Goal: Communication & Community: Answer question/provide support

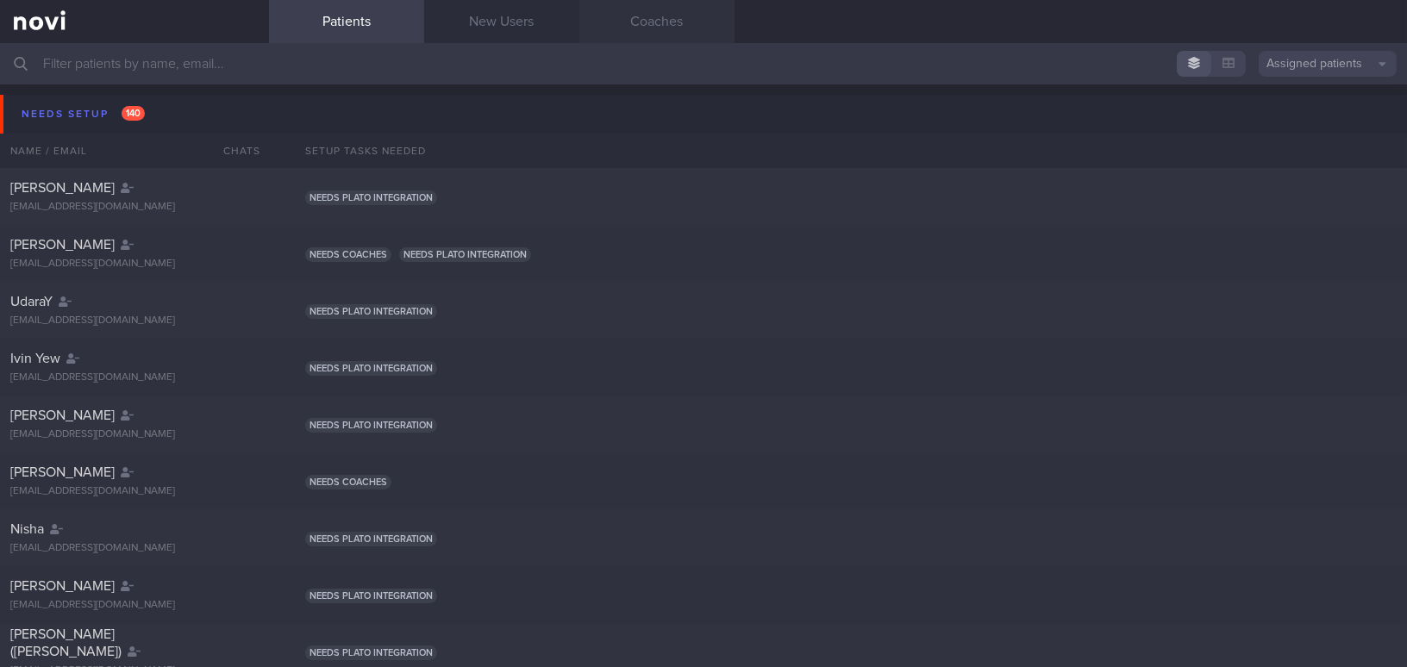
click at [654, 28] on link "Coaches" at bounding box center [656, 21] width 155 height 43
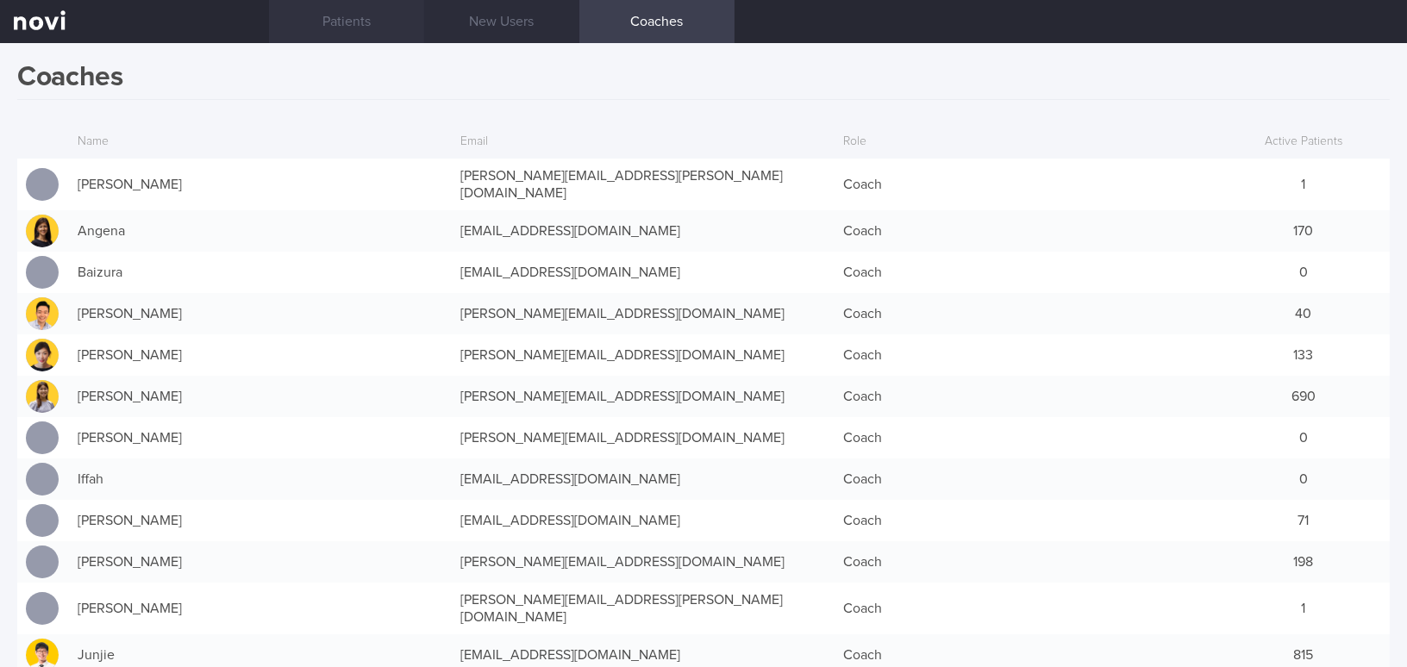
click at [354, 34] on link "Patients" at bounding box center [346, 21] width 155 height 43
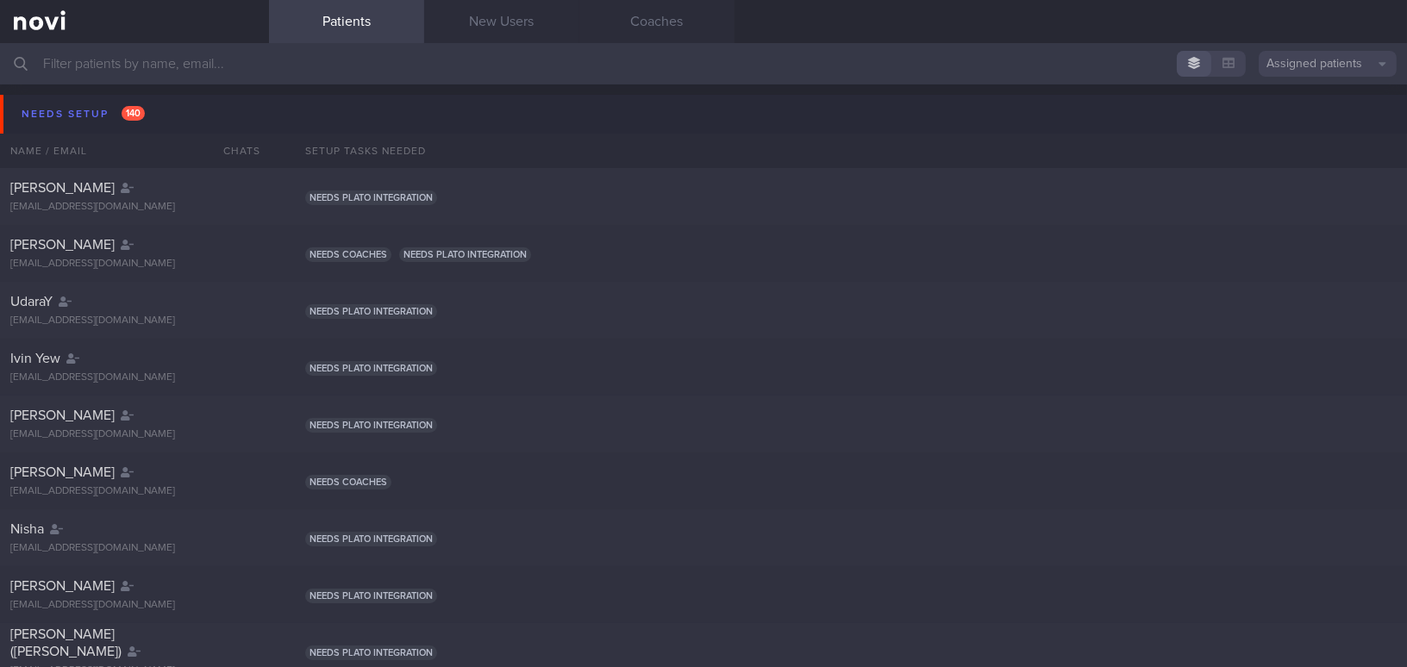
click at [217, 67] on input "text" at bounding box center [703, 63] width 1407 height 41
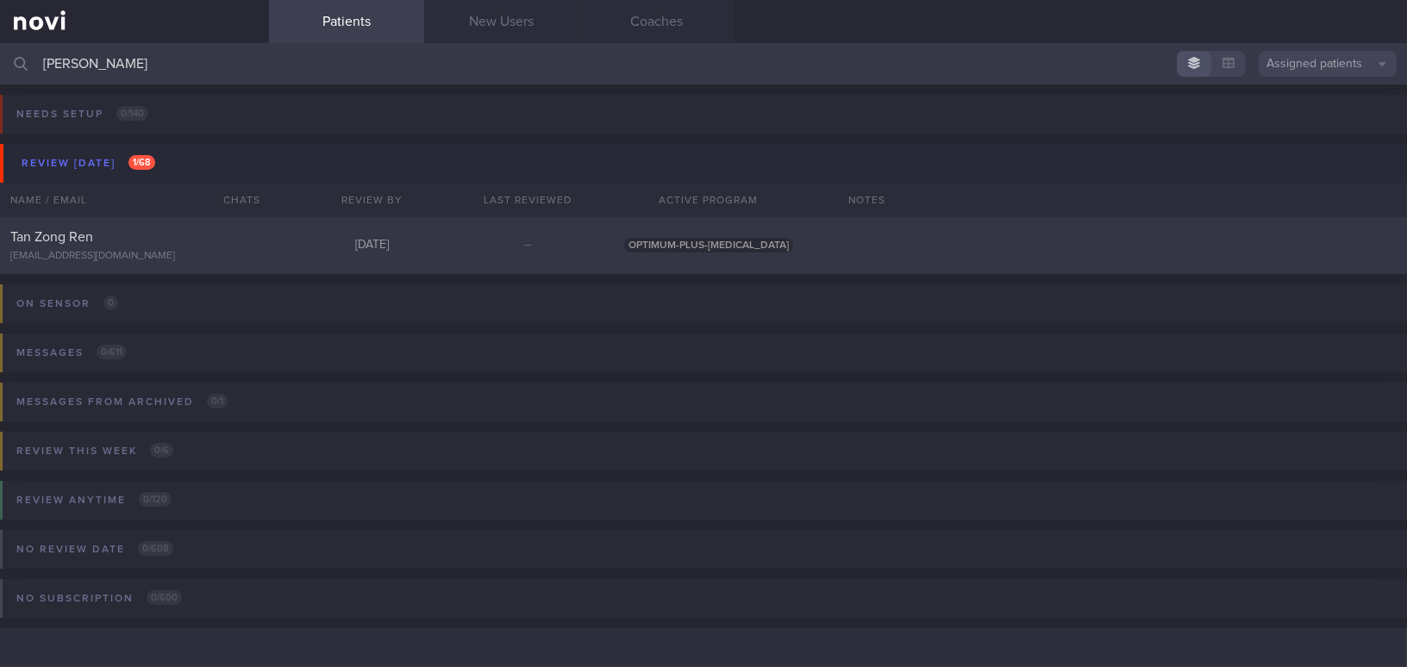
type input "tan zong"
click at [200, 239] on div "Tan Zong Ren" at bounding box center [132, 236] width 244 height 17
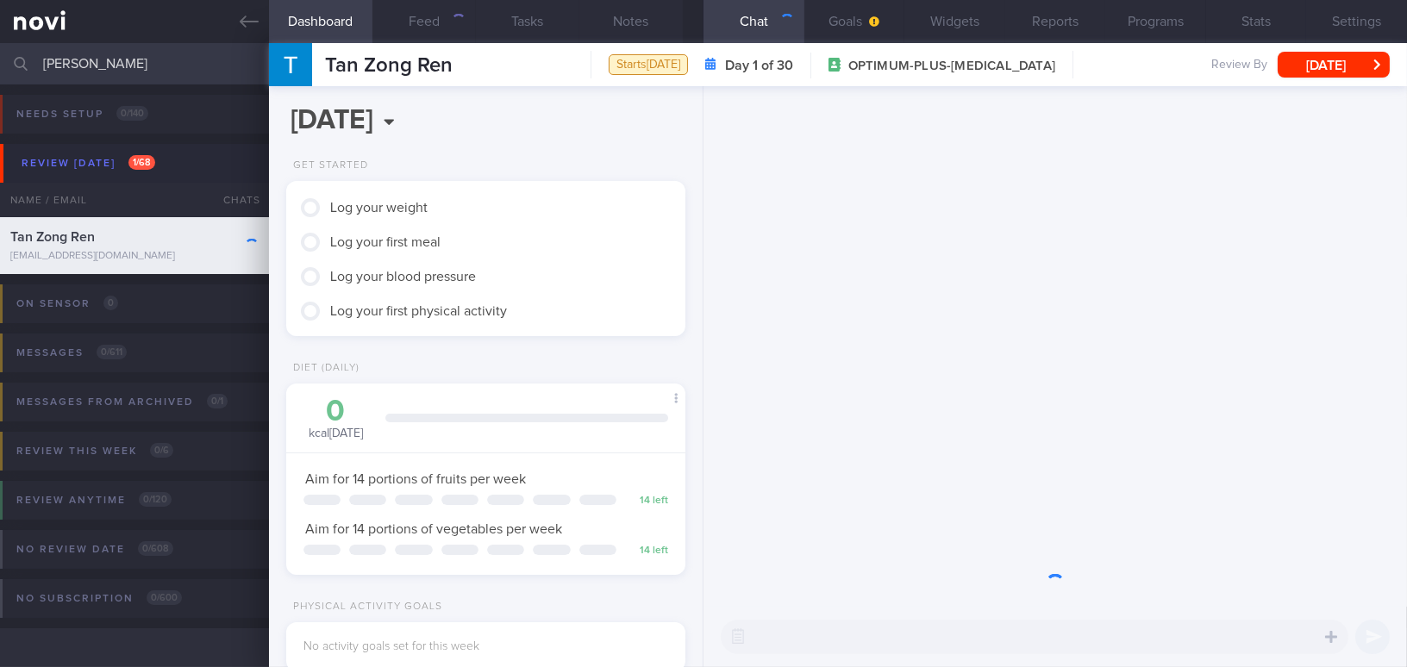
scroll to position [178, 356]
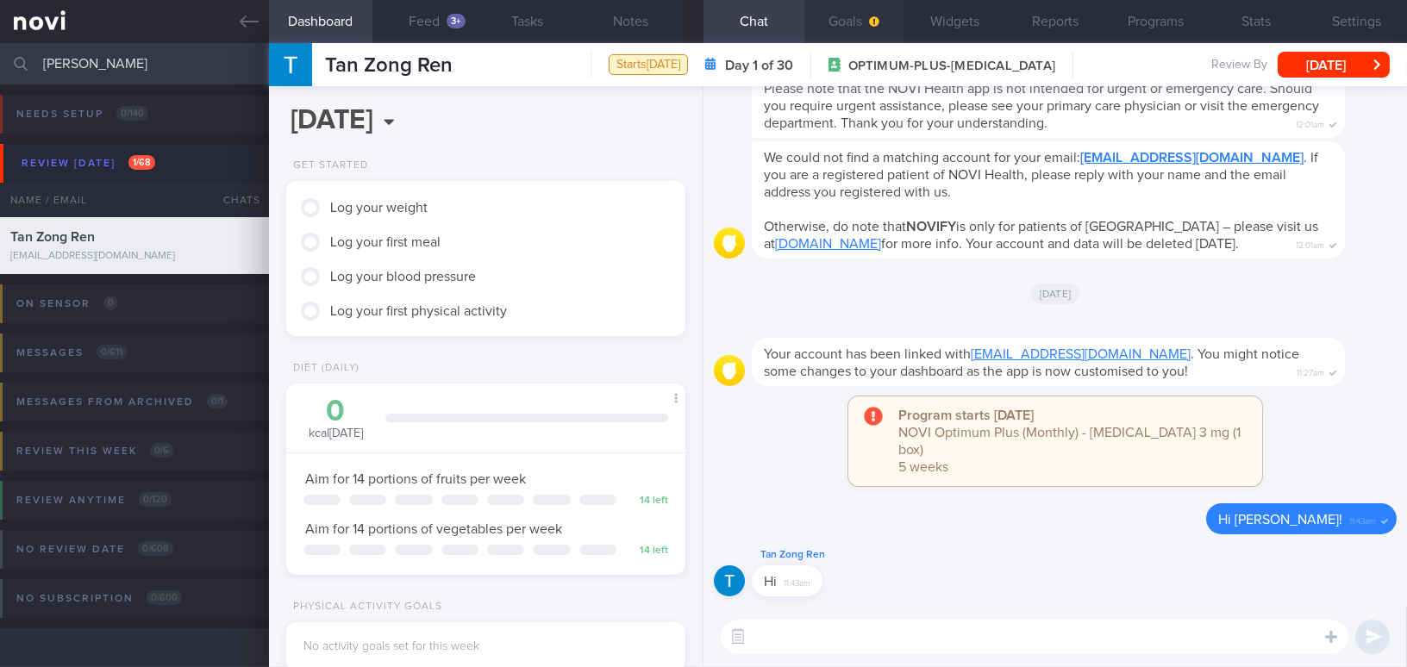
click at [852, 14] on button "Goals" at bounding box center [854, 21] width 101 height 43
select select "9"
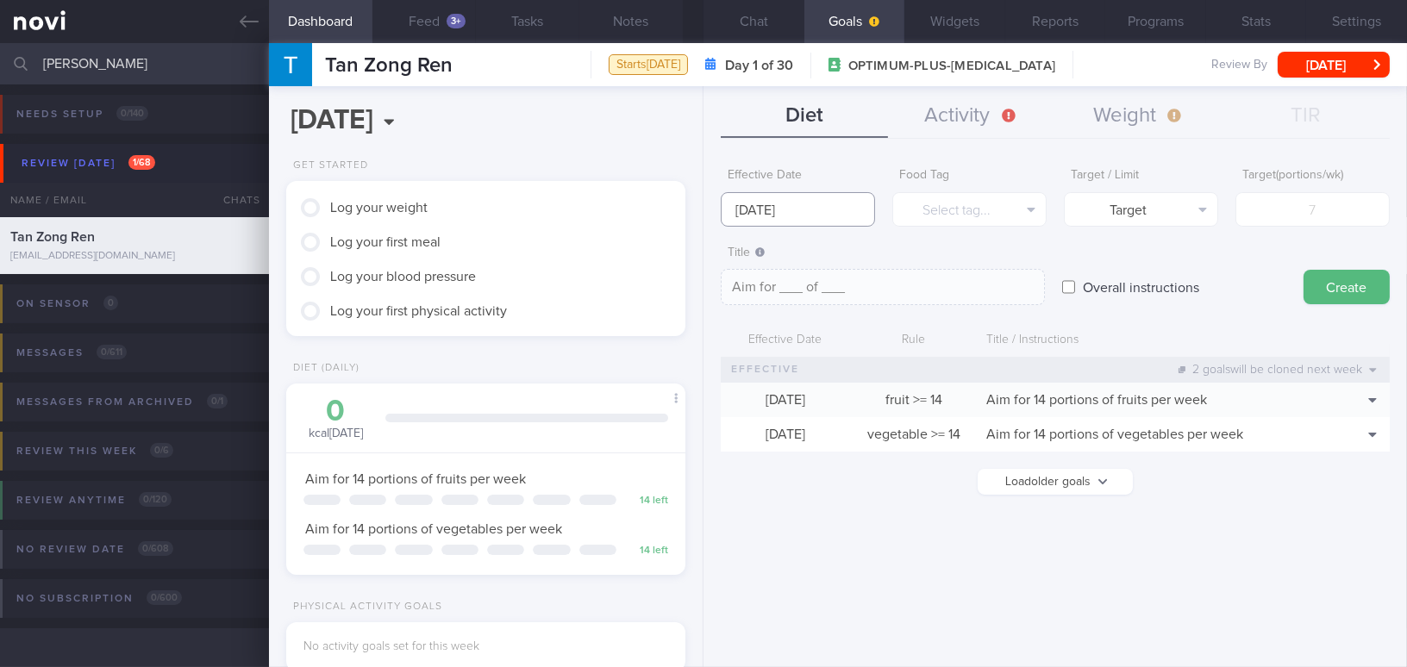
click at [796, 217] on body "You are offline! Some functionality will be unavailable Patients New Users Coac…" at bounding box center [703, 333] width 1407 height 667
click at [1150, 111] on button "Weight" at bounding box center [1138, 116] width 167 height 43
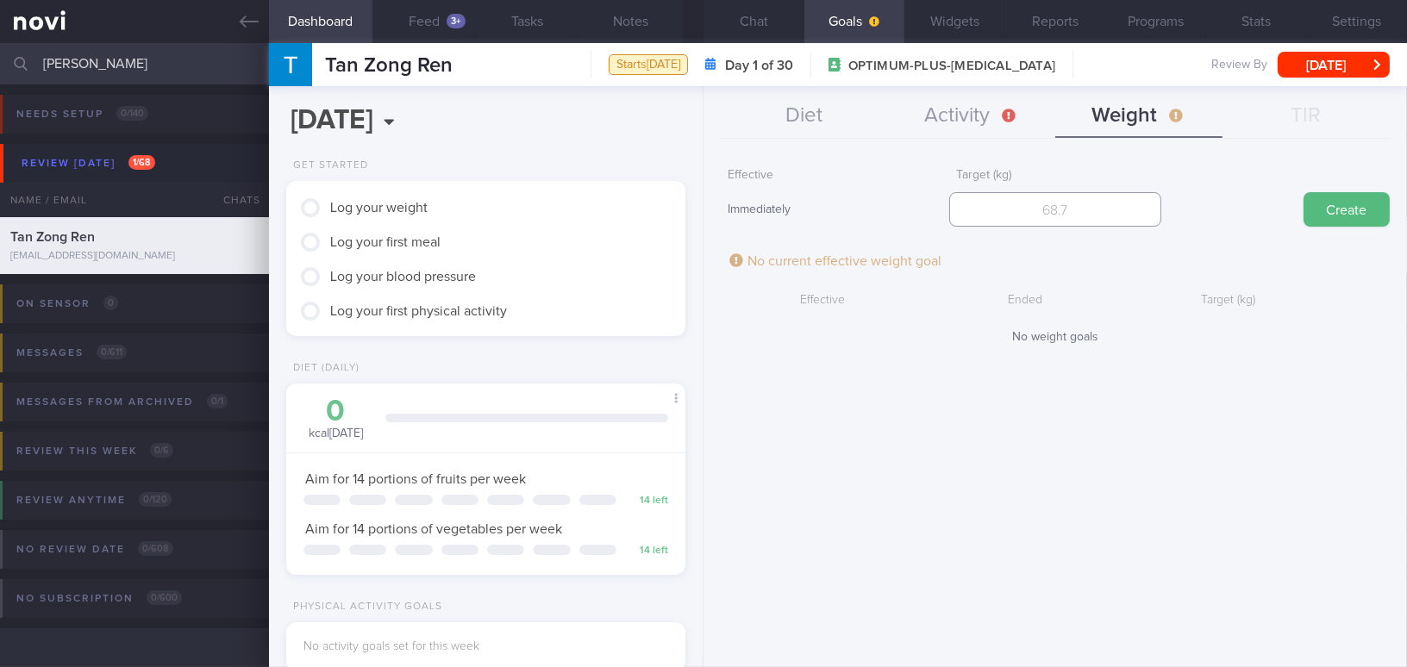
click at [1101, 205] on input "number" at bounding box center [1054, 209] width 211 height 34
type input "82"
click at [1328, 205] on button "Create" at bounding box center [1346, 209] width 86 height 34
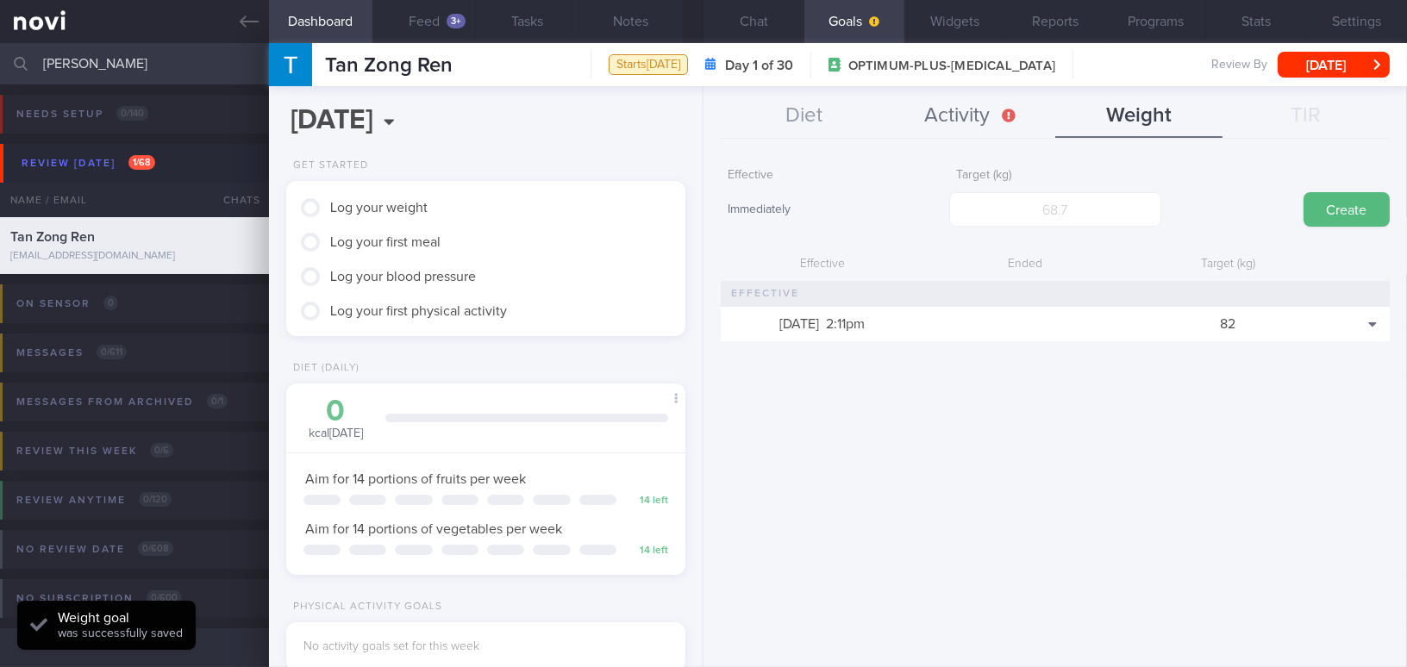
click at [958, 114] on button "Activity" at bounding box center [971, 116] width 167 height 43
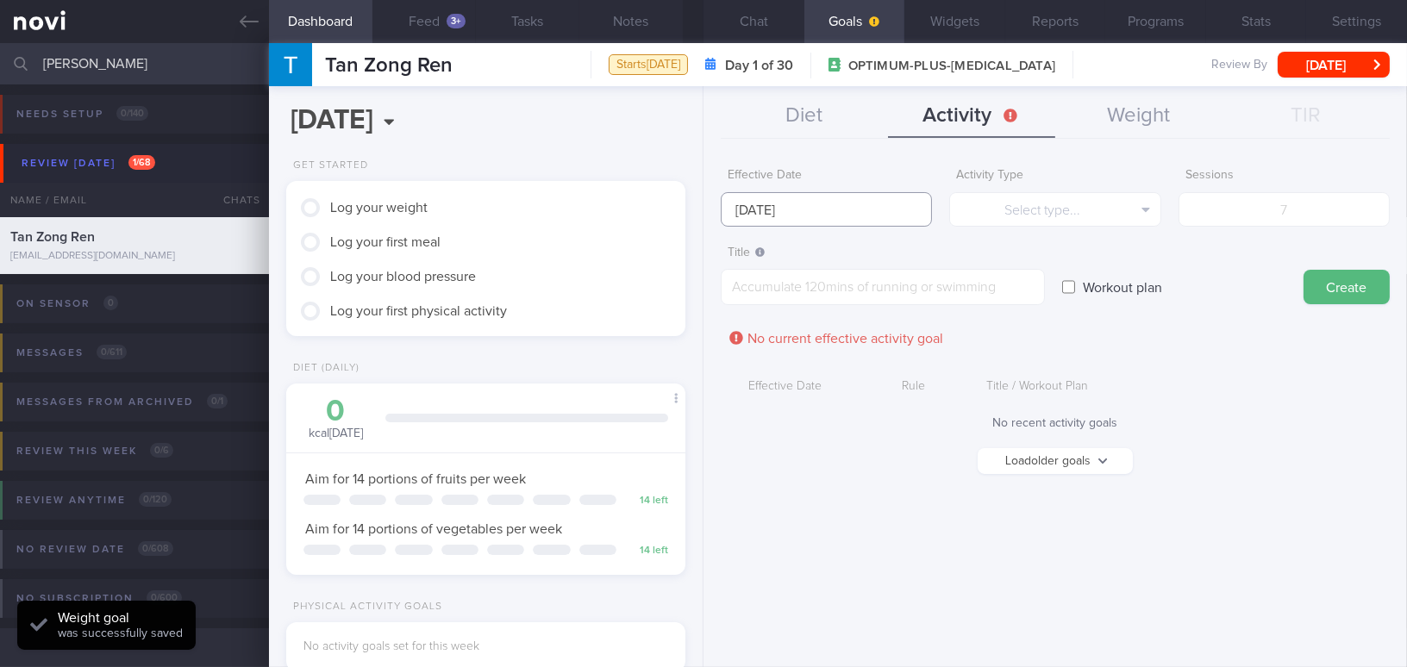
click at [840, 202] on input "13 Oct 2025" at bounding box center [826, 209] width 211 height 34
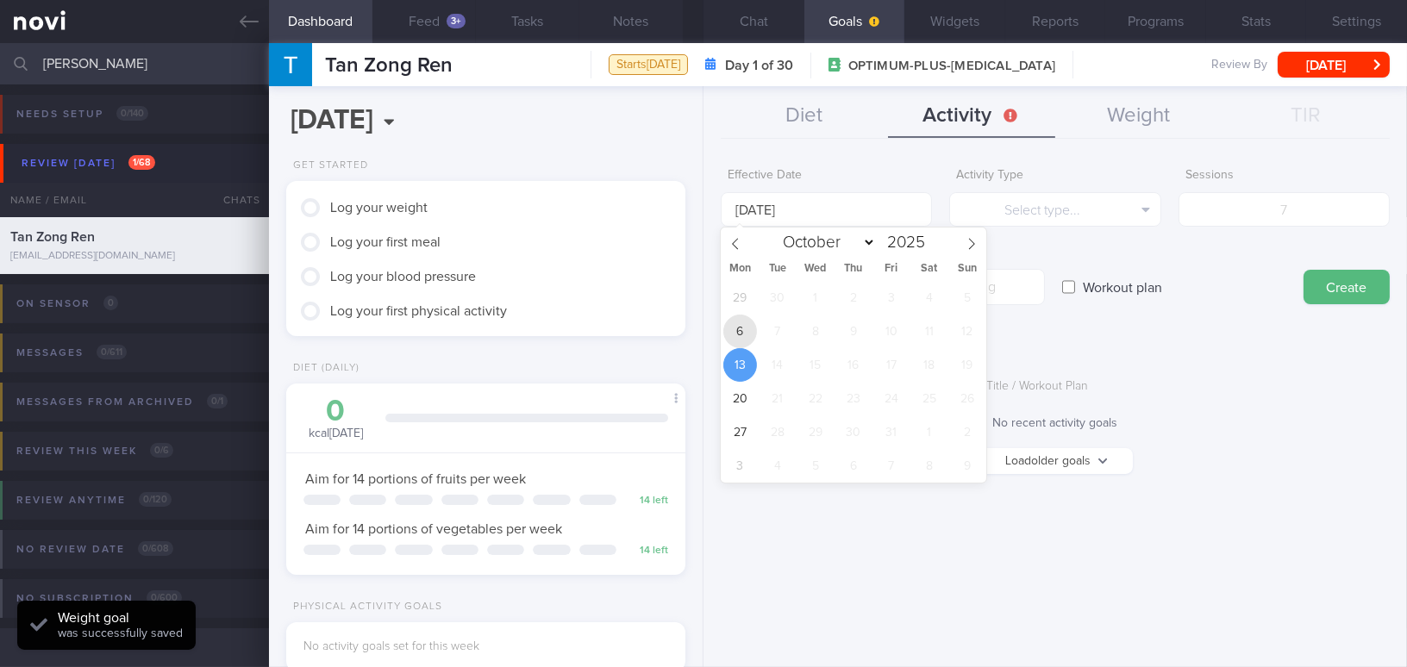
click at [750, 335] on span "6" at bounding box center [740, 332] width 34 height 34
type input "[DATE]"
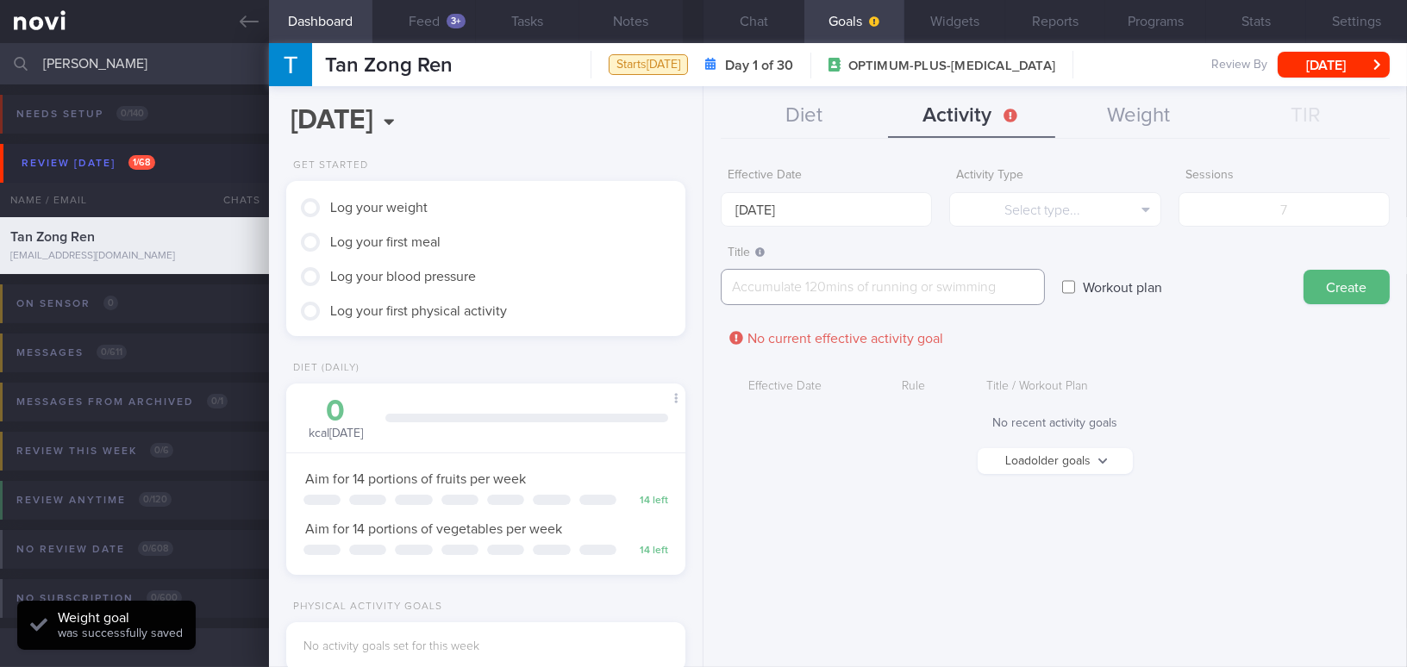
click at [772, 280] on textarea at bounding box center [883, 287] width 324 height 36
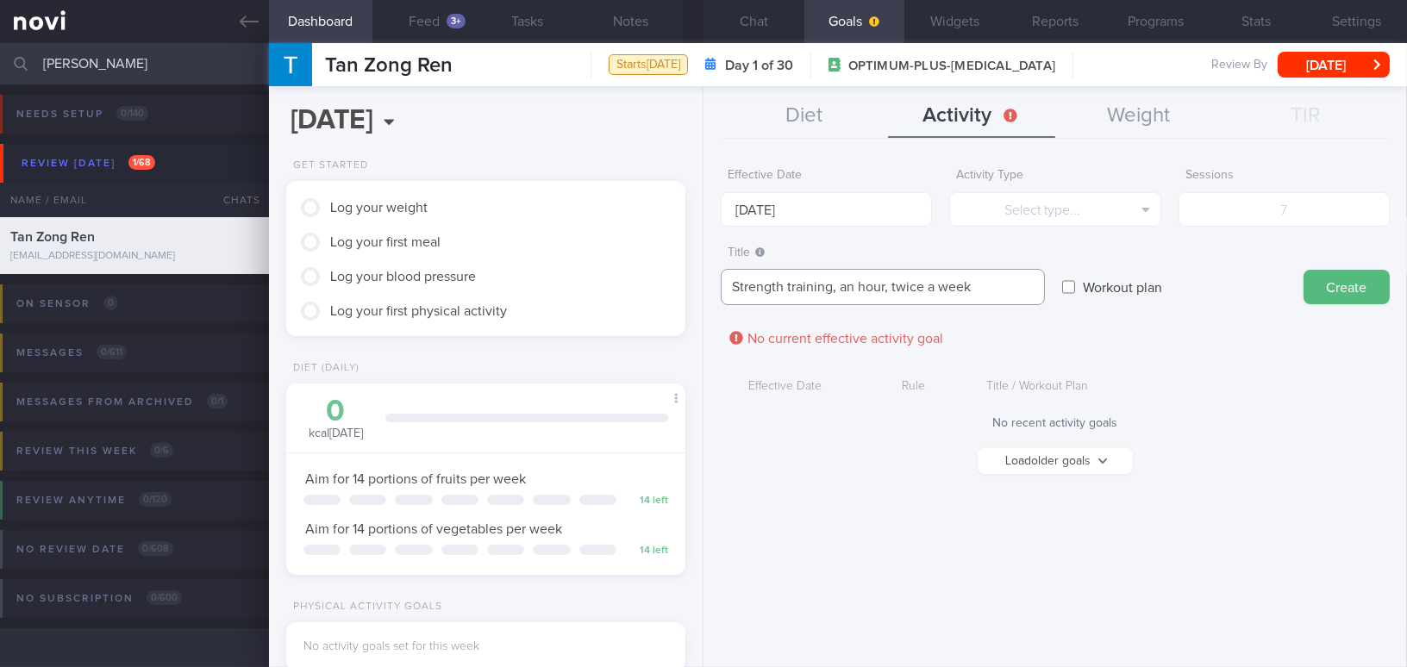
scroll to position [0, 0]
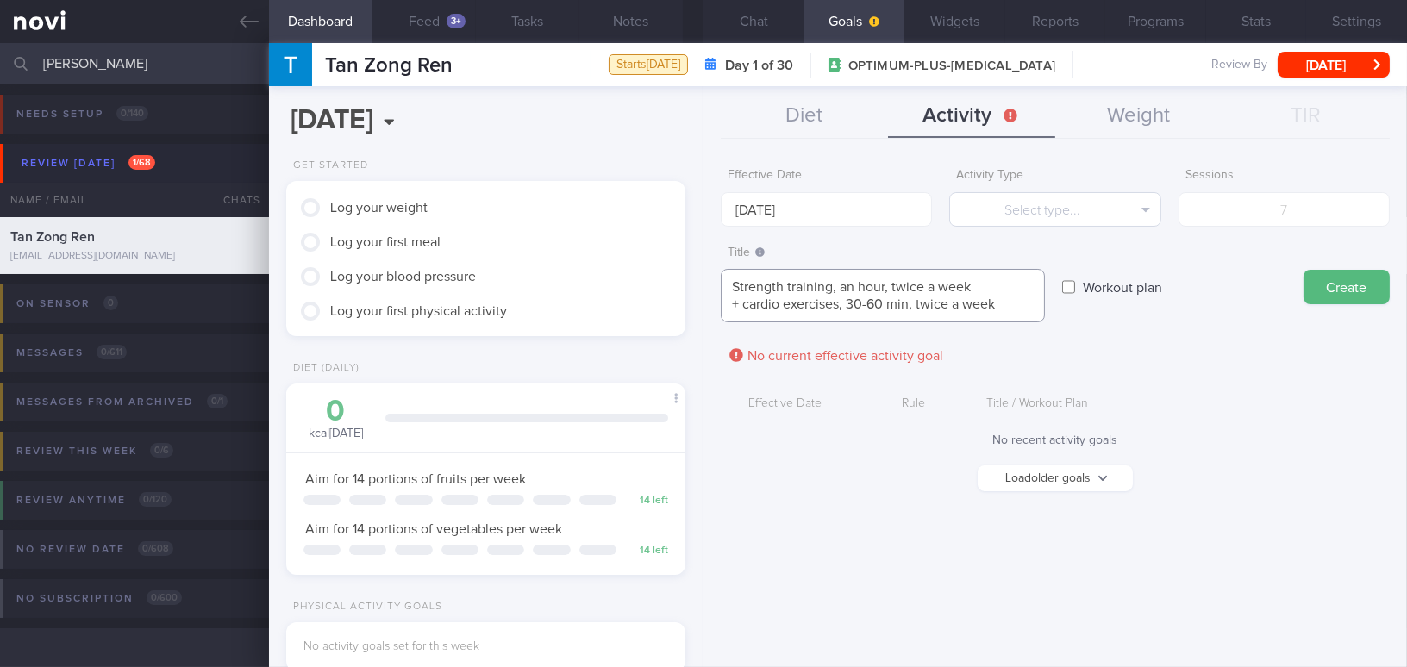
type textarea "Strength training, an hour, twice a week + cardio exercises, 30-60 min, twice a…"
click at [1032, 198] on button "Select type..." at bounding box center [1054, 209] width 211 height 34
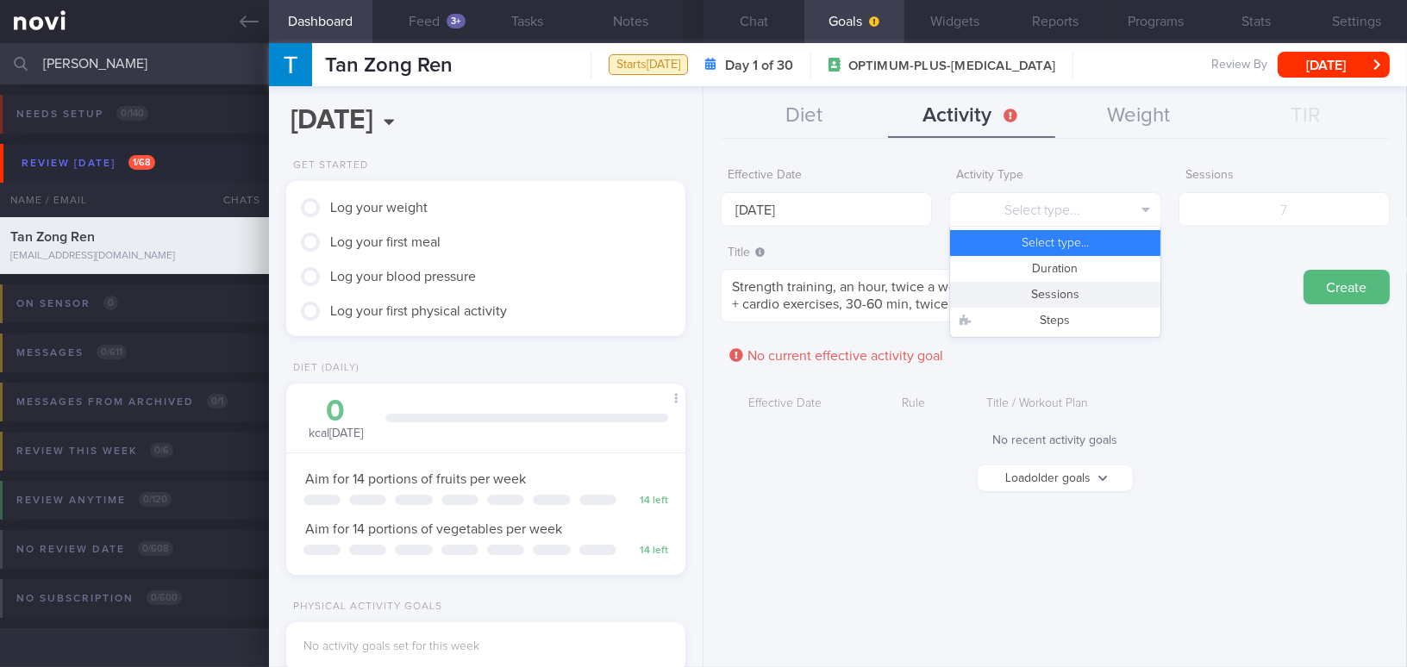
click at [1036, 290] on button "Sessions" at bounding box center [1054, 295] width 209 height 26
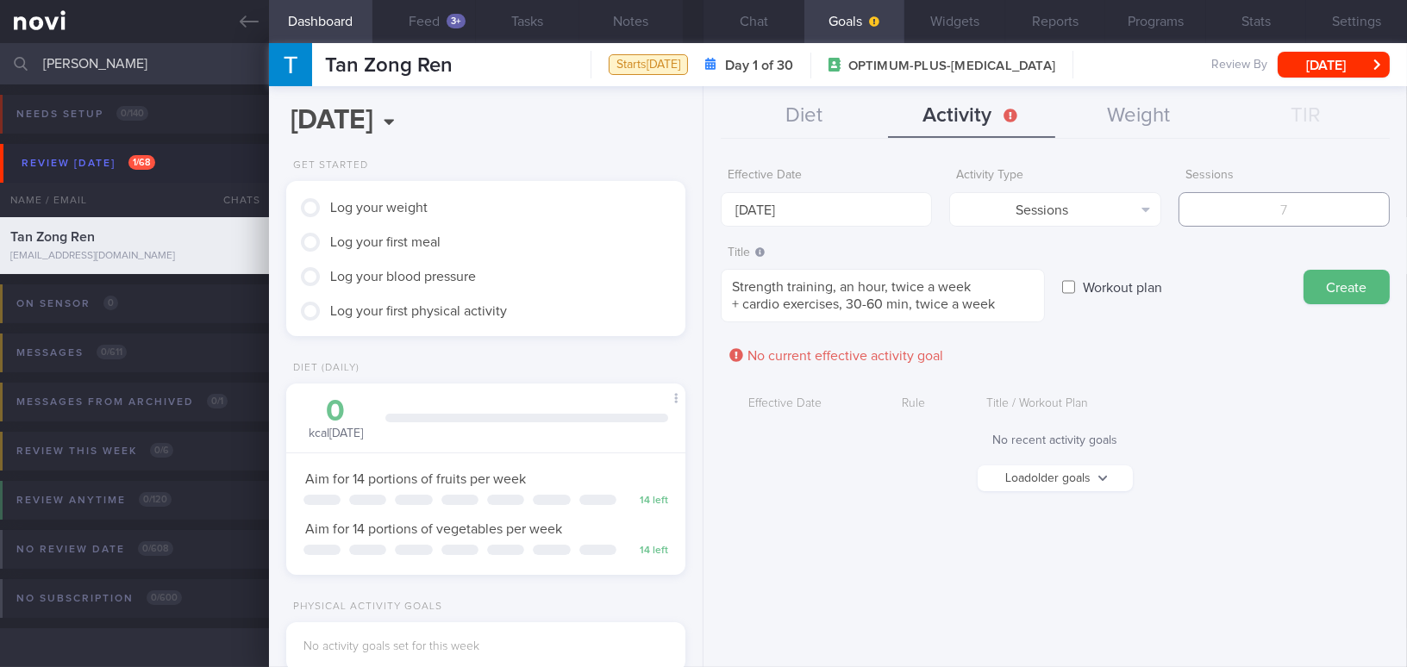
click at [1250, 218] on input "number" at bounding box center [1283, 209] width 211 height 34
type input "4"
click at [1338, 289] on button "Create" at bounding box center [1346, 287] width 86 height 34
type input "13 Oct 2025"
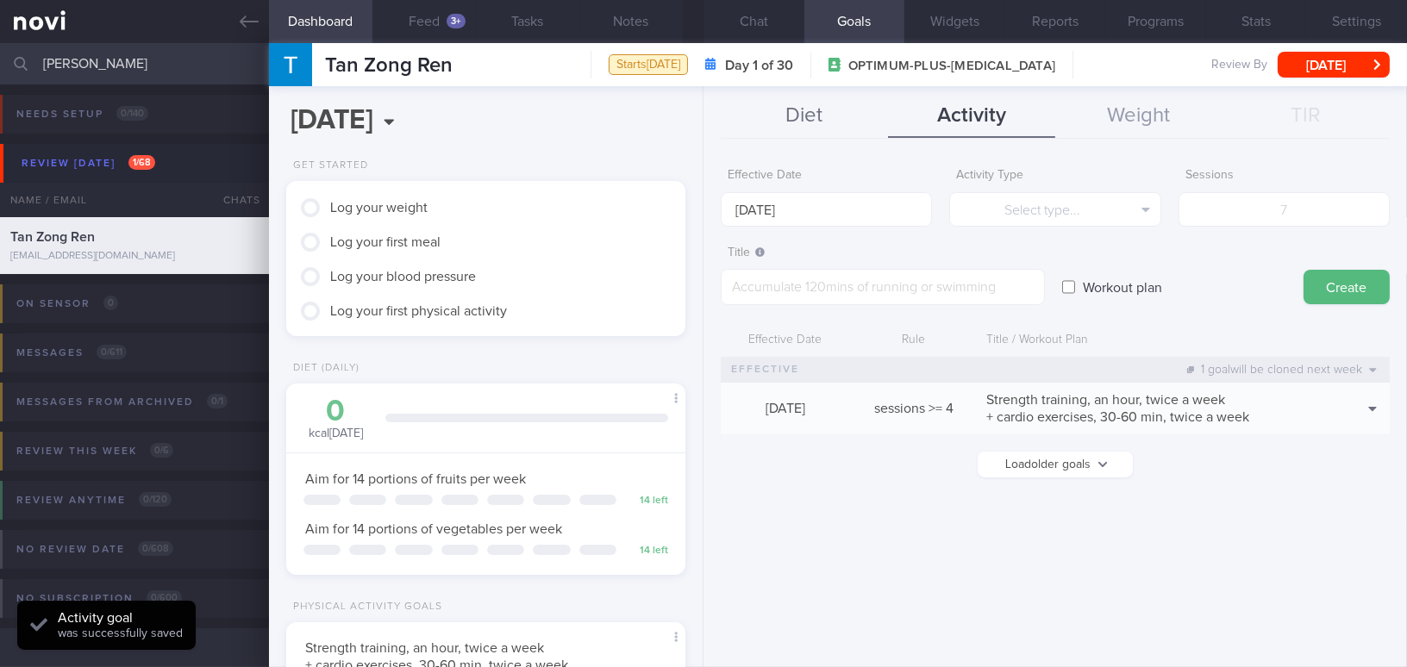
click at [804, 113] on button "Diet" at bounding box center [804, 116] width 167 height 43
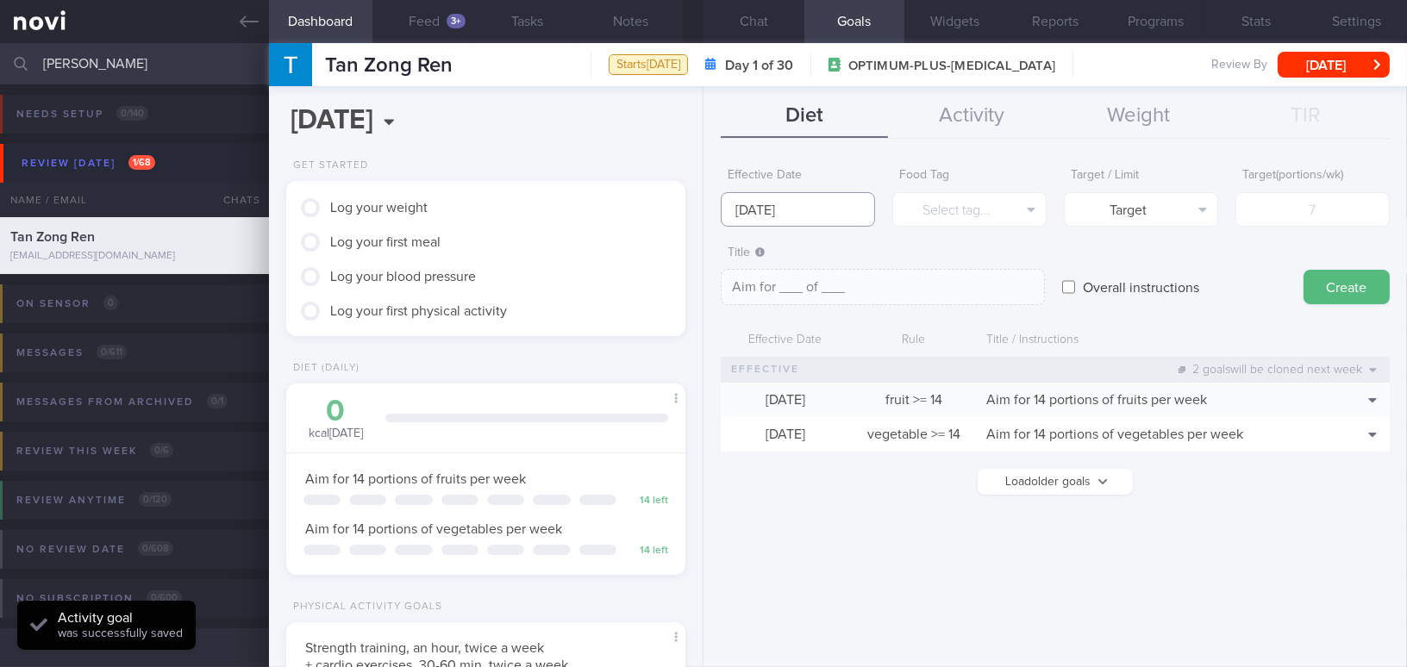
click at [784, 204] on input "13 Oct 2025" at bounding box center [798, 209] width 154 height 34
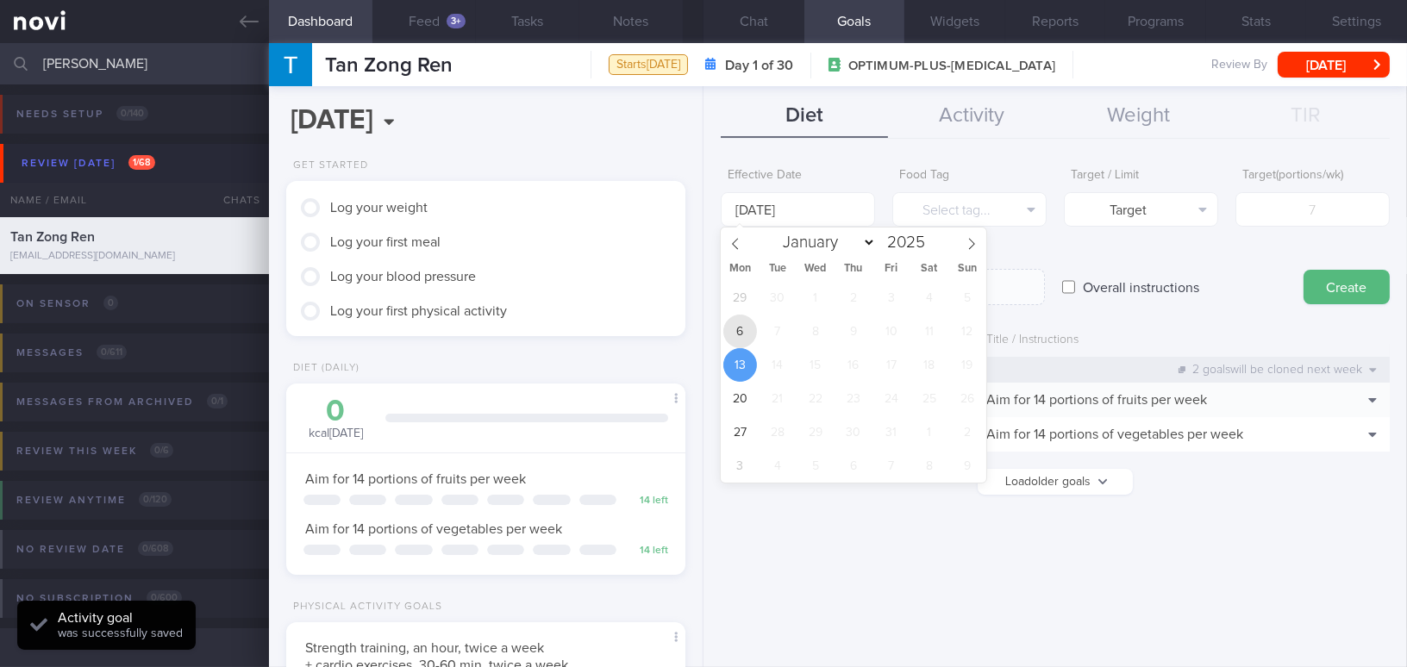
click at [741, 324] on span "6" at bounding box center [740, 332] width 34 height 34
type input "6 Oct 2025"
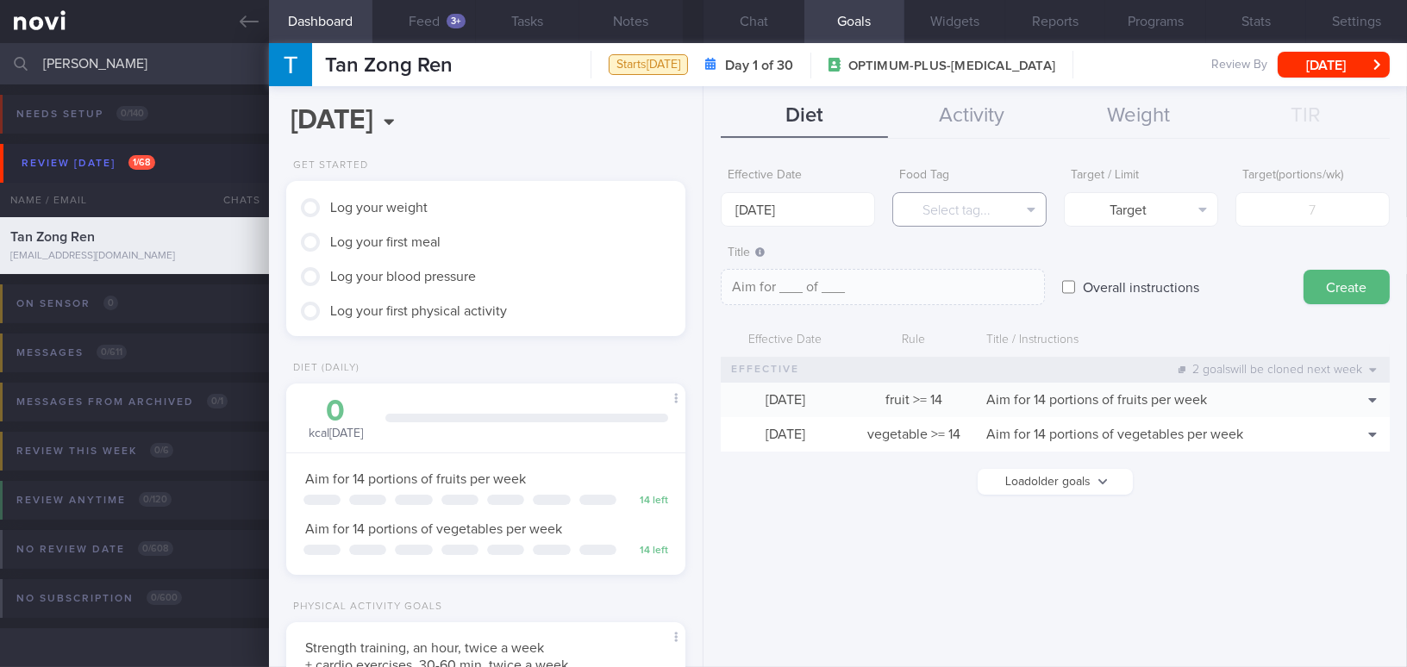
click at [939, 212] on button "Select tag..." at bounding box center [969, 209] width 154 height 34
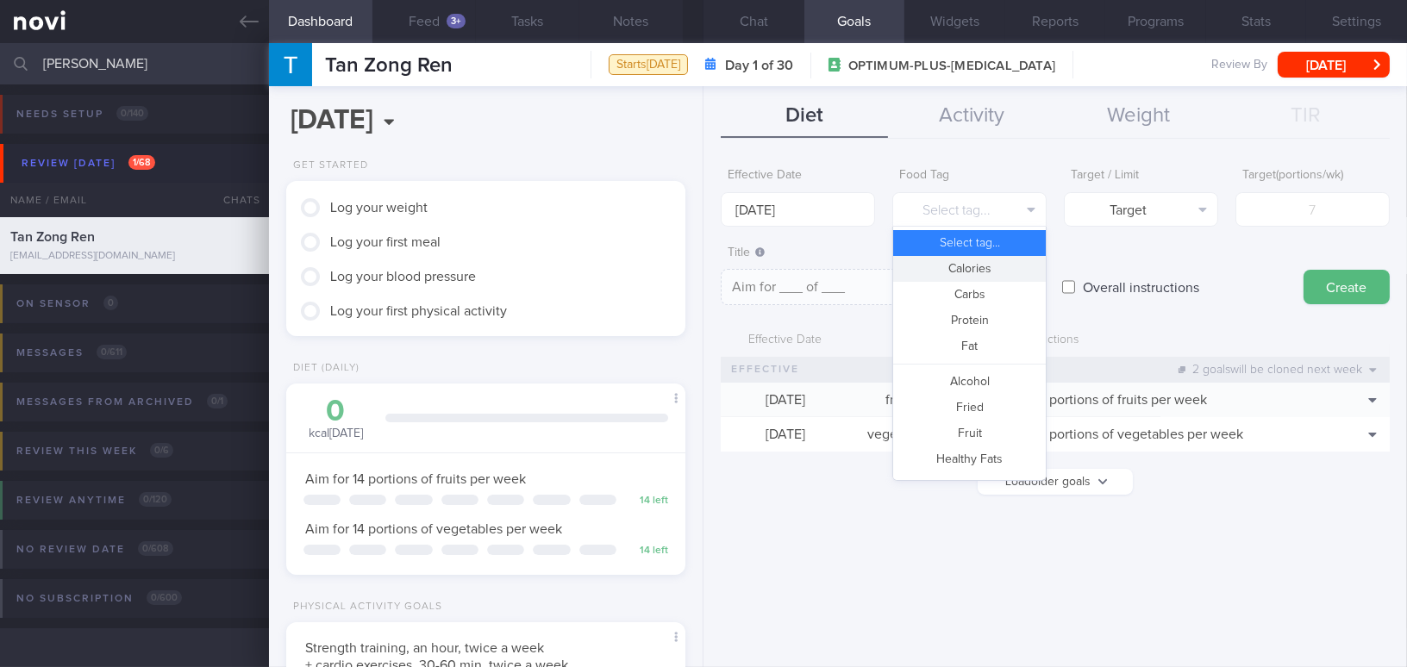
click at [935, 268] on button "Calories" at bounding box center [969, 269] width 153 height 26
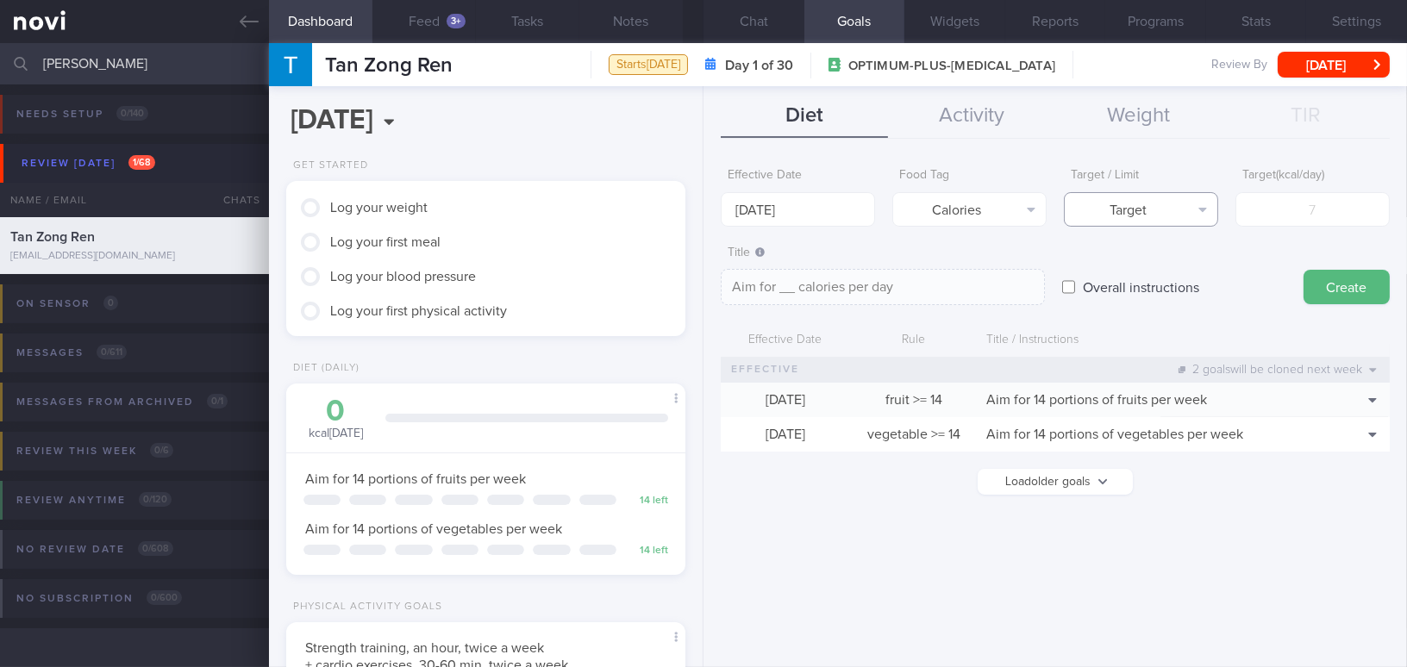
click at [1184, 207] on button "Target" at bounding box center [1141, 209] width 154 height 34
click at [1172, 265] on button "Limit" at bounding box center [1140, 269] width 153 height 26
type textarea "Keep to __ calories per day"
click at [1271, 211] on input "number" at bounding box center [1312, 209] width 154 height 34
type input "1"
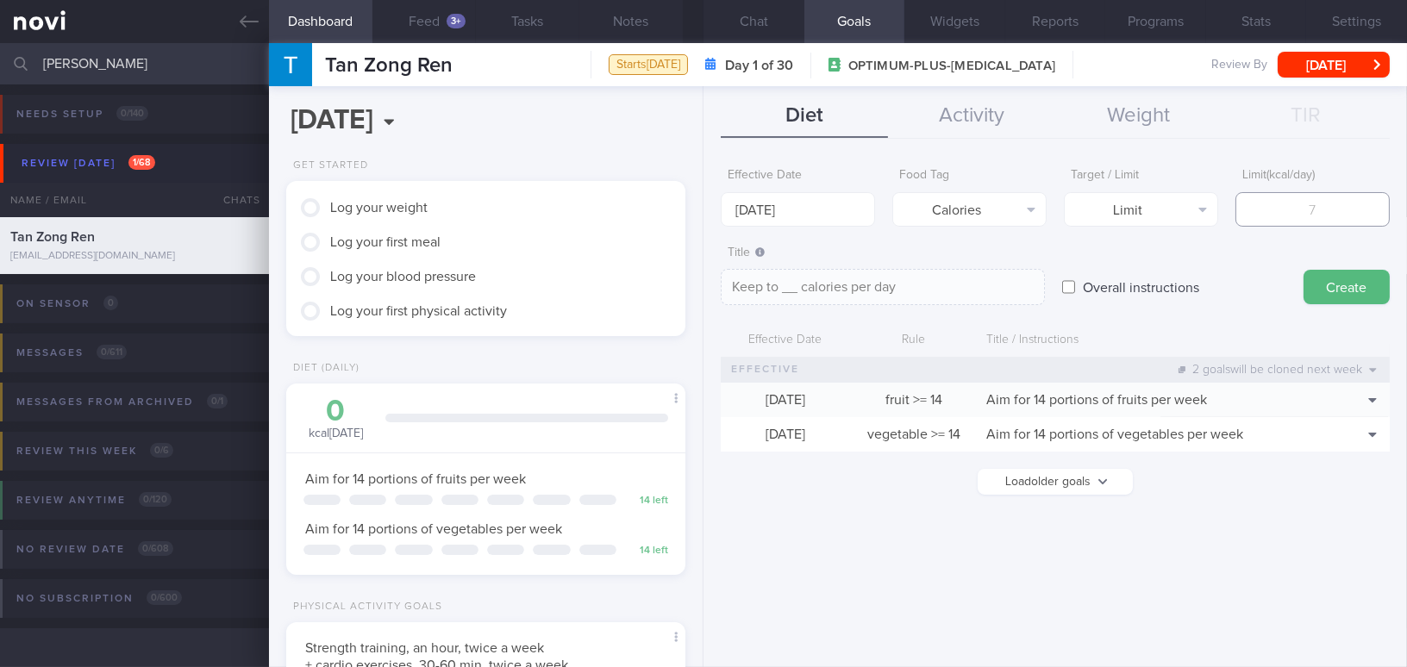
type textarea "Keep to 1 calories per day"
type input "15"
type textarea "Keep to 15 calories per day"
type input "150"
type textarea "Keep to 150 calories per day"
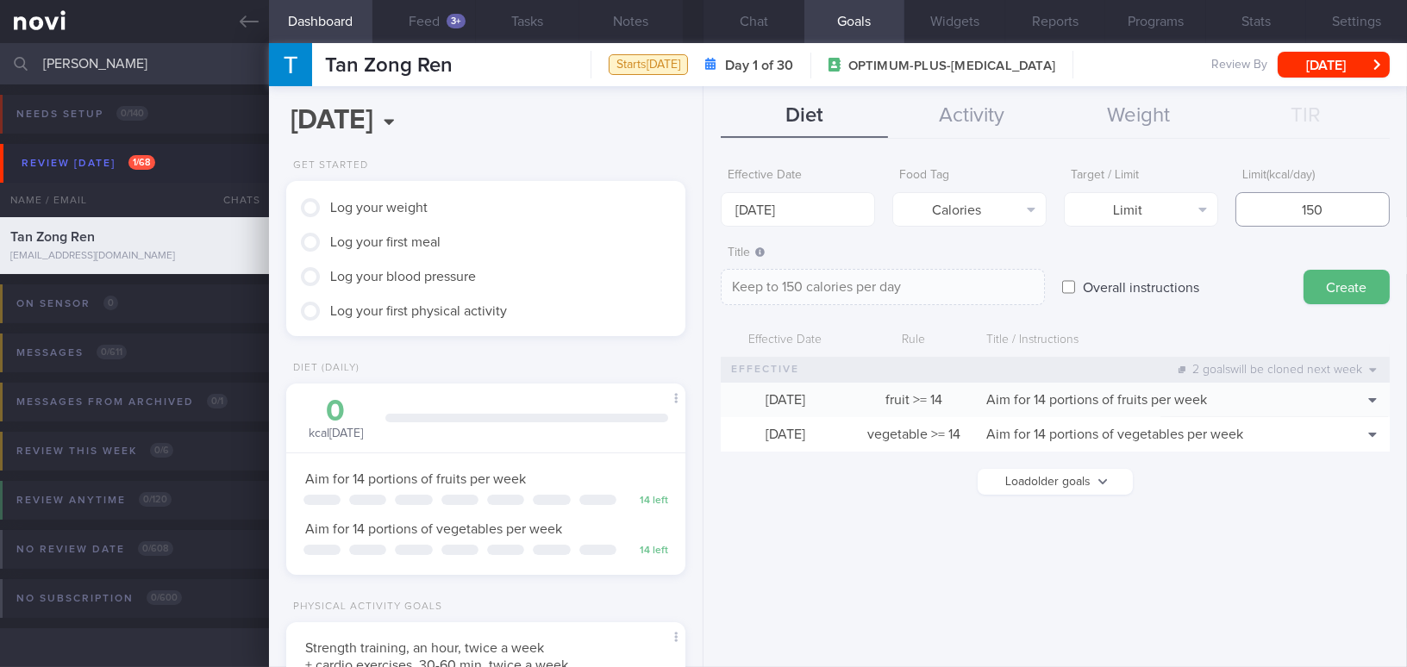
type input "1500"
type textarea "Keep to 1500 calories per day"
type input "1500"
click at [1384, 284] on button "Create" at bounding box center [1346, 287] width 86 height 34
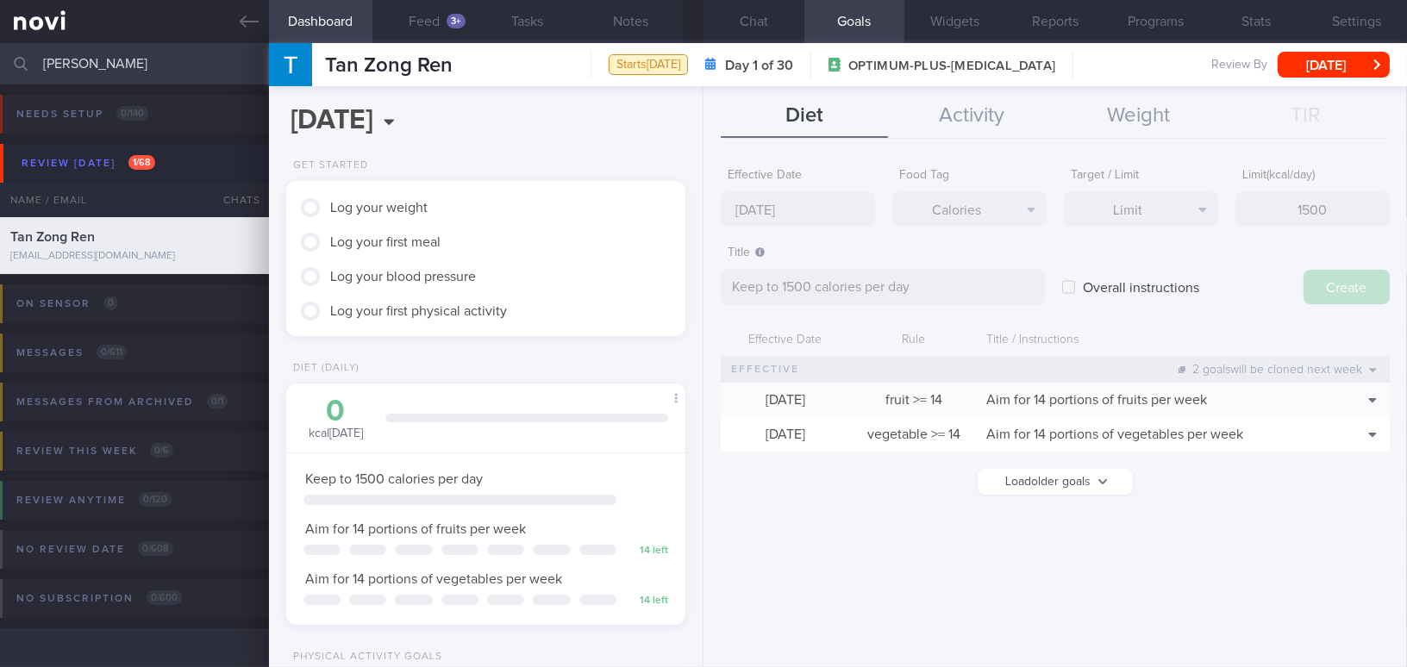
type input "13 Oct 2025"
type textarea "Aim for ___ of ___"
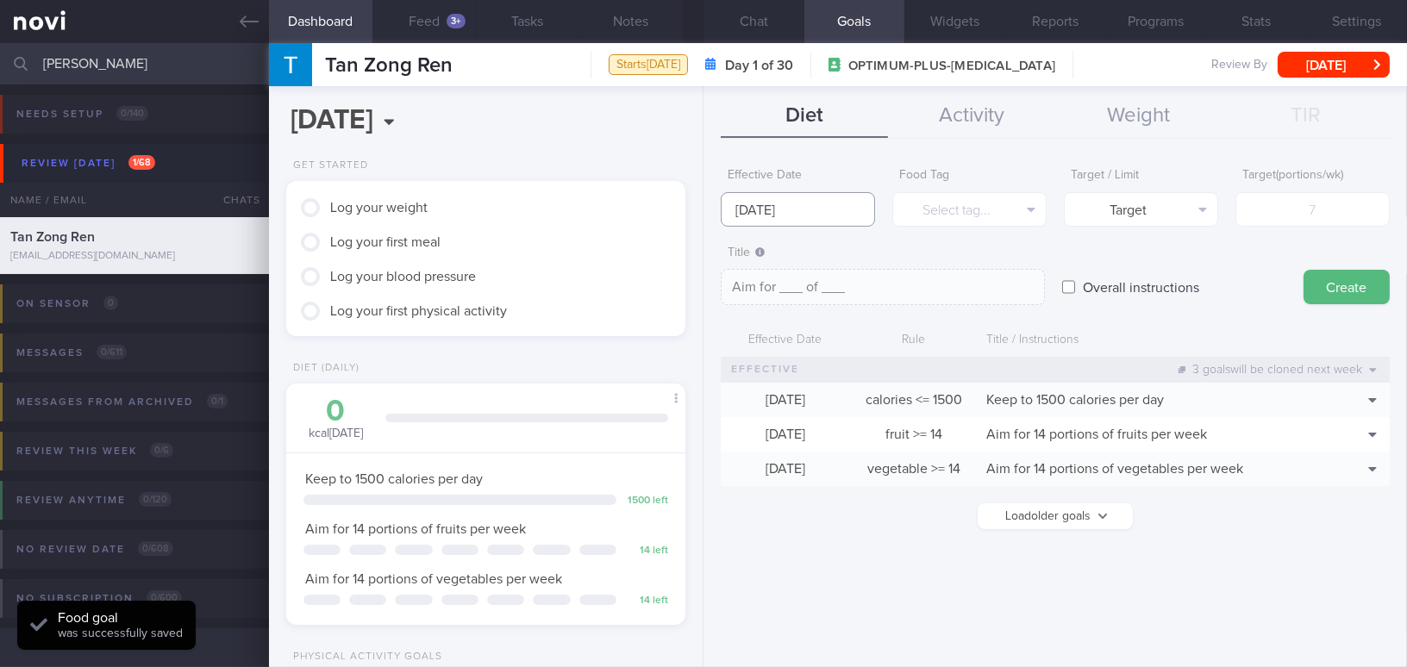
click at [824, 215] on input "13 Oct 2025" at bounding box center [798, 209] width 154 height 34
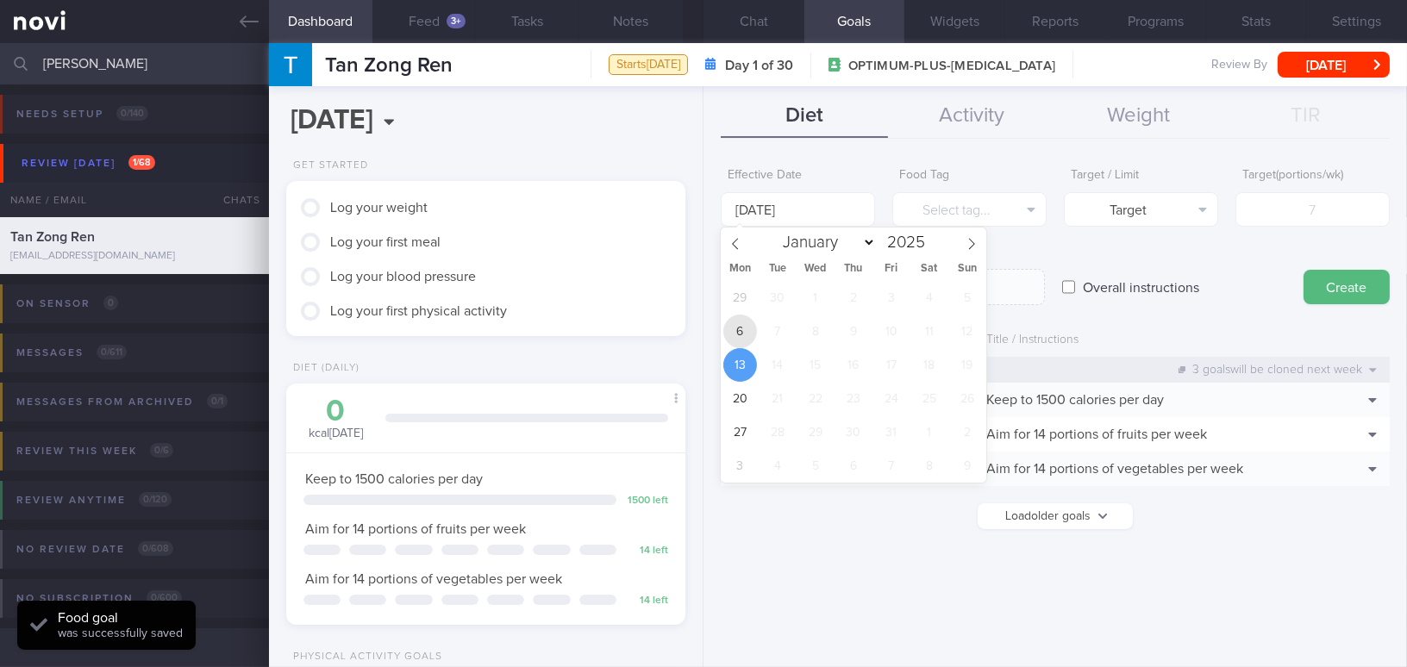
click at [733, 328] on span "6" at bounding box center [740, 332] width 34 height 34
type input "6 Oct 2025"
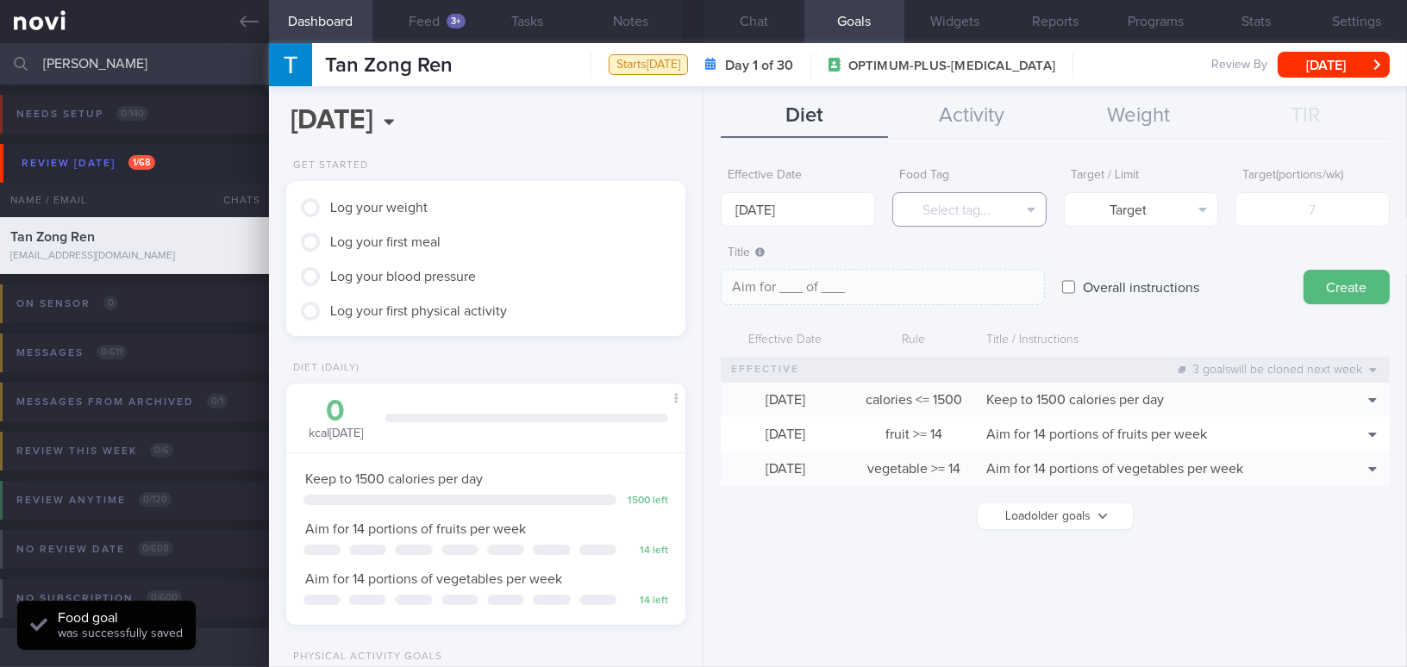
click at [914, 210] on button "Select tag..." at bounding box center [969, 209] width 154 height 34
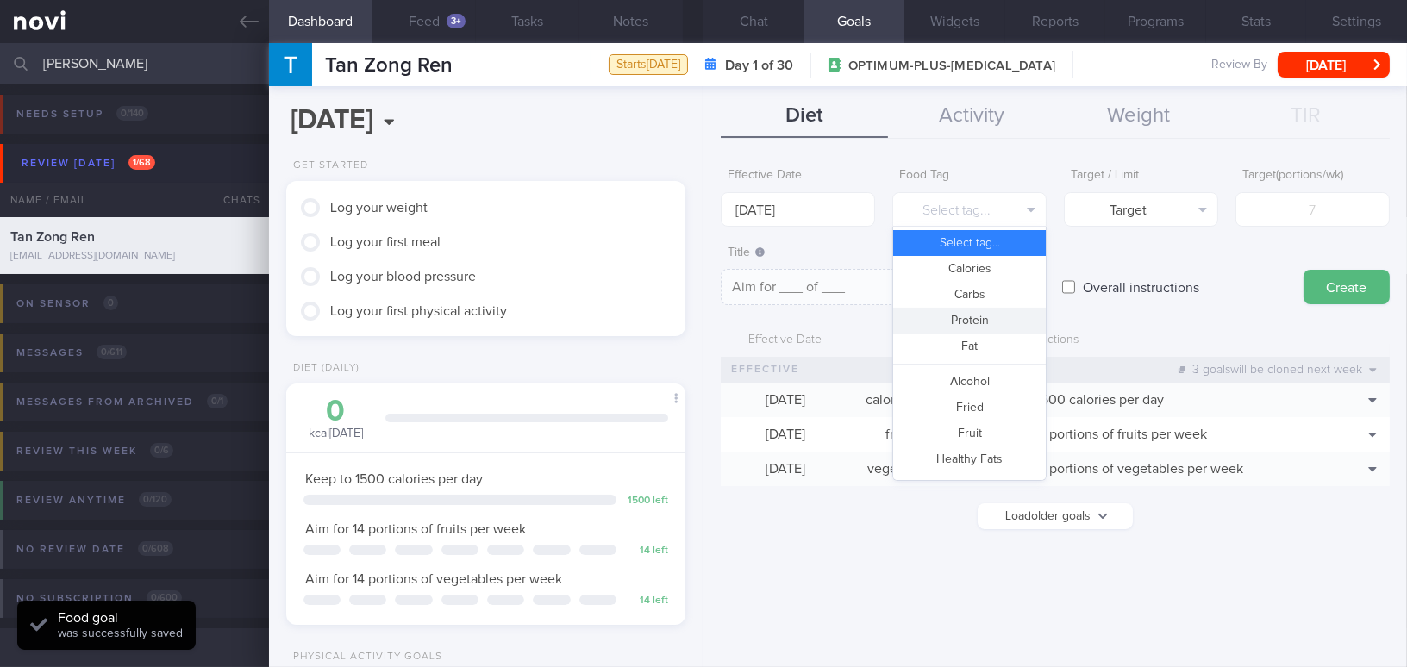
click at [930, 320] on button "Protein" at bounding box center [969, 321] width 153 height 26
type textarea "Aim for __g of protein per day"
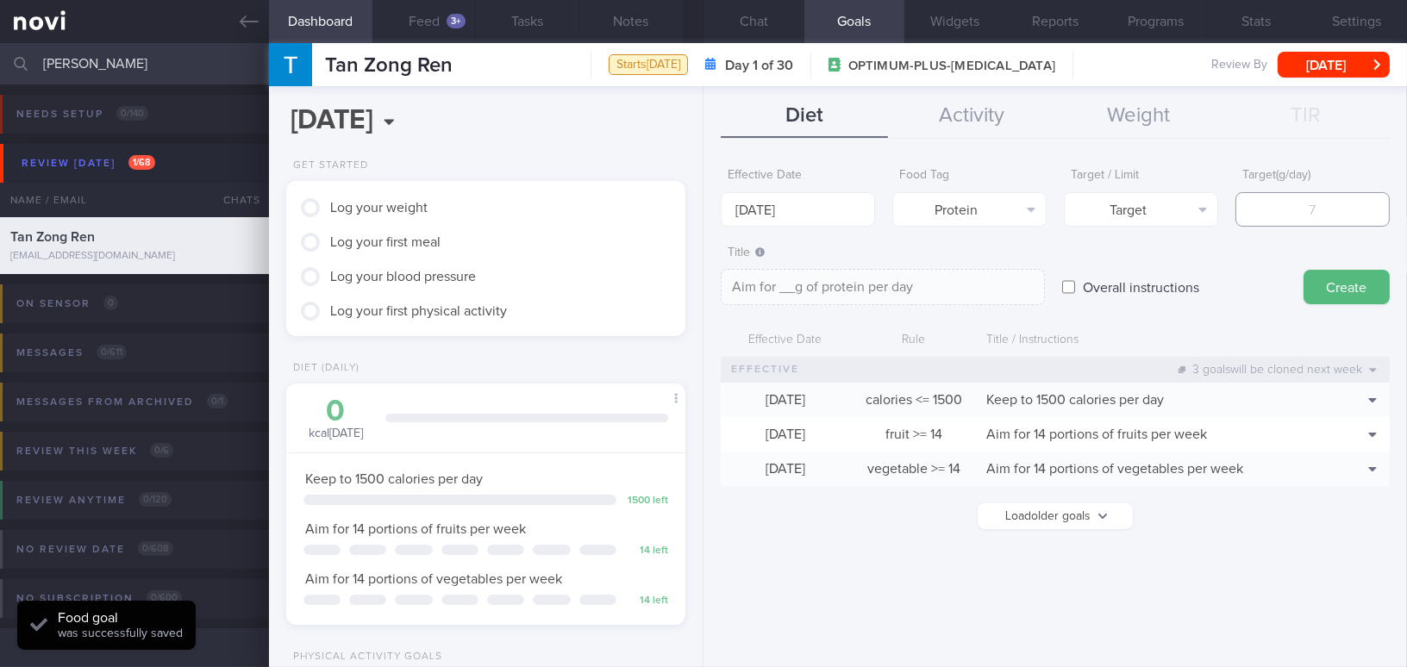
click at [1327, 207] on input "number" at bounding box center [1312, 209] width 154 height 34
type input "1"
type textarea "Aim for 1g of protein per day"
type input "10"
type textarea "Aim for 10g of protein per day"
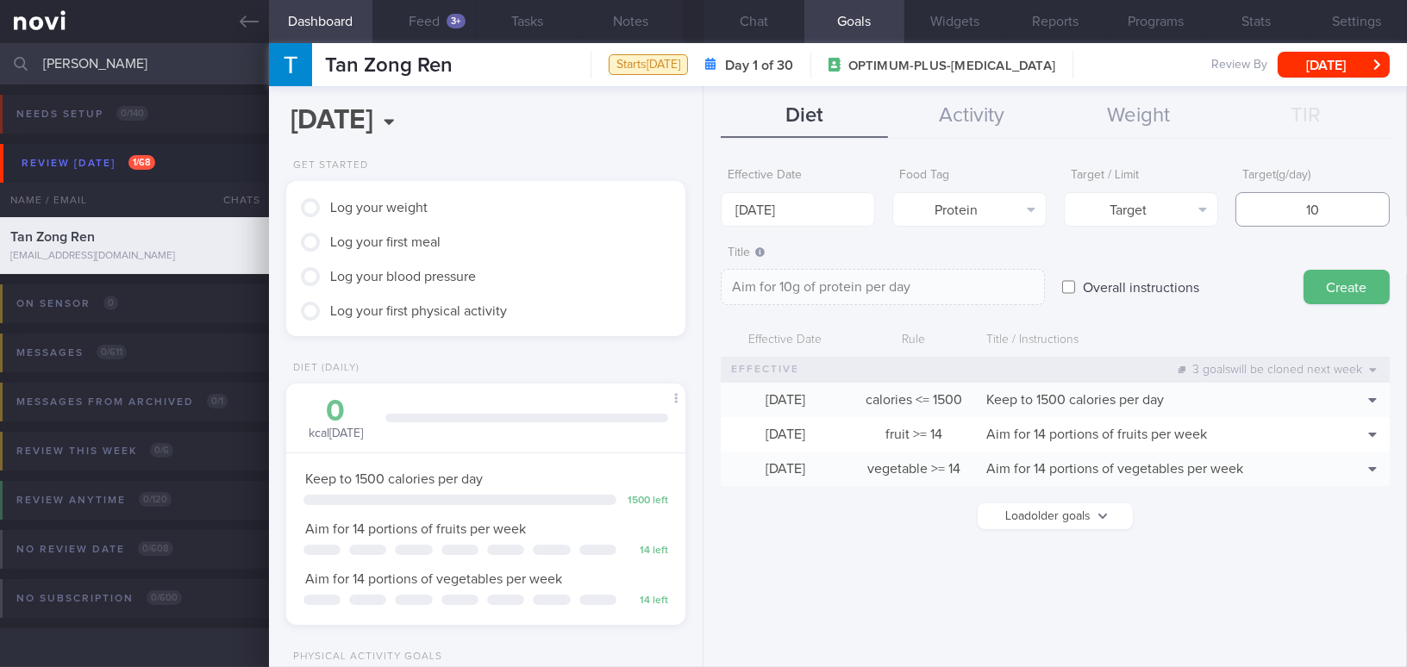
type input "100"
type textarea "Aim for 100g of protein per day"
type input "100"
click at [1344, 284] on button "Create" at bounding box center [1346, 287] width 86 height 34
type input "13 Oct 2025"
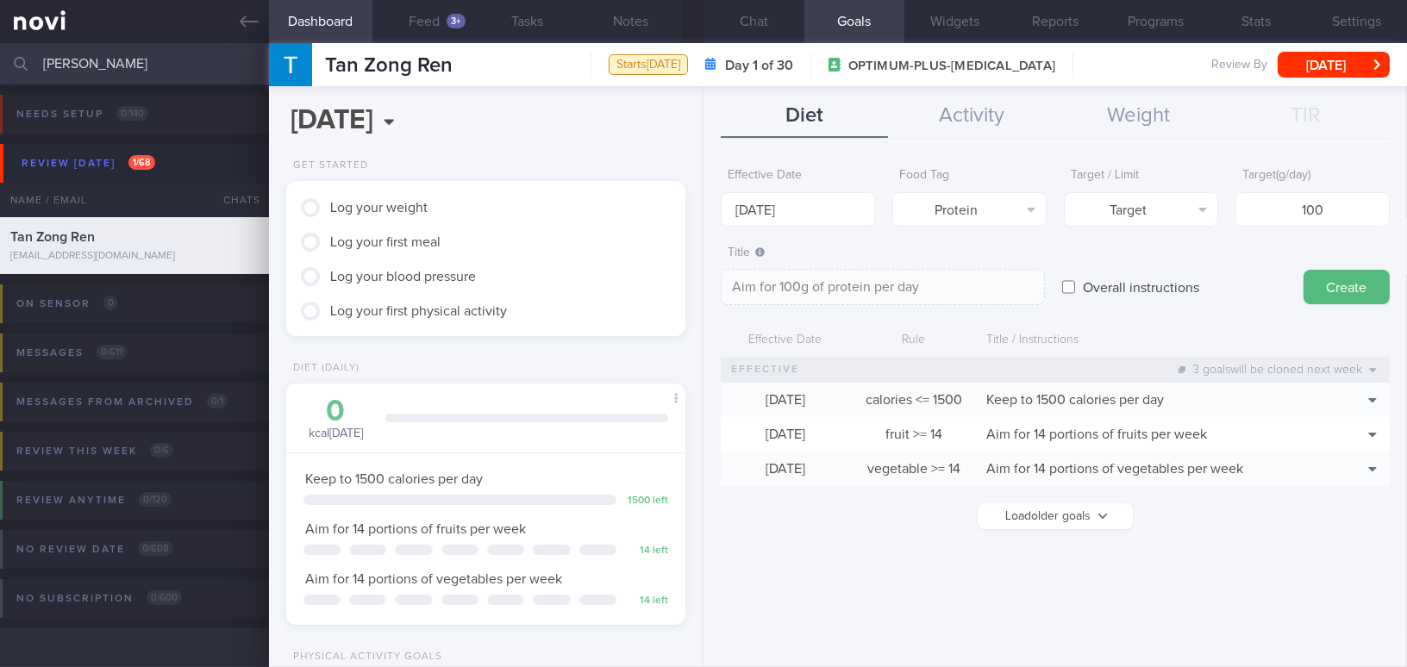
type textarea "Aim for ___ of ___"
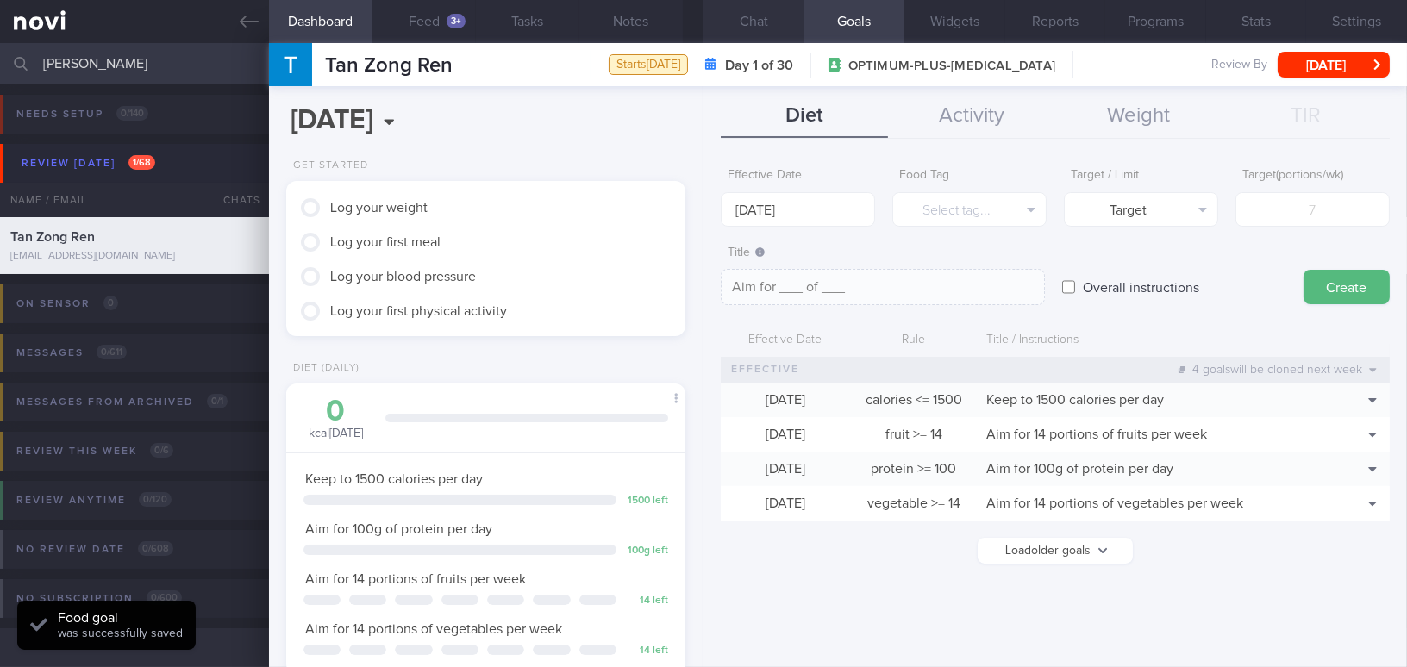
click at [760, 16] on button "Chat" at bounding box center [753, 21] width 101 height 43
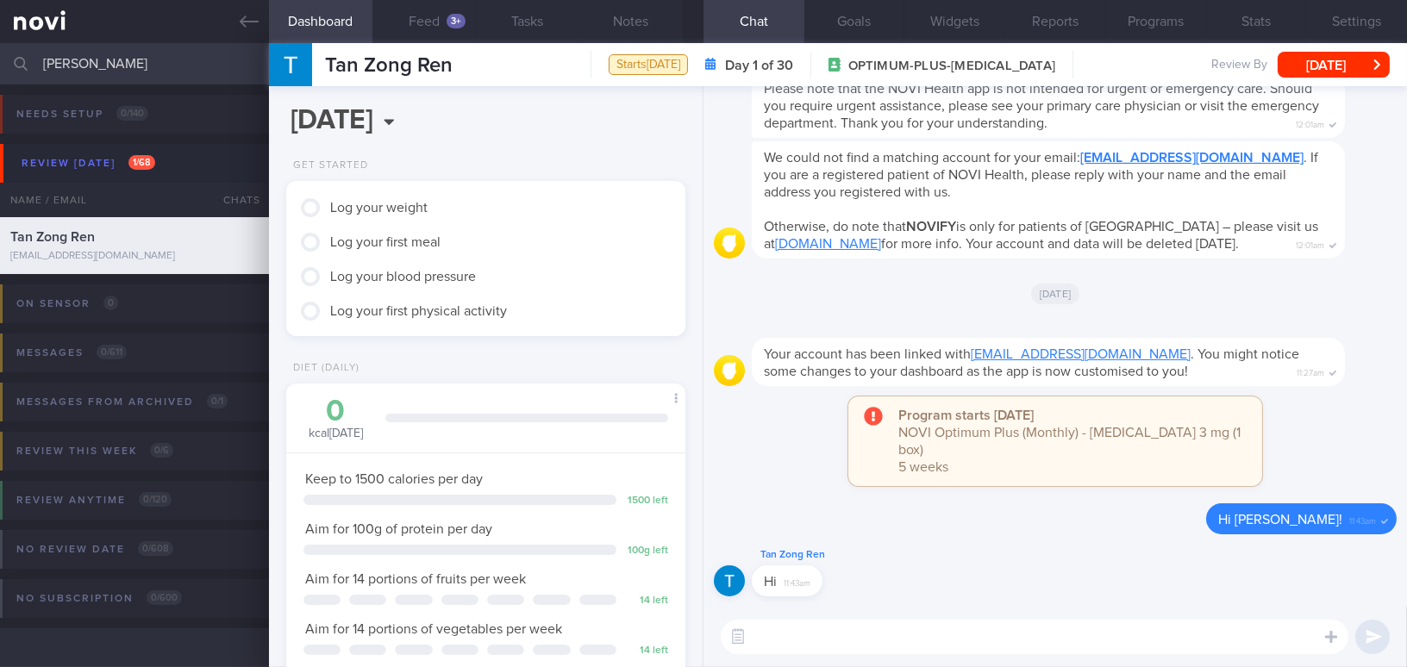
click at [827, 643] on textarea at bounding box center [1034, 637] width 627 height 34
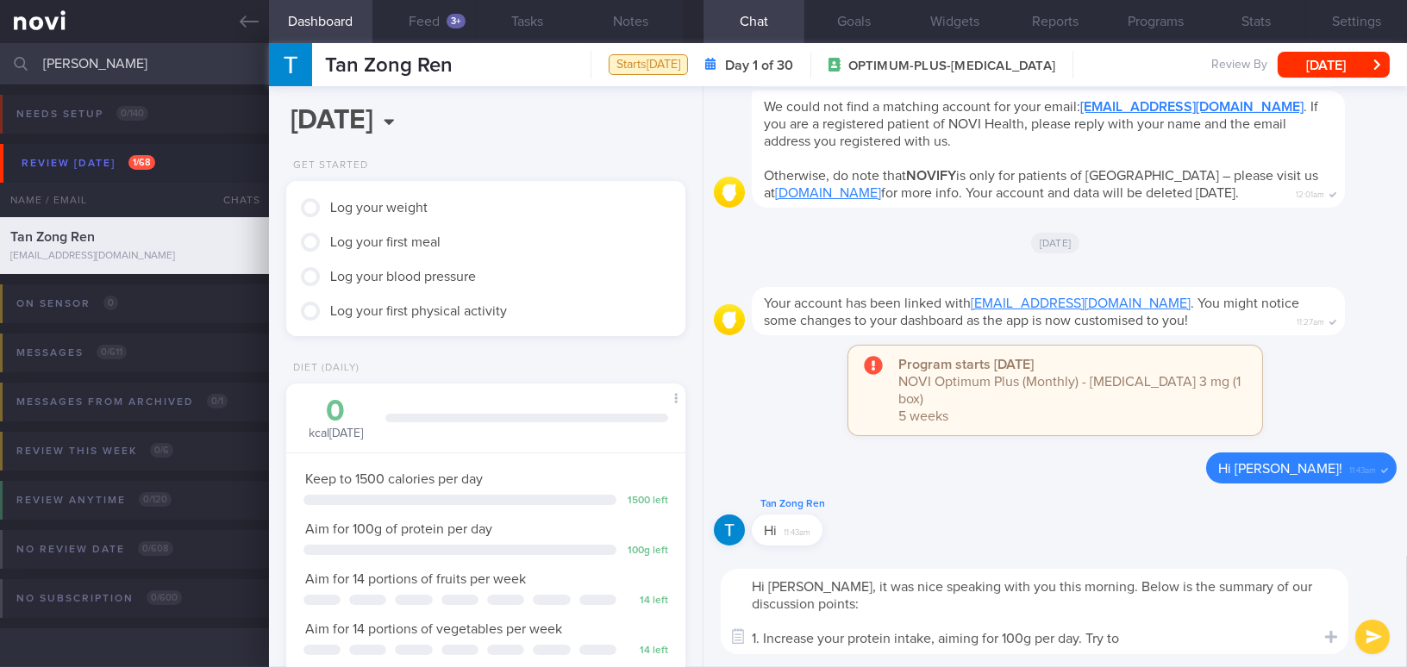
drag, startPoint x: 1158, startPoint y: 636, endPoint x: 615, endPoint y: 630, distance: 543.0
click at [615, 630] on div "Dashboard Feed 3+ Tasks Notes Chat Goals Widgets Reports Programs Stats Setting…" at bounding box center [838, 355] width 1138 height 624
click at [786, 624] on textarea "Hi Mr Tan, it was nice speaking with you this morning. Below is the summary of …" at bounding box center [1034, 611] width 627 height 85
drag, startPoint x: 754, startPoint y: 640, endPoint x: 824, endPoint y: 637, distance: 69.9
click at [824, 637] on textarea "Hi Mr Tan, it was nice speaking with you this morning. Below is the summary of …" at bounding box center [1034, 611] width 627 height 85
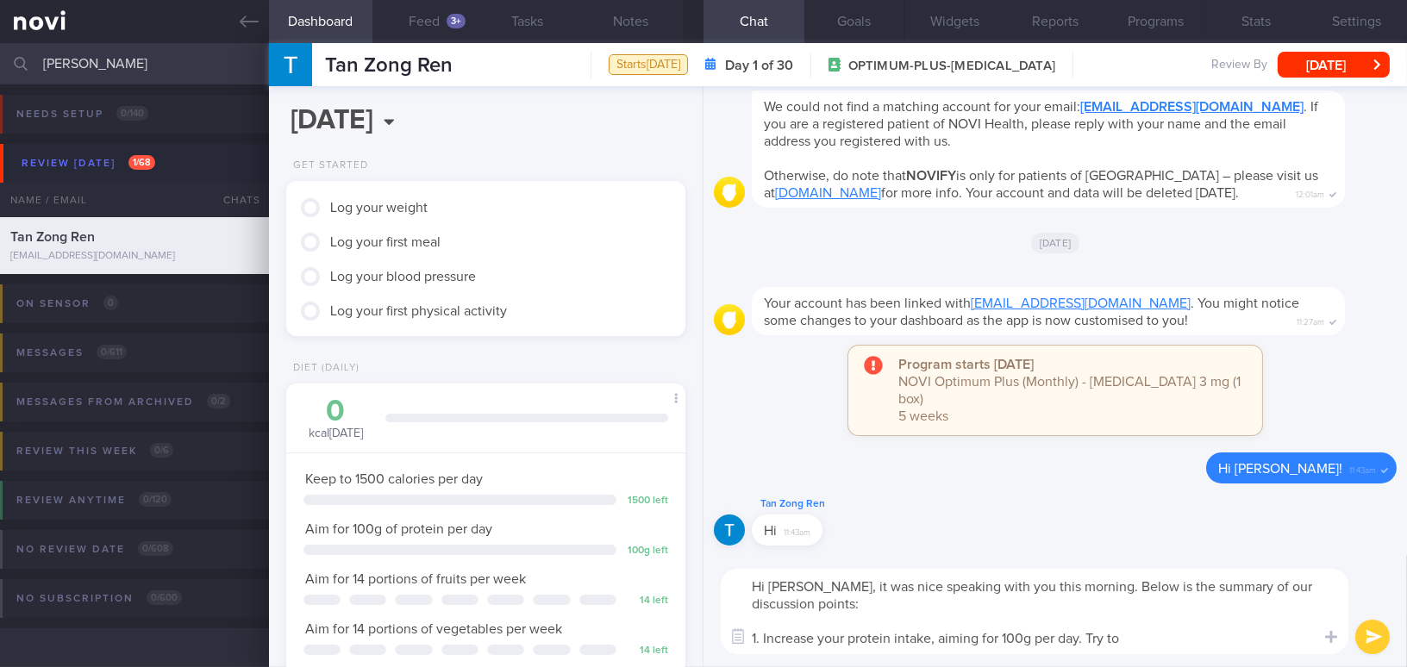
click at [822, 637] on textarea "Hi Mr Tan, it was nice speaking with you this morning. Below is the summary of …" at bounding box center [1034, 611] width 627 height 85
drag, startPoint x: 753, startPoint y: 640, endPoint x: 1202, endPoint y: 640, distance: 449.0
click at [1202, 640] on textarea "Hi Mr Tan, it was nice speaking with you this morning. Below is the summary of …" at bounding box center [1034, 611] width 627 height 85
paste textarea "Increase protein intake – Aim for about 100 g per day. Try to include 1.5–2 pal…"
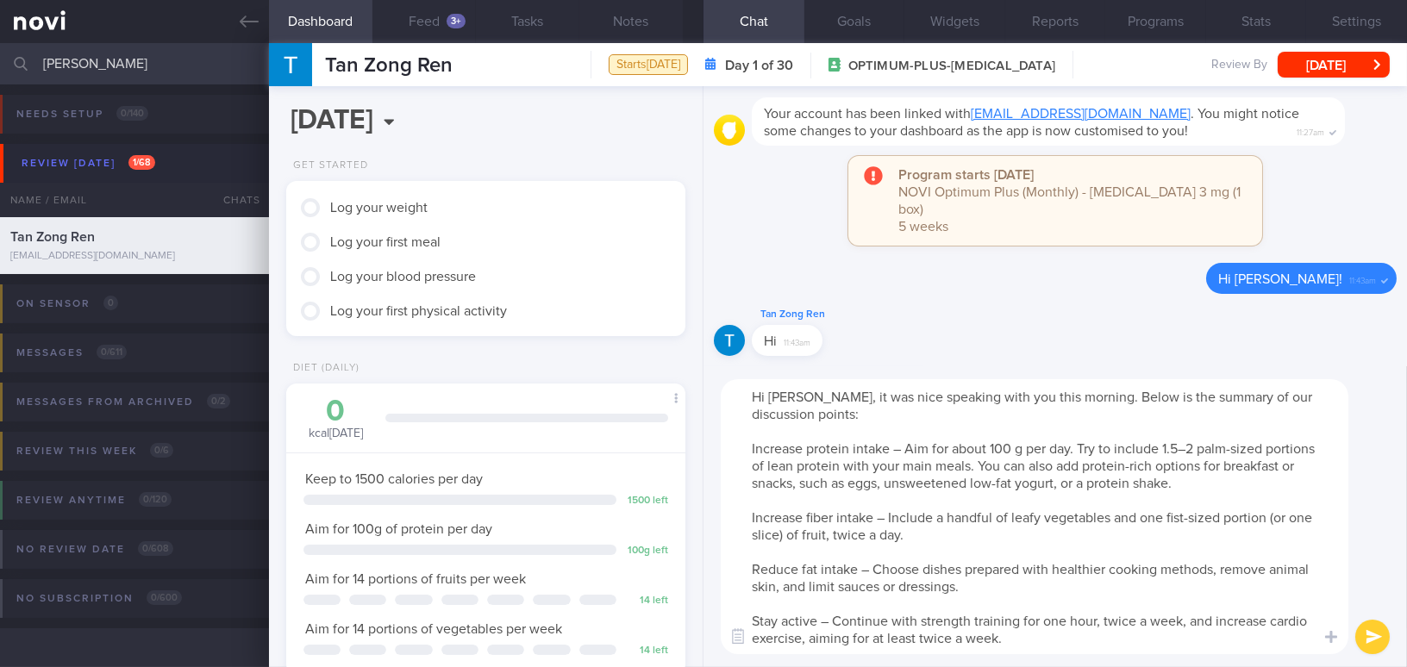
click at [746, 448] on textarea "Hi Mr Tan, it was nice speaking with you this morning. Below is the summary of …" at bounding box center [1034, 516] width 627 height 275
click at [914, 447] on textarea "Hi Mr Tan, it was nice speaking with you this morning. Below is the summary of …" at bounding box center [1034, 516] width 627 height 275
click at [1149, 454] on textarea "Hi Mr Tan, it was nice speaking with you this morning. Below is the summary of …" at bounding box center [1034, 516] width 627 height 275
click at [1037, 483] on textarea "Hi Mr Tan, it was nice speaking with you this morning. Below is the summary of …" at bounding box center [1034, 516] width 627 height 275
click at [1089, 479] on textarea "Hi Mr Tan, it was nice speaking with you this morning. Below is the summary of …" at bounding box center [1034, 516] width 627 height 275
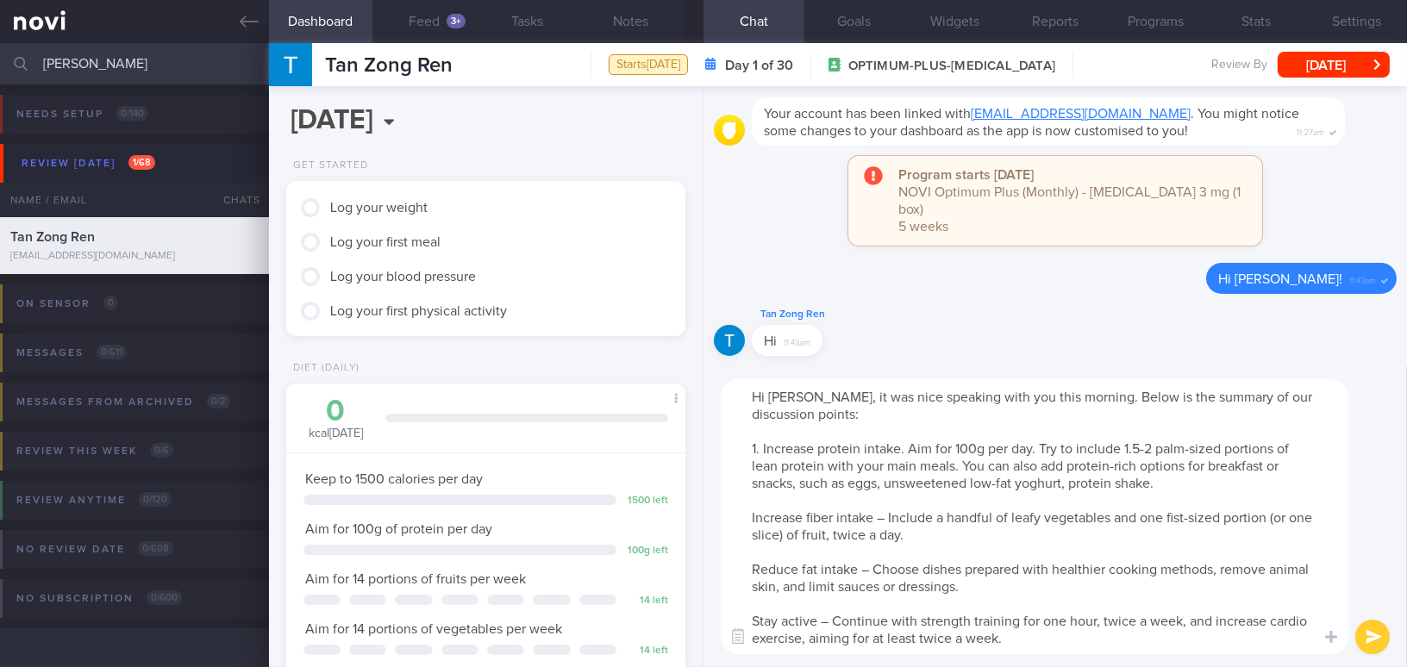
click at [745, 514] on textarea "Hi Mr Tan, it was nice speaking with you this morning. Below is the summary of …" at bounding box center [1034, 516] width 627 height 275
drag, startPoint x: 1173, startPoint y: 515, endPoint x: 1188, endPoint y: 518, distance: 15.1
click at [1188, 518] on textarea "Hi Mr Tan, it was nice speaking with you this morning. Below is the summary of …" at bounding box center [1034, 516] width 627 height 275
drag, startPoint x: 1150, startPoint y: 521, endPoint x: 1170, endPoint y: 518, distance: 20.0
click at [1170, 518] on textarea "Hi Mr Tan, it was nice speaking with you this morning. Below is the summary of …" at bounding box center [1034, 516] width 627 height 275
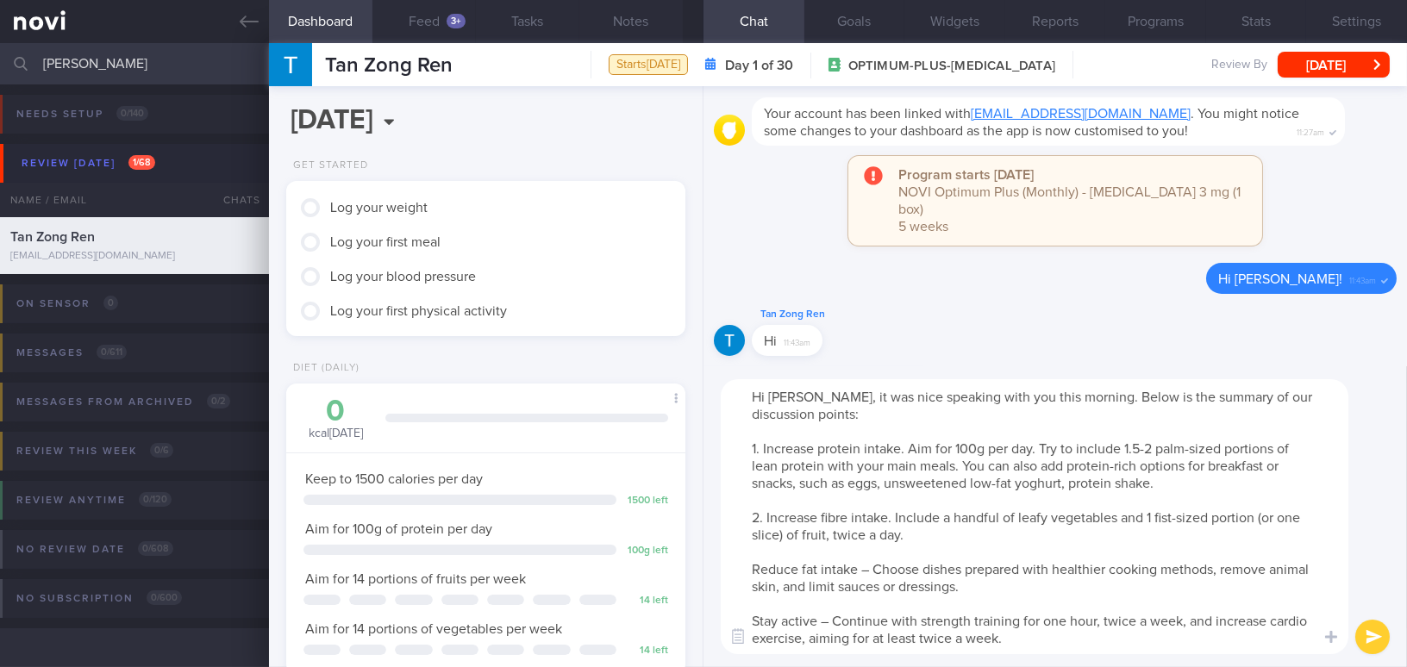
drag, startPoint x: 1257, startPoint y: 518, endPoint x: 1274, endPoint y: 515, distance: 17.4
click at [1274, 515] on textarea "Hi Mr Tan, it was nice speaking with you this morning. Below is the summary of …" at bounding box center [1034, 516] width 627 height 275
drag, startPoint x: 1270, startPoint y: 514, endPoint x: 1292, endPoint y: 514, distance: 22.4
click at [1292, 514] on textarea "Hi Mr Tan, it was nice speaking with you this morning. Below is the summary of …" at bounding box center [1034, 516] width 627 height 275
click at [1305, 517] on textarea "Hi Mr Tan, it was nice speaking with you this morning. Below is the summary of …" at bounding box center [1034, 516] width 627 height 275
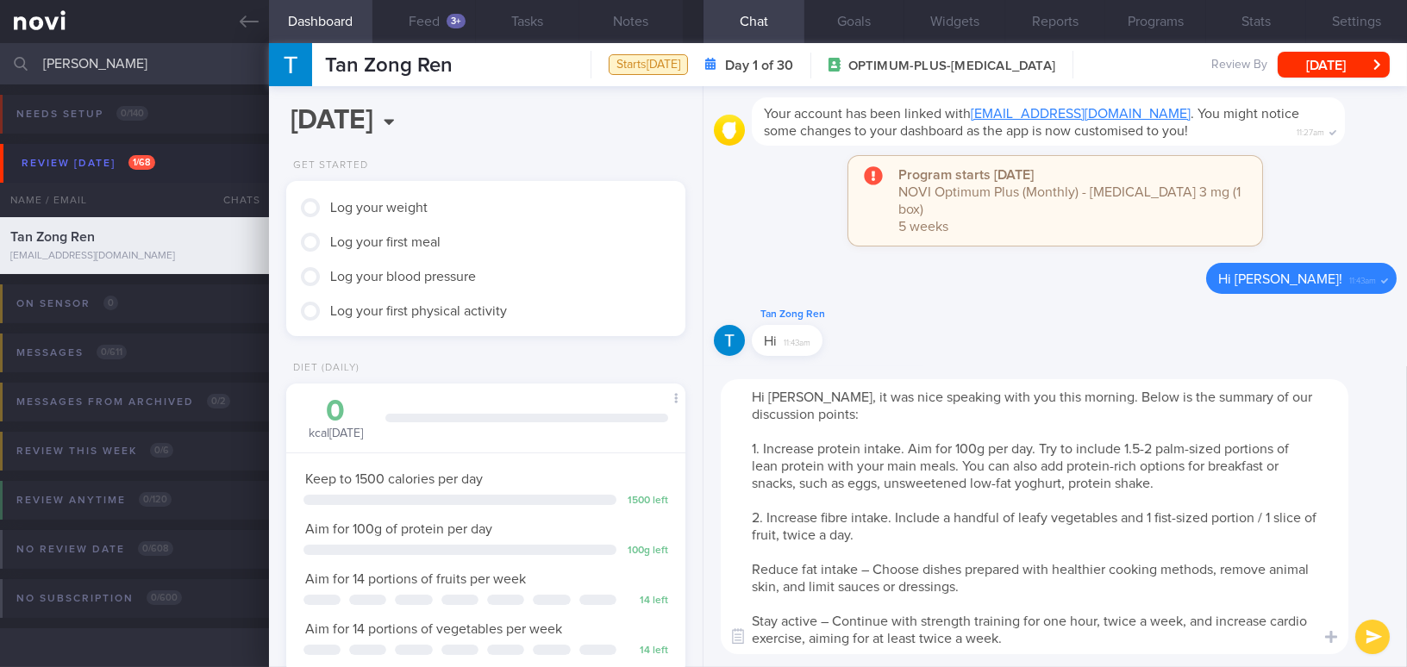
click at [745, 565] on textarea "Hi Mr Tan, it was nice speaking with you this morning. Below is the summary of …" at bounding box center [1034, 516] width 627 height 275
click at [778, 584] on textarea "Hi Mr Tan, it was nice speaking with you this morning. Below is the summary of …" at bounding box center [1034, 516] width 627 height 275
drag, startPoint x: 752, startPoint y: 621, endPoint x: 828, endPoint y: 621, distance: 76.7
click at [828, 621] on textarea "Hi Mr Tan, it was nice speaking with you this morning. Below is the summary of …" at bounding box center [1034, 516] width 627 height 275
click at [1116, 624] on textarea "Hi Mr Tan, it was nice speaking with you this morning. Below is the summary of …" at bounding box center [1034, 516] width 627 height 275
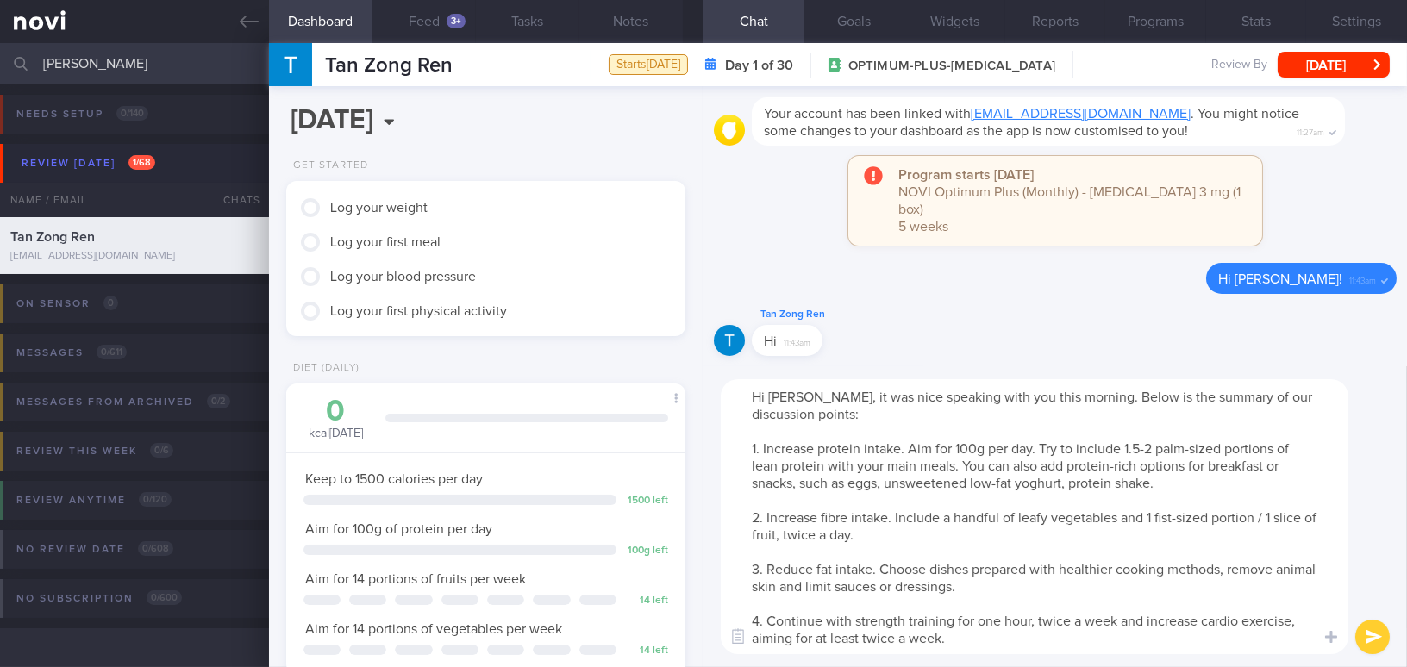
drag, startPoint x: 818, startPoint y: 637, endPoint x: 860, endPoint y: 634, distance: 42.3
click at [860, 634] on textarea "Hi Mr Tan, it was nice speaking with you this morning. Below is the summary of …" at bounding box center [1034, 516] width 627 height 275
type textarea "Hi Mr Tan, it was nice speaking with you this morning. Below is the summary of …"
click at [1363, 635] on button "submit" at bounding box center [1372, 637] width 34 height 34
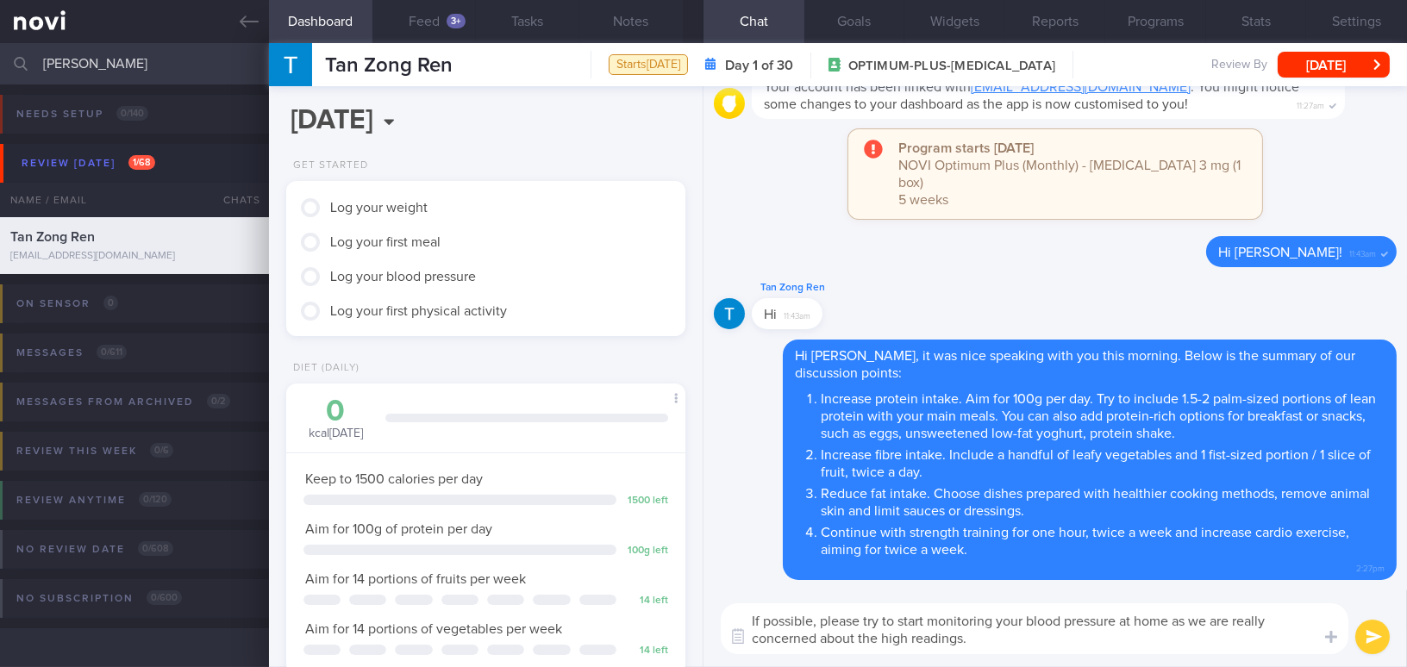
drag, startPoint x: 1006, startPoint y: 636, endPoint x: 627, endPoint y: 600, distance: 380.1
click at [627, 600] on div "Dashboard Feed 3+ Tasks Notes Chat Goals Widgets Reports Programs Stats Setting…" at bounding box center [838, 355] width 1138 height 624
click at [989, 635] on textarea "If possible, please try to start monitoring your blood pressure at home as we a…" at bounding box center [1034, 628] width 627 height 51
drag, startPoint x: 989, startPoint y: 643, endPoint x: 539, endPoint y: 575, distance: 455.0
click at [539, 575] on div "Dashboard Feed 3+ Tasks Notes Chat Goals Widgets Reports Programs Stats Setting…" at bounding box center [838, 355] width 1138 height 624
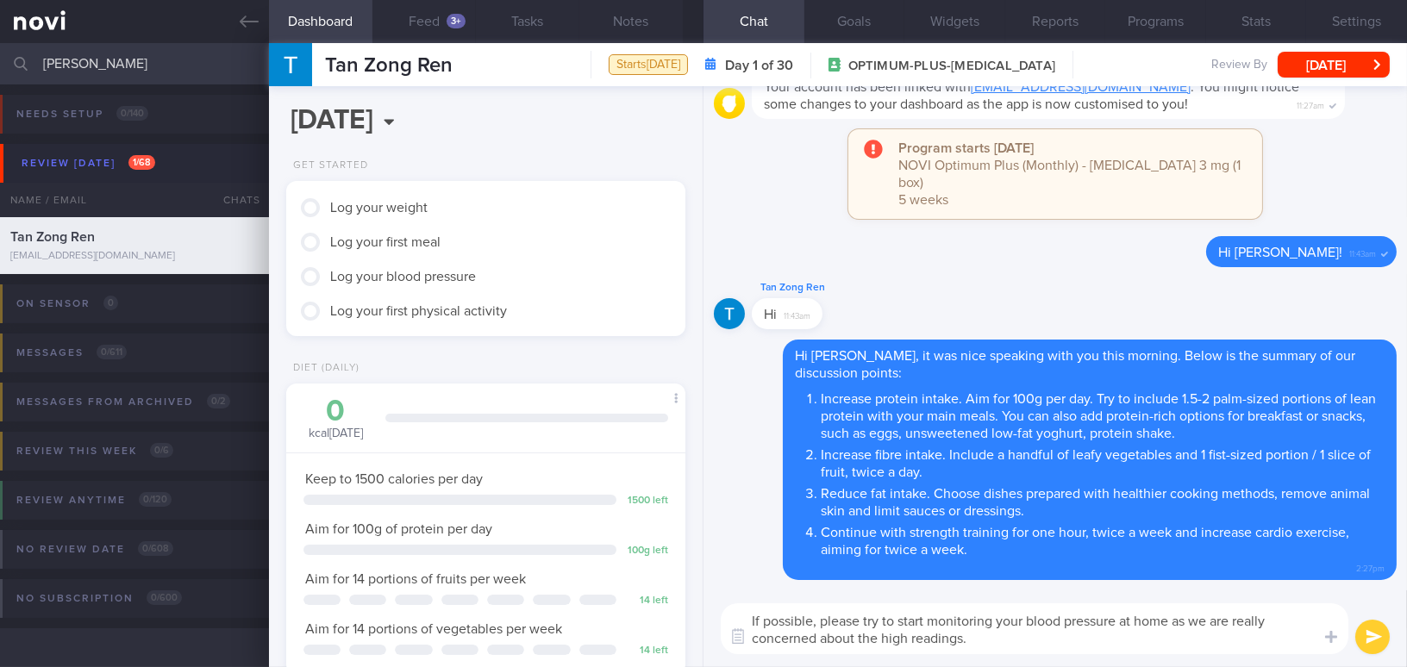
paste textarea "start monitoring your blood pressure at home, as we’re quite"
click at [1193, 626] on textarea "If possible, please start monitoring your blood pressure at home, as we’re quit…" at bounding box center [1034, 628] width 627 height 51
type textarea "If possible, please start monitoring your blood pressure at home, as we are qui…"
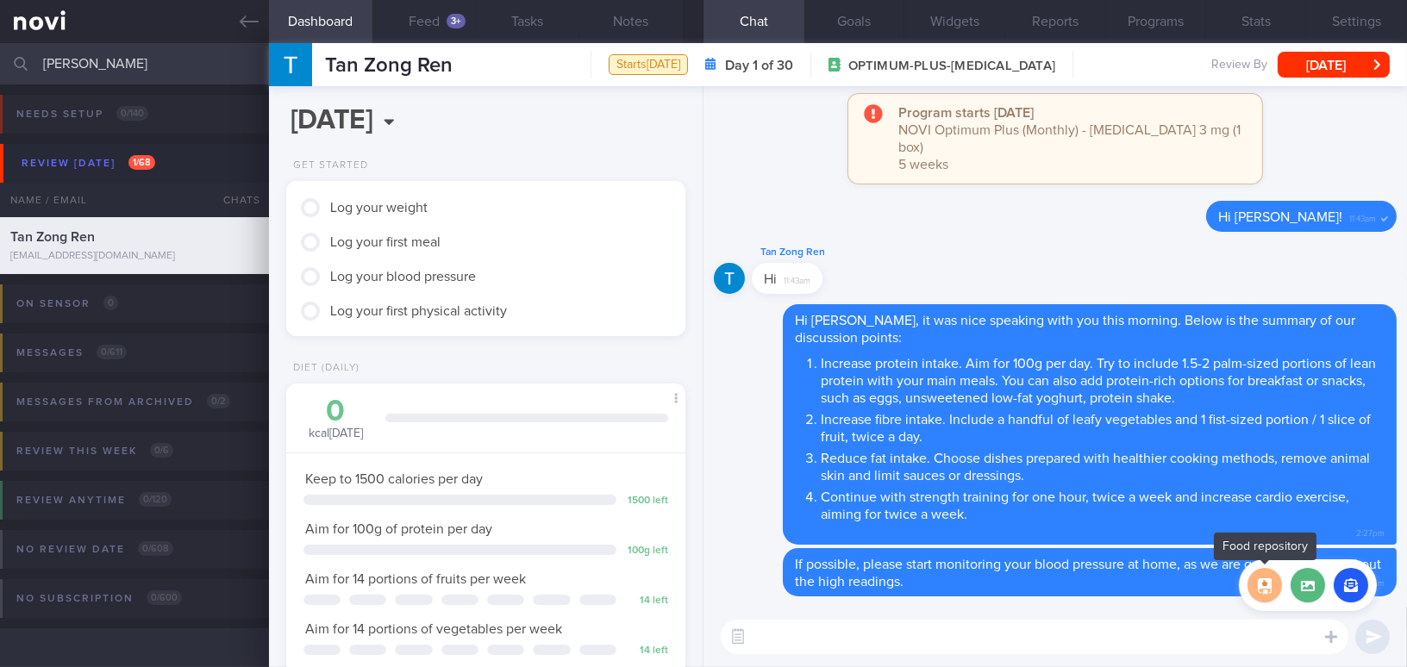
click at [1263, 586] on button "button" at bounding box center [1264, 585] width 34 height 34
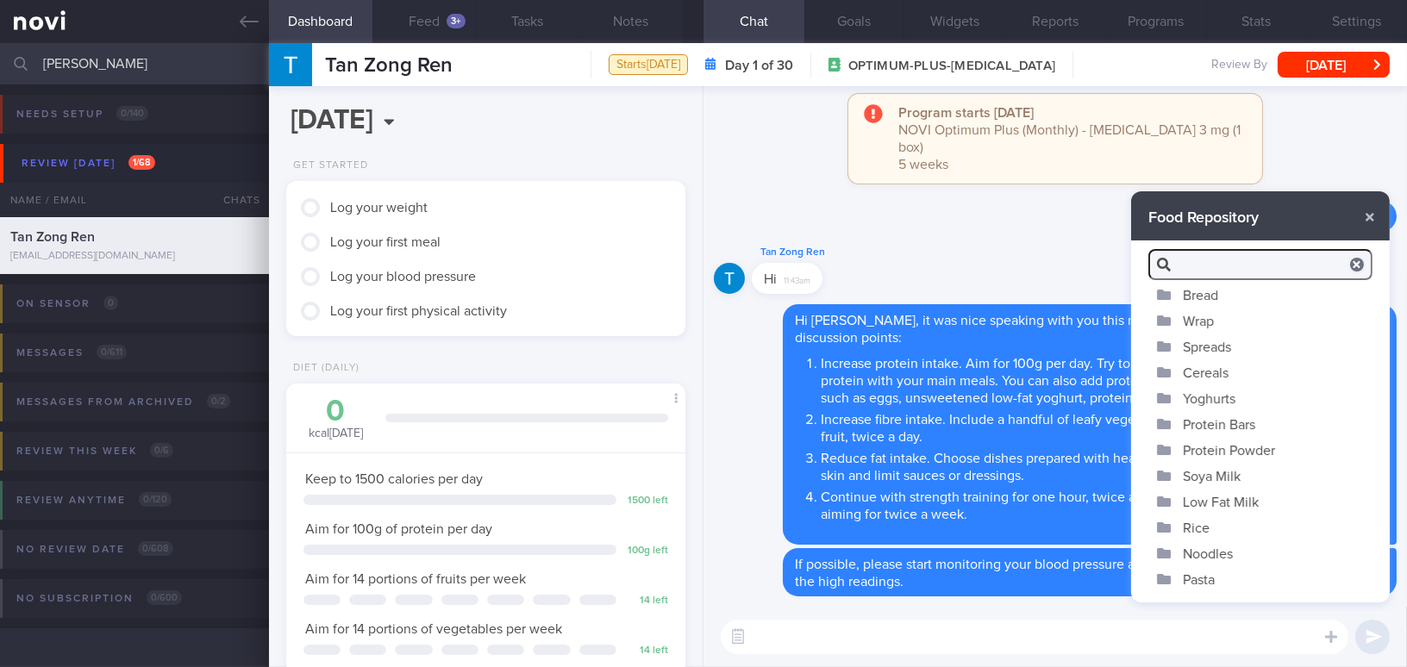
click at [1212, 391] on button "Yoghurts" at bounding box center [1260, 398] width 259 height 26
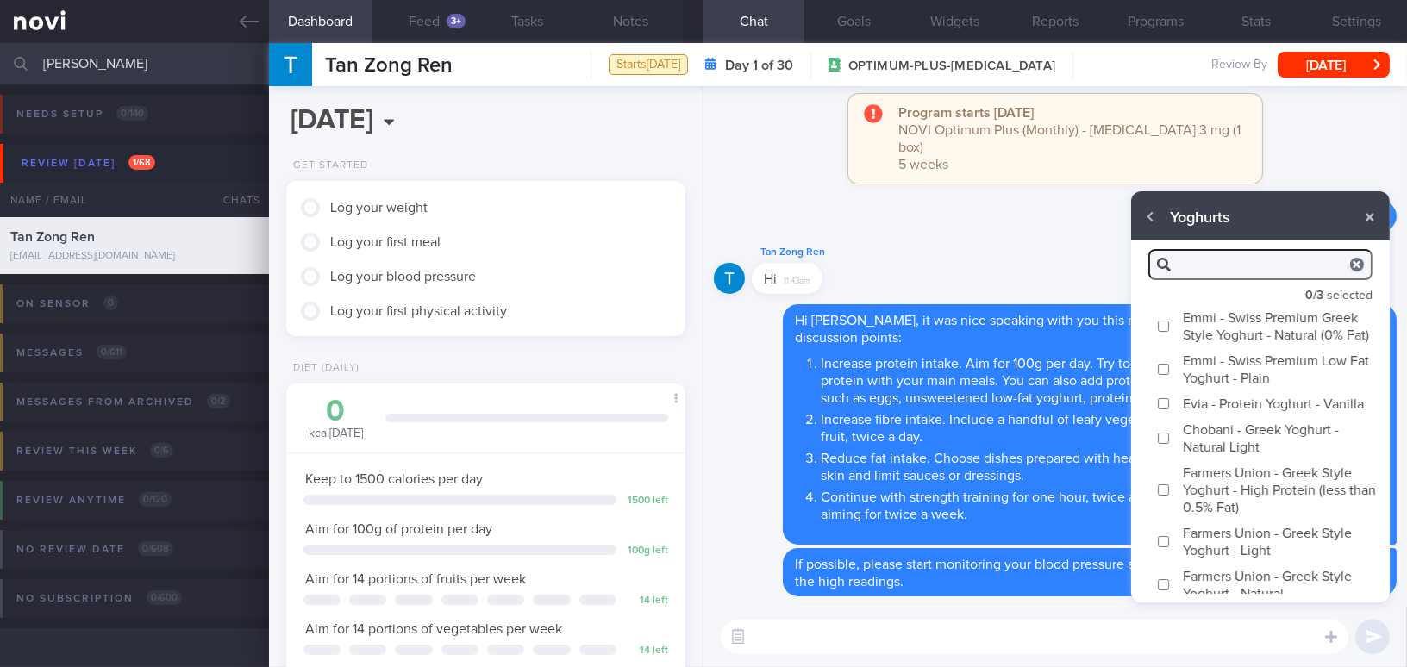
click at [1160, 331] on input "Emmi - Swiss Premium Greek Style Yoghurt - Natural (0% Fat)" at bounding box center [1163, 326] width 13 height 11
checkbox input "true"
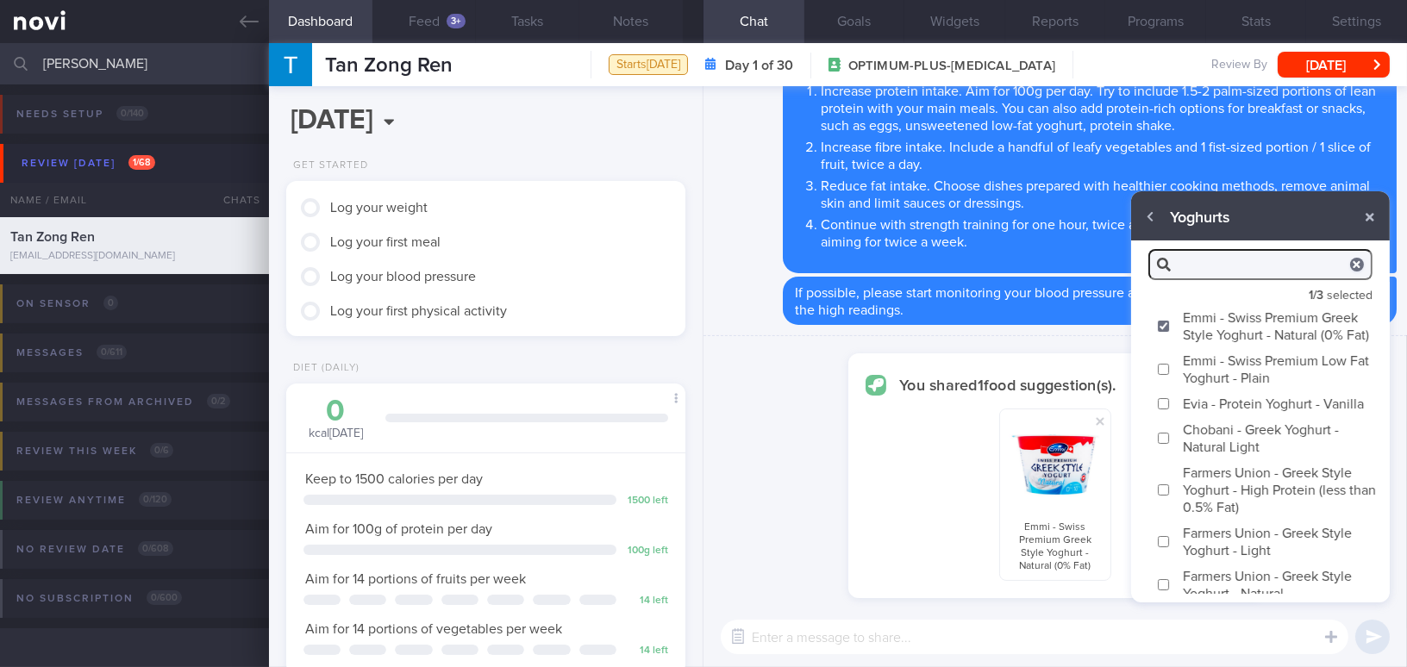
click at [1165, 409] on input "Evia - Protein Yoghurt - Vanilla" at bounding box center [1163, 403] width 13 height 11
checkbox input "true"
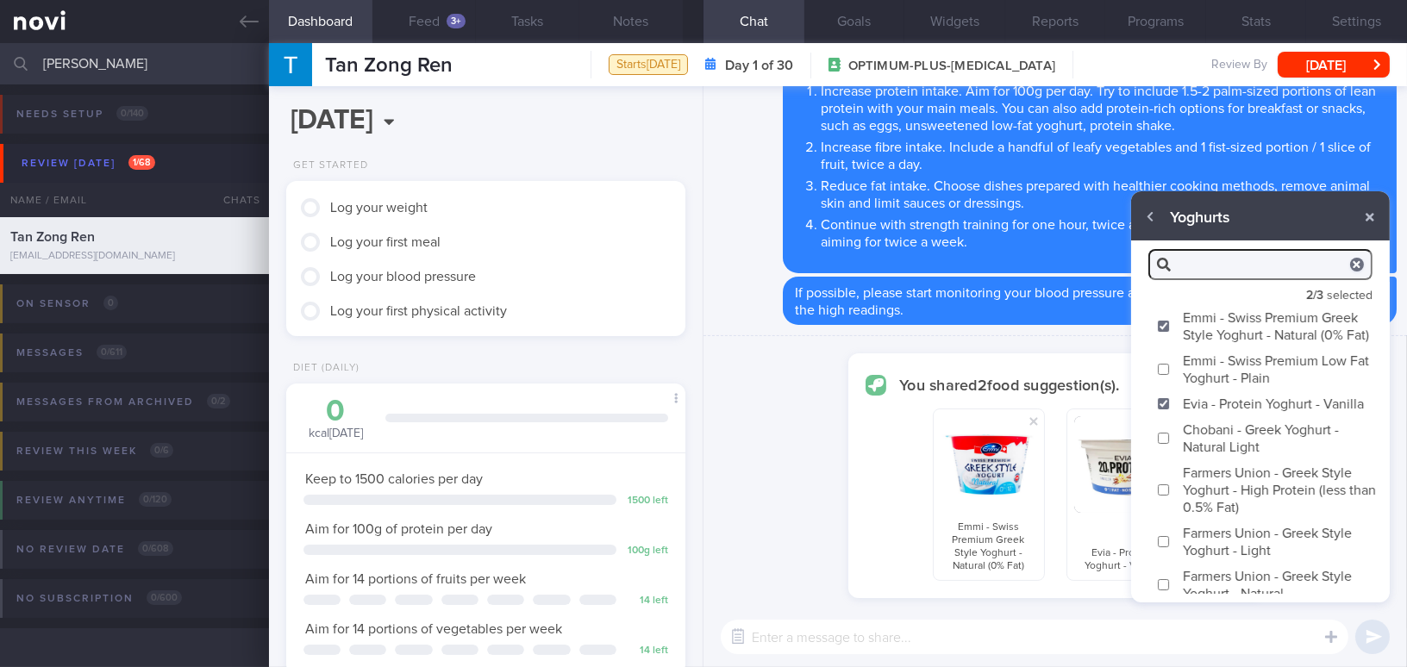
click at [1163, 444] on input "Chobani - Greek Yoghurt - Natural Light" at bounding box center [1163, 438] width 13 height 11
checkbox input "true"
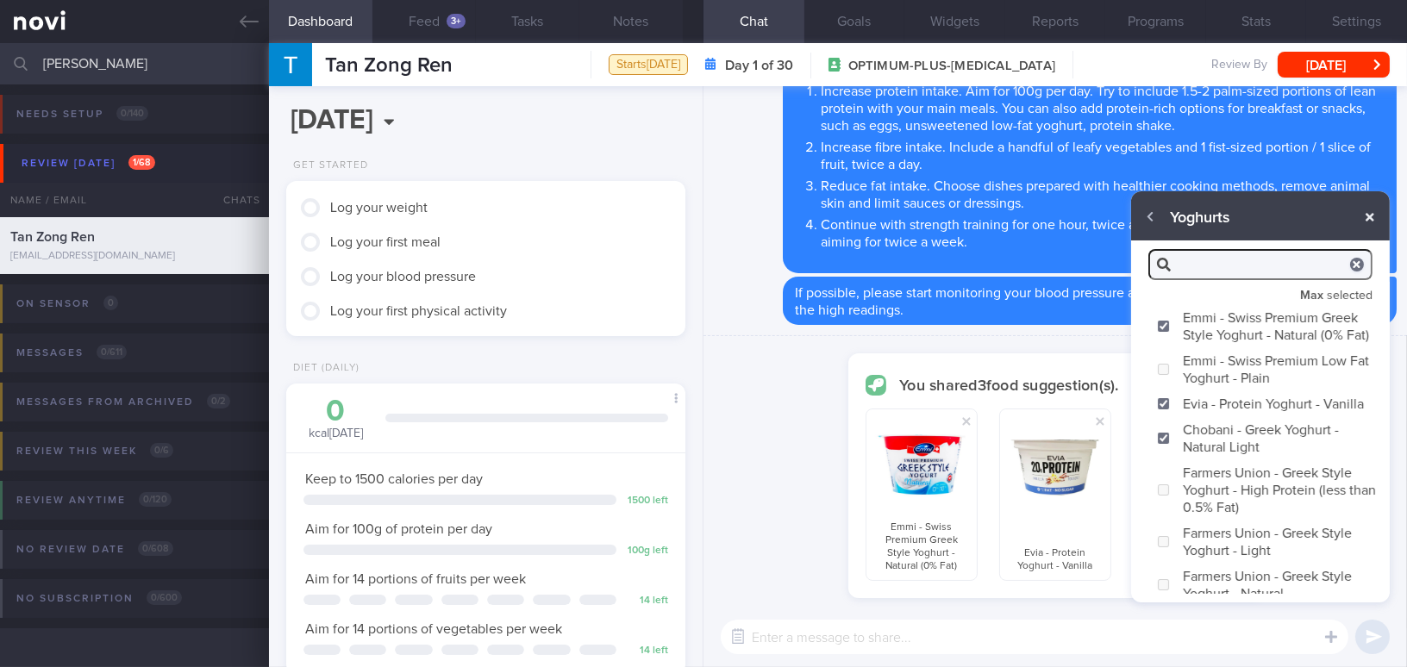
click at [1373, 221] on button "button" at bounding box center [1369, 217] width 31 height 31
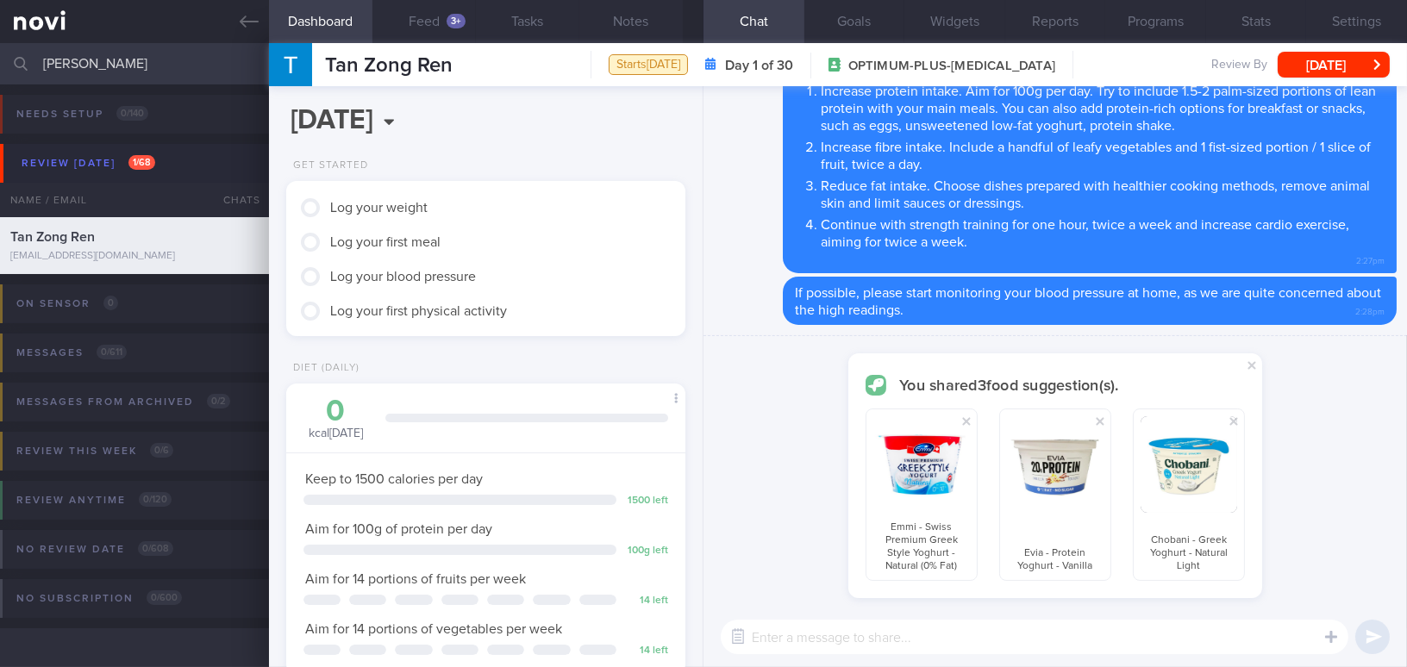
click at [999, 641] on textarea at bounding box center [1034, 637] width 627 height 34
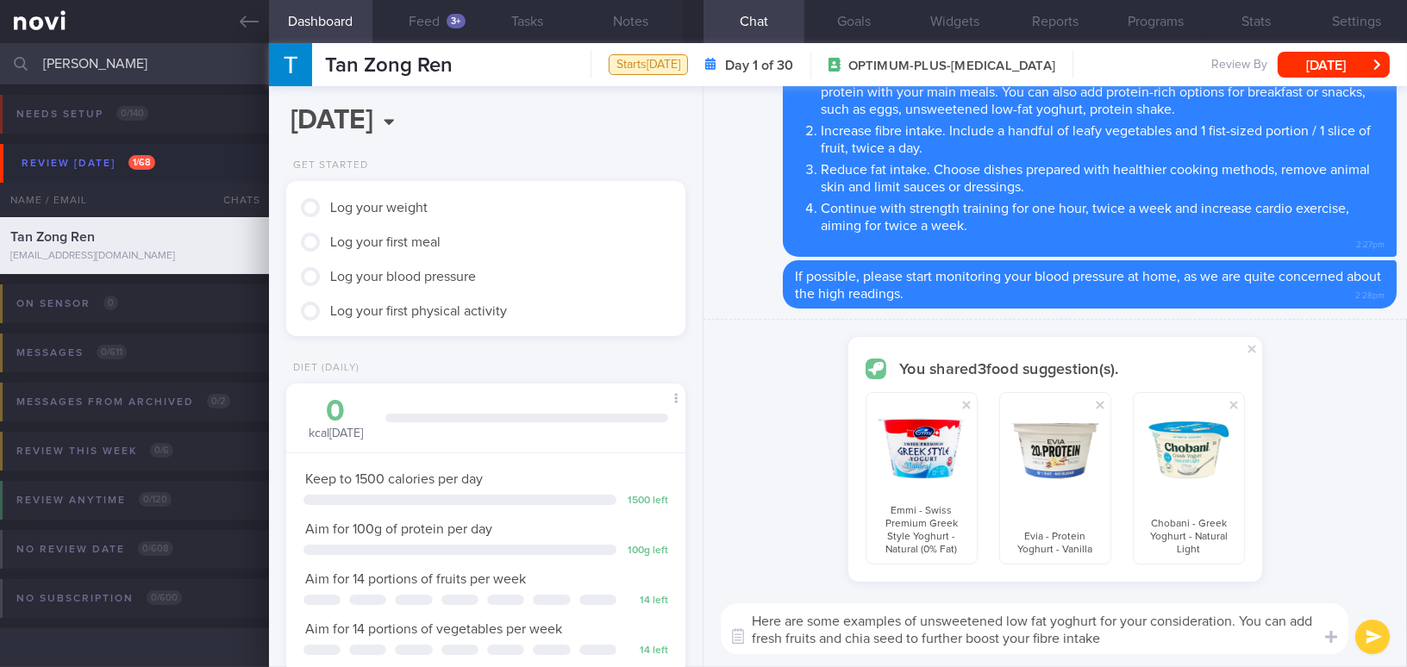
type textarea "Here are some examples of unsweetened low fat yoghurt for your consideration. Y…"
checkbox input "false"
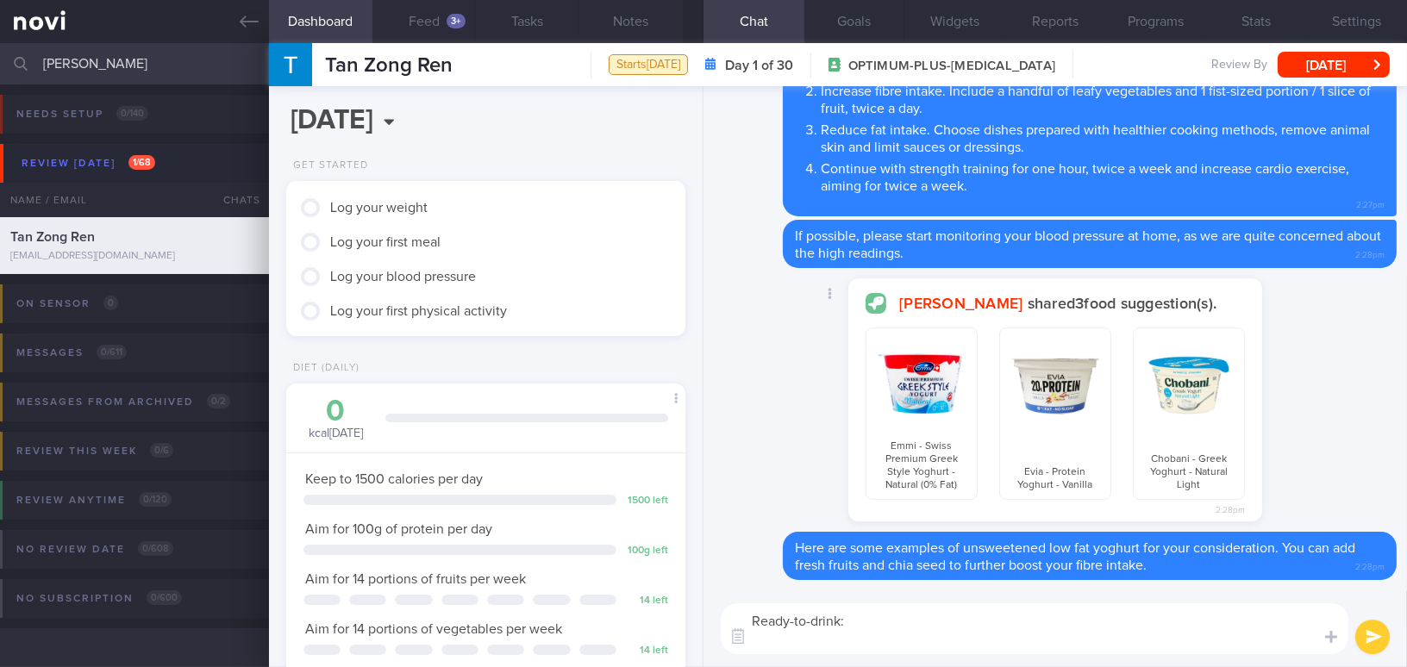
paste textarea "[Premier Protein](https://www.premierprotein.com/products/protein-shakes)"
click at [870, 621] on textarea "Ready-to-drink: [Premier Protein](https://www.premierprotein.com/products/prote…" at bounding box center [1034, 628] width 627 height 51
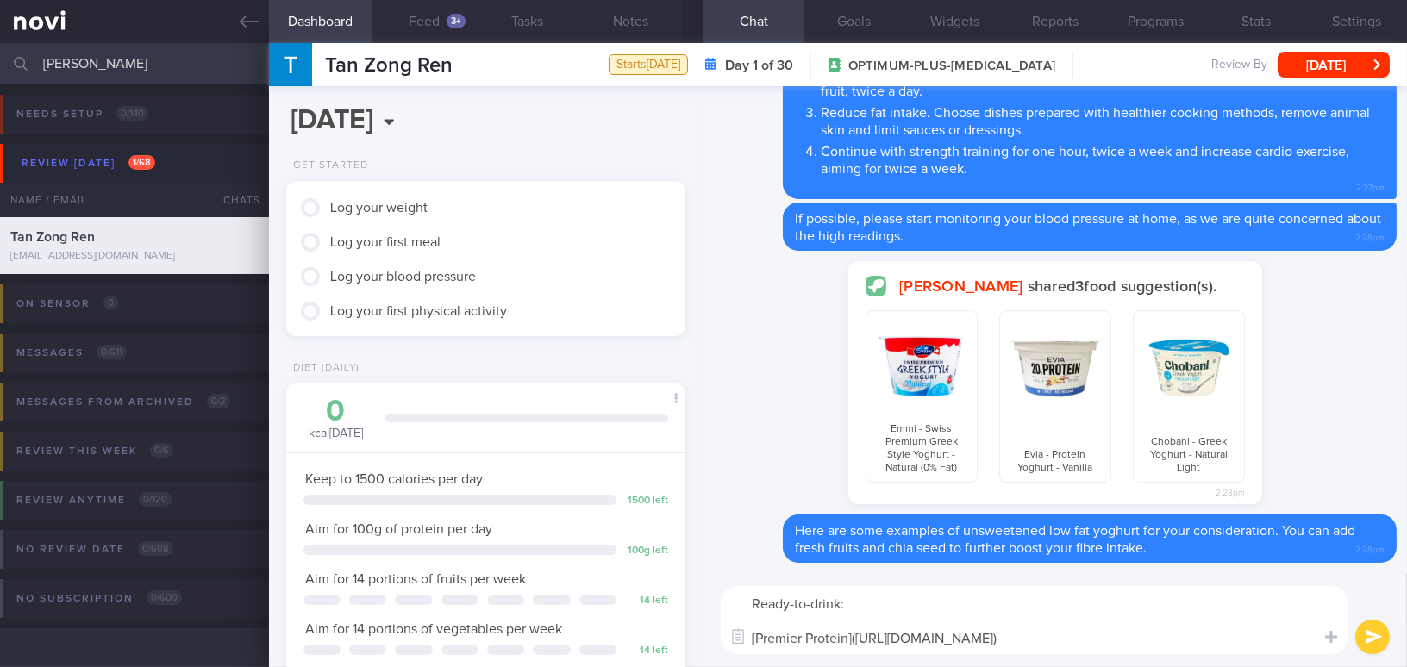
click at [1228, 646] on textarea "Ready-to-drink: [Premier Protein](https://www.premierprotein.com/products/prote…" at bounding box center [1034, 620] width 627 height 68
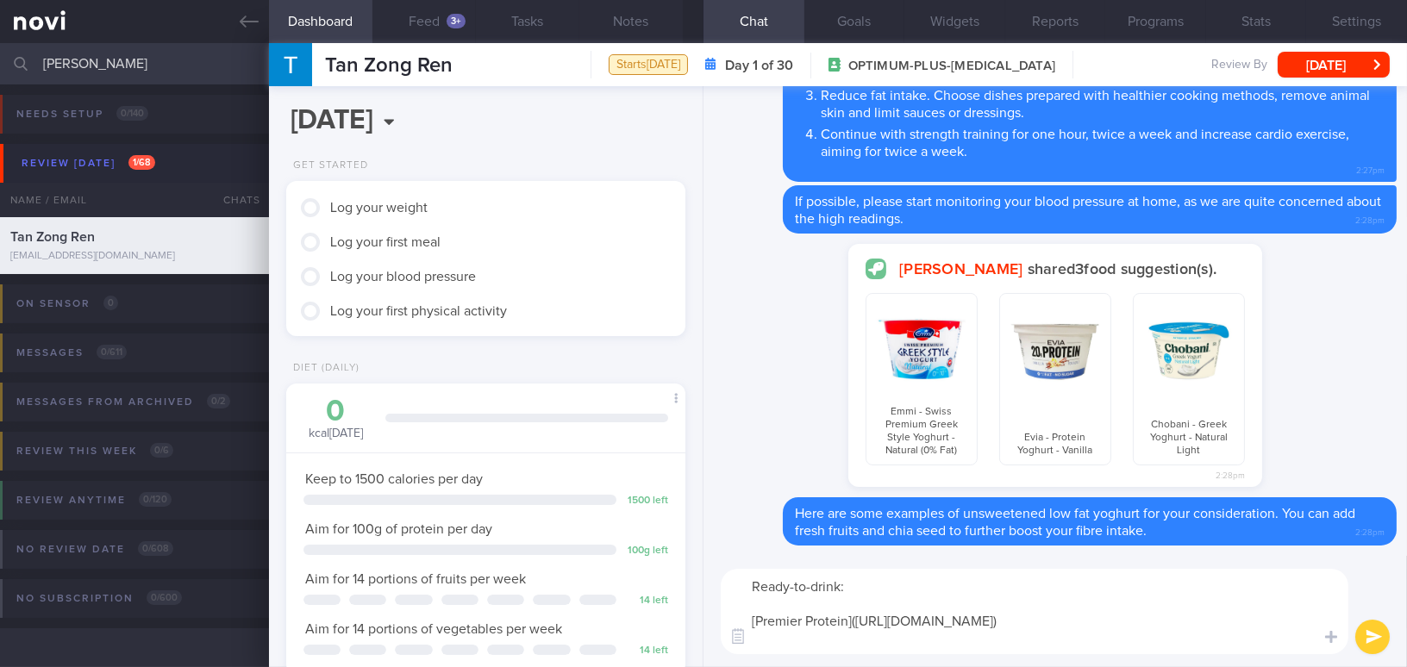
paste textarea "[GNC Lean Shake 25](https://www.gnc.com/meal-replacement/GNCTotalLeanLeanShake2…"
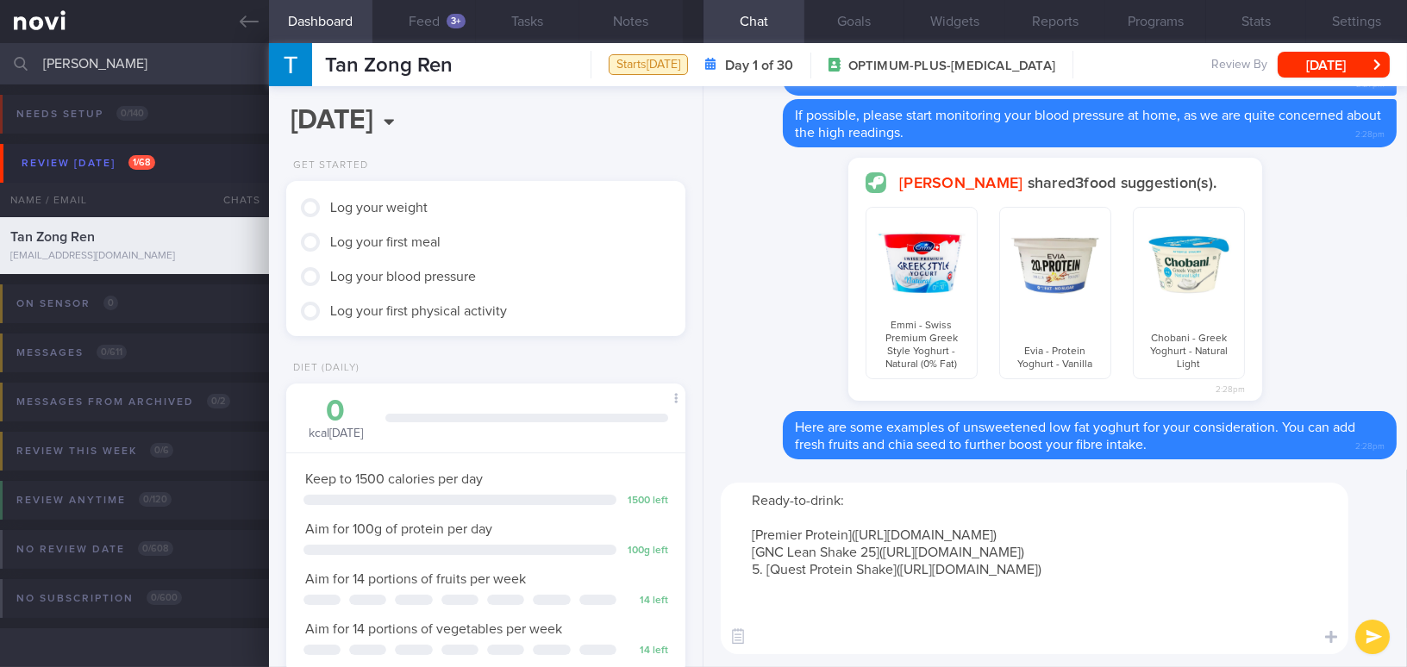
click at [765, 597] on textarea "Ready-to-drink: [Premier Protein](https://www.premierprotein.com/products/prote…" at bounding box center [1034, 569] width 627 height 172
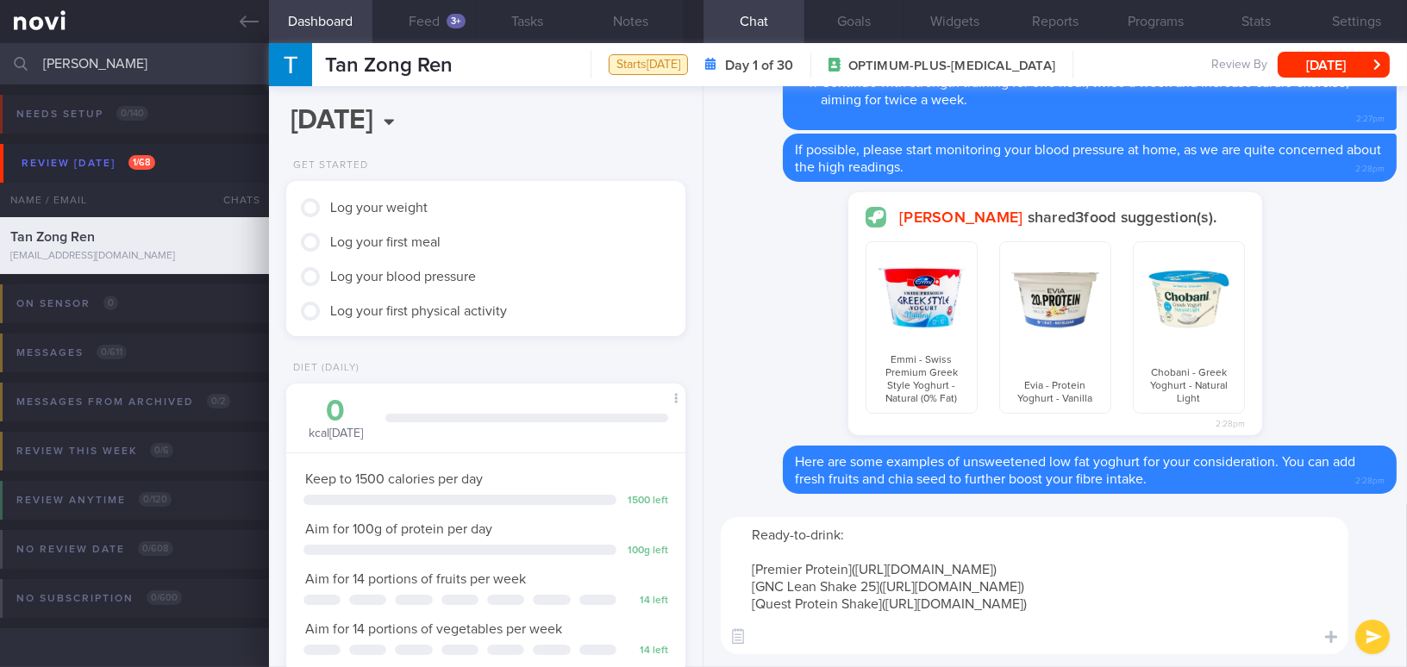
click at [775, 548] on textarea "Ready-to-drink: [Premier Protein](https://www.premierprotein.com/products/prote…" at bounding box center [1034, 585] width 627 height 137
type textarea "Ready-to-drink: [Premier Protein](https://www.premierprotein.com/products/prote…"
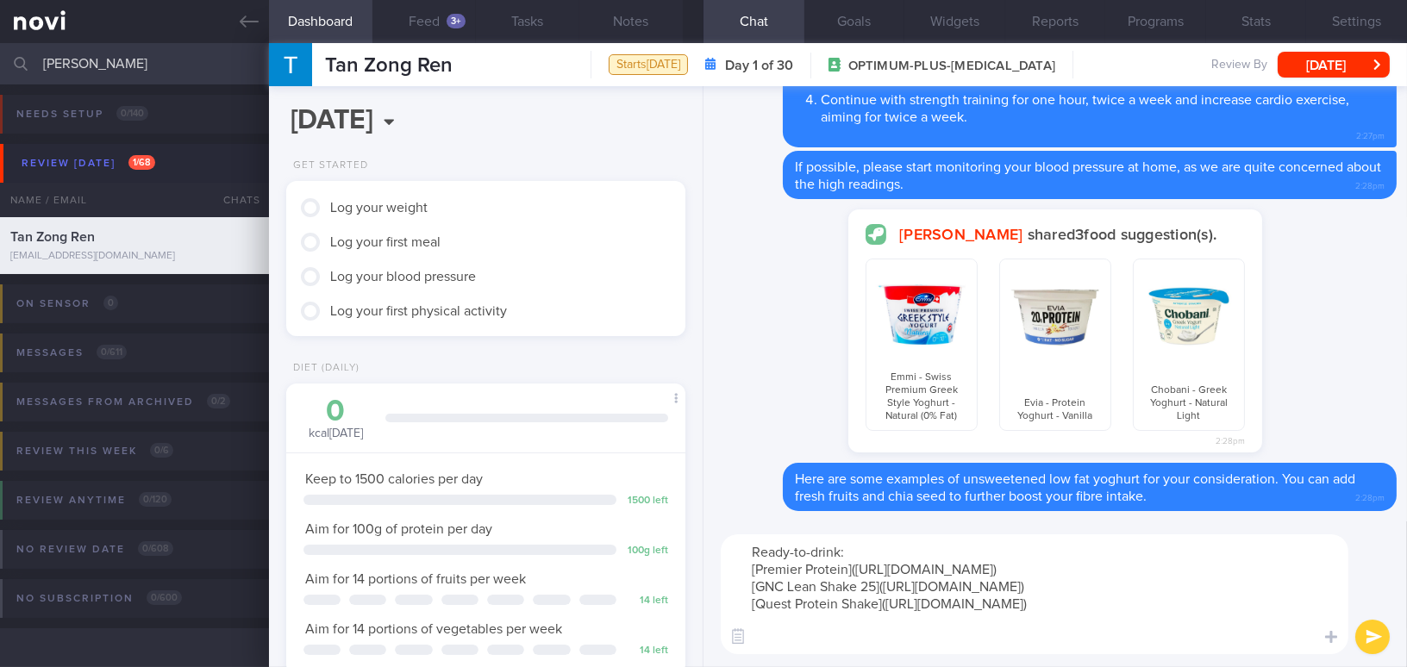
scroll to position [203, 356]
click at [744, 548] on textarea "Ready-to-drink: [Premier Protein](https://www.premierprotein.com/products/prote…" at bounding box center [1034, 594] width 627 height 120
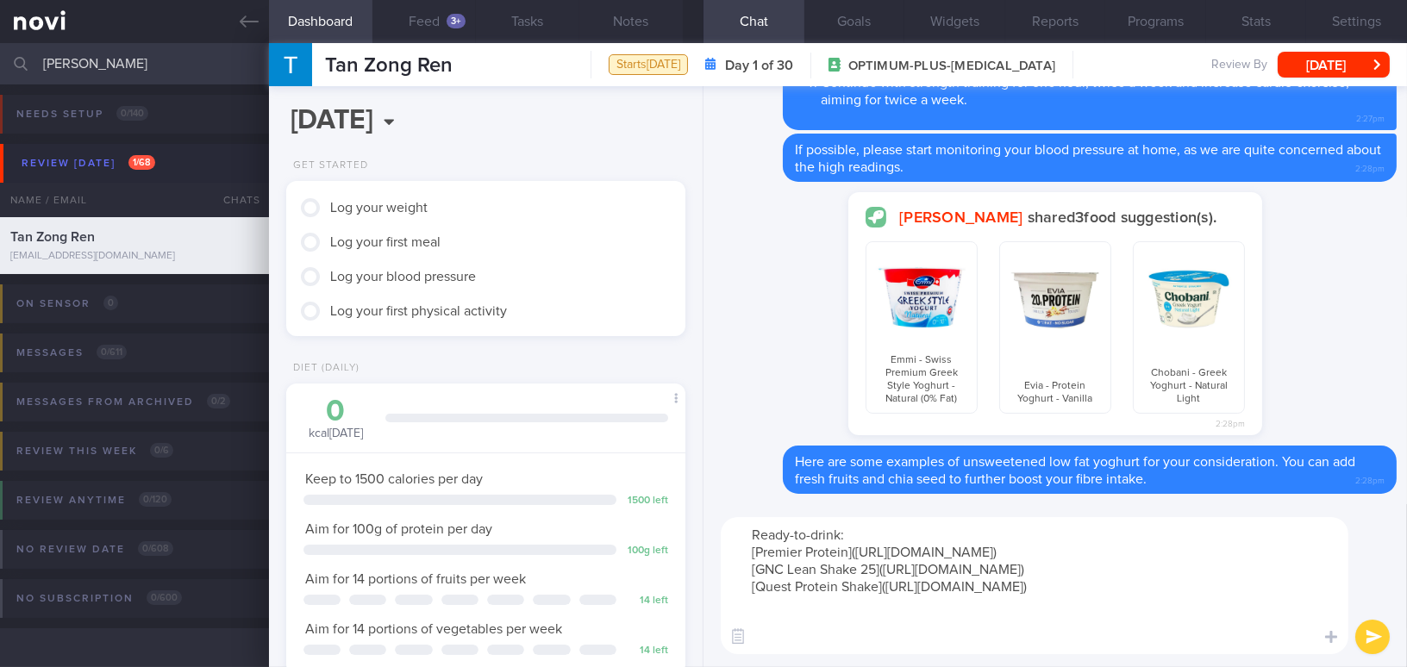
click at [861, 552] on textarea "Ready-to-drink: [Premier Protein](https://www.premierprotein.com/products/prote…" at bounding box center [1034, 585] width 627 height 137
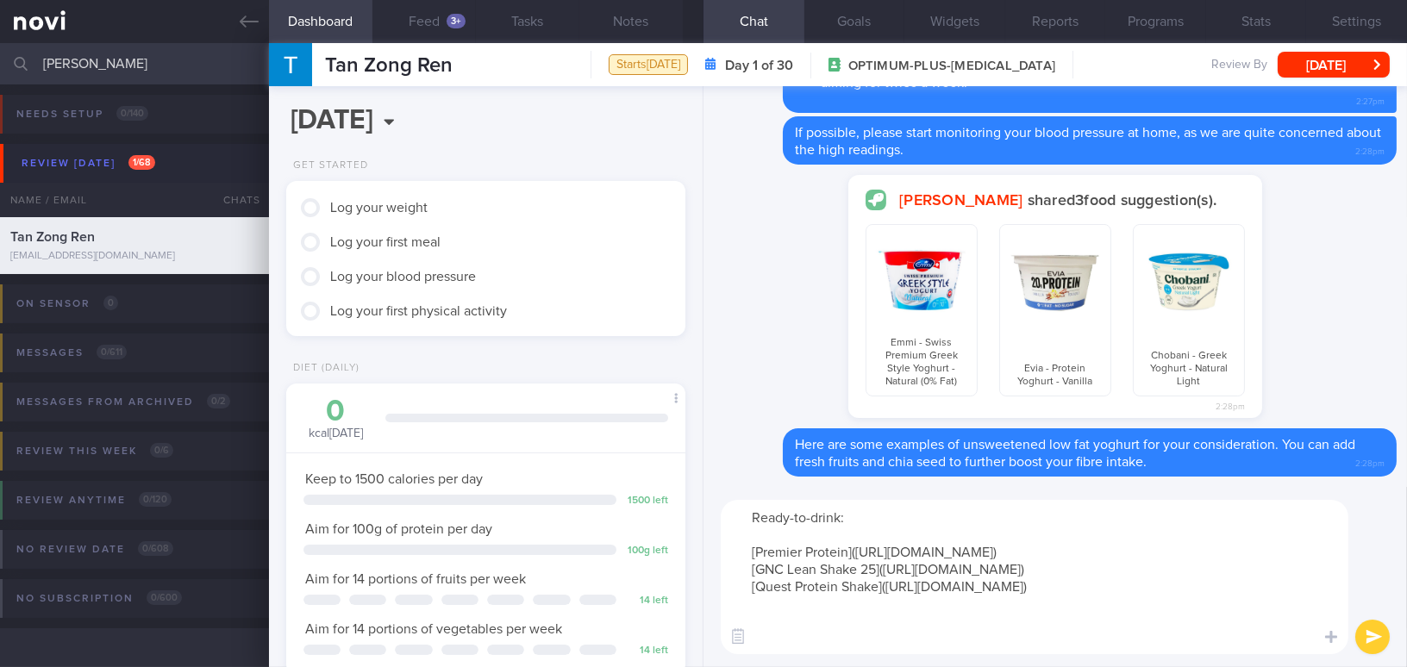
paste textarea "[Ensure Max Protein](https://www.fairprice.com.sg/product/a-max-prt-f-vnl4x330-…"
click at [771, 496] on div "Ready-to-drink: [Ensure Max Protein](https://www.fairprice.com.sg/product/a-max…" at bounding box center [1054, 577] width 703 height 180
click at [766, 503] on textarea "Ready-to-drink: [Ensure Max Protein](https://www.fairprice.com.sg/product/a-max…" at bounding box center [1034, 577] width 627 height 154
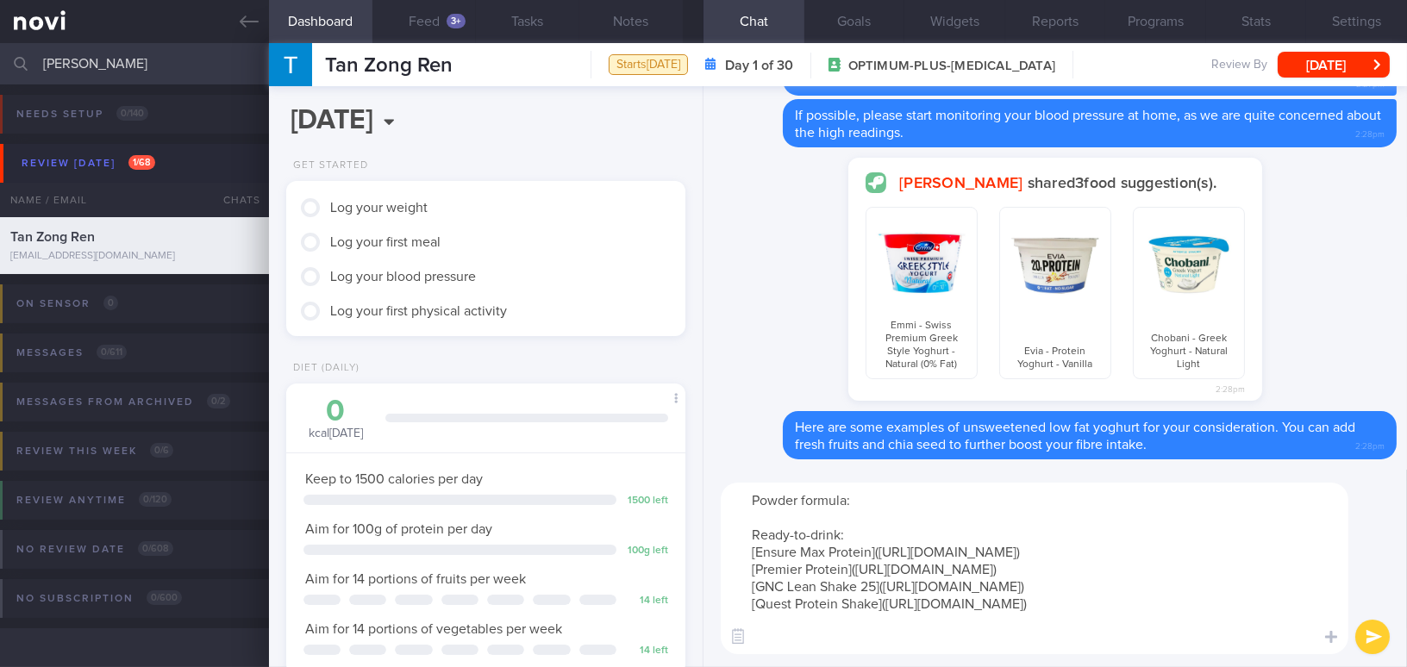
click at [764, 514] on textarea "Powder formula: Ready-to-drink: [Ensure Max Protein](https://www.fairprice.com.…" at bounding box center [1034, 569] width 627 height 172
paste textarea "[Optimum Nutrition 100% Whey]( https://www.lac.sg/en/brands/optimum-nutrition/g…"
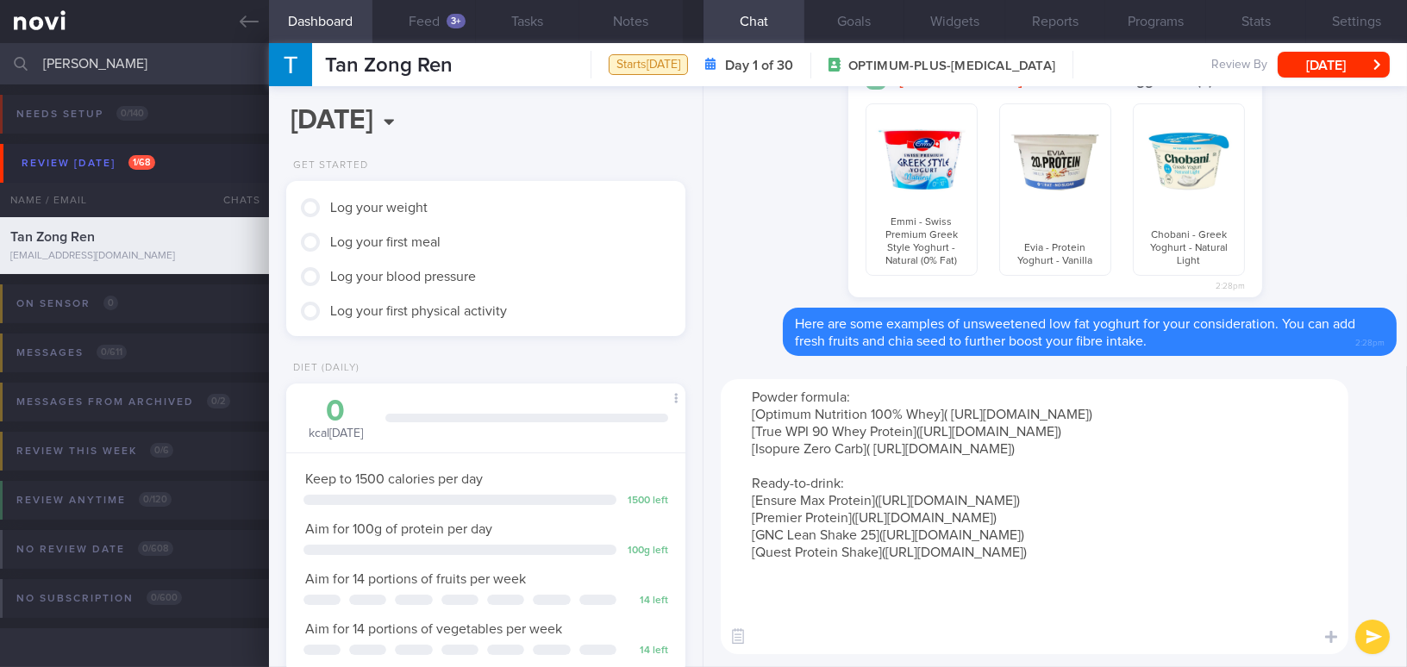
click at [977, 642] on textarea "Powder formula: [Optimum Nutrition 100% Whey]( https://www.lac.sg/en/brands/opt…" at bounding box center [1034, 516] width 627 height 275
click at [1205, 499] on textarea "Powder formula: [Optimum Nutrition 100% Whey]( https://www.lac.sg/en/brands/opt…" at bounding box center [1034, 516] width 627 height 275
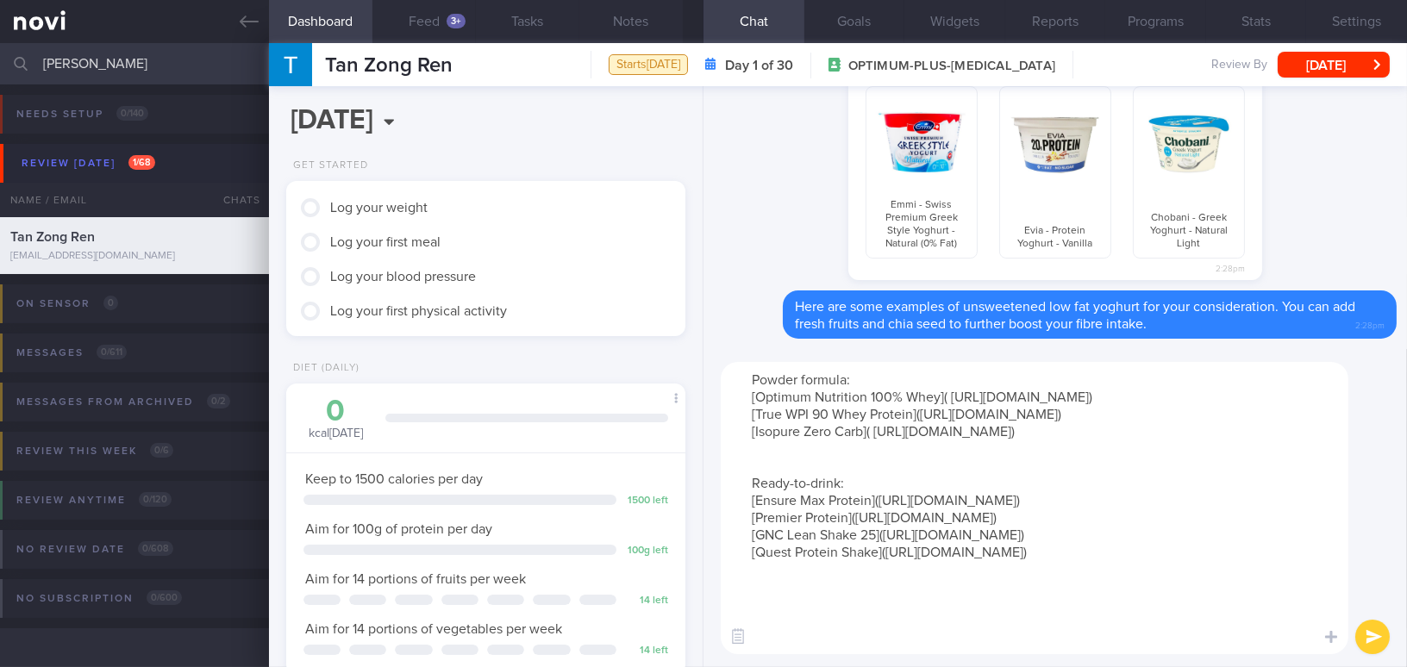
paste textarea "[MuscleTech ISO Whey Clear Protein]( https://sg.iherb.com/pr/muscletech-iso-whe…"
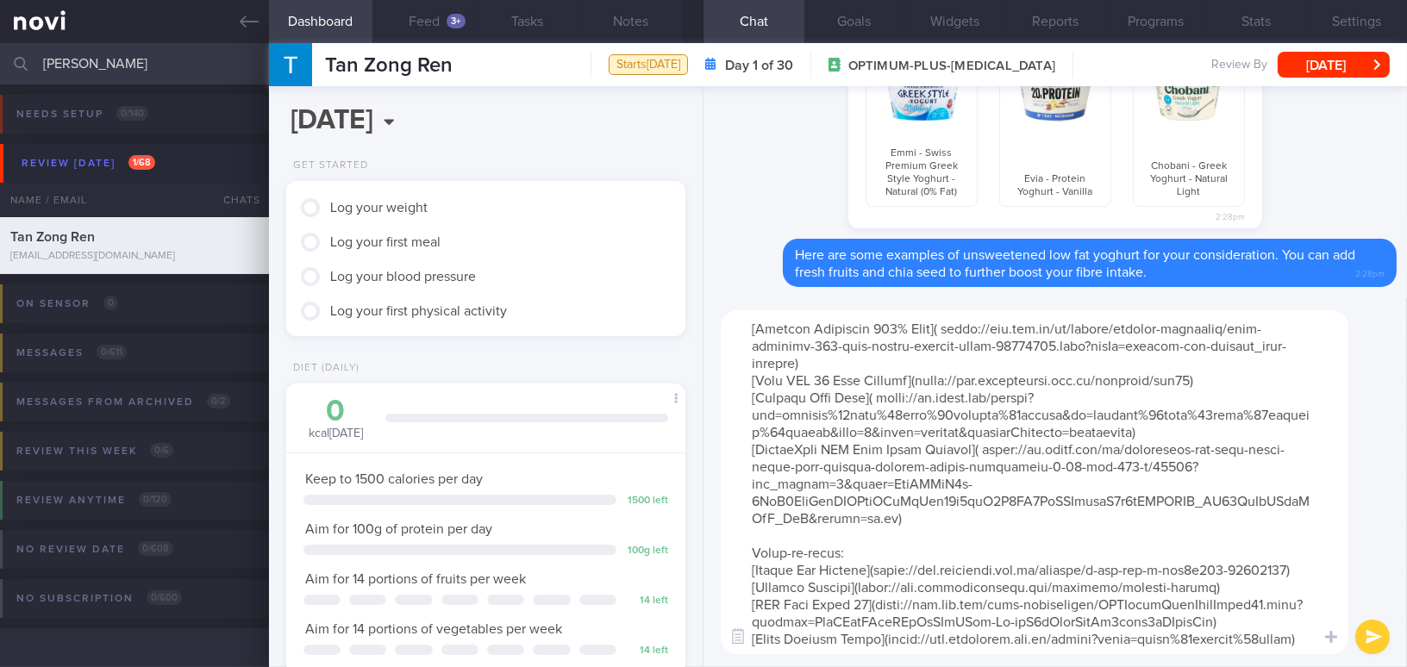
scroll to position [0, 0]
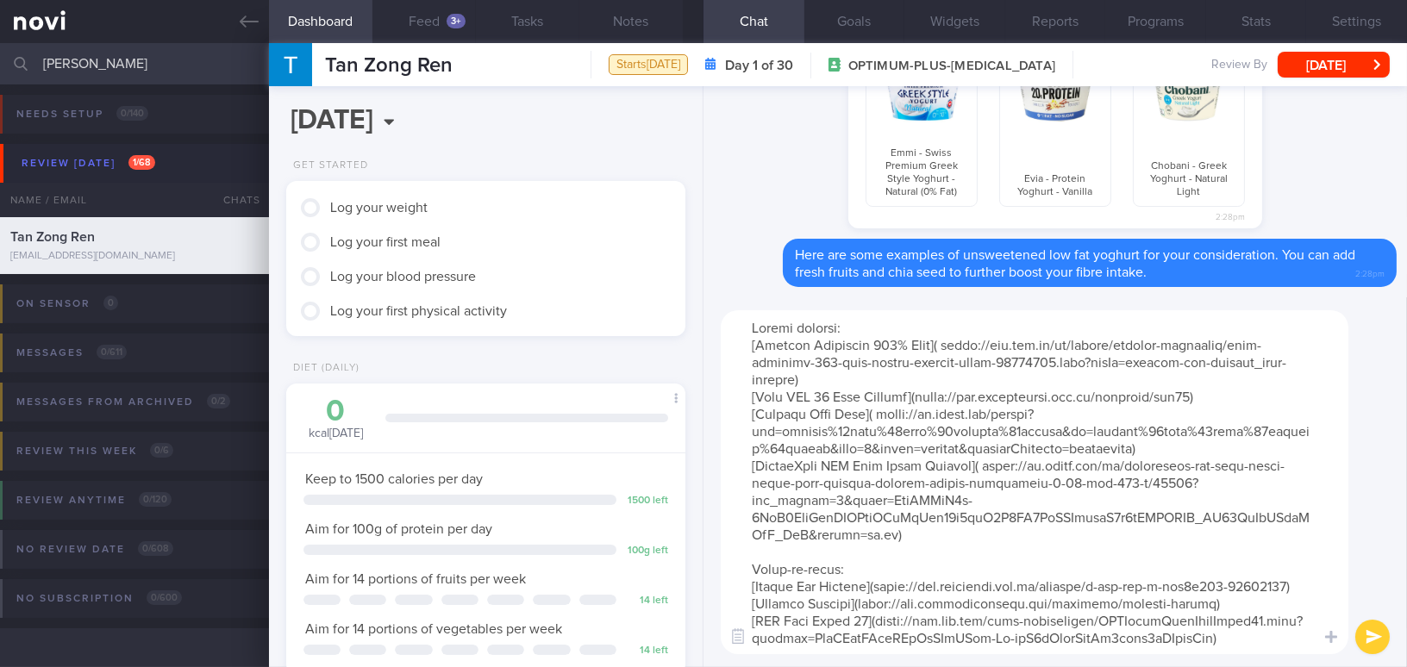
click at [750, 324] on textarea at bounding box center [1034, 482] width 627 height 344
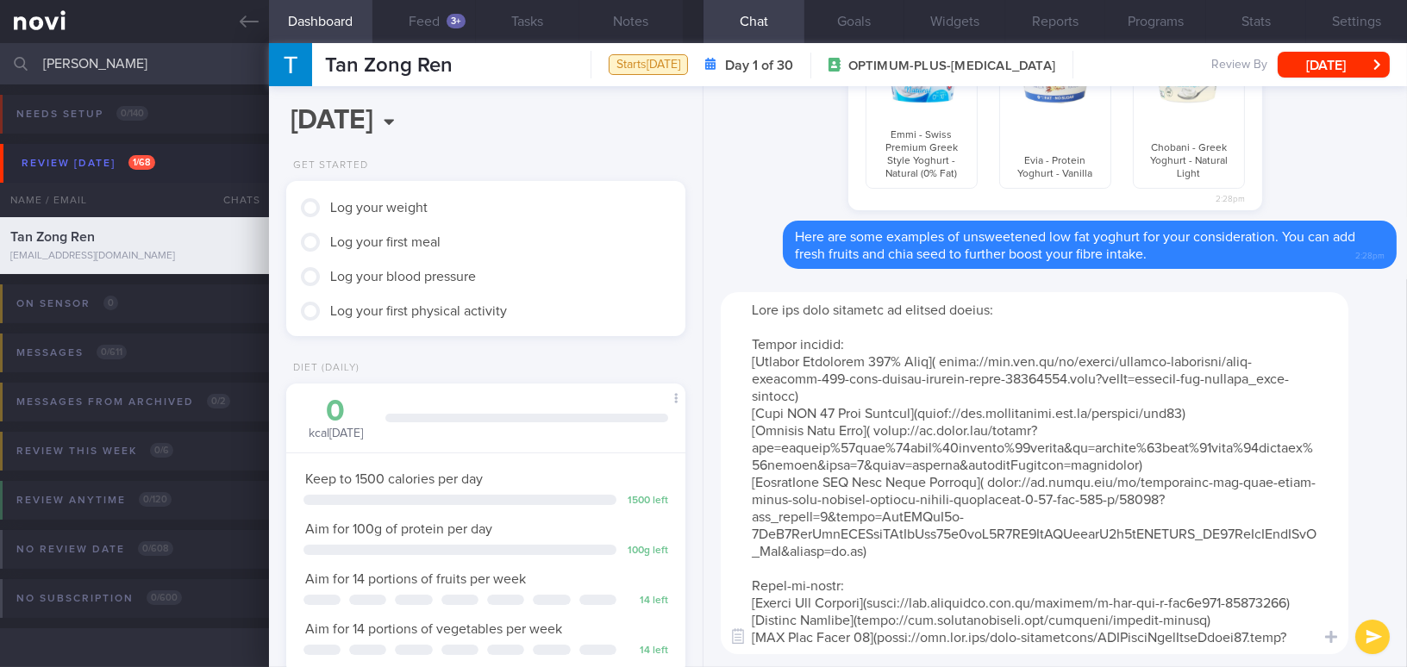
scroll to position [16, 0]
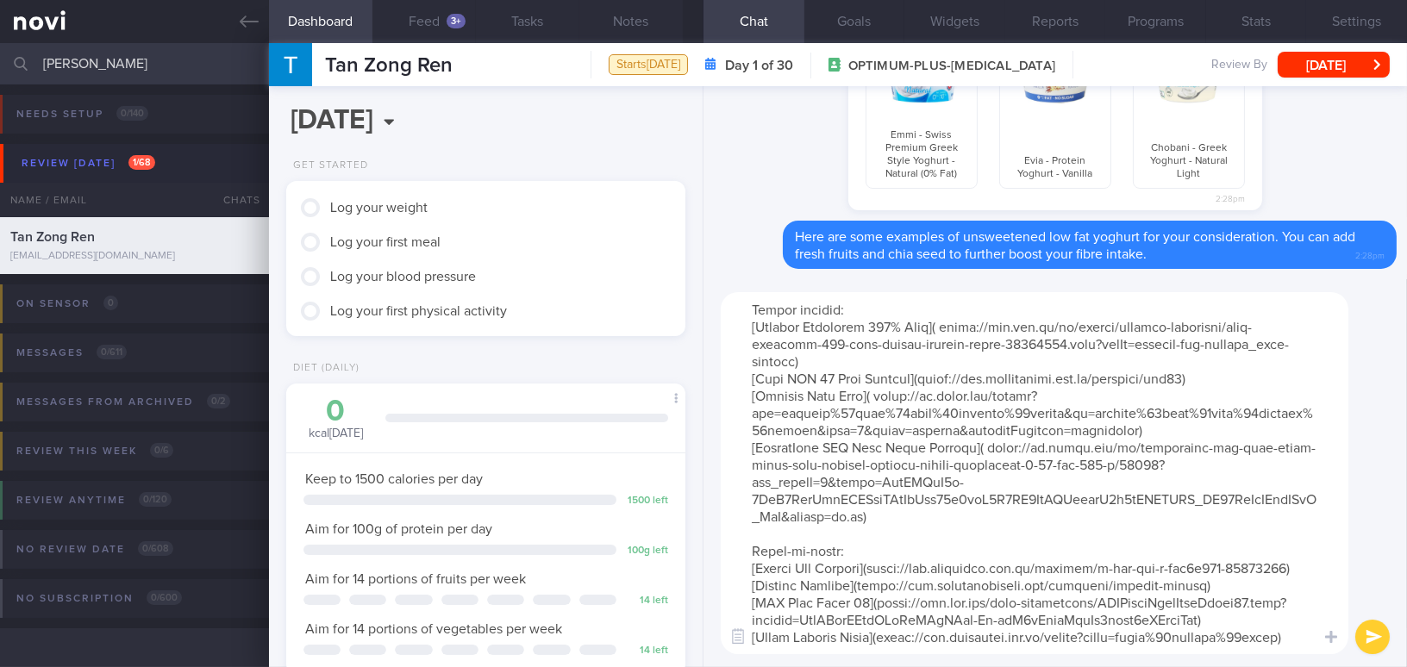
type textarea "Here are some examples of protein powder: Powder formula: [Optimum Nutrition 10…"
click at [1366, 634] on button "submit" at bounding box center [1372, 637] width 34 height 34
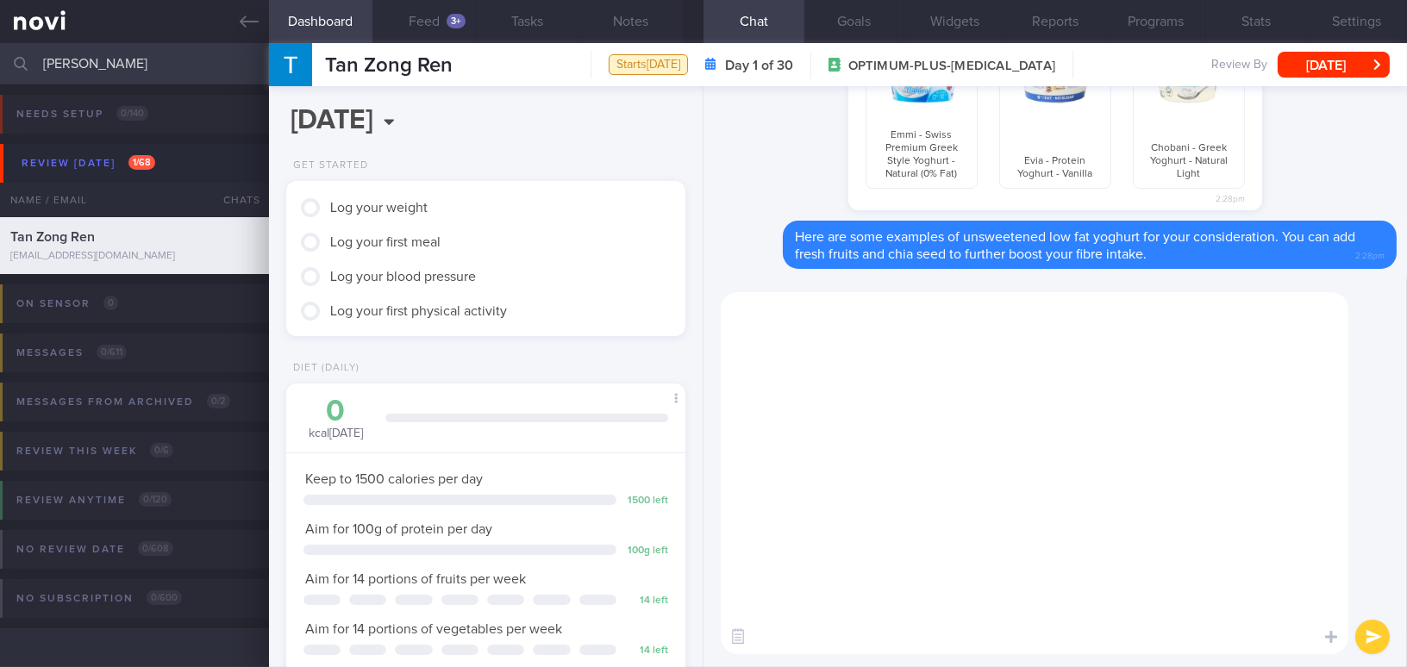
scroll to position [0, 0]
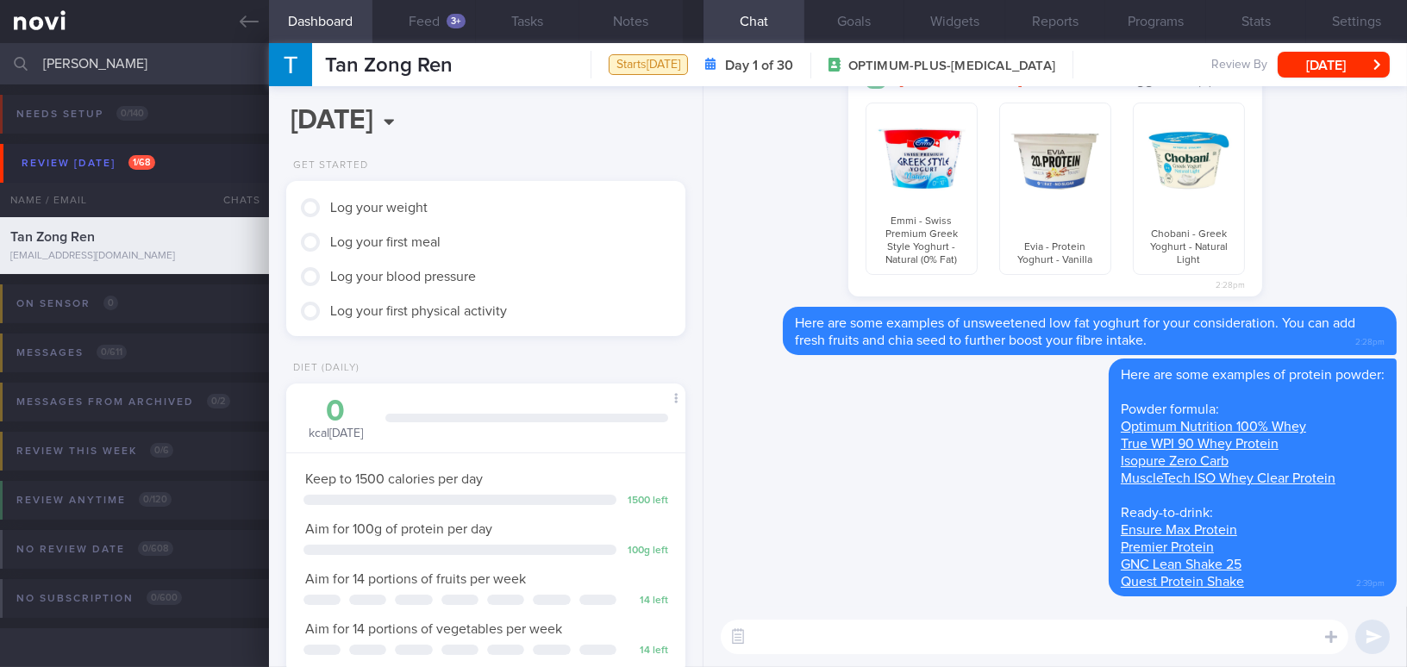
click at [1128, 656] on div "​ ​" at bounding box center [1054, 637] width 703 height 60
click at [1096, 641] on textarea at bounding box center [1034, 637] width 627 height 34
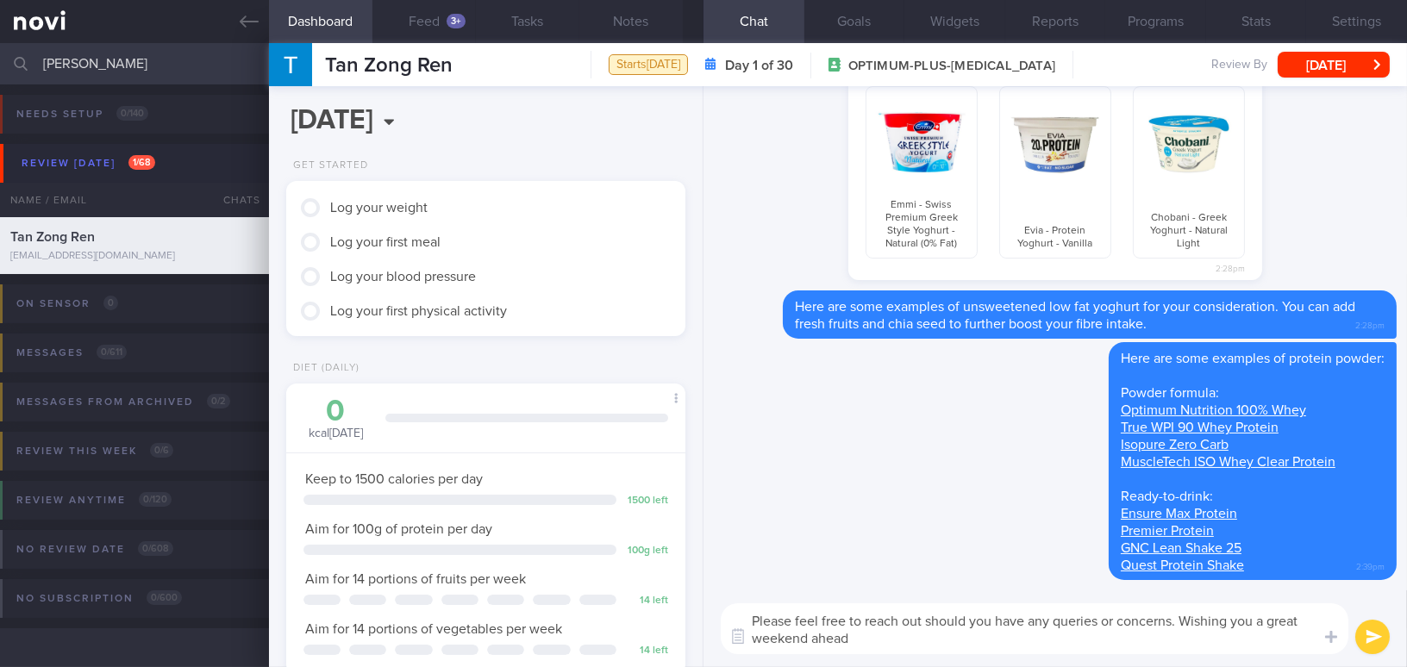
type textarea "Please feel free to reach out should you have any queries or concerns. Wishing …"
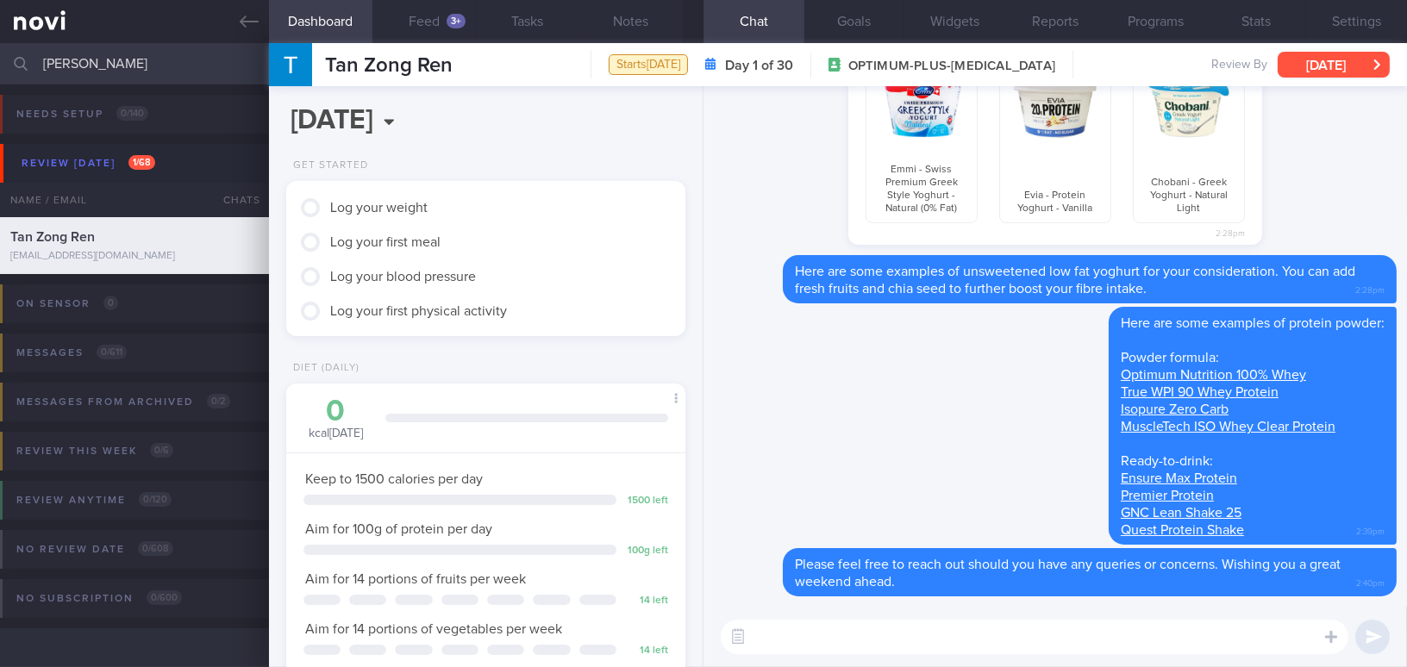
click at [1309, 64] on button "[DATE]" at bounding box center [1333, 65] width 112 height 26
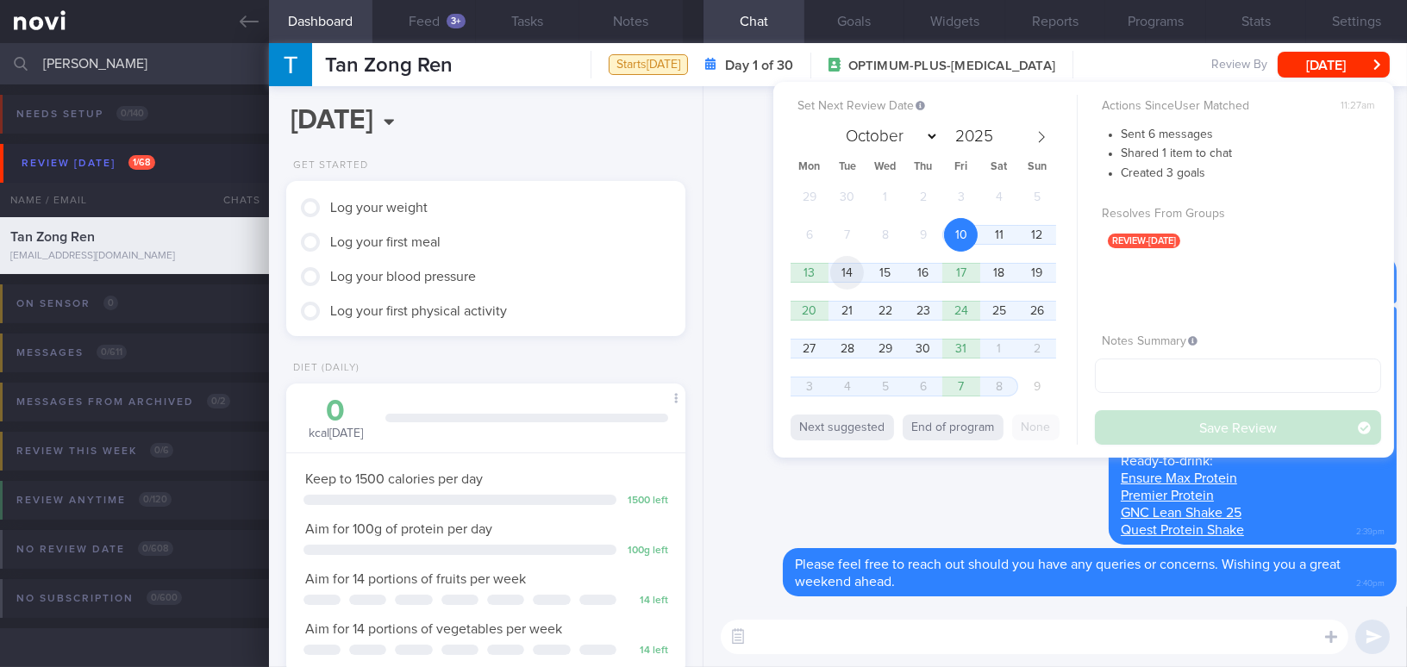
click at [839, 265] on span "14" at bounding box center [847, 273] width 34 height 34
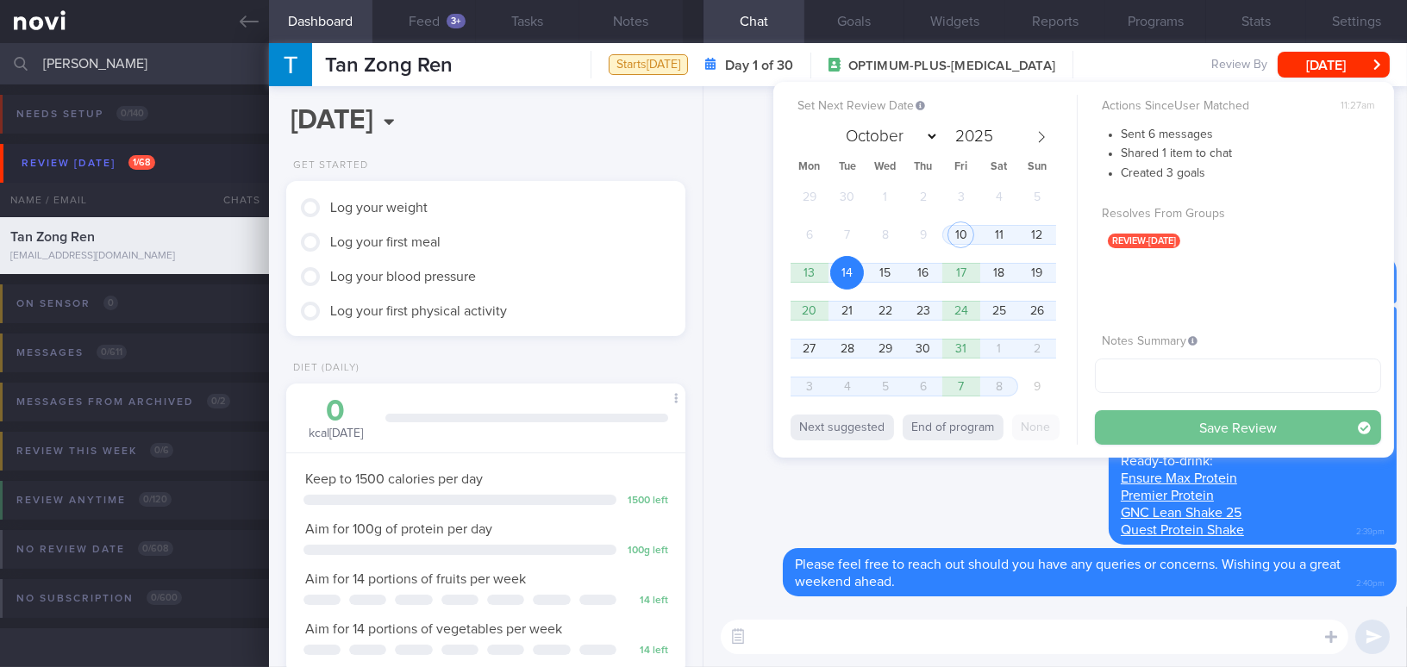
click at [1164, 427] on button "Save Review" at bounding box center [1238, 427] width 286 height 34
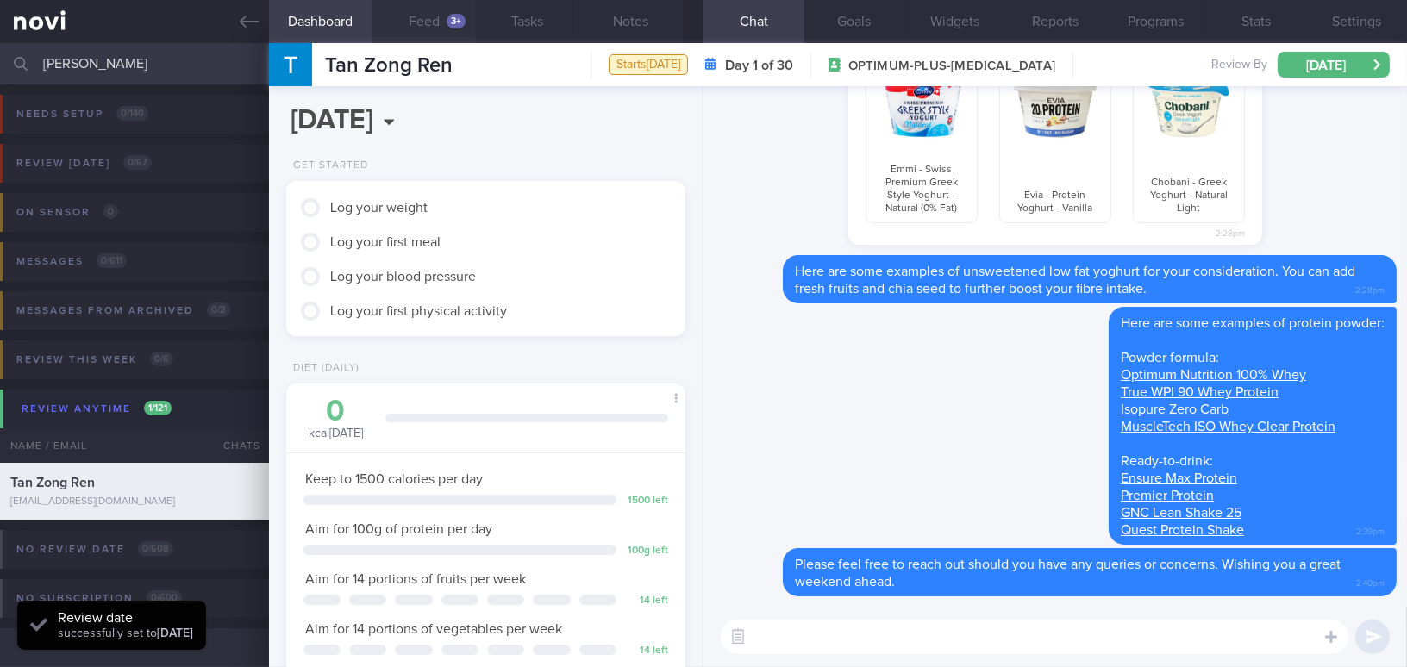
click at [445, 22] on button "Feed 3+" at bounding box center [423, 21] width 103 height 43
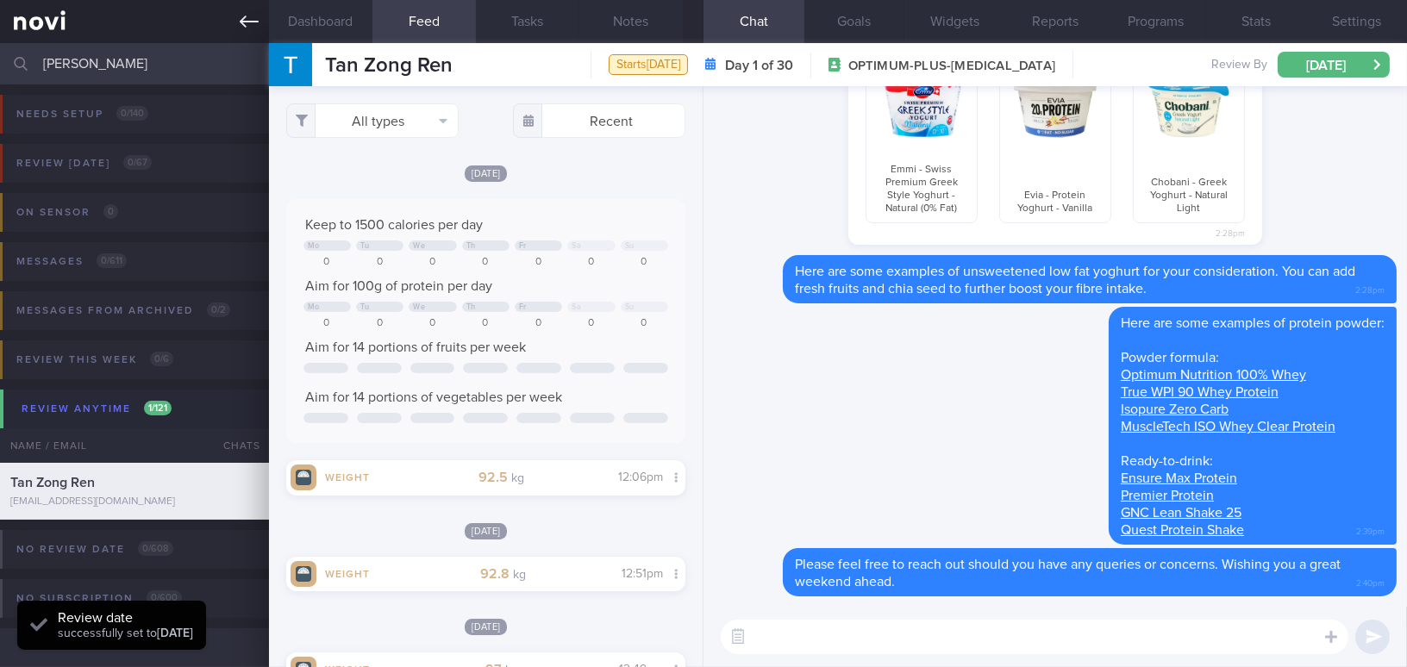
click at [243, 27] on icon at bounding box center [249, 21] width 19 height 19
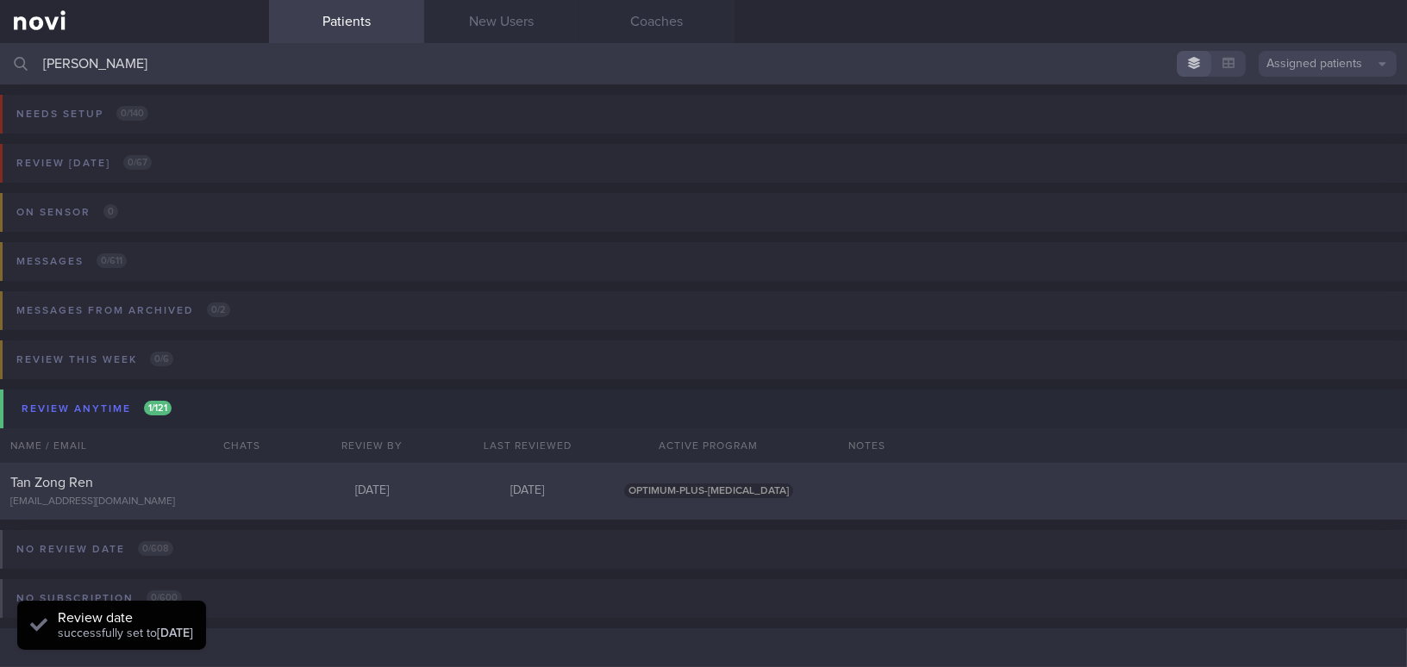
click at [119, 470] on div "Tan Zong Ren zongren84@gmail.com Tue, 14 Oct Today OPTIMUM-PLUS-RYBELSUS" at bounding box center [703, 491] width 1407 height 57
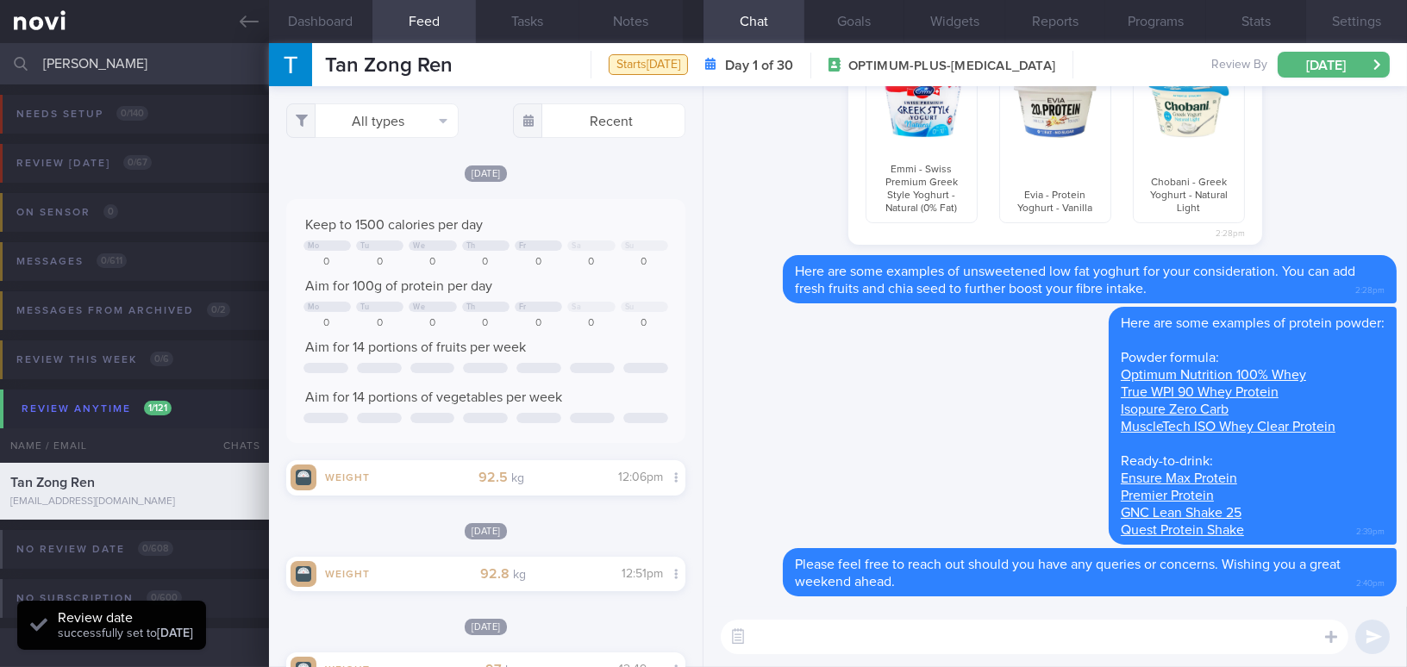
click at [1348, 19] on button "Settings" at bounding box center [1356, 21] width 101 height 43
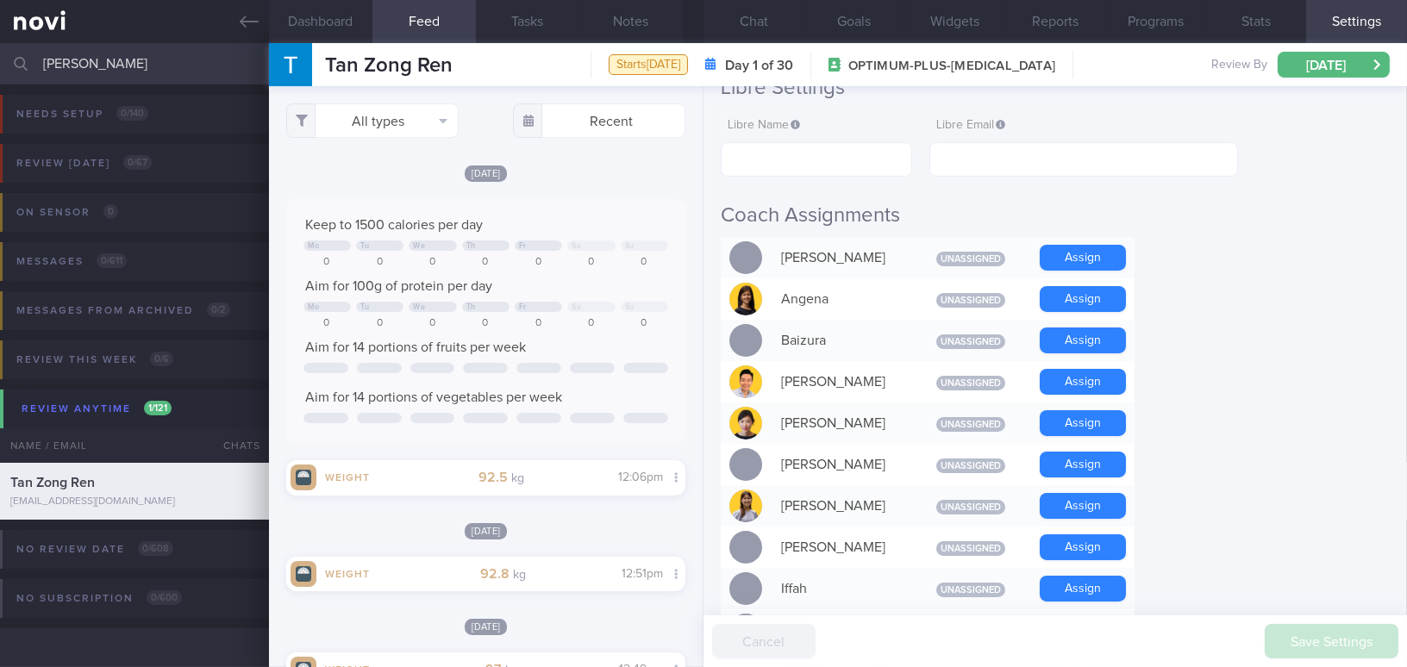
scroll to position [313, 0]
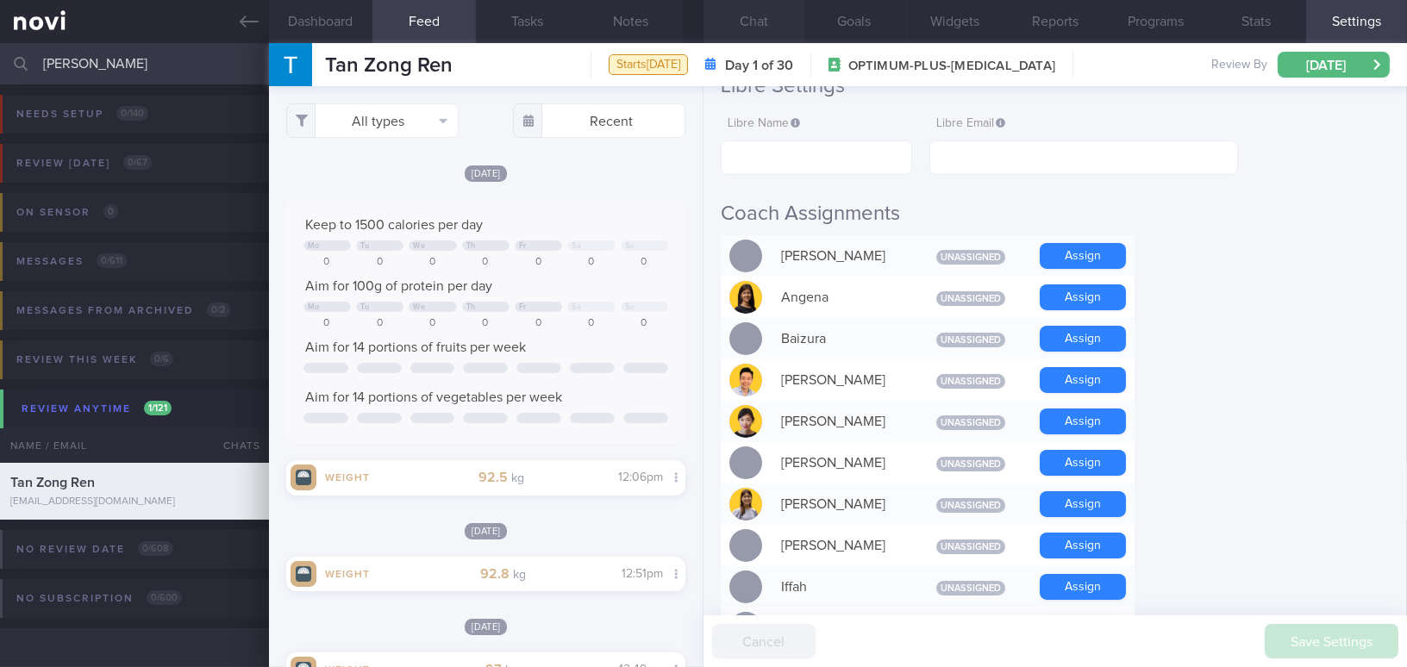
click at [753, 22] on button "Chat" at bounding box center [753, 21] width 101 height 43
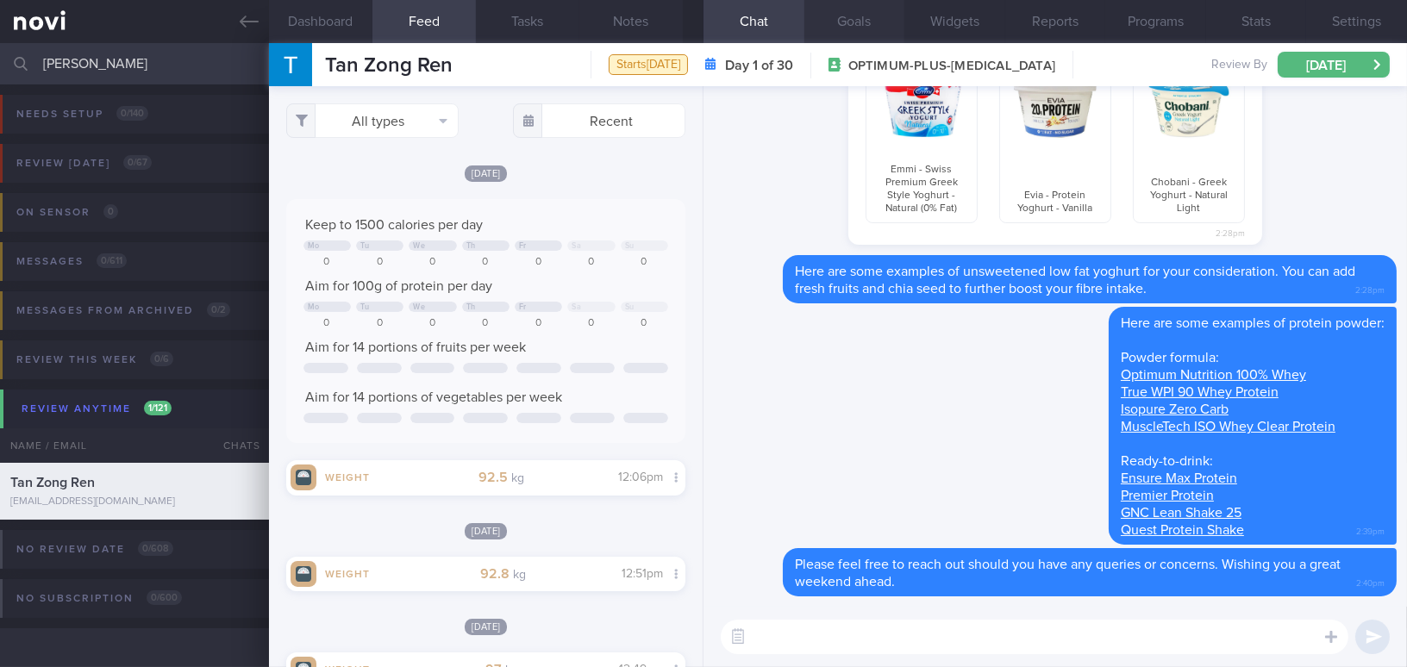
click at [842, 16] on button "Goals" at bounding box center [854, 21] width 101 height 43
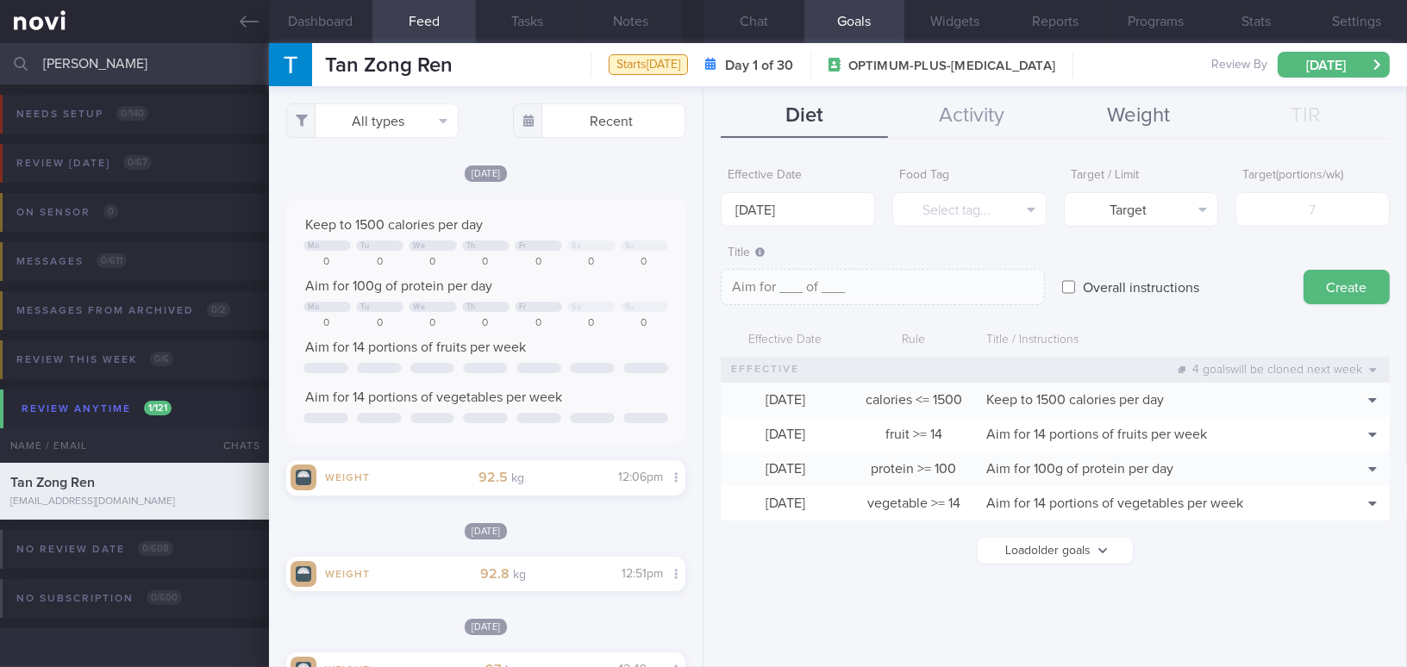
click at [1177, 109] on button "Weight" at bounding box center [1138, 116] width 167 height 43
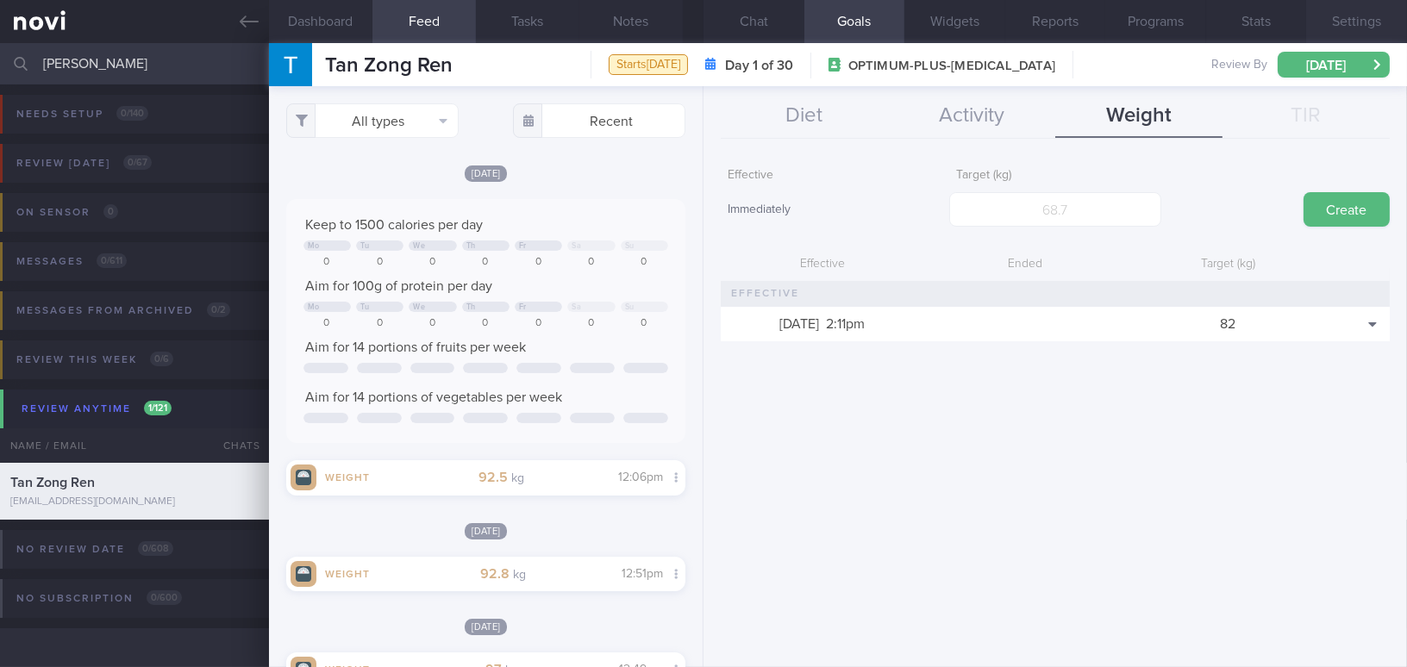
click at [1357, 11] on button "Settings" at bounding box center [1356, 21] width 101 height 43
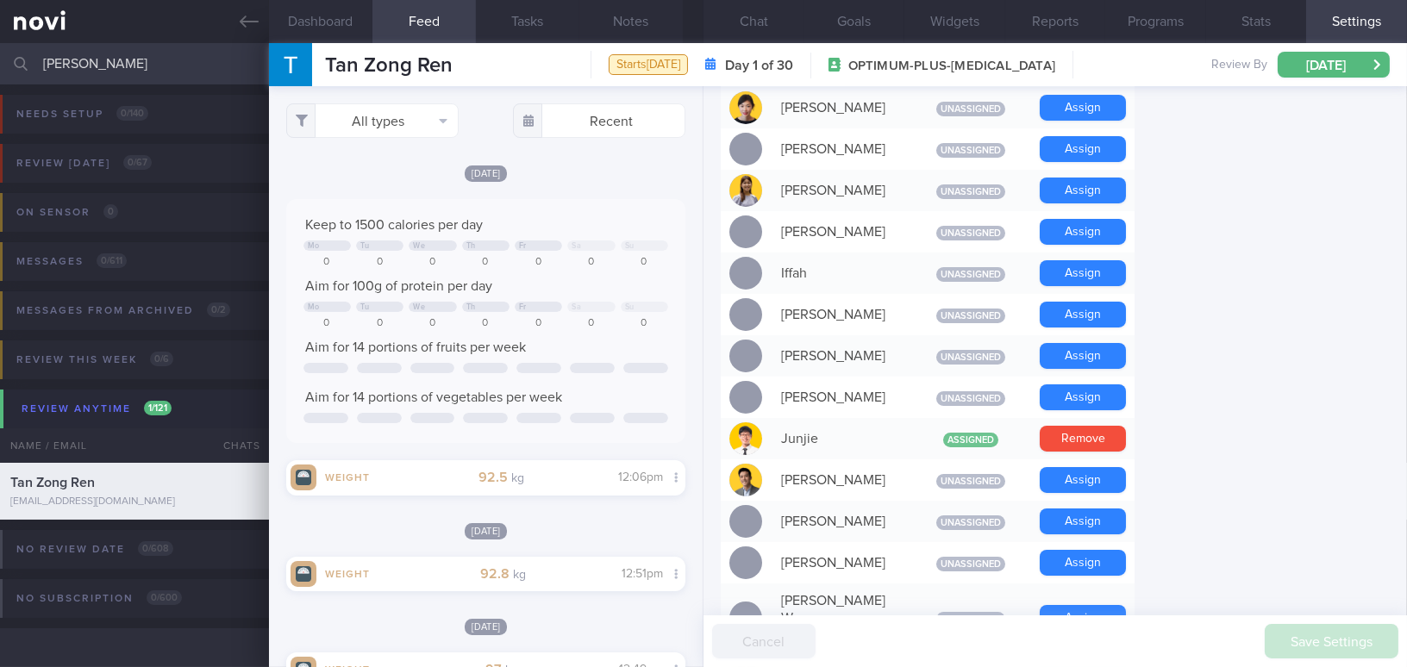
scroll to position [939, 0]
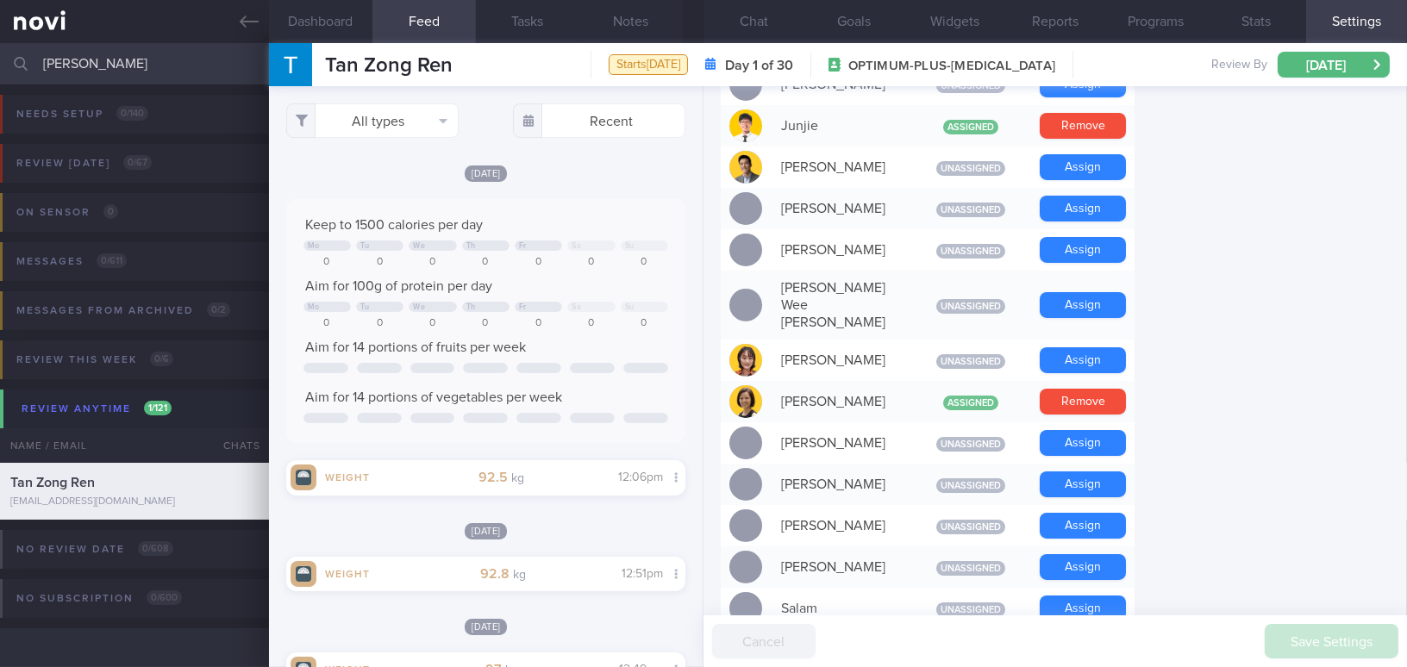
drag, startPoint x: 126, startPoint y: 64, endPoint x: 0, endPoint y: 60, distance: 125.9
click at [0, 60] on input "tan zong" at bounding box center [703, 63] width 1407 height 41
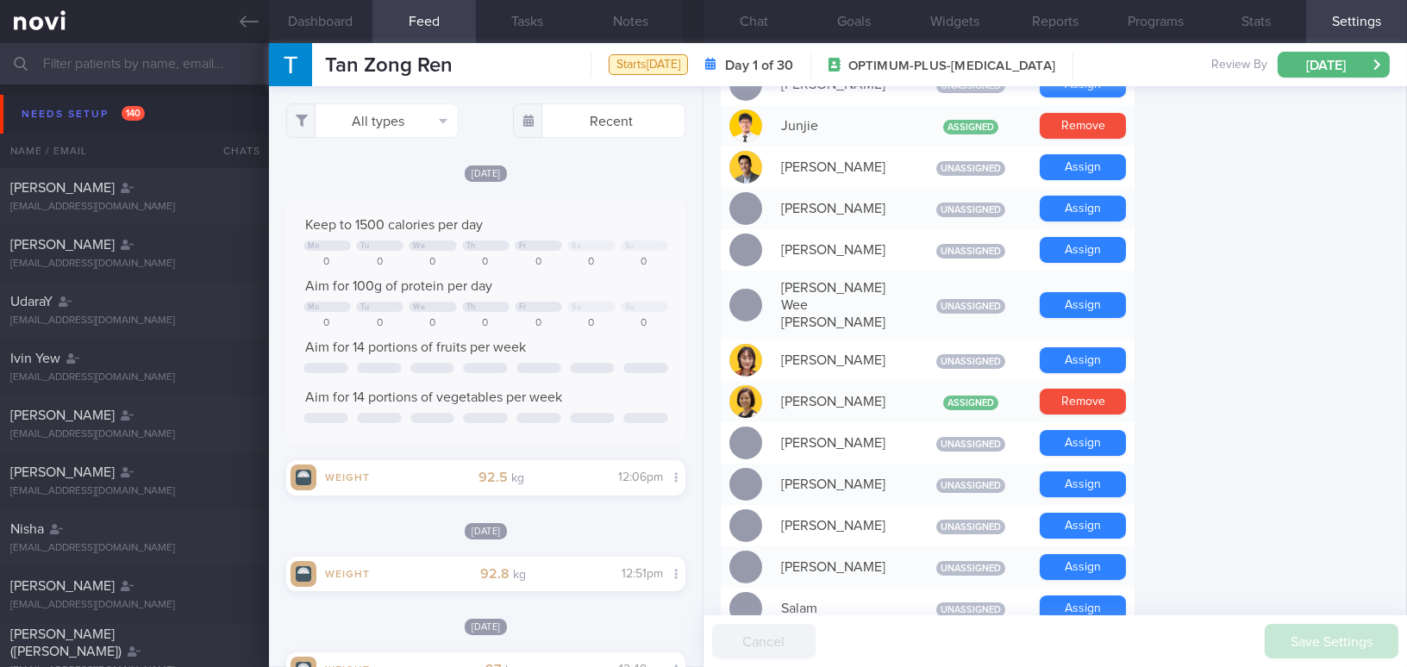
click at [147, 49] on input "text" at bounding box center [703, 63] width 1407 height 41
click at [240, 25] on icon at bounding box center [249, 21] width 19 height 19
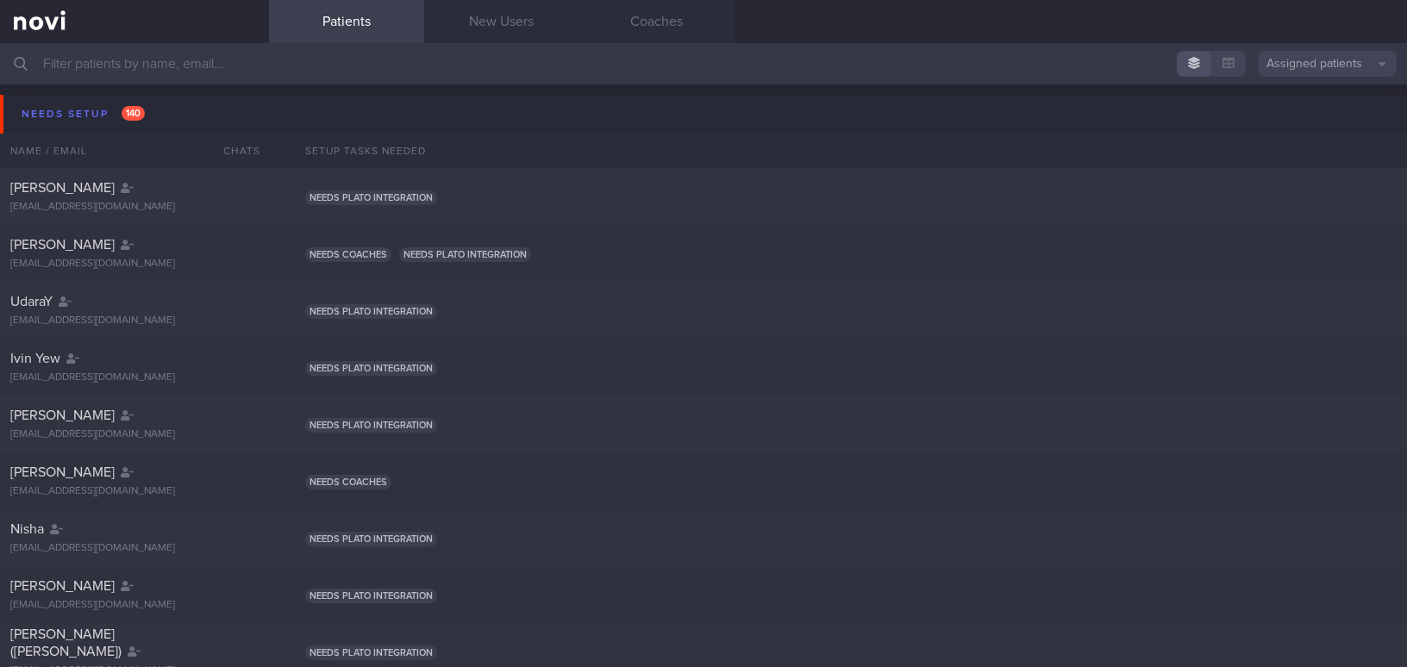
click at [385, 59] on input "text" at bounding box center [703, 63] width 1407 height 41
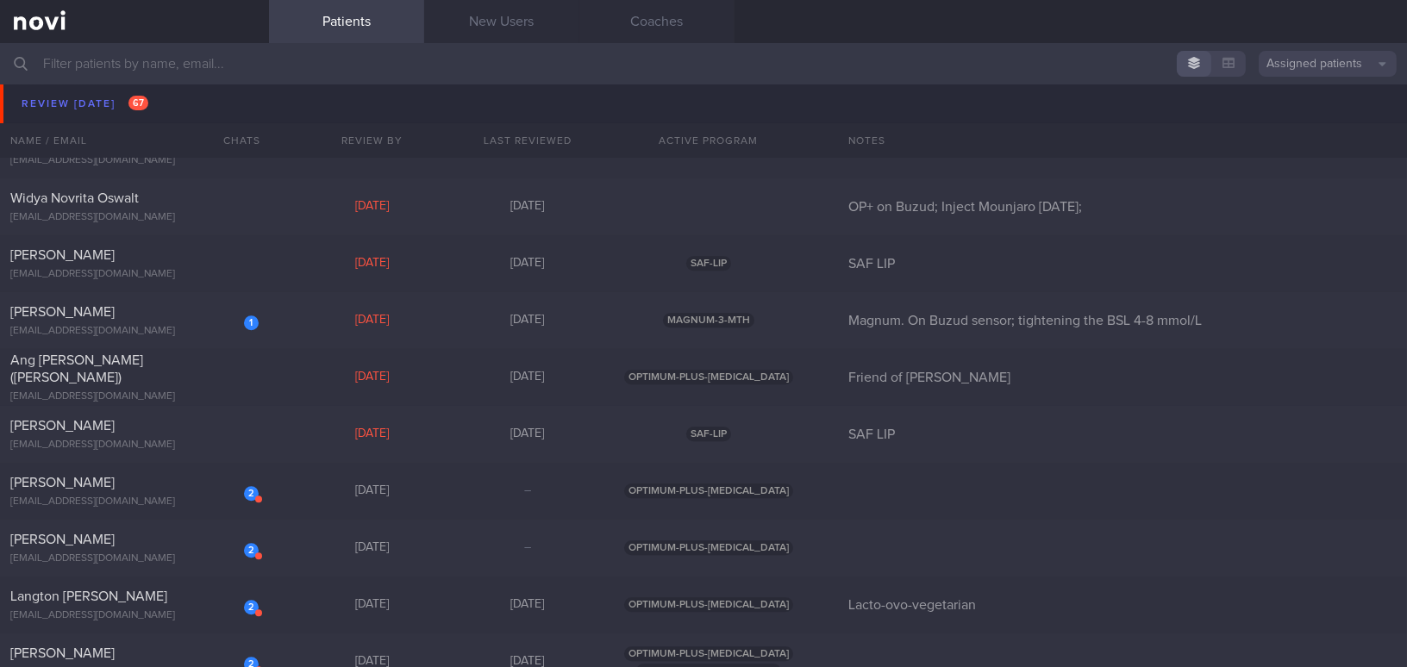
scroll to position [9246, 0]
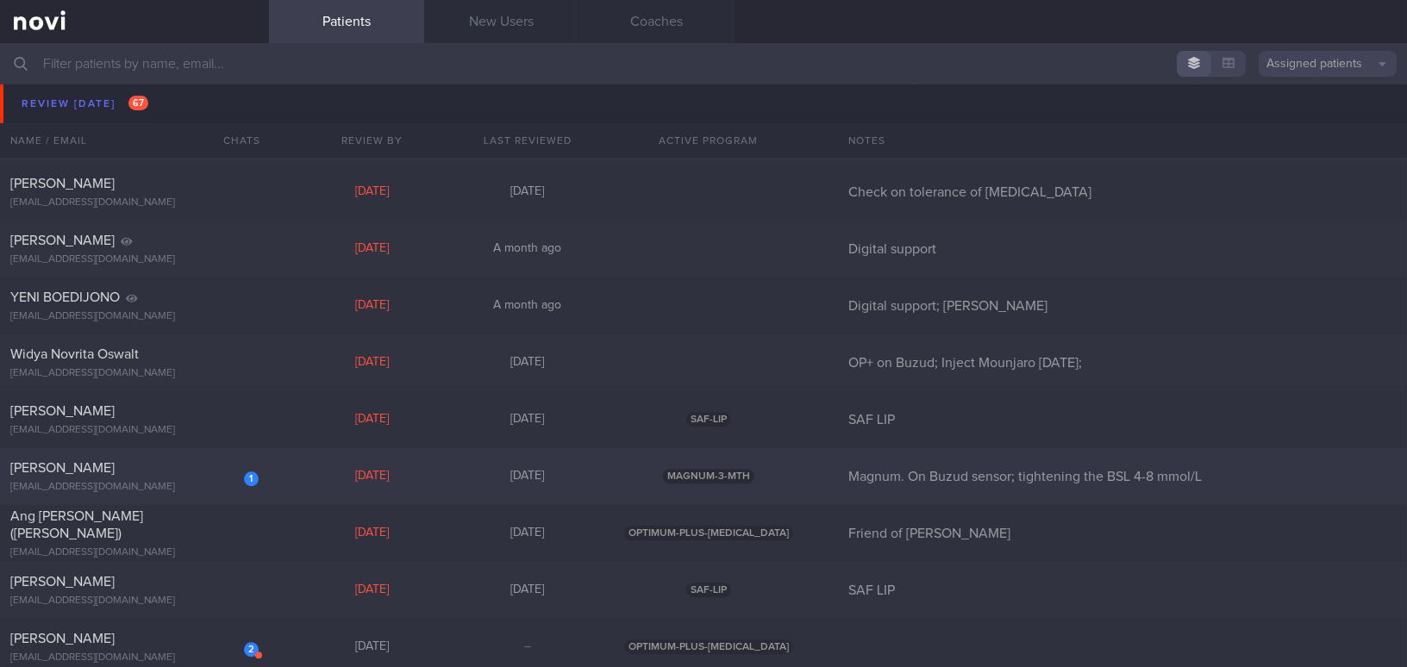
click at [178, 479] on div "1 [PERSON_NAME] [EMAIL_ADDRESS][DOMAIN_NAME]" at bounding box center [134, 476] width 269 height 34
select select "9"
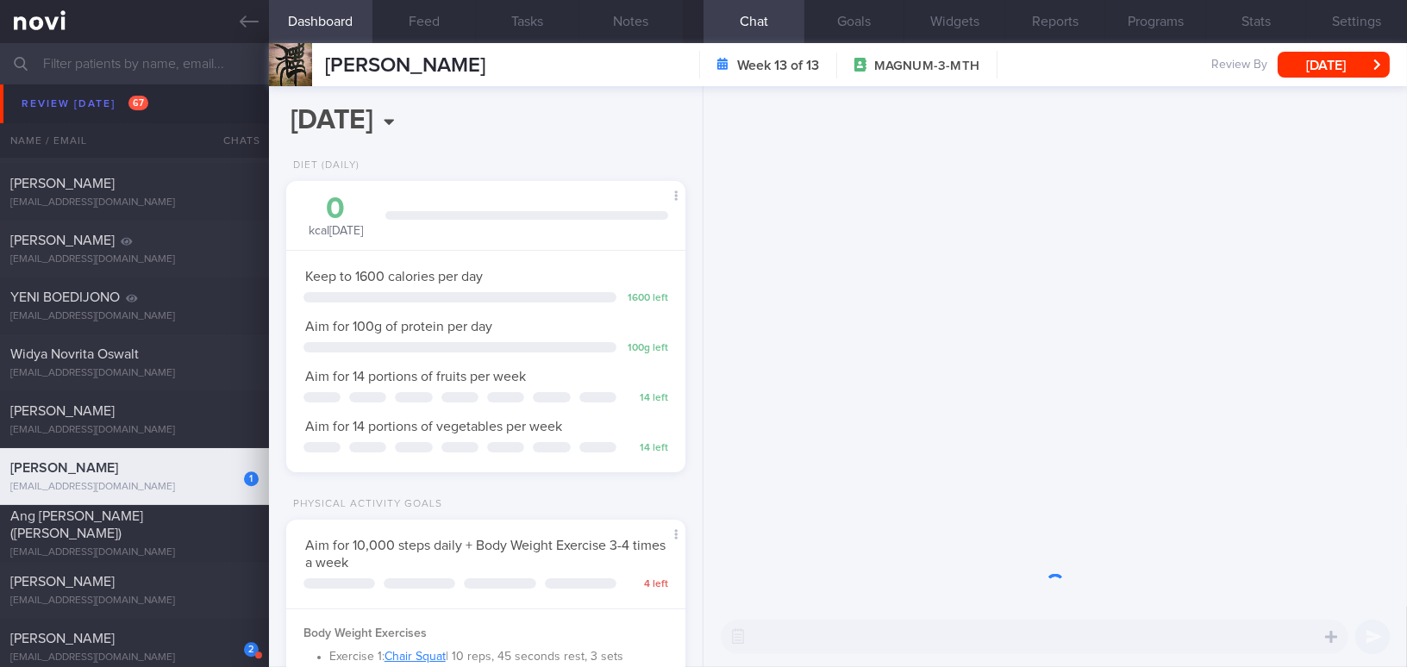
scroll to position [203, 356]
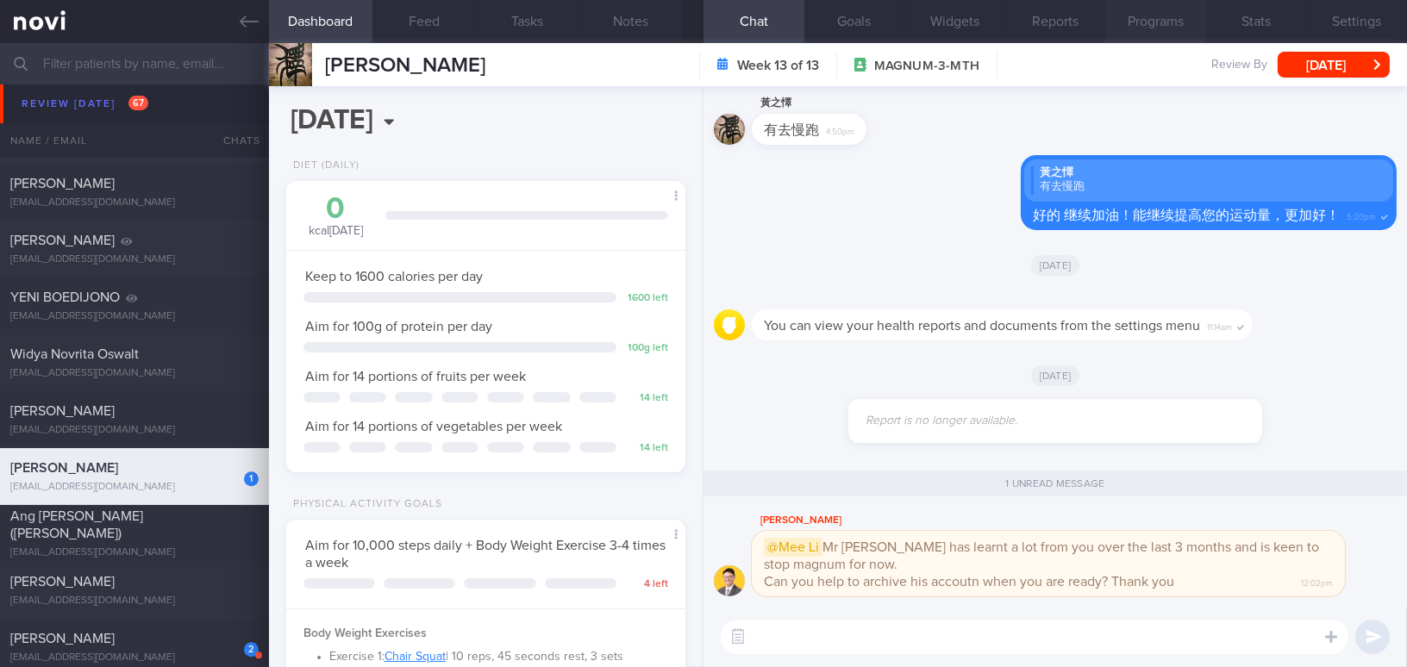
click at [1169, 27] on button "Programs" at bounding box center [1155, 21] width 101 height 43
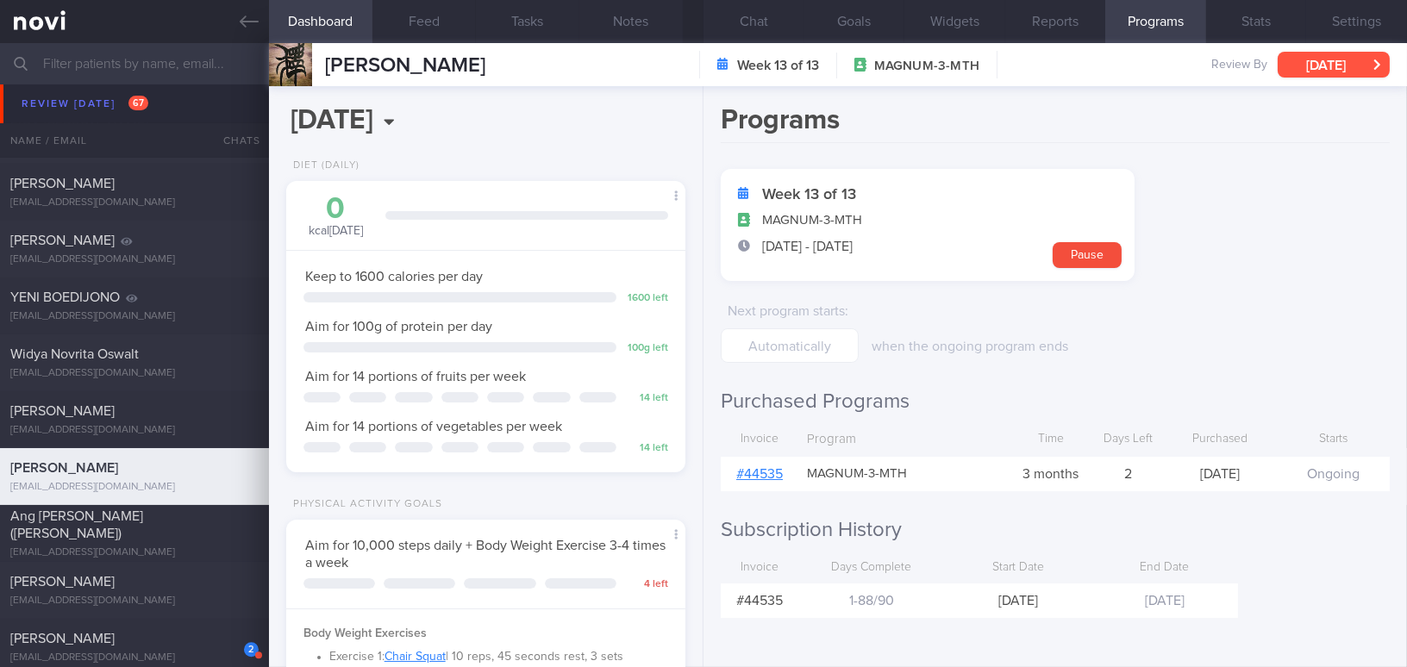
click at [1329, 59] on button "[DATE]" at bounding box center [1333, 65] width 112 height 26
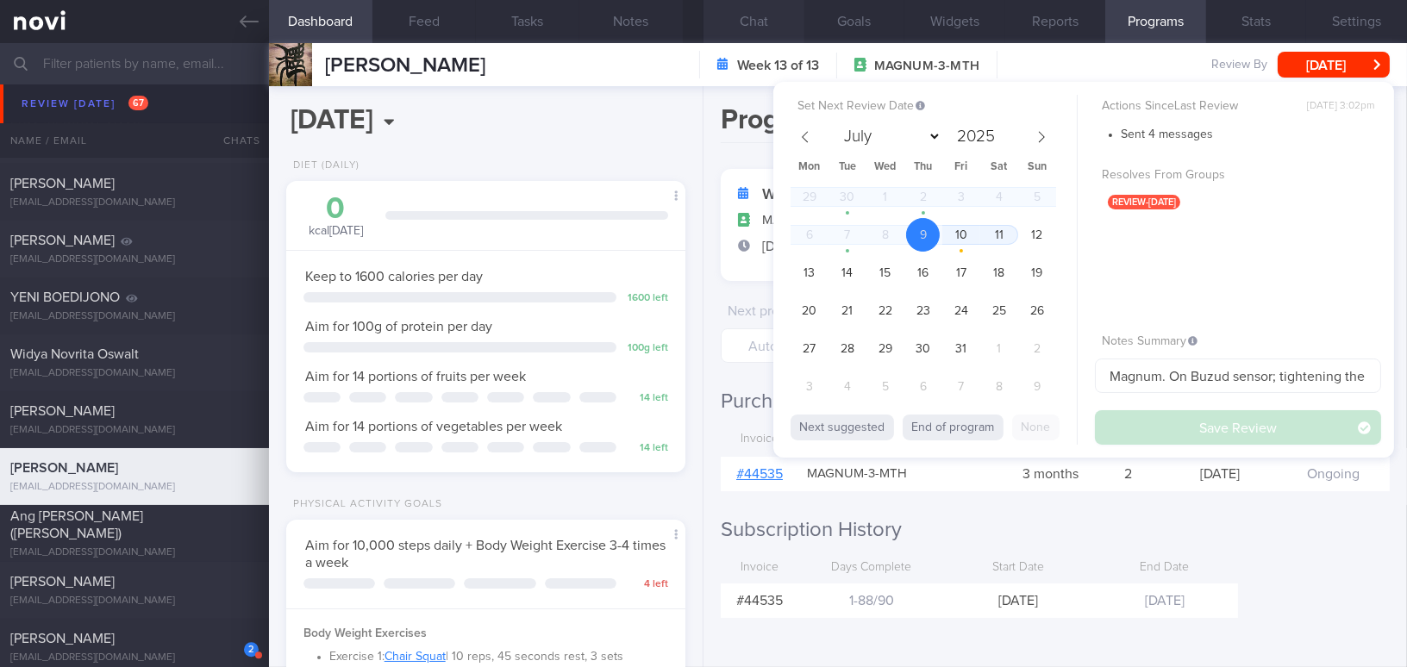
click at [730, 16] on button "Chat" at bounding box center [753, 21] width 101 height 43
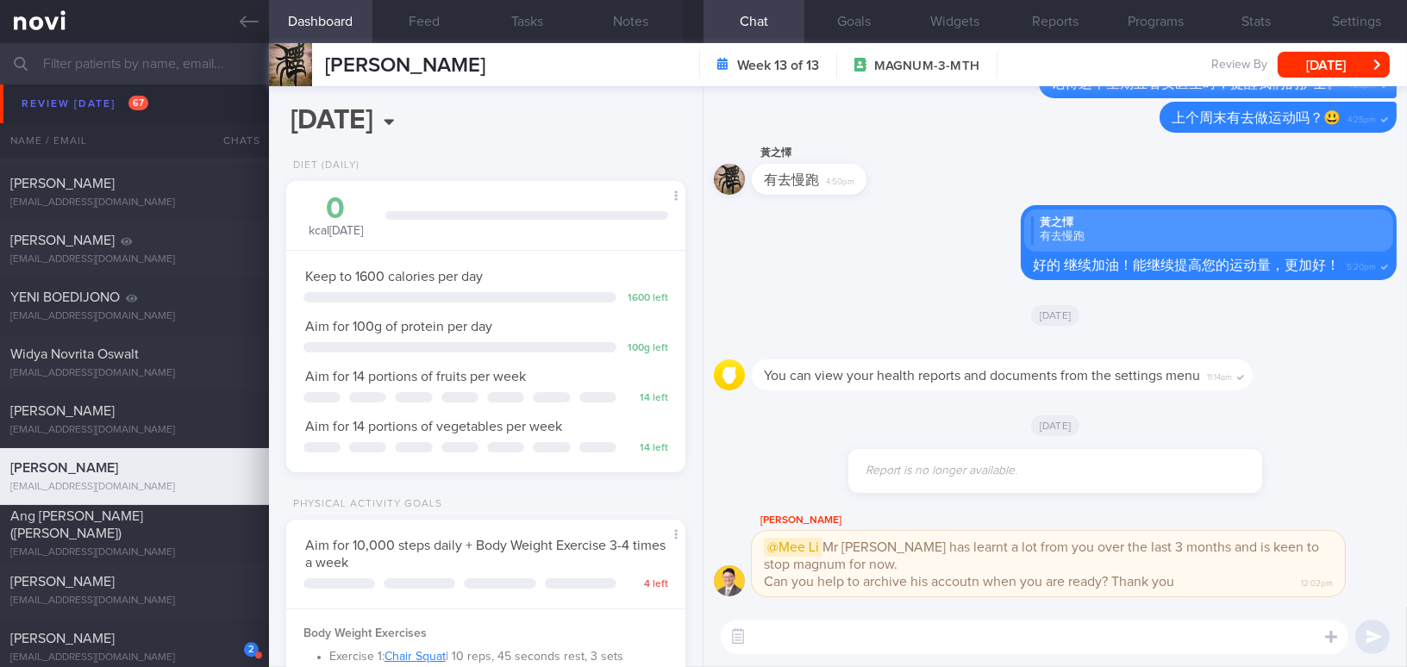
click at [832, 627] on textarea at bounding box center [1034, 637] width 627 height 34
click at [877, 640] on textarea "嗨 Mr [PERSON_NAME], [DATE]您看了医生。过后你不会继续" at bounding box center [1034, 637] width 627 height 34
click at [945, 634] on textarea "嗨 Mr [PERSON_NAME], [DATE]你看了医生。过后你不会继续" at bounding box center [1034, 637] width 627 height 34
click at [1015, 626] on textarea "嗨 Mr Huang, 今天你看了医生，过后你不会继续" at bounding box center [1034, 637] width 627 height 34
paste textarea "辅导计划"
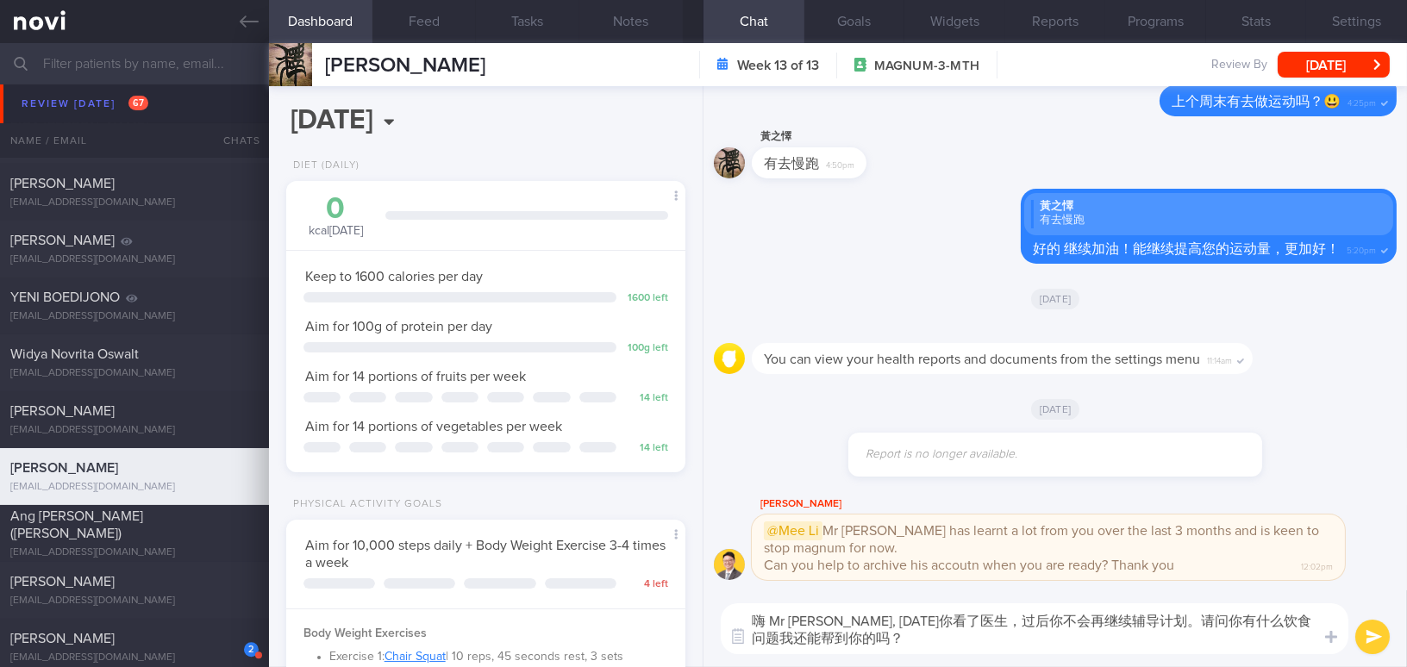
type textarea "嗨 Mr Huang, 今天你看了医生，过后你不会再继续辅导计划。请问你有什么饮食问题我还能帮到你的吗？"
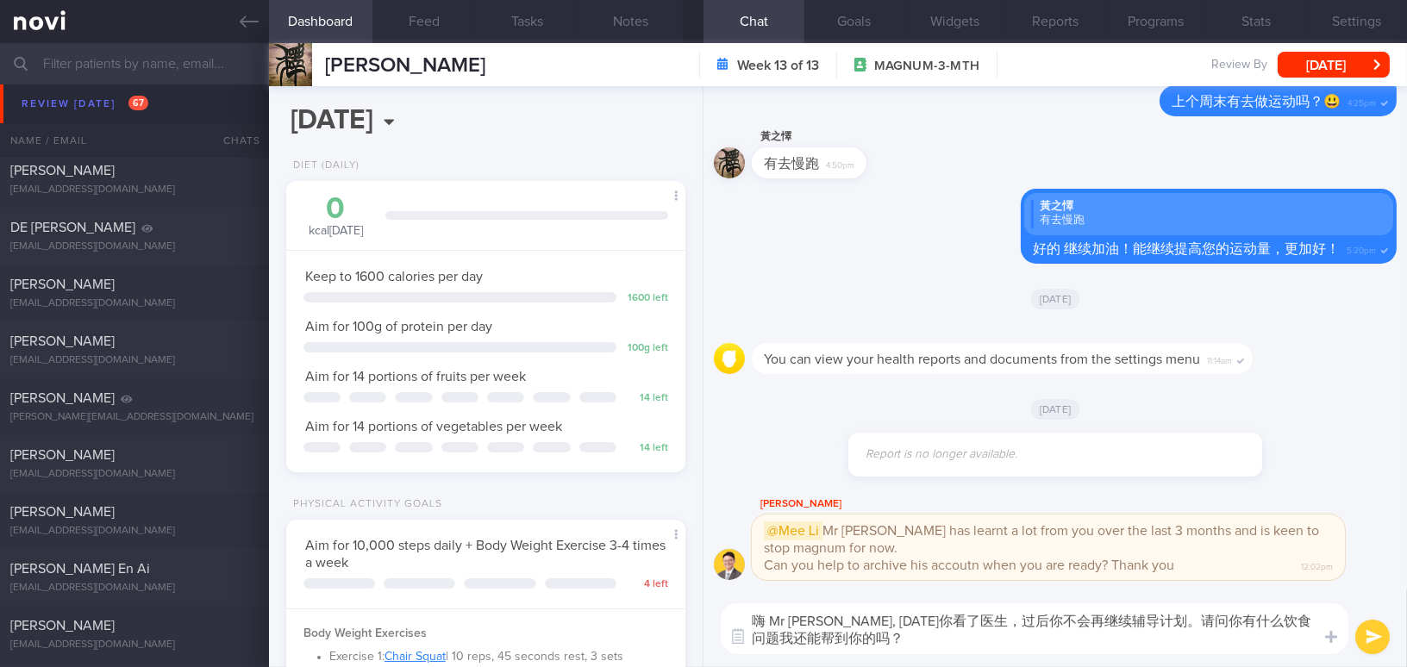
scroll to position [8619, 0]
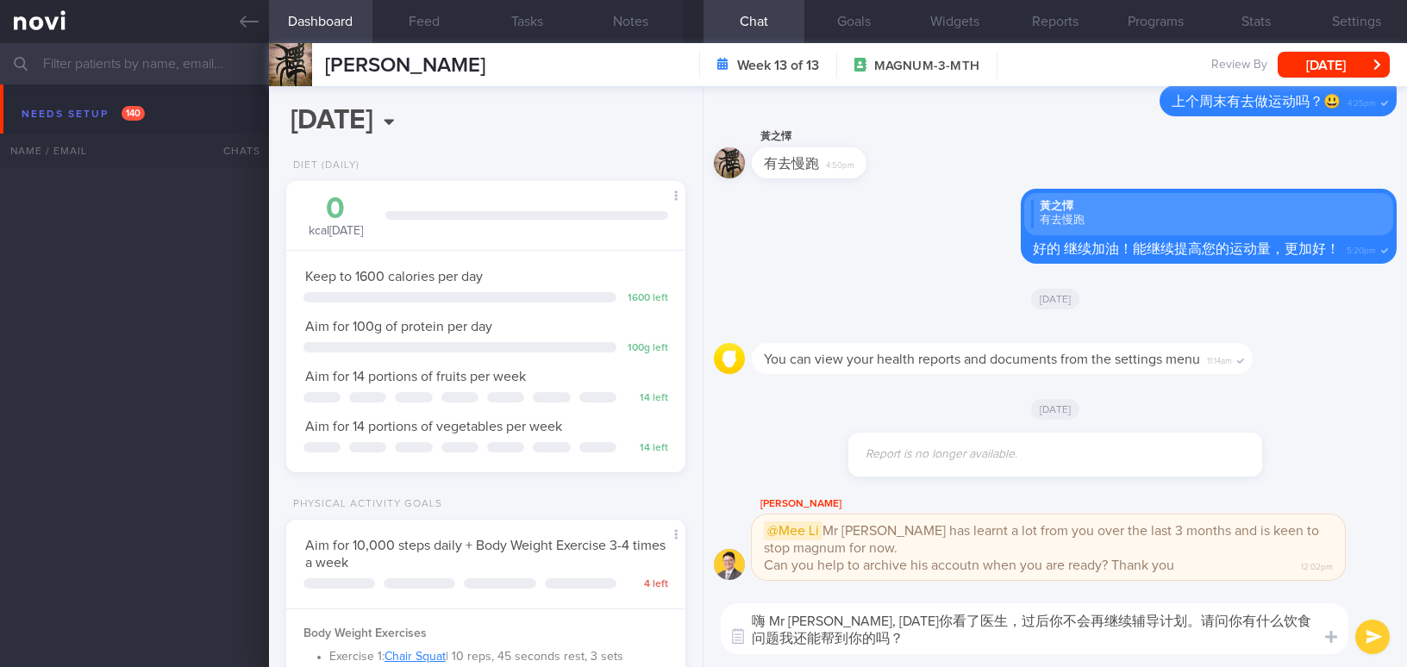
select select "9"
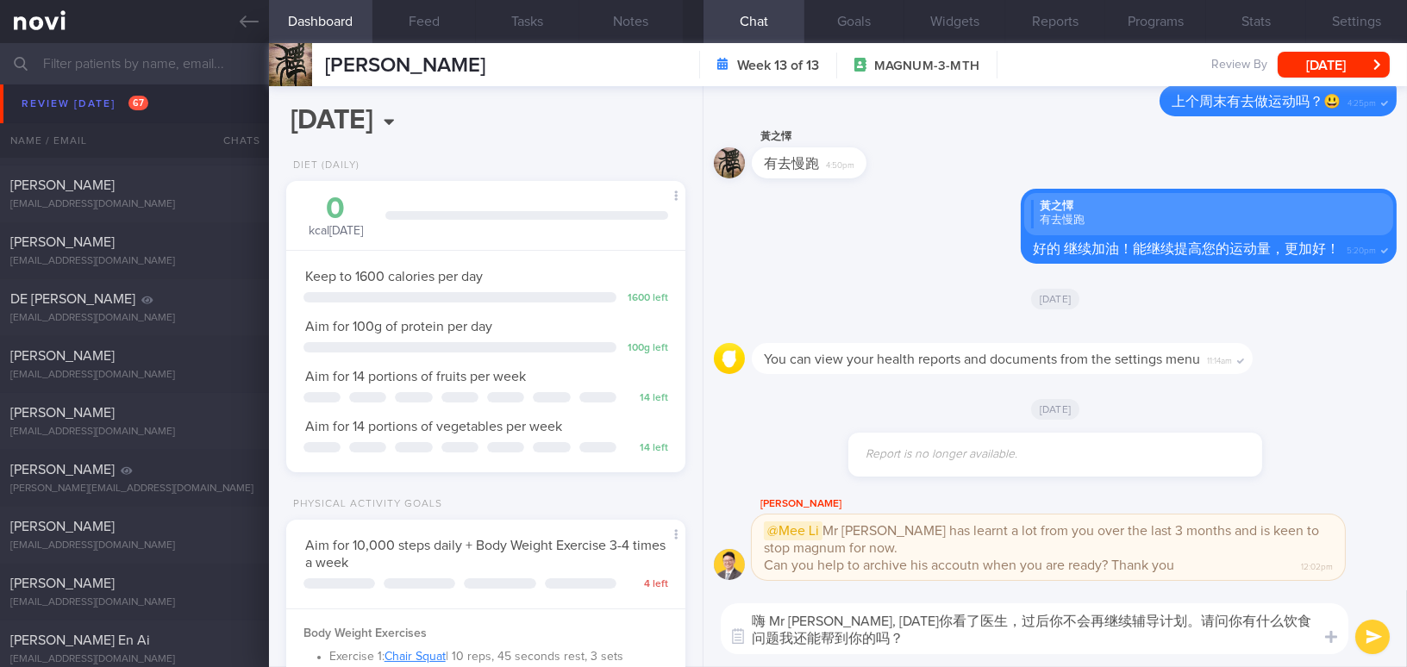
click at [1206, 641] on textarea "嗨 Mr [PERSON_NAME], [DATE]你看了医生，过后你不会再继续辅导计划。请问你有什么饮食问题我还能帮到你的吗？" at bounding box center [1034, 628] width 627 height 51
drag, startPoint x: 1265, startPoint y: 619, endPoint x: 1290, endPoint y: 644, distance: 35.3
click at [1290, 644] on textarea "嗨 Mr [PERSON_NAME], [DATE]你看了医生，过后你不会再继续辅导计划。请问你有什么饮食问题我还能帮到你的吗？" at bounding box center [1034, 628] width 627 height 51
paste textarea "饮食方面的疑问需要我协助吗"
drag, startPoint x: 1265, startPoint y: 618, endPoint x: 793, endPoint y: 644, distance: 473.0
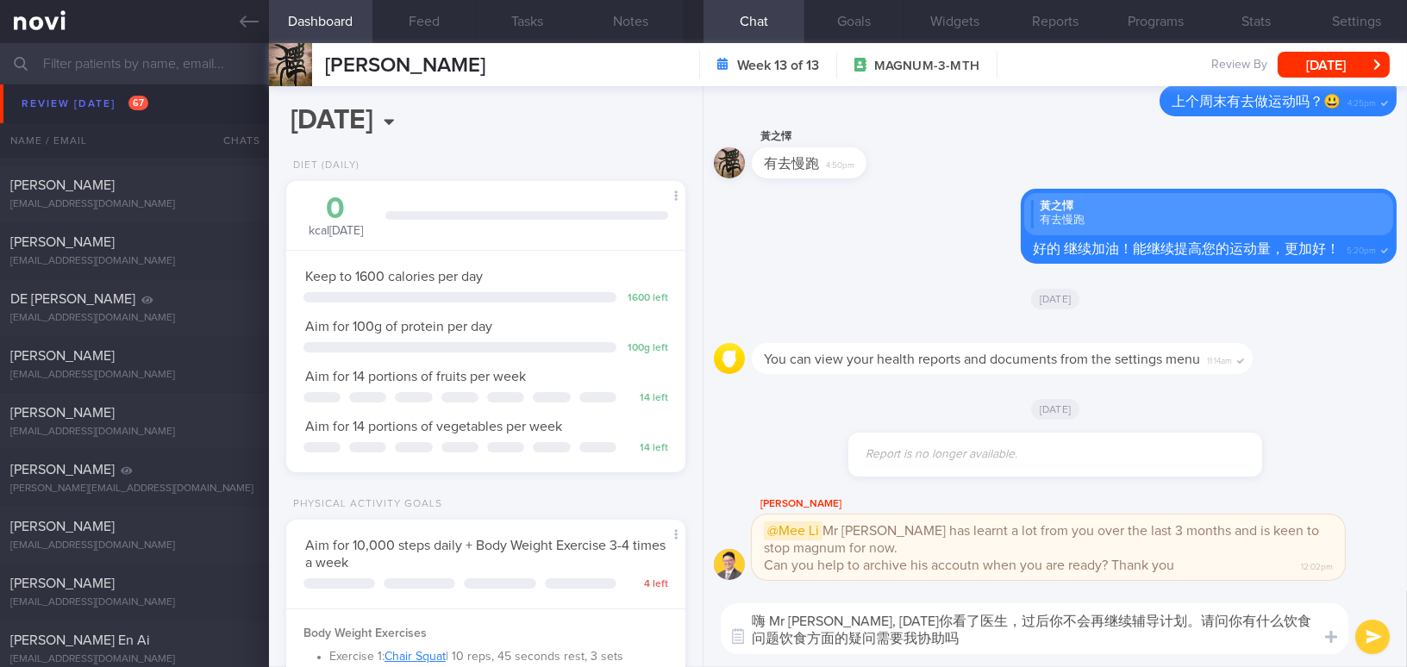
click at [793, 644] on textarea "嗨 Mr Huang, 今天你看了医生，过后你不会再继续辅导计划。请问你有什么饮食问题饮食方面的疑问需要我协助吗" at bounding box center [1034, 628] width 627 height 51
drag, startPoint x: 1266, startPoint y: 621, endPoint x: 1277, endPoint y: 618, distance: 11.5
click at [1277, 618] on textarea "嗨 Mr Huang, 今天你看了医生，过后你不会再继续辅导计划。请问你有什么饮食问题问需要我协助吗" at bounding box center [1034, 628] width 627 height 51
click at [1302, 623] on textarea "嗨 Mr Huang, 今天你看了医生，过后你不会再继续辅导计划。请问你有什么饮食问题需要我协助吗" at bounding box center [1034, 628] width 627 height 51
type textarea "嗨 Mr Huang, 今天你看了医生，过后你不会再继续辅导计划。请问你有什么饮食问题需要我的帮忙吗？"
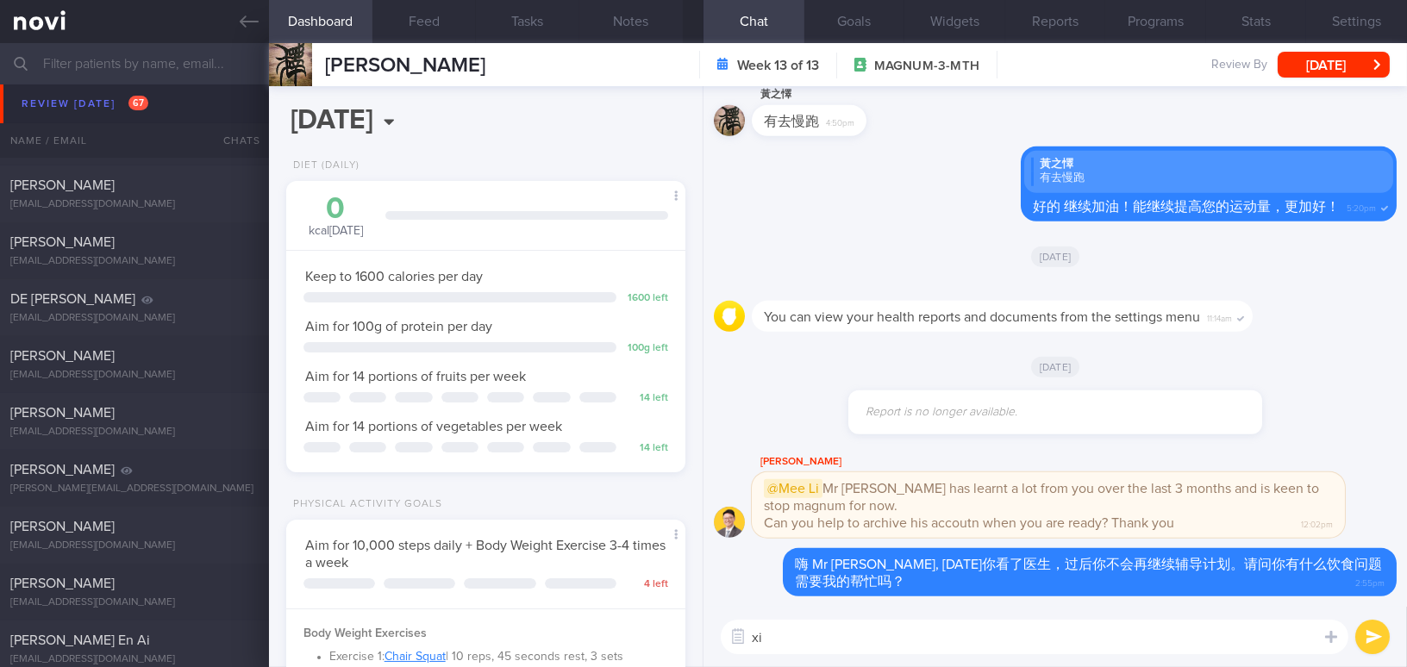
type textarea "x"
drag, startPoint x: 811, startPoint y: 642, endPoint x: 720, endPoint y: 630, distance: 92.2
click at [720, 630] on div "我希望 我希望 ​ 我希望 ​" at bounding box center [1054, 637] width 703 height 60
paste textarea "谢谢你参与这个计划 ！"
type textarea "谢谢你参与这个计划 ！ye"
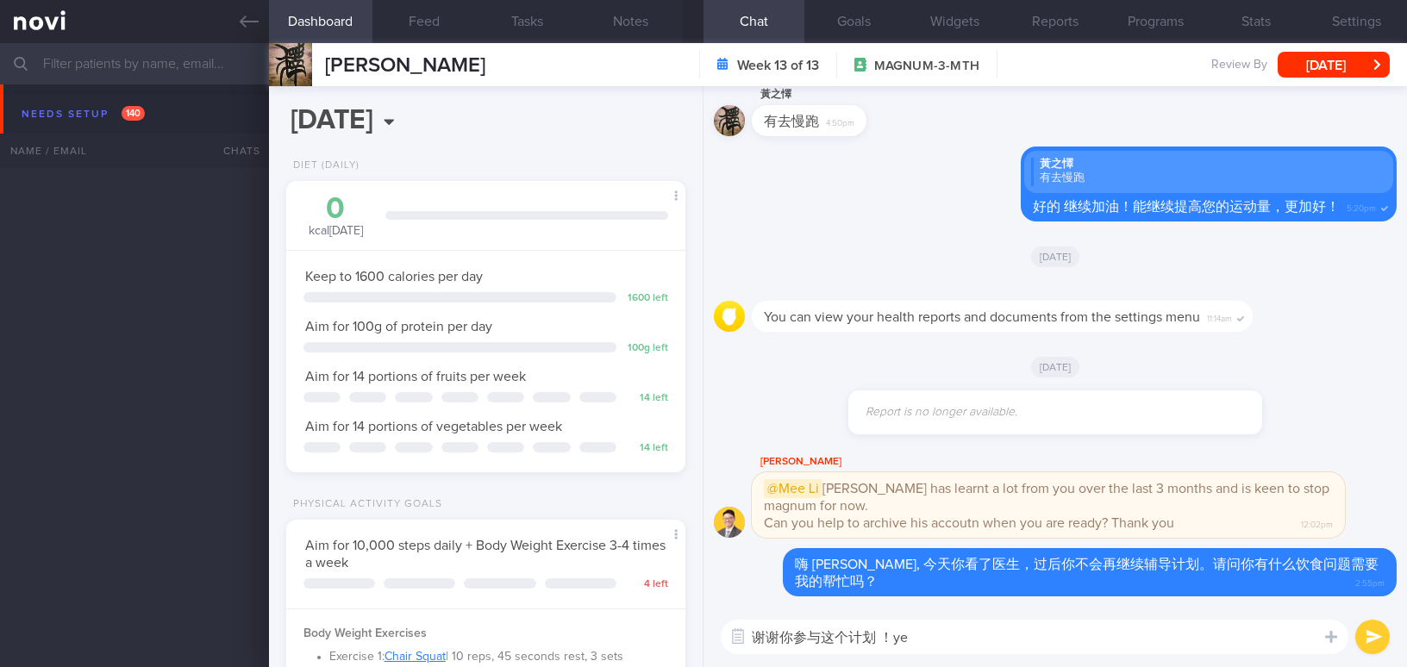
select select "9"
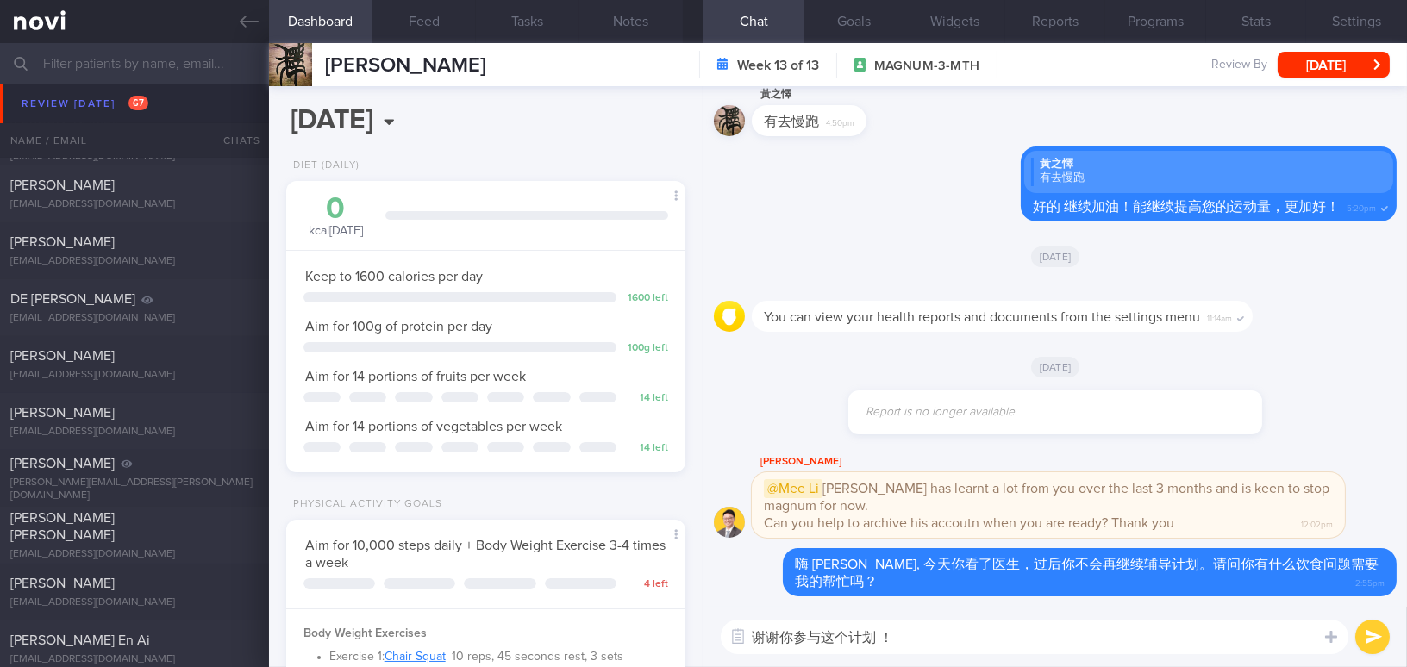
click at [927, 644] on textarea "谢谢你参与这个计划 ！" at bounding box center [1034, 637] width 627 height 34
type textarea "谢谢你参与这个计划 ！希望你觉得这个计划对你有帮助。"
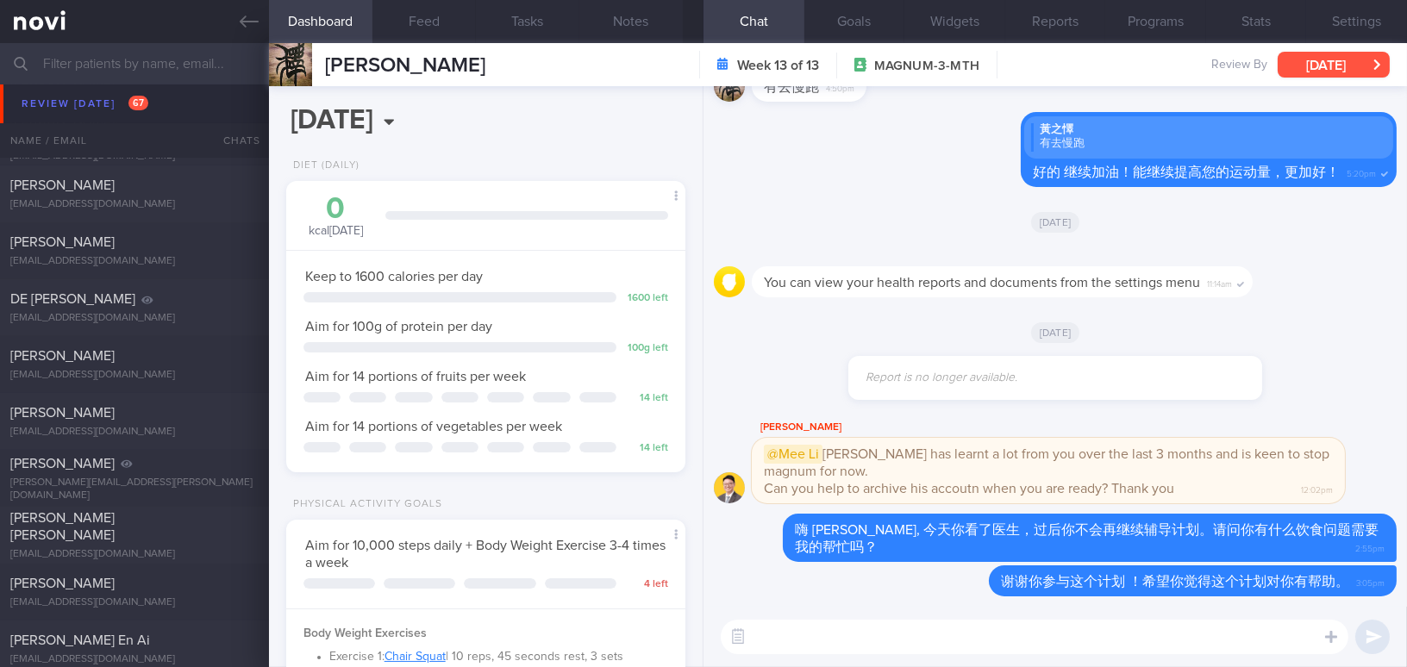
click at [1328, 60] on button "[DATE]" at bounding box center [1333, 65] width 112 height 26
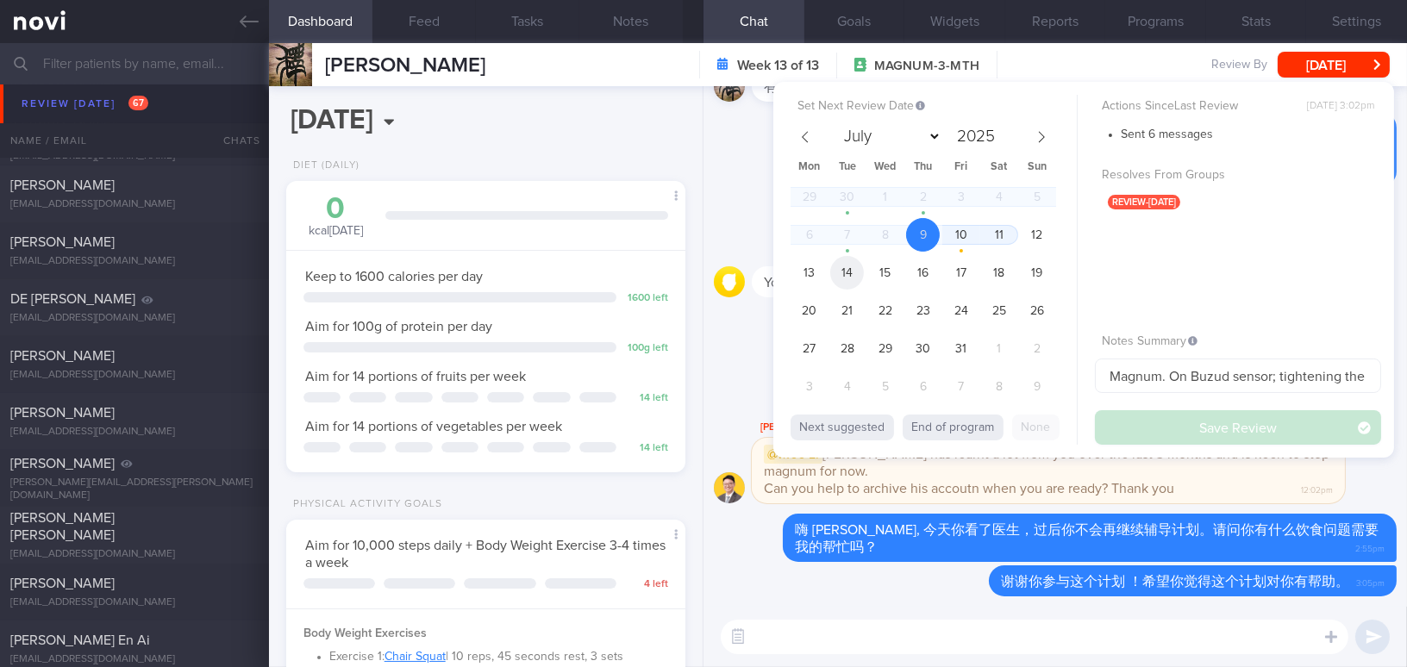
click at [838, 271] on span "14" at bounding box center [847, 273] width 34 height 34
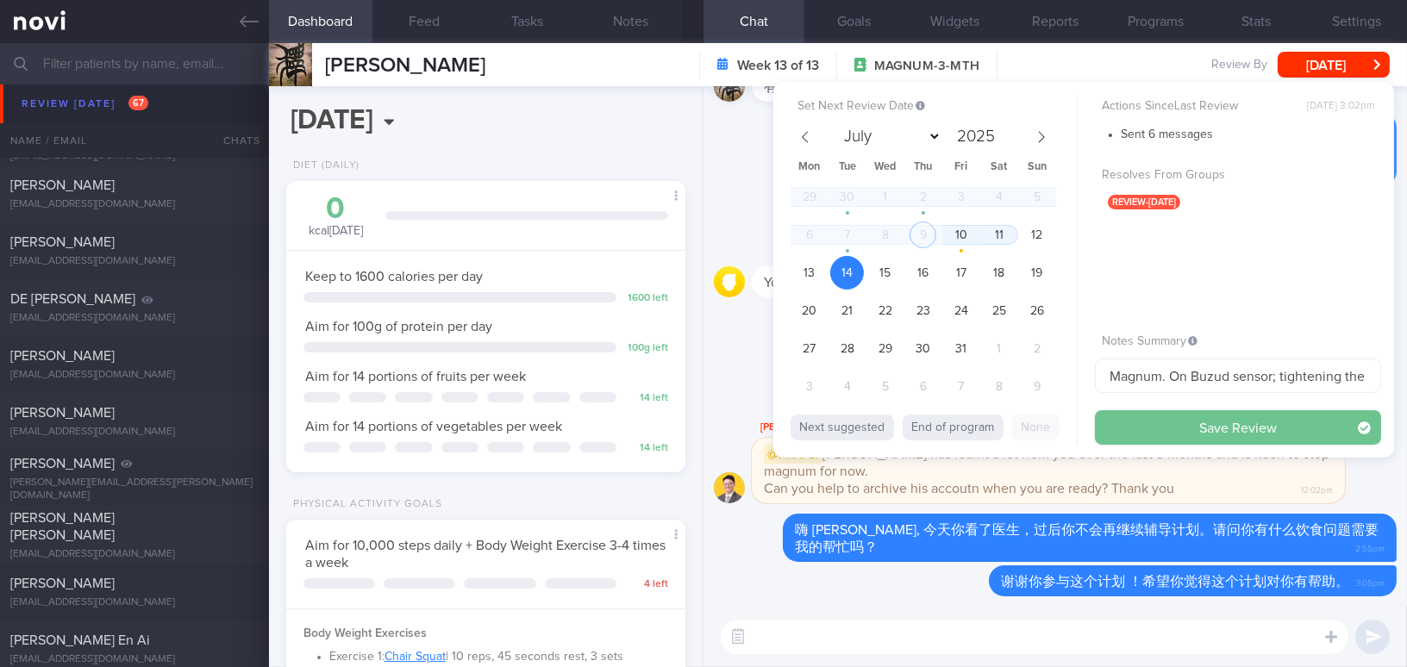
click at [1190, 431] on button "Save Review" at bounding box center [1238, 427] width 286 height 34
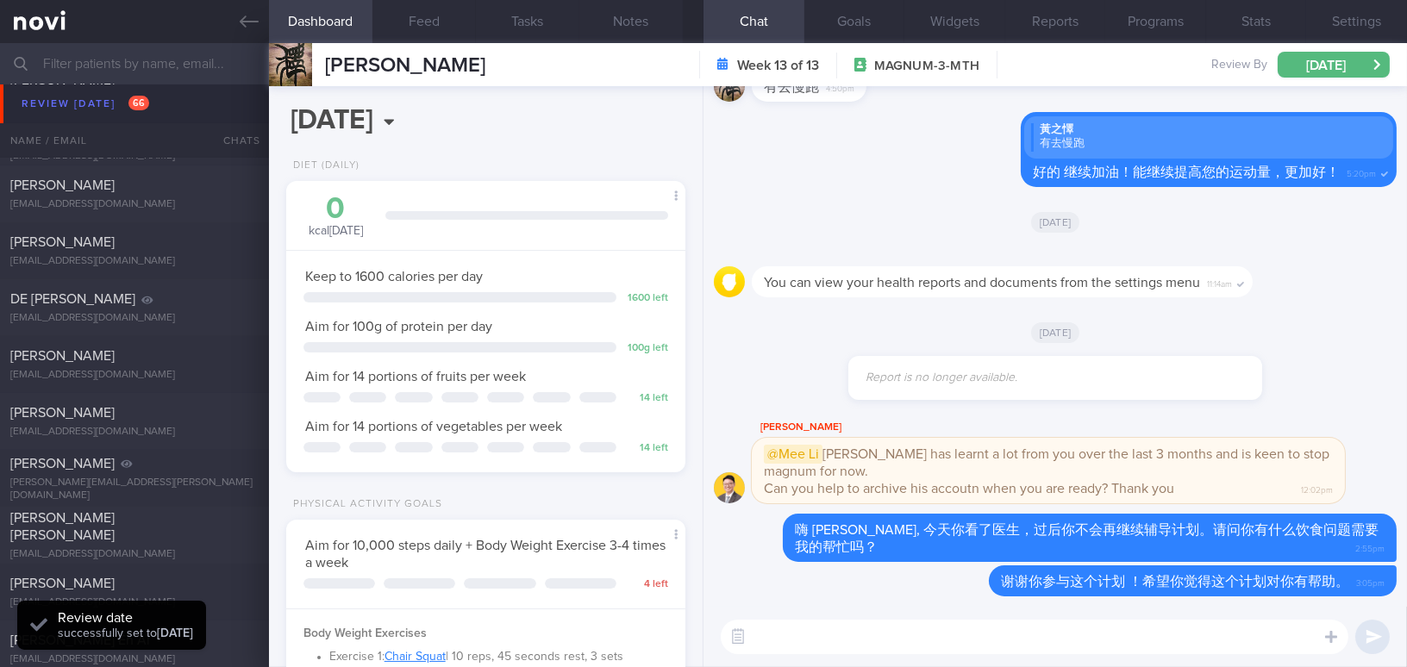
scroll to position [182, 363]
click at [238, 27] on link at bounding box center [134, 21] width 269 height 43
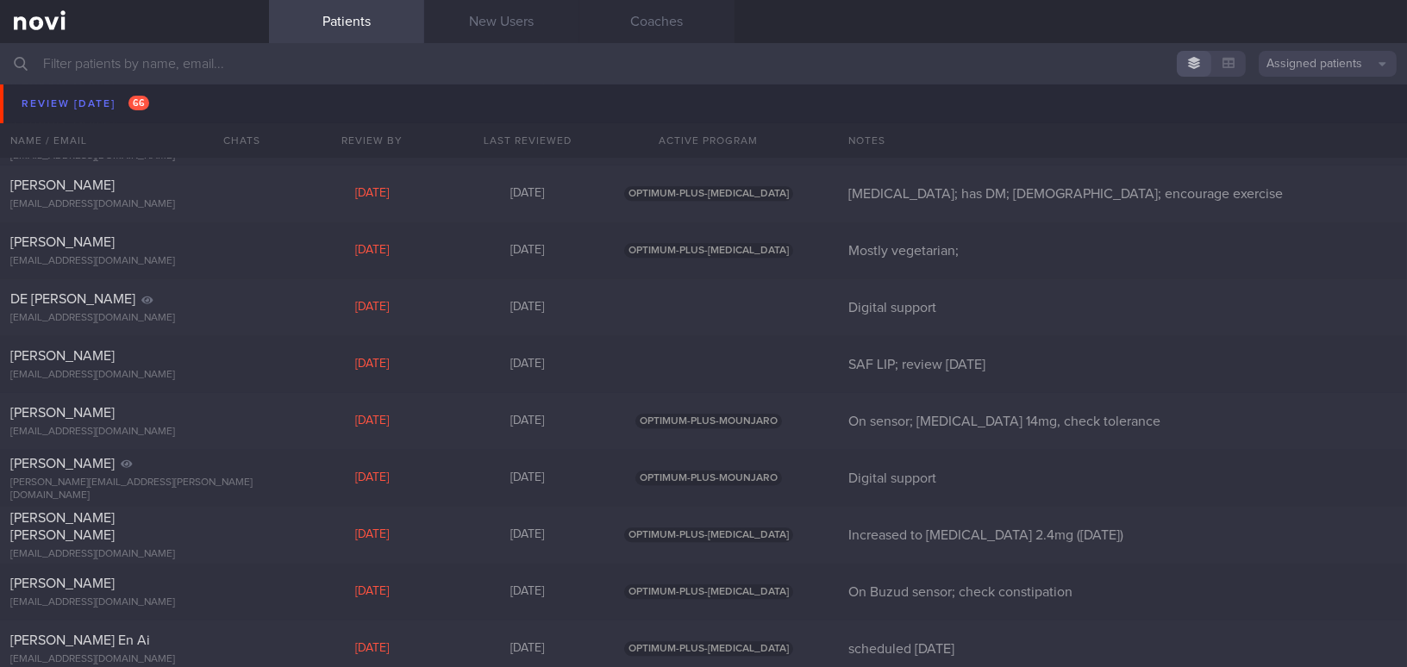
click at [199, 48] on input "text" at bounding box center [703, 63] width 1407 height 41
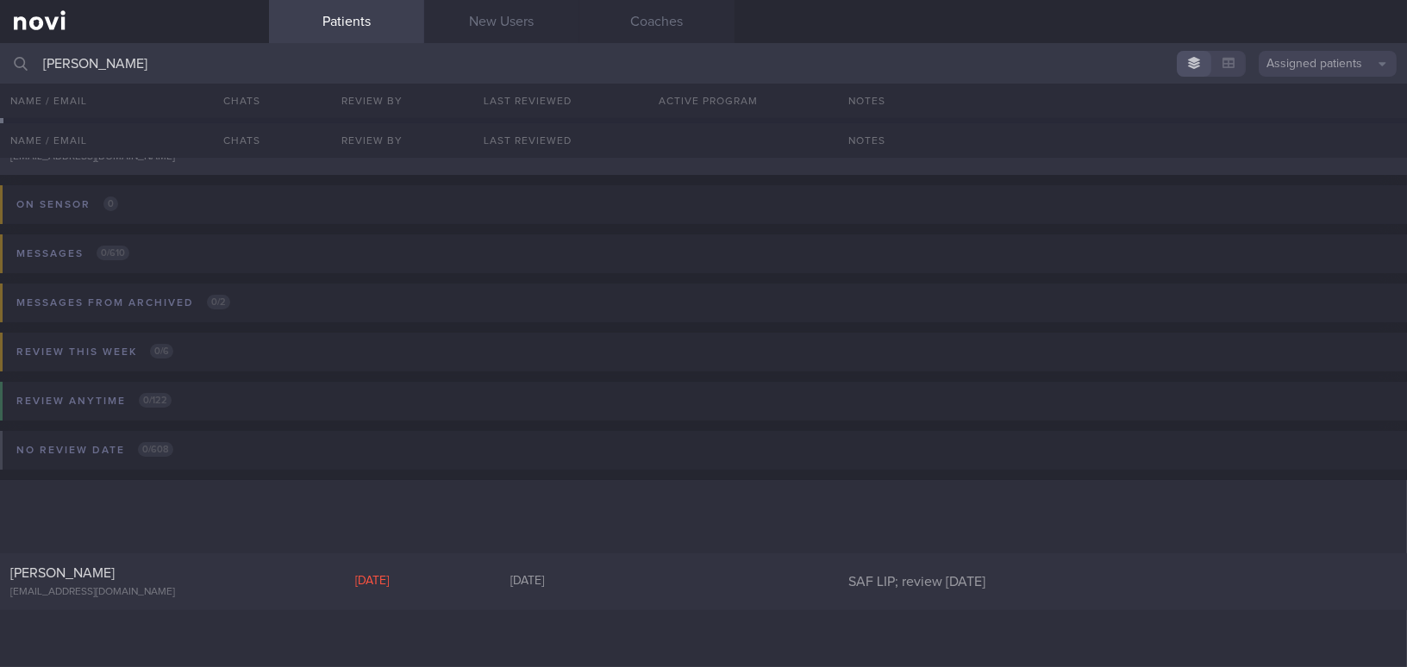
scroll to position [98, 0]
type input "yong soon"
click at [134, 574] on div "Chua Yong Soon" at bounding box center [132, 573] width 244 height 17
select select "9"
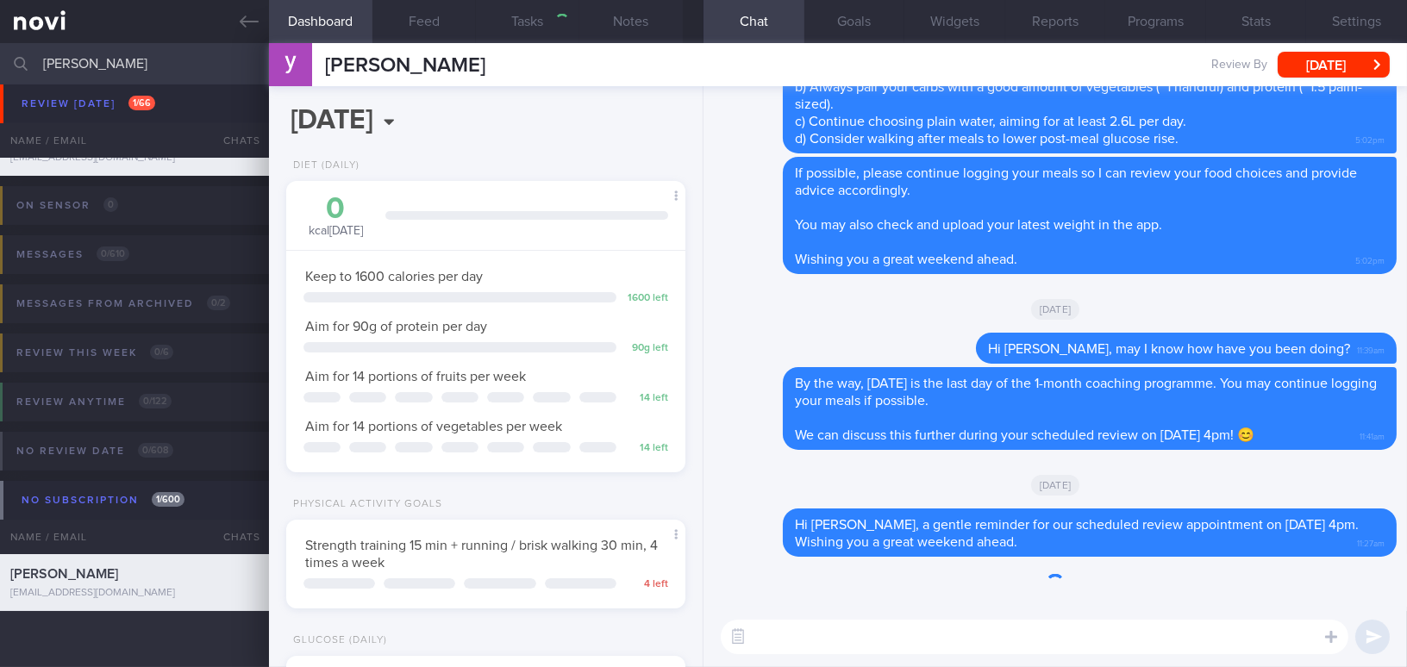
scroll to position [182, 363]
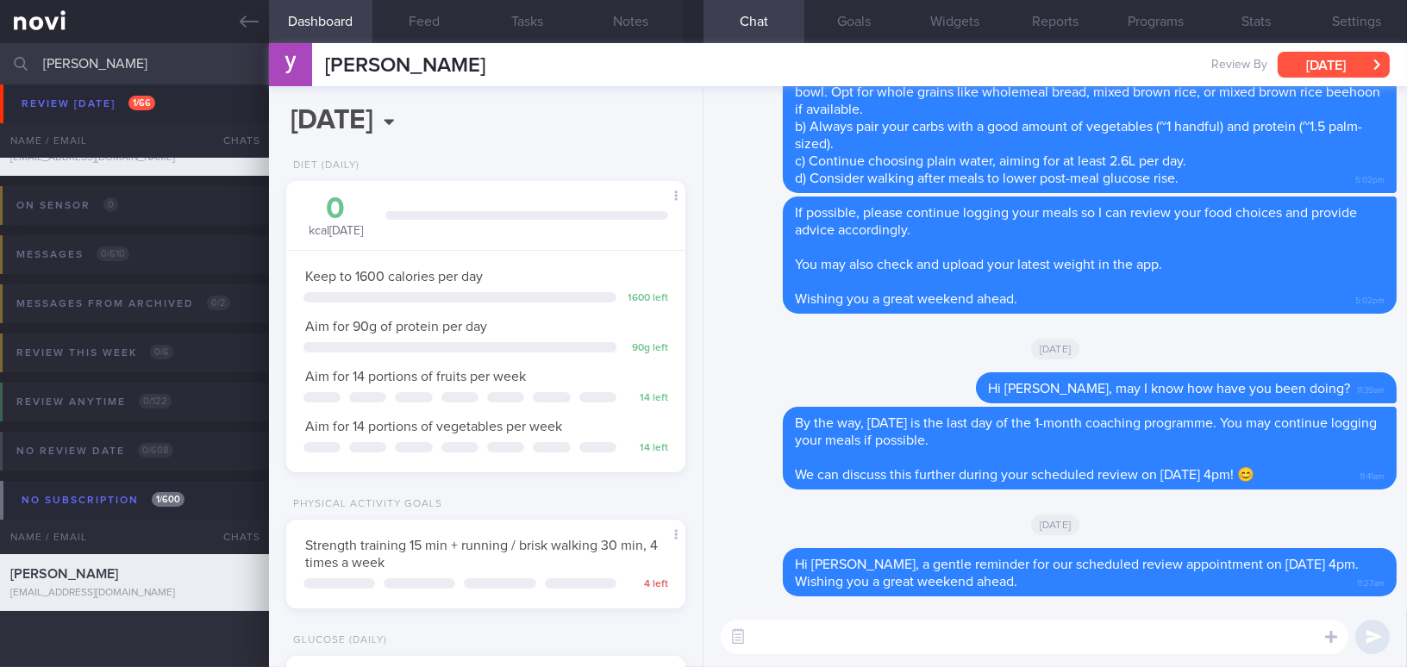
click at [1329, 71] on button "Mon, 6 Oct" at bounding box center [1333, 65] width 112 height 26
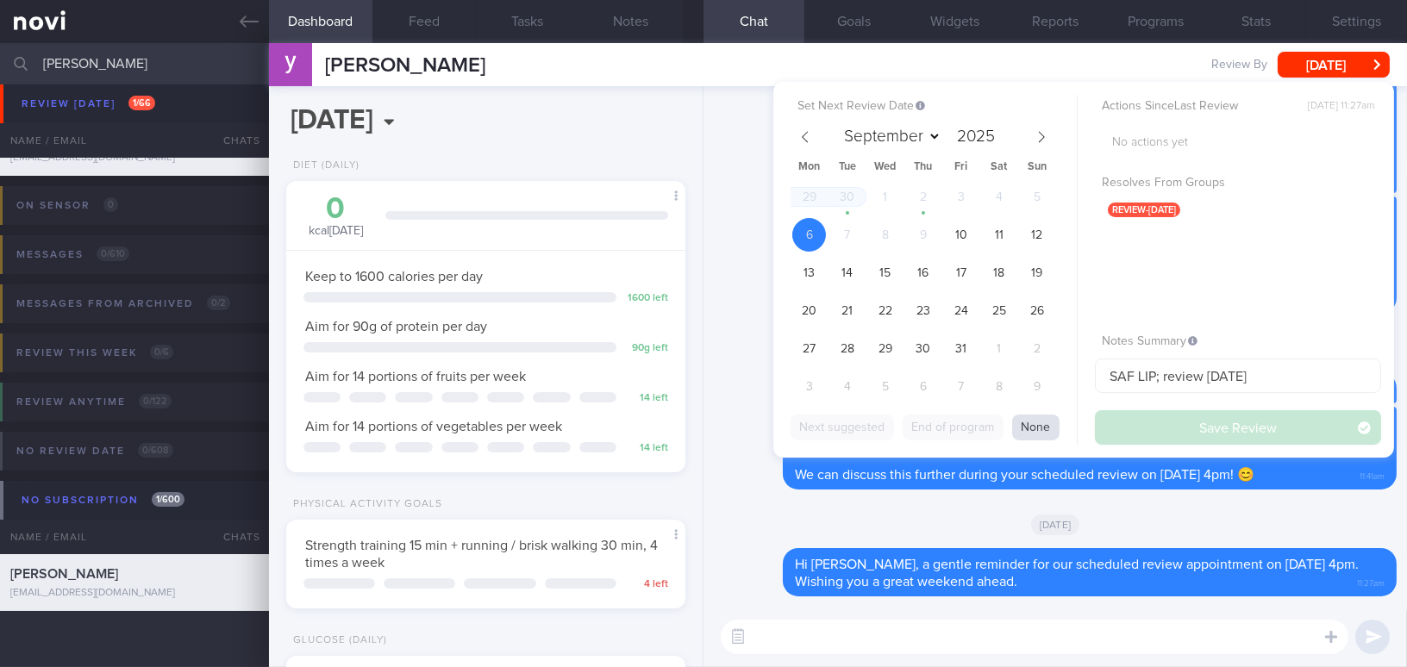
click at [1051, 421] on button "None" at bounding box center [1035, 428] width 47 height 26
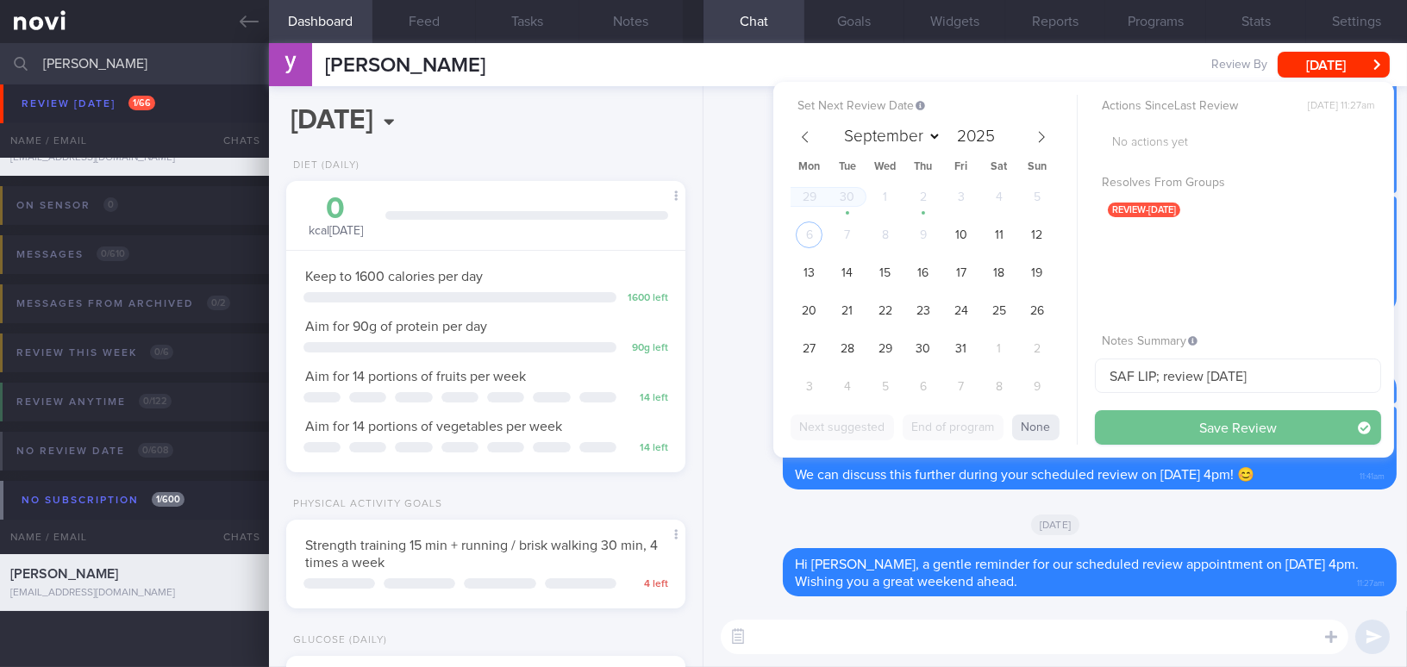
click at [1158, 420] on button "Save Review" at bounding box center [1238, 427] width 286 height 34
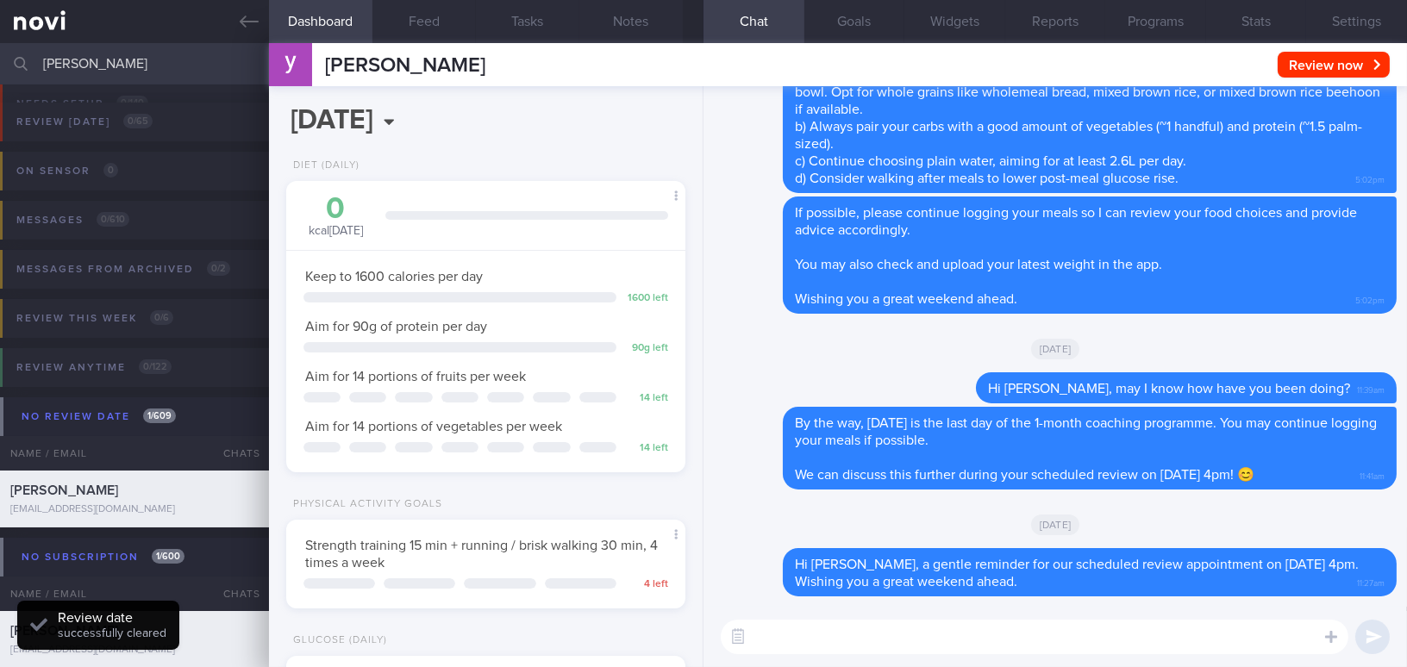
drag, startPoint x: 120, startPoint y: 66, endPoint x: 0, endPoint y: 62, distance: 119.8
click at [0, 62] on input "yong soon" at bounding box center [703, 63] width 1407 height 41
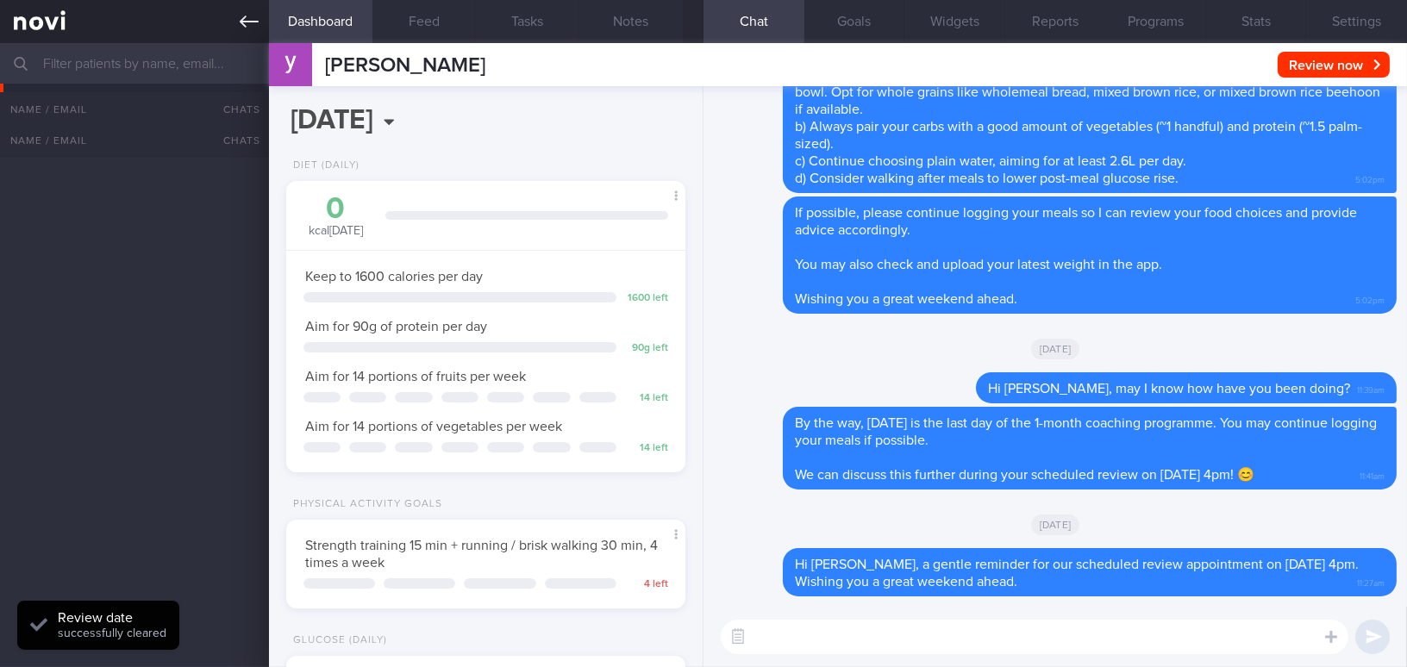
scroll to position [34114, 0]
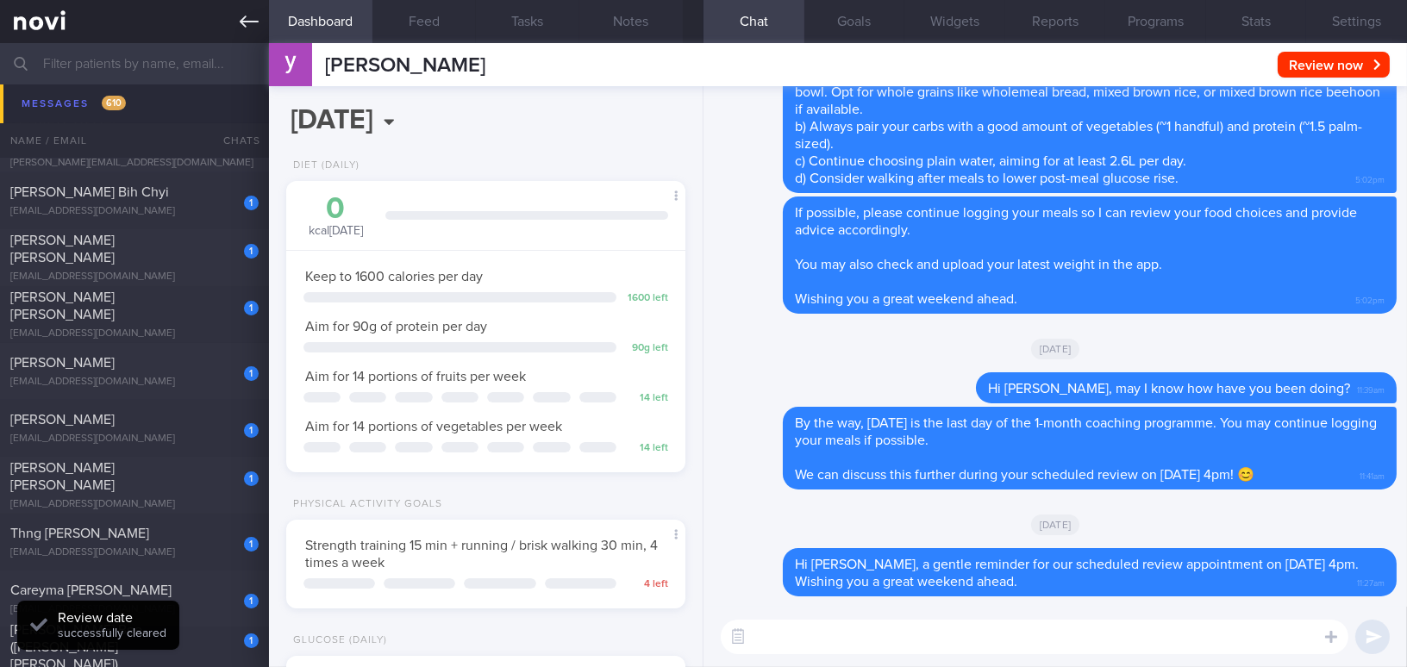
click at [243, 18] on icon at bounding box center [249, 22] width 19 height 12
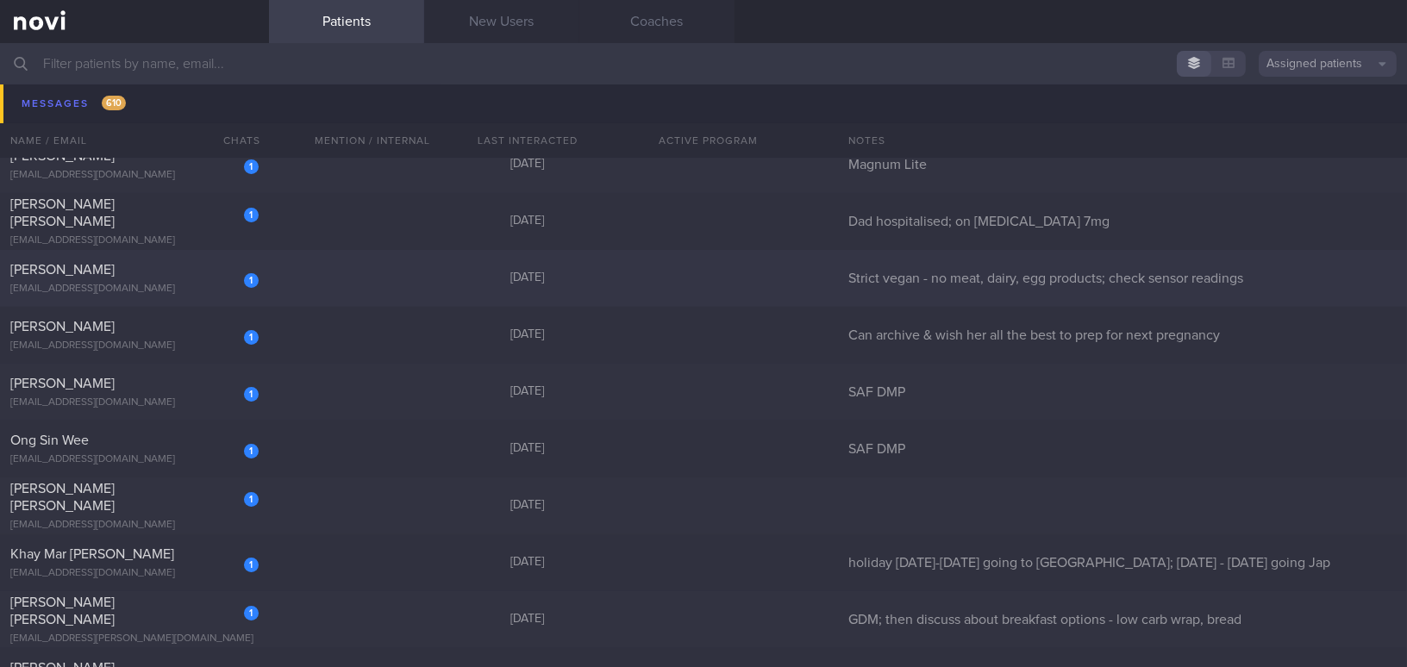
scroll to position [26750, 0]
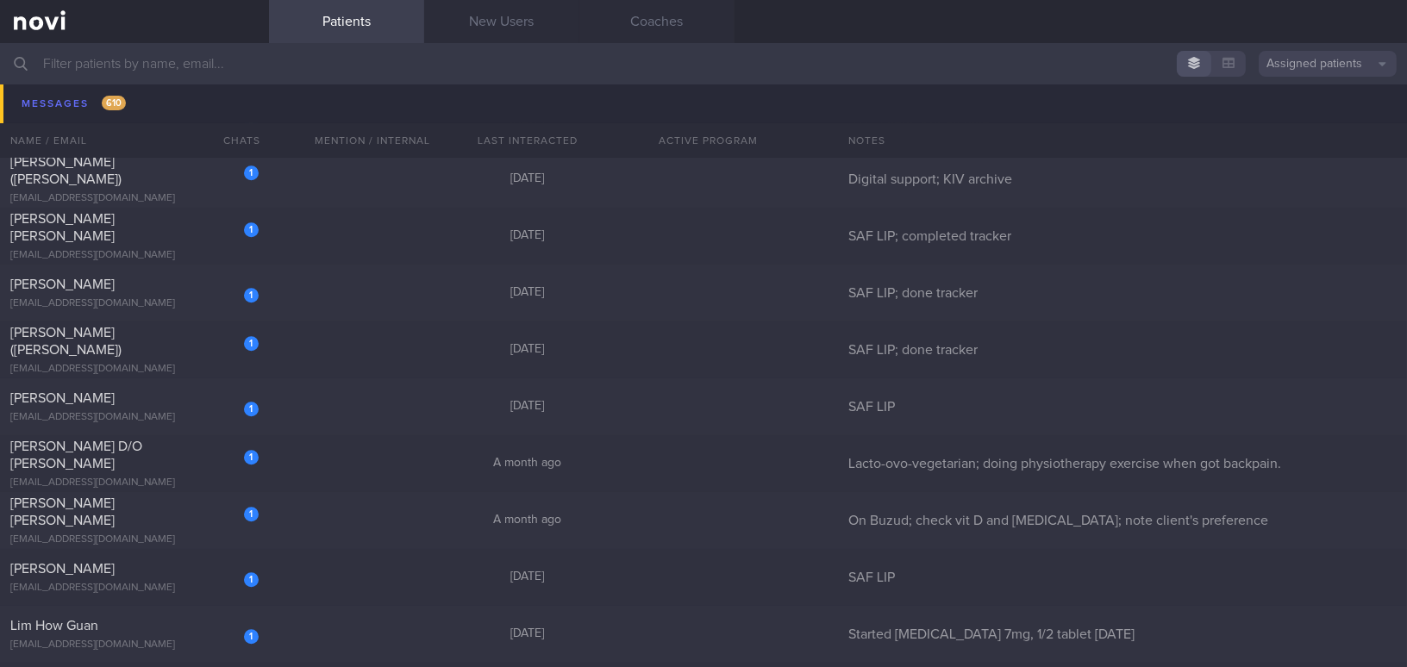
scroll to position [46416, 0]
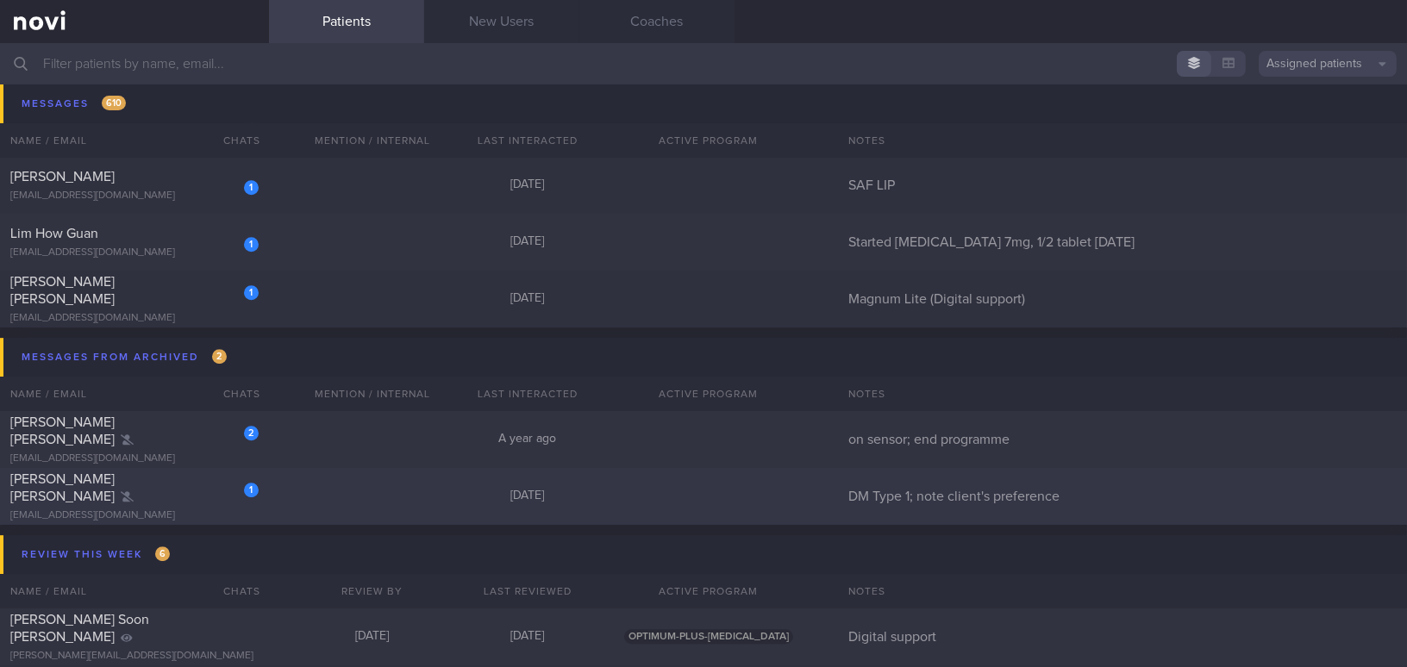
click at [167, 494] on div "[PERSON_NAME] [PERSON_NAME]" at bounding box center [132, 488] width 244 height 34
select select "9"
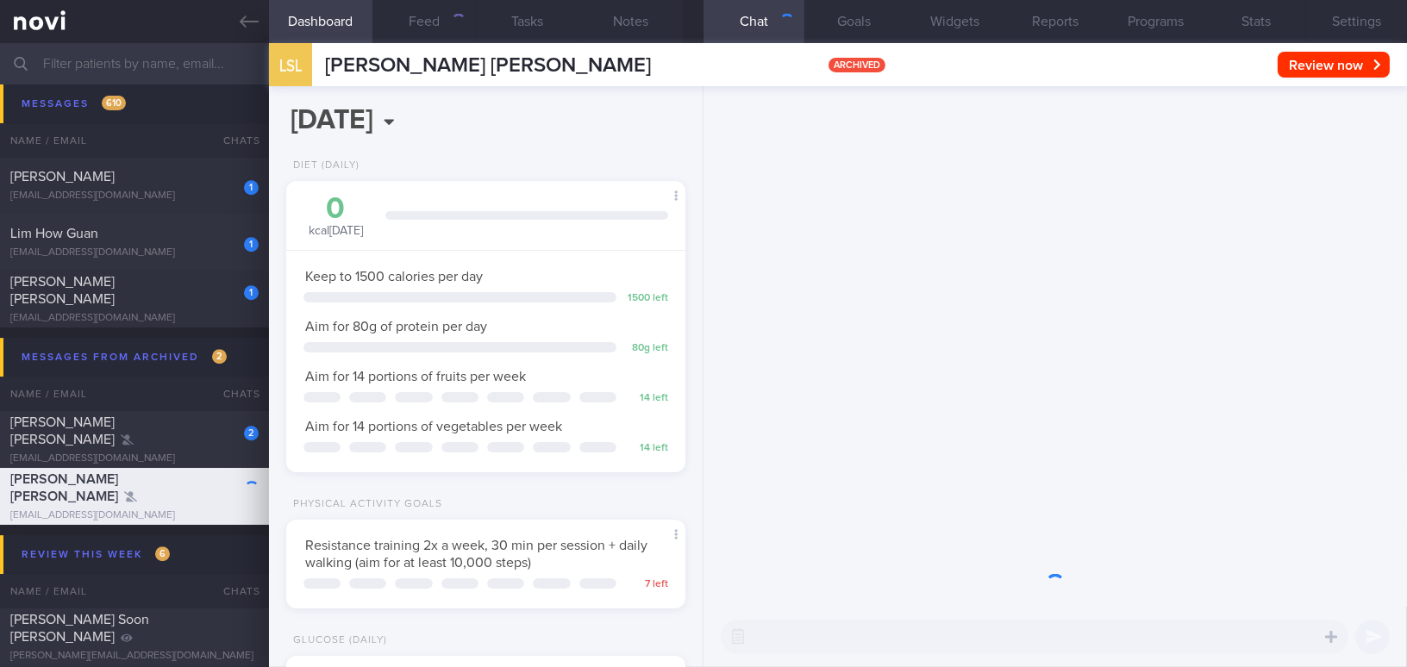
scroll to position [203, 356]
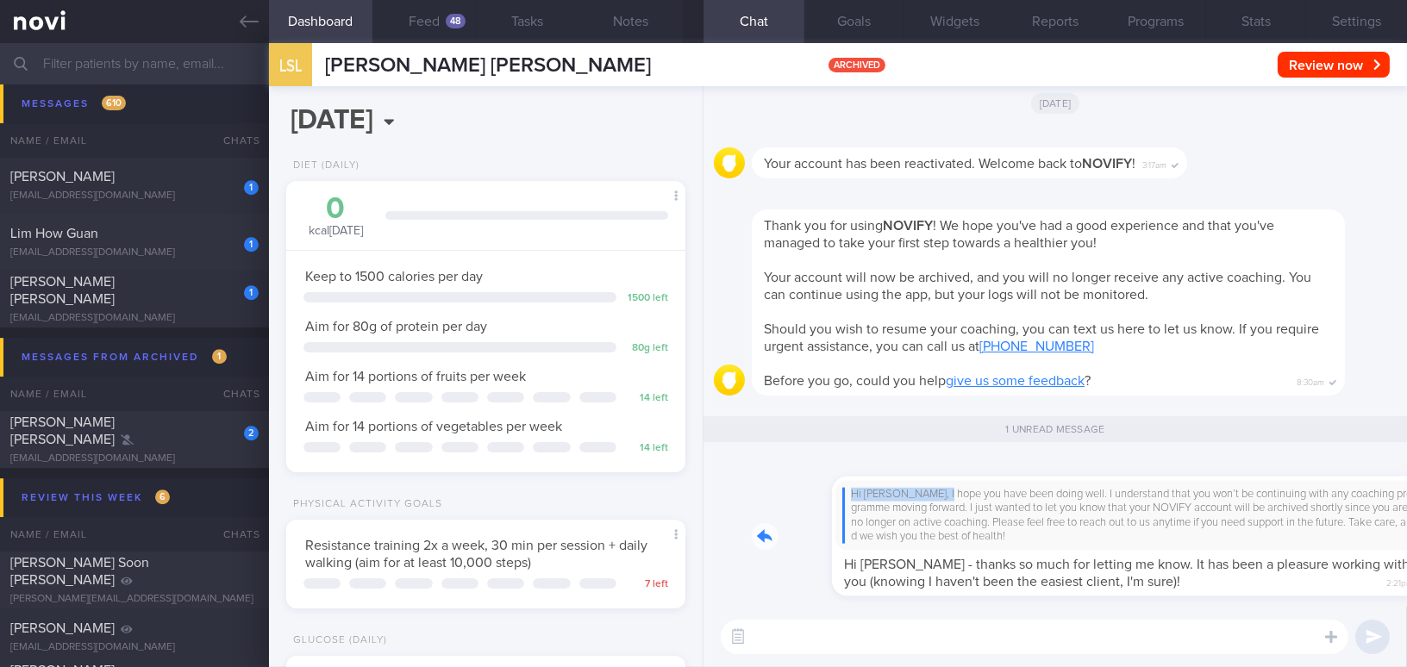
drag, startPoint x: 857, startPoint y: 483, endPoint x: 1059, endPoint y: 476, distance: 202.7
click at [1059, 476] on div "Hi [PERSON_NAME], I hope you have been doing well. I understand that you won’t …" at bounding box center [1074, 526] width 645 height 140
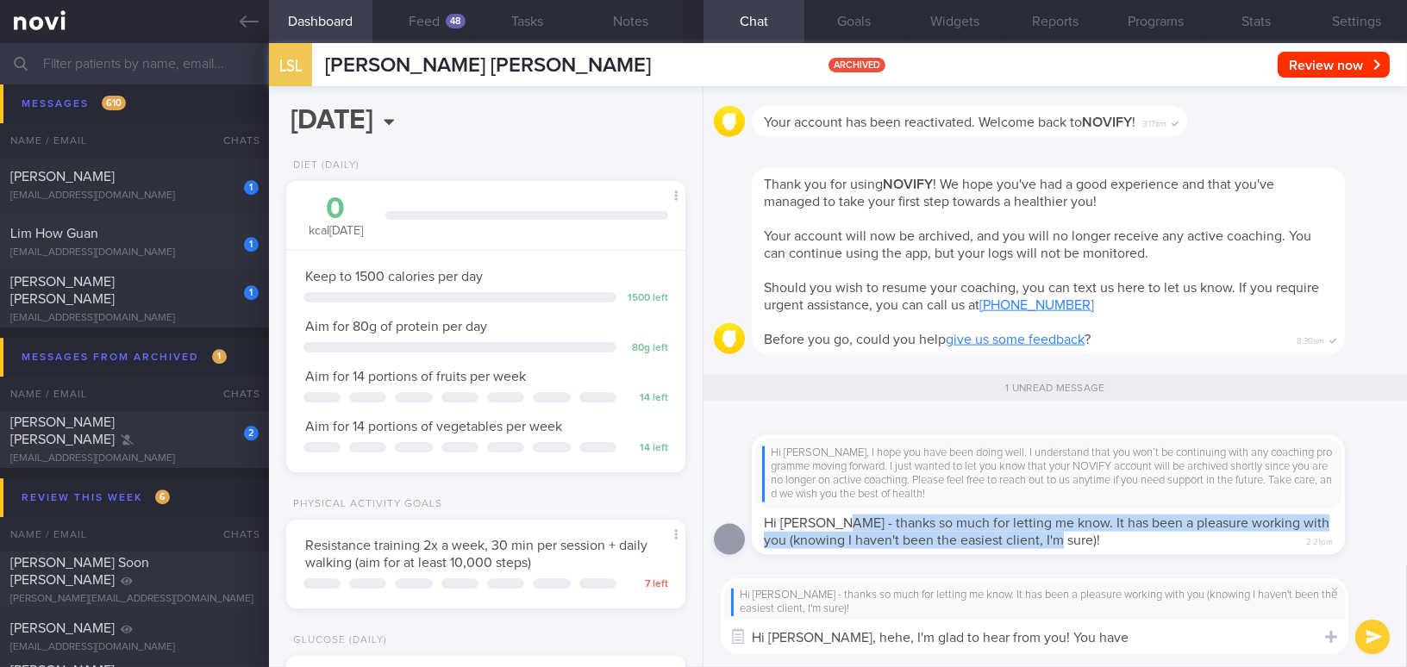
drag, startPoint x: 830, startPoint y: 524, endPoint x: 1081, endPoint y: 537, distance: 251.1
click at [1081, 537] on div "Hi [PERSON_NAME], I hope you have been doing well. I understand that you won’t …" at bounding box center [1048, 495] width 593 height 120
copy span "thanks so much for letting me know. It has been a pleasure working with you (kn…"
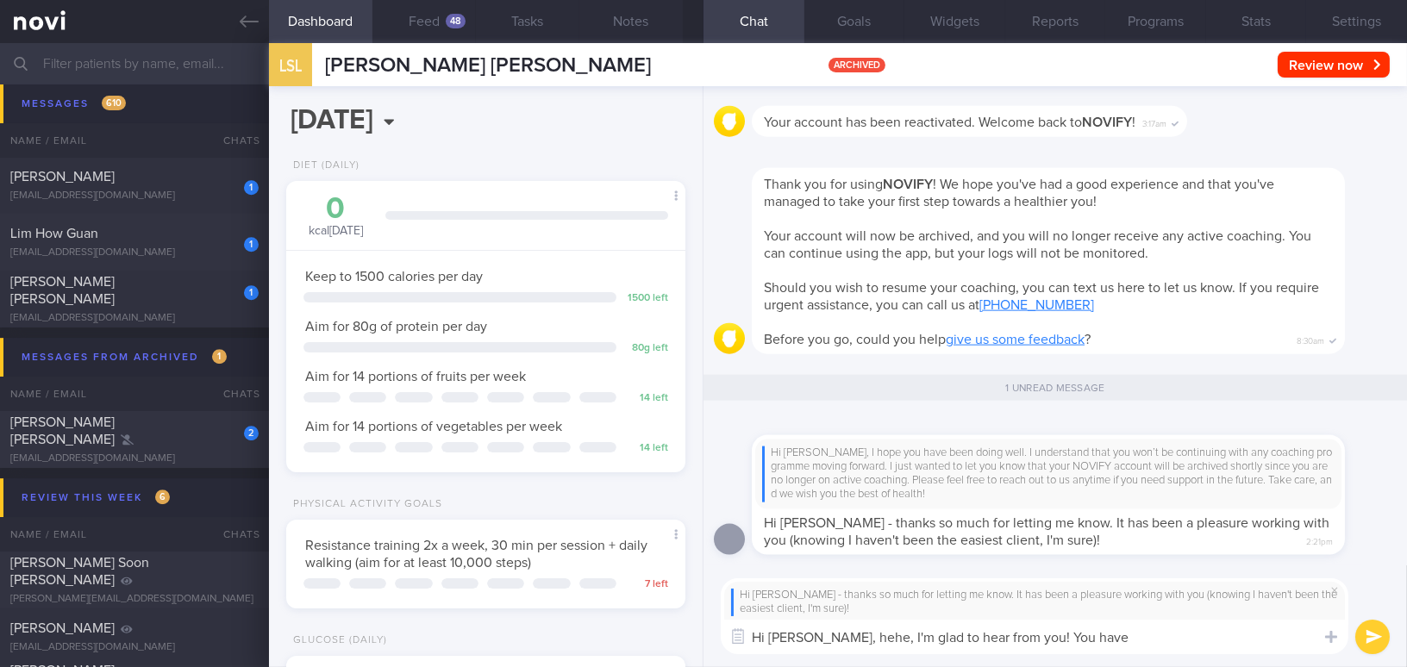
click at [896, 646] on textarea "Hi [PERSON_NAME], hehe, I'm glad to hear from you! You have" at bounding box center [1034, 637] width 627 height 34
drag, startPoint x: 815, startPoint y: 640, endPoint x: 1101, endPoint y: 647, distance: 285.4
click at [1101, 647] on textarea "Hi [PERSON_NAME], hehe, I'm glad to hear from you! You have" at bounding box center [1034, 637] width 627 height 34
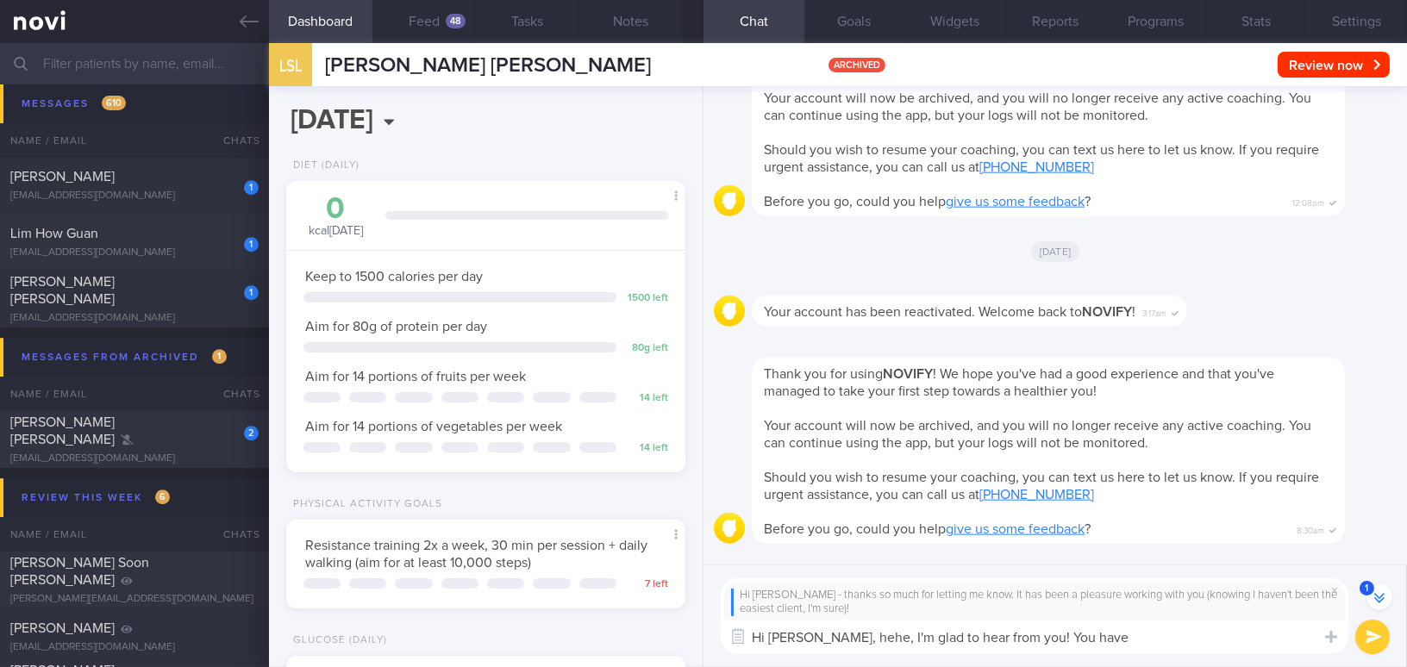
scroll to position [-156, 0]
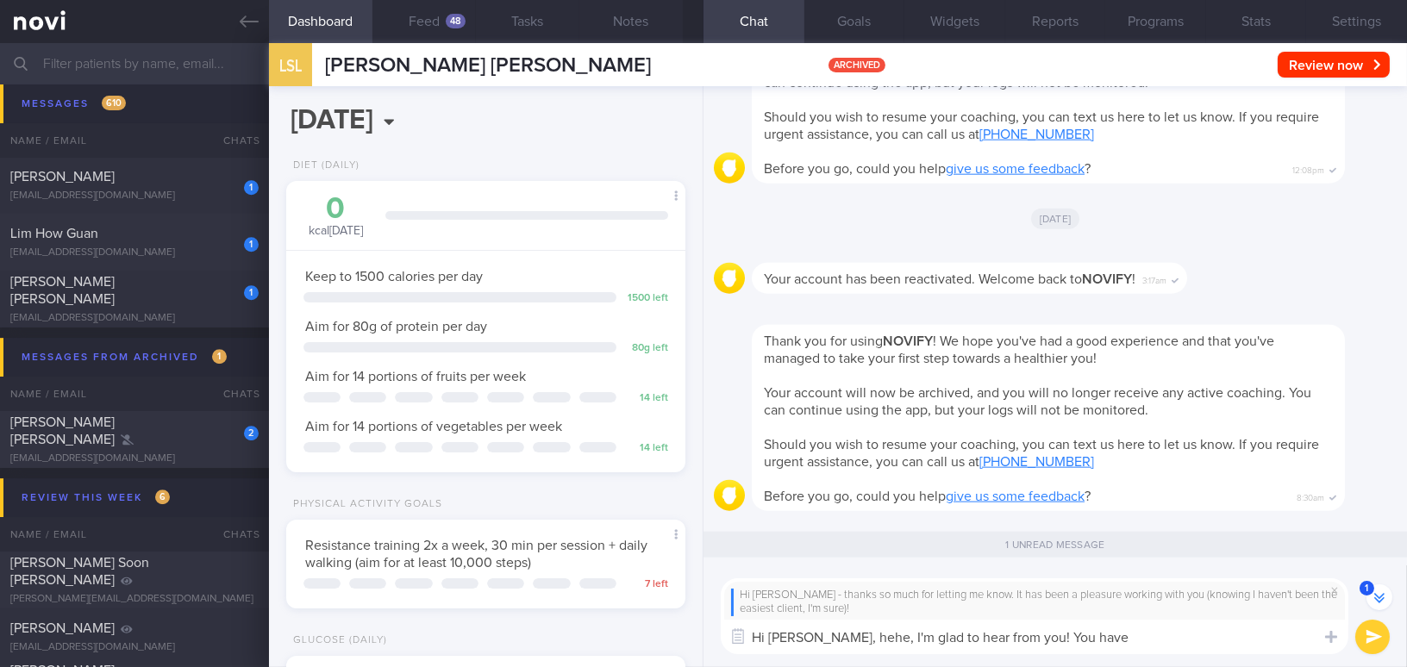
paste textarea "Hehe, I’m glad to hear from you. It has been a pleasure working with you as wel…"
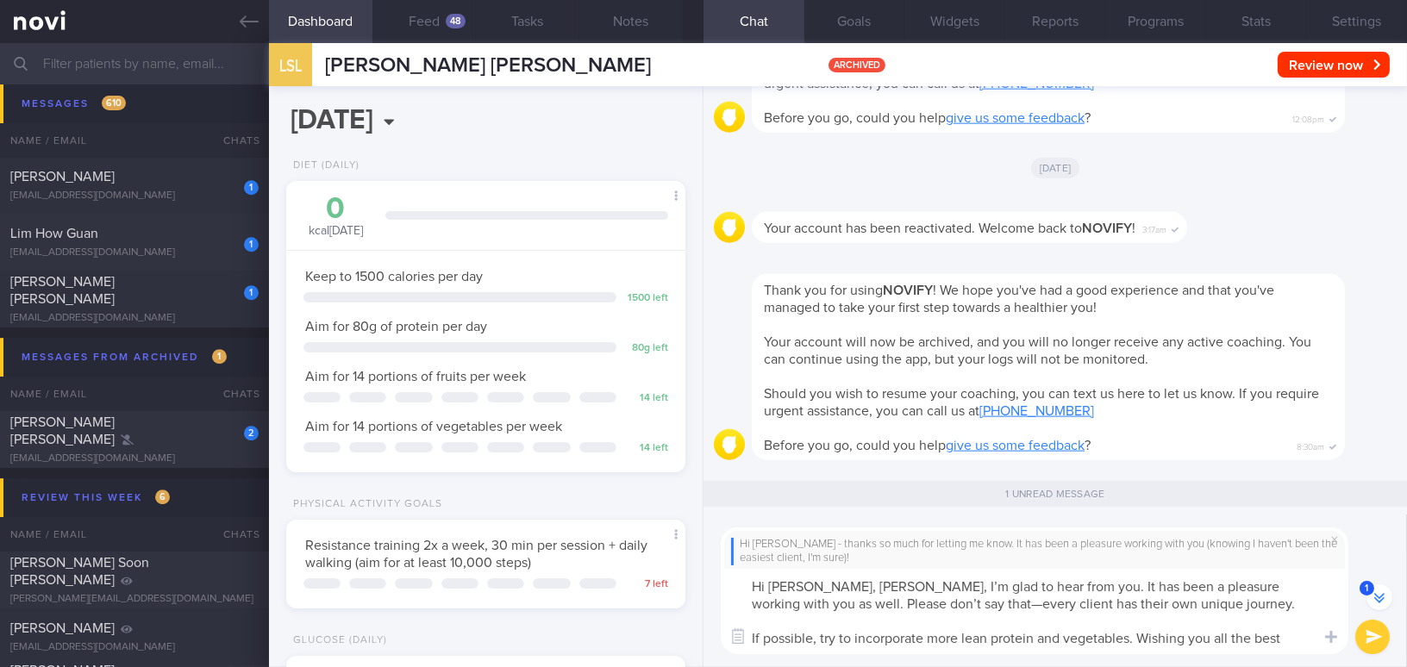
scroll to position [-207, 0]
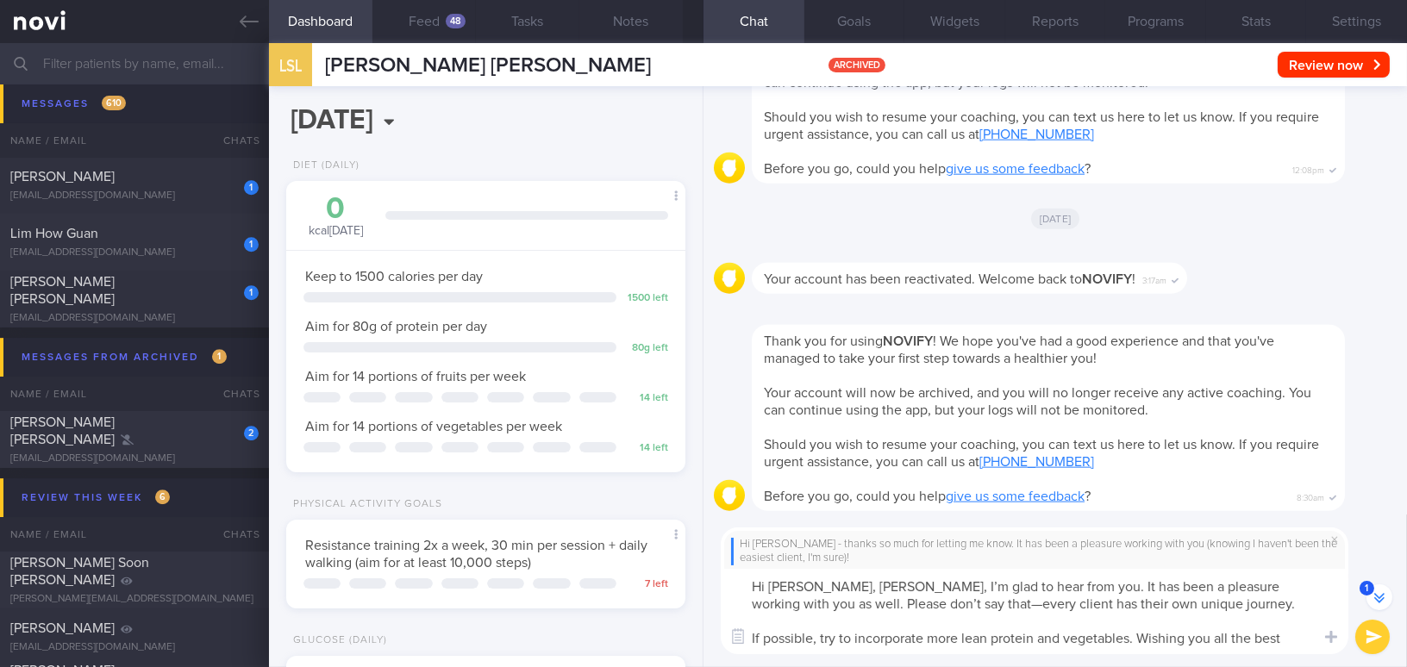
click at [823, 582] on textarea "Hi [PERSON_NAME], [PERSON_NAME], I’m glad to hear from you. It has been a pleas…" at bounding box center [1034, 611] width 627 height 85
click at [885, 602] on textarea "Hi [PERSON_NAME], hehe, I’m glad to hear from you. It has been a pleasure worki…" at bounding box center [1034, 611] width 627 height 85
click at [1139, 635] on textarea "Hi [PERSON_NAME], hehe, I’m glad to hear from you. It has been a pleasure worki…" at bounding box center [1034, 611] width 627 height 85
click at [1155, 637] on textarea "Hi [PERSON_NAME], hehe, I’m glad to hear from you. It has been a pleasure worki…" at bounding box center [1034, 611] width 627 height 85
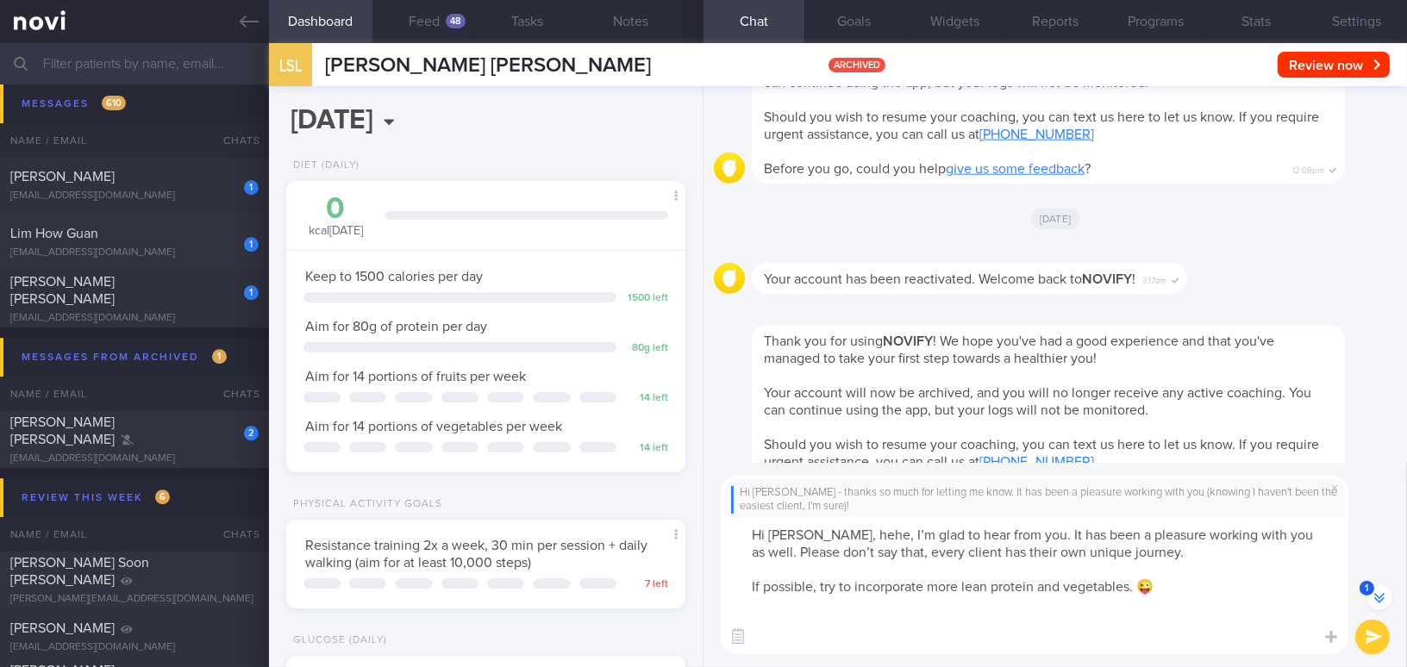
scroll to position [-277, 0]
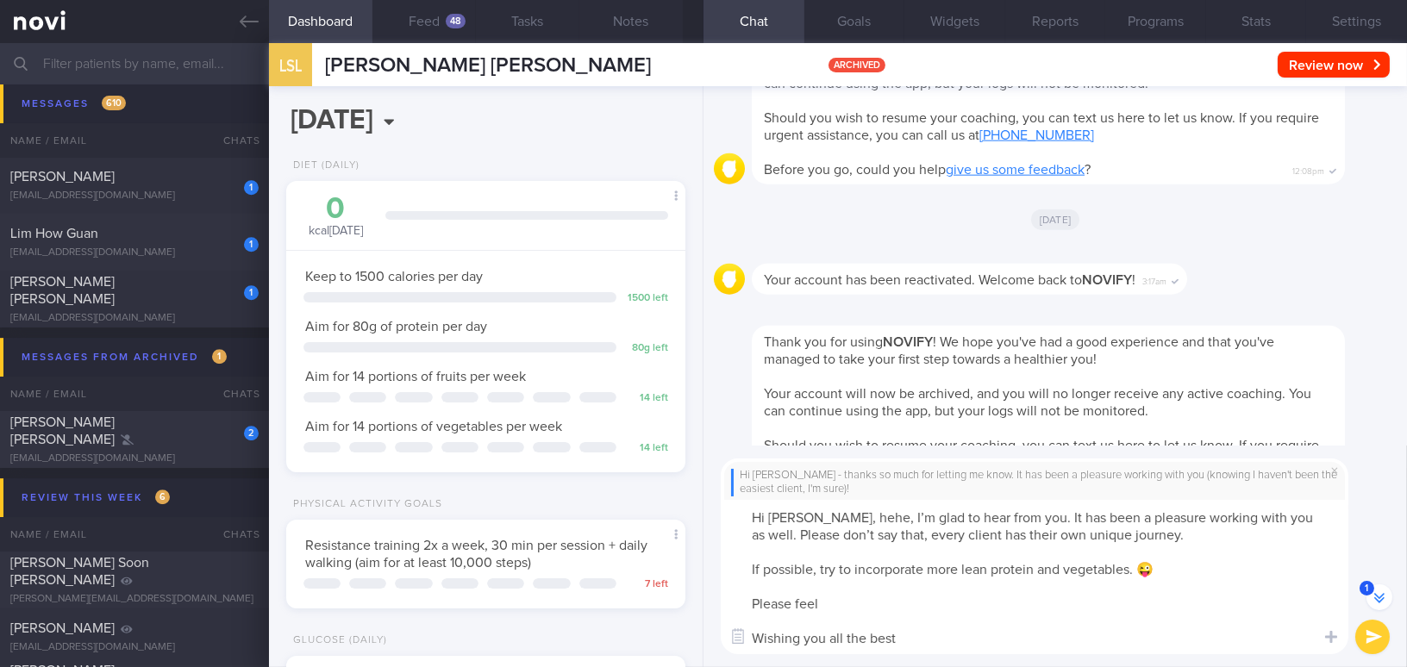
drag, startPoint x: 845, startPoint y: 607, endPoint x: 716, endPoint y: 605, distance: 129.3
click at [716, 605] on div "Hi [PERSON_NAME] - thanks so much for letting me know. It has been a pleasure w…" at bounding box center [1054, 557] width 703 height 222
paste textarea "free to drop us messages here if you have any queries or concerns."
click at [1300, 515] on textarea "Hi [PERSON_NAME], hehe, I’m glad to hear from you. It has been a pleasure worki…" at bounding box center [1034, 577] width 627 height 154
click at [801, 601] on textarea "Hi [PERSON_NAME], hehe, I’m glad to hear from you. It has been a pleasure worki…" at bounding box center [1034, 577] width 627 height 154
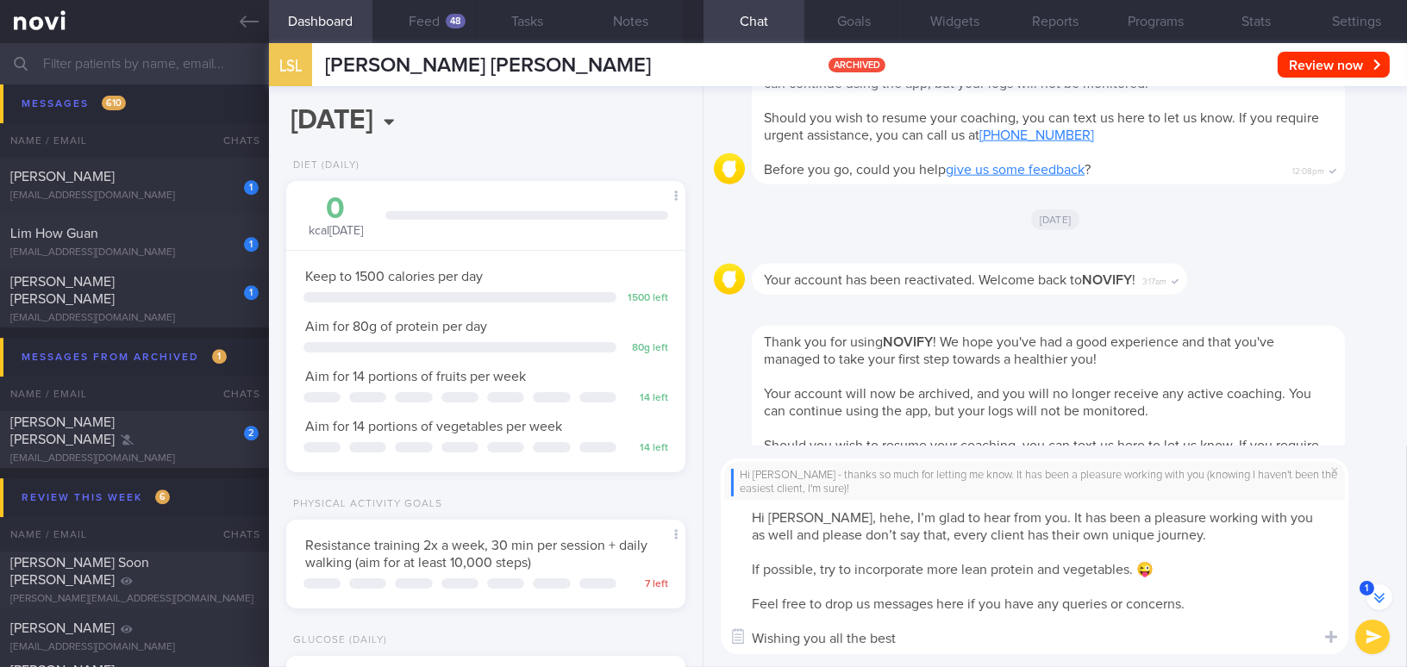
click at [754, 640] on textarea "Hi [PERSON_NAME], hehe, I’m glad to hear from you. It has been a pleasure worki…" at bounding box center [1034, 577] width 627 height 154
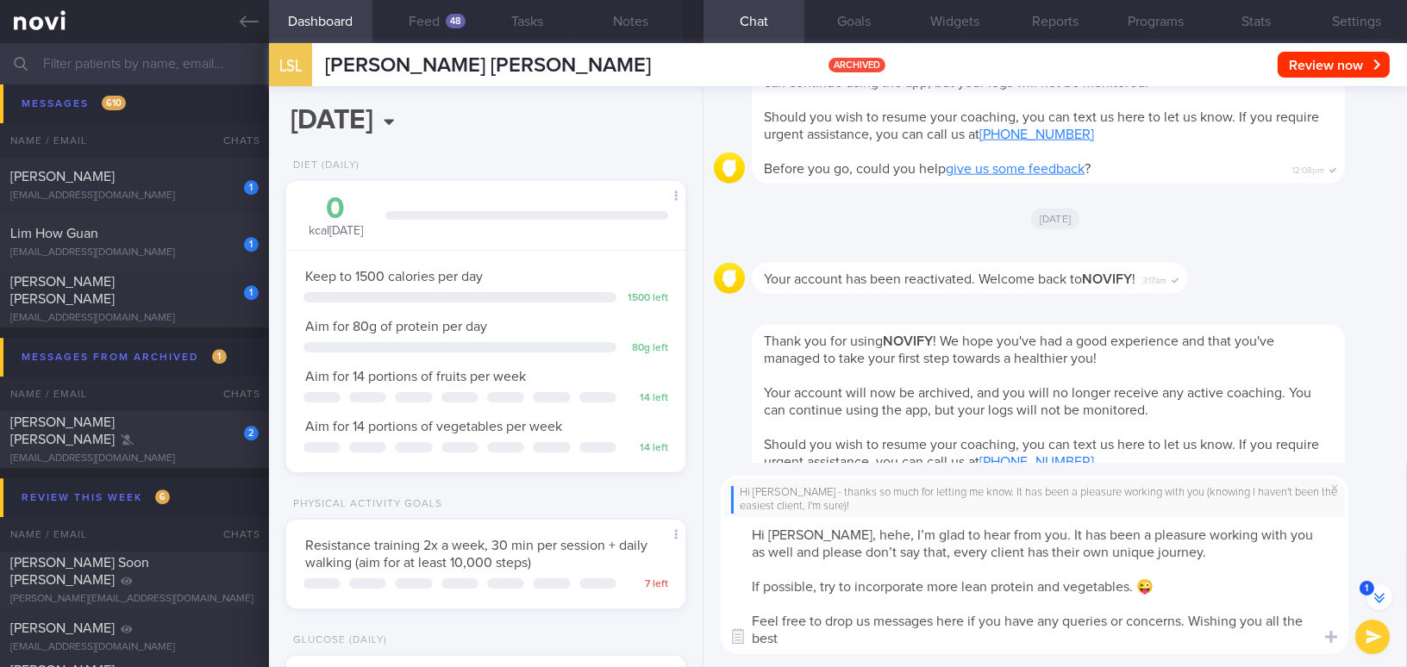
type textarea "Hi [PERSON_NAME], hehe, I’m glad to hear from you. It has been a pleasure worki…"
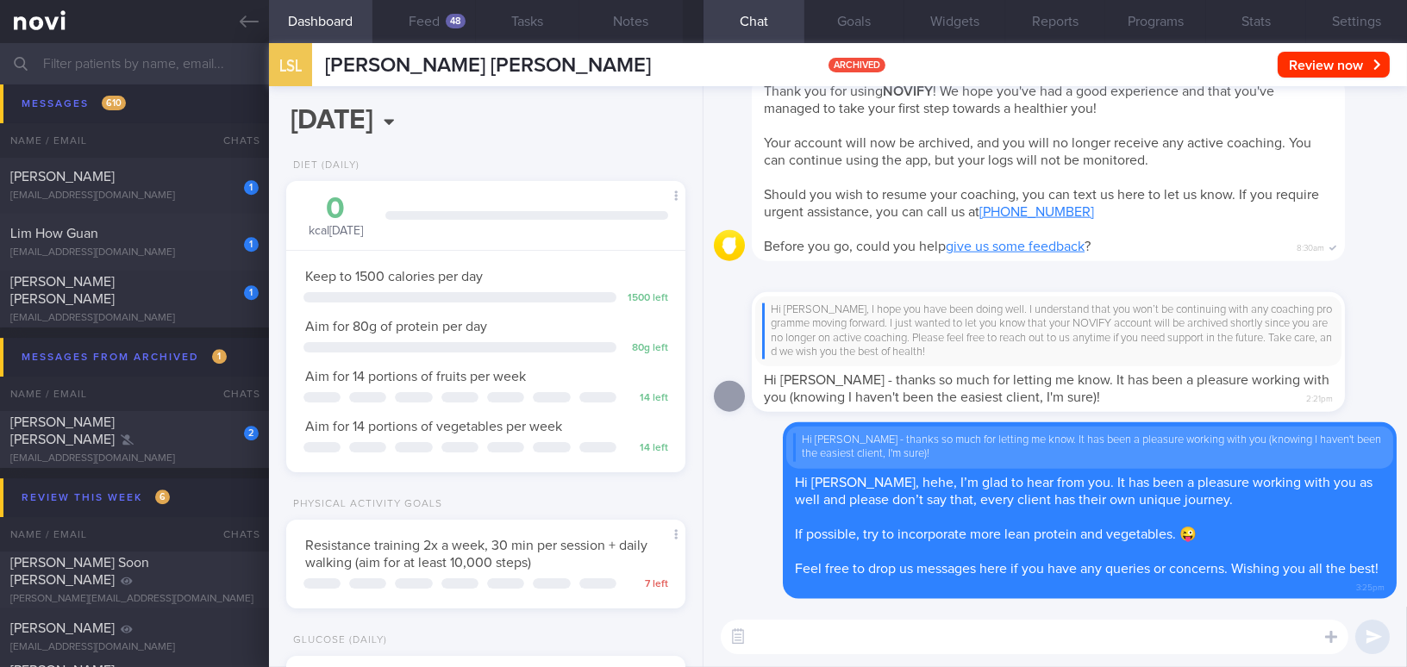
scroll to position [0, 0]
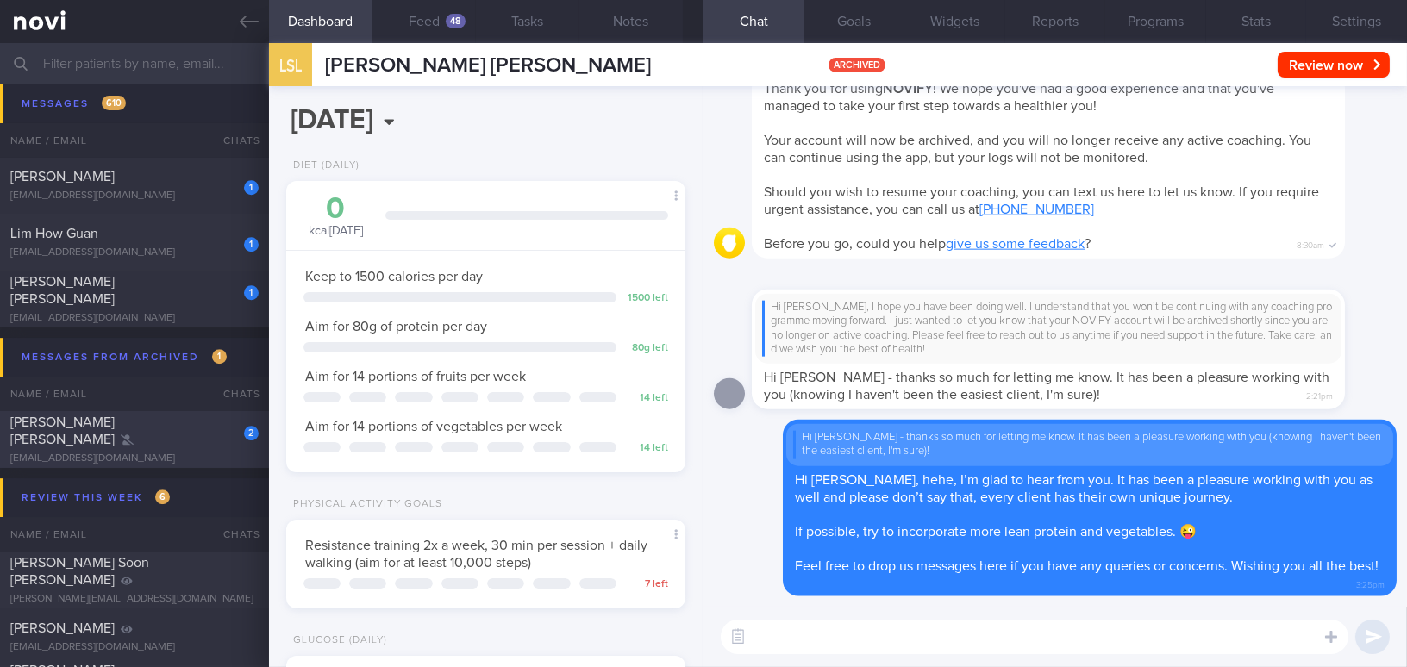
click at [106, 434] on div "[PERSON_NAME] [PERSON_NAME]" at bounding box center [132, 431] width 244 height 34
type input "on sensor; end programme"
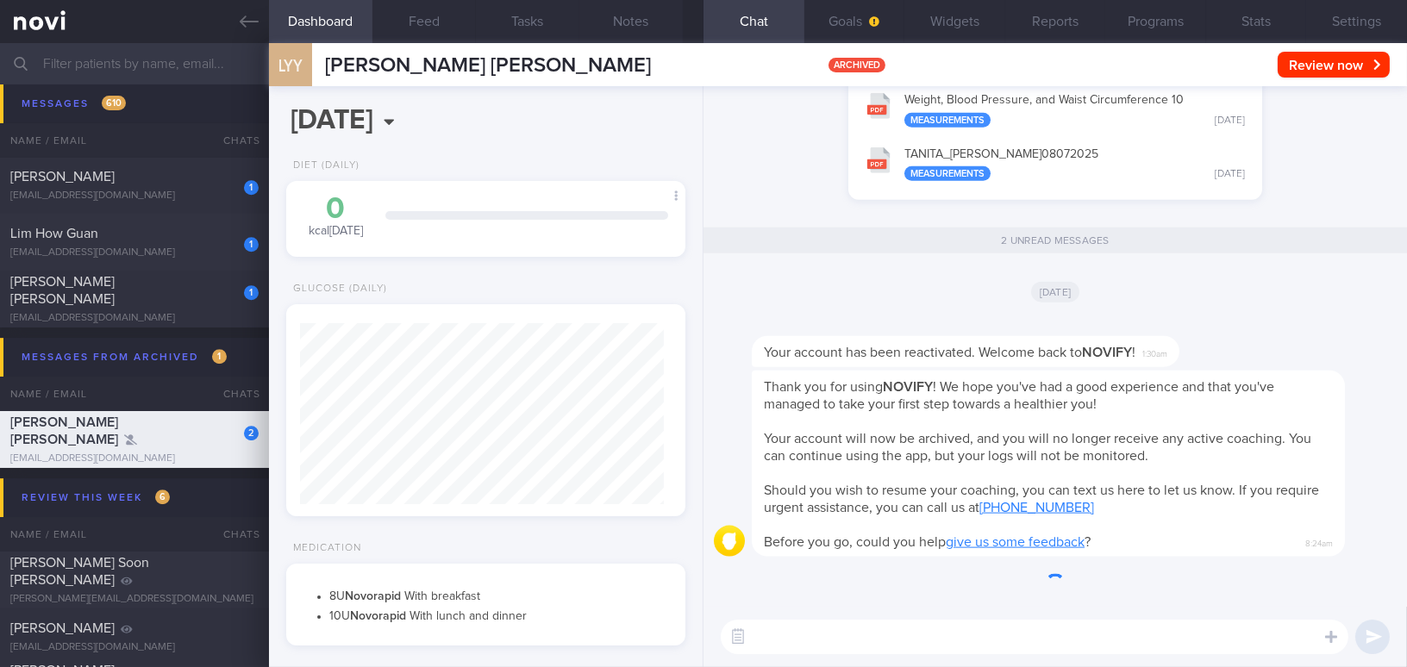
scroll to position [182, 363]
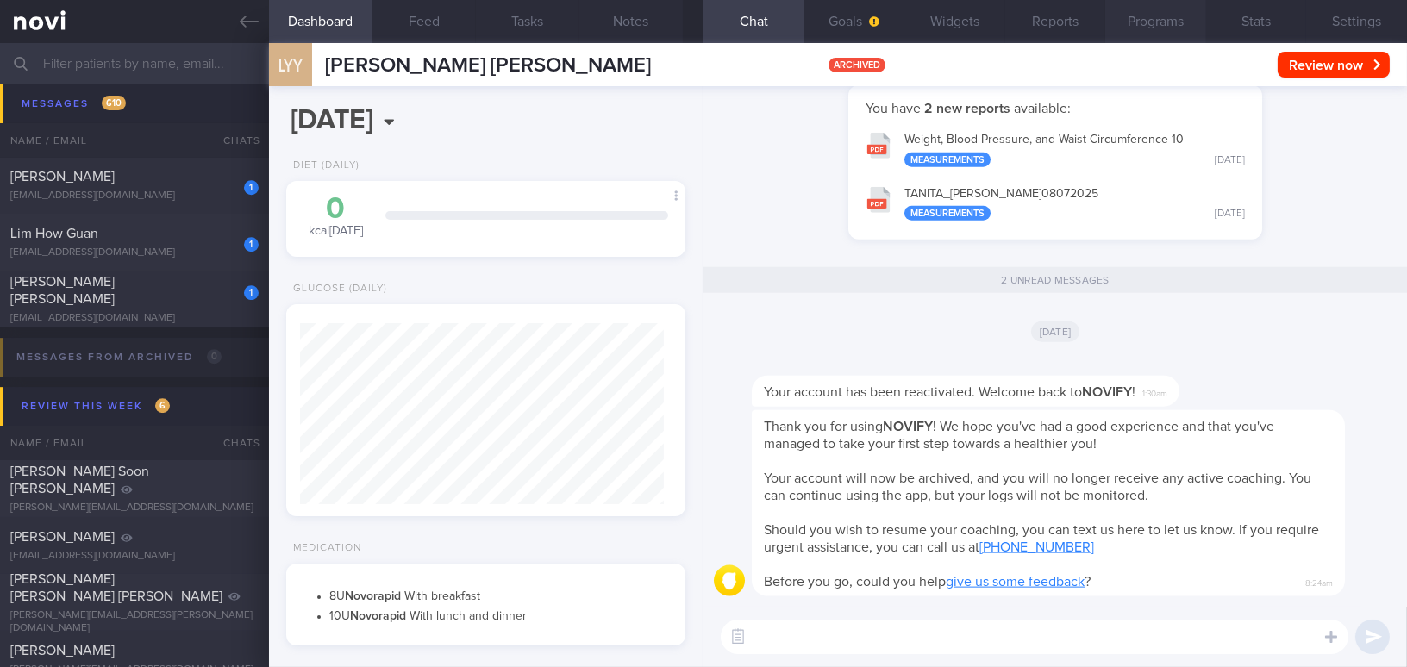
click at [1158, 30] on button "Programs" at bounding box center [1155, 21] width 101 height 43
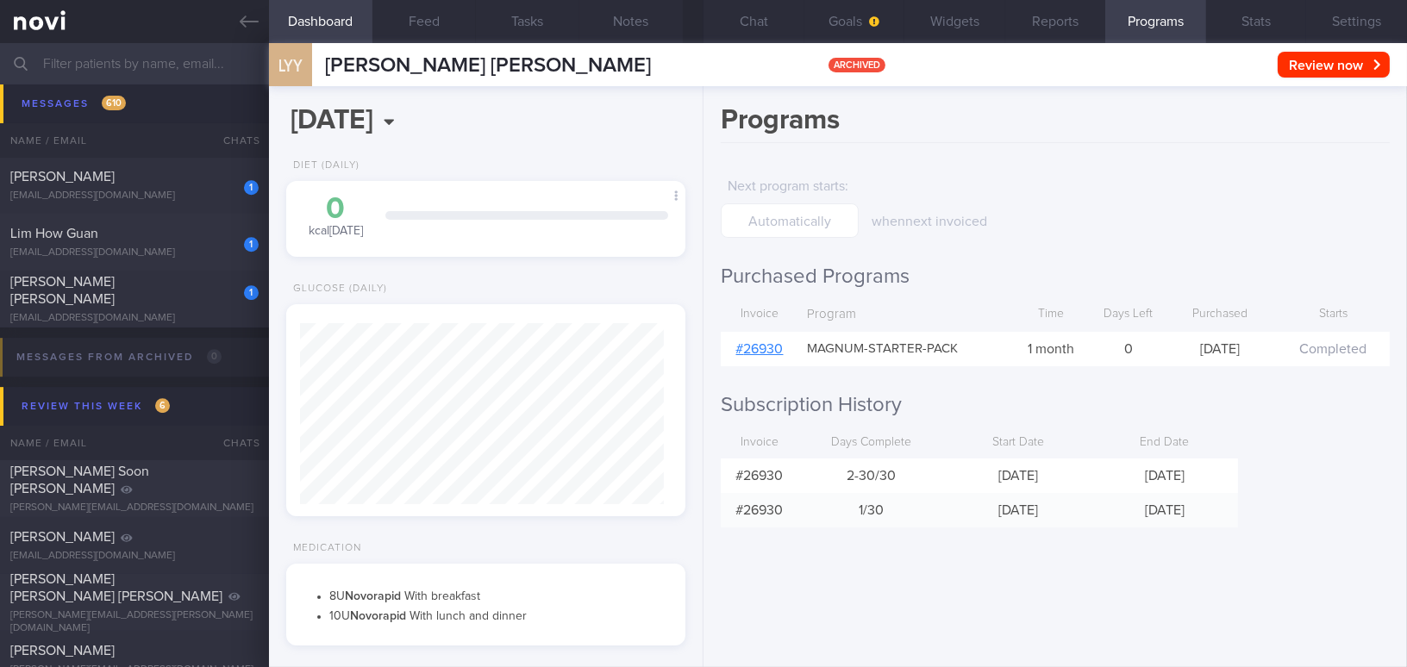
click at [760, 355] on link "# 26930" at bounding box center [759, 349] width 47 height 14
click at [242, 22] on icon at bounding box center [249, 22] width 19 height 12
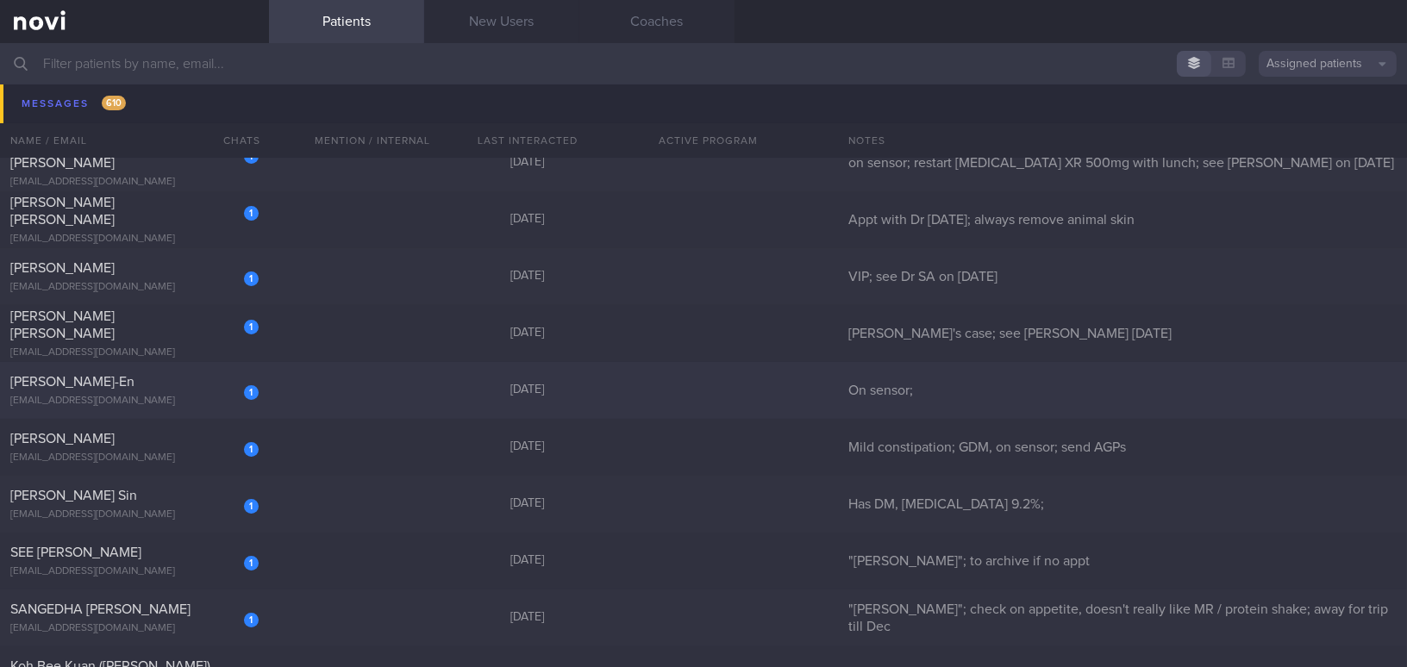
scroll to position [30902, 0]
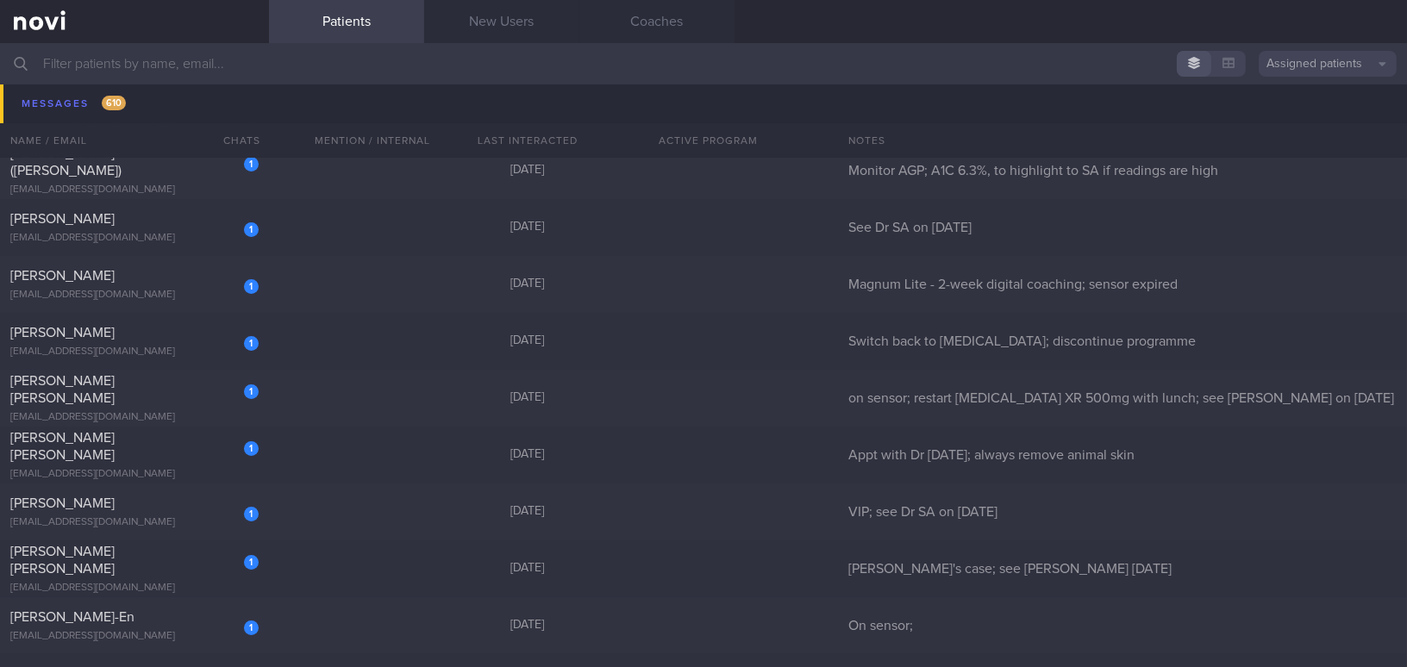
click at [247, 64] on input "text" at bounding box center [703, 63] width 1407 height 41
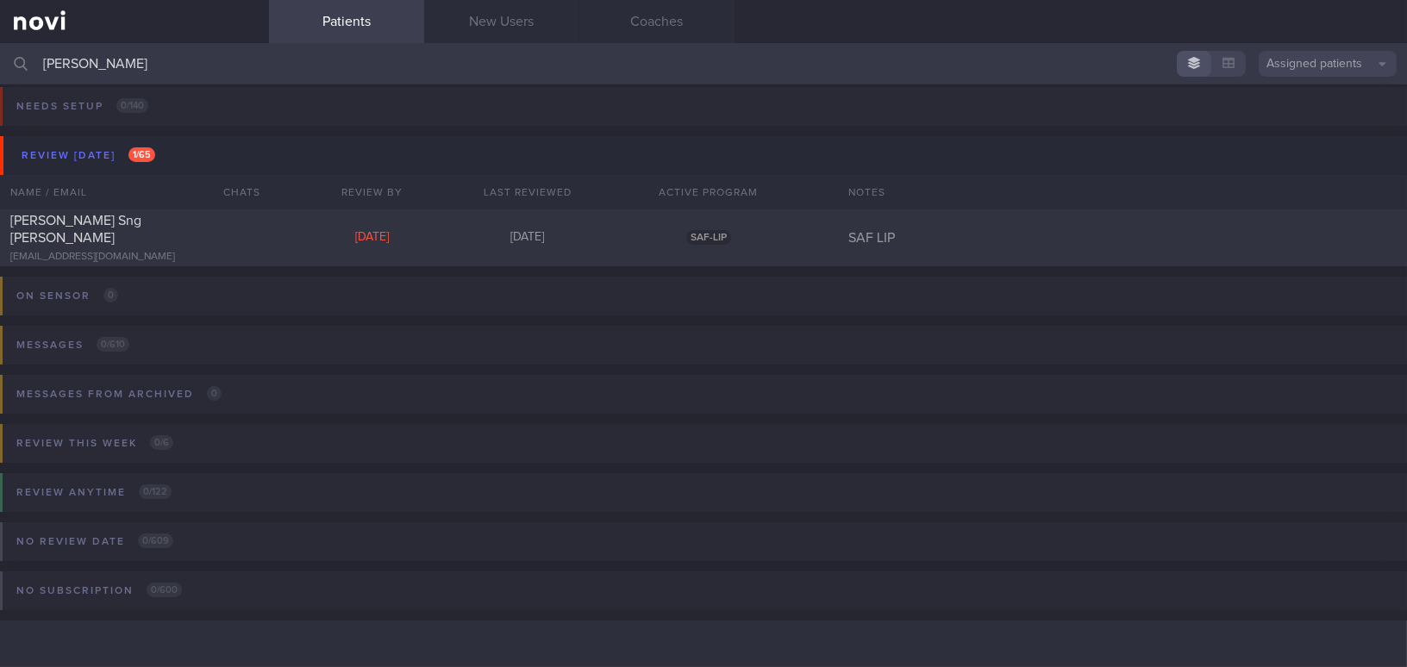
scroll to position [7, 0]
type input "[PERSON_NAME]"
click at [172, 252] on div "[EMAIL_ADDRESS][DOMAIN_NAME]" at bounding box center [134, 258] width 248 height 13
select select "9"
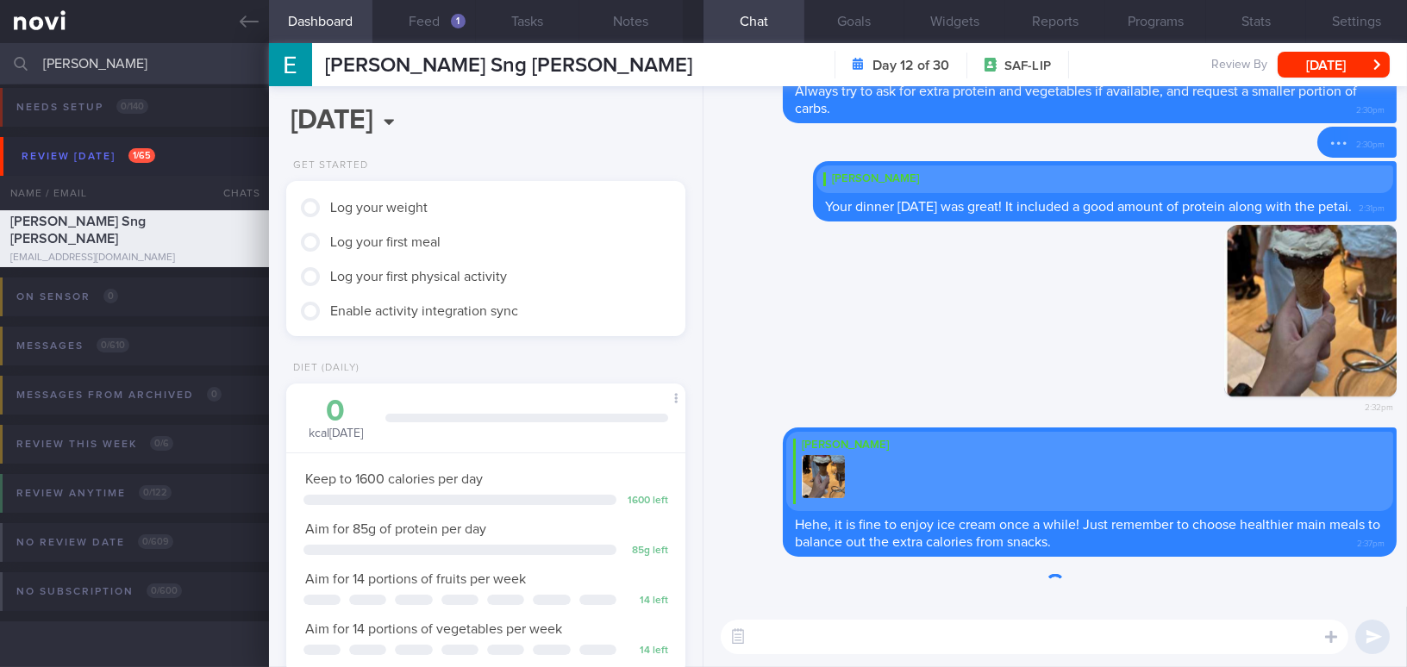
scroll to position [182, 363]
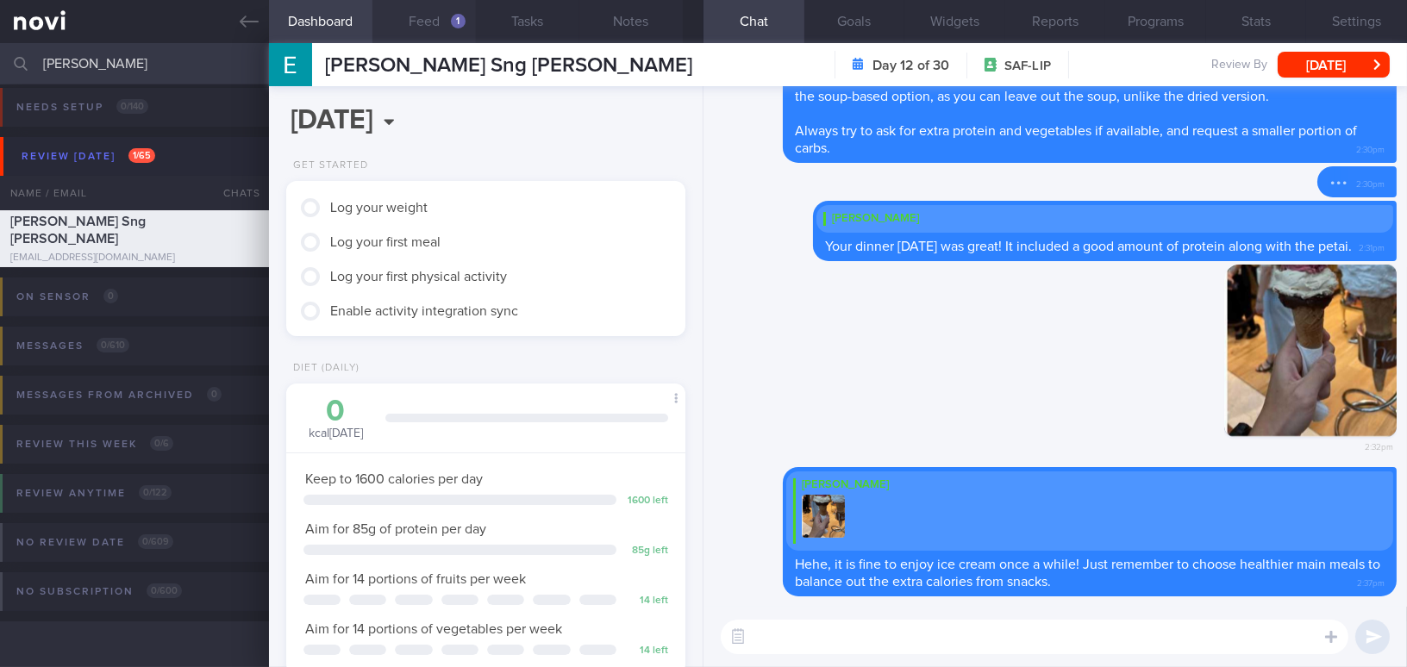
click at [434, 22] on button "Feed 1" at bounding box center [423, 21] width 103 height 43
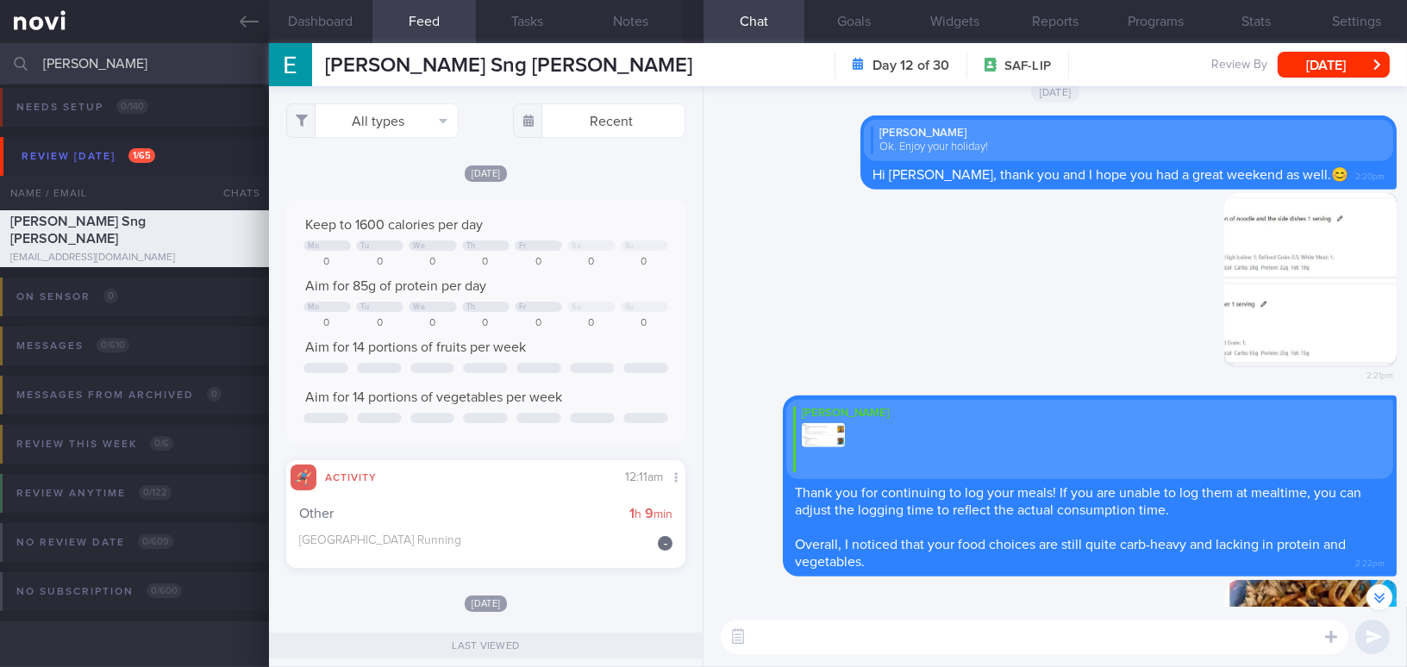
scroll to position [-1254, 0]
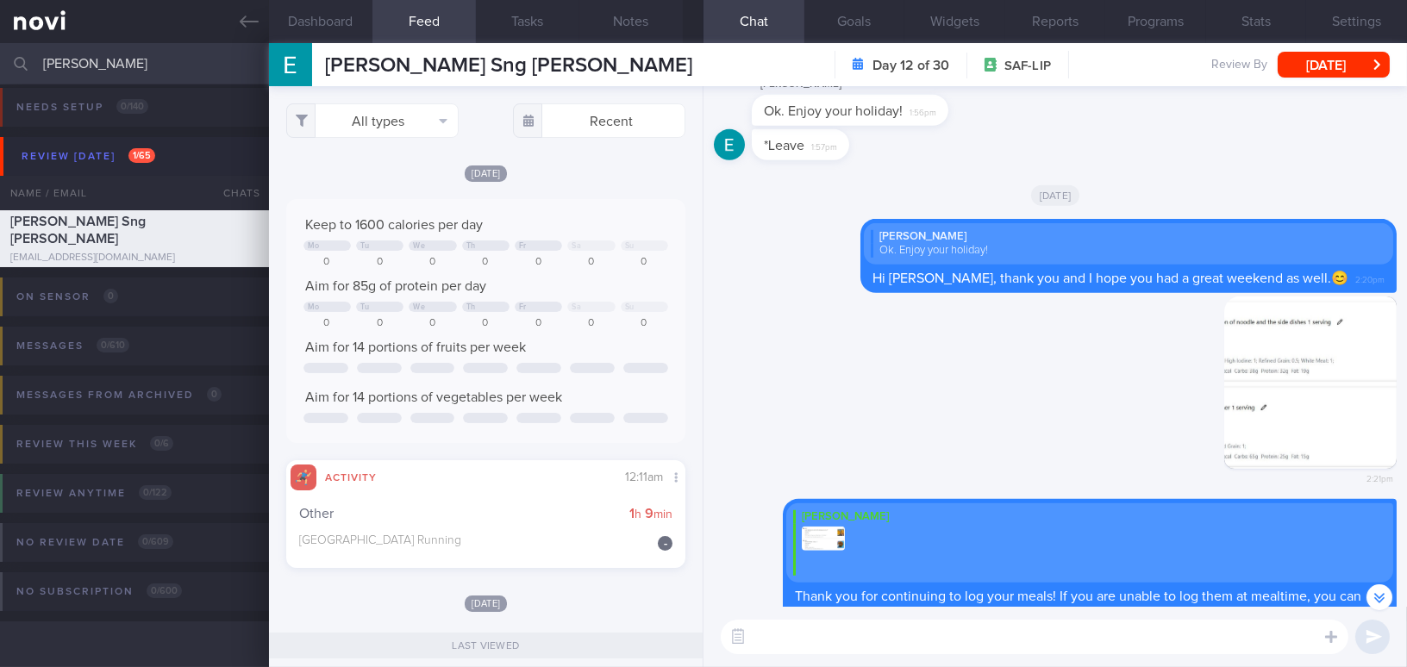
click at [864, 631] on textarea at bounding box center [1034, 637] width 627 height 34
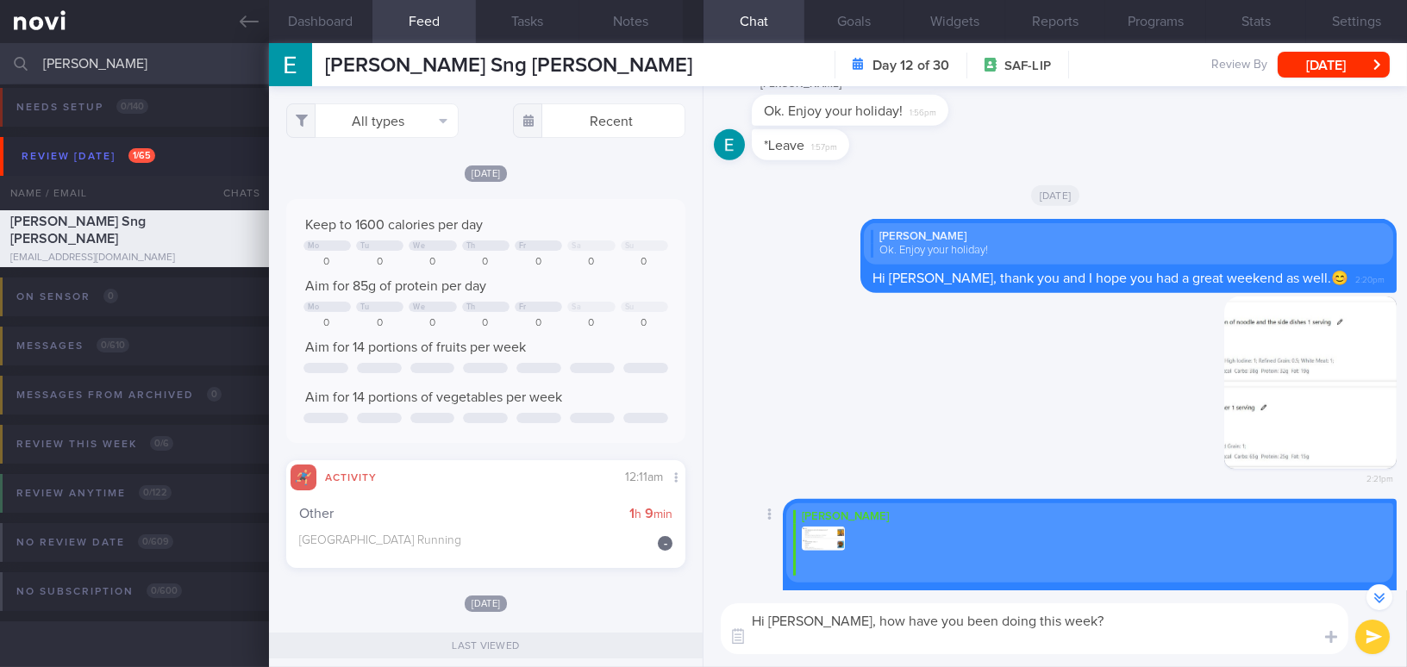
scroll to position [-1288, 0]
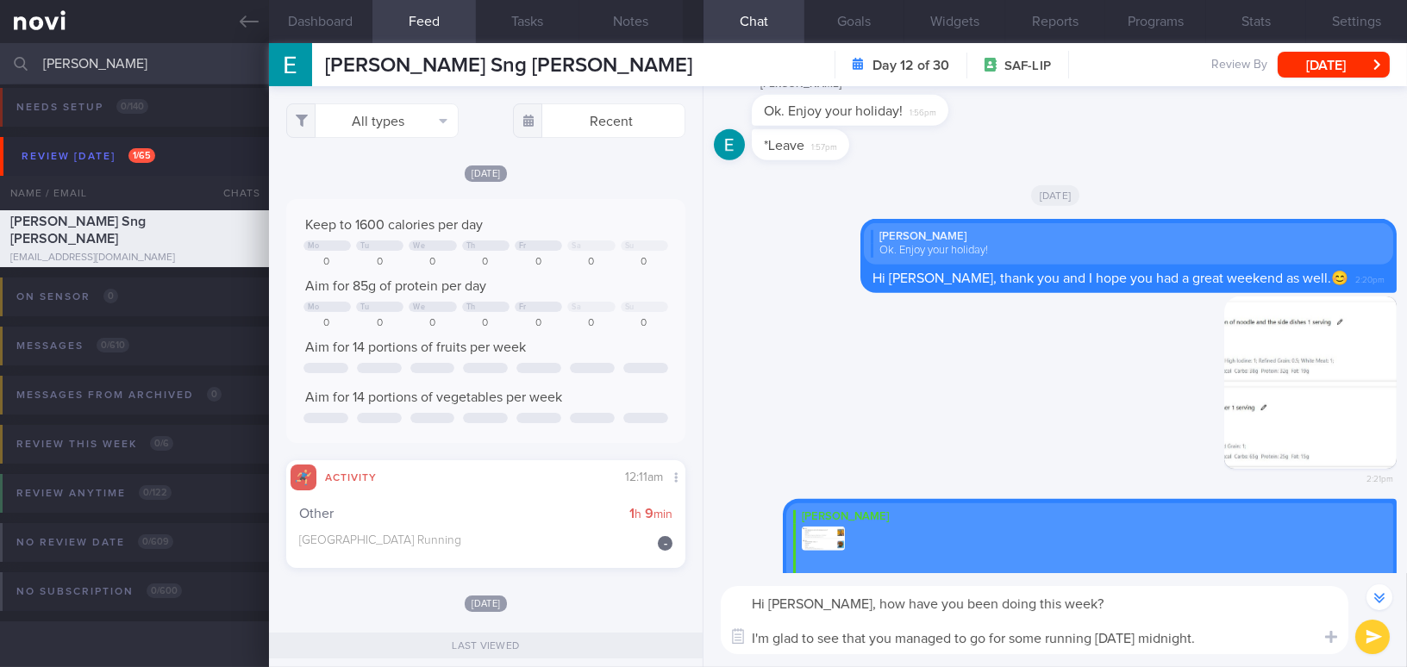
drag, startPoint x: 799, startPoint y: 604, endPoint x: 1309, endPoint y: 664, distance: 513.8
click at [1309, 664] on div "Hi [PERSON_NAME], how have you been doing this week? I'm glad to see that you m…" at bounding box center [1054, 620] width 703 height 94
click at [836, 629] on textarea "Hi Eric, how have you been doing this week? I'm glad to see that you managed to…" at bounding box center [1034, 620] width 627 height 68
drag, startPoint x: 798, startPoint y: 602, endPoint x: 1244, endPoint y: 668, distance: 450.4
click at [1244, 666] on html "You are offline! Some functionality will be unavailable Patients New Users Coac…" at bounding box center [703, 333] width 1407 height 667
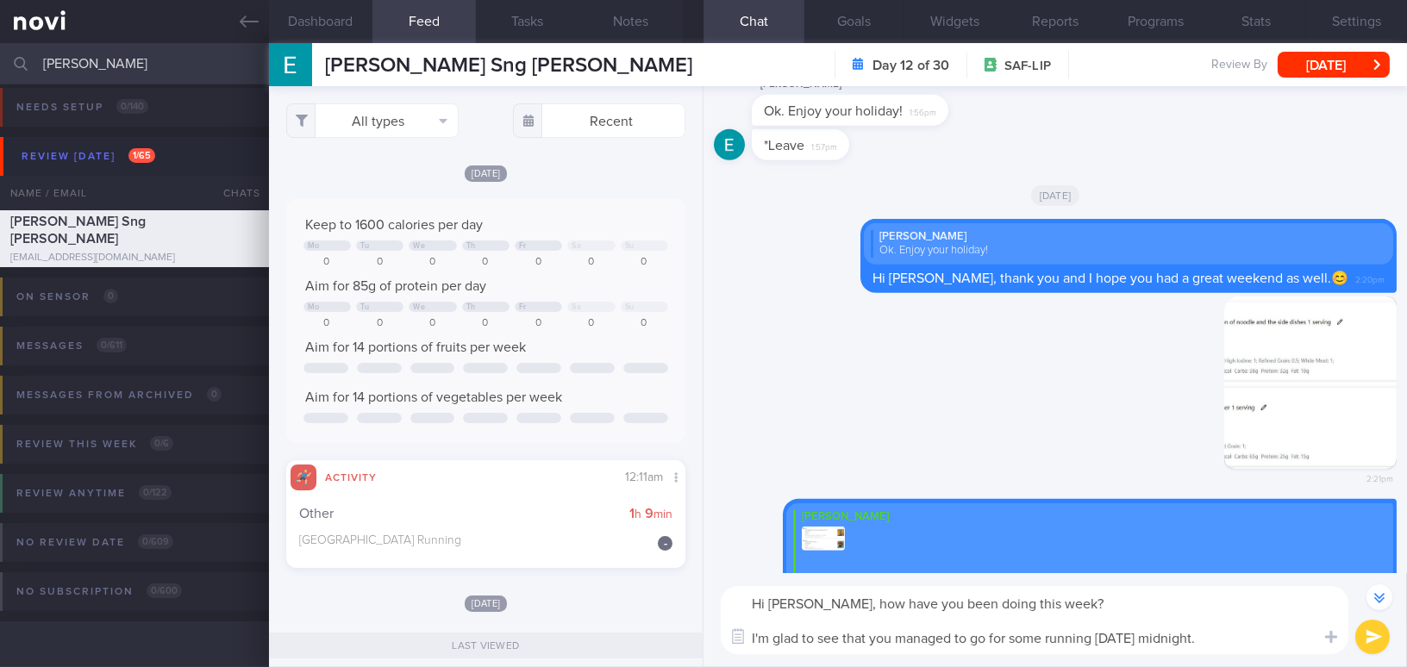
paste textarea "How’s your week been so far? It’s great to see that you got out for a run yeste…"
click at [808, 605] on textarea "Hi Eric, How’s your week been so far? It’s great to see that you got out for a …" at bounding box center [1034, 620] width 627 height 68
click at [829, 604] on textarea "Hi Eric, how’s your week been so far? It’s great to see that you got out for a …" at bounding box center [1034, 620] width 627 height 68
click at [769, 639] on textarea "Hi Eric, how has your week been so far? It’s great to see that you got out for …" at bounding box center [1034, 620] width 627 height 68
click at [1192, 634] on textarea "Hi Eric, how has your week been so far? It is great to see that you got out for…" at bounding box center [1034, 620] width 627 height 68
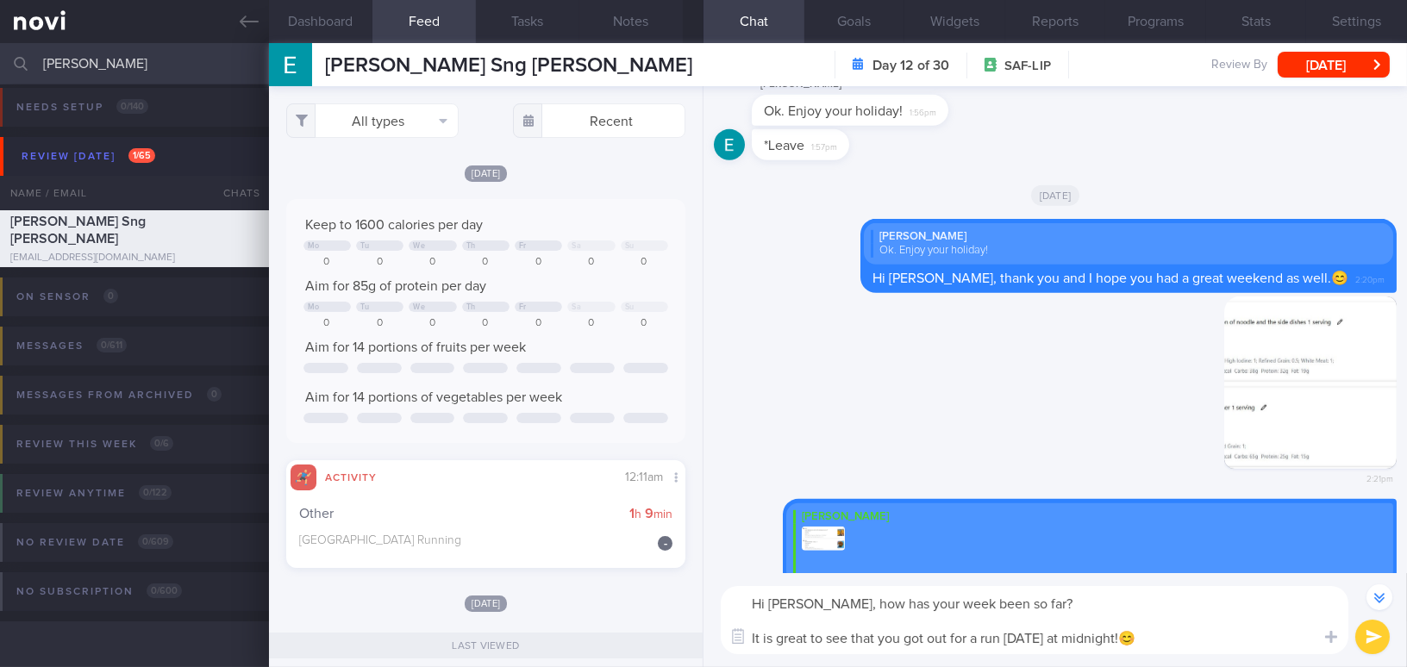
type textarea "Hi Eric, how has your week been so far? It is great to see that you got out for…"
click at [1367, 637] on button "submit" at bounding box center [1372, 637] width 34 height 34
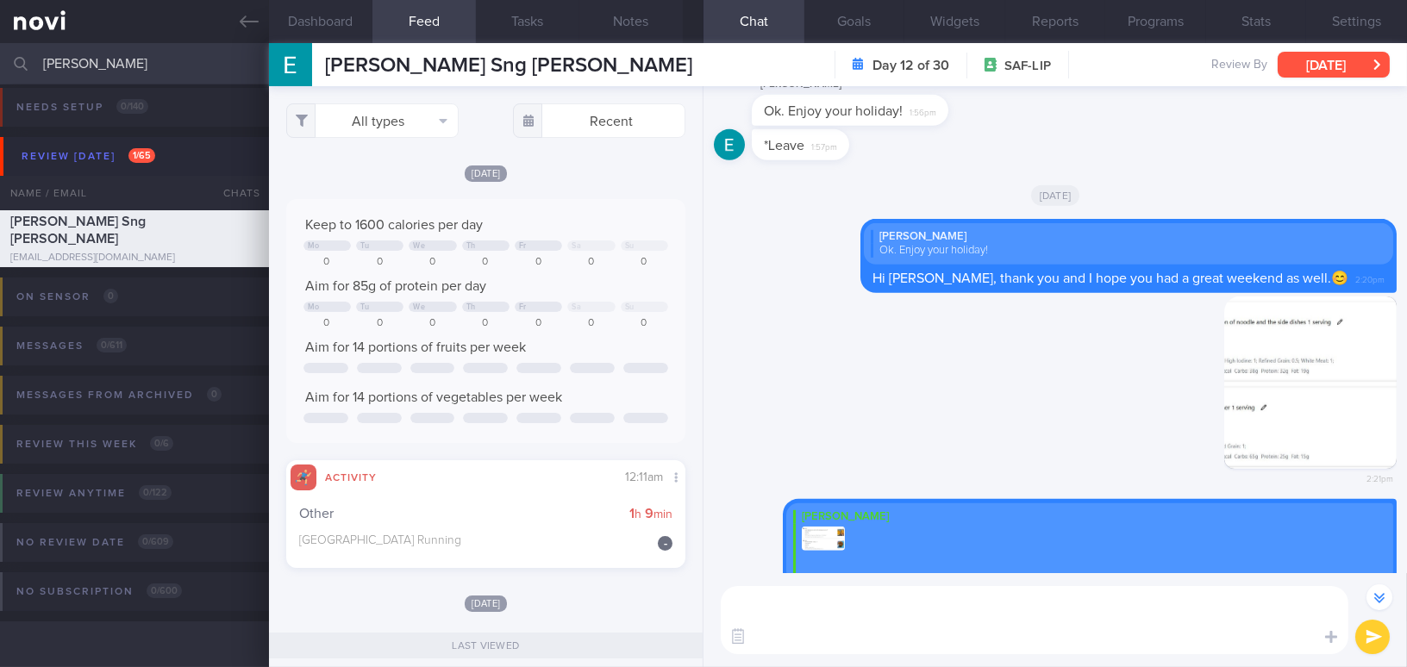
scroll to position [0, 0]
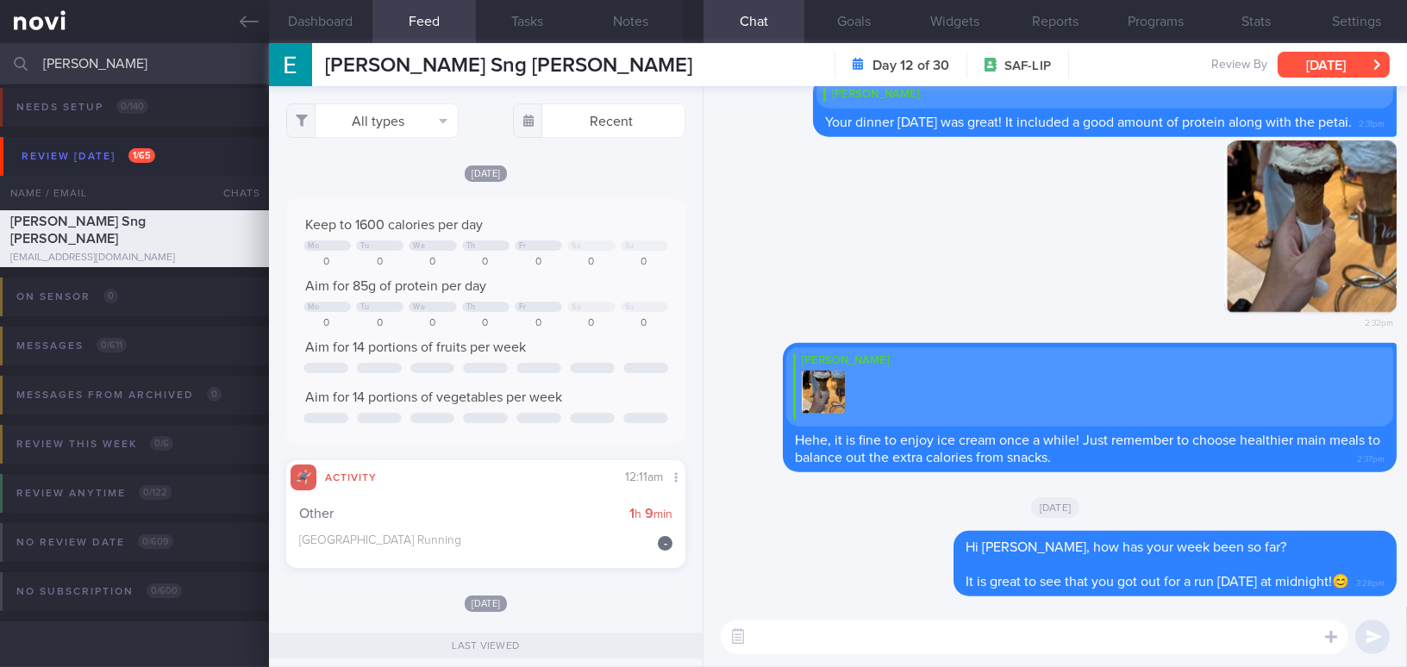
click at [1348, 55] on button "[DATE]" at bounding box center [1333, 65] width 112 height 26
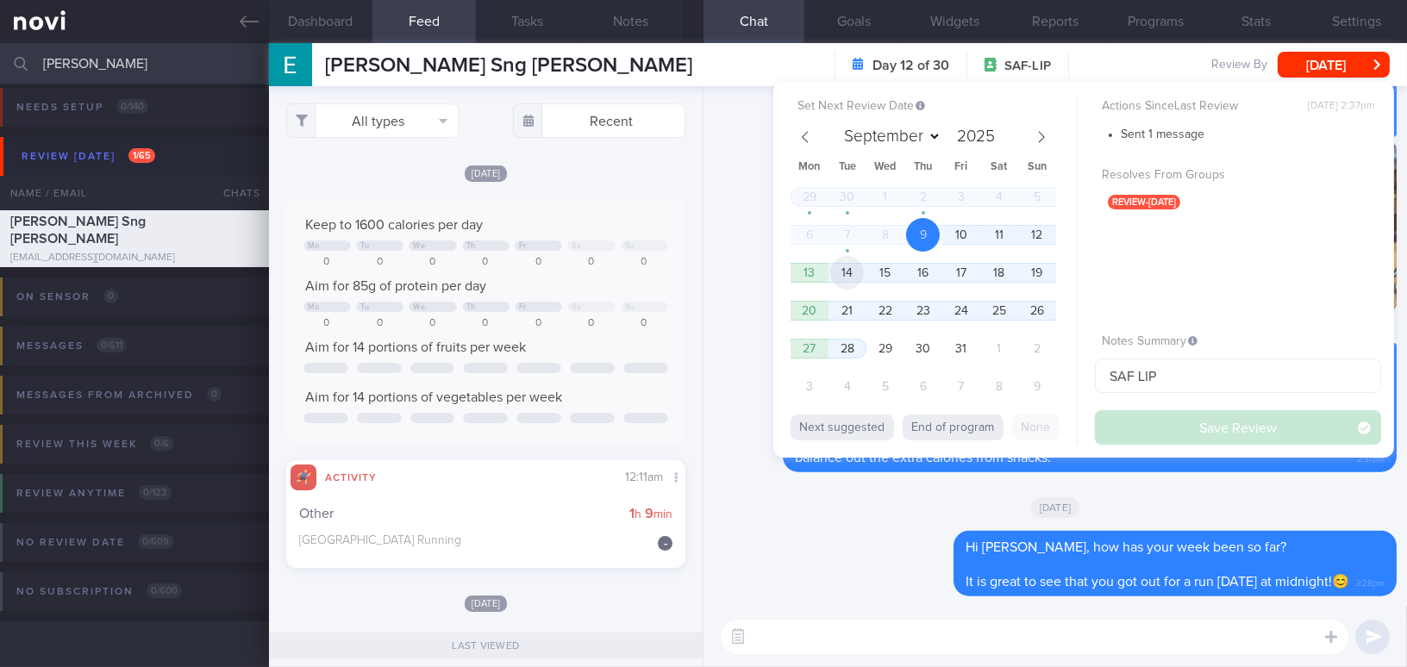
click at [856, 275] on span "14" at bounding box center [847, 273] width 34 height 34
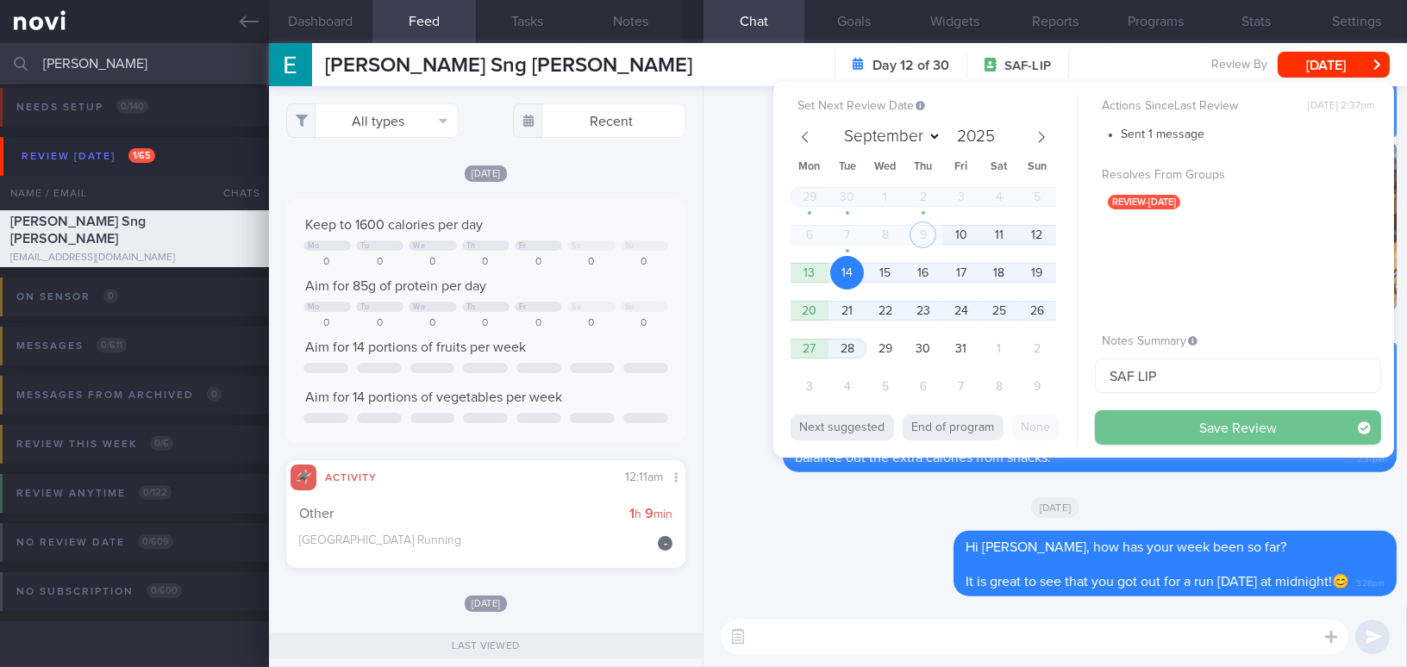
click at [1214, 427] on button "Save Review" at bounding box center [1238, 427] width 286 height 34
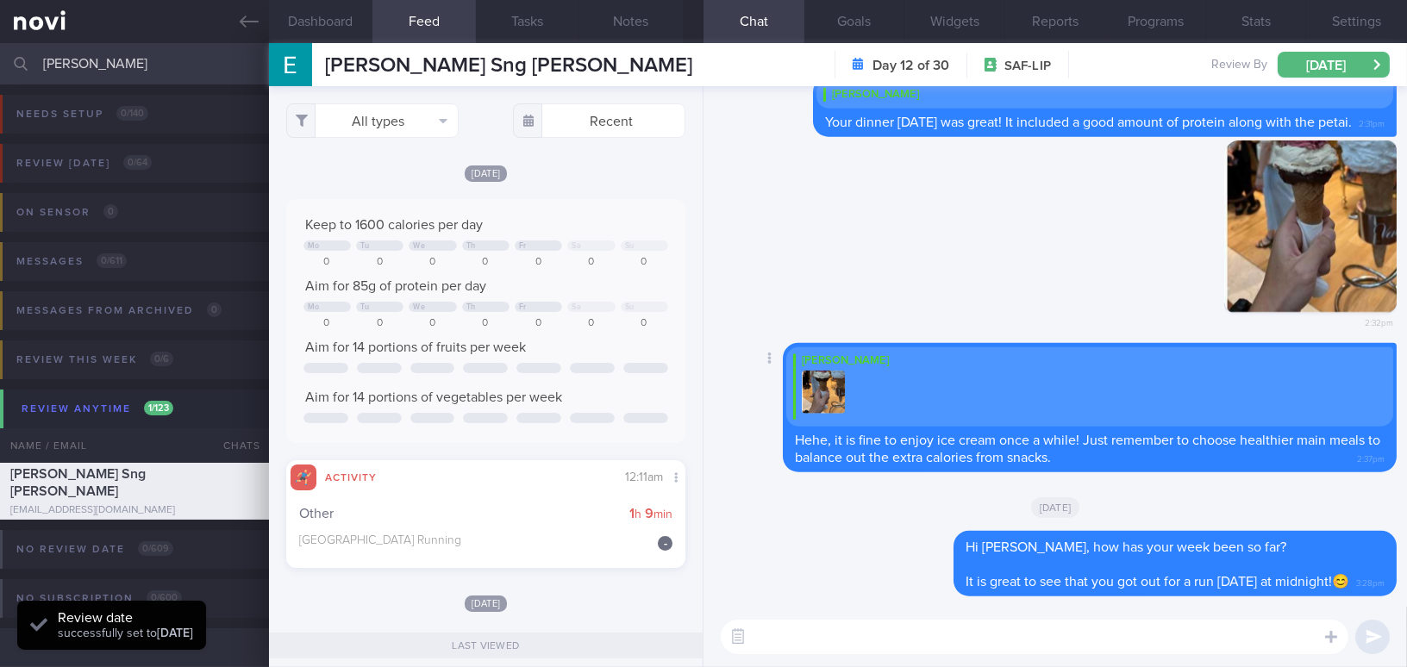
scroll to position [182, 363]
drag, startPoint x: 99, startPoint y: 62, endPoint x: 6, endPoint y: 56, distance: 93.3
click at [6, 56] on div "eric sn Assigned patients Assigned patients All active patients Archived patien…" at bounding box center [703, 63] width 1407 height 41
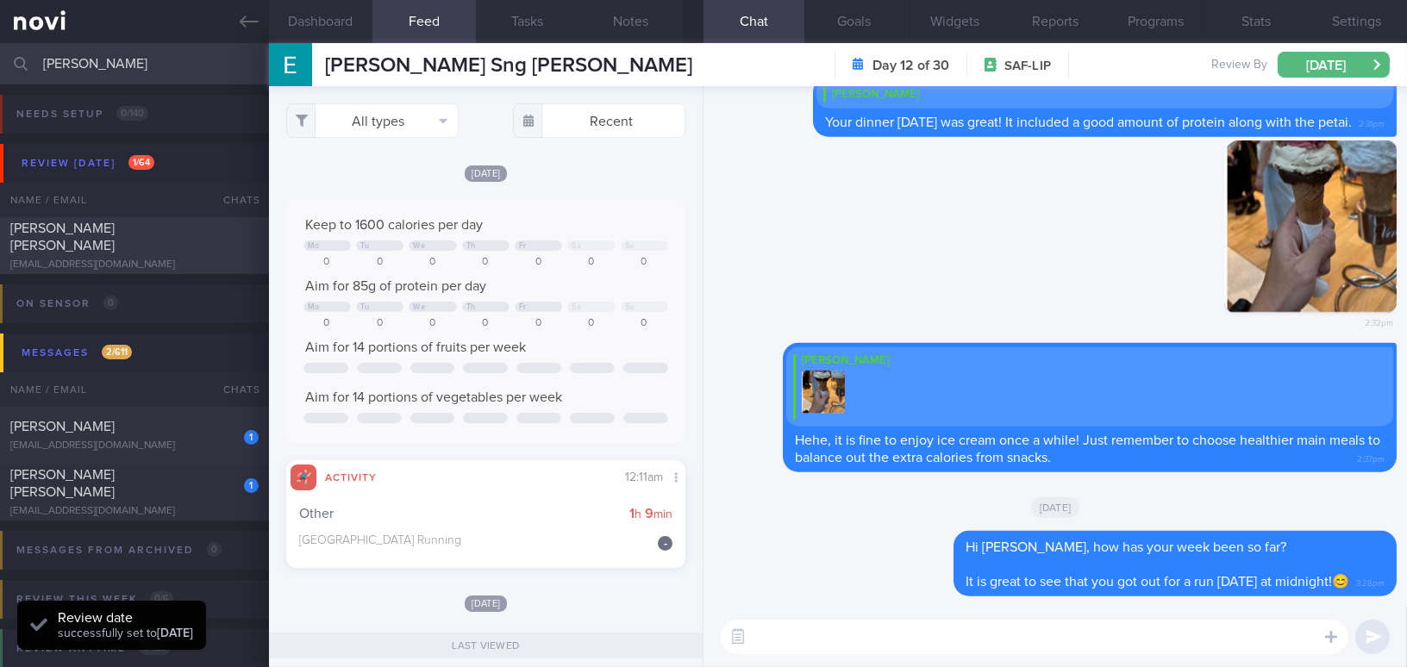
type input "[PERSON_NAME]"
click at [115, 245] on div "[PERSON_NAME] [PERSON_NAME]" at bounding box center [132, 237] width 244 height 34
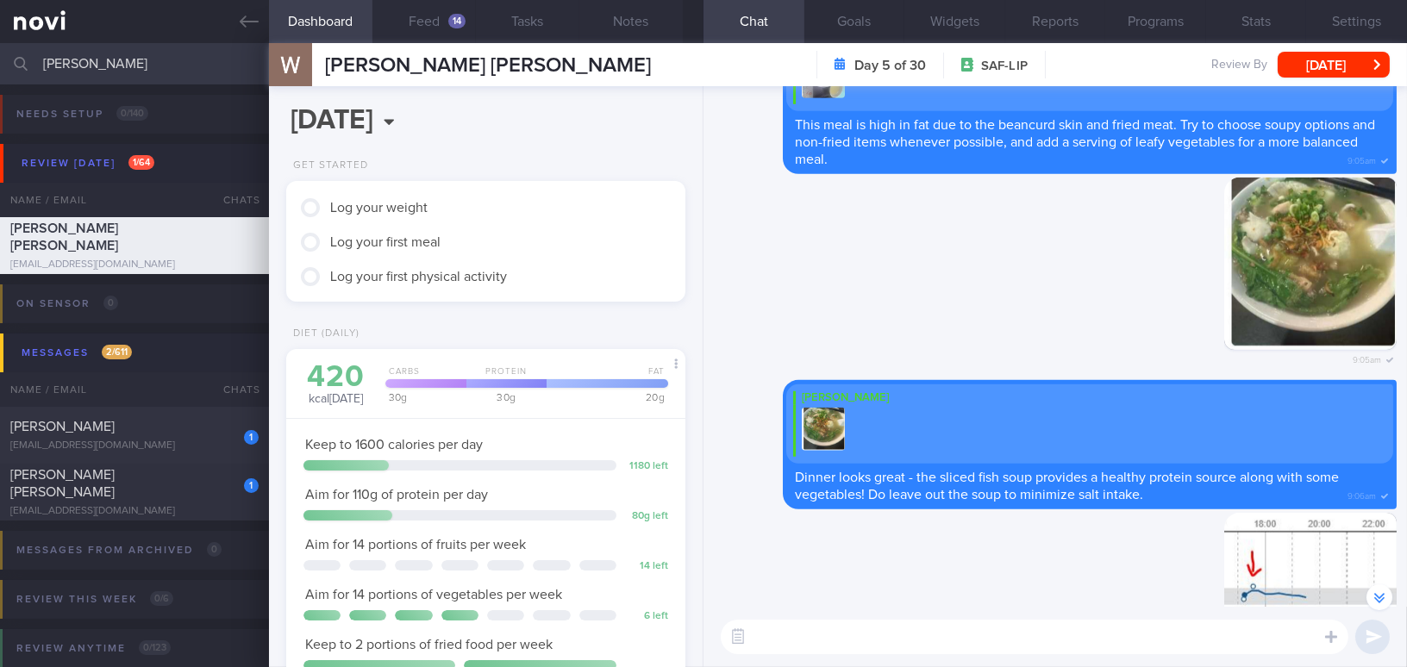
scroll to position [-701, 0]
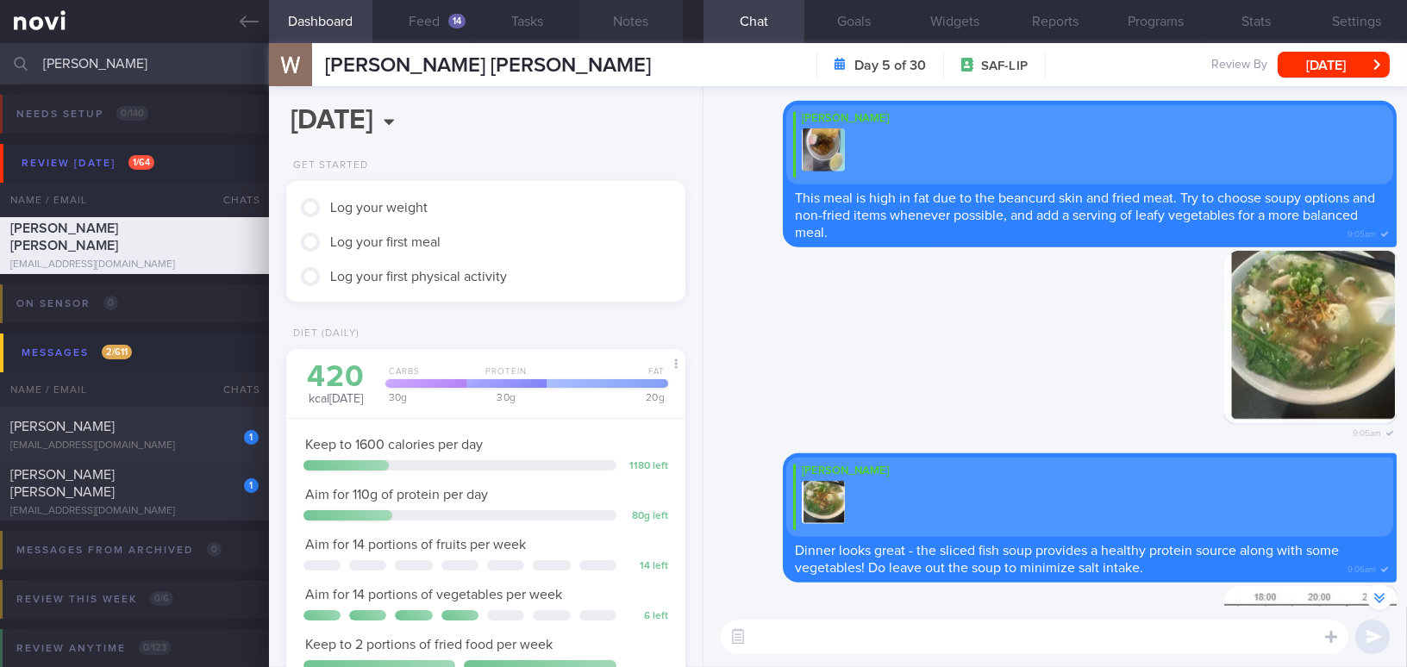
click at [627, 17] on button "Notes" at bounding box center [630, 21] width 103 height 43
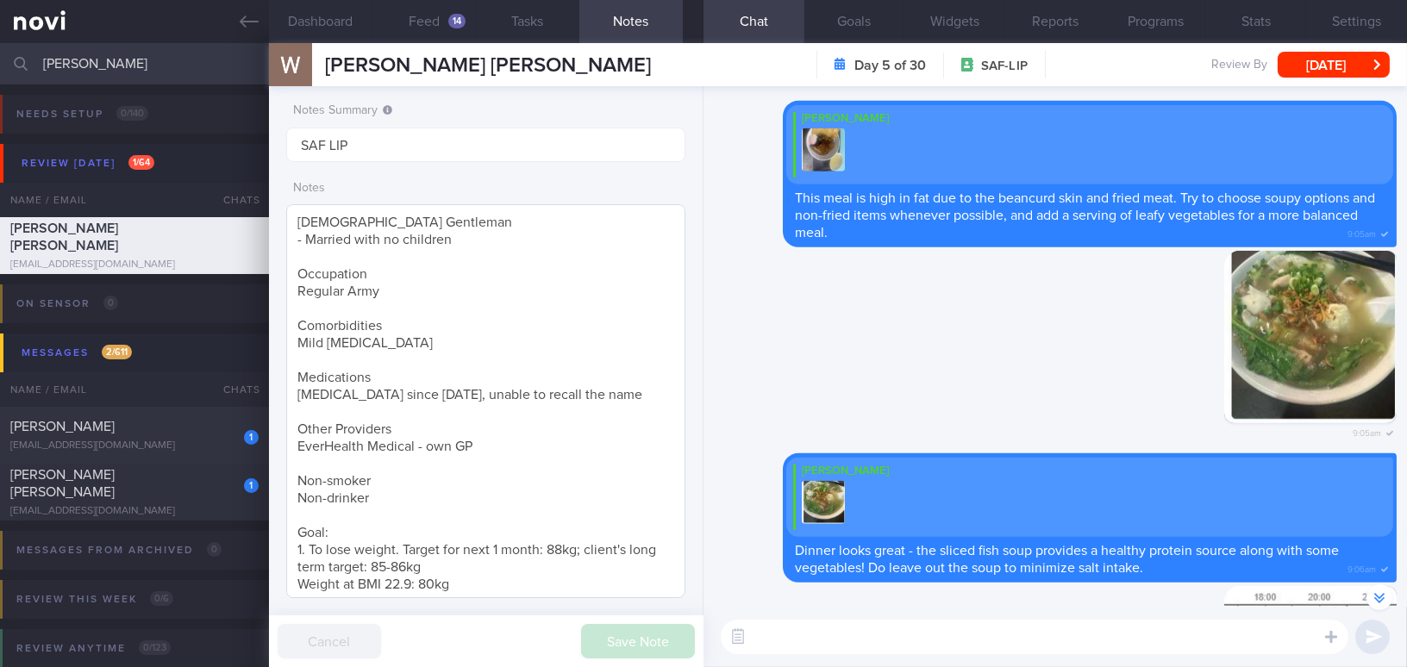
scroll to position [209, 0]
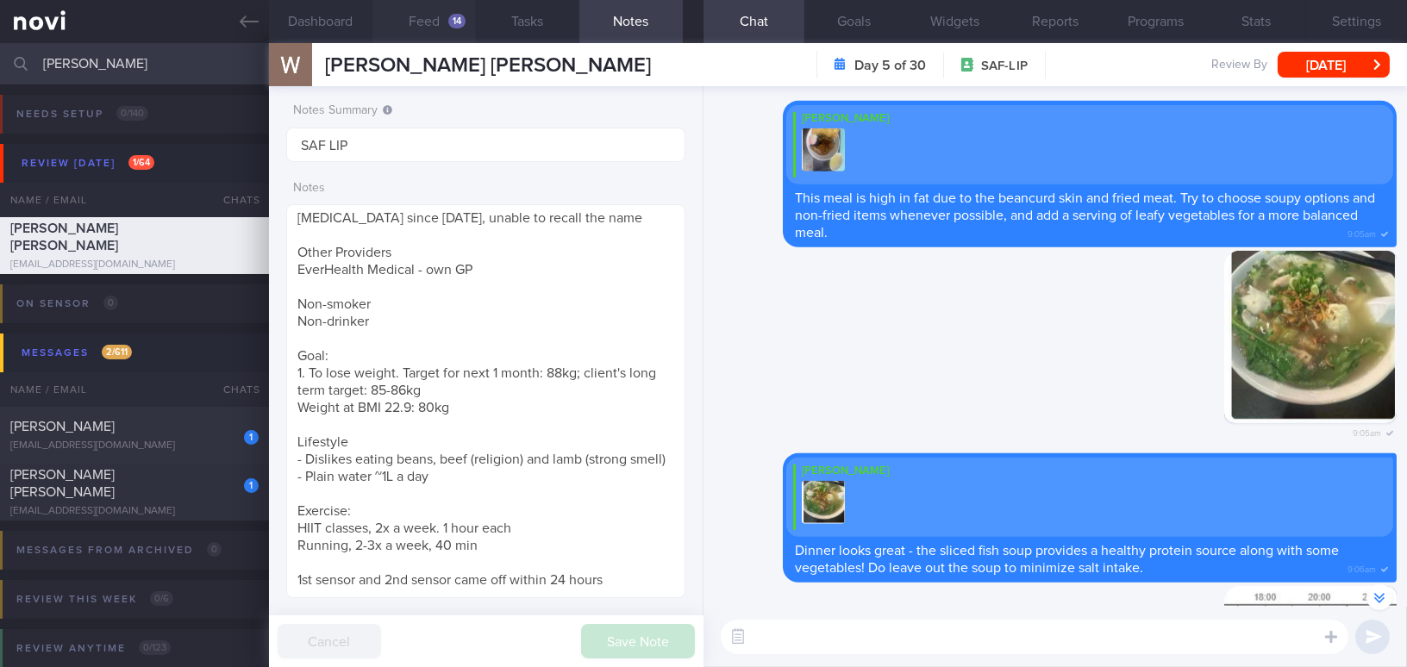
click at [435, 27] on button "Feed 14" at bounding box center [423, 21] width 103 height 43
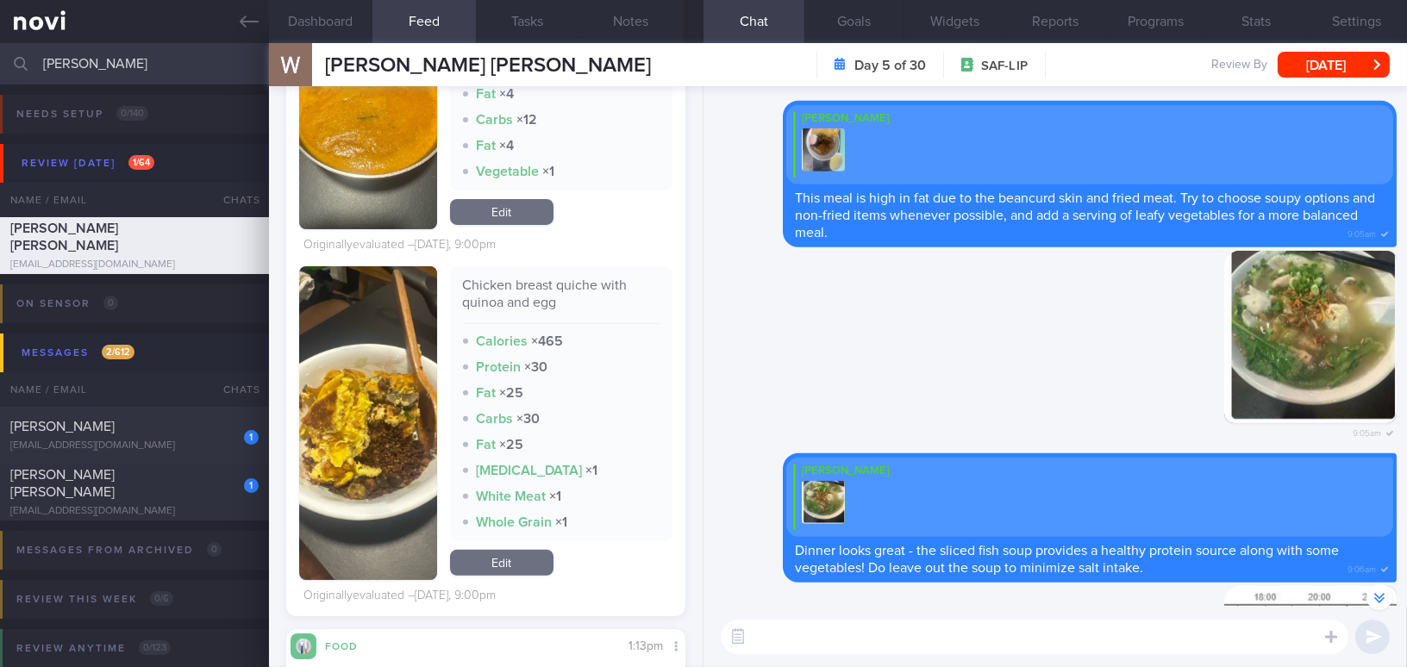
scroll to position [1096, 0]
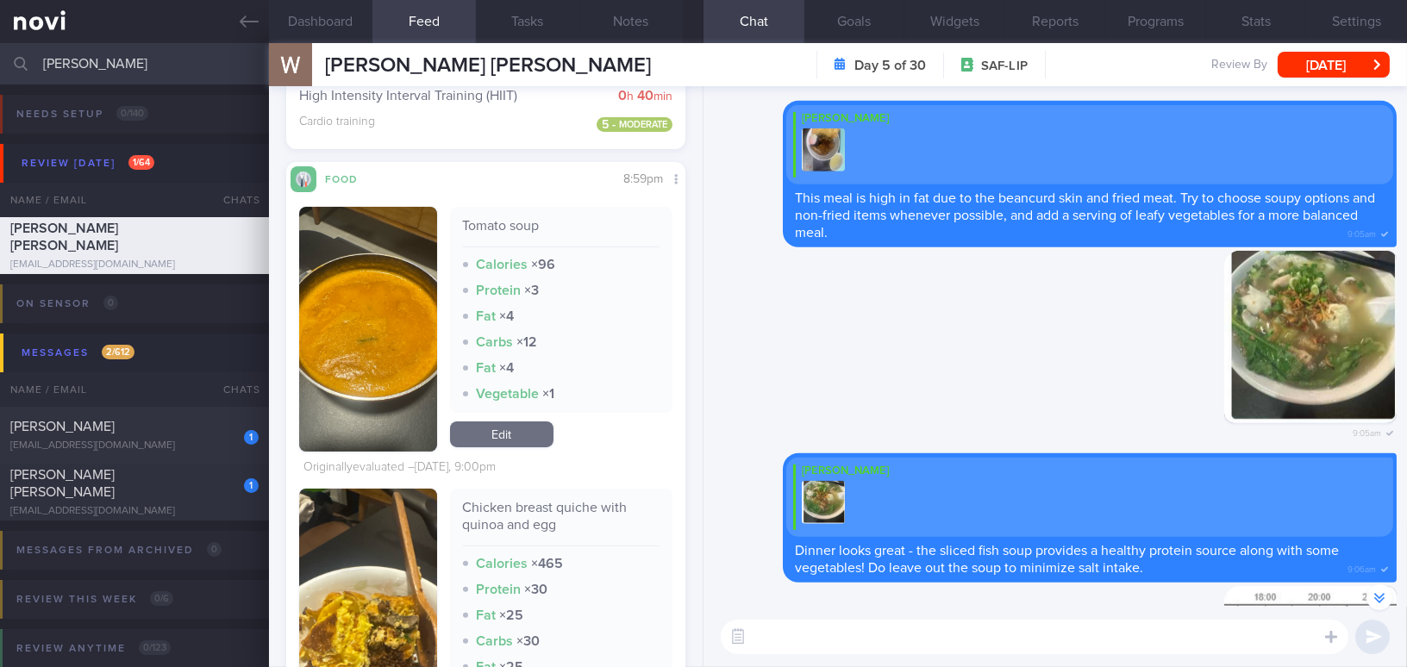
click at [352, 489] on img "button" at bounding box center [368, 646] width 138 height 314
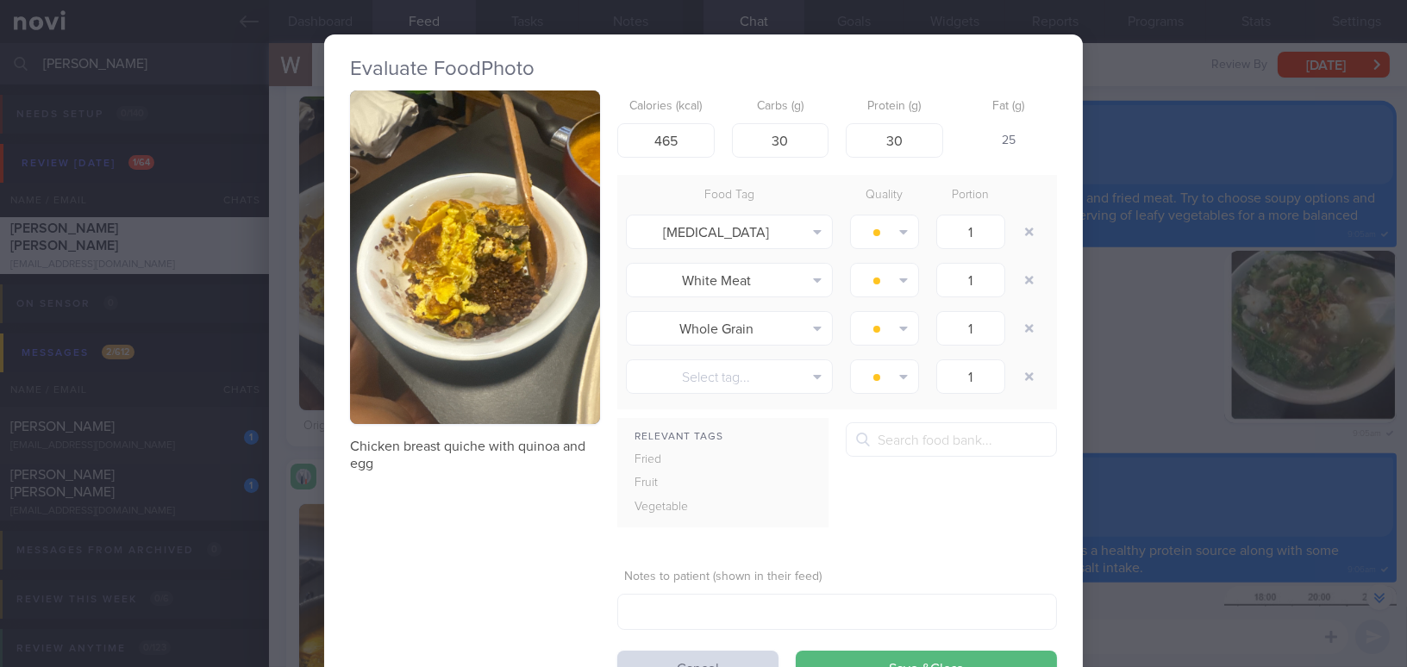
click at [453, 318] on button "button" at bounding box center [475, 257] width 250 height 334
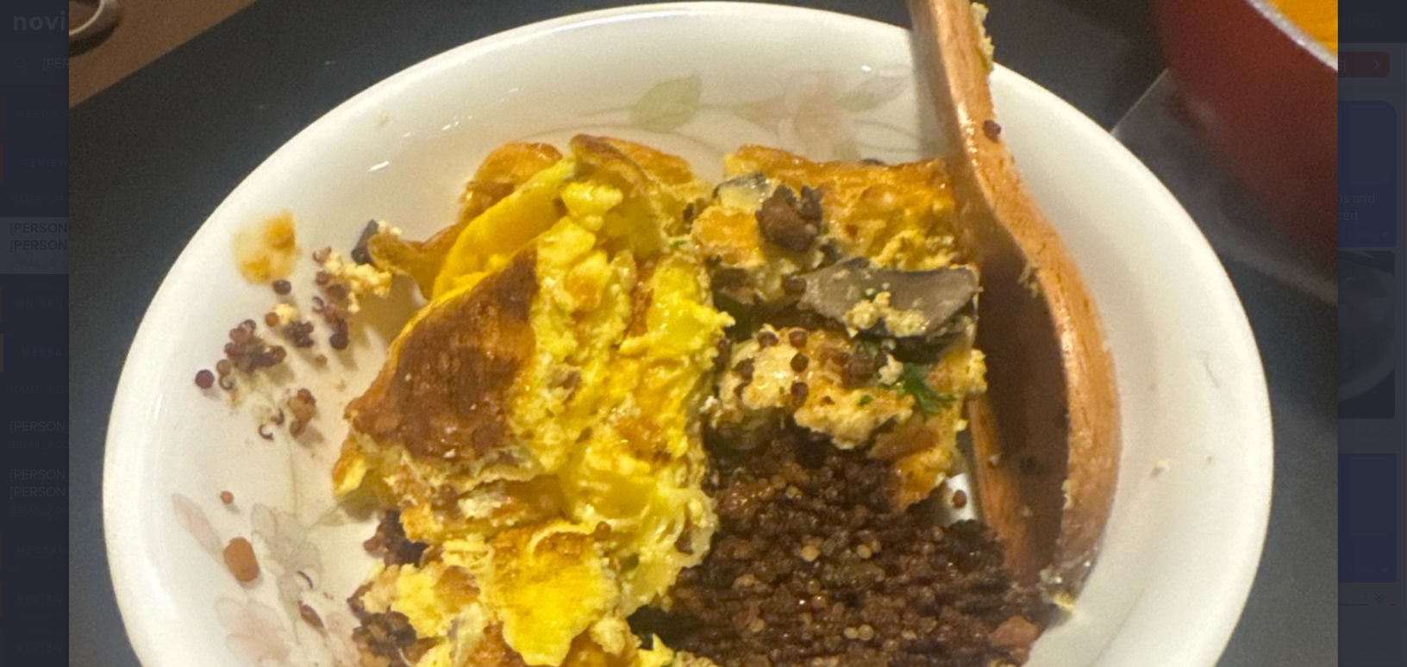
scroll to position [391, 0]
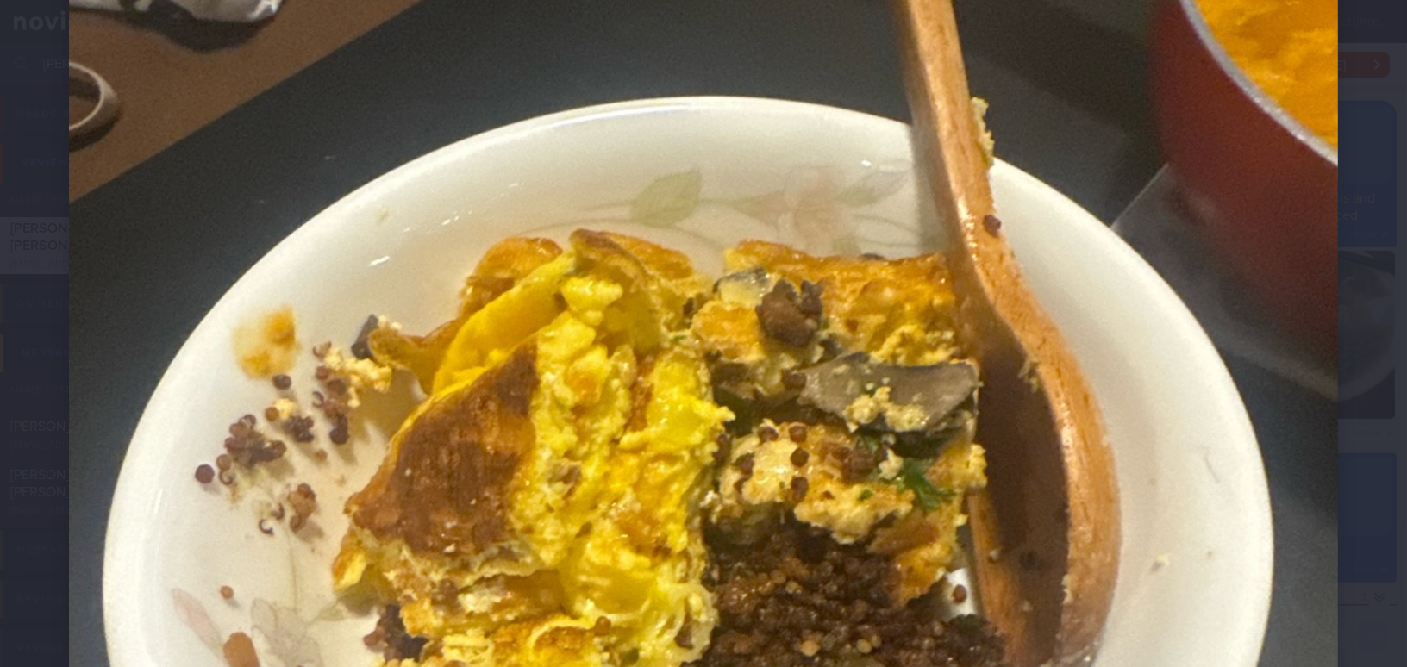
click at [914, 373] on img at bounding box center [703, 524] width 1269 height 1692
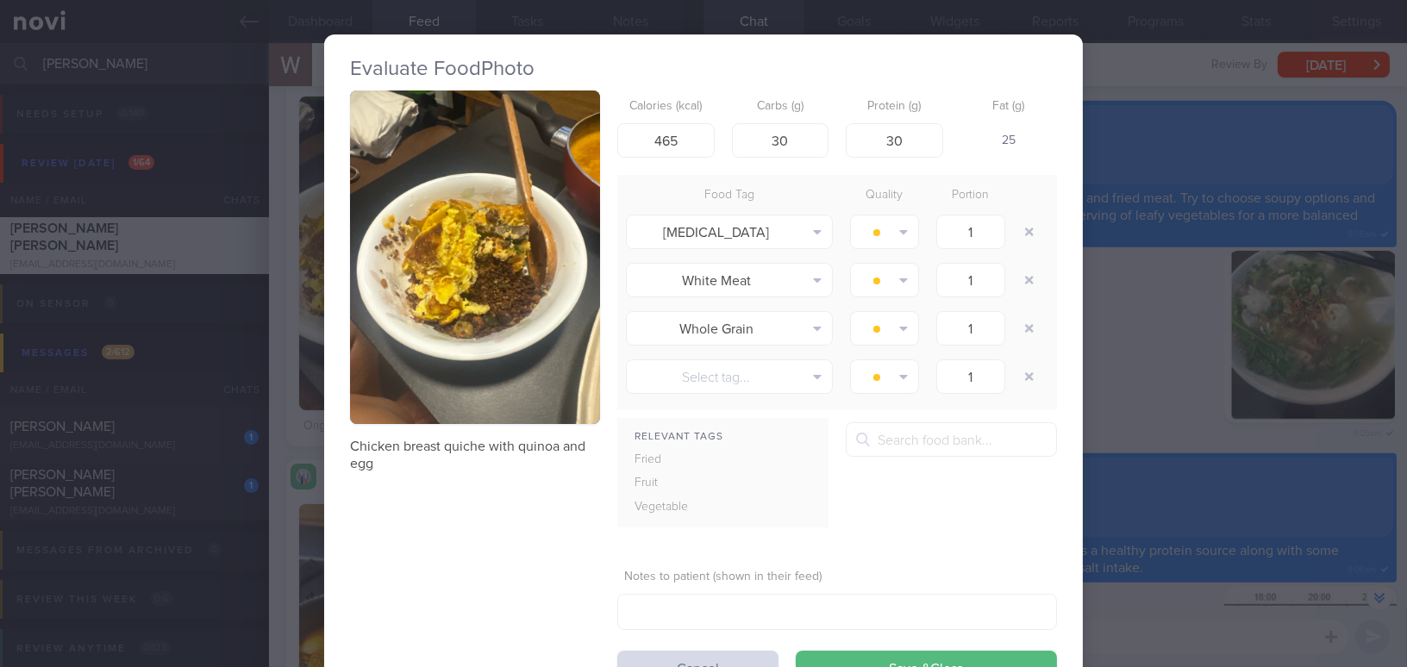
click at [1159, 404] on div "Evaluate Food Photo Chicken breast quiche with quinoa and egg Calories (kcal) 4…" at bounding box center [703, 333] width 1407 height 667
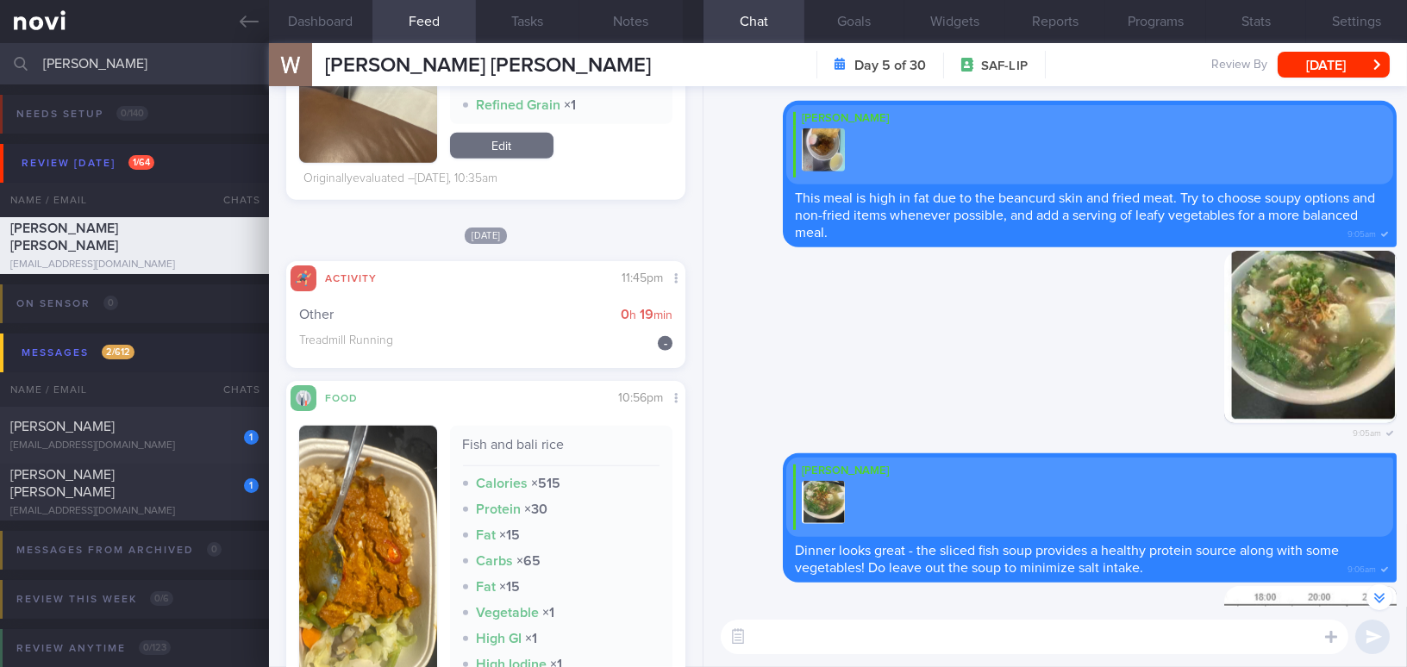
scroll to position [2977, 0]
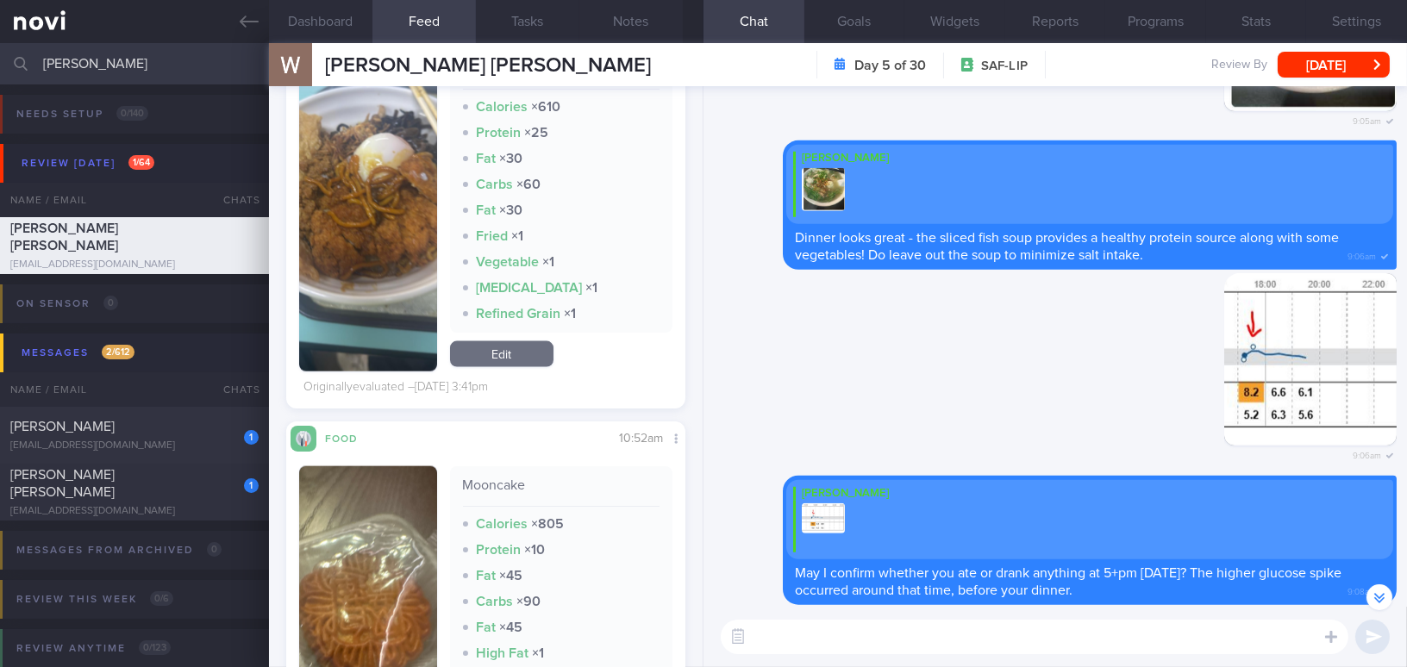
scroll to position [4309, 0]
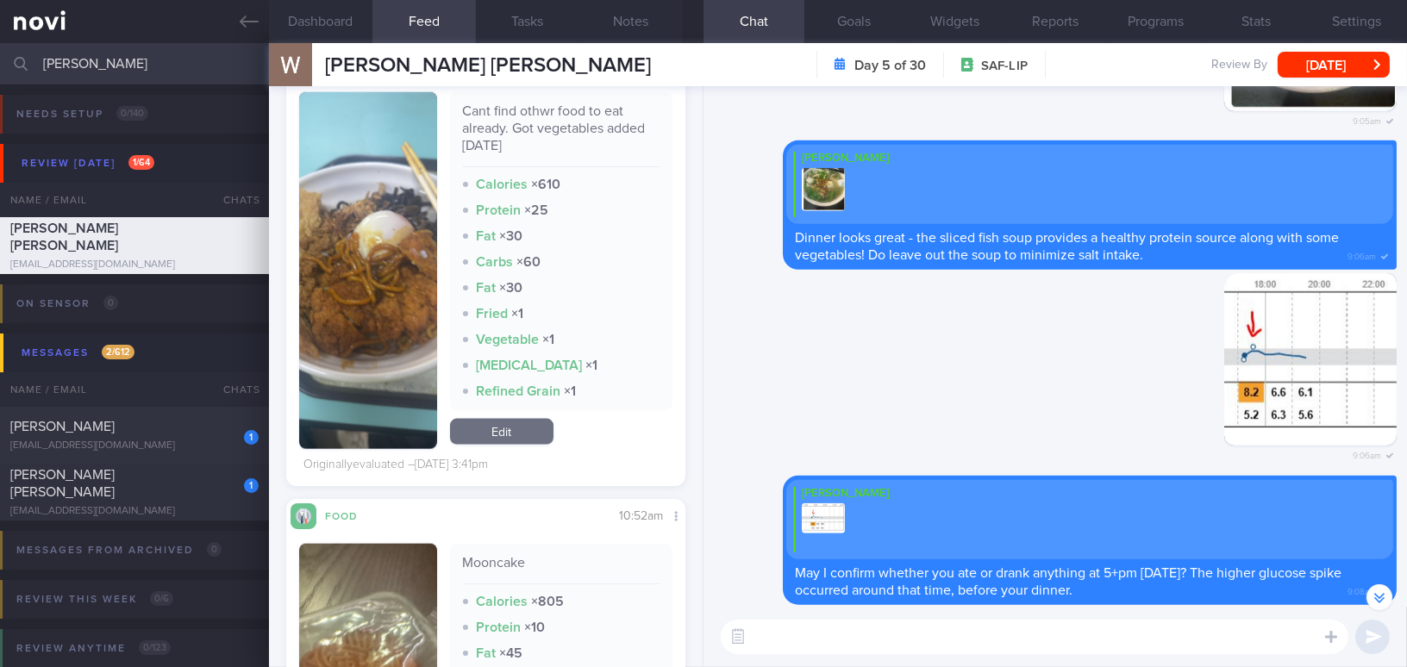
click at [409, 309] on button "button" at bounding box center [368, 270] width 138 height 357
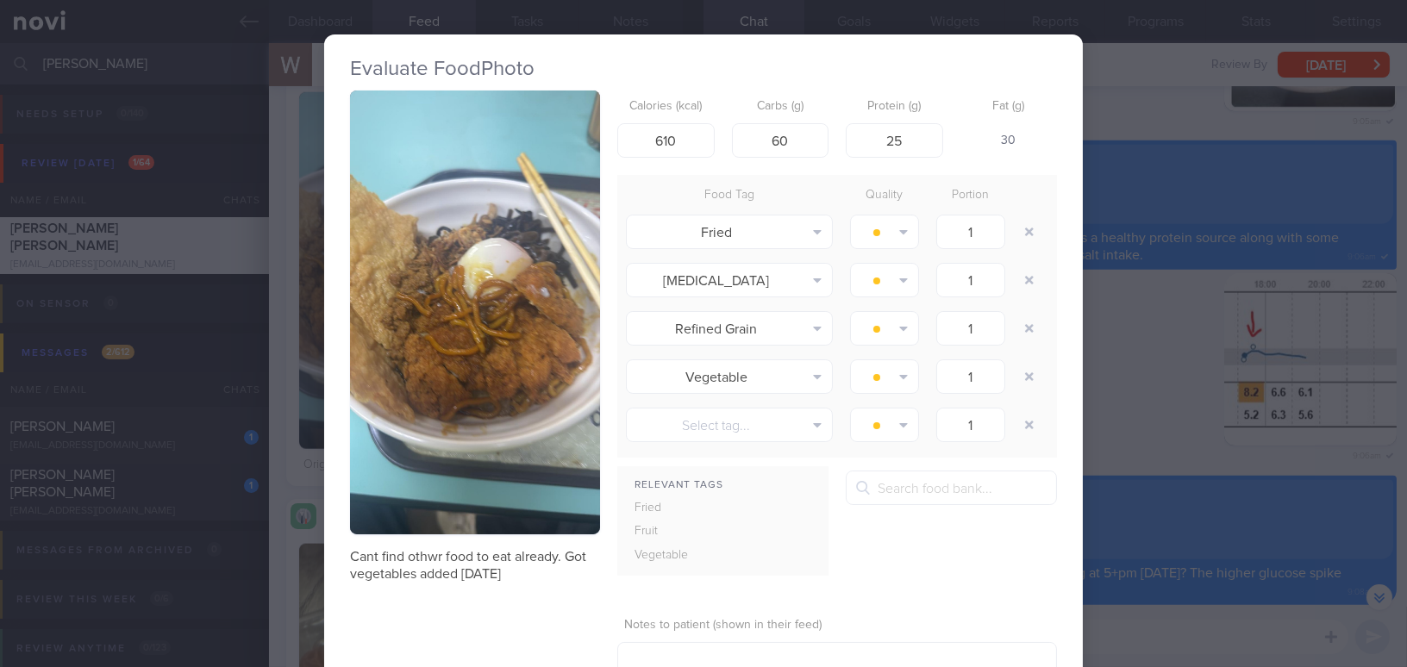
click at [1129, 397] on div "Evaluate Food Photo Cant find othwr food to eat already. Got vegetables added […" at bounding box center [703, 333] width 1407 height 667
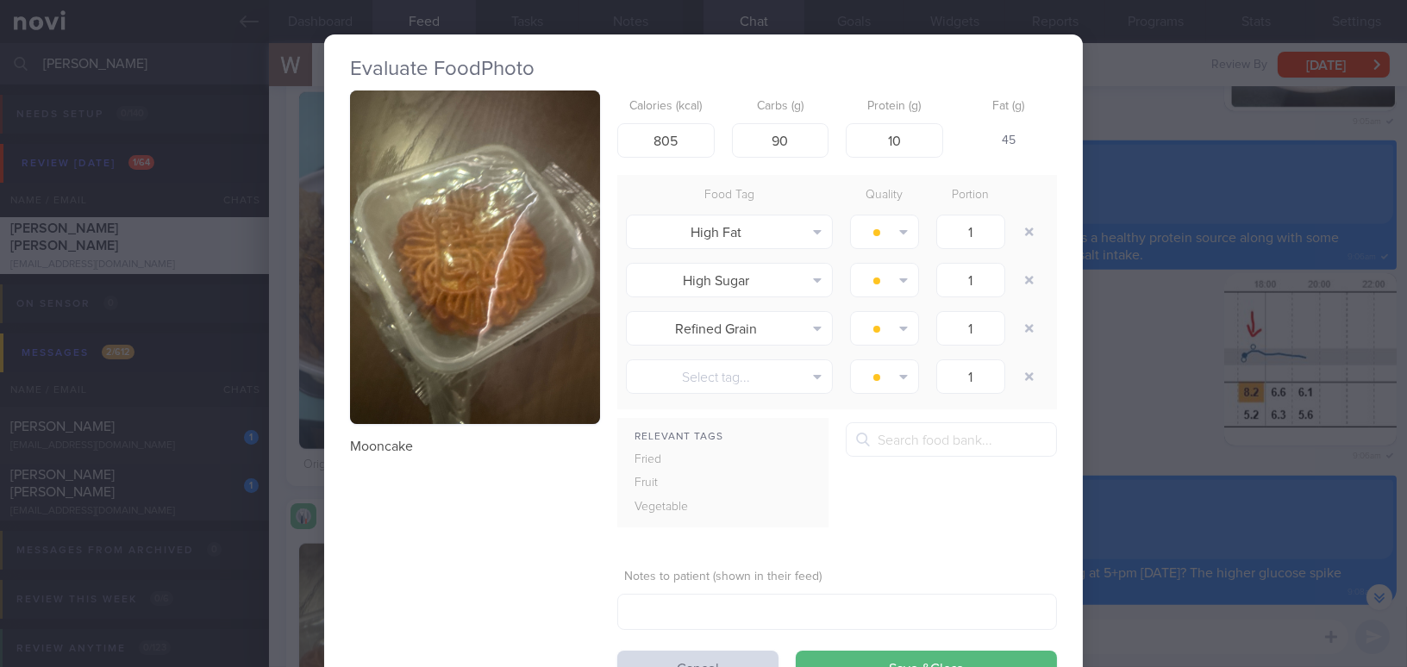
click at [1155, 377] on div "Evaluate Food Photo Mooncake Calories (kcal) 805 Carbs (g) 90 Protein (g) 10 Fa…" at bounding box center [703, 333] width 1407 height 667
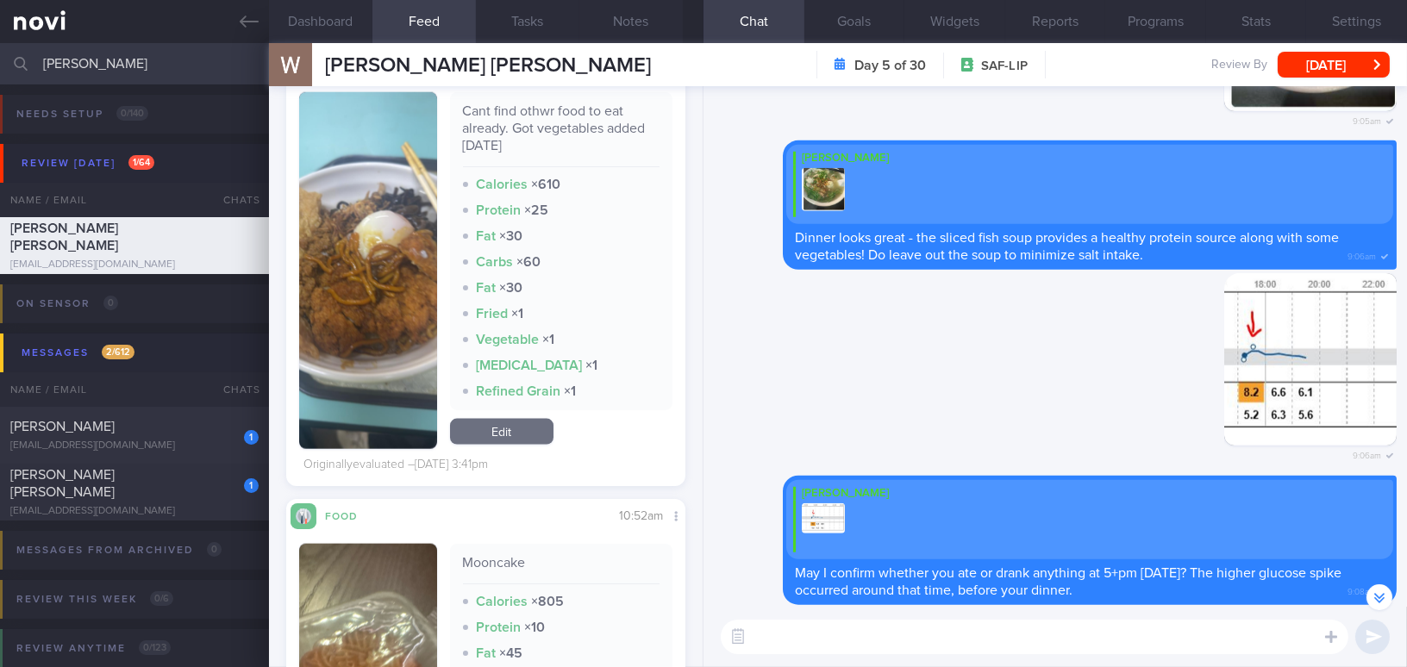
click at [813, 650] on textarea at bounding box center [1034, 637] width 627 height 34
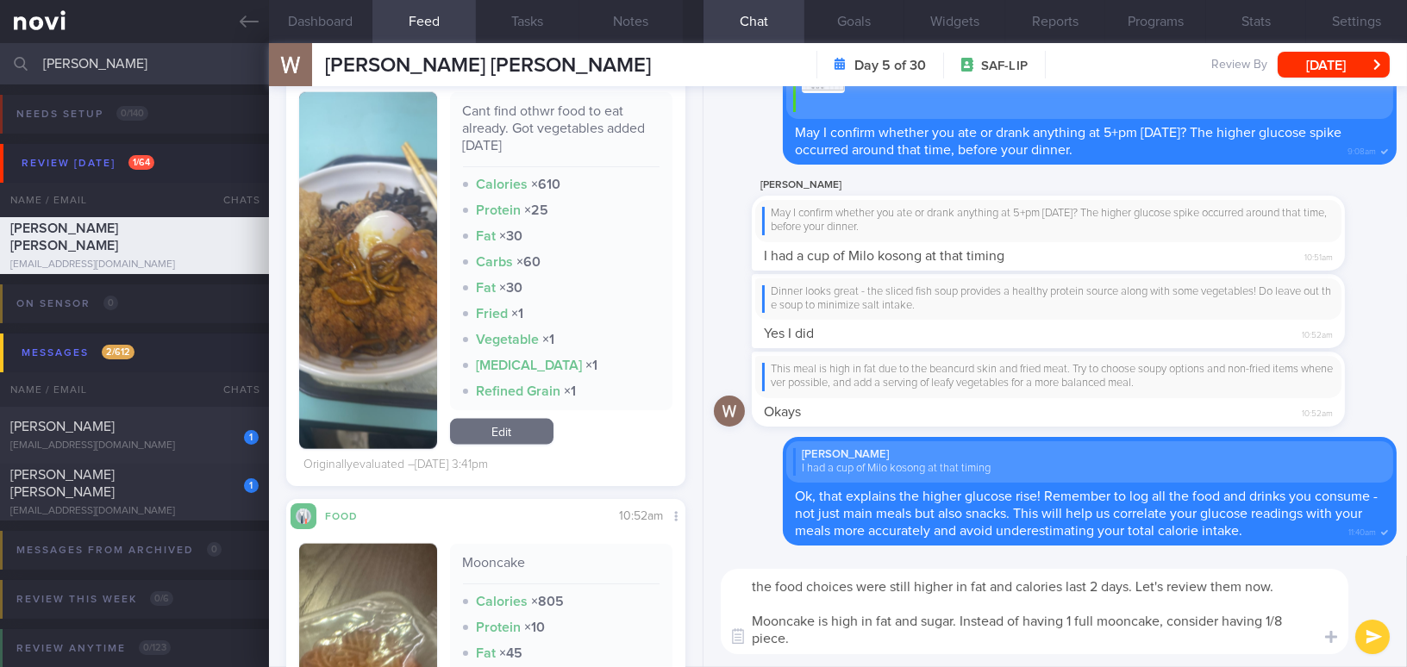
scroll to position [4544, 0]
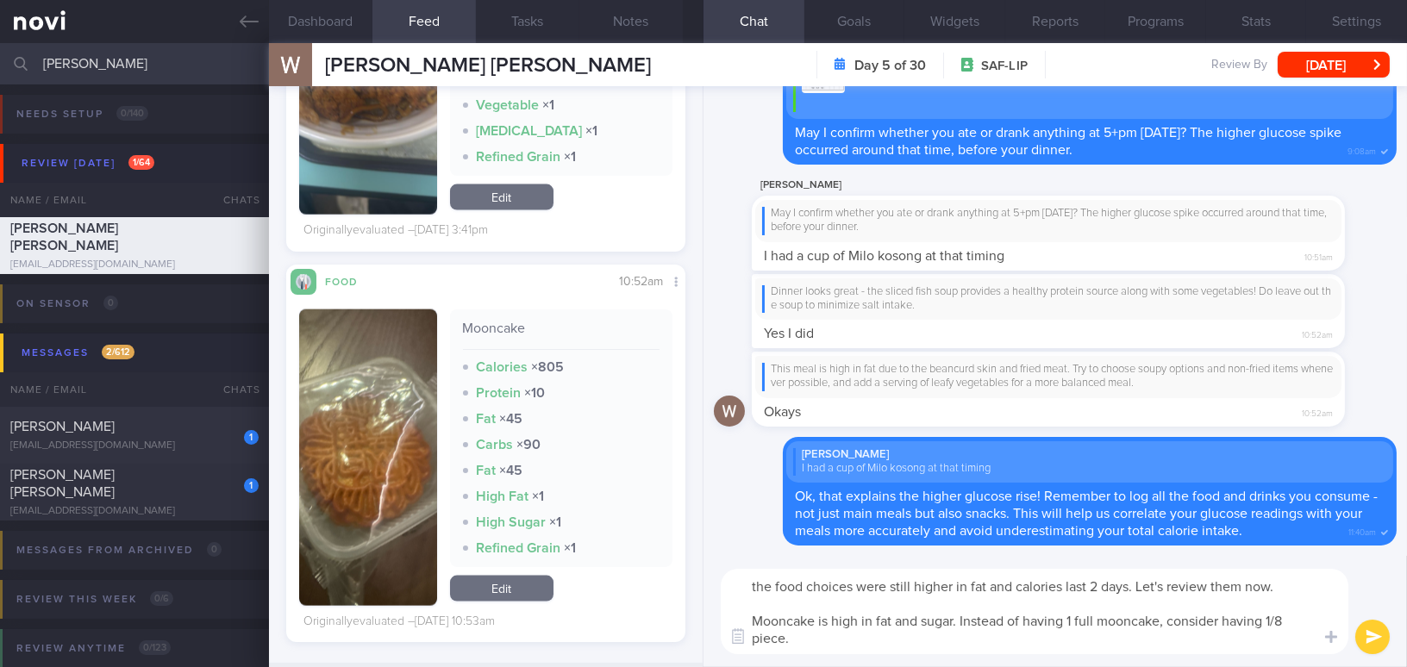
click at [958, 615] on textarea "the food choices were still higher in fat and calories last 2 days. Let's revie…" at bounding box center [1034, 611] width 627 height 85
click at [1280, 620] on textarea "the food choices were still higher in fat and calories last 2 days. Let's revie…" at bounding box center [1034, 611] width 627 height 85
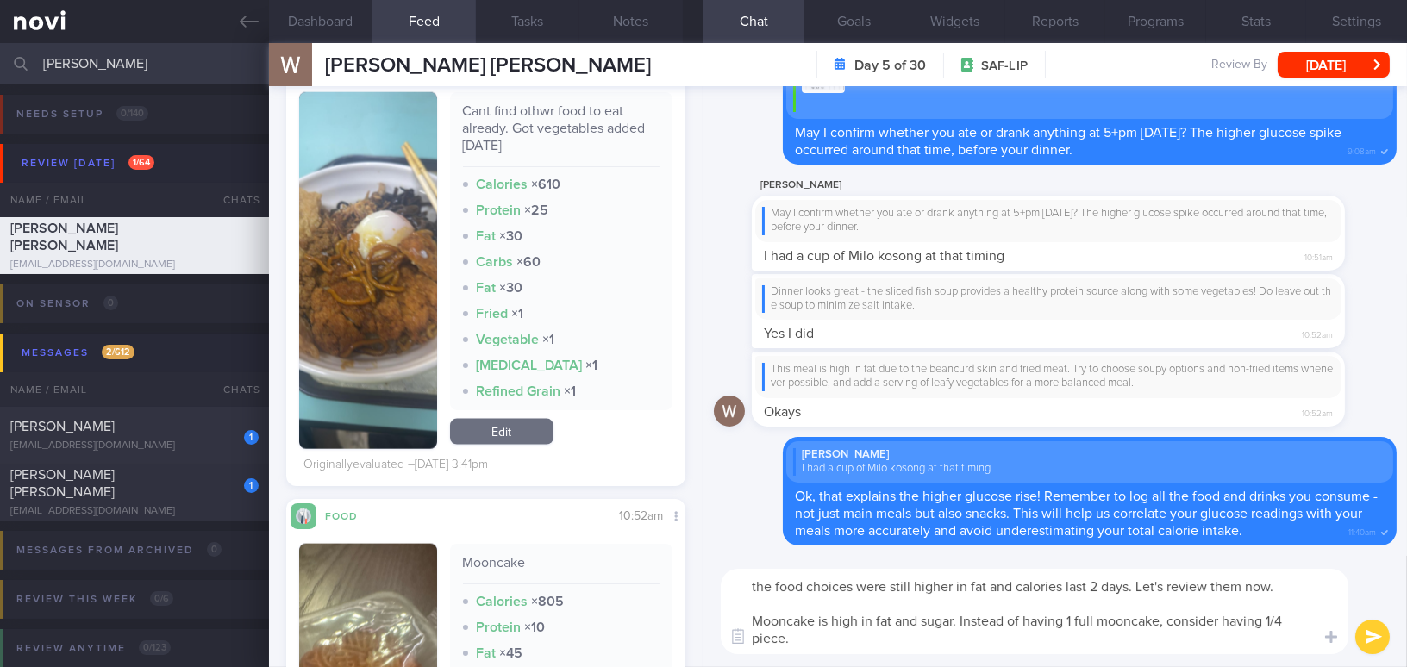
scroll to position [4217, 0]
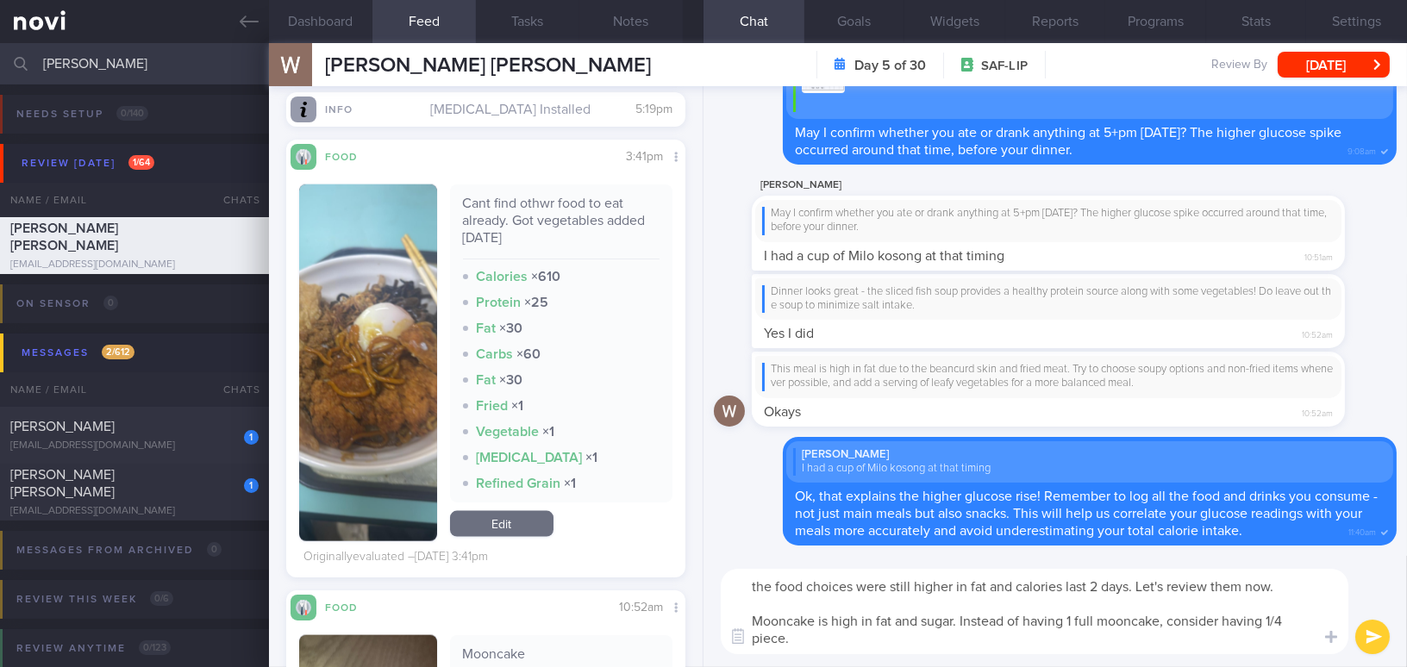
click at [808, 640] on textarea "the food choices were still higher in fat and calories last 2 days. Let's revie…" at bounding box center [1034, 611] width 627 height 85
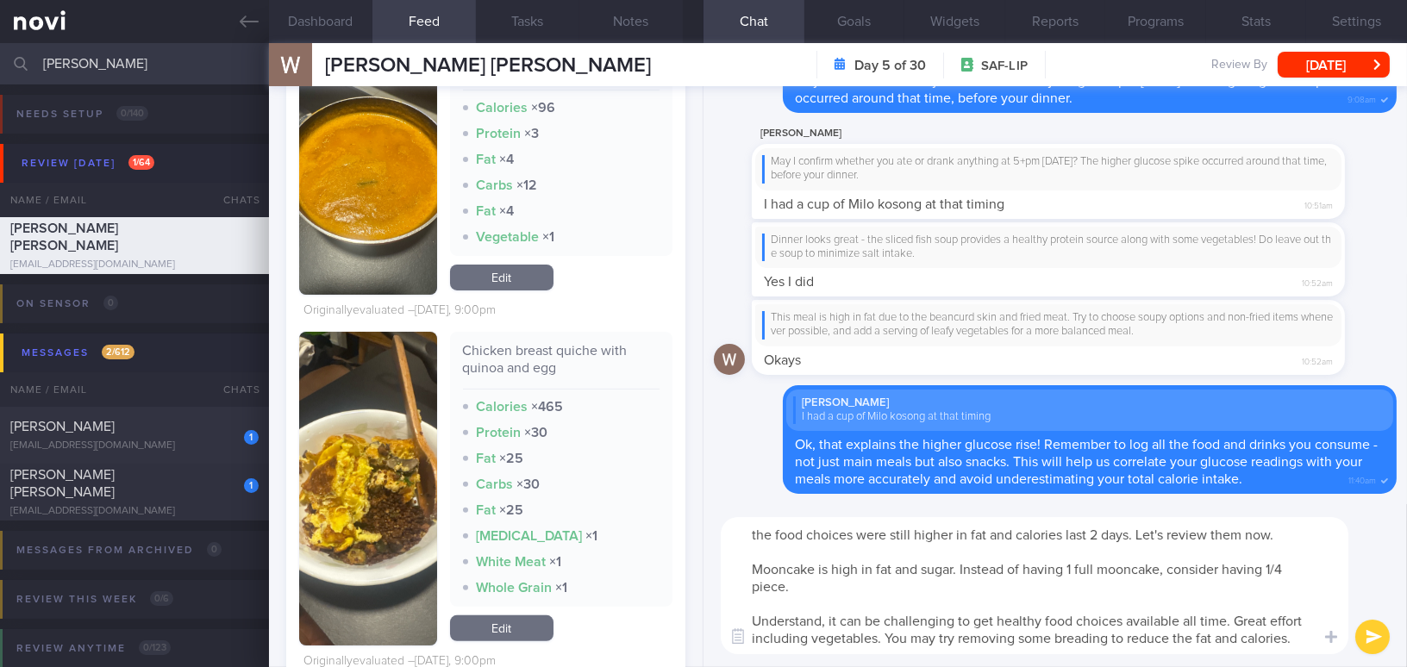
scroll to position [1175, 0]
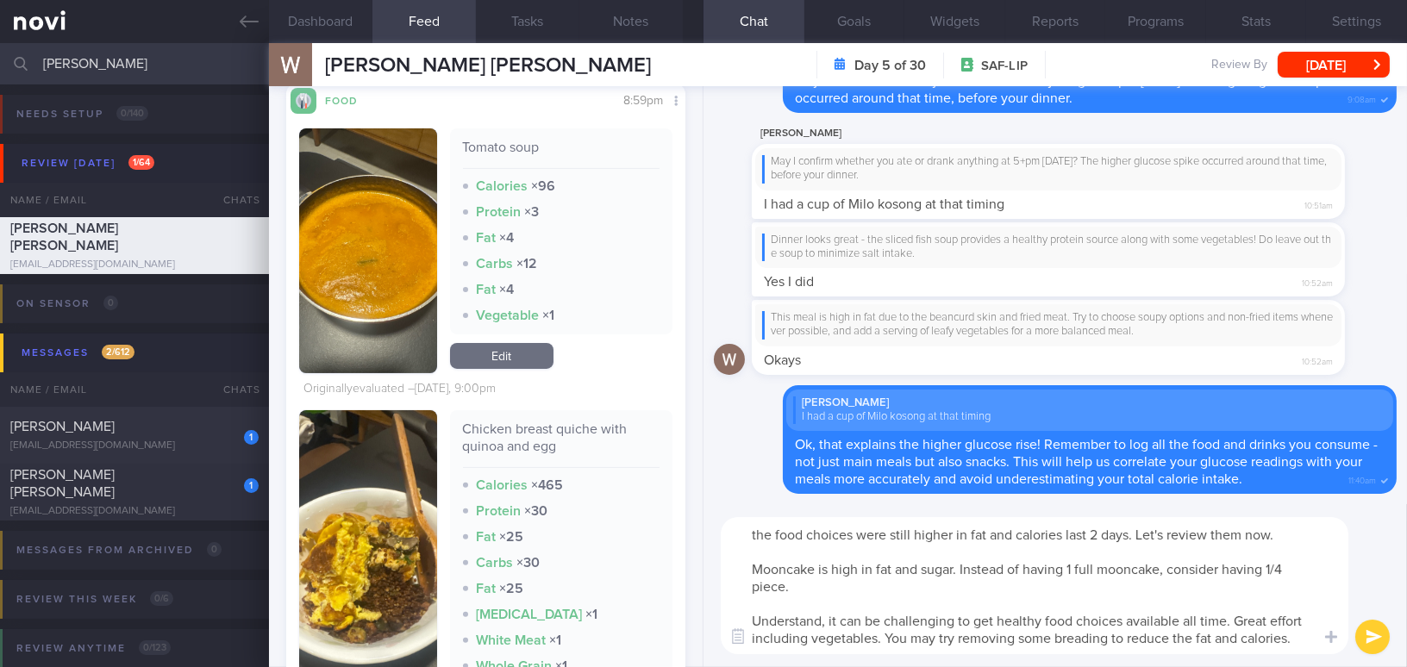
click at [398, 329] on button "button" at bounding box center [368, 250] width 138 height 245
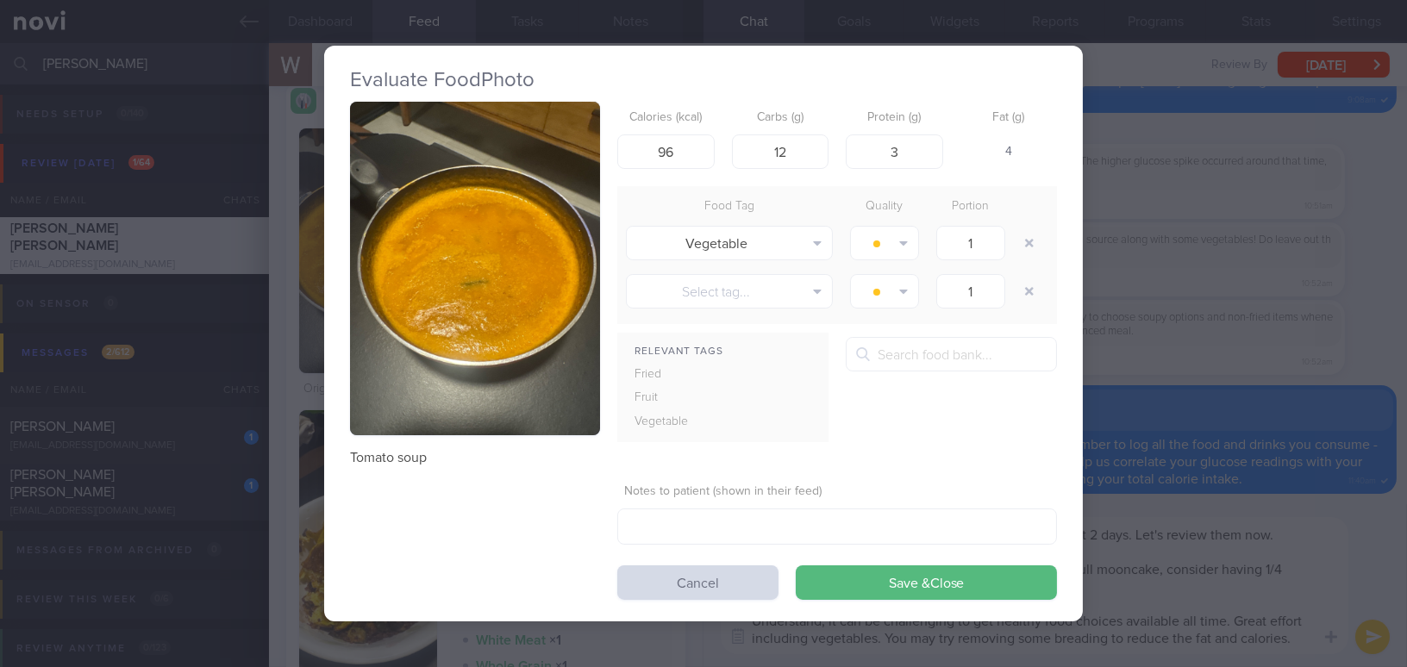
click at [403, 328] on button "button" at bounding box center [475, 269] width 250 height 334
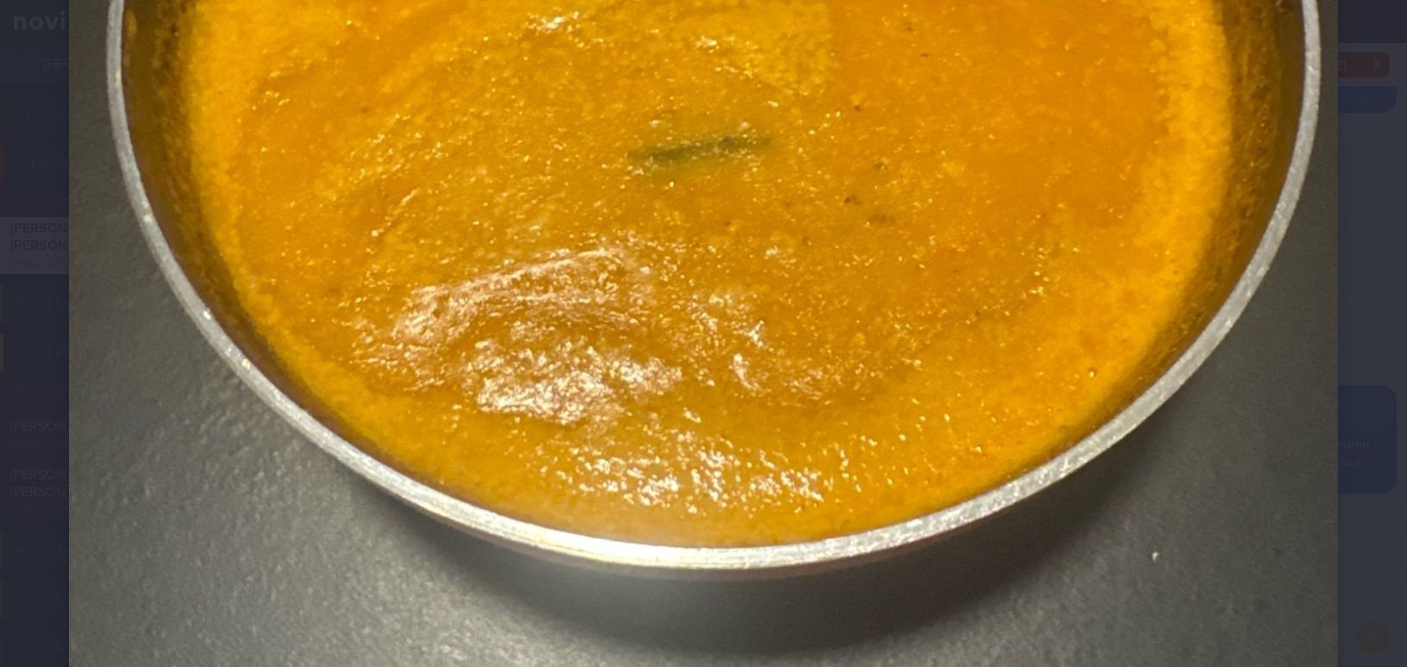
scroll to position [861, 0]
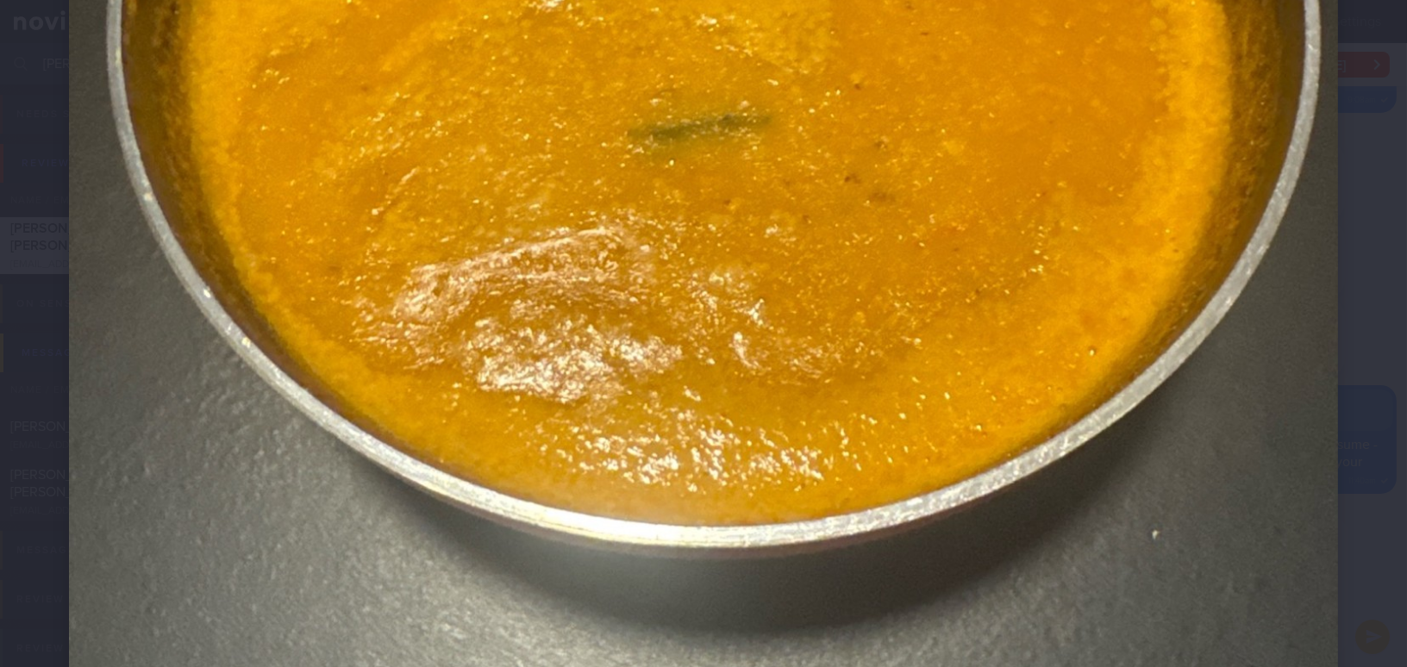
click at [691, 431] on img at bounding box center [703, 54] width 1269 height 1692
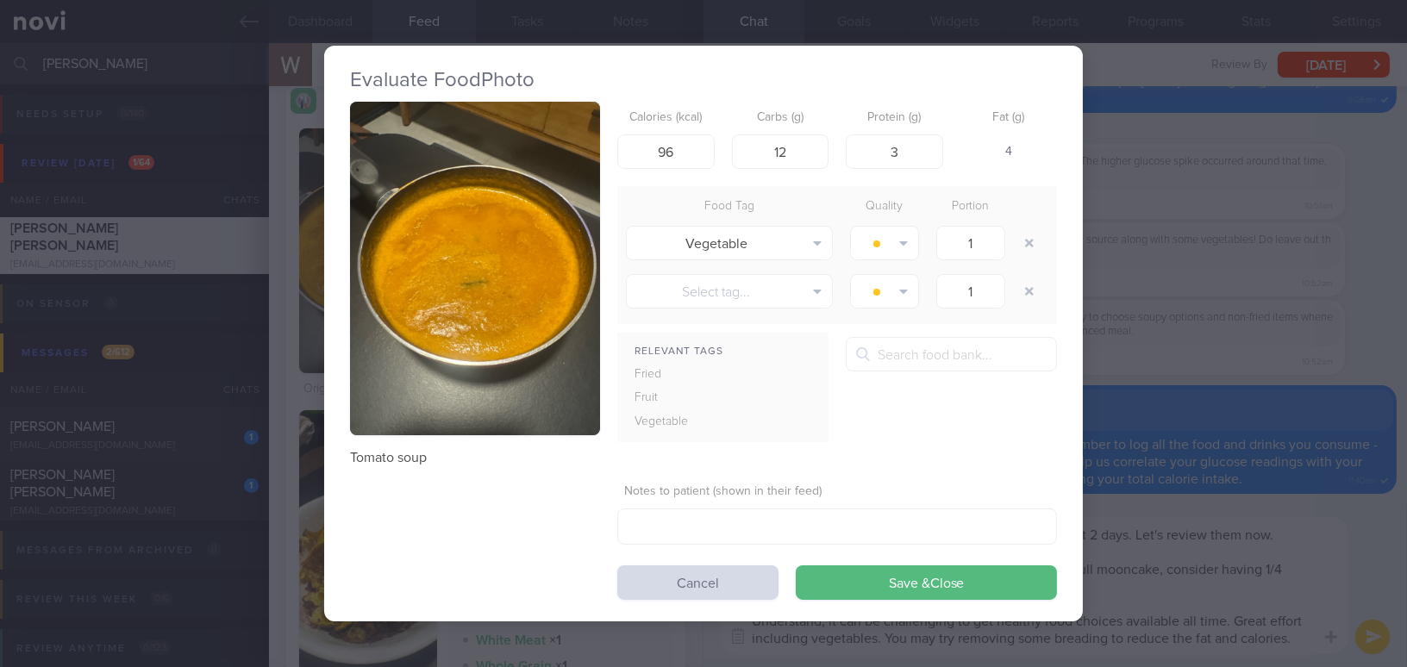
click at [1164, 508] on div "Evaluate Food Photo Tomato soup Calories (kcal) 96 Carbs (g) 12 Protein (g) 3 F…" at bounding box center [703, 333] width 1407 height 667
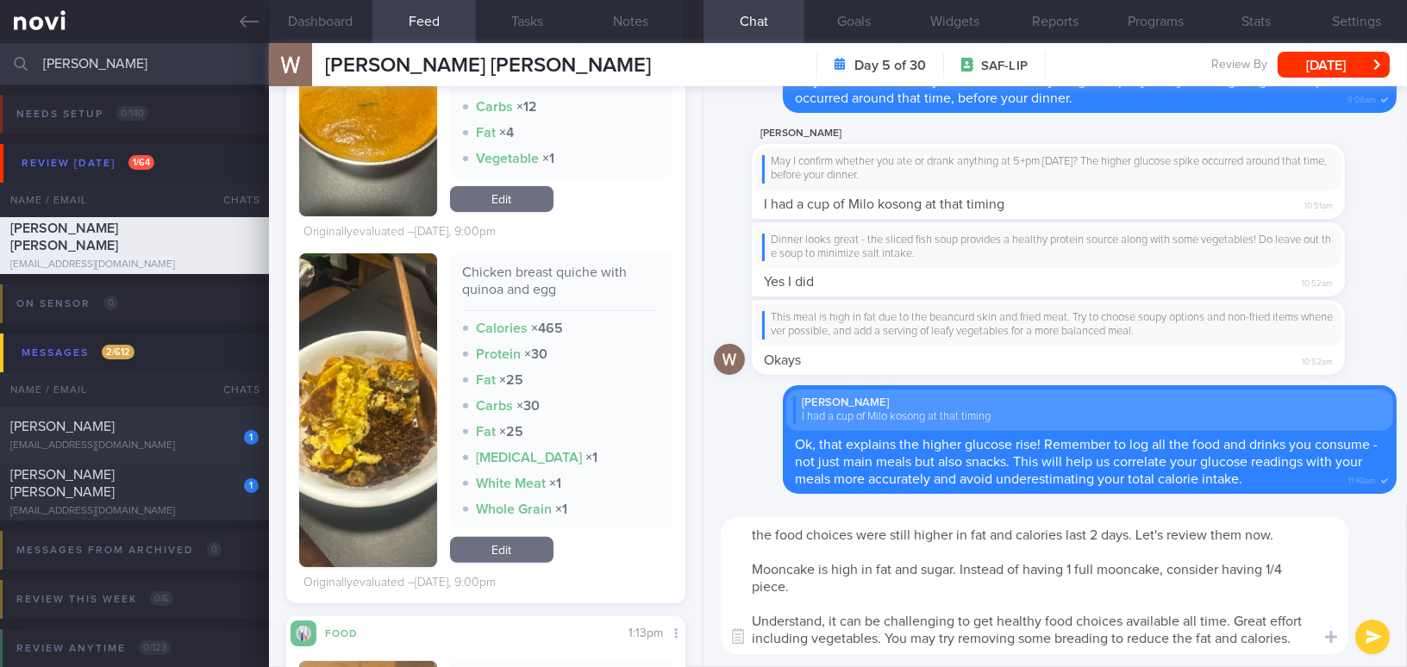
scroll to position [1175, 0]
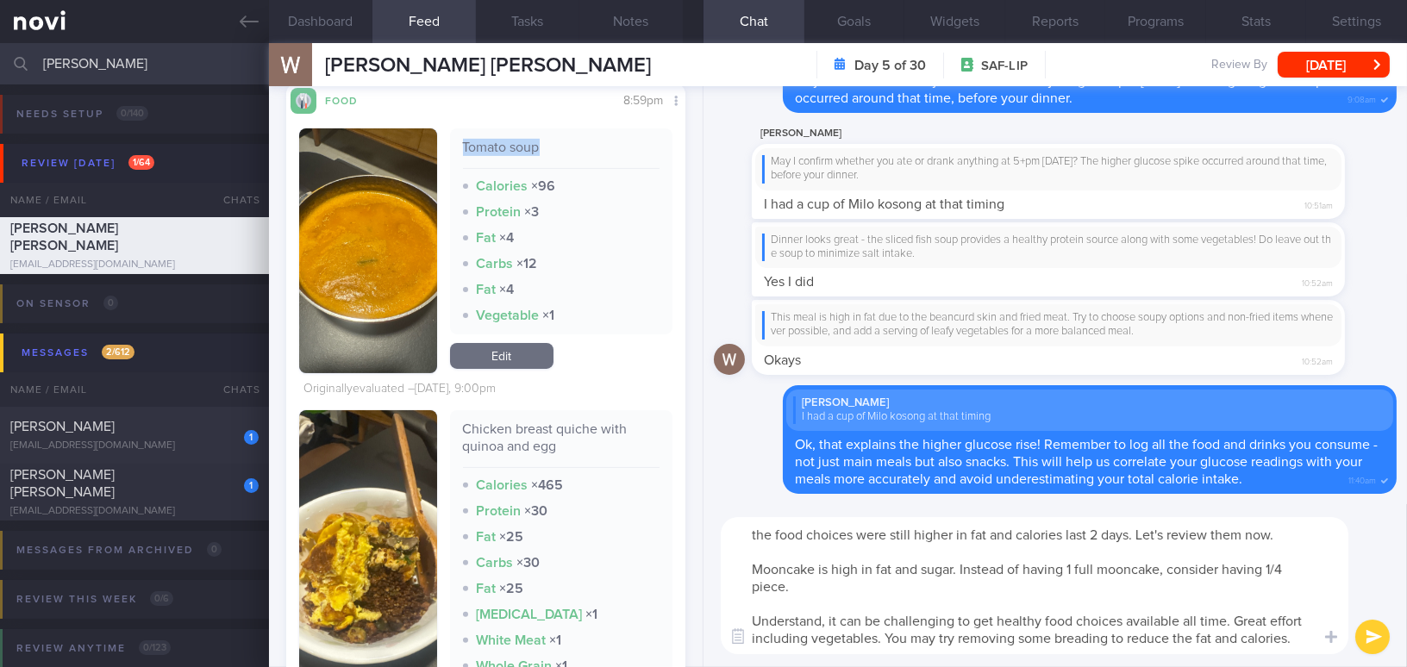
drag, startPoint x: 458, startPoint y: 147, endPoint x: 534, endPoint y: 147, distance: 76.7
click at [534, 147] on div "Tomato soup" at bounding box center [561, 154] width 197 height 30
copy div "Tomato soup"
click at [1313, 640] on textarea "the food choices were still higher in fat and calories last 2 days. Let's revie…" at bounding box center [1034, 585] width 627 height 137
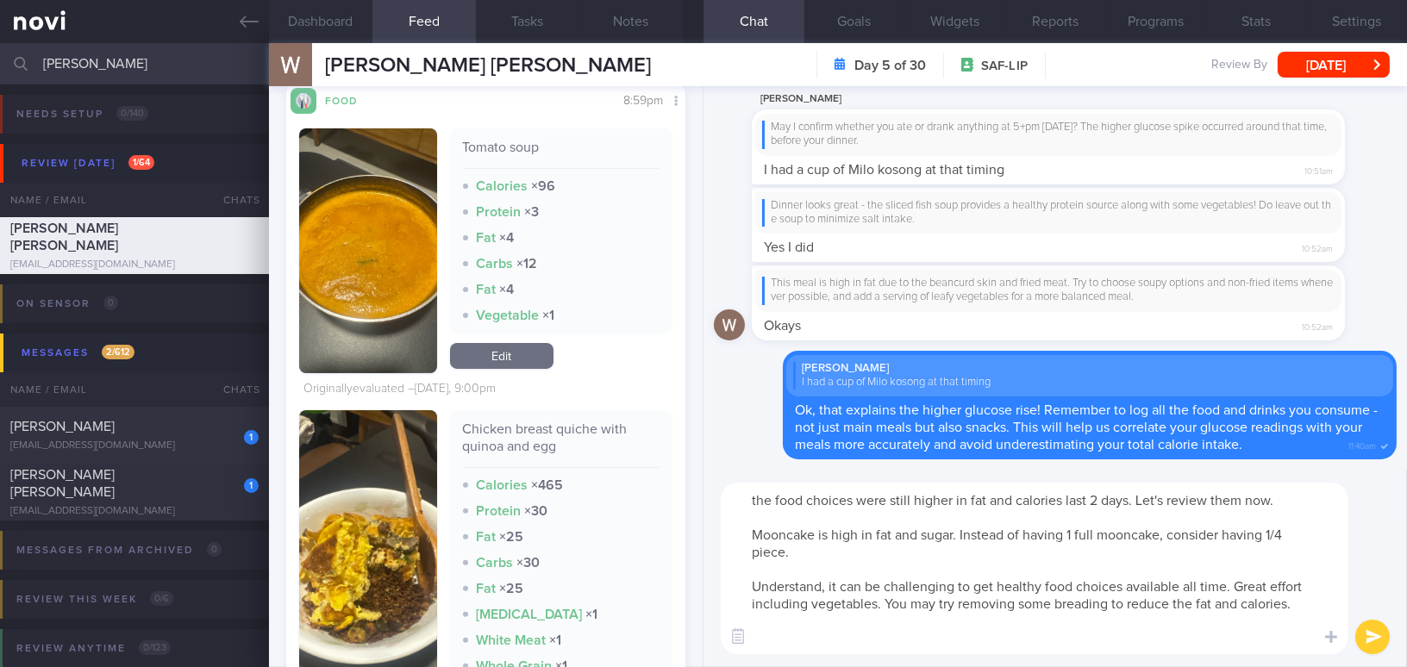
scroll to position [0, 0]
type textarea "the food choices were still higher in fat and calories last 2 days. Let's revie…"
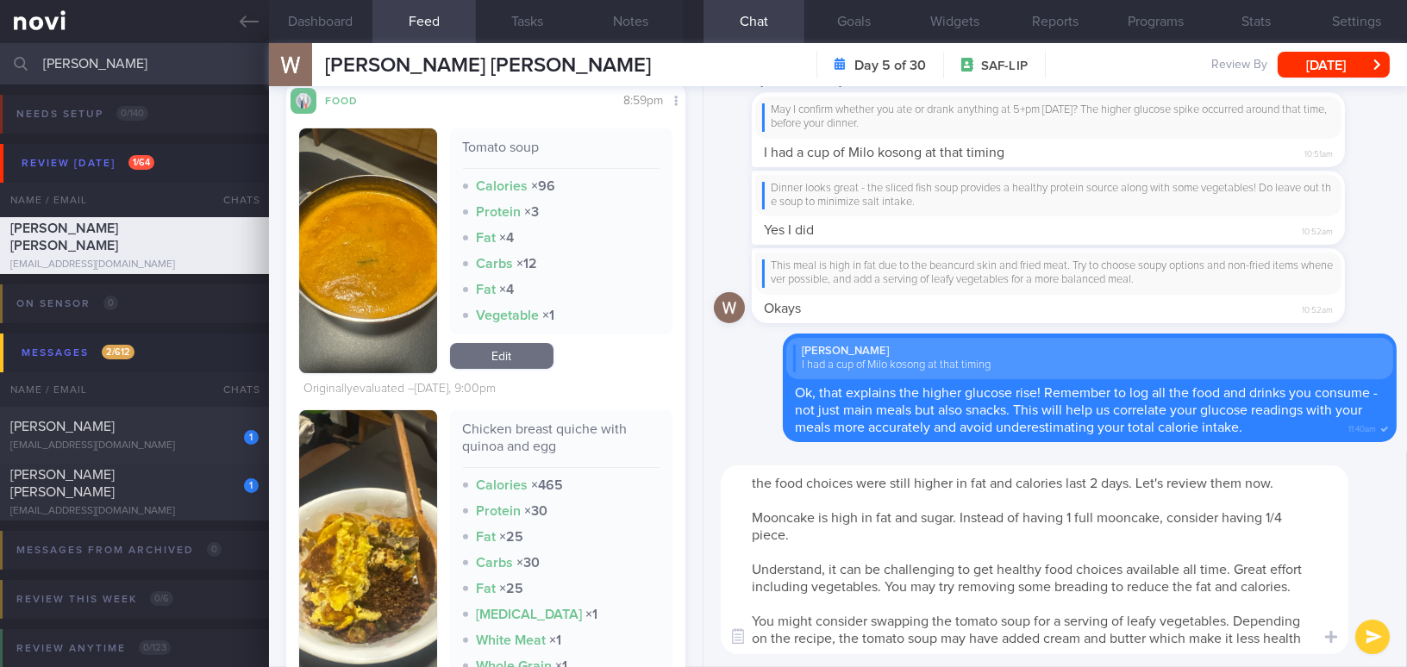
type textarea "the food choices were still higher in fat and calories last 2 days. Let's revie…"
drag, startPoint x: 1307, startPoint y: 635, endPoint x: 710, endPoint y: 425, distance: 633.2
click at [710, 425] on div "Delete [PERSON_NAME] had a cup of Milo kosong at that timing Ok, that explains …" at bounding box center [1054, 376] width 703 height 581
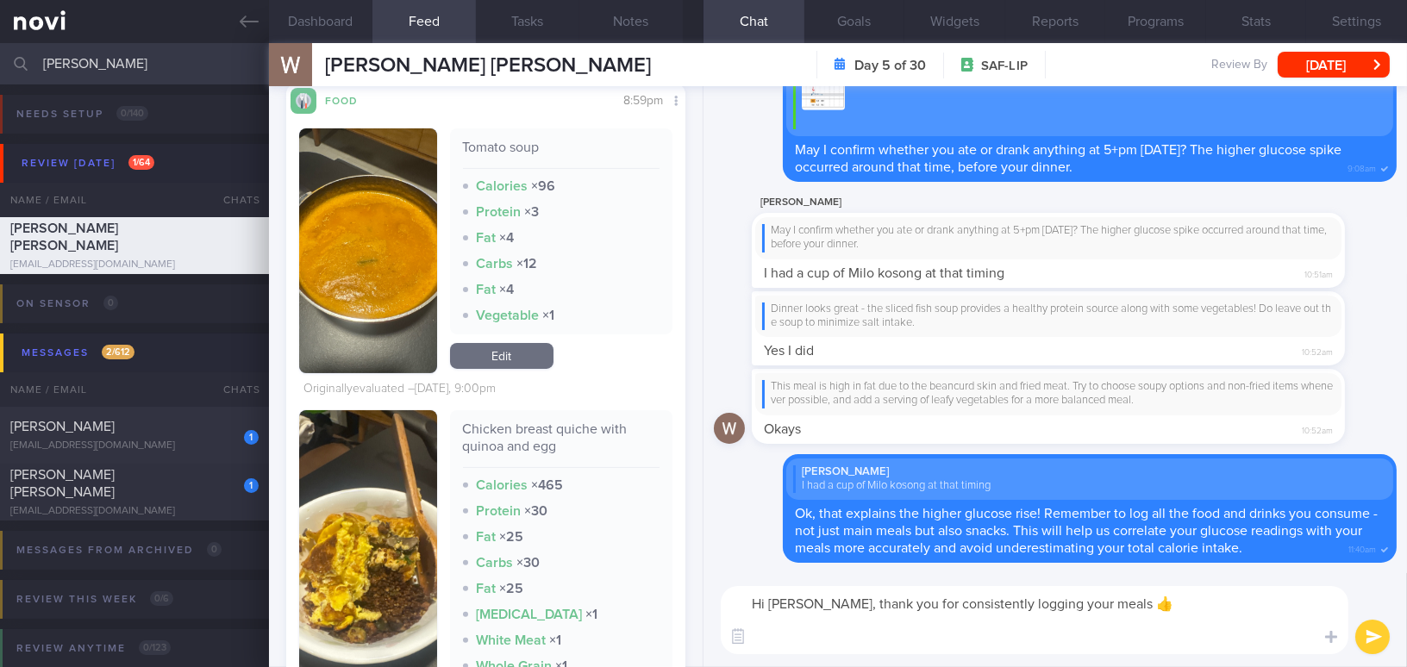
paste textarea "The food choices over the past two days were still higher in fat and calories. …"
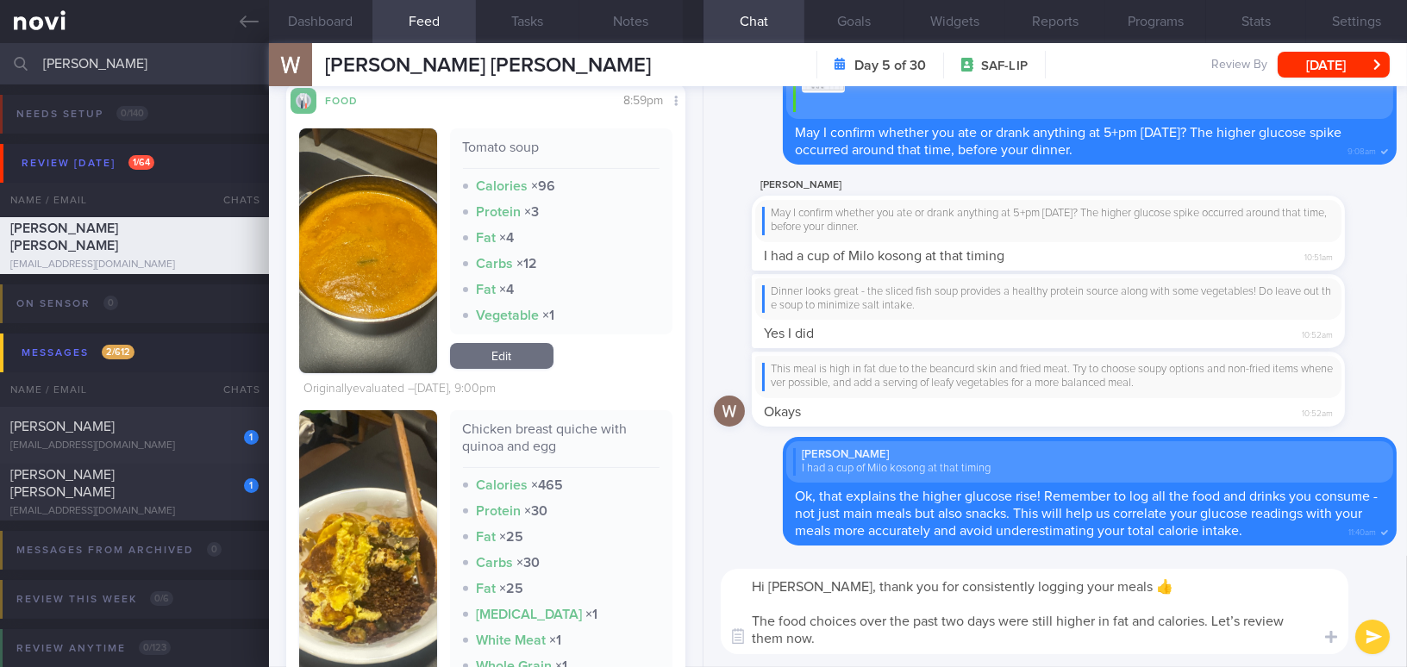
drag, startPoint x: 940, startPoint y: 620, endPoint x: 960, endPoint y: 621, distance: 19.8
click at [960, 621] on textarea "Hi [PERSON_NAME], thank you for consistently logging your meals 👍 The food choi…" at bounding box center [1034, 611] width 627 height 85
click at [835, 635] on textarea "Hi [PERSON_NAME], thank you for consistently logging your meals 👍 The food choi…" at bounding box center [1034, 611] width 627 height 85
type textarea "Hi [PERSON_NAME], thank you for consistently logging your meals 👍 The food choi…"
click at [1364, 635] on button "submit" at bounding box center [1372, 637] width 34 height 34
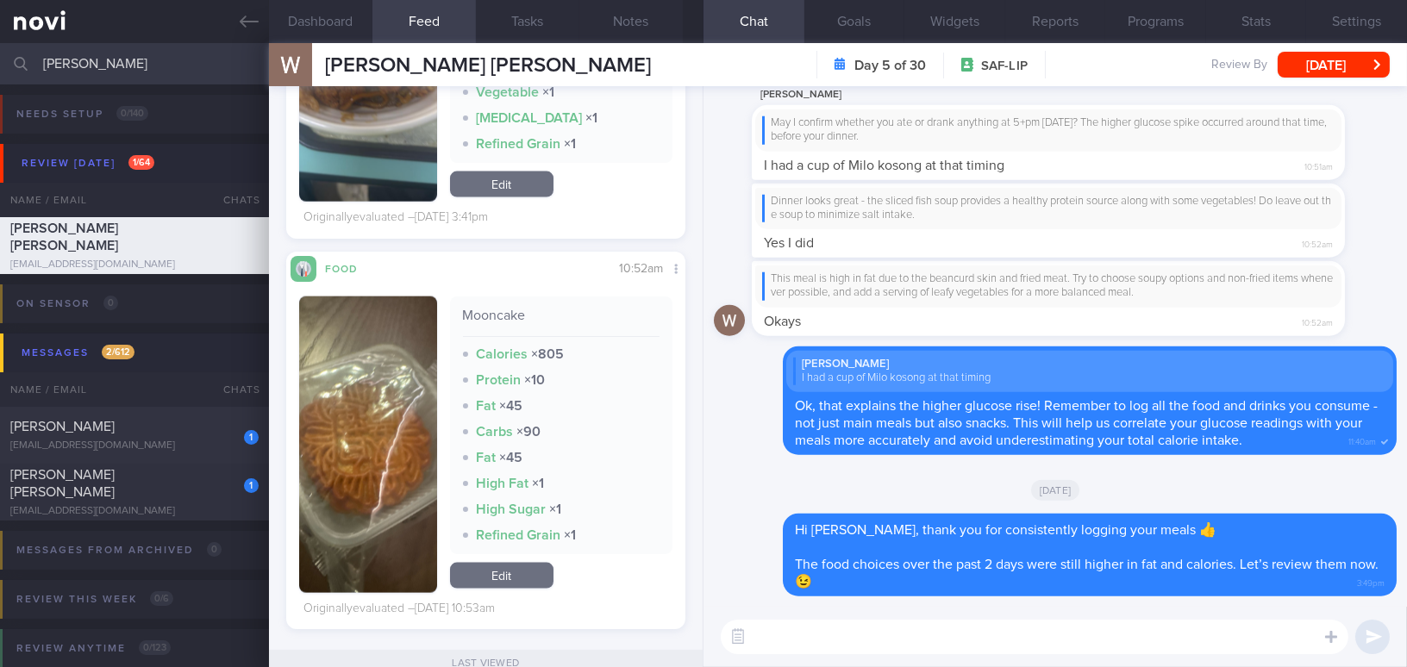
scroll to position [4622, 0]
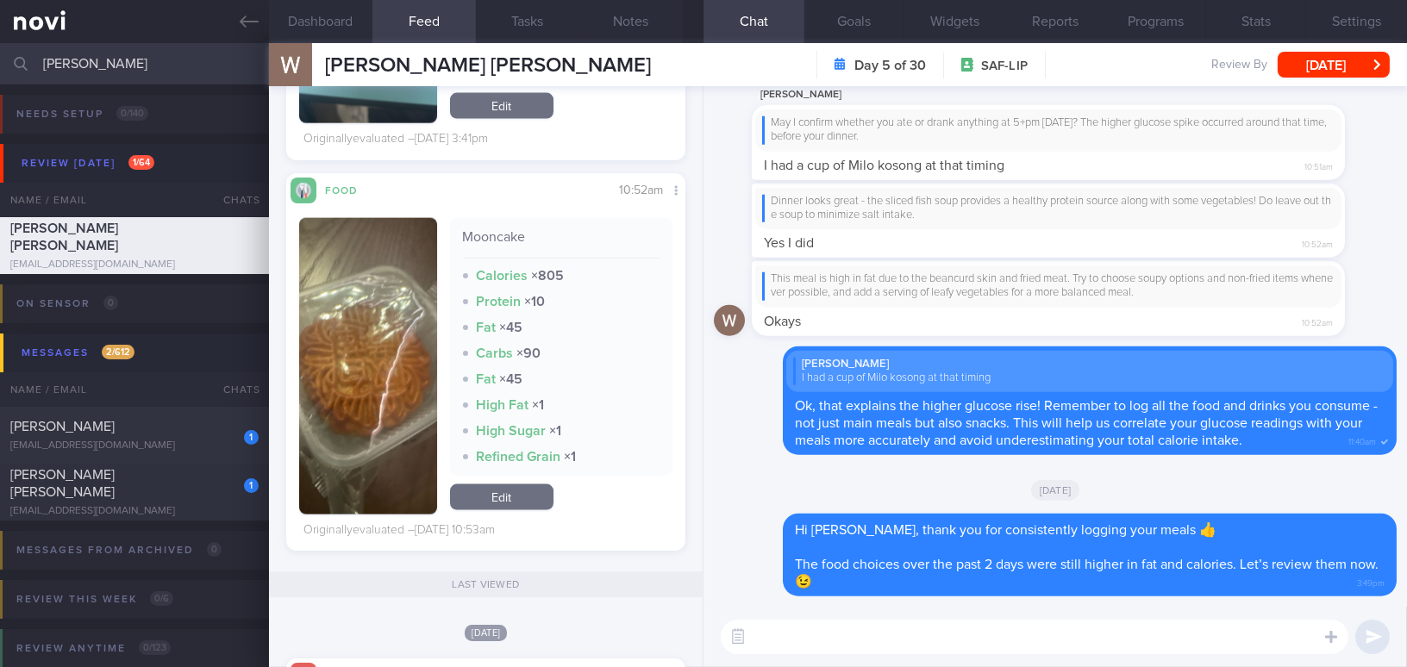
click at [340, 406] on button "button" at bounding box center [368, 366] width 138 height 296
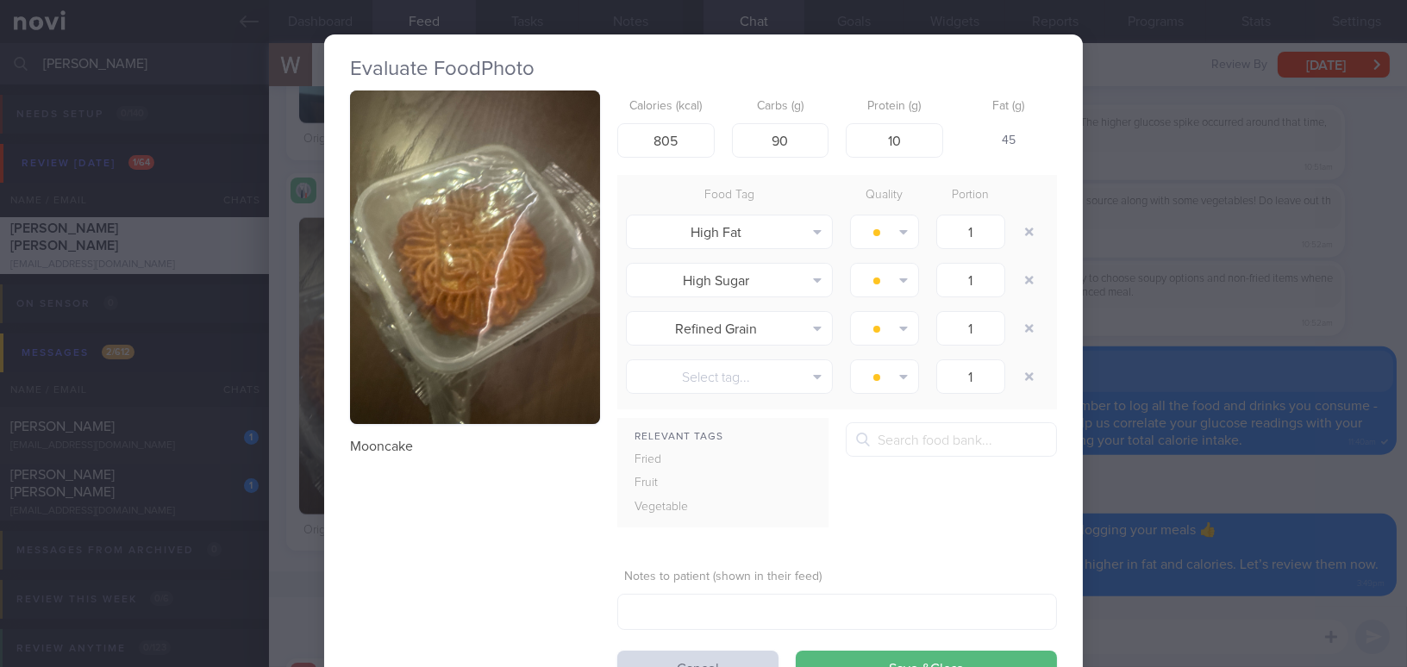
drag, startPoint x: 1251, startPoint y: 486, endPoint x: 1266, endPoint y: 509, distance: 27.5
click at [1251, 487] on div "Evaluate Food Photo Mooncake Calories (kcal) 805 Carbs (g) 90 Protein (g) 10 Fa…" at bounding box center [703, 333] width 1407 height 667
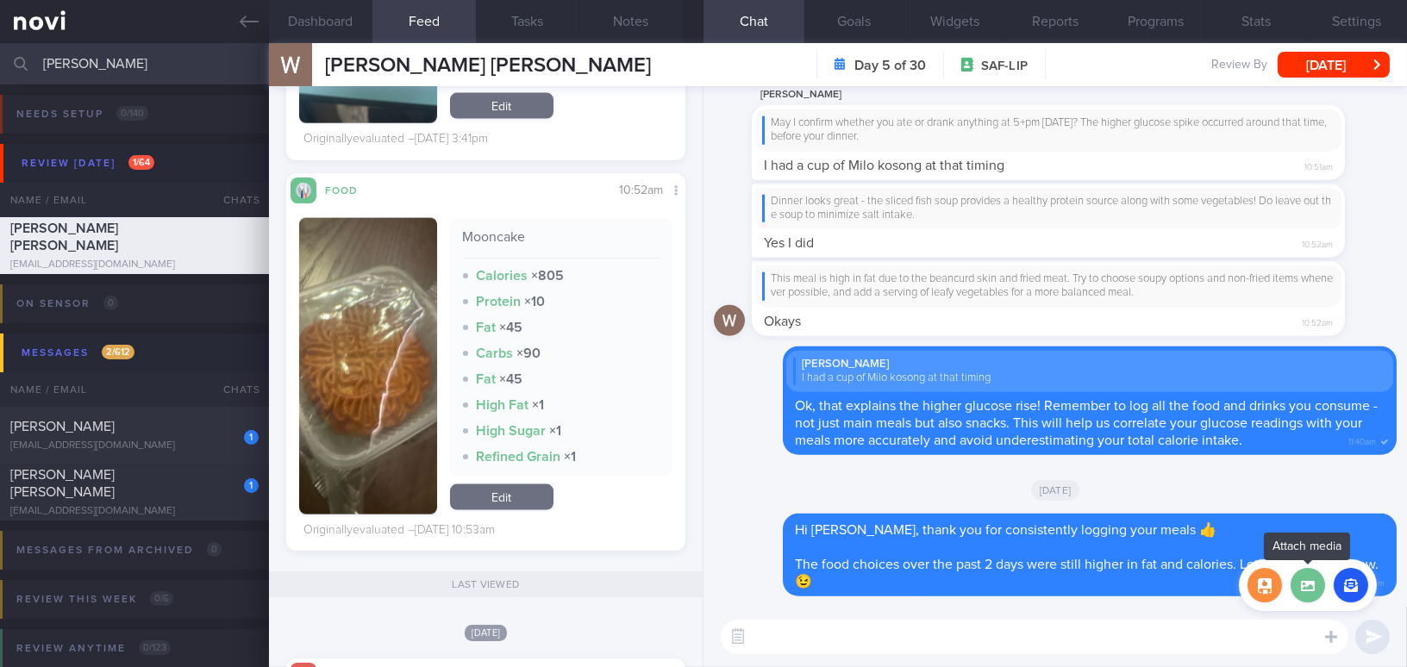
click at [1307, 590] on label at bounding box center [1307, 585] width 34 height 34
click at [0, 0] on input "file" at bounding box center [0, 0] width 0 height 0
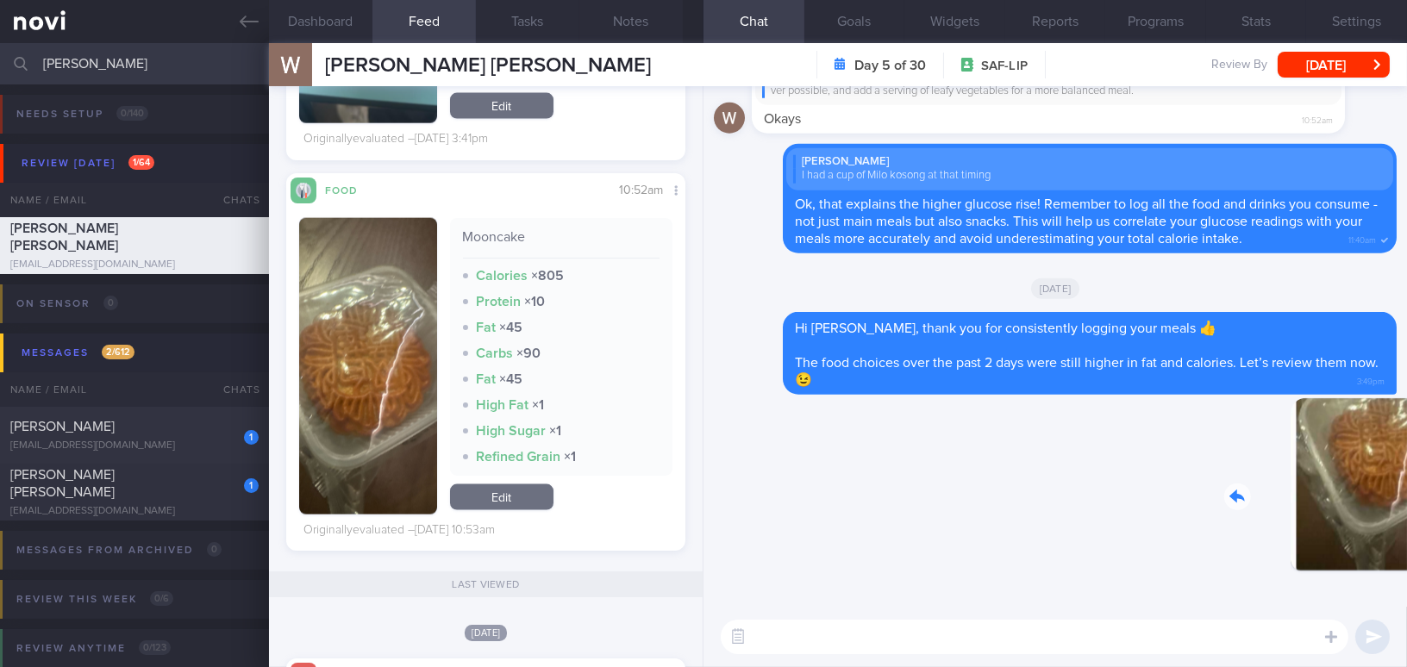
click at [1406, 509] on html "You are offline! Some functionality will be unavailable Patients New Users Coac…" at bounding box center [703, 333] width 1407 height 667
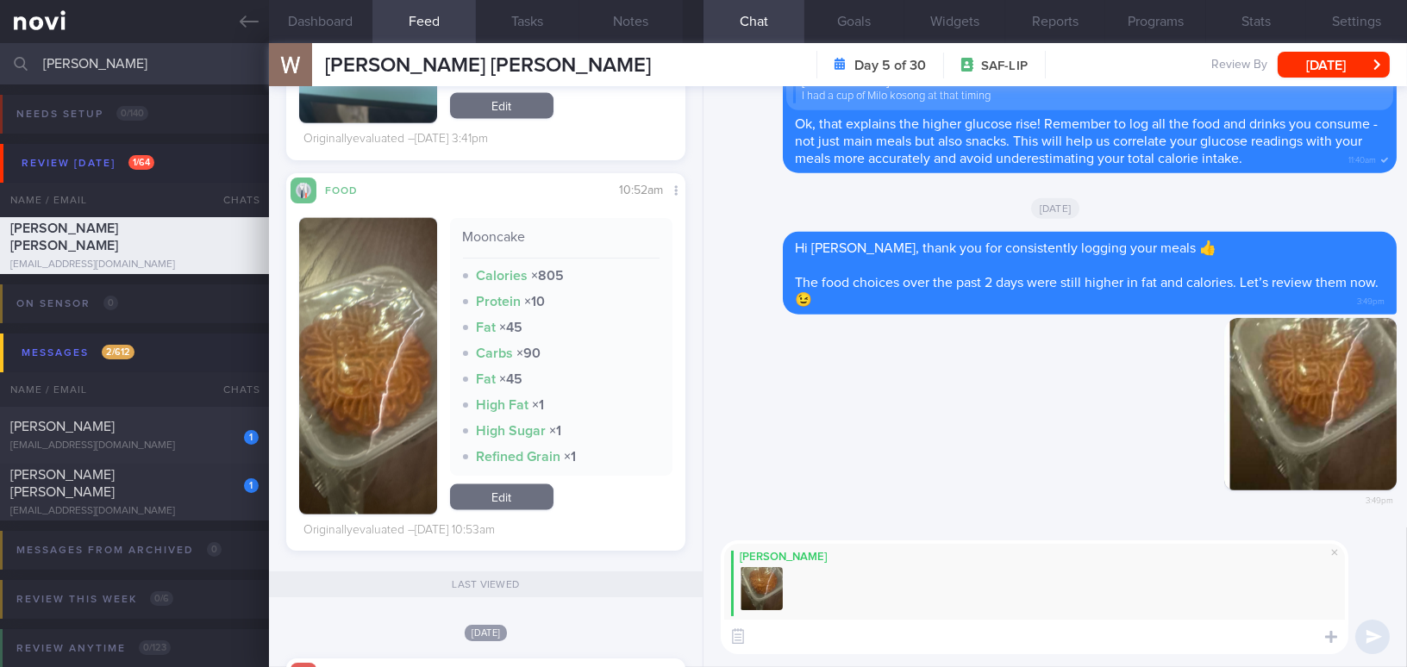
paste textarea "Mooncake is high in fat and sugar. Instead of having a full mooncake, consider …"
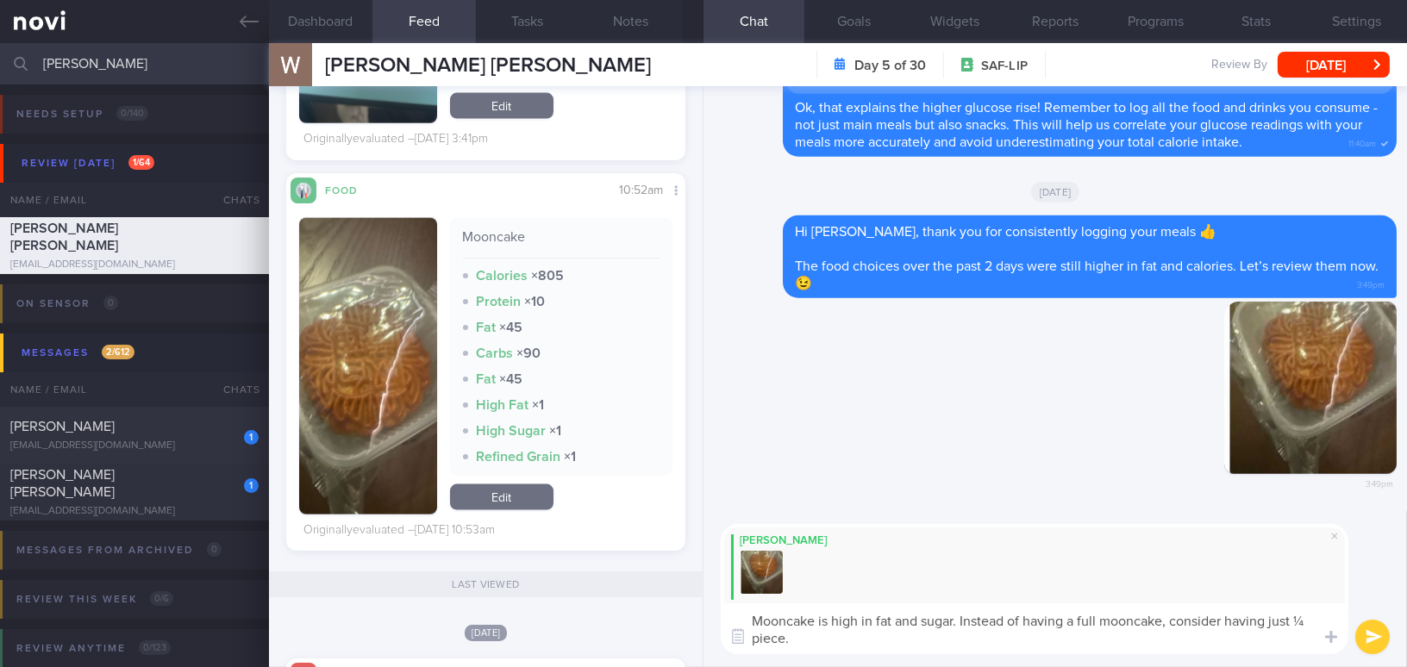
type textarea "Mooncake is high in fat and sugar. Instead of having a full mooncake, consider …"
click at [1379, 640] on button "submit" at bounding box center [1372, 637] width 34 height 34
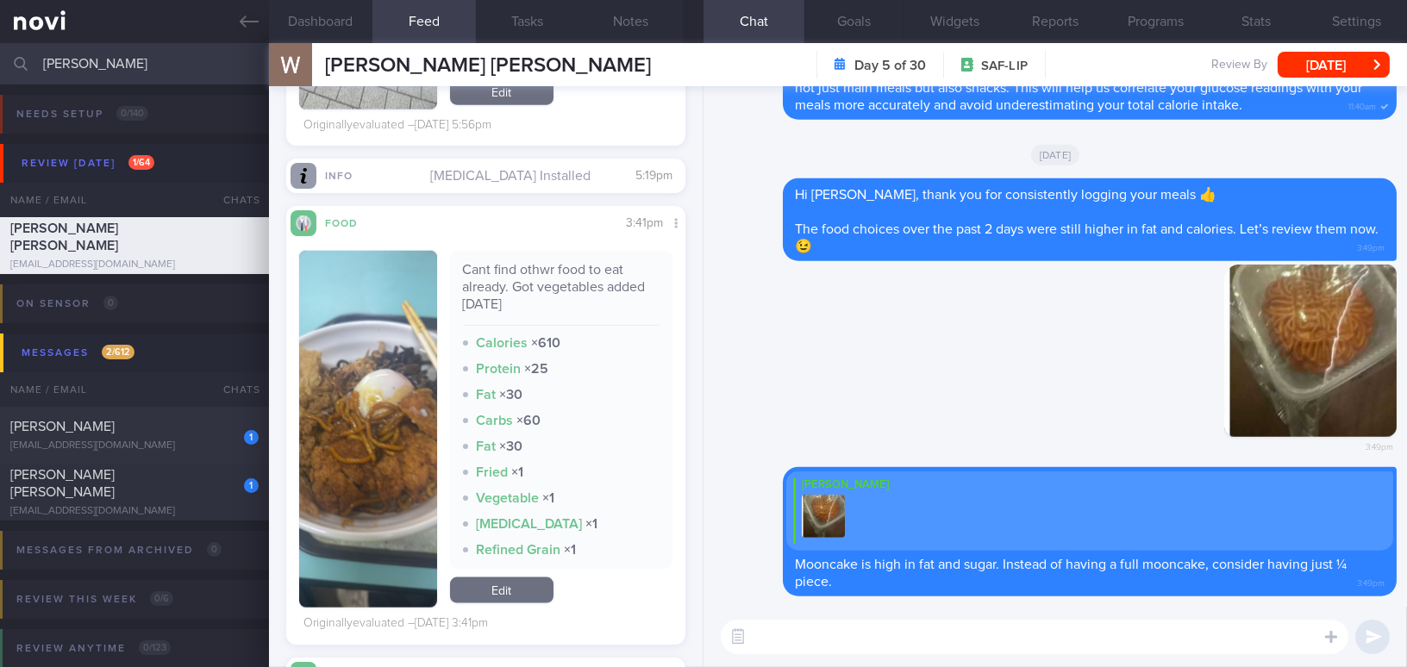
scroll to position [4152, 0]
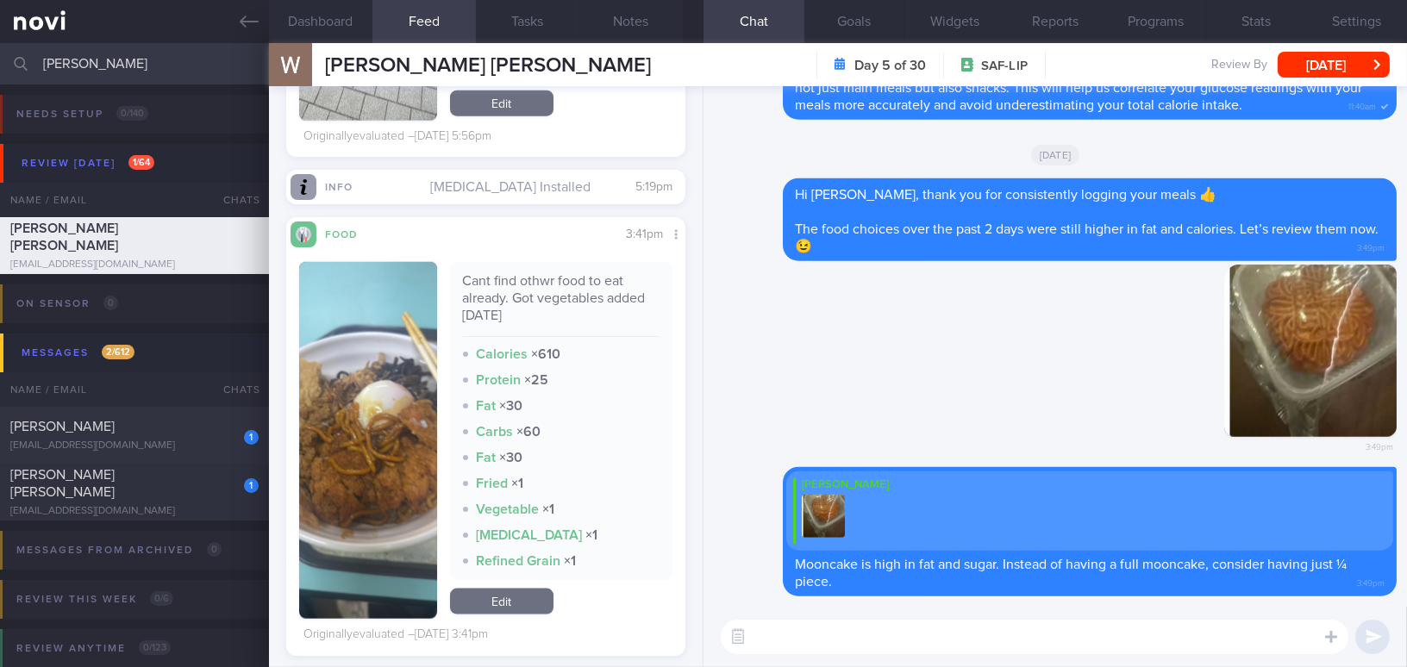
click at [392, 397] on button "button" at bounding box center [368, 440] width 138 height 357
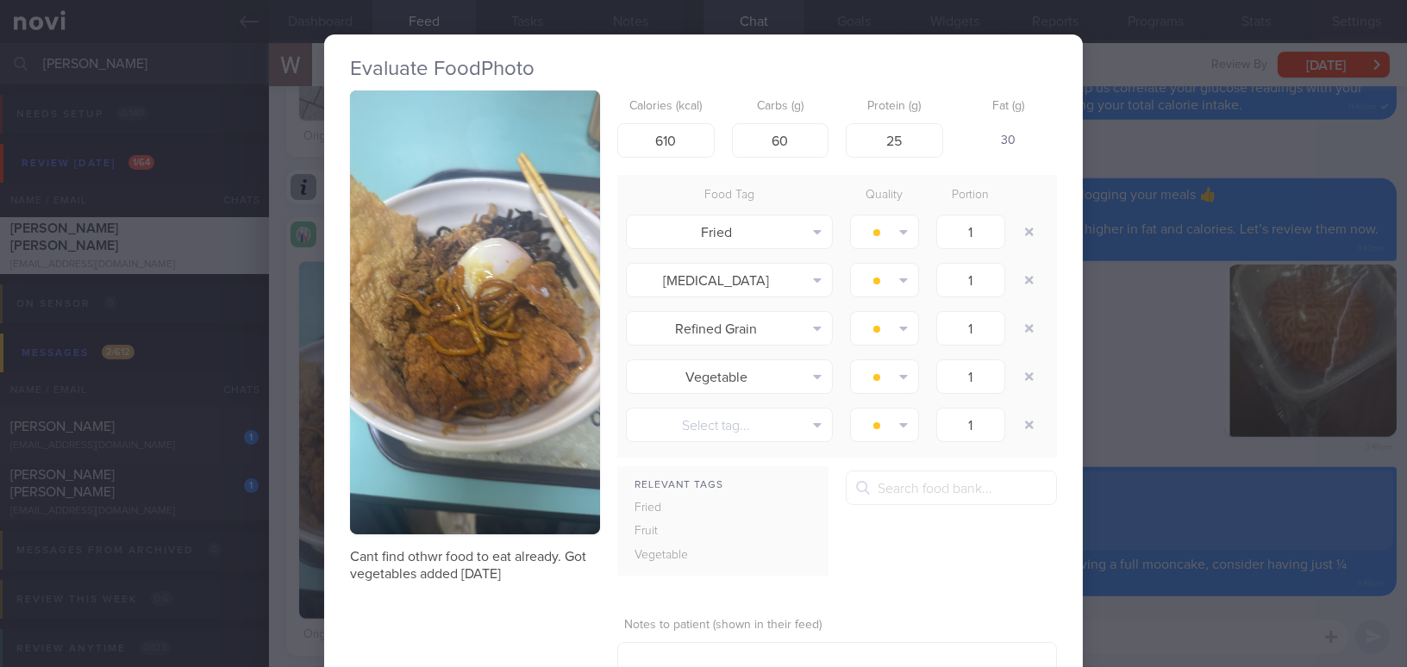
click at [1161, 391] on div "Evaluate Food Photo Cant find othwr food to eat already. Got vegetables added […" at bounding box center [703, 333] width 1407 height 667
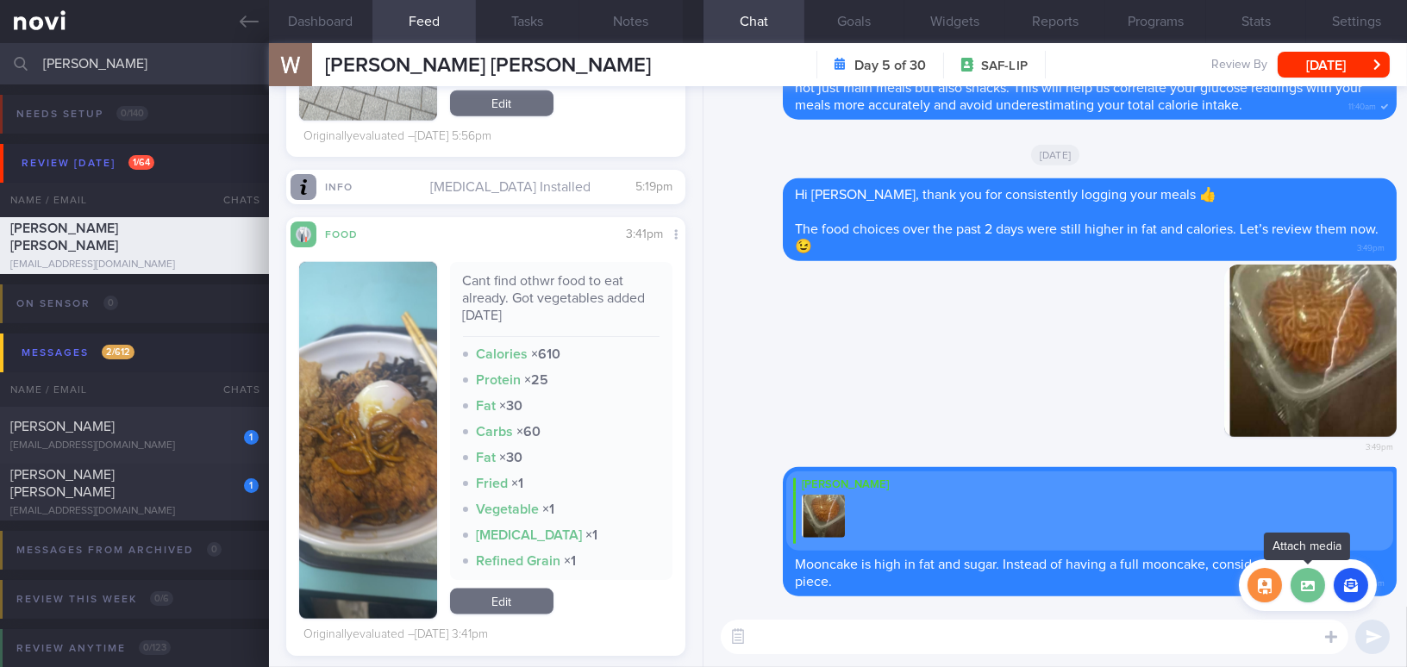
click at [1312, 589] on label at bounding box center [1307, 585] width 34 height 34
click at [0, 0] on input "file" at bounding box center [0, 0] width 0 height 0
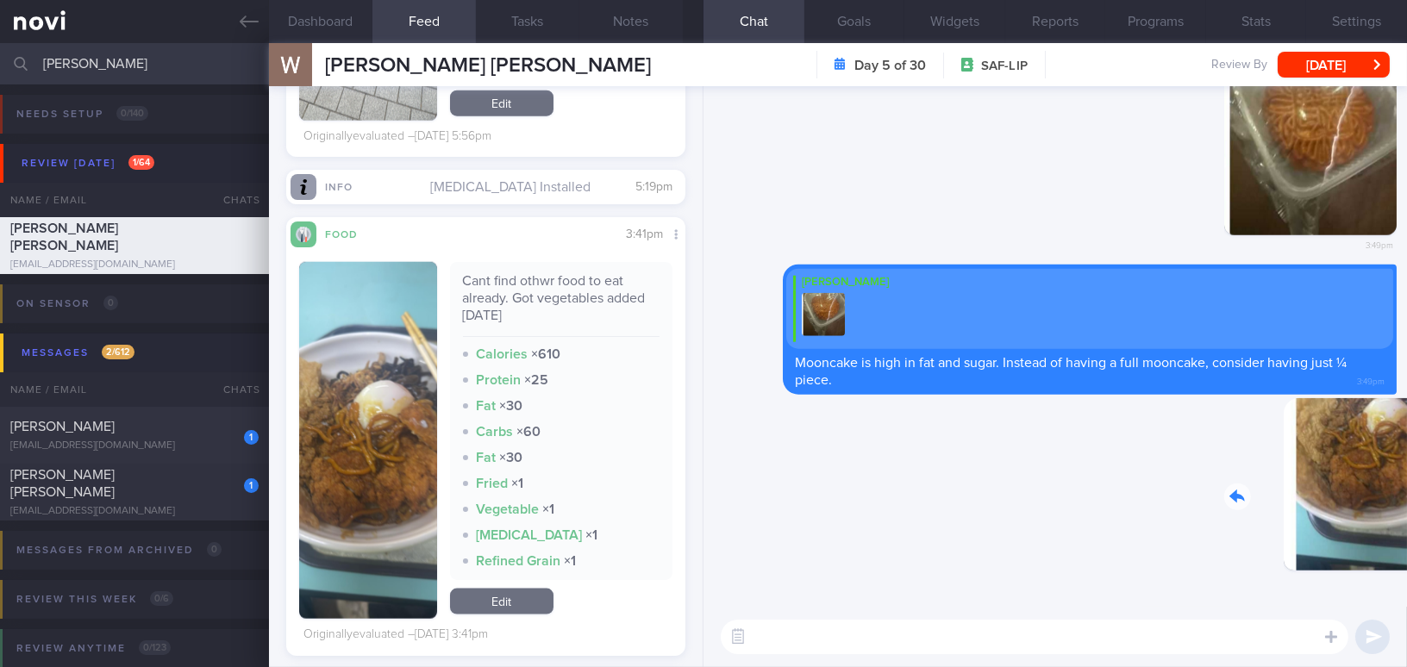
drag, startPoint x: 1286, startPoint y: 496, endPoint x: 1380, endPoint y: 508, distance: 94.7
click at [1380, 508] on div "Delete 3:49pm" at bounding box center [1275, 497] width 241 height 199
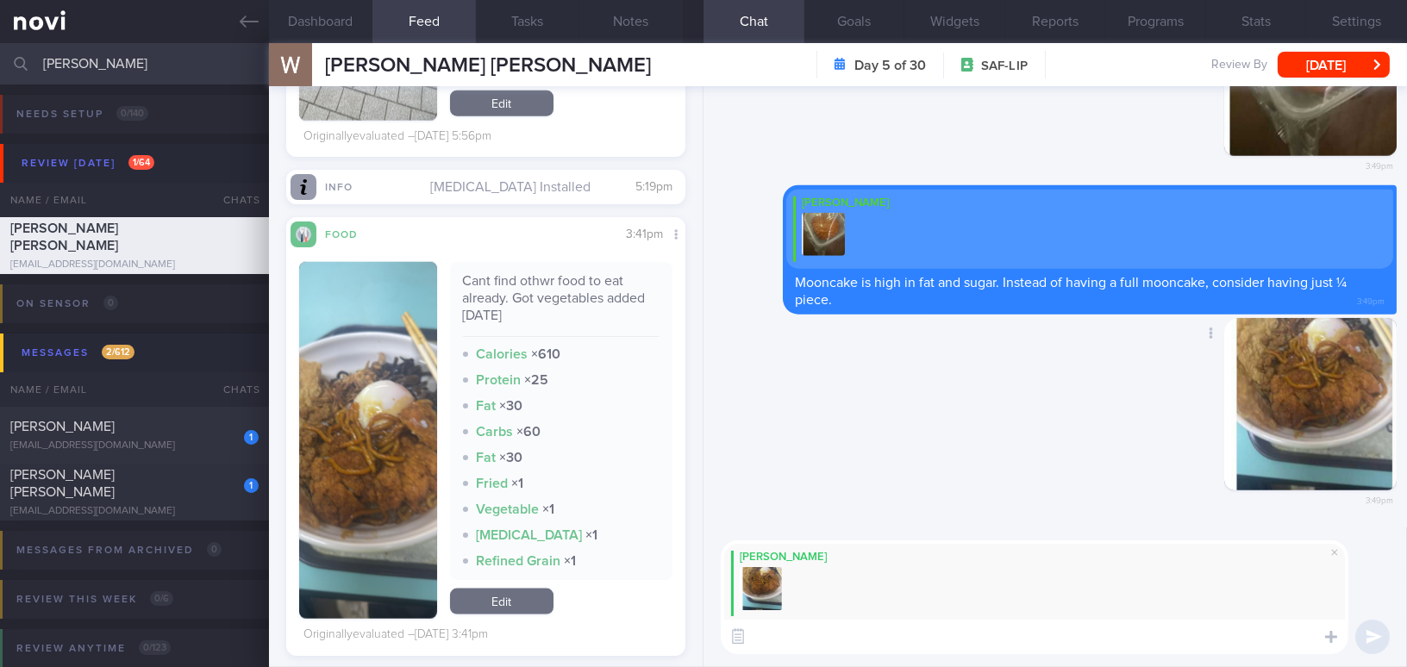
paste textarea "I understand that it can be challenging to have healthy food options available …"
type textarea "I understand that it can be challenging to have healthy food options available …"
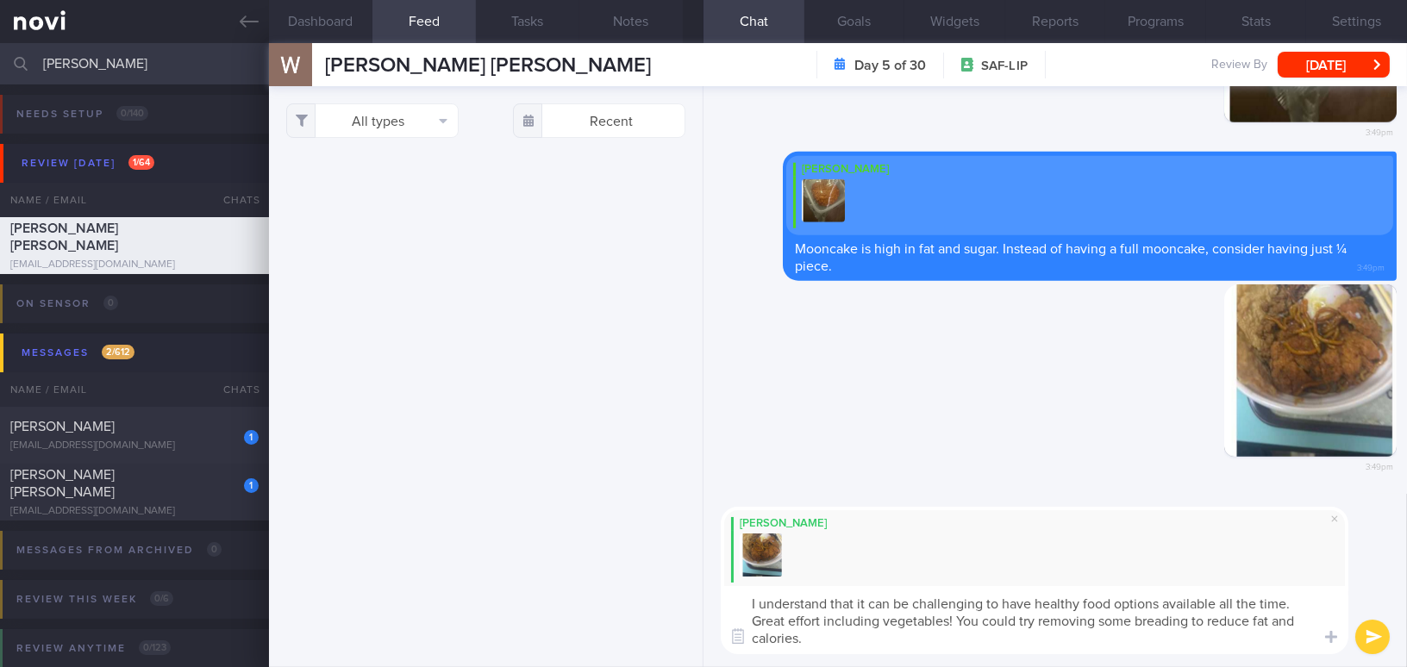
scroll to position [209, 0]
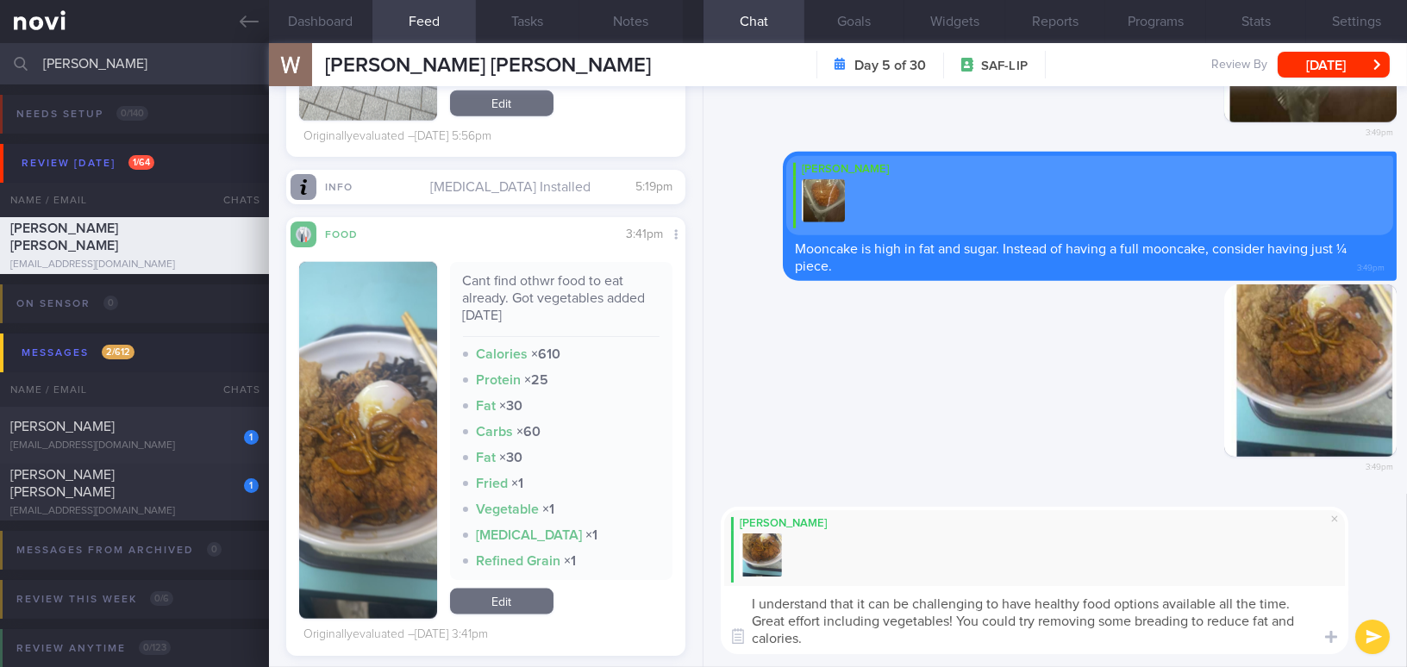
type textarea "I understand that it can be challenging to have healthy food options available …"
click at [1365, 633] on button "submit" at bounding box center [1372, 637] width 34 height 34
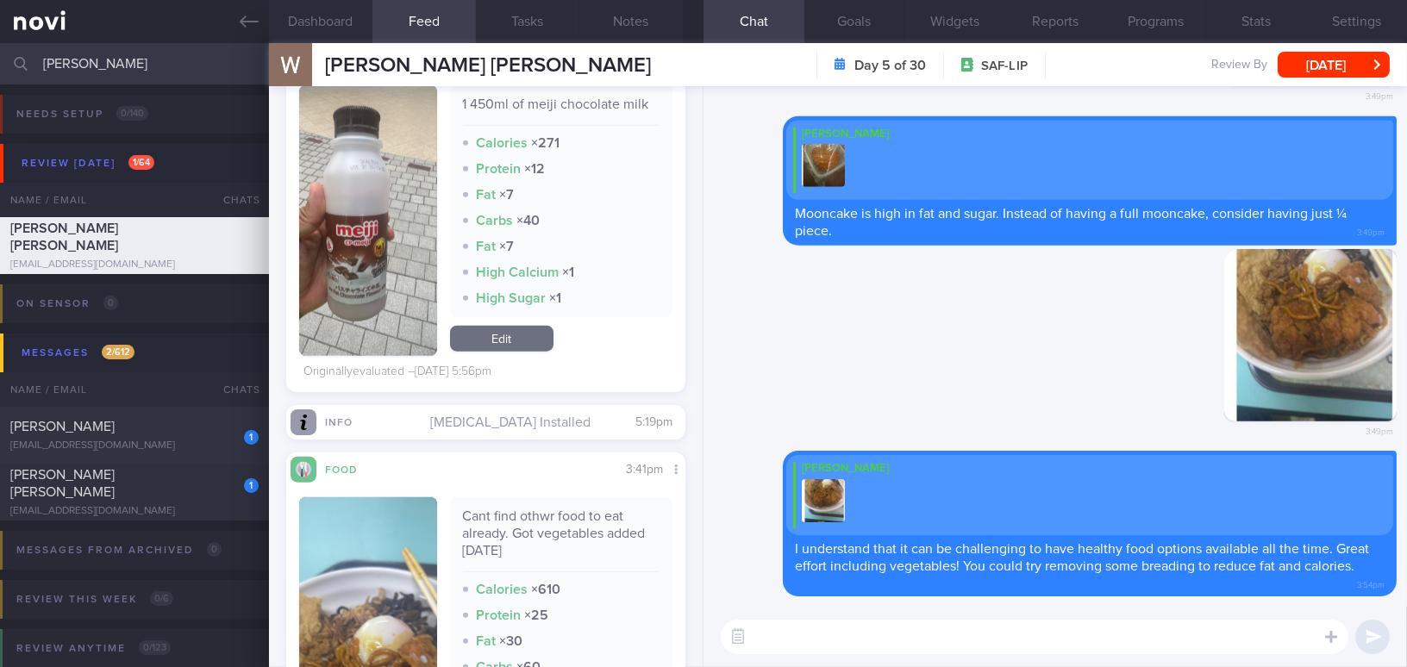
scroll to position [3839, 0]
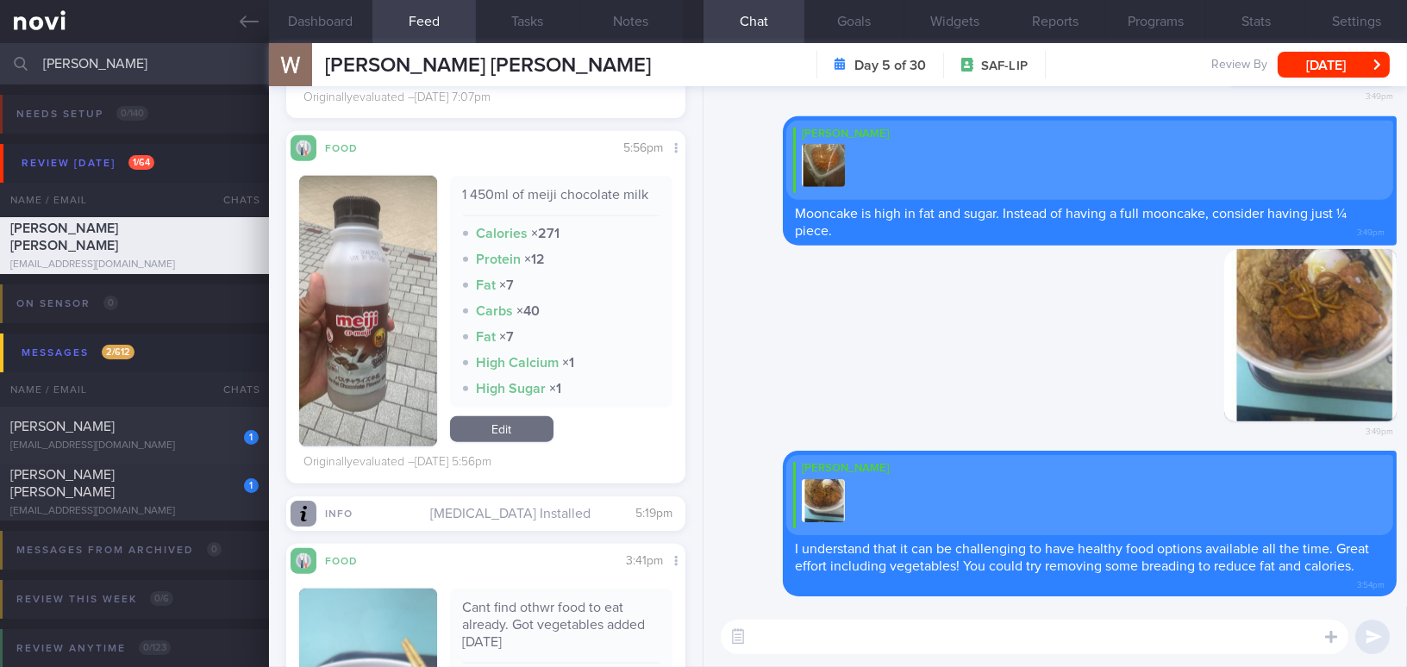
click at [368, 325] on button "button" at bounding box center [368, 311] width 138 height 271
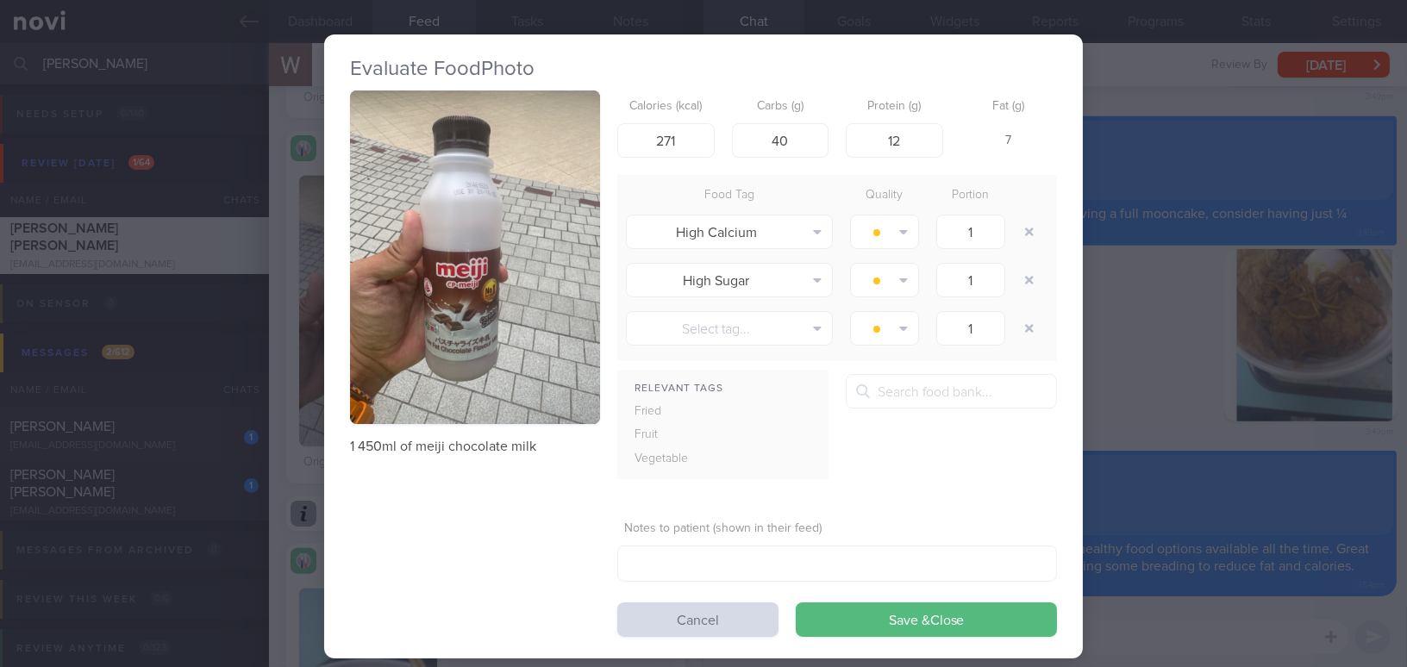
click at [1181, 410] on div "Evaluate Food Photo 1 450ml of meiji chocolate milk Calories (kcal) 271 Carbs (…" at bounding box center [703, 333] width 1407 height 667
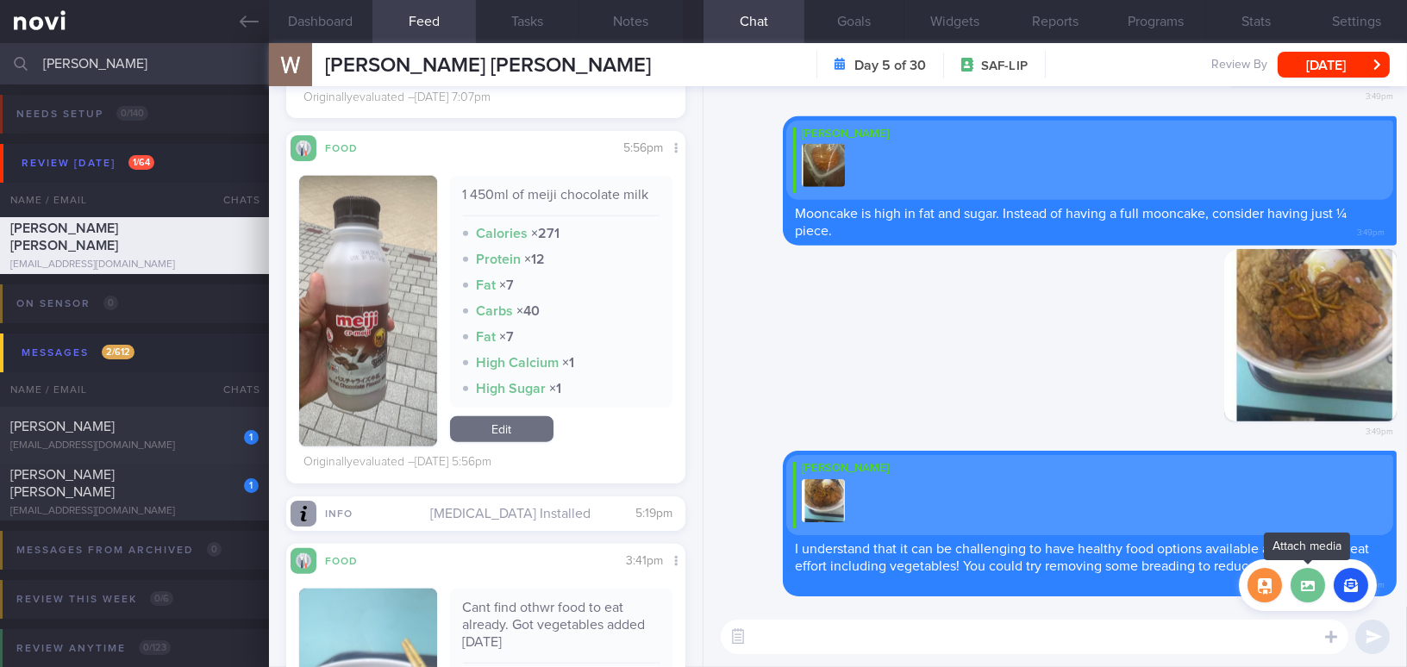
click at [1312, 586] on label at bounding box center [1307, 585] width 34 height 34
click at [0, 0] on input "file" at bounding box center [0, 0] width 0 height 0
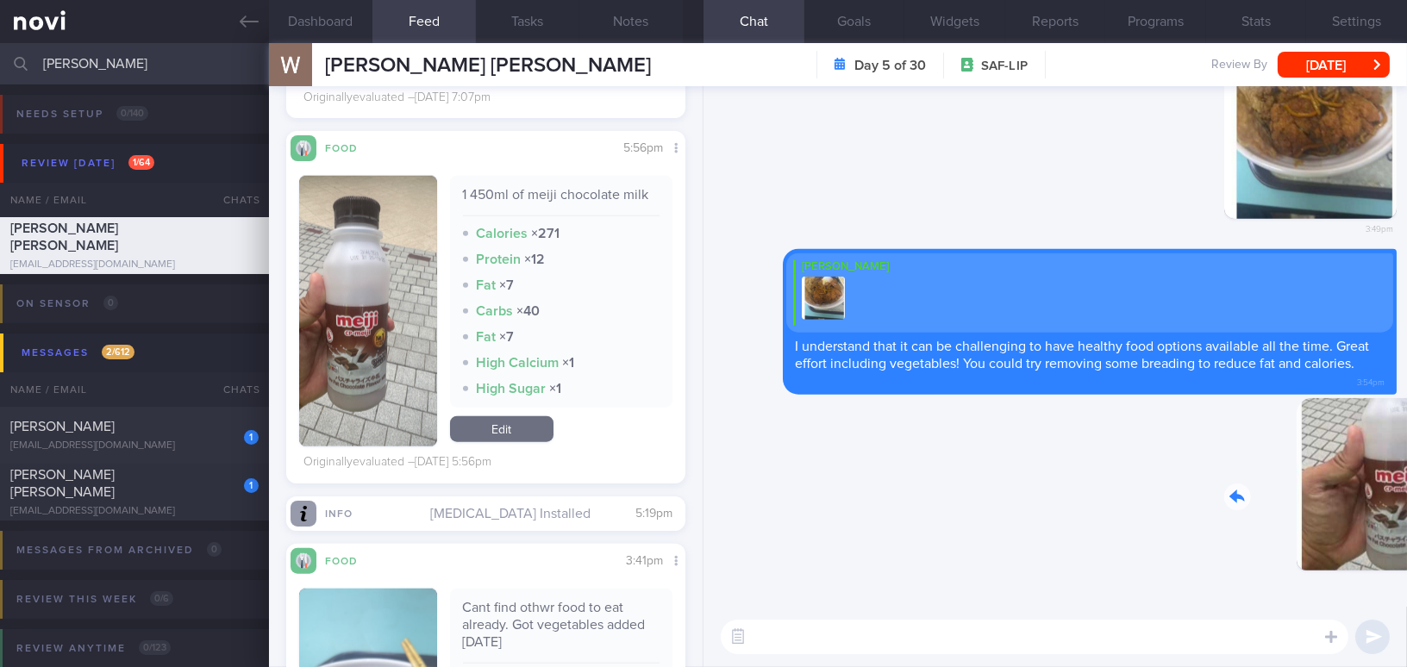
drag, startPoint x: 1235, startPoint y: 484, endPoint x: 1391, endPoint y: 484, distance: 156.0
click at [1391, 484] on div "Delete 3:55pm Delete Mee Li I understand that it can be challenging to have hea…" at bounding box center [1054, 346] width 703 height 521
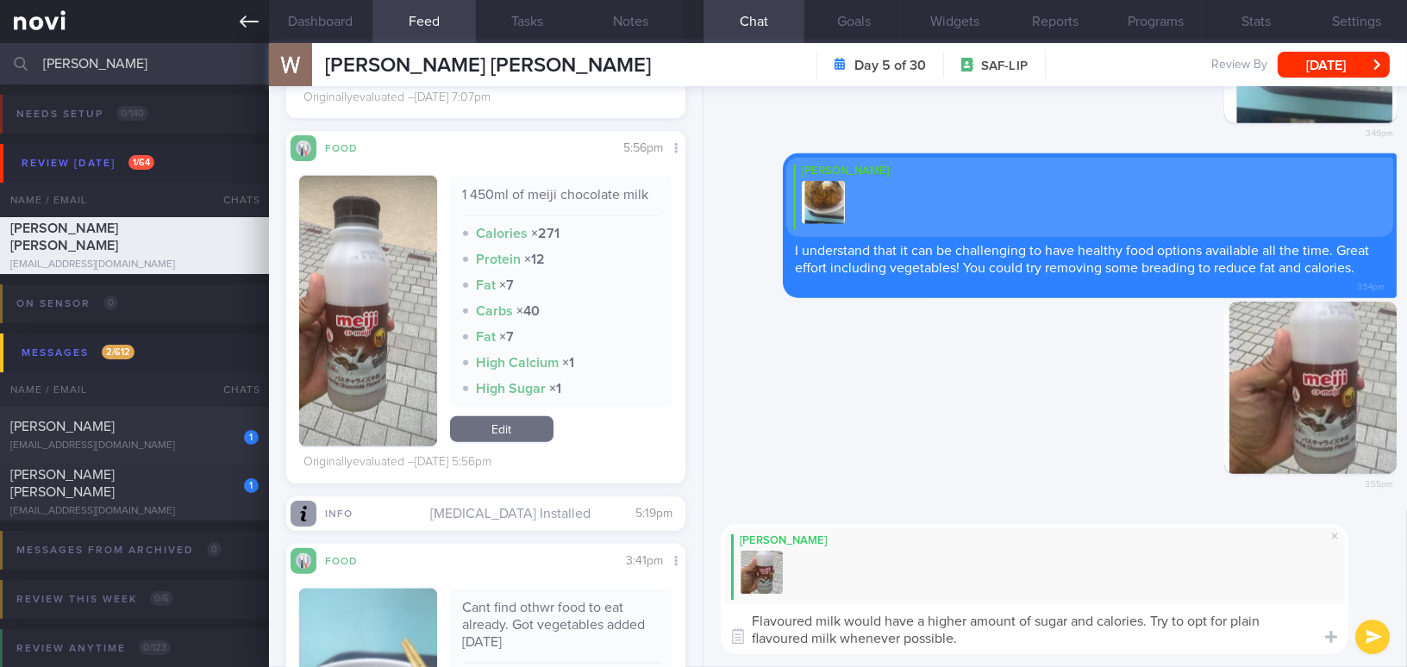
type textarea "Flavoured milk would have a higher amount of sugar and calories. Try to opt for…"
drag, startPoint x: 976, startPoint y: 638, endPoint x: 696, endPoint y: 608, distance: 282.6
click at [696, 608] on div "Dashboard Feed 14 Tasks Notes Chat Goals Widgets Reports Programs Stats Setting…" at bounding box center [838, 355] width 1138 height 624
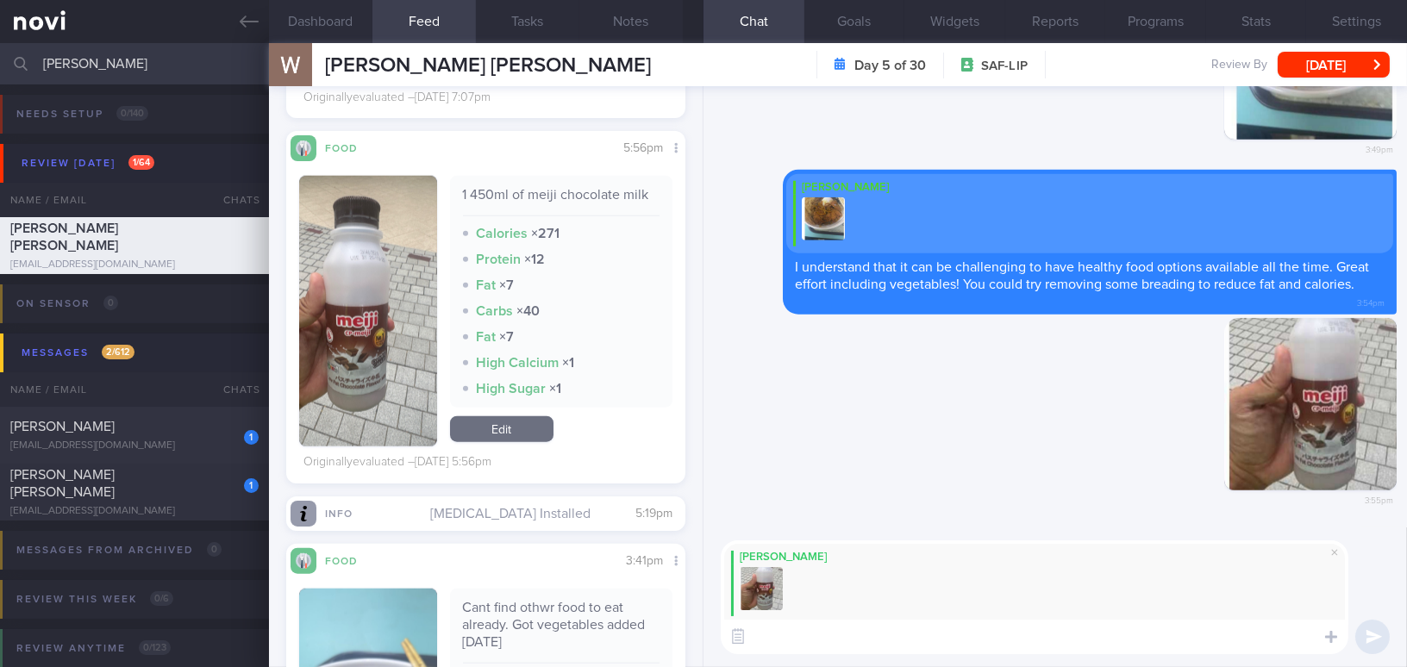
paste textarea "Flavored milk usually contains higher amounts of sugar and calories. Try to opt…"
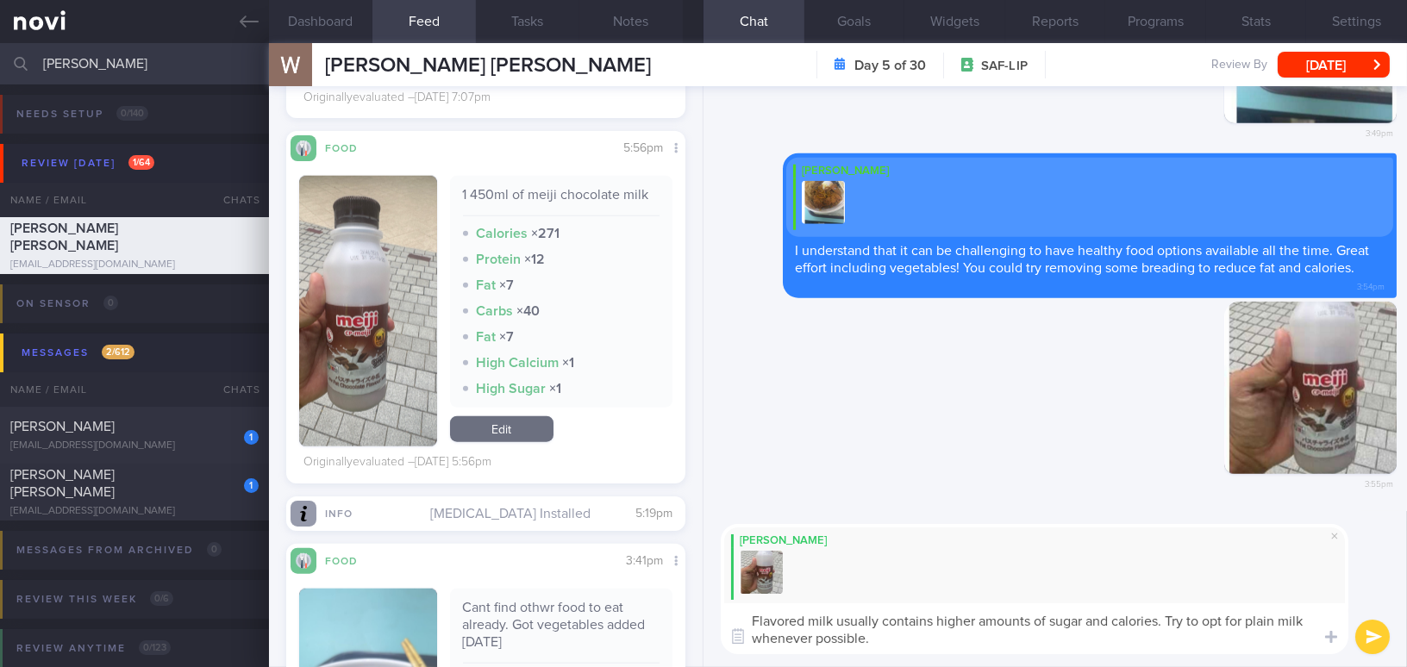
click at [782, 619] on textarea "Flavored milk usually contains higher amounts of sugar and calories. Try to opt…" at bounding box center [1034, 628] width 627 height 51
type textarea "Flavoured milk usually contains higher amounts of sugar and calories. Try to op…"
click at [1371, 640] on button "submit" at bounding box center [1372, 637] width 34 height 34
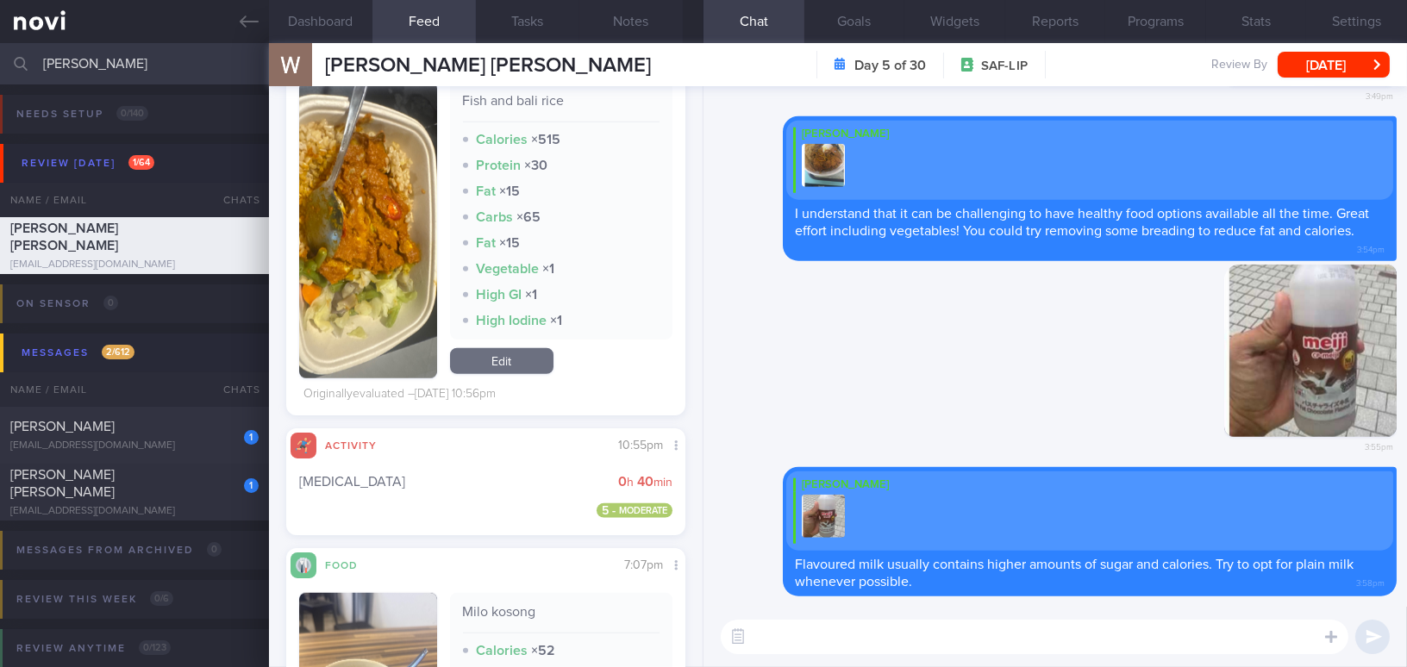
scroll to position [2977, 0]
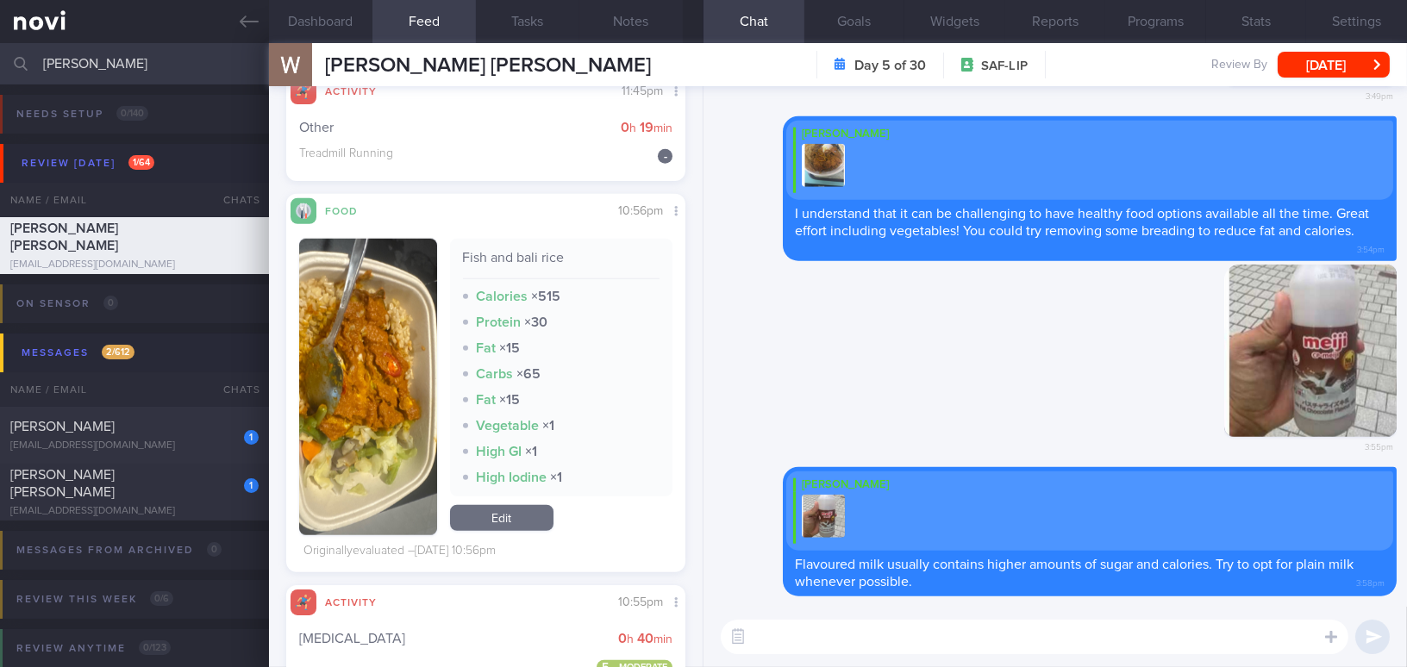
click at [354, 380] on button "button" at bounding box center [368, 387] width 138 height 296
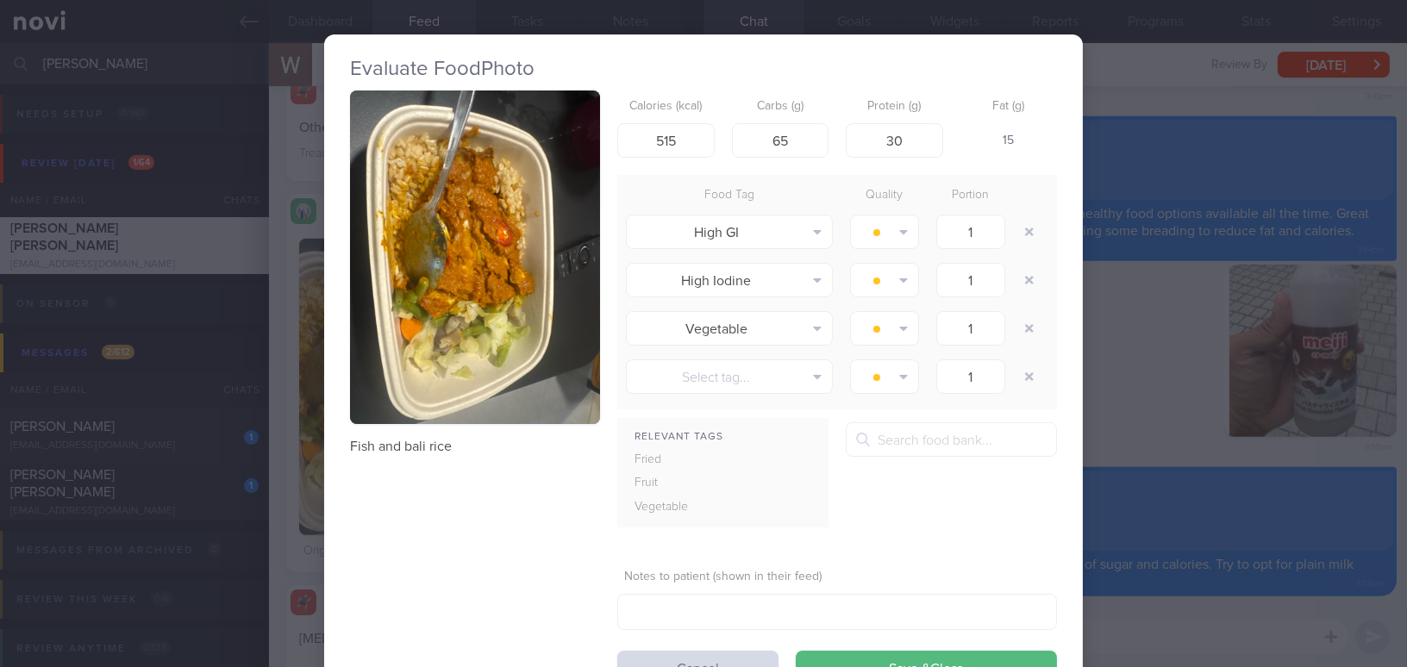
click at [397, 319] on button "button" at bounding box center [475, 257] width 250 height 334
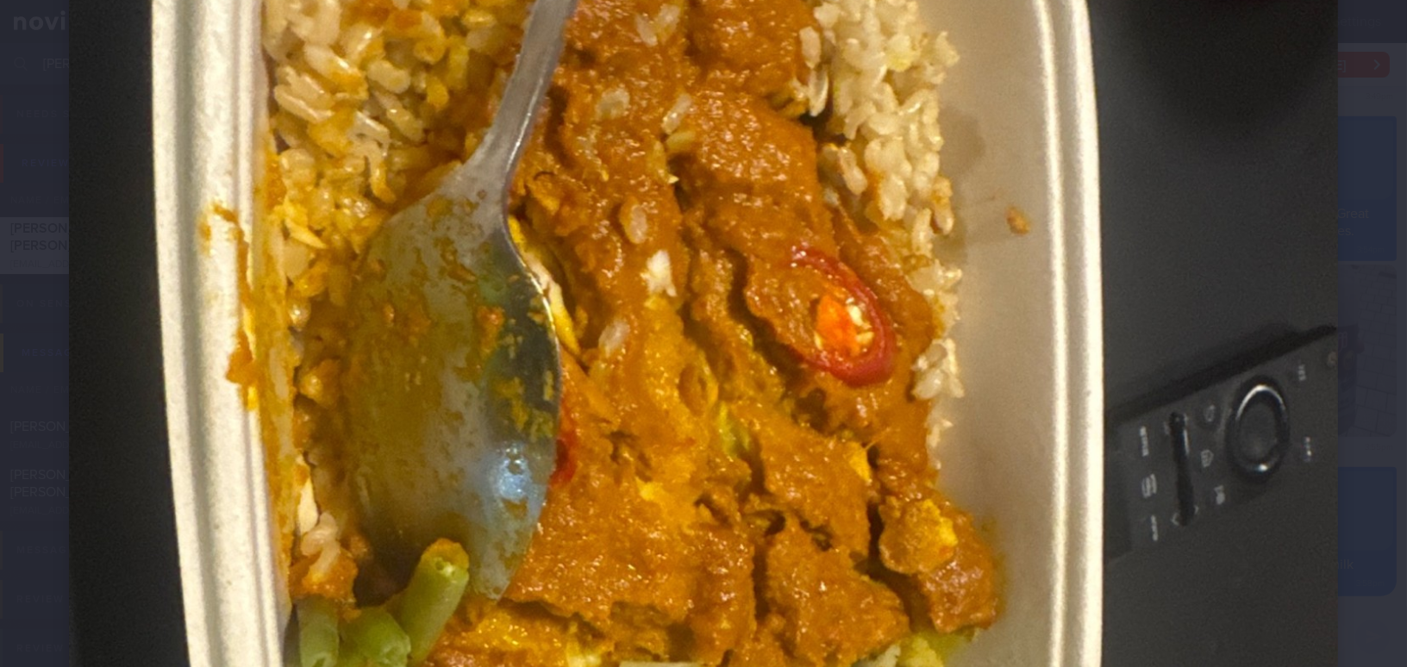
scroll to position [783, 0]
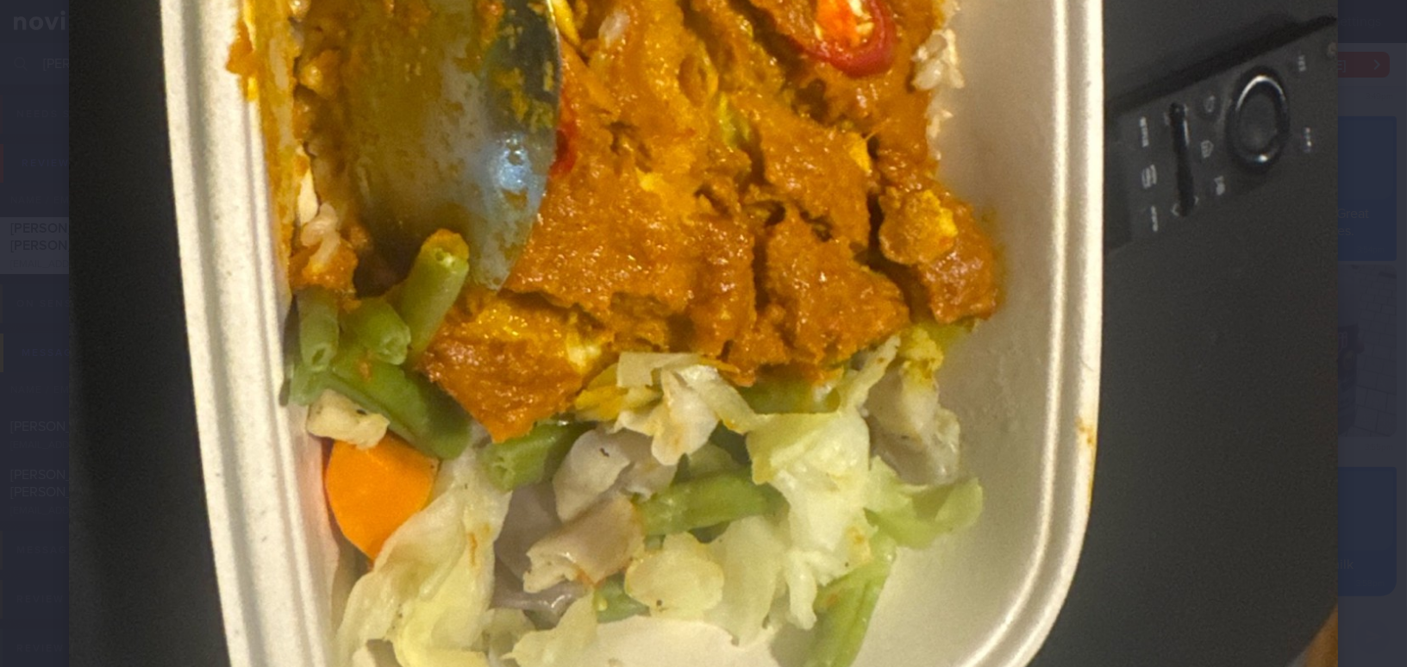
click at [583, 361] on img at bounding box center [703, 132] width 1269 height 1692
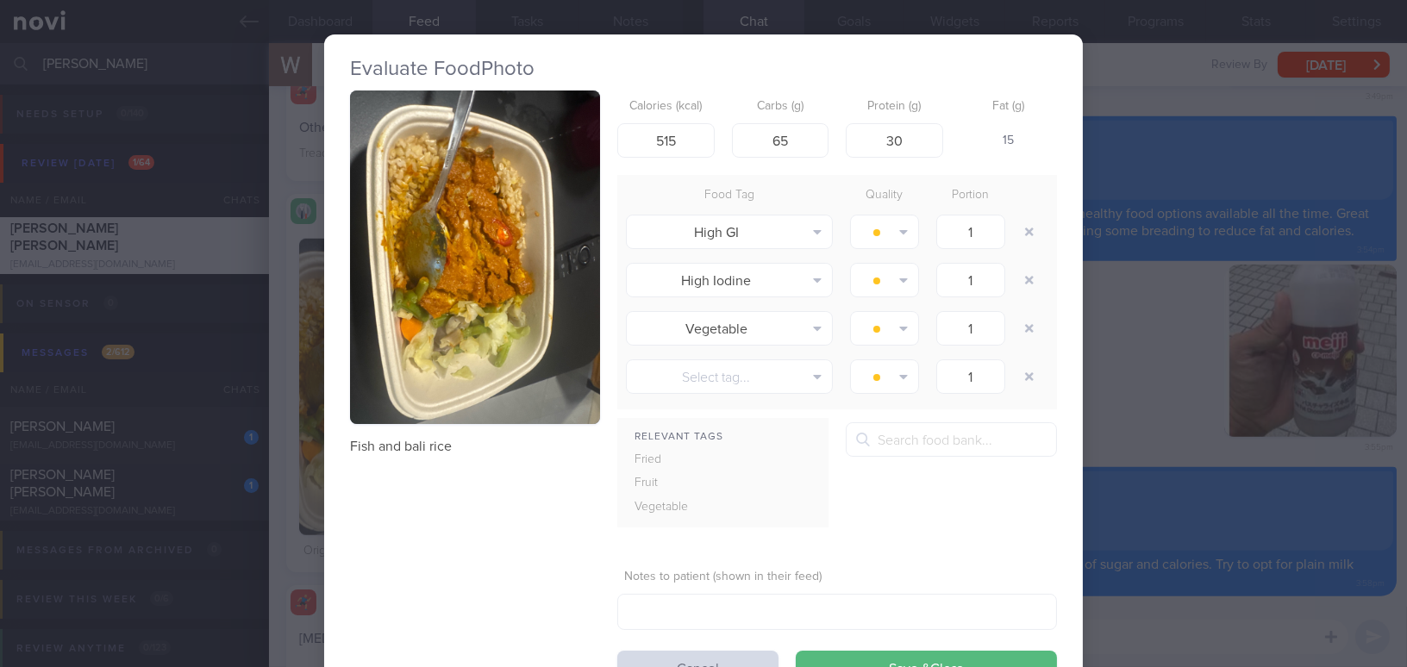
click at [1162, 340] on div "Evaluate Food Photo Fish and bali rice Calories (kcal) 515 Carbs (g) 65 Protein…" at bounding box center [703, 333] width 1407 height 667
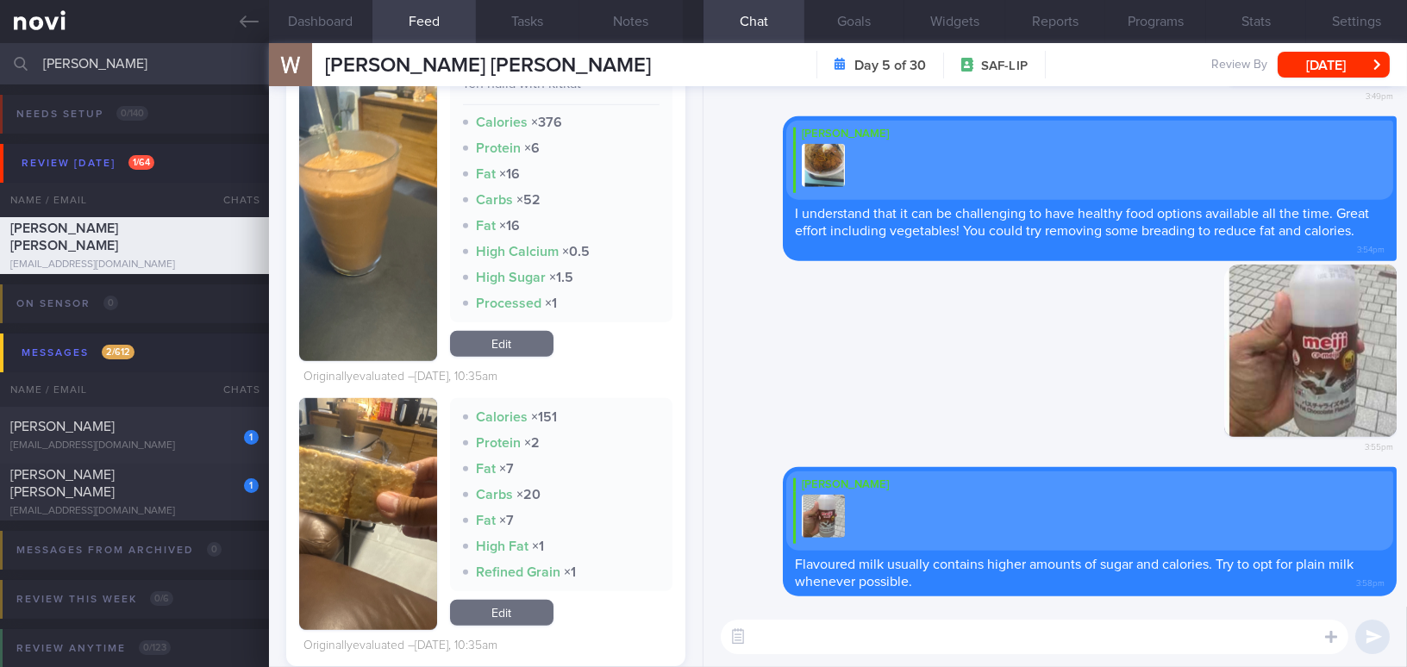
scroll to position [2272, 0]
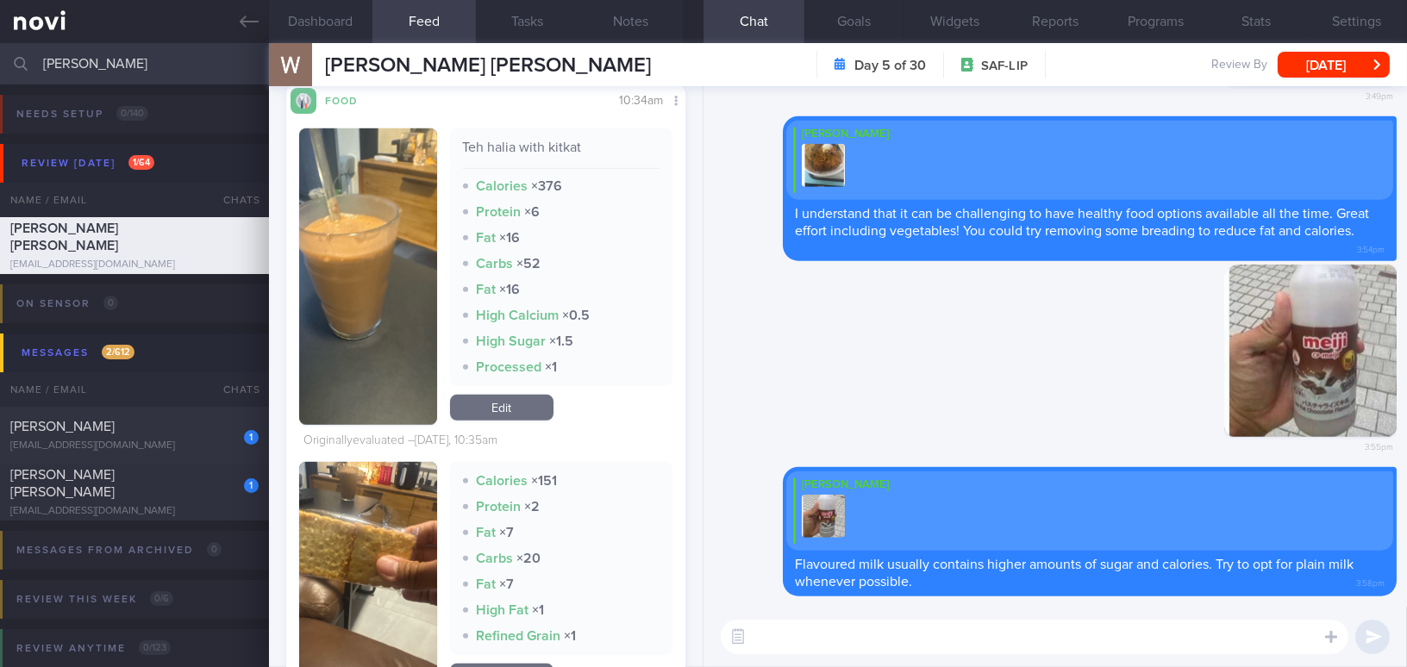
click at [380, 298] on button "button" at bounding box center [368, 276] width 138 height 296
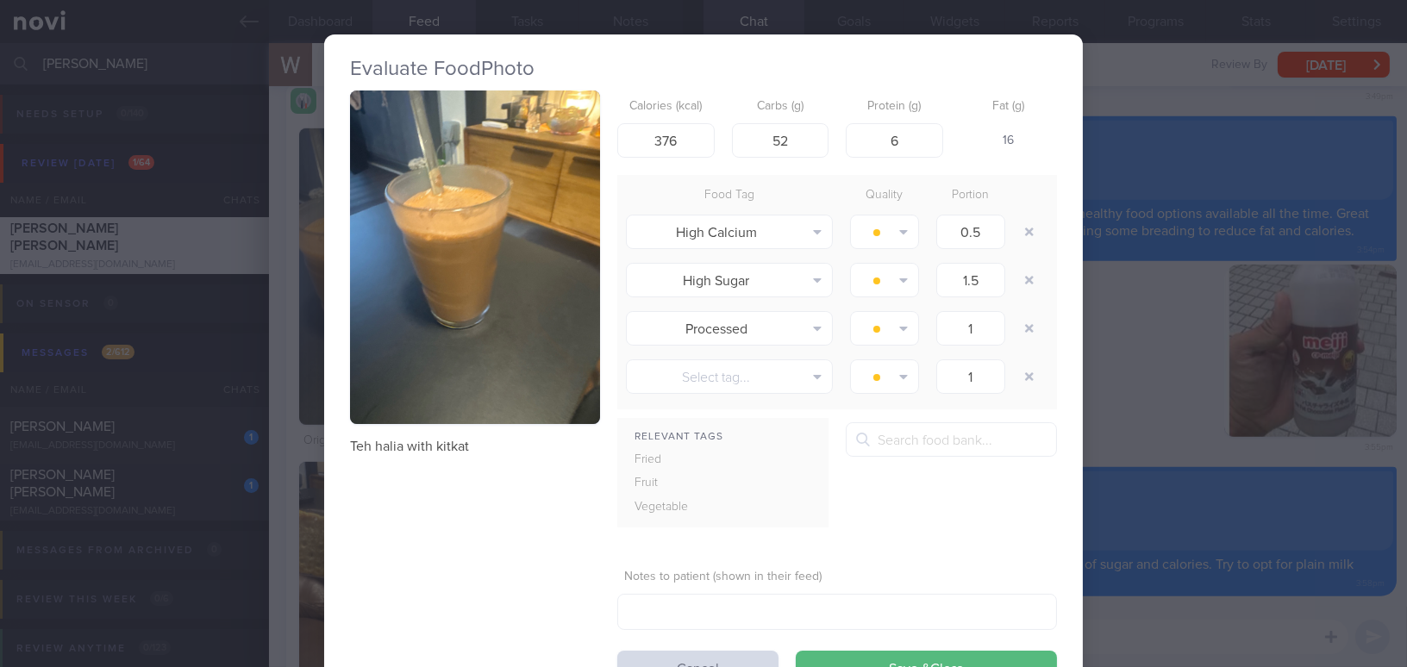
click at [1158, 374] on div "Evaluate Food Photo Teh halia with kitkat Calories (kcal) 376 Carbs (g) 52 Prot…" at bounding box center [703, 333] width 1407 height 667
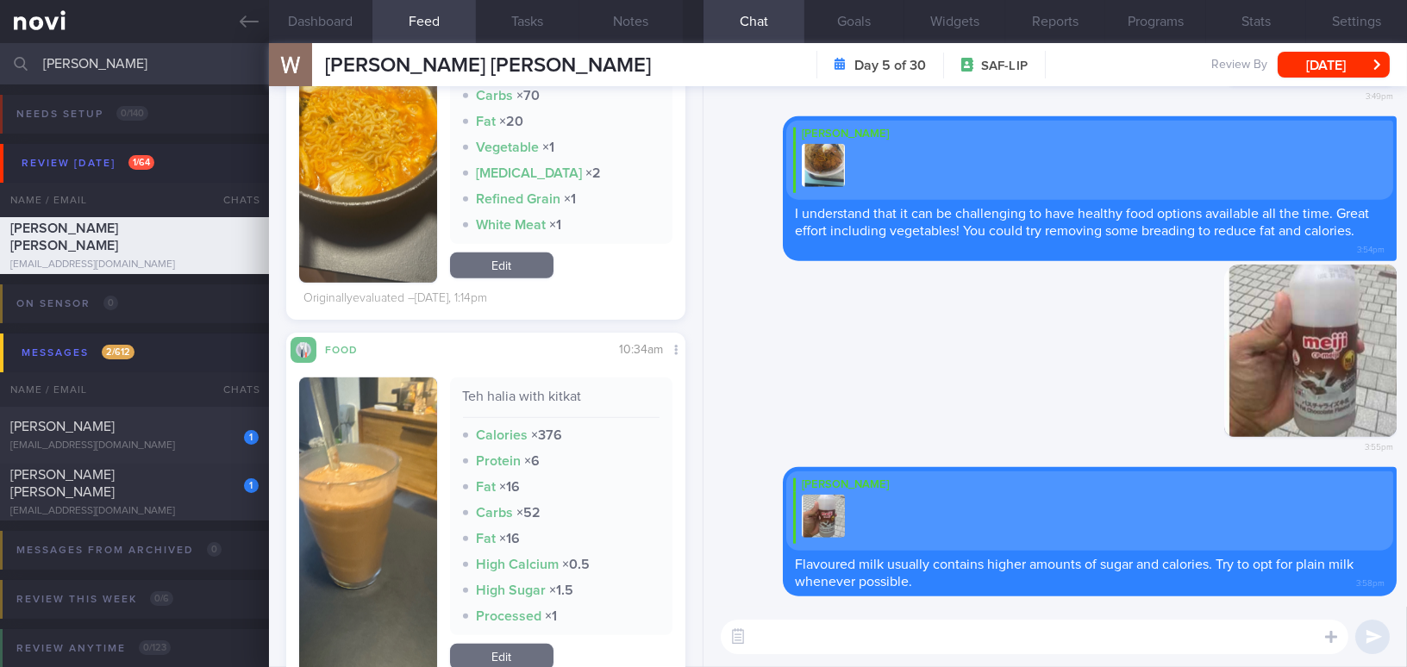
scroll to position [1801, 0]
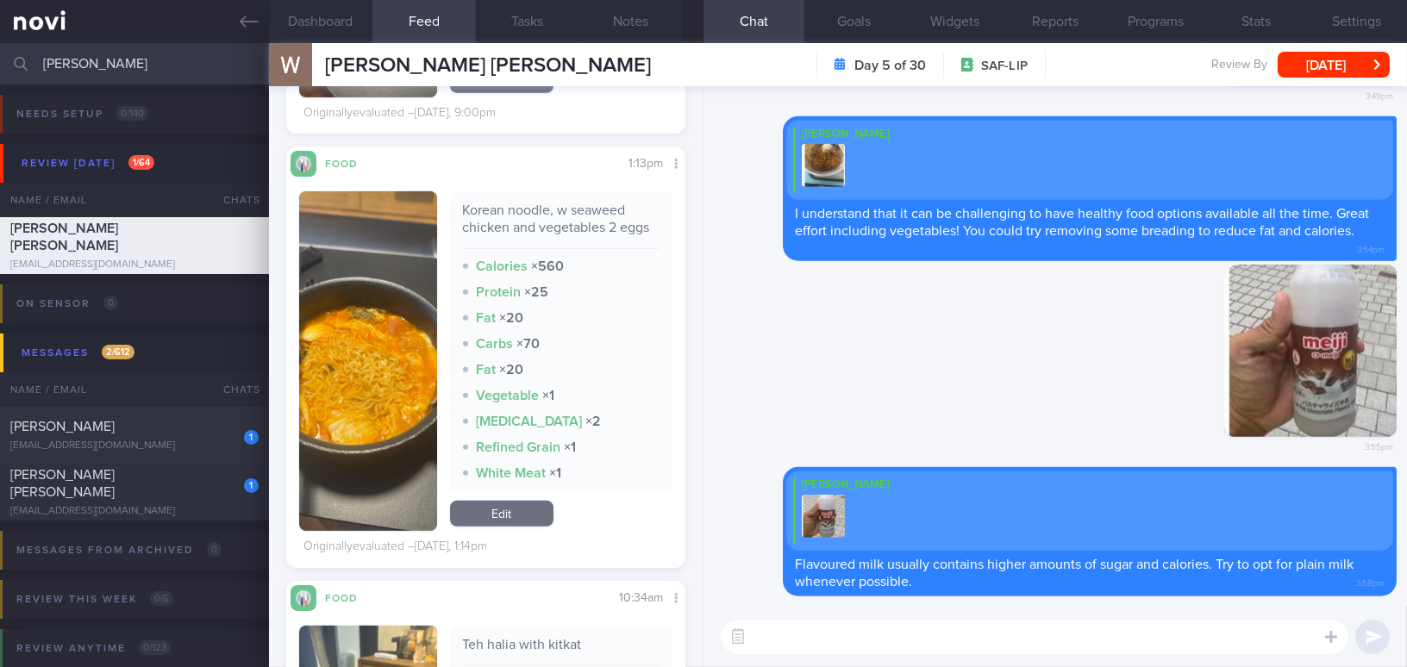
click at [377, 466] on img "button" at bounding box center [368, 361] width 138 height 340
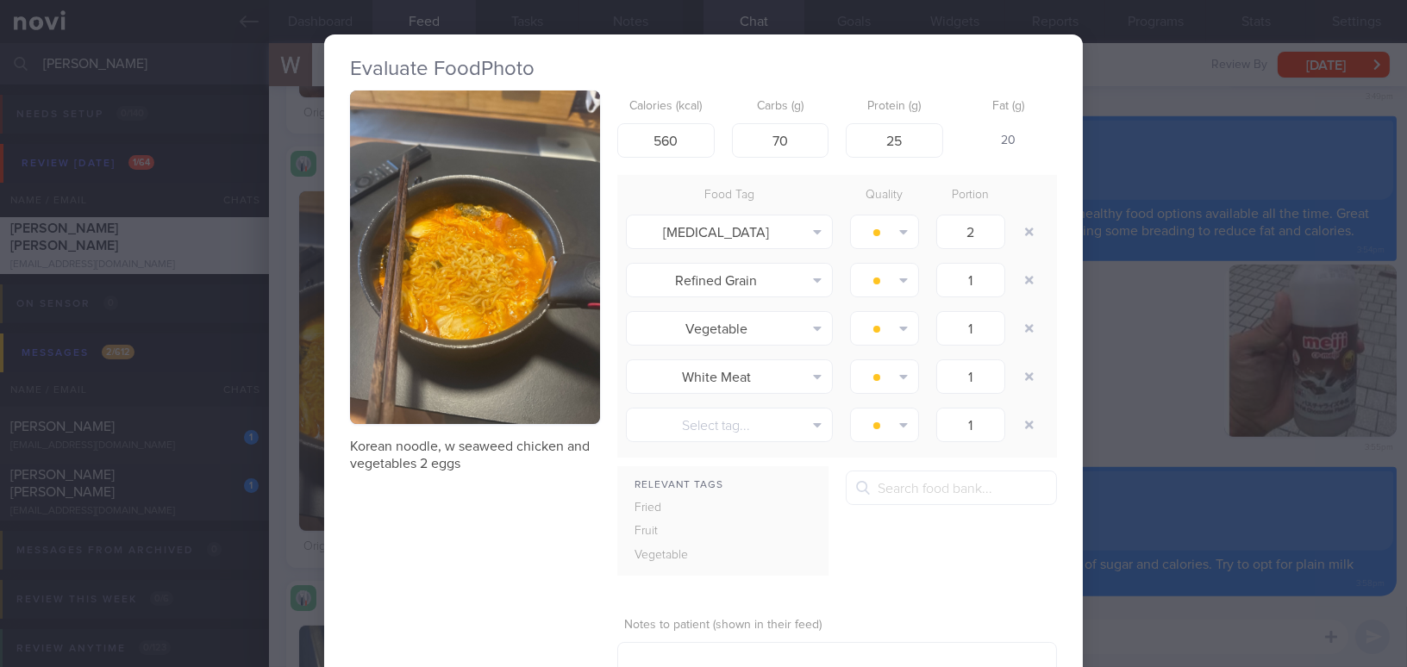
click at [1237, 626] on div "Evaluate Food Photo Korean noodle, w seaweed chicken and vegetables 2 eggs Calo…" at bounding box center [703, 333] width 1407 height 667
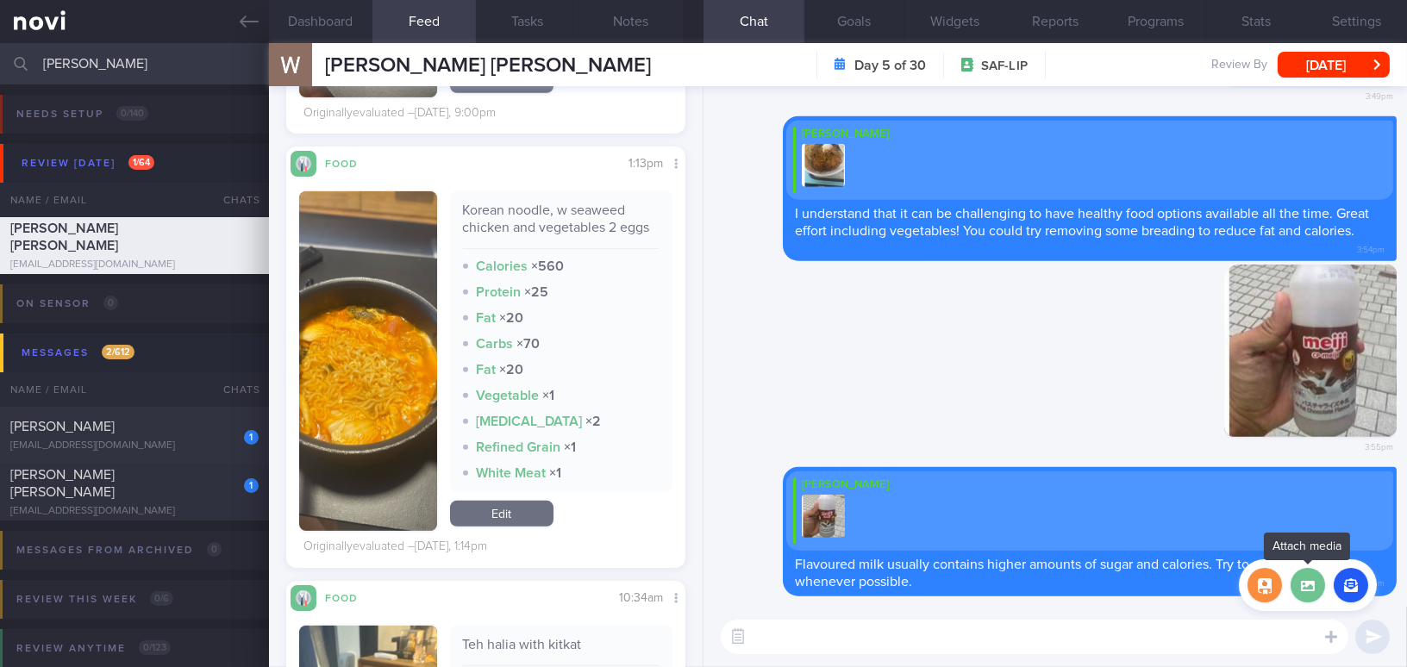
click at [1307, 583] on label at bounding box center [1307, 585] width 34 height 34
click at [0, 0] on input "file" at bounding box center [0, 0] width 0 height 0
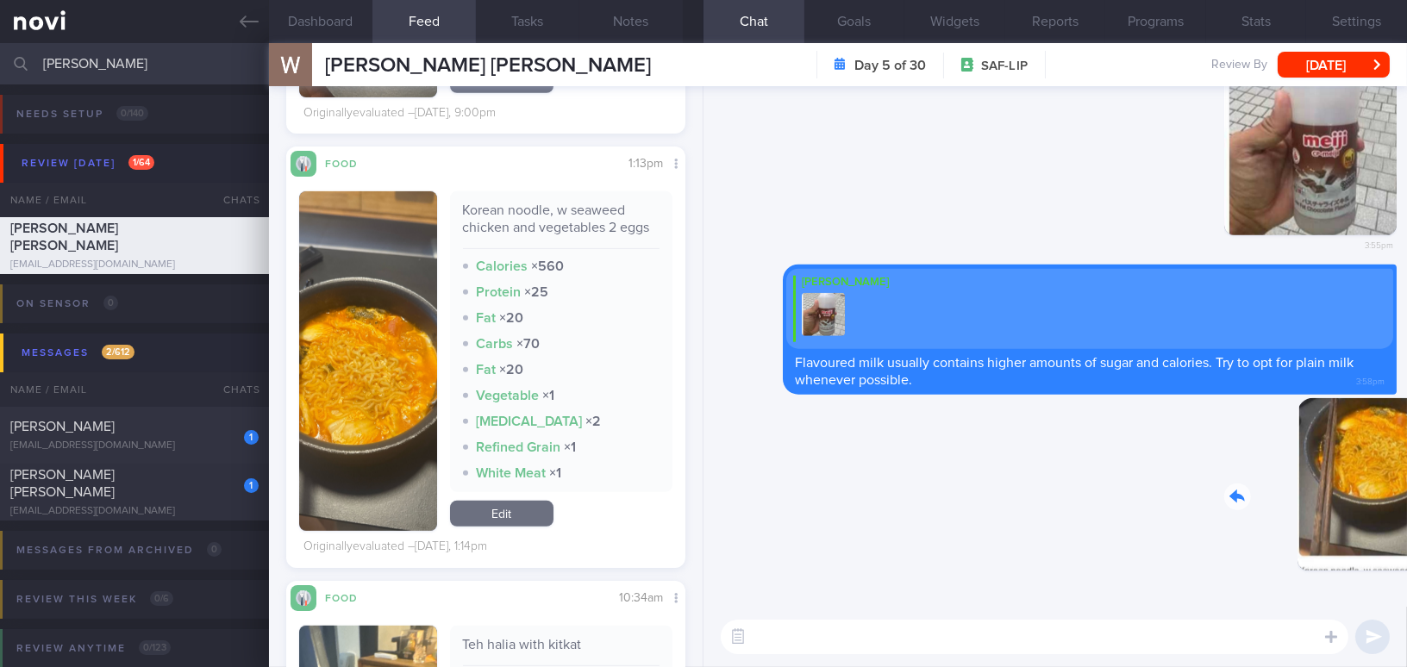
drag, startPoint x: 1296, startPoint y: 502, endPoint x: 1592, endPoint y: 556, distance: 300.4
click at [1406, 556] on html "You are offline! Some functionality will be unavailable Patients New Users Coac…" at bounding box center [703, 333] width 1407 height 667
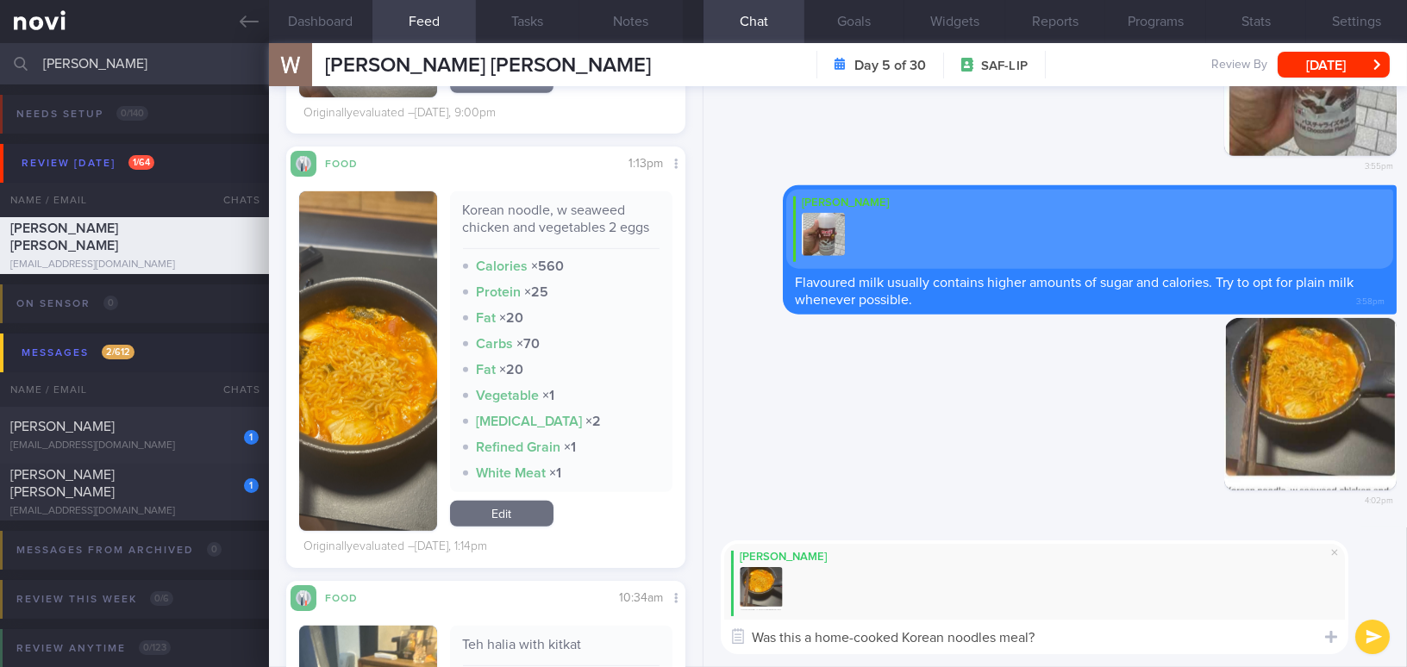
drag, startPoint x: 1056, startPoint y: 636, endPoint x: 715, endPoint y: 640, distance: 340.5
click at [715, 640] on div "Mee Li Was this a home-cooked Korean noodles meal? Was this a home-cooked Korea…" at bounding box center [1054, 597] width 703 height 140
click at [1076, 640] on textarea "Was this a home-cooked Korean noodles meal?" at bounding box center [1034, 637] width 627 height 34
drag, startPoint x: 1076, startPoint y: 640, endPoint x: 608, endPoint y: 628, distance: 468.1
click at [608, 628] on div "Dashboard Feed 14 Tasks Notes Chat Goals Widgets Reports Programs Stats Setting…" at bounding box center [838, 355] width 1138 height 624
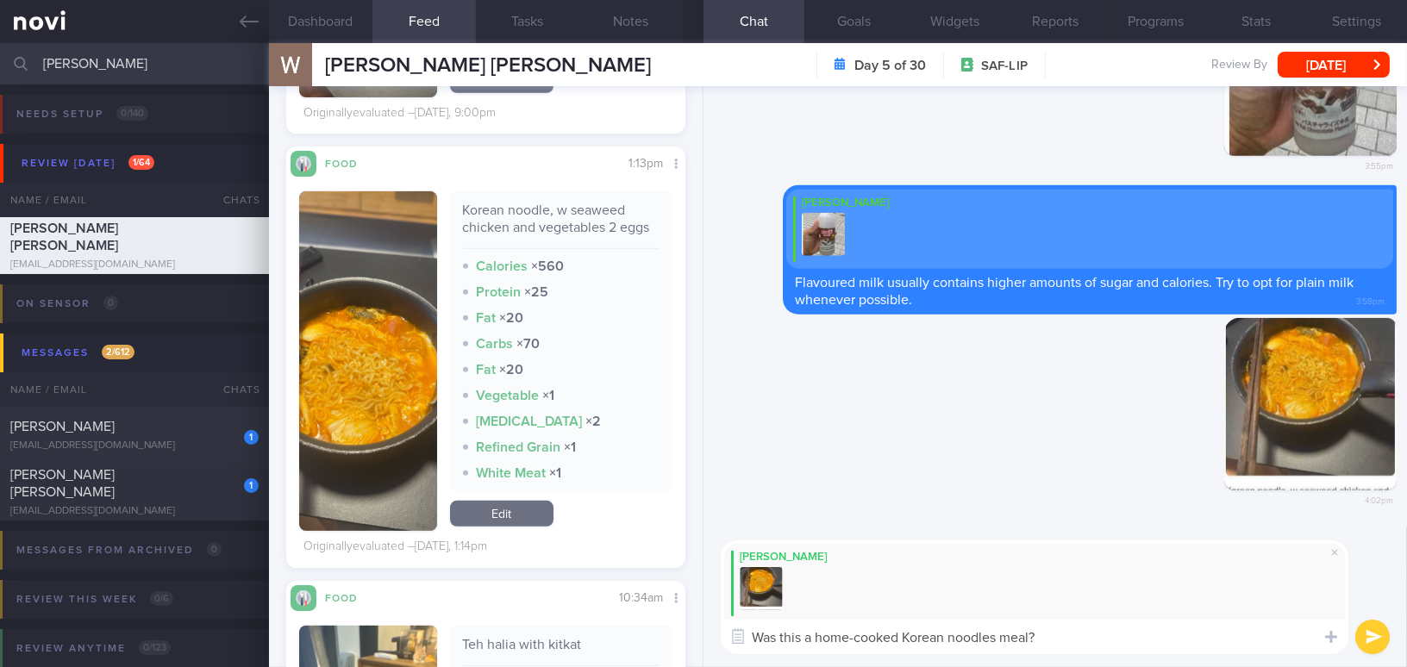
paste textarea "made"
type textarea "Was this a homemade Korean noodles meal?"
click at [1378, 635] on button "submit" at bounding box center [1372, 637] width 34 height 34
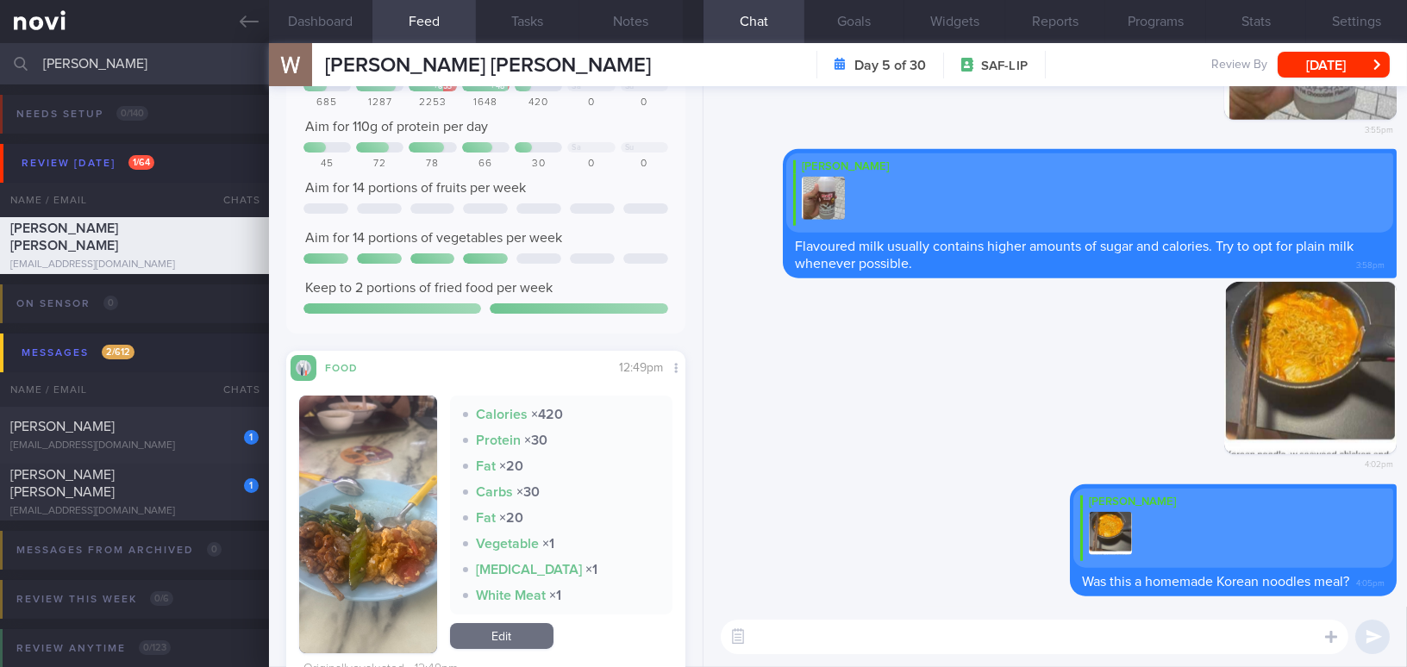
scroll to position [156, 0]
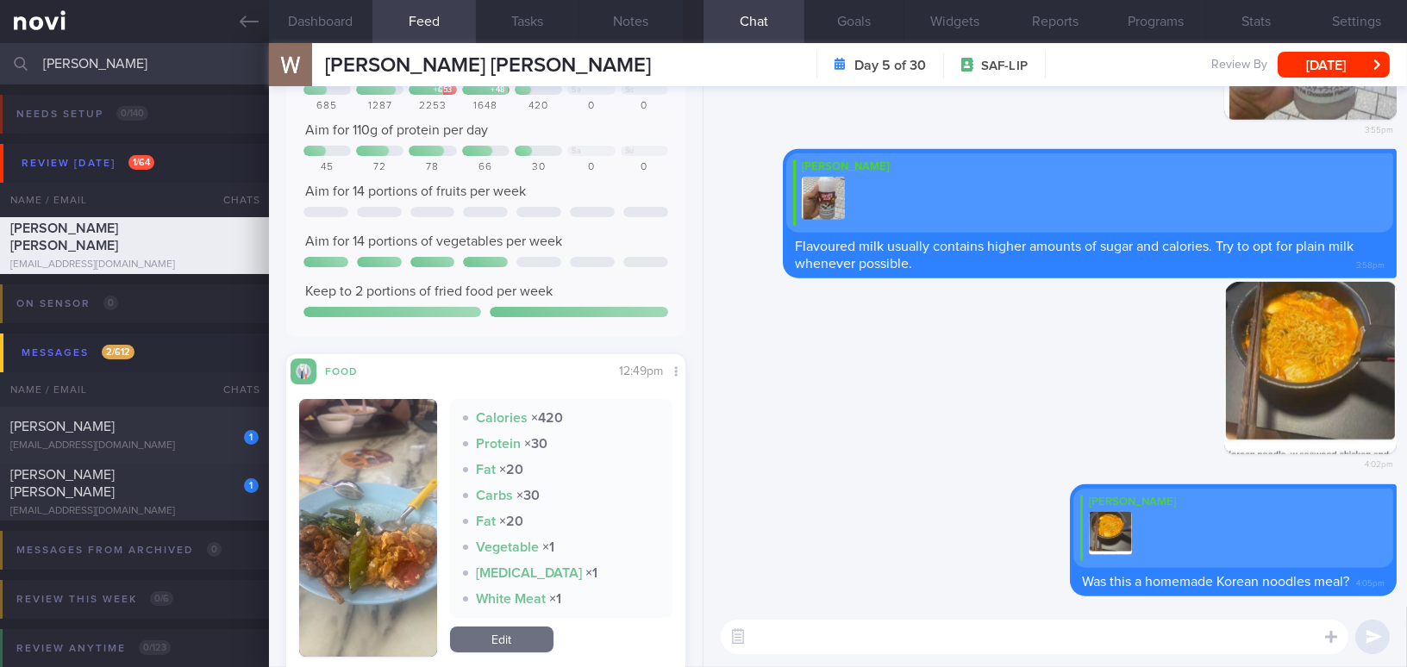
click at [384, 478] on button "button" at bounding box center [368, 528] width 138 height 258
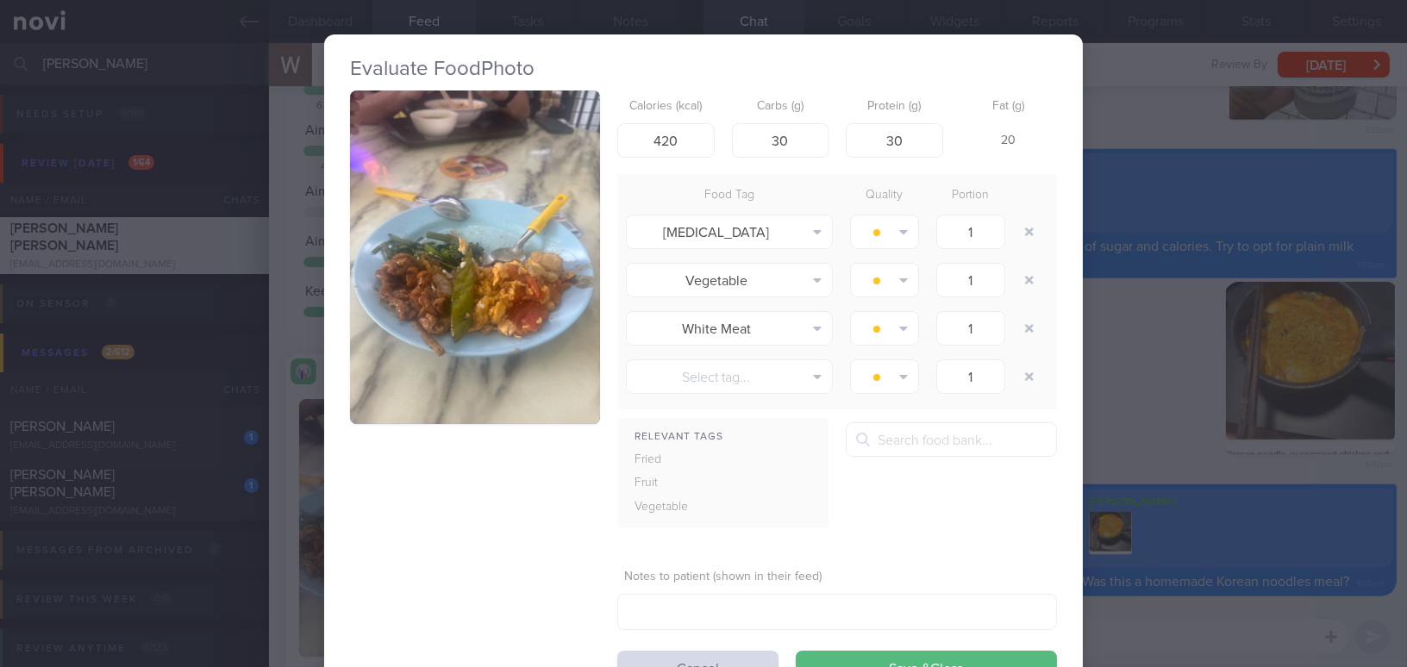
click at [469, 337] on button "button" at bounding box center [475, 257] width 250 height 334
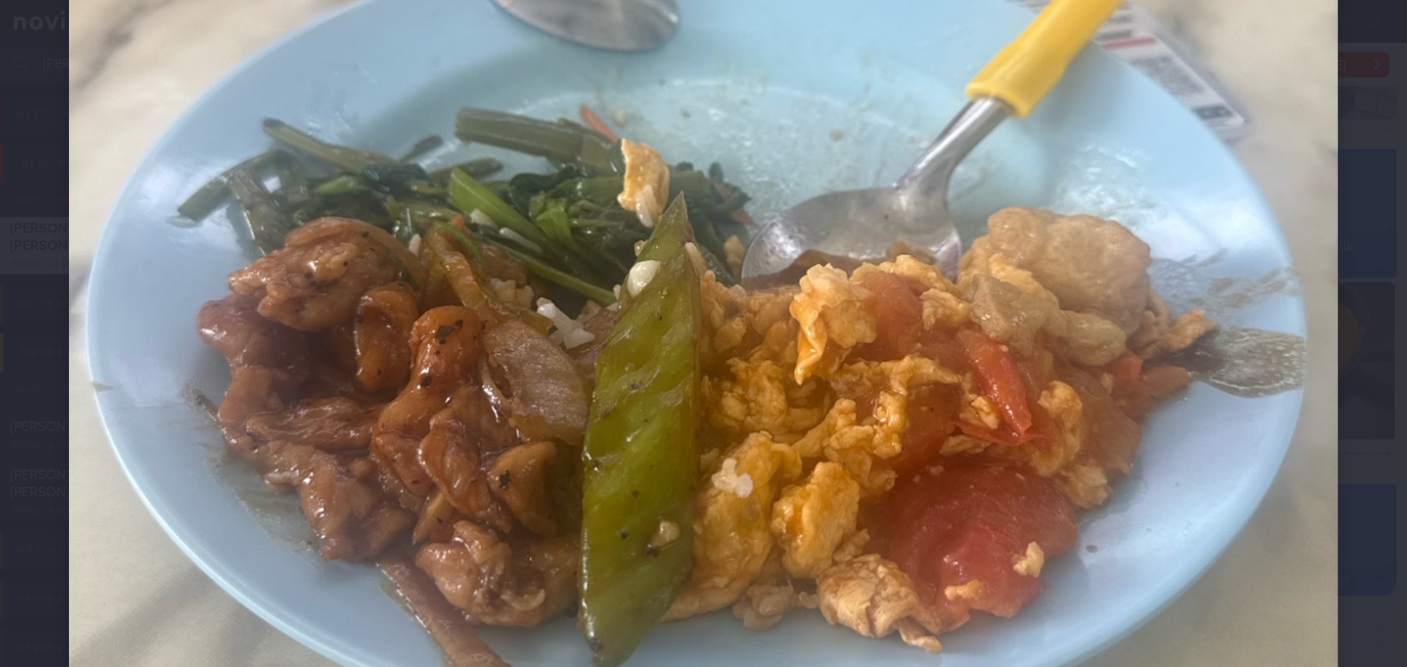
scroll to position [705, 0]
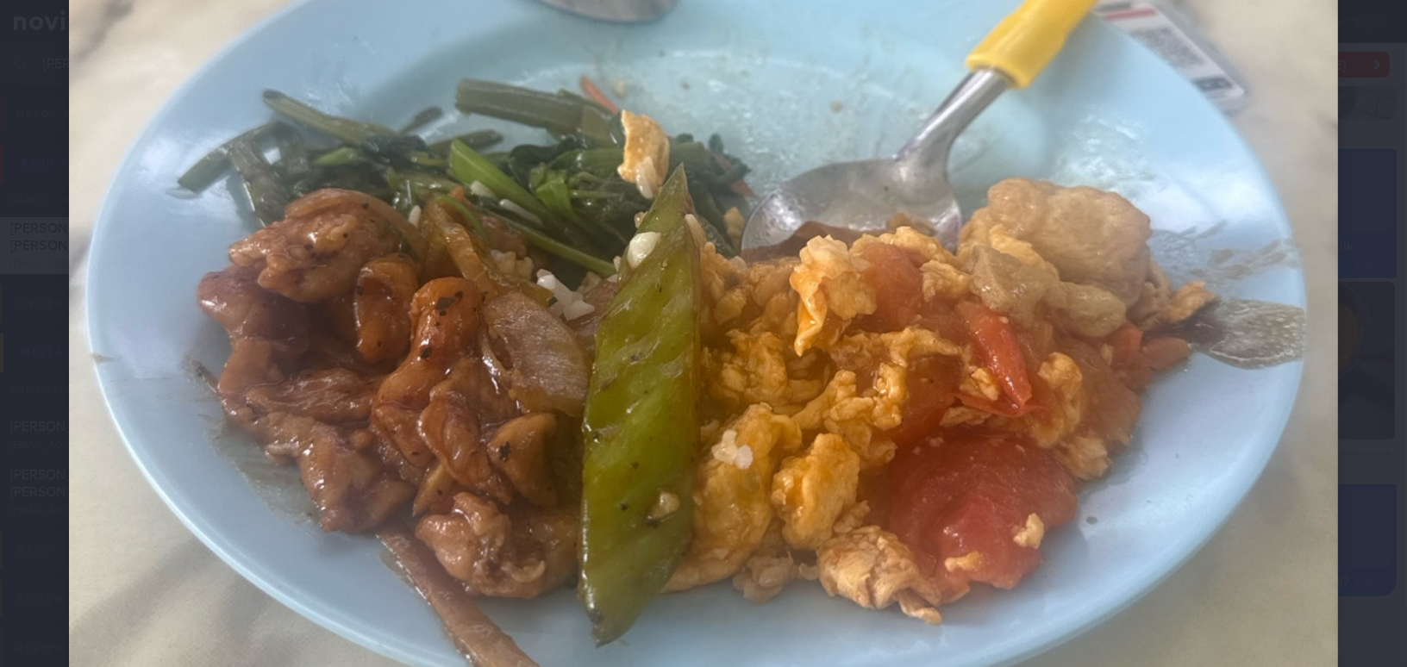
click at [967, 407] on img at bounding box center [703, 210] width 1269 height 1692
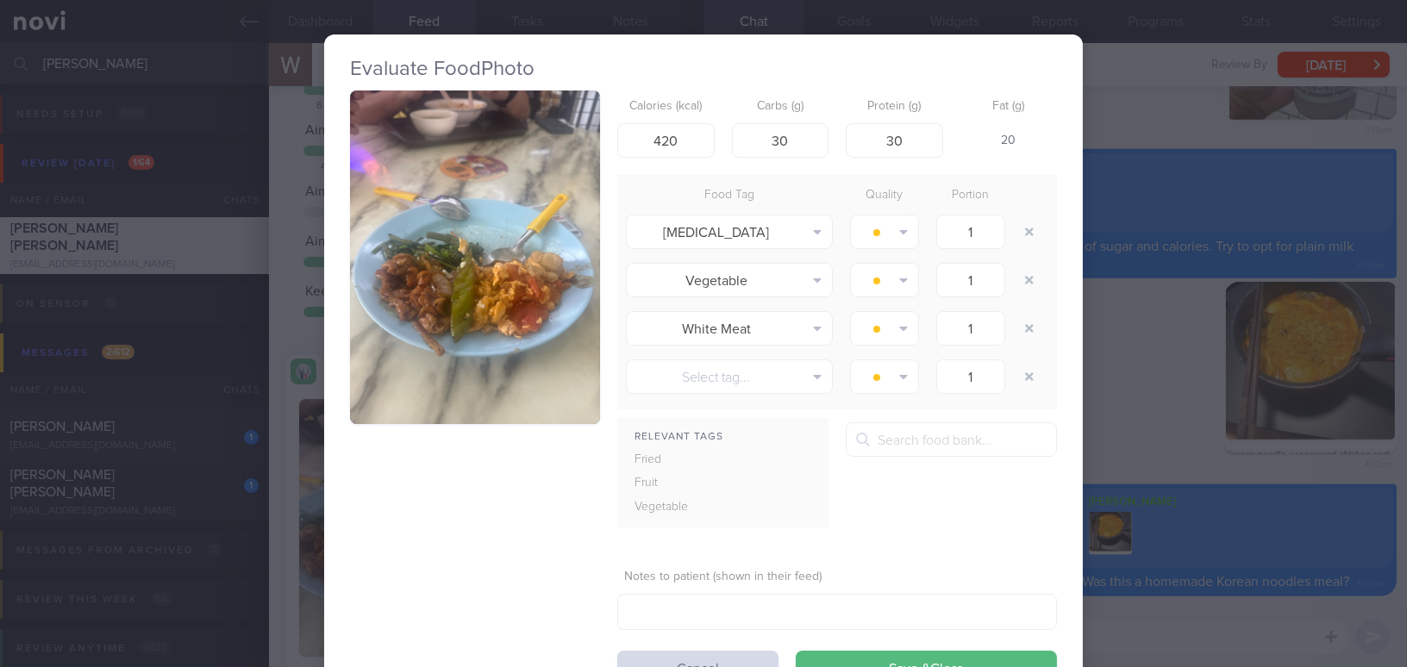
click at [1177, 448] on div "Evaluate Food Photo Calories (kcal) 420 Carbs (g) 30 Protein (g) 30 Fat (g) 20 …" at bounding box center [703, 333] width 1407 height 667
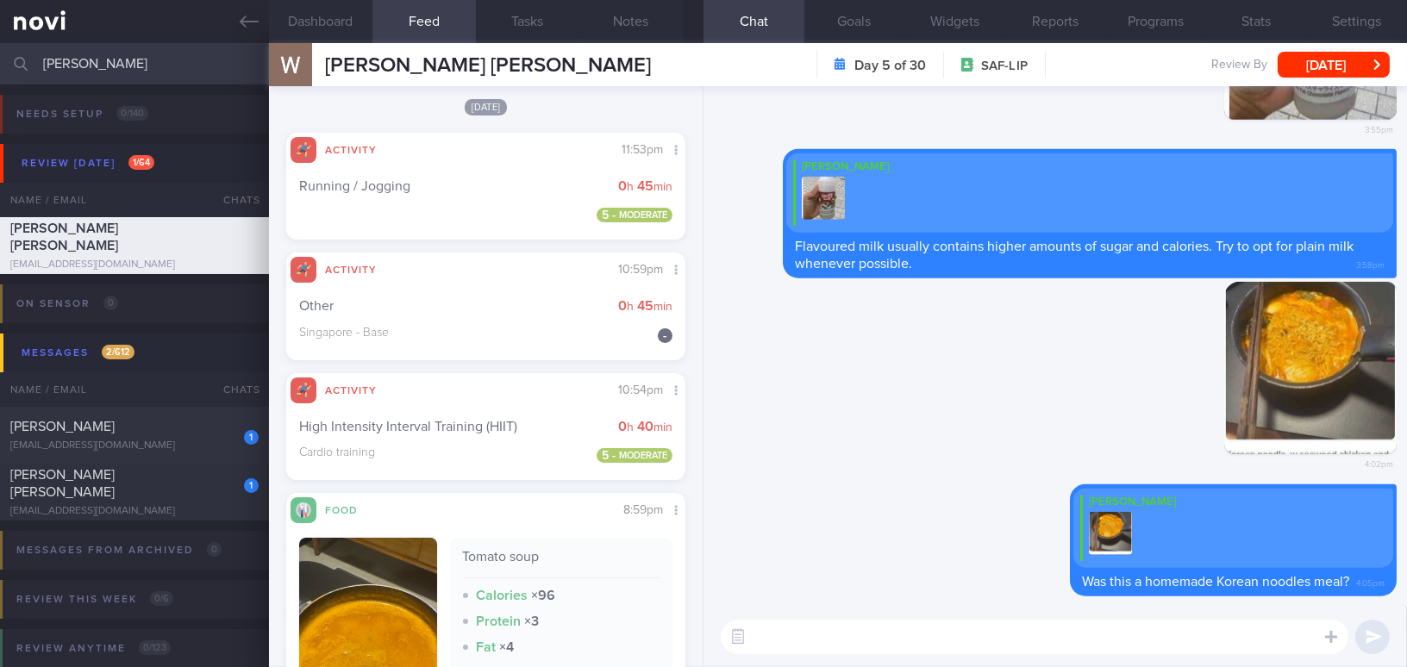
scroll to position [783, 0]
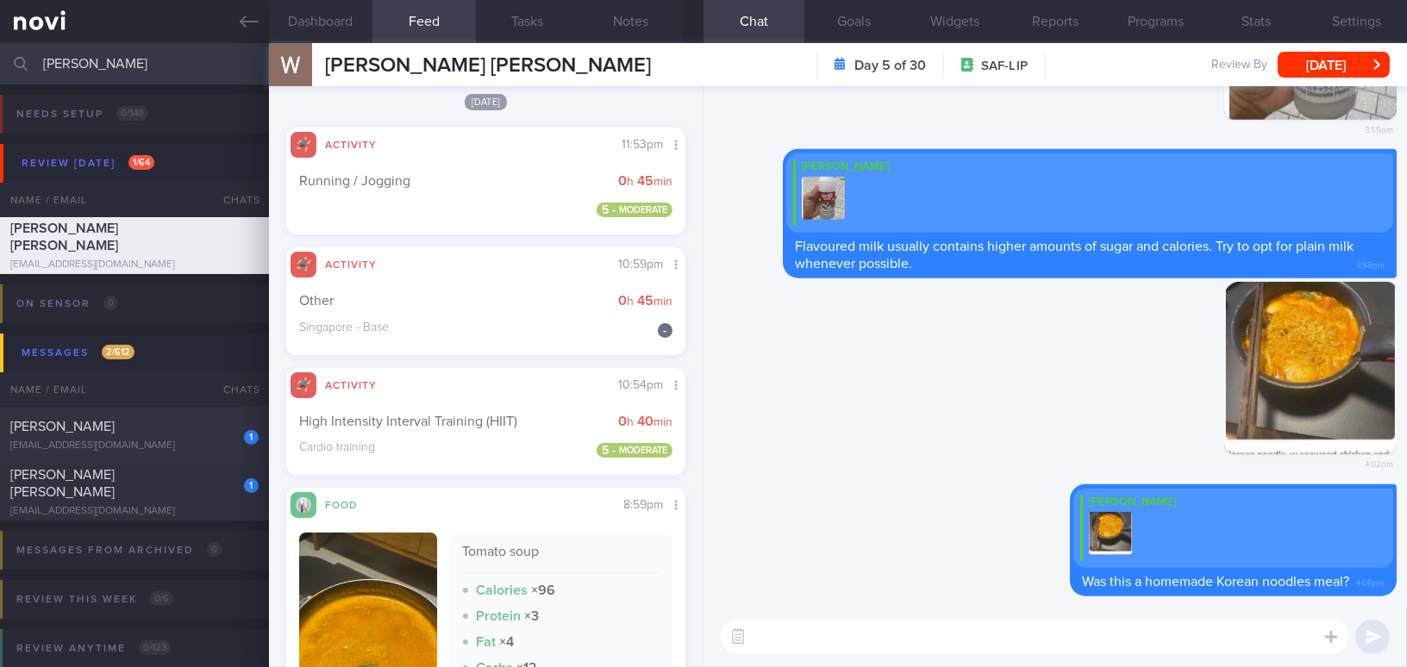
click at [786, 639] on textarea at bounding box center [1034, 637] width 627 height 34
click at [309, 26] on button "Dashboard" at bounding box center [320, 21] width 103 height 43
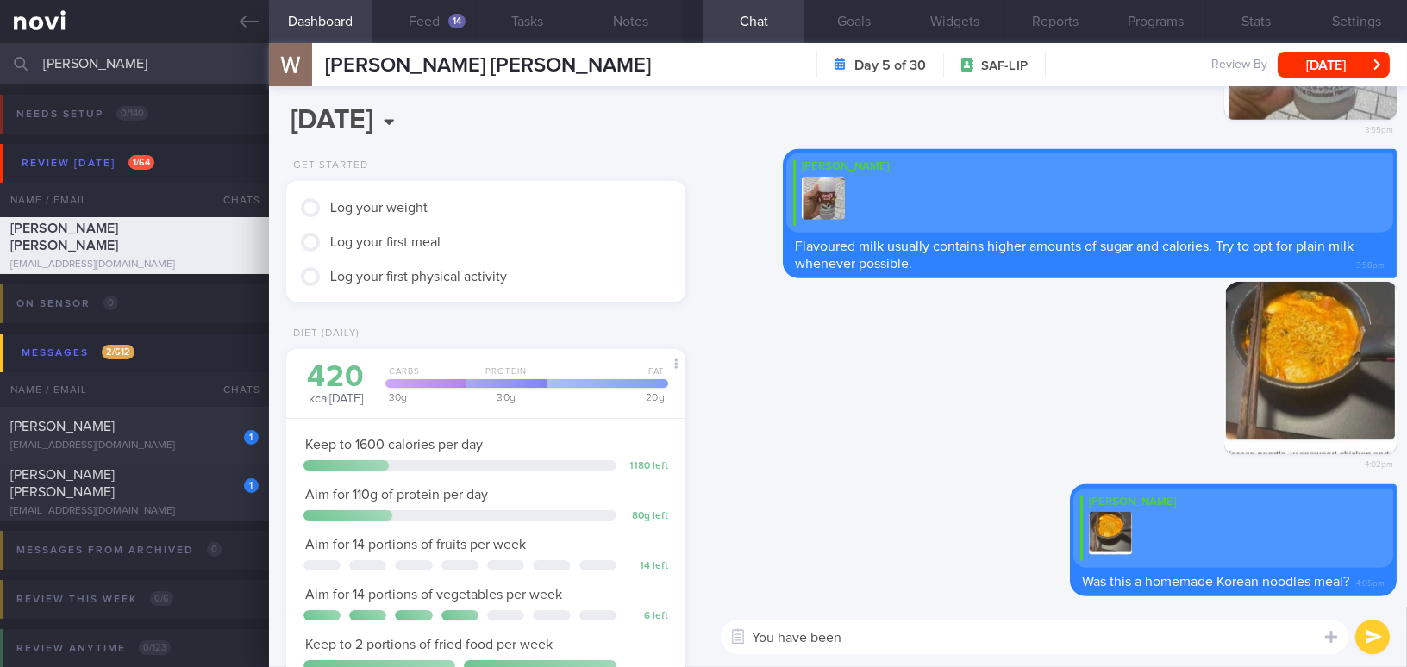
scroll to position [627, 0]
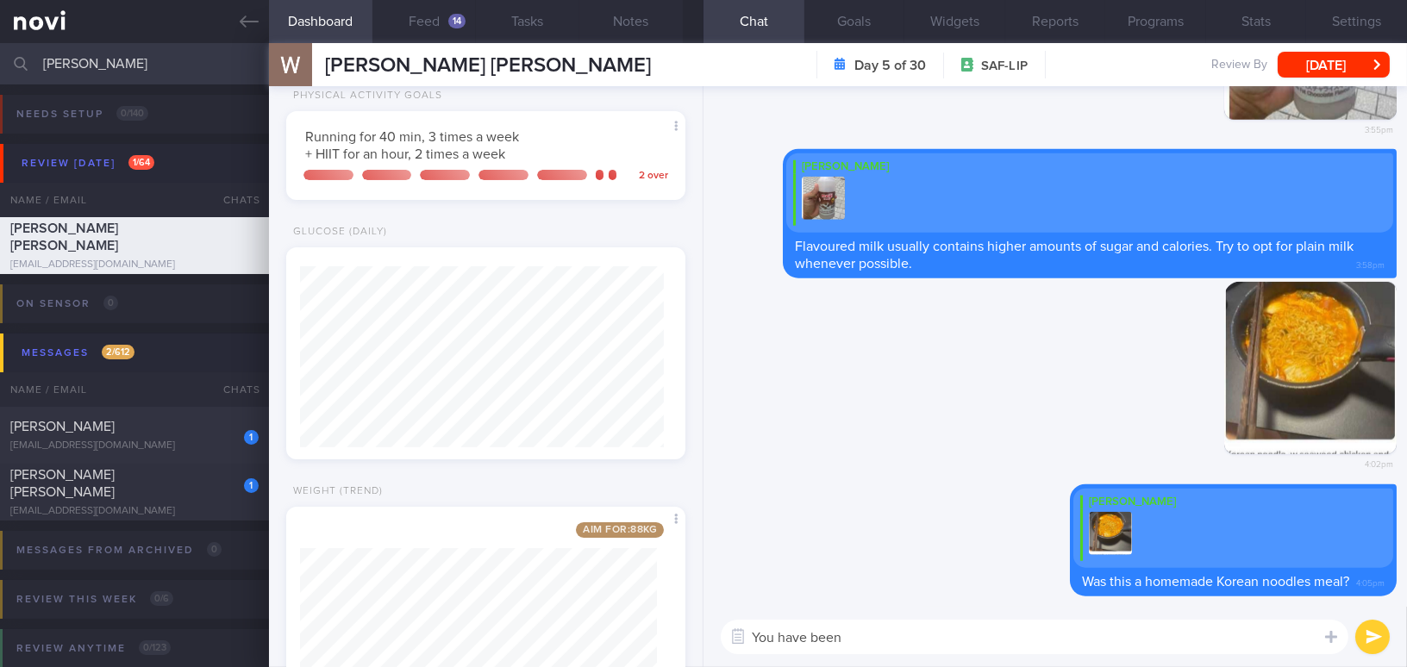
click at [925, 640] on textarea "You have been" at bounding box center [1034, 637] width 627 height 34
click at [535, 609] on div "Dashboard Feed 14 Tasks Notes Chat Goals Widgets Reports Programs Stats Setting…" at bounding box center [838, 355] width 1138 height 624
click at [1209, 637] on textarea "You have been doing well with your exercise routine, keep it up!" at bounding box center [1034, 637] width 627 height 34
click at [591, 630] on div "Dashboard Feed 14 Tasks Notes Chat Goals Widgets Reports Programs Stats Setting…" at bounding box center [838, 355] width 1138 height 624
paste textarea "’ve been doing really well with your exercise routine—"
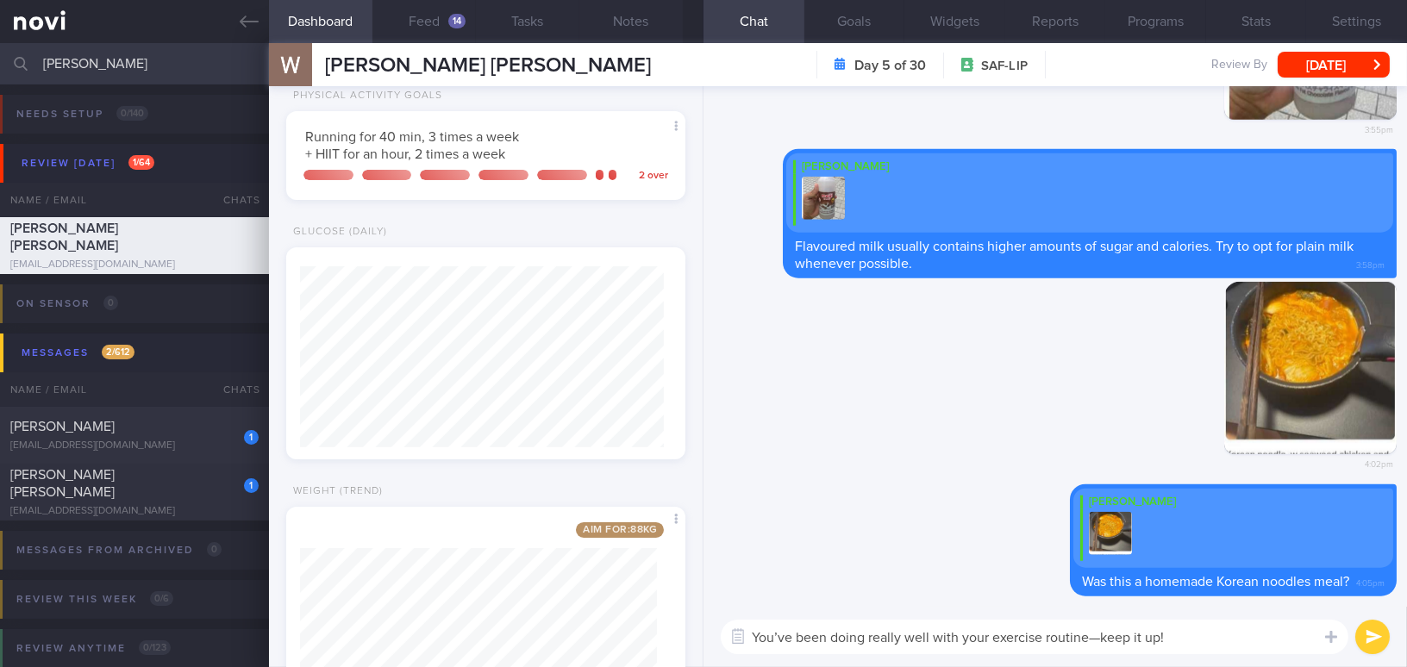
click at [790, 639] on textarea "You’ve been doing really well with your exercise routine—keep it up!" at bounding box center [1034, 637] width 627 height 34
click at [1113, 635] on textarea "You have been doing really well with your exercise routine—keep it up!" at bounding box center [1034, 637] width 627 height 34
type textarea "You have been doing really well with your exercise routine, keep it up!"
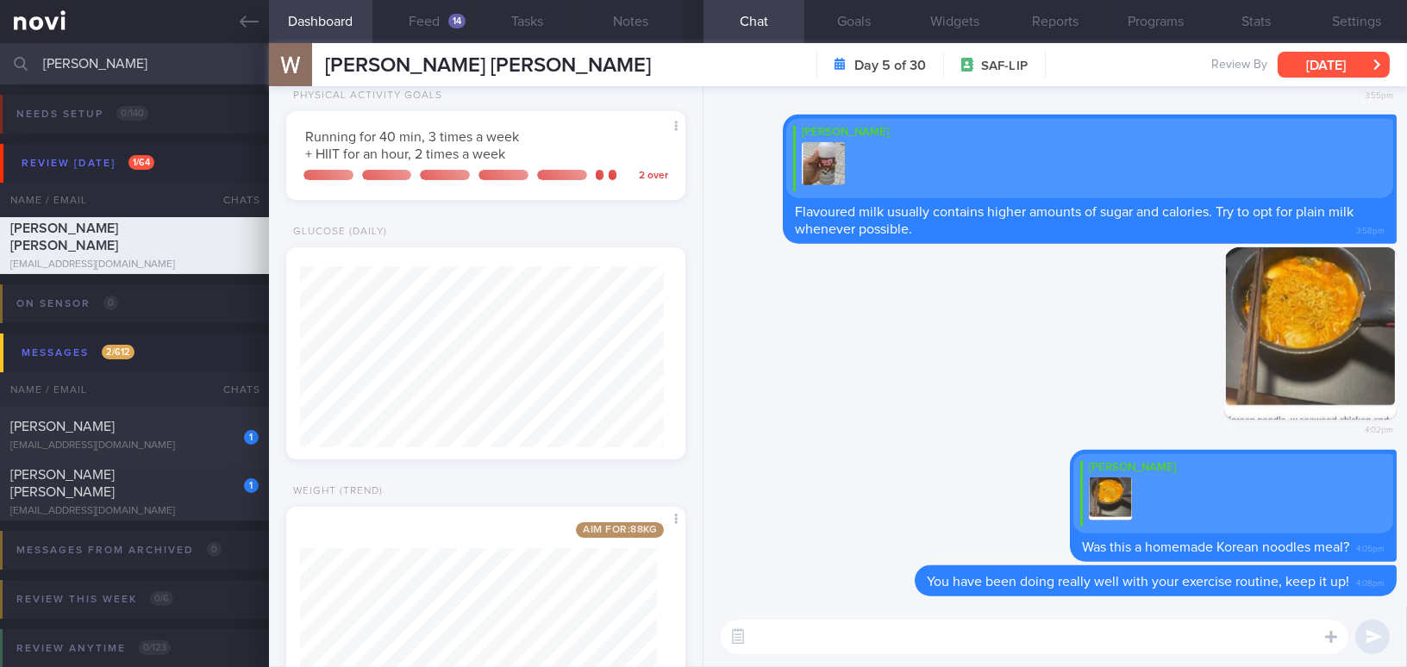
click at [1309, 60] on button "Thu, 9 Oct" at bounding box center [1333, 65] width 112 height 26
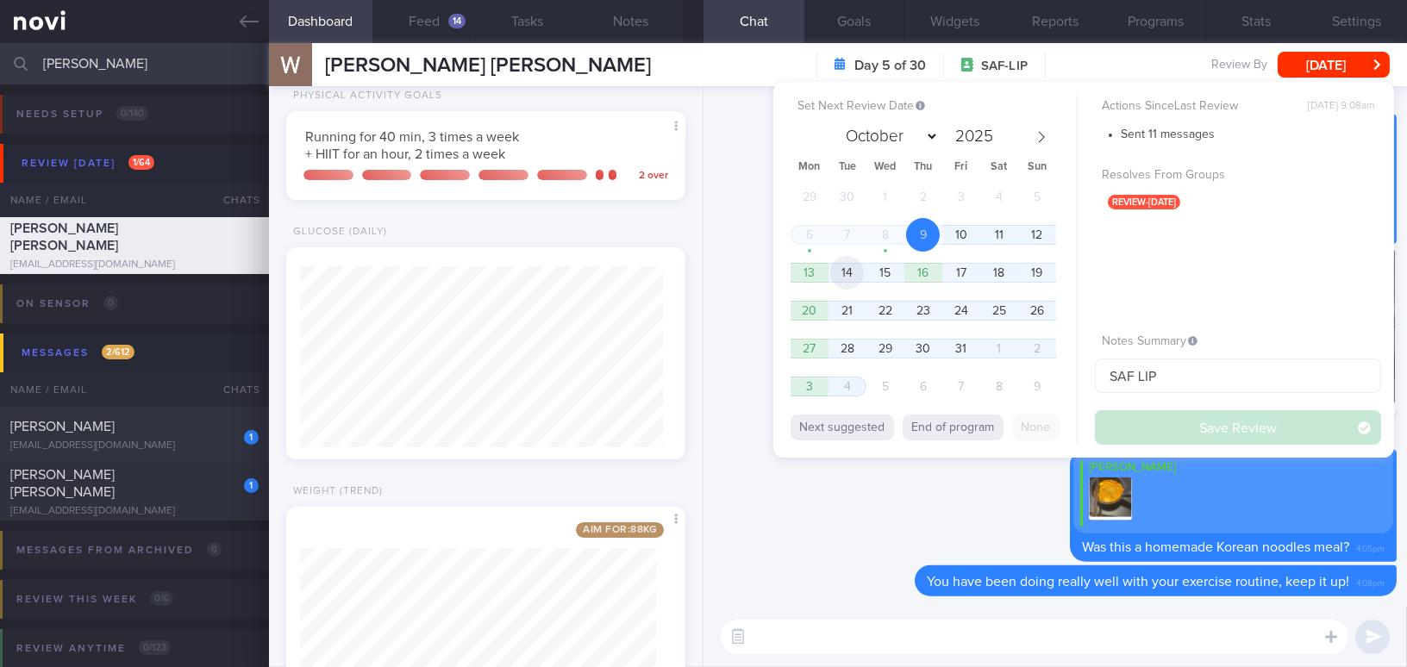
click at [839, 268] on span "14" at bounding box center [847, 273] width 34 height 34
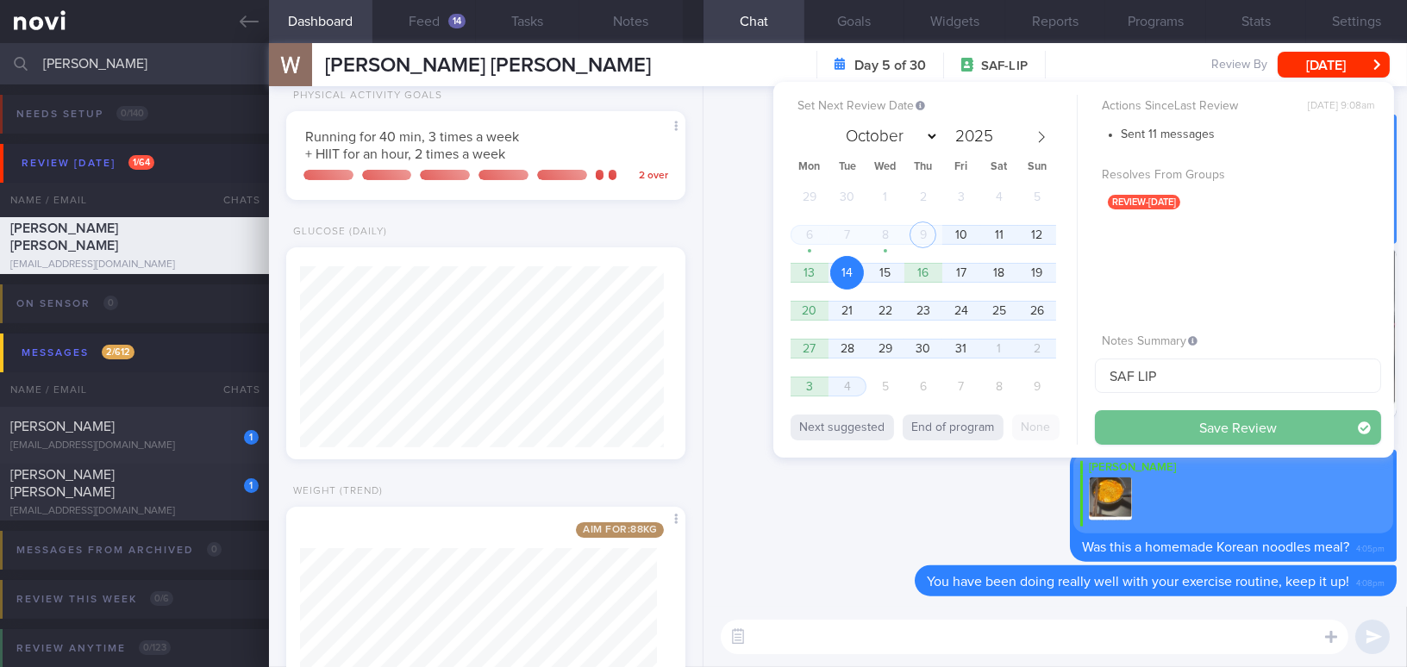
click at [1120, 420] on button "Save Review" at bounding box center [1238, 427] width 286 height 34
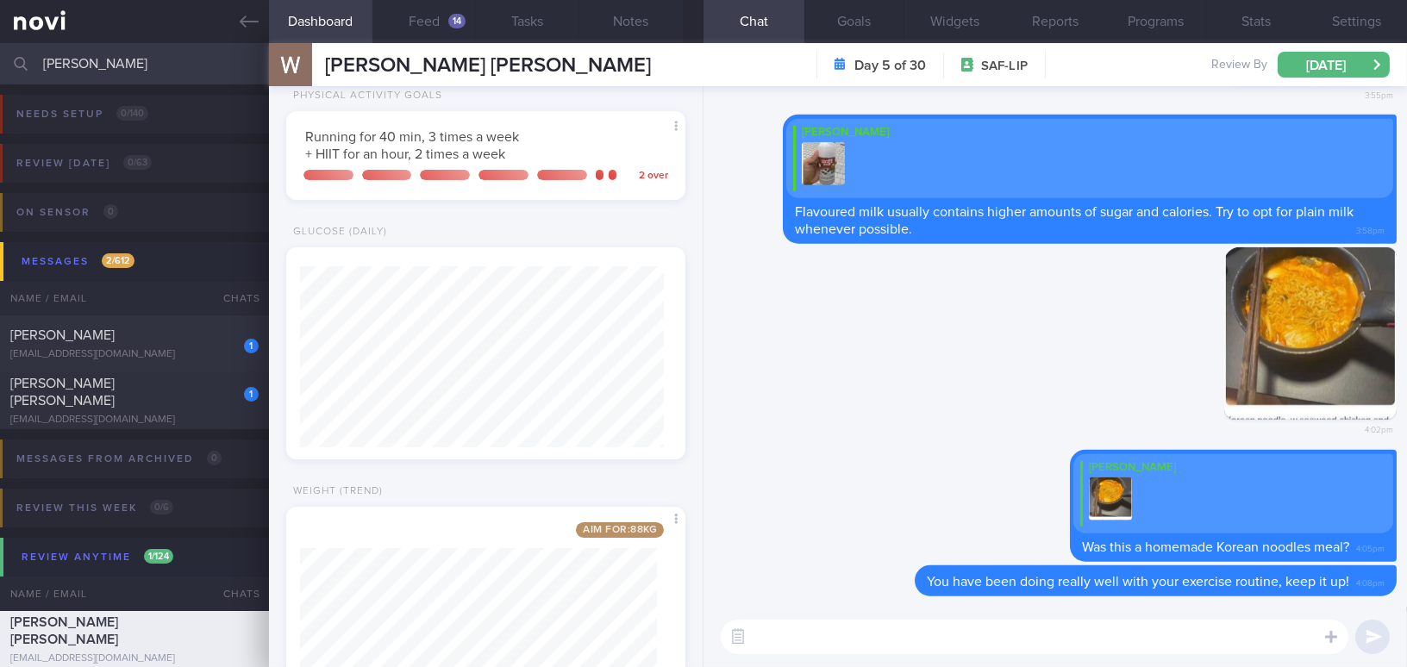
scroll to position [182, 363]
click at [151, 63] on input "william" at bounding box center [703, 63] width 1407 height 41
drag, startPoint x: 151, startPoint y: 63, endPoint x: 0, endPoint y: 66, distance: 150.8
click at [0, 66] on input "william" at bounding box center [703, 63] width 1407 height 41
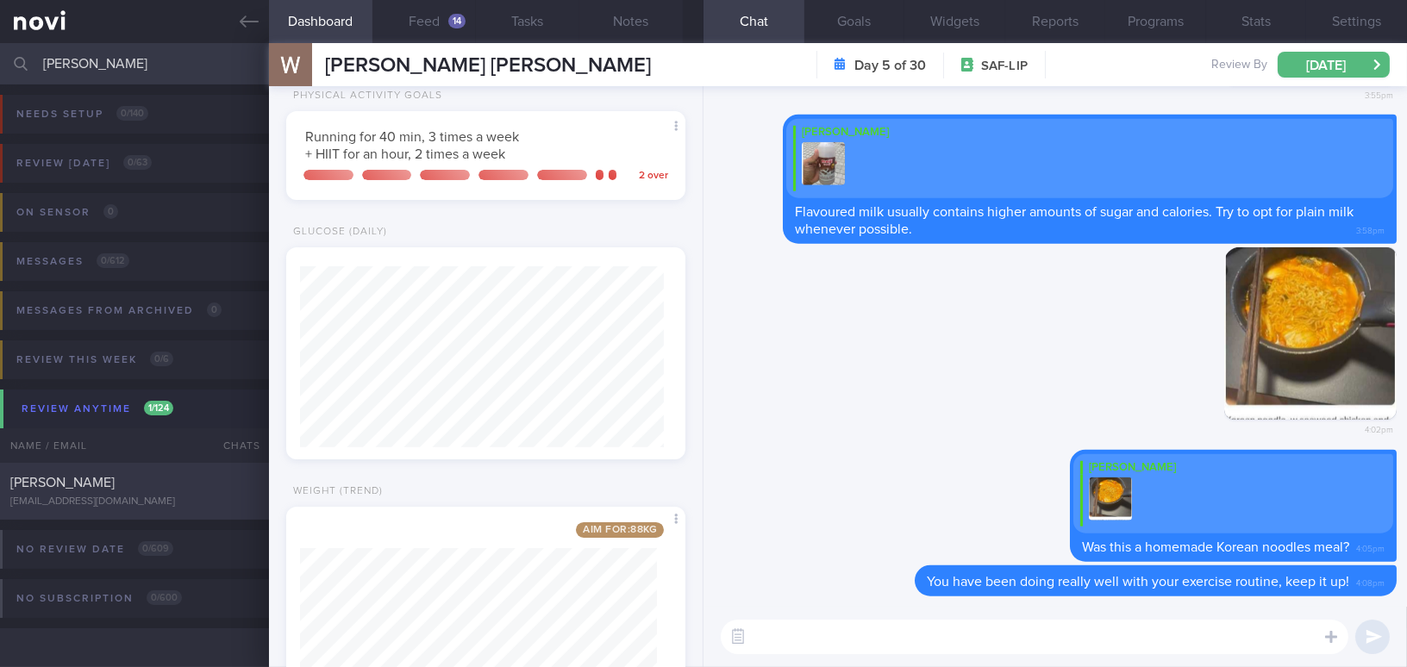
type input "teo kai"
click at [165, 514] on div "Teo Kai Kiat kykdwt2x47@privaterelay.appleid.com Tue, 14 Oct 3 days ago SAF-LIP…" at bounding box center [703, 491] width 1407 height 57
type textarea "The sensor came off on day 3. ?replacement"
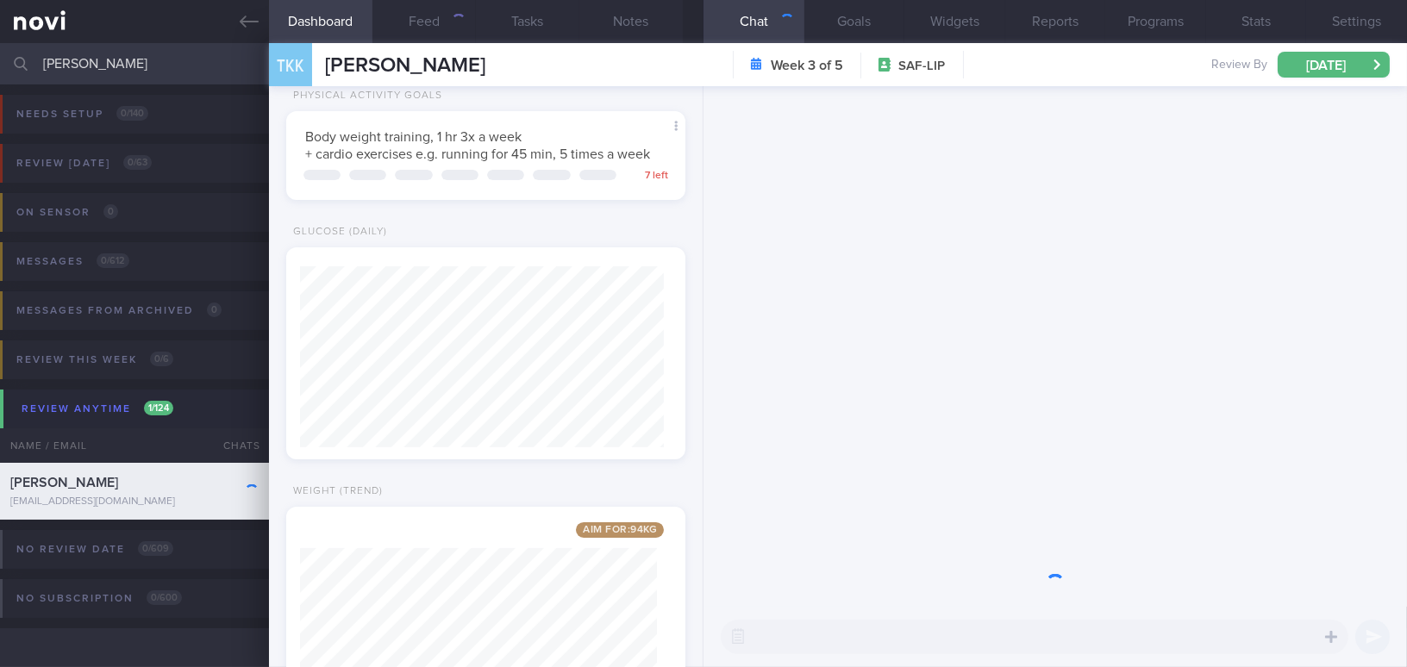
scroll to position [182, 363]
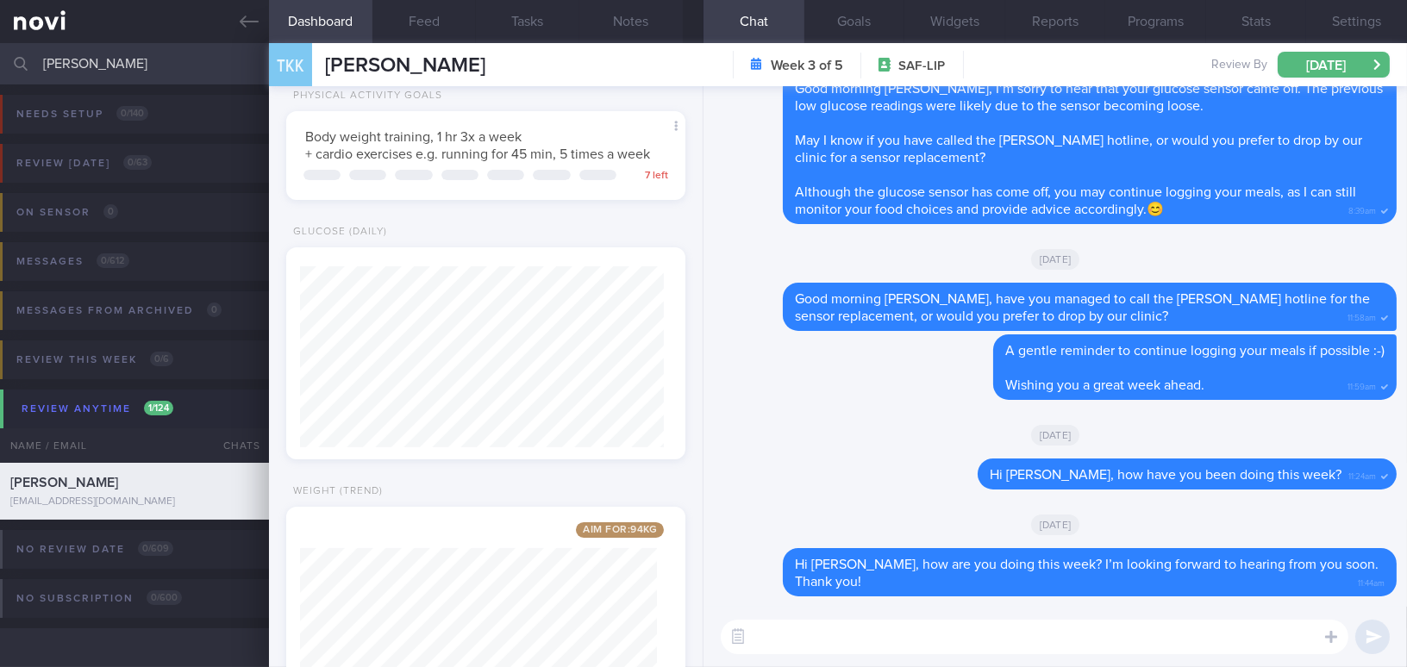
drag, startPoint x: 100, startPoint y: 59, endPoint x: 0, endPoint y: 61, distance: 100.0
click at [0, 61] on input "teo kai" at bounding box center [703, 63] width 1407 height 41
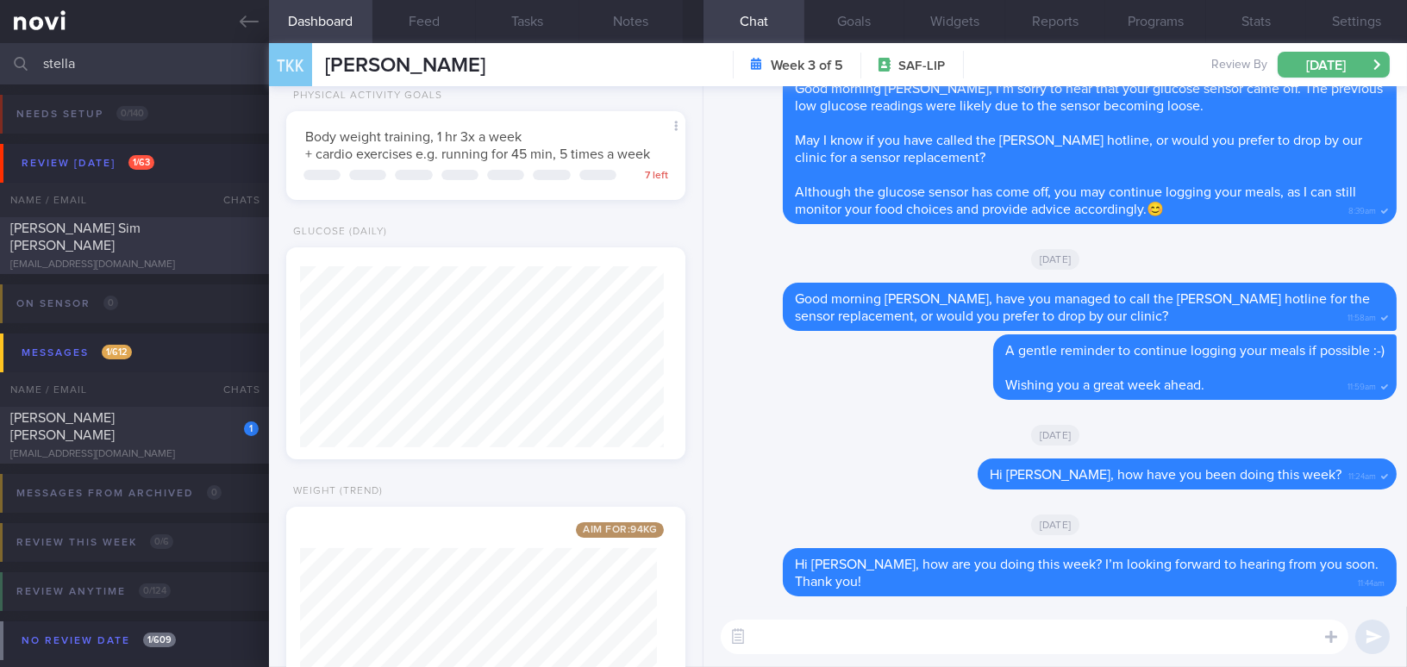
type input "stella"
click at [160, 231] on div "[PERSON_NAME] Sim [PERSON_NAME]" at bounding box center [132, 237] width 244 height 34
type input "DM on sensor;"
type textarea "57 year old Female Occupation Administrator - also doing part-time job helping …"
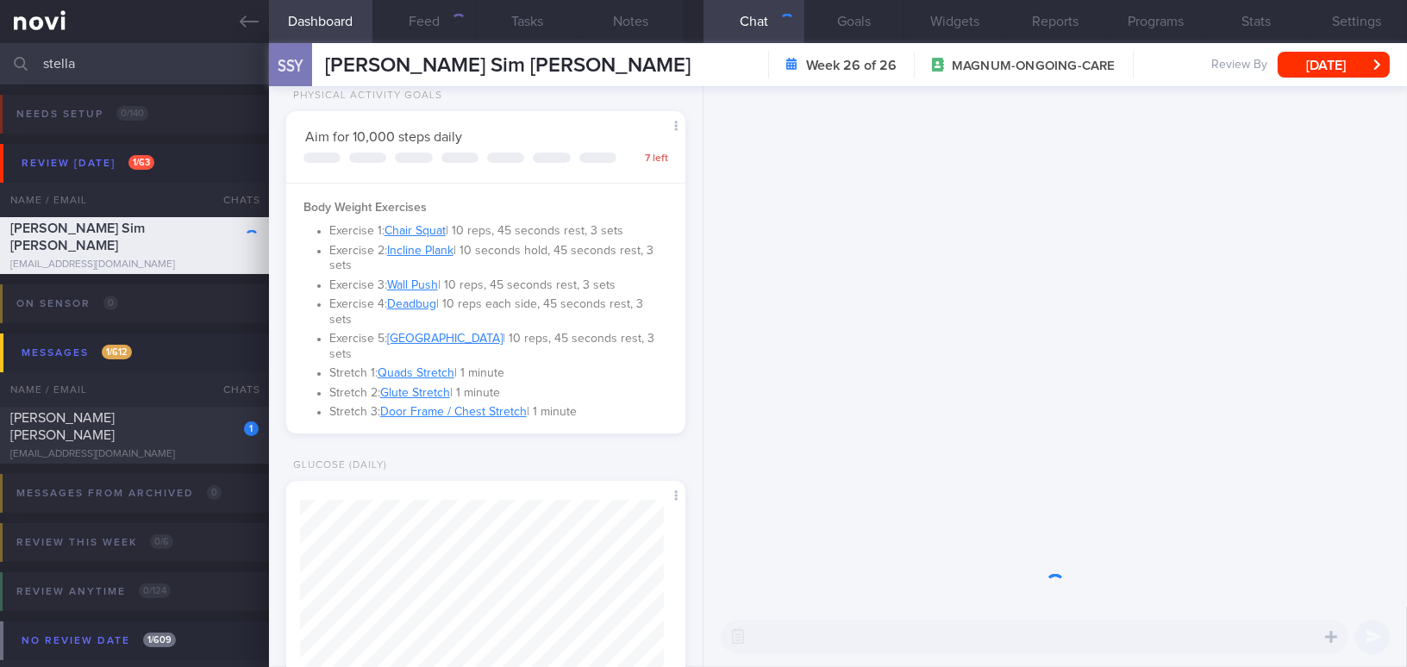
scroll to position [203, 356]
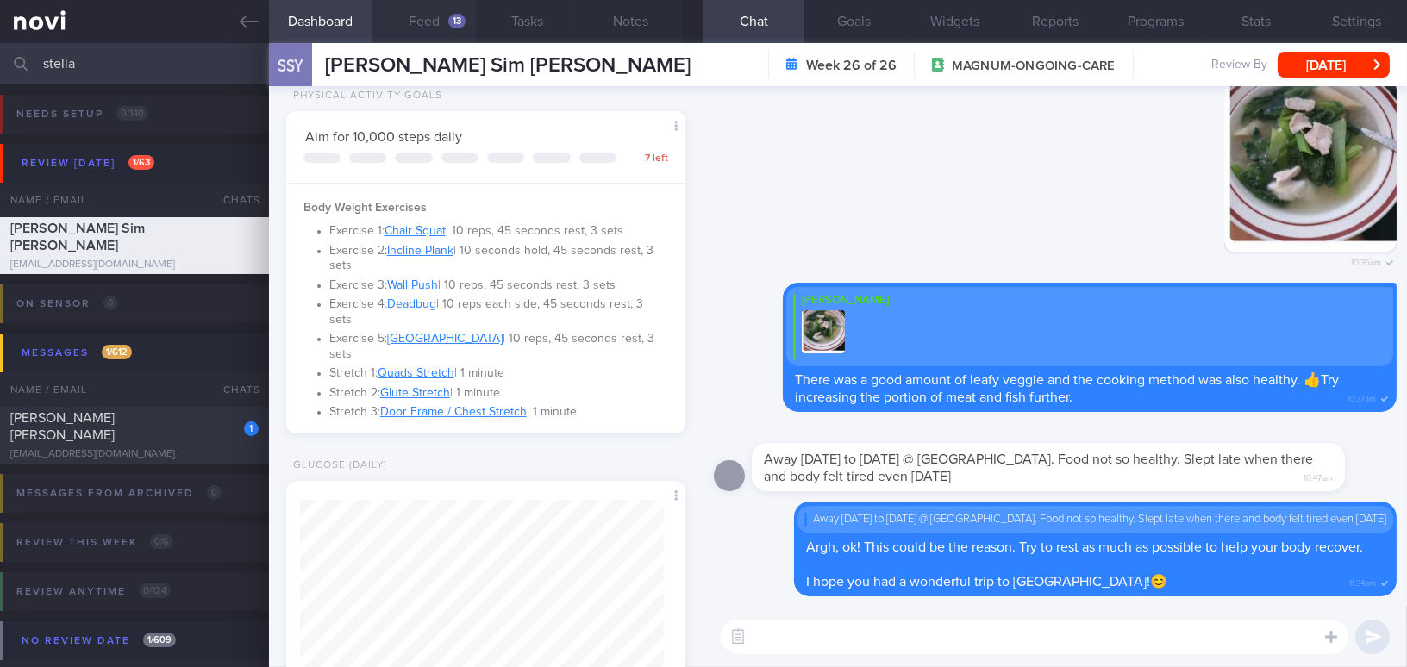
click at [415, 28] on button "Feed 13" at bounding box center [423, 21] width 103 height 43
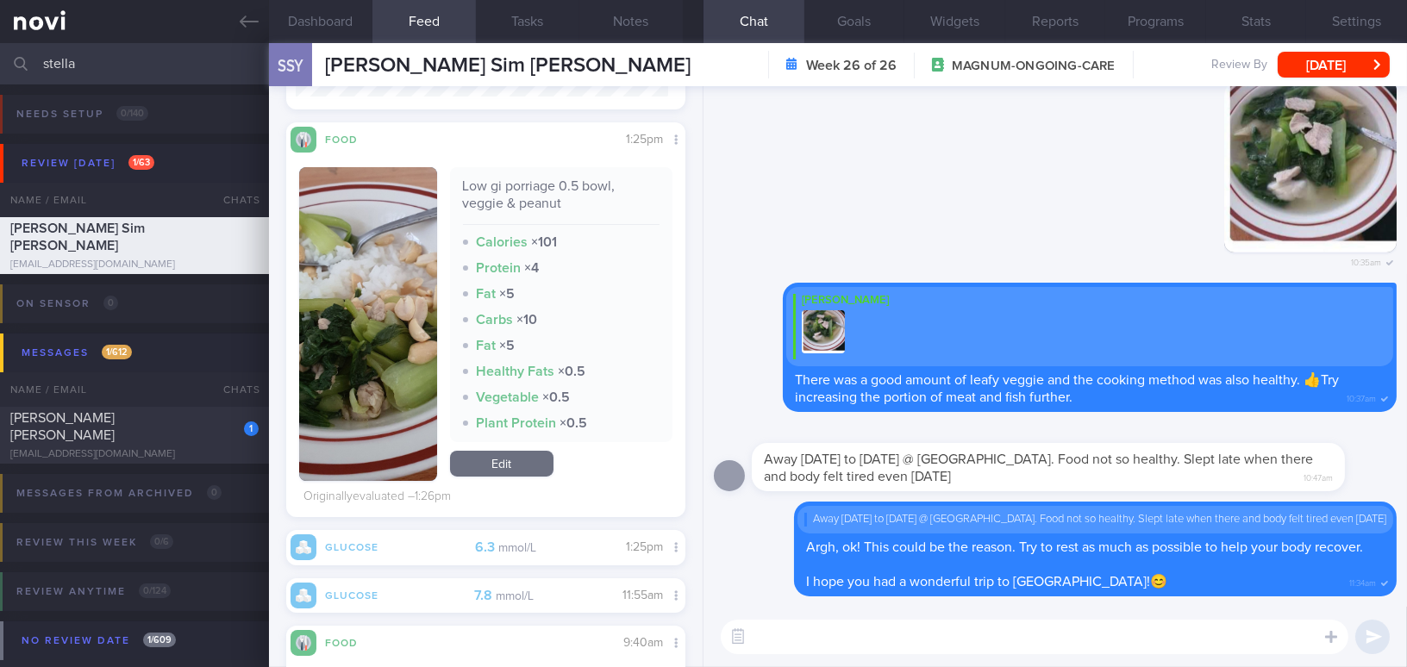
scroll to position [204, 372]
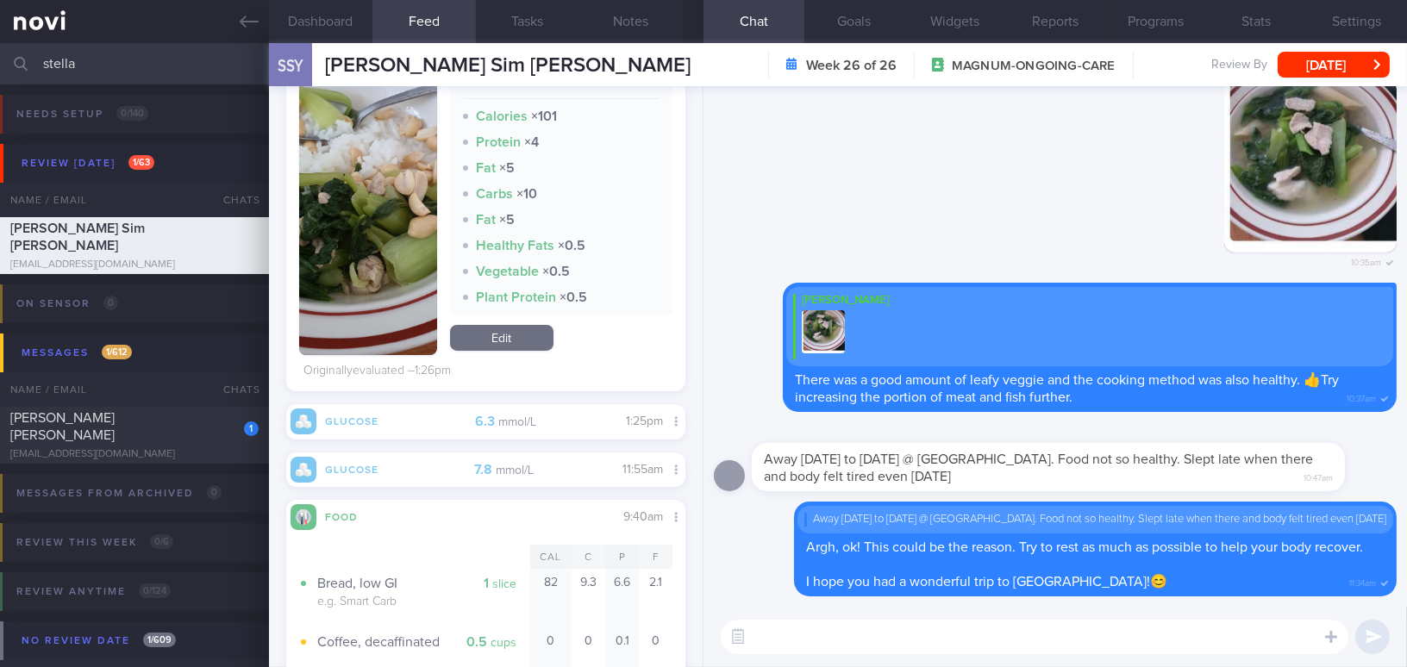
click at [948, 428] on div at bounding box center [1074, 432] width 645 height 21
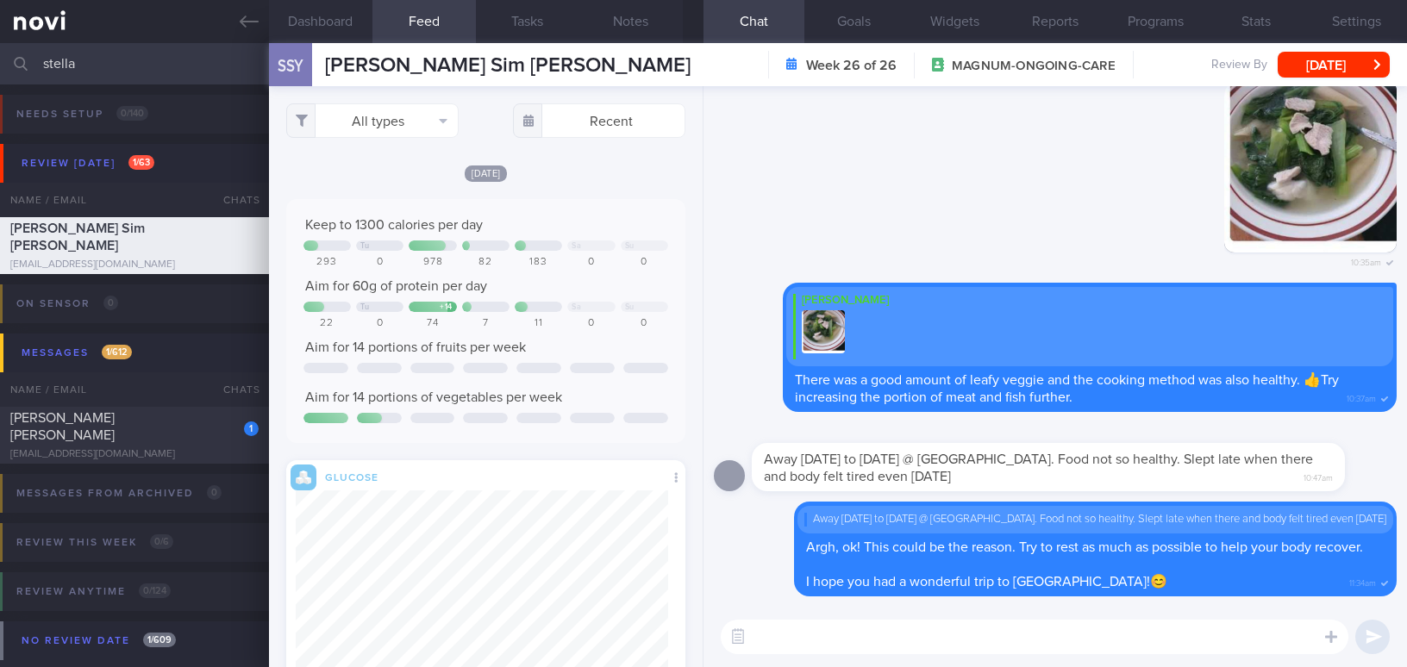
select select "9"
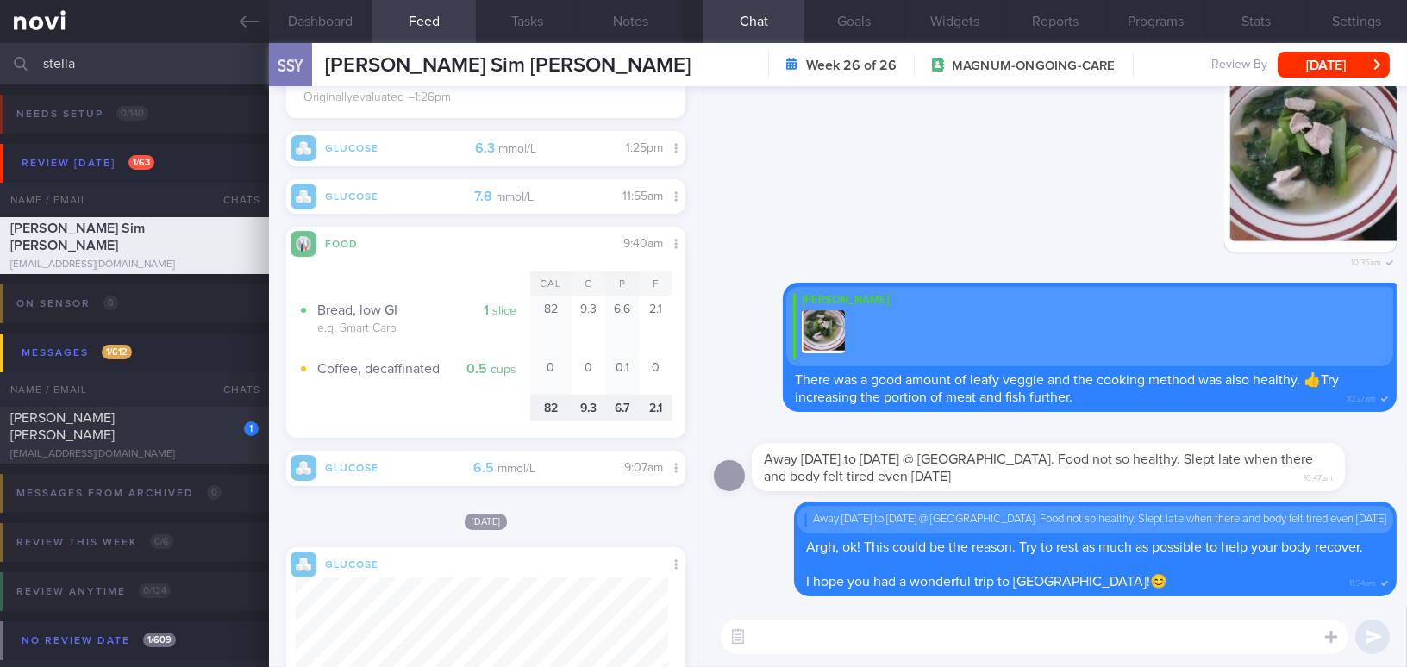
scroll to position [939, 0]
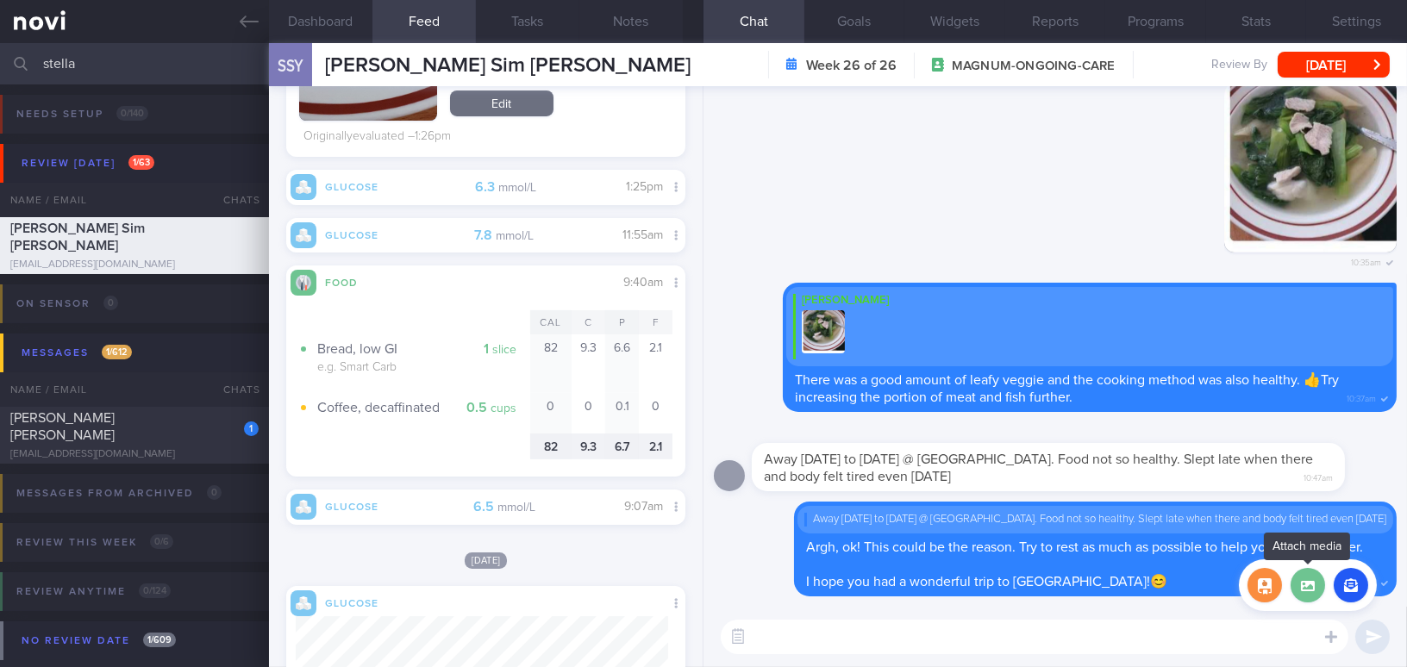
click at [1313, 586] on label at bounding box center [1307, 585] width 34 height 34
click at [0, 0] on input "file" at bounding box center [0, 0] width 0 height 0
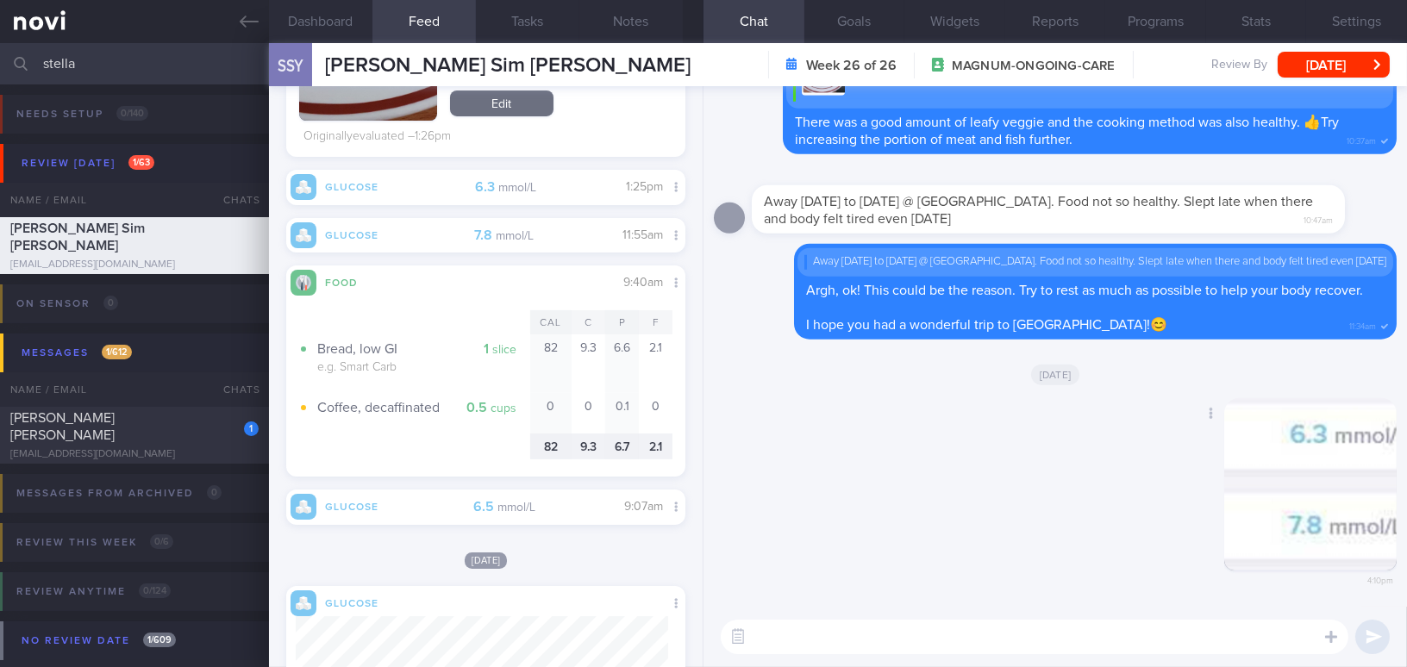
click at [1326, 509] on button "button" at bounding box center [1310, 484] width 172 height 172
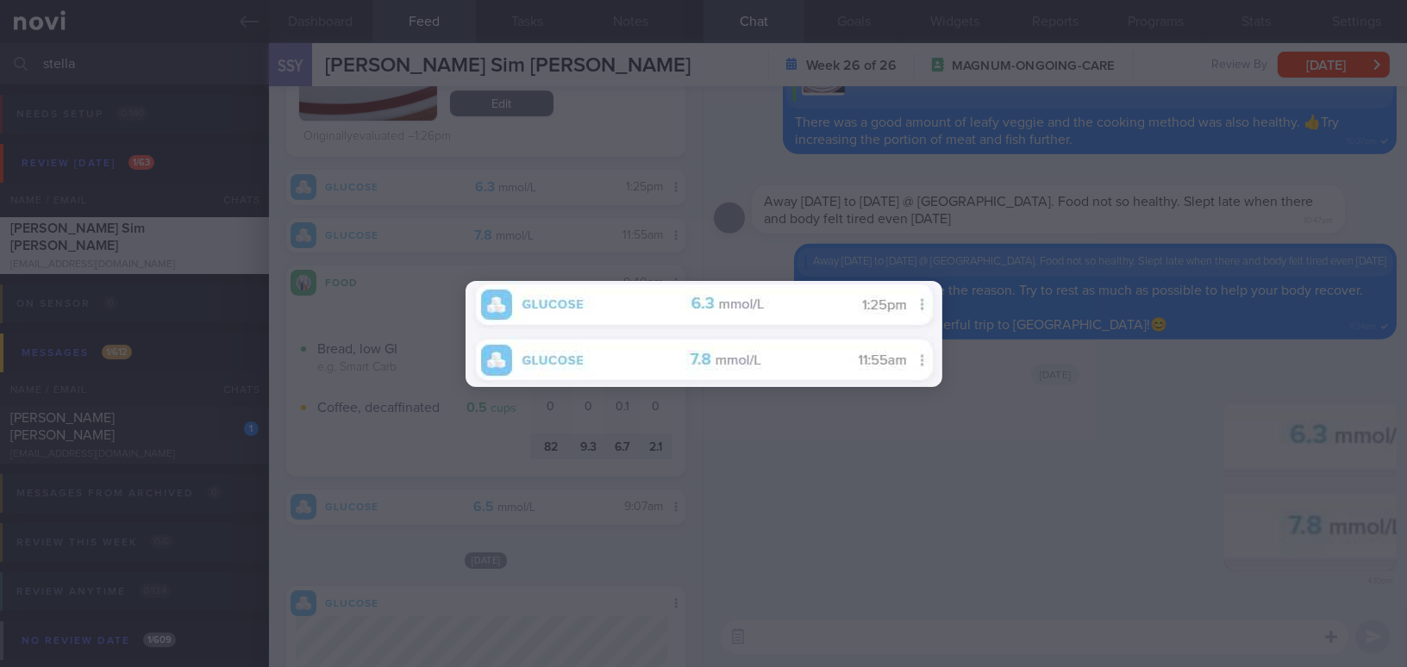
click at [1279, 527] on div at bounding box center [703, 333] width 1407 height 667
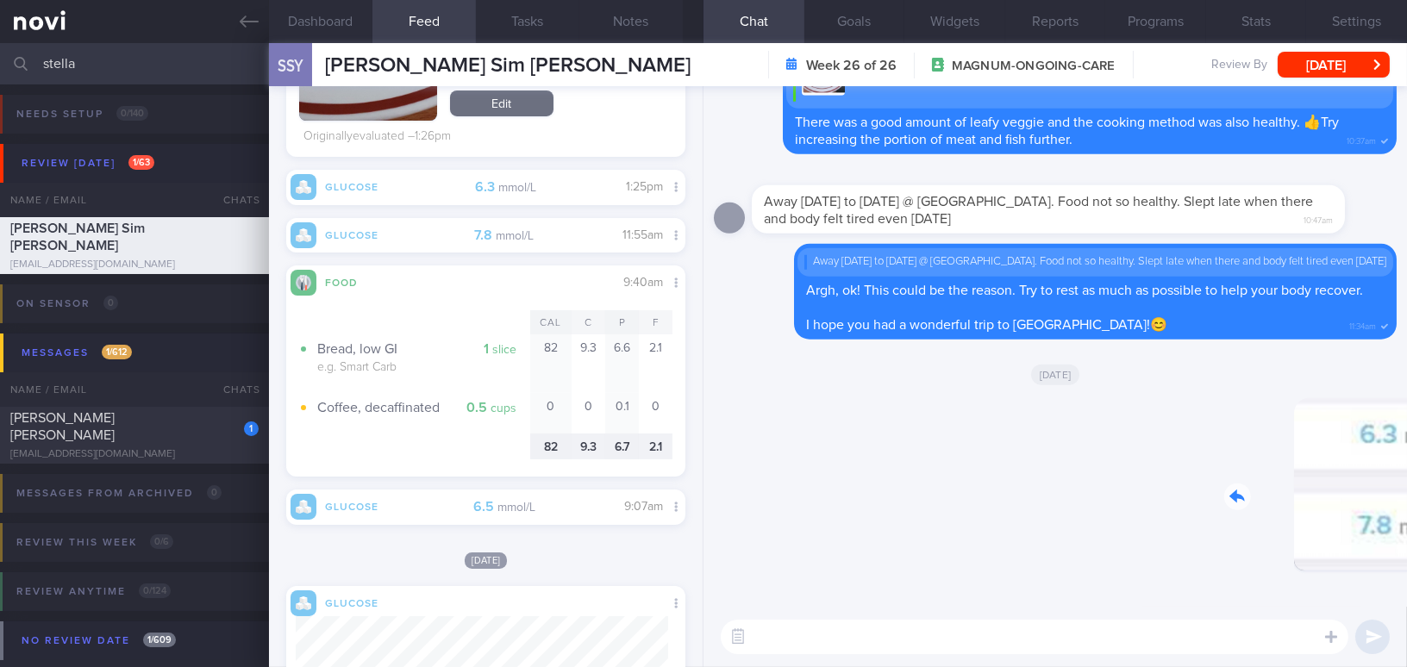
drag, startPoint x: 1275, startPoint y: 519, endPoint x: 1419, endPoint y: 532, distance: 144.5
click at [1406, 532] on html "You are offline! Some functionality will be unavailable Patients New Users Coac…" at bounding box center [703, 333] width 1407 height 667
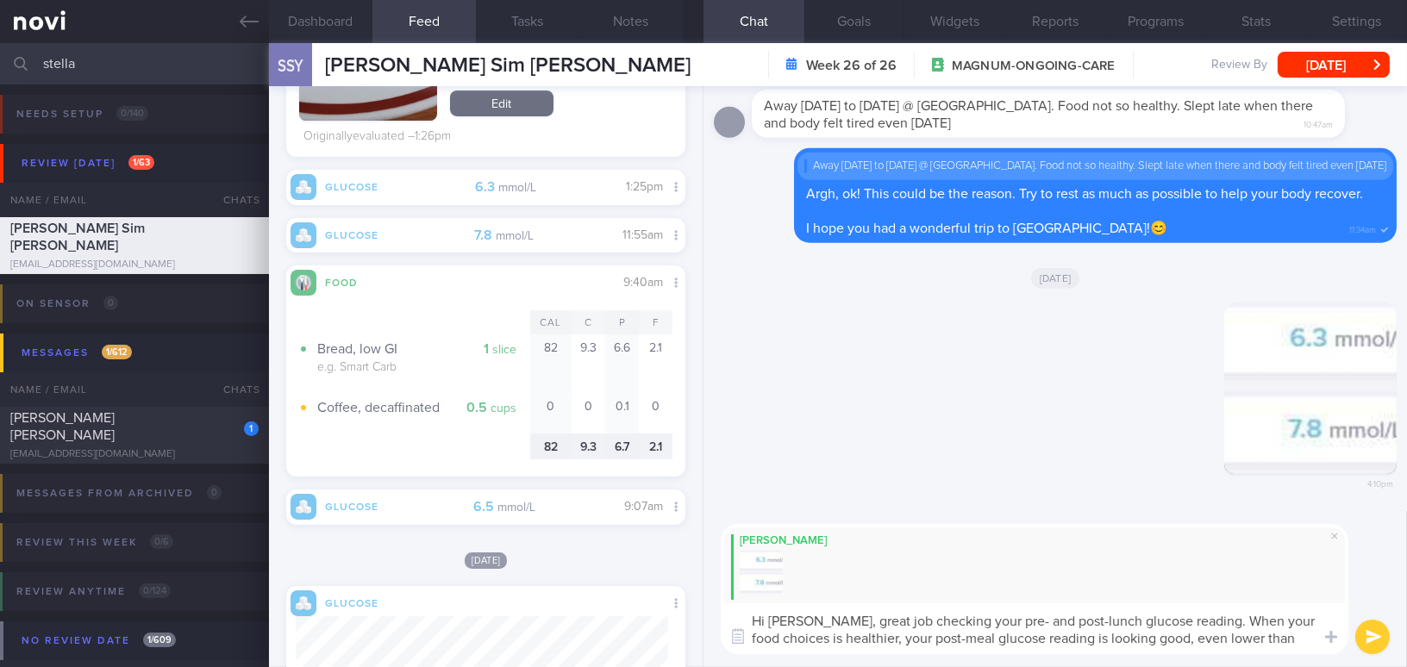
scroll to position [0, 0]
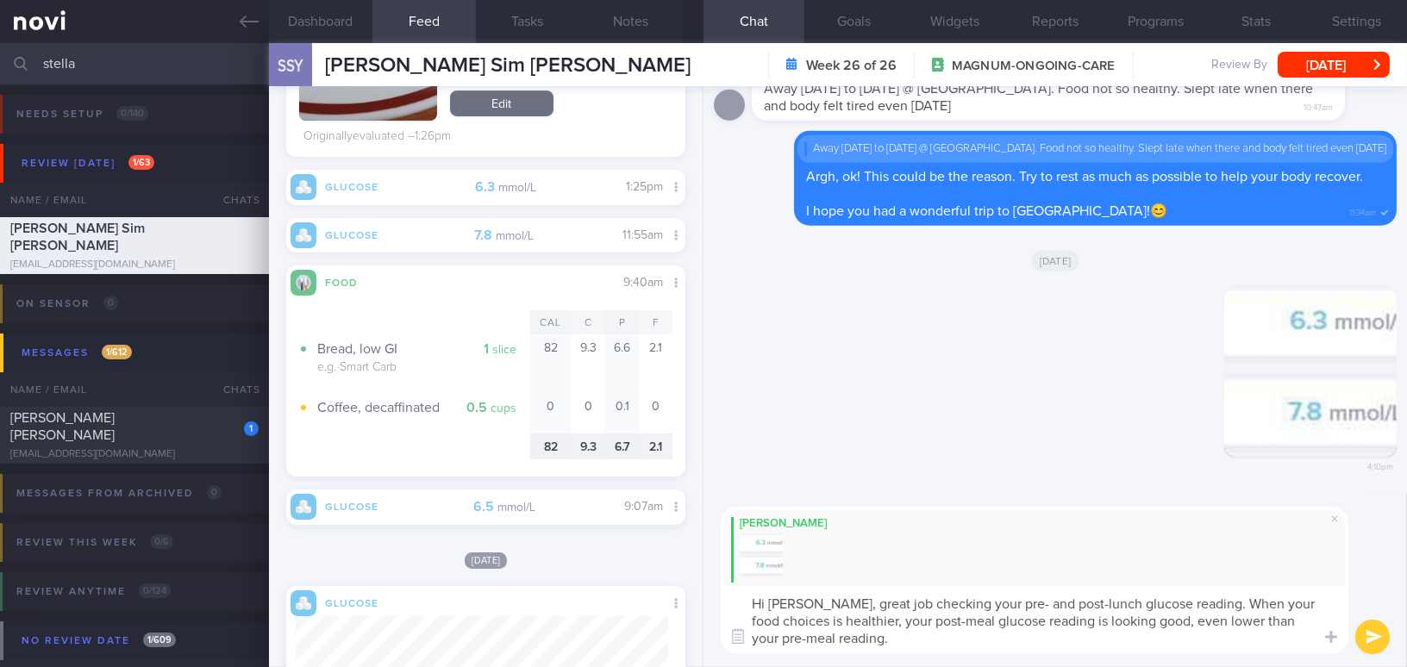
drag, startPoint x: 1179, startPoint y: 603, endPoint x: 1207, endPoint y: 638, distance: 44.7
click at [1207, 638] on textarea "Hi Stella, great job checking your pre- and post-lunch glucose reading. When yo…" at bounding box center [1034, 620] width 627 height 68
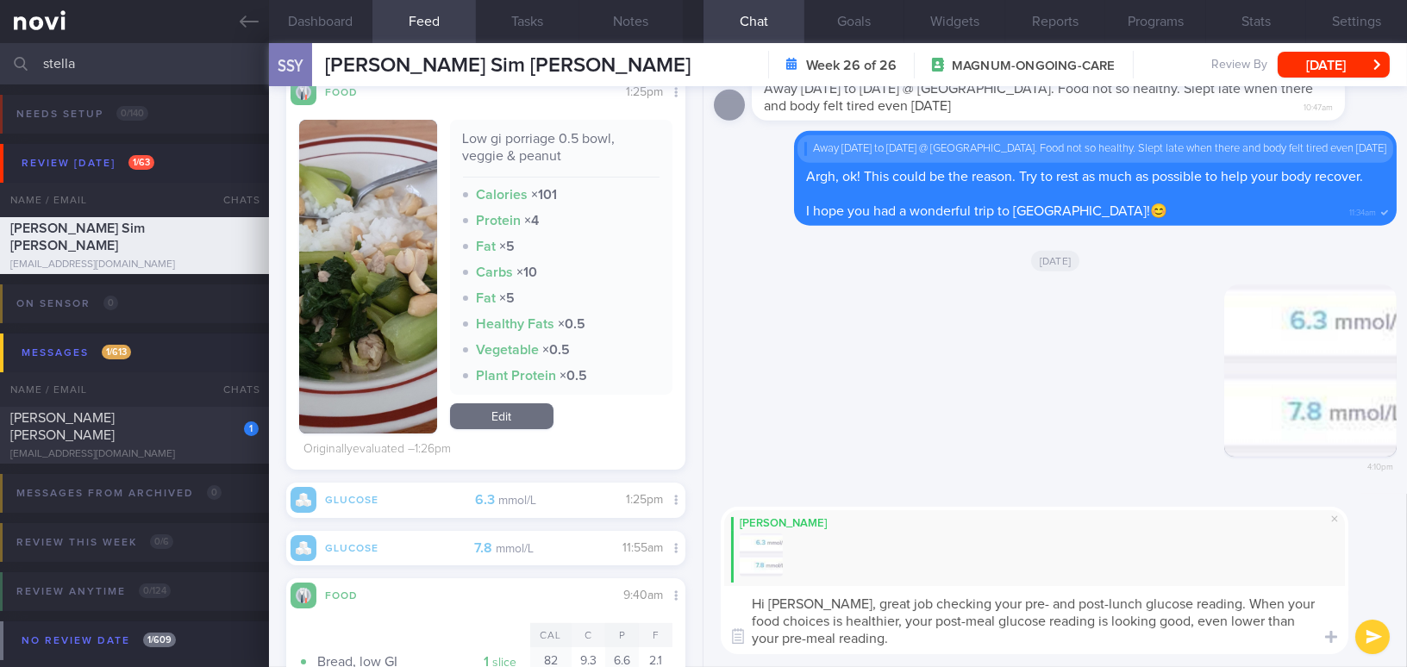
click at [383, 284] on button "button" at bounding box center [368, 277] width 138 height 314
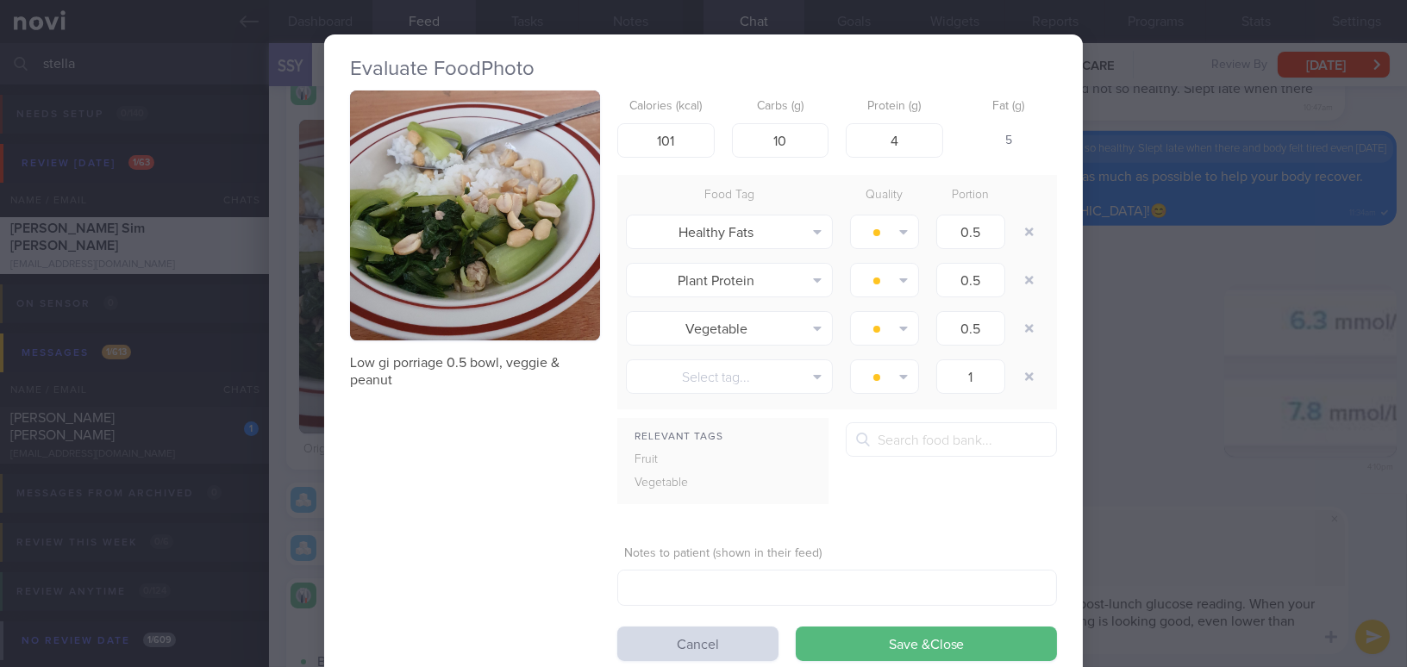
click at [432, 236] on button "button" at bounding box center [475, 215] width 250 height 250
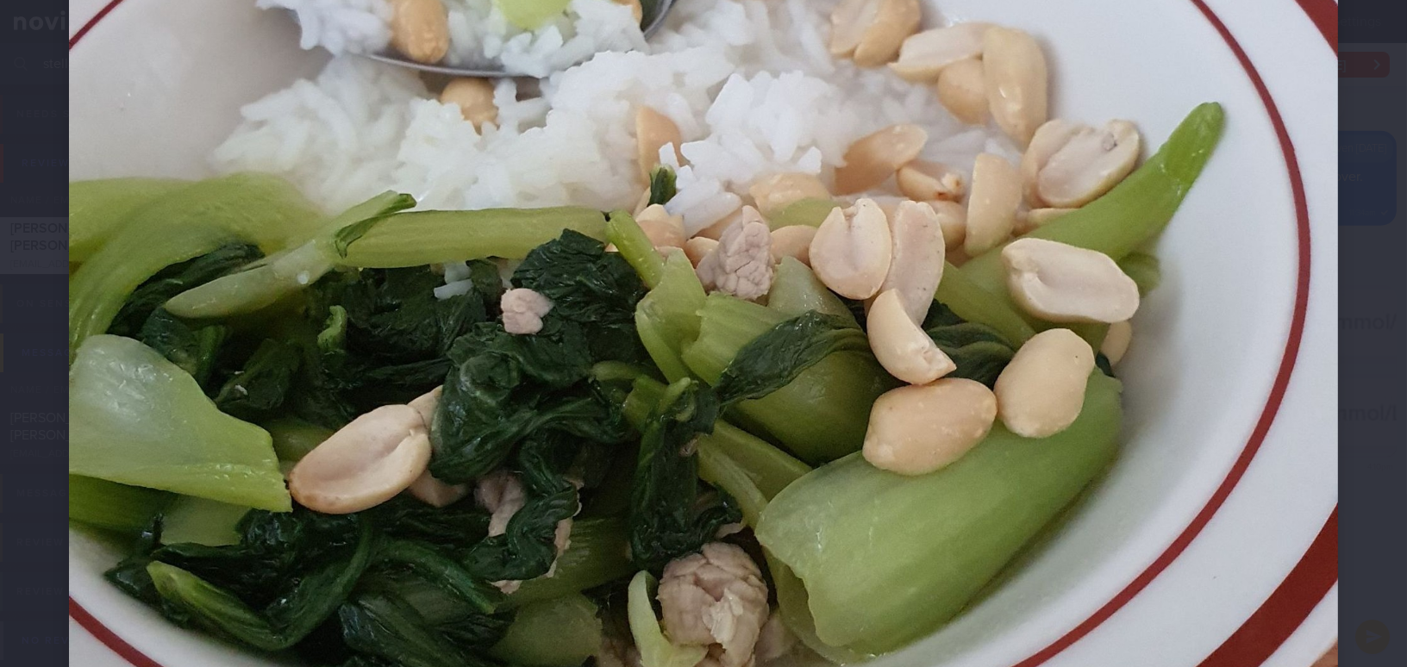
scroll to position [313, 0]
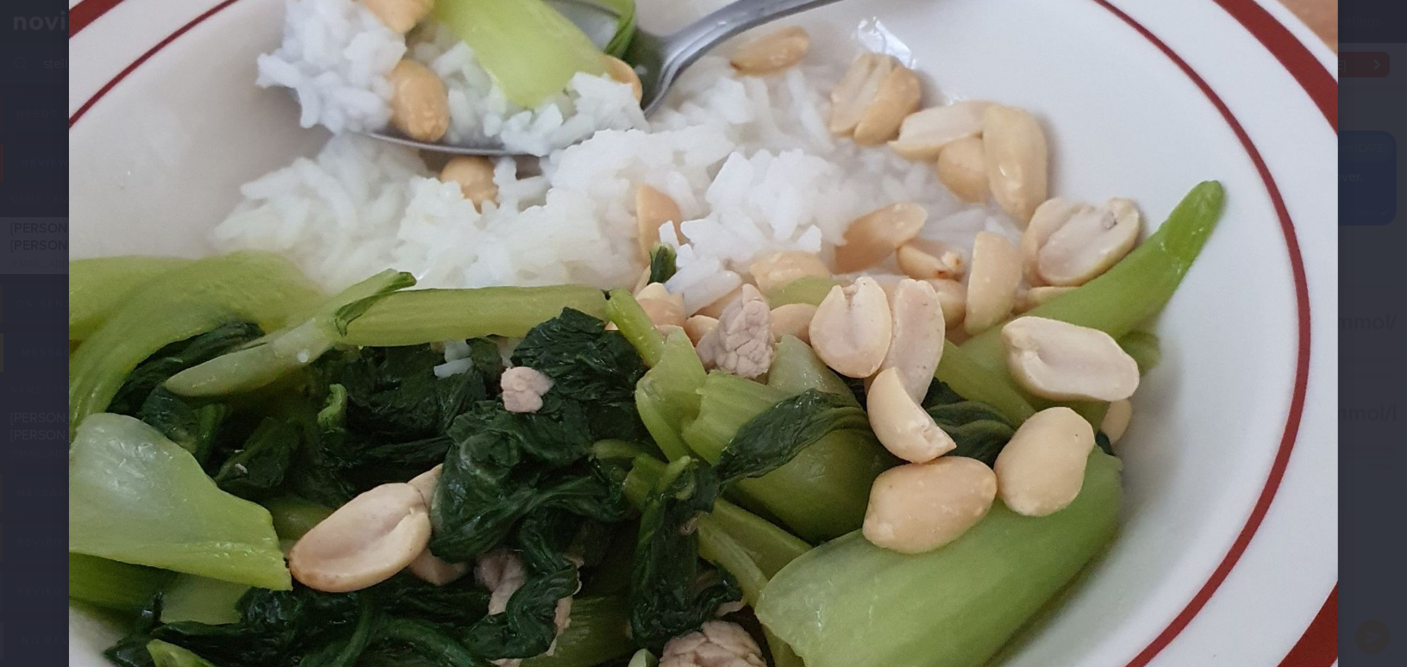
click at [792, 361] on img at bounding box center [703, 390] width 1269 height 1269
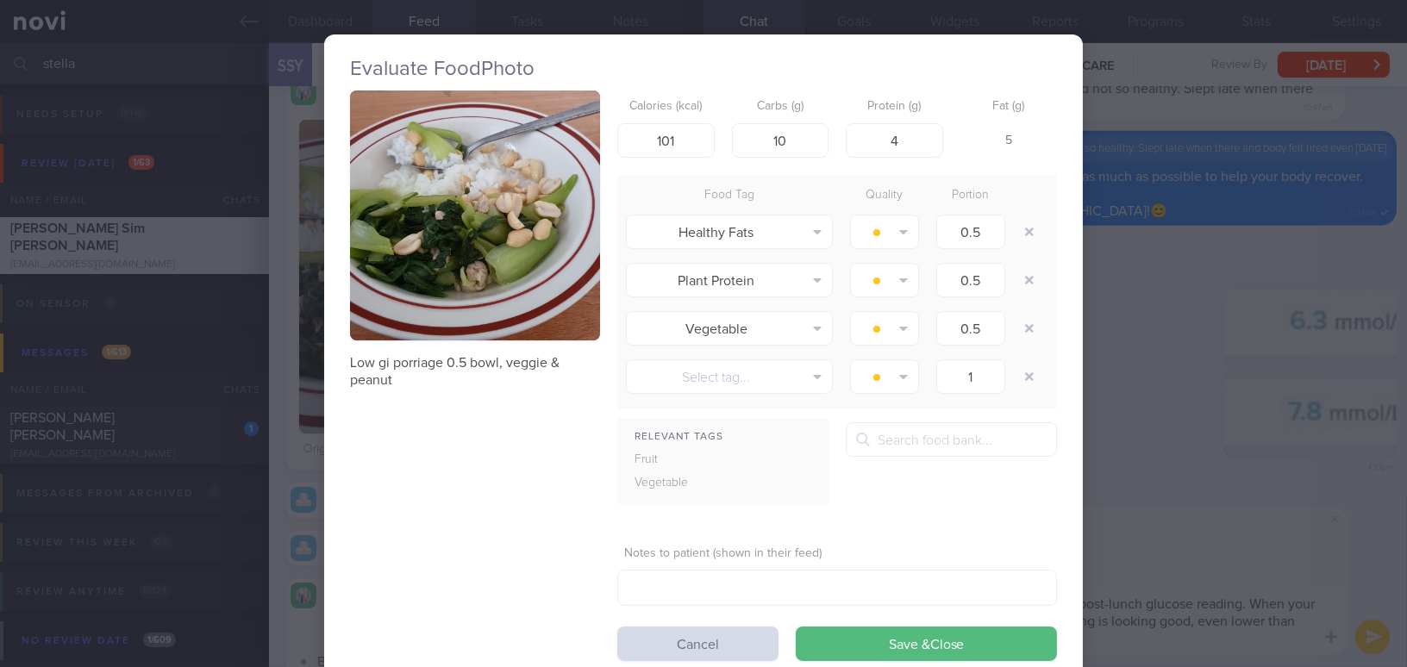
click at [861, 15] on div "Evaluate Food Photo Low gi porriage 0.5 bowl, veggie & peanut Calories (kcal) 1…" at bounding box center [703, 358] width 758 height 717
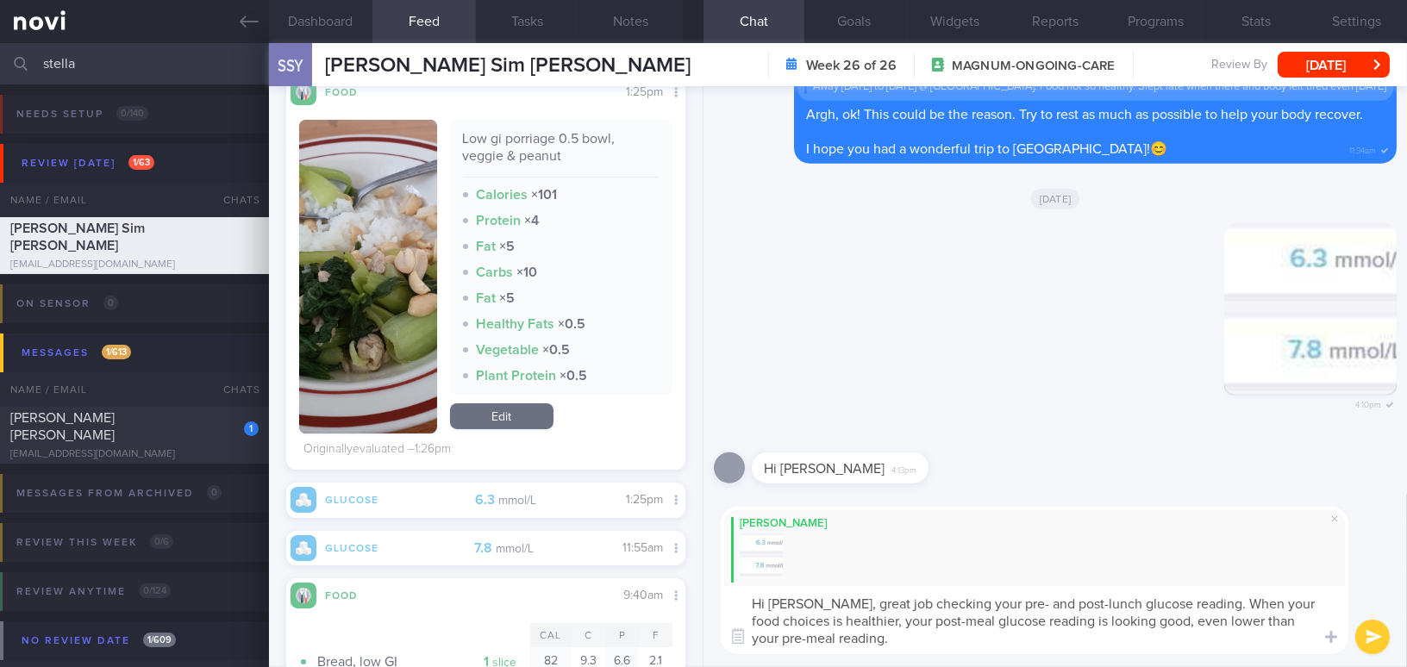
drag, startPoint x: 1182, startPoint y: 604, endPoint x: 1219, endPoint y: 661, distance: 67.9
click at [1219, 661] on div "Mee Li Hi Stella, great job checking your pre- and post-lunch glucose reading. …" at bounding box center [1054, 580] width 703 height 173
paste textarea "ith healthier food choices, your post-meal glucose readings are looking great. …"
drag, startPoint x: 1115, startPoint y: 621, endPoint x: 1163, endPoint y: 622, distance: 47.4
click at [1163, 622] on textarea "Hi Stella, great job checking your pre- and post-lunch glucose reading. With he…" at bounding box center [1034, 620] width 627 height 68
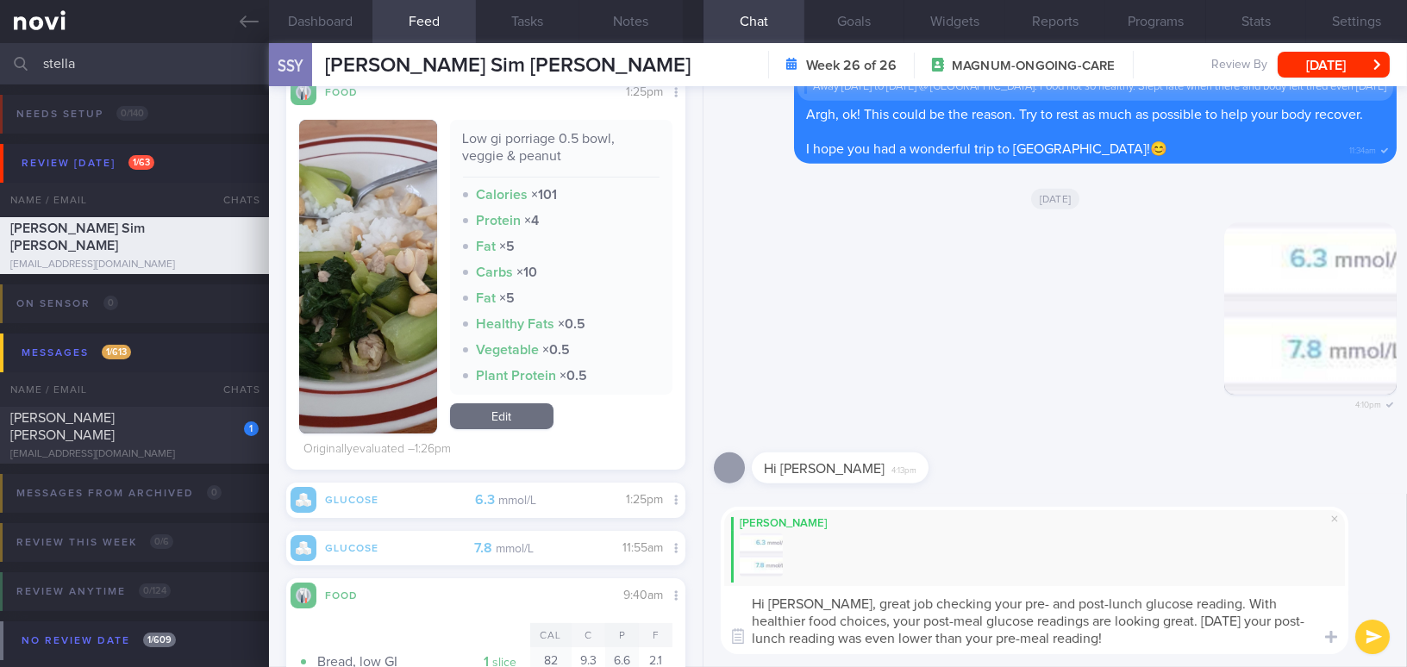
click at [1187, 645] on textarea "Hi Stella, great job checking your pre- and post-lunch glucose reading. With he…" at bounding box center [1034, 620] width 627 height 68
type textarea "Hi Stella, great job checking your pre- and post-lunch glucose reading. With he…"
click at [1366, 633] on button "submit" at bounding box center [1372, 637] width 34 height 34
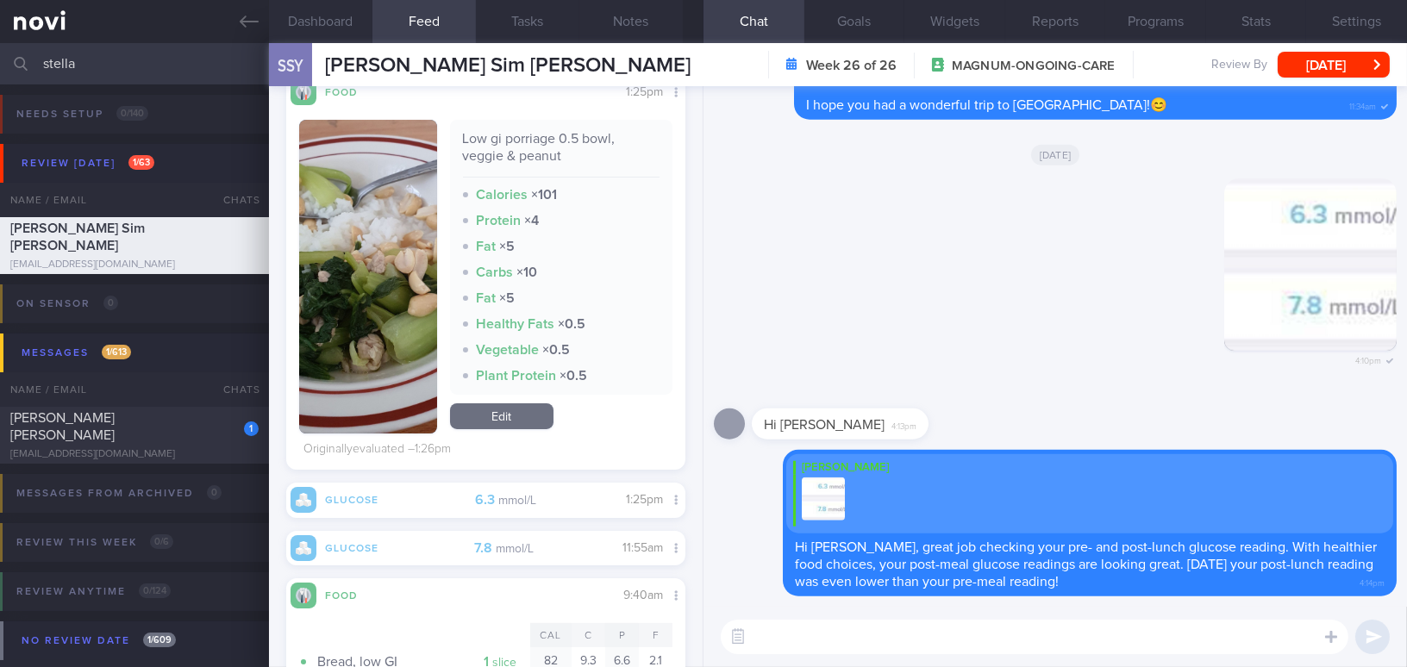
click at [409, 296] on button "button" at bounding box center [368, 277] width 138 height 314
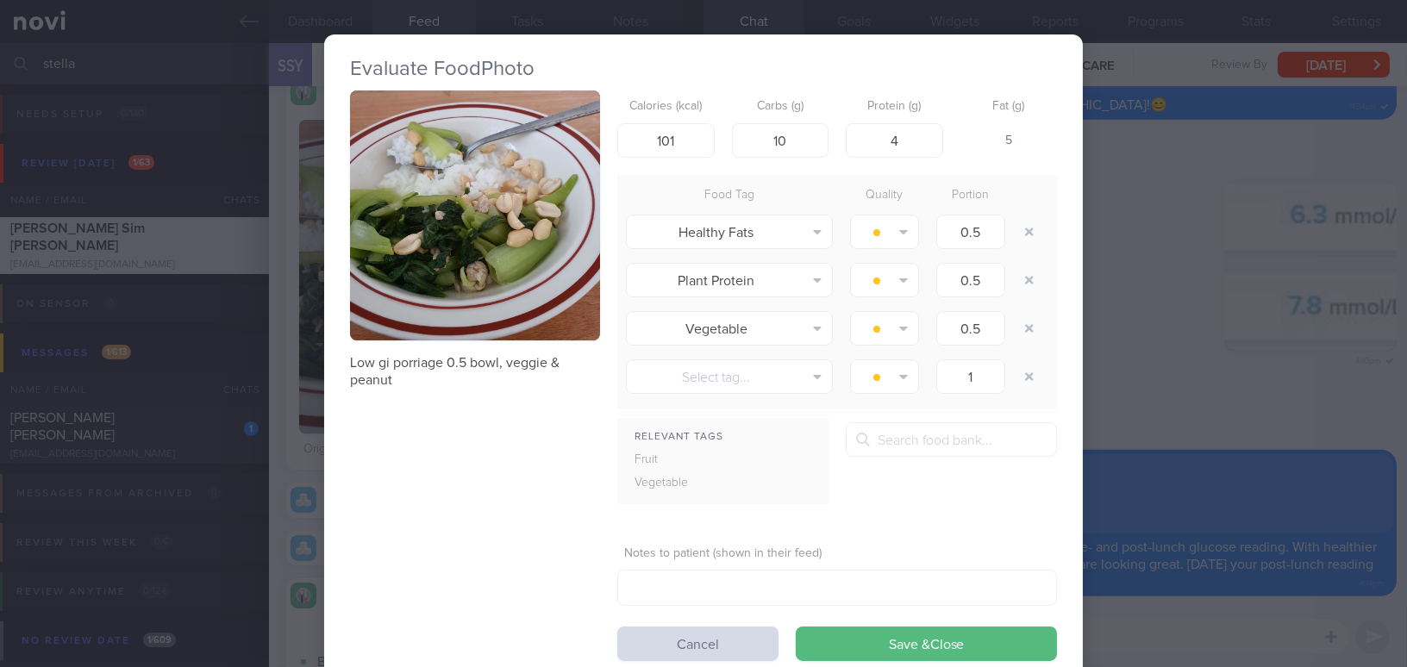
click at [1145, 372] on div "Evaluate Food Photo Low gi porriage 0.5 bowl, veggie & peanut Calories (kcal) 1…" at bounding box center [703, 333] width 1407 height 667
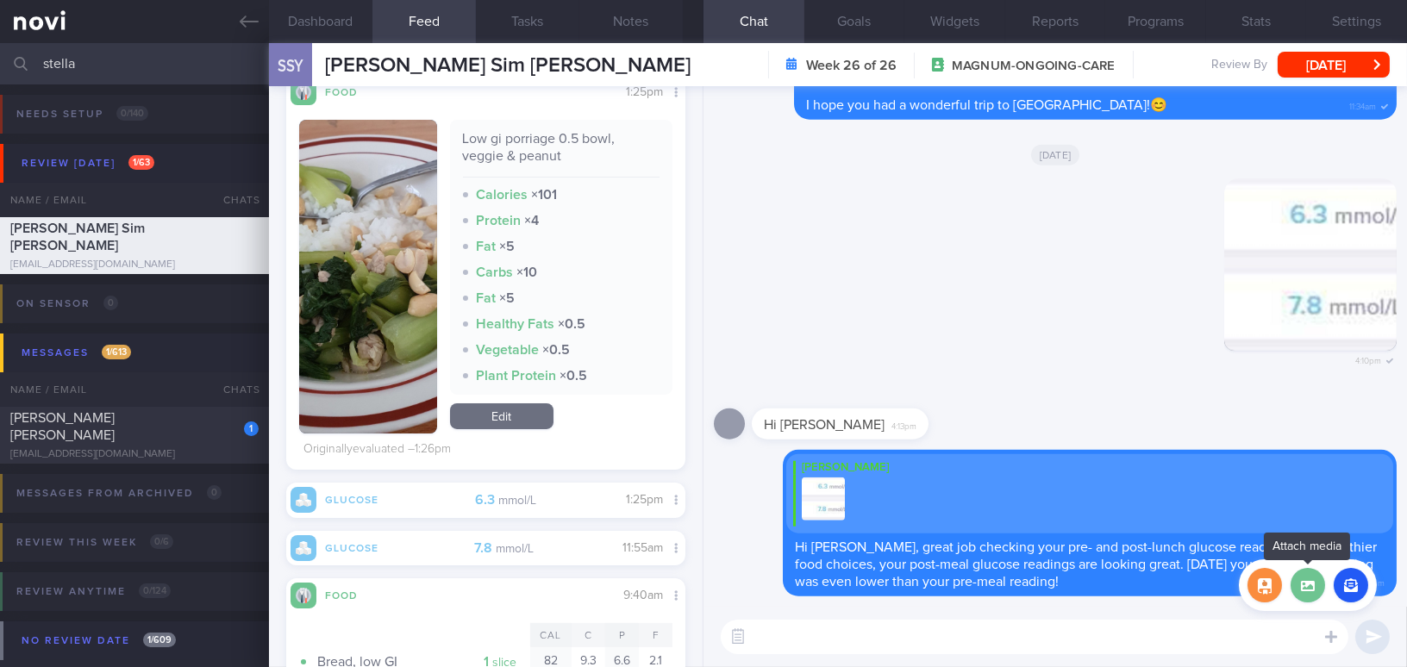
click at [1304, 589] on label at bounding box center [1307, 585] width 34 height 34
click at [0, 0] on input "file" at bounding box center [0, 0] width 0 height 0
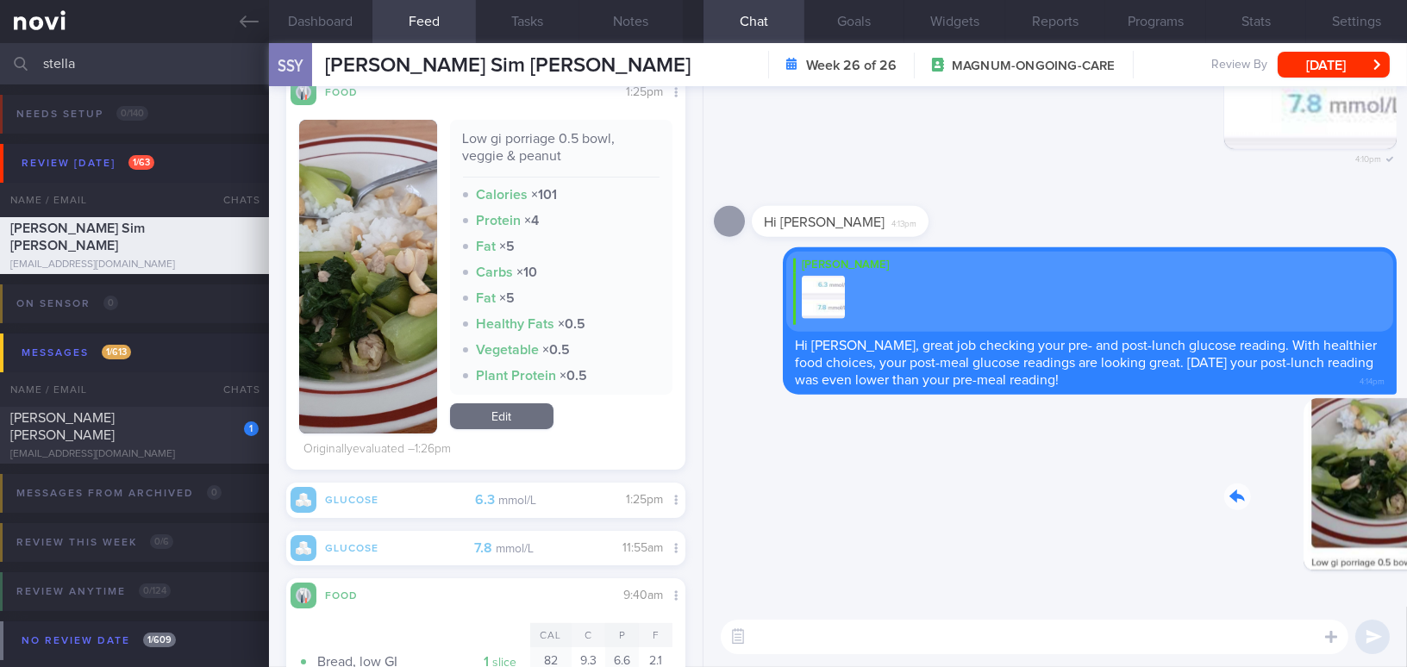
drag, startPoint x: 1424, startPoint y: 523, endPoint x: 1489, endPoint y: 529, distance: 65.8
click at [1406, 529] on html "You are offline! Some functionality will be unavailable Patients New Users Coac…" at bounding box center [703, 333] width 1407 height 667
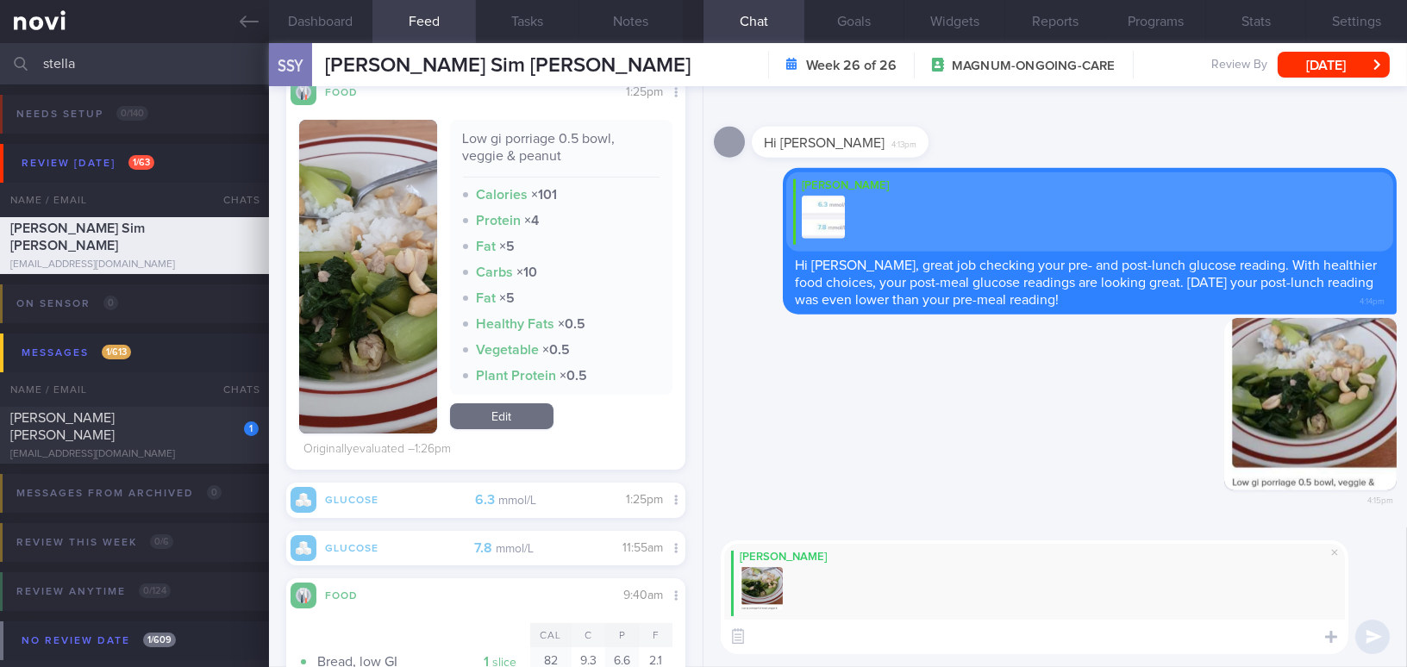
paste textarea "My main concern has always been your protein intake. Consider adding more meat …"
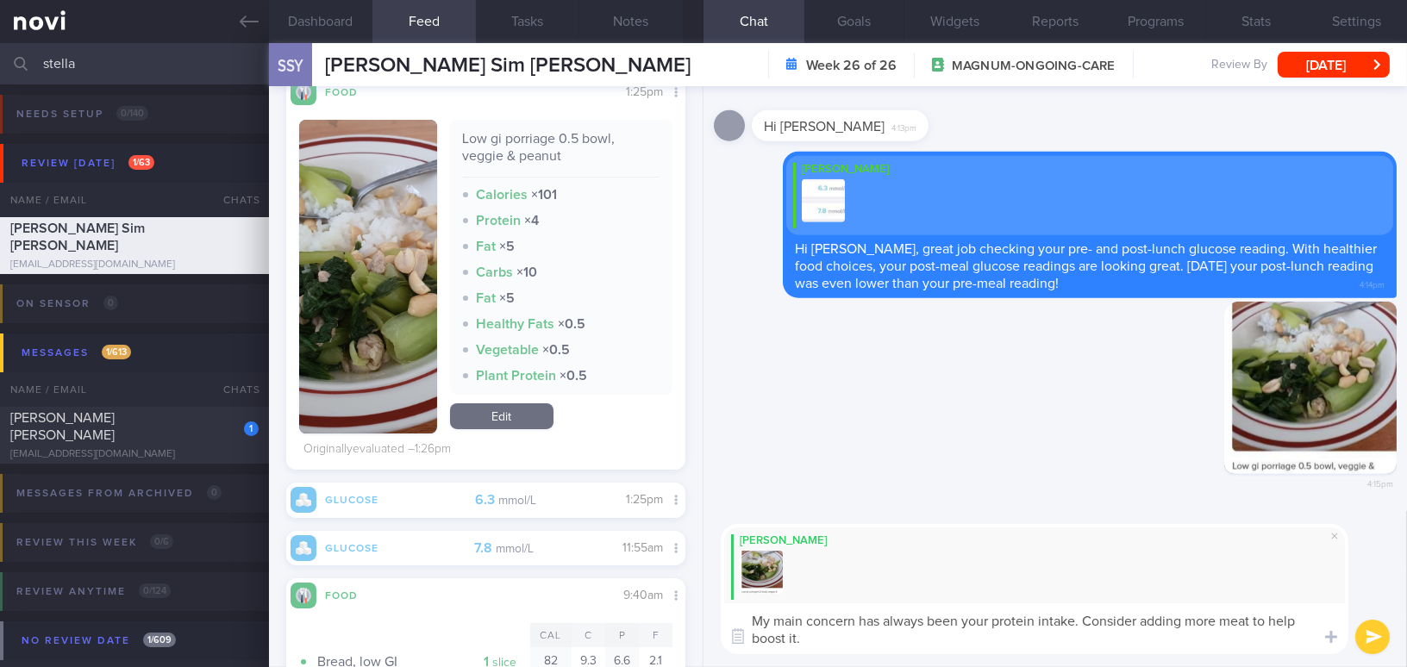
type textarea "My main concern has always been your protein intake. Consider adding more meat …"
click at [1368, 636] on button "submit" at bounding box center [1372, 637] width 34 height 34
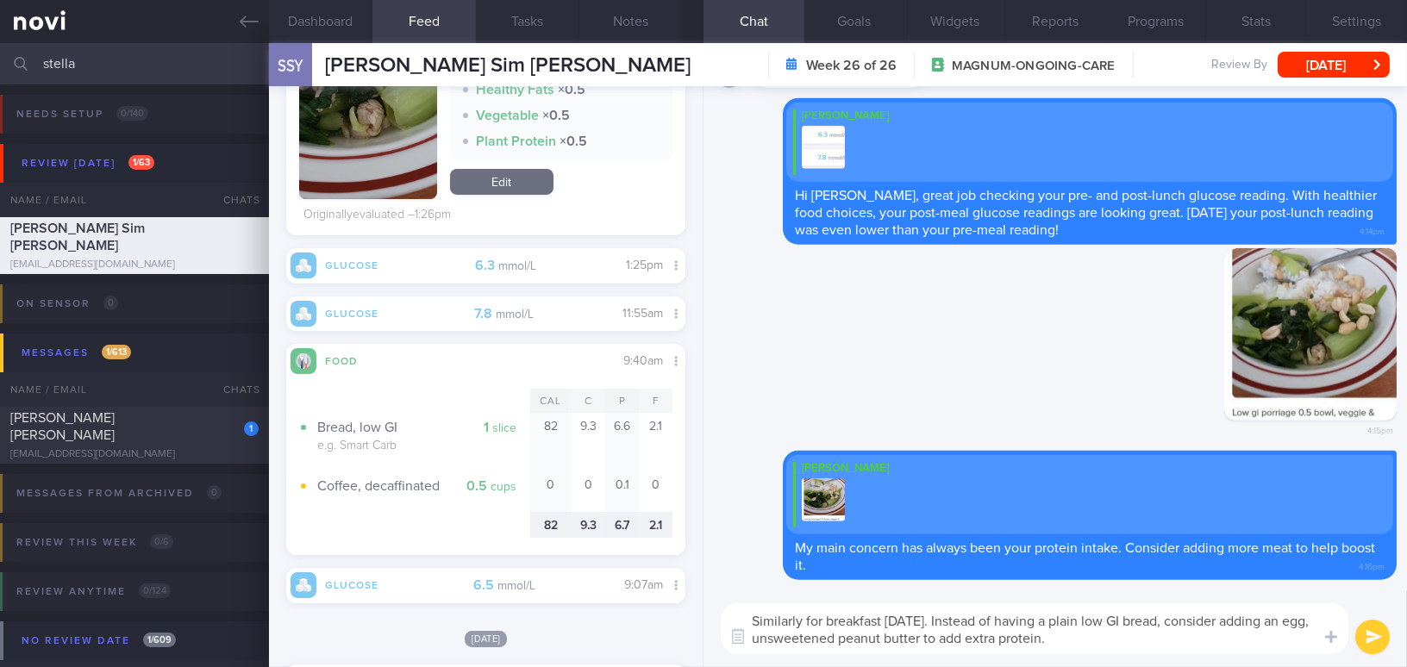
drag, startPoint x: 1061, startPoint y: 641, endPoint x: 716, endPoint y: 594, distance: 348.0
click at [716, 594] on div "Similarly for breakfast today. Instead of having a plain low GI bread, consider…" at bounding box center [1054, 628] width 703 height 77
click at [1083, 648] on textarea "Similarly for breakfast today. Instead of having a plain low GI bread, consider…" at bounding box center [1034, 628] width 627 height 51
drag, startPoint x: 1076, startPoint y: 641, endPoint x: 465, endPoint y: 601, distance: 611.5
click at [465, 601] on div "Dashboard Feed 13 Tasks Notes Chat Goals Widgets Reports Programs Stats Setting…" at bounding box center [838, 355] width 1138 height 624
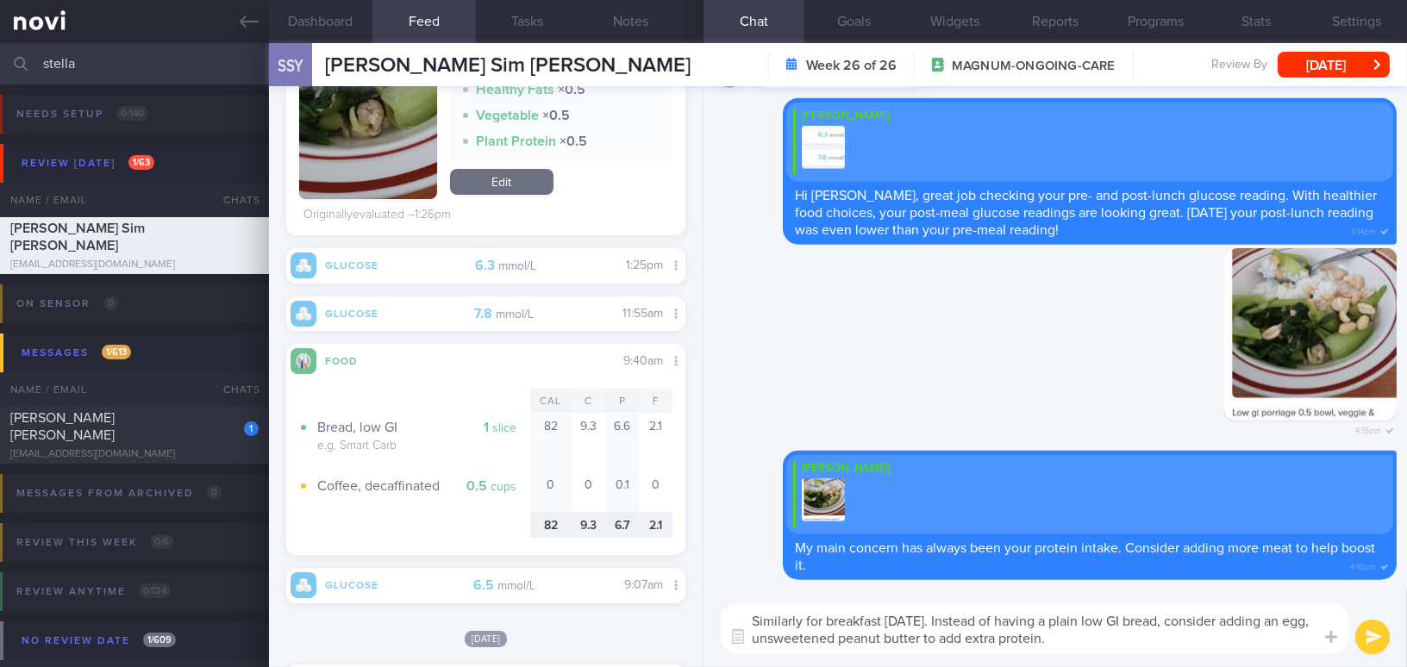
paste textarea ", for breakfast today, instead of having plain low-GI bread, consider adding an…"
type textarea "Similarly, for breakfast today, instead of having plain low-GI bread, consider …"
click at [1364, 635] on button "submit" at bounding box center [1372, 637] width 34 height 34
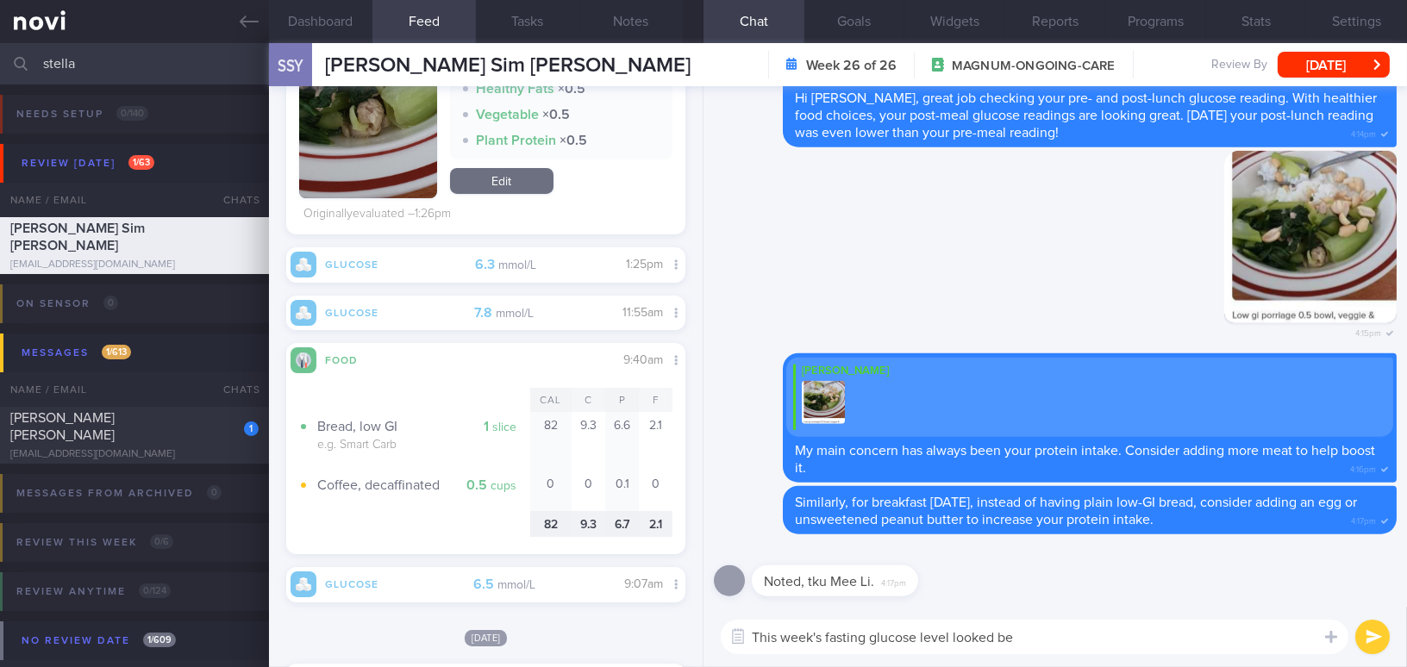
scroll to position [204, 372]
drag, startPoint x: 1047, startPoint y: 646, endPoint x: 689, endPoint y: 615, distance: 359.0
click at [689, 615] on div "Dashboard Feed 13 Tasks Notes Chat Goals Widgets Reports Programs Stats Setting…" at bounding box center [838, 355] width 1138 height 624
type textarea "L"
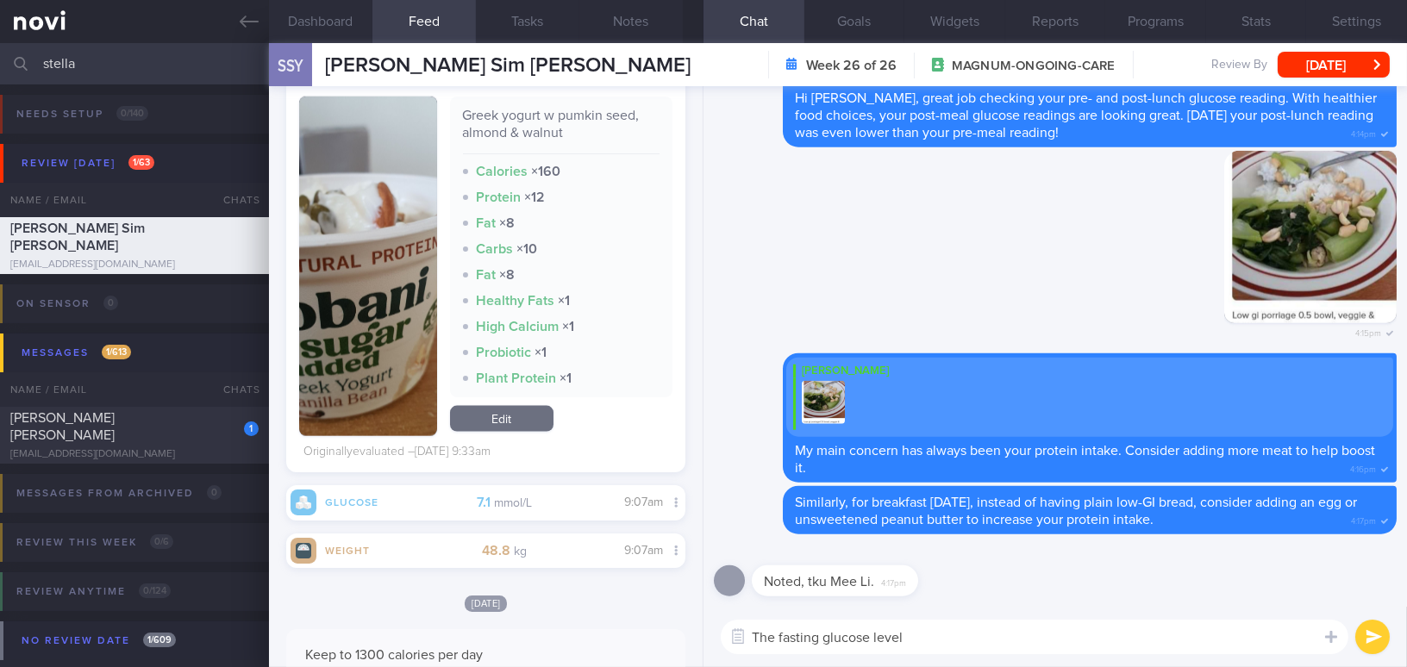
scroll to position [206, 372]
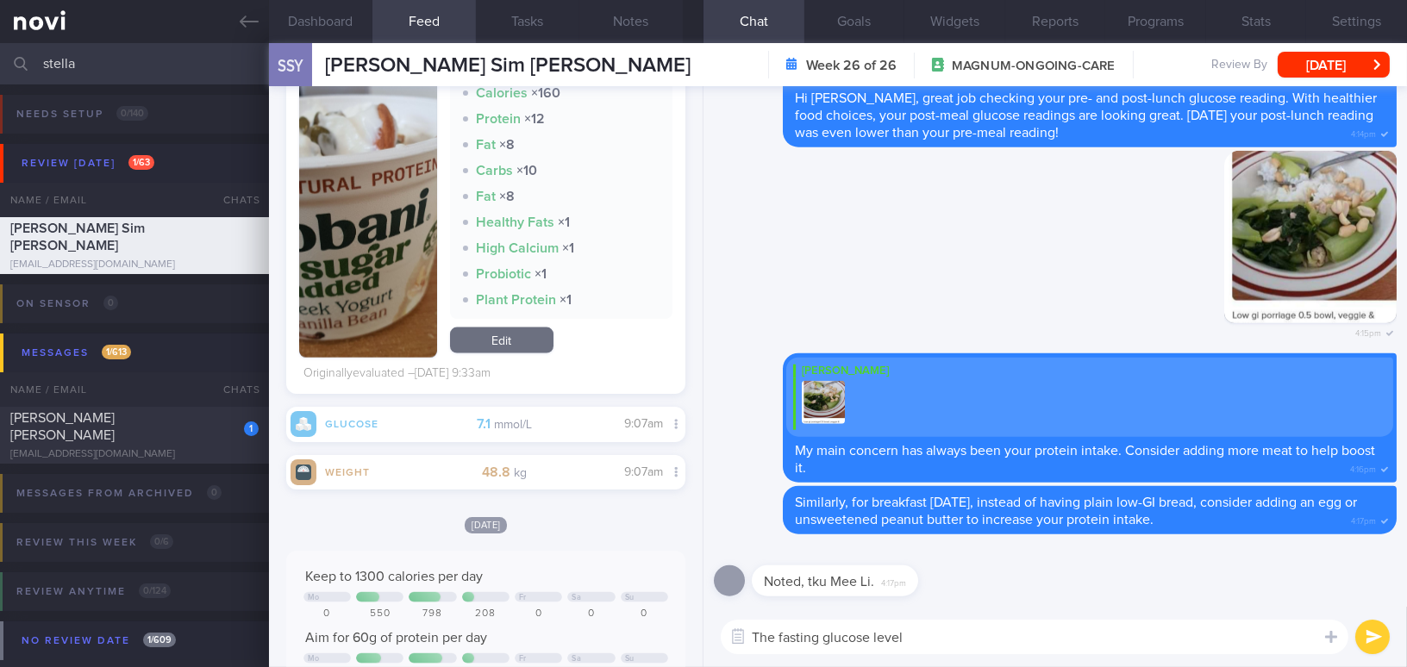
drag, startPoint x: 925, startPoint y: 636, endPoint x: 671, endPoint y: 615, distance: 254.2
click at [671, 615] on div "Dashboard Feed 13 Tasks Notes Chat Goals Widgets Reports Programs Stats Setting…" at bounding box center [838, 355] width 1138 height 624
drag, startPoint x: 1090, startPoint y: 634, endPoint x: 701, endPoint y: 633, distance: 389.6
click at [701, 633] on div "Dashboard Feed 13 Tasks Notes Chat Goals Widgets Reports Programs Stats Setting…" at bounding box center [838, 355] width 1138 height 624
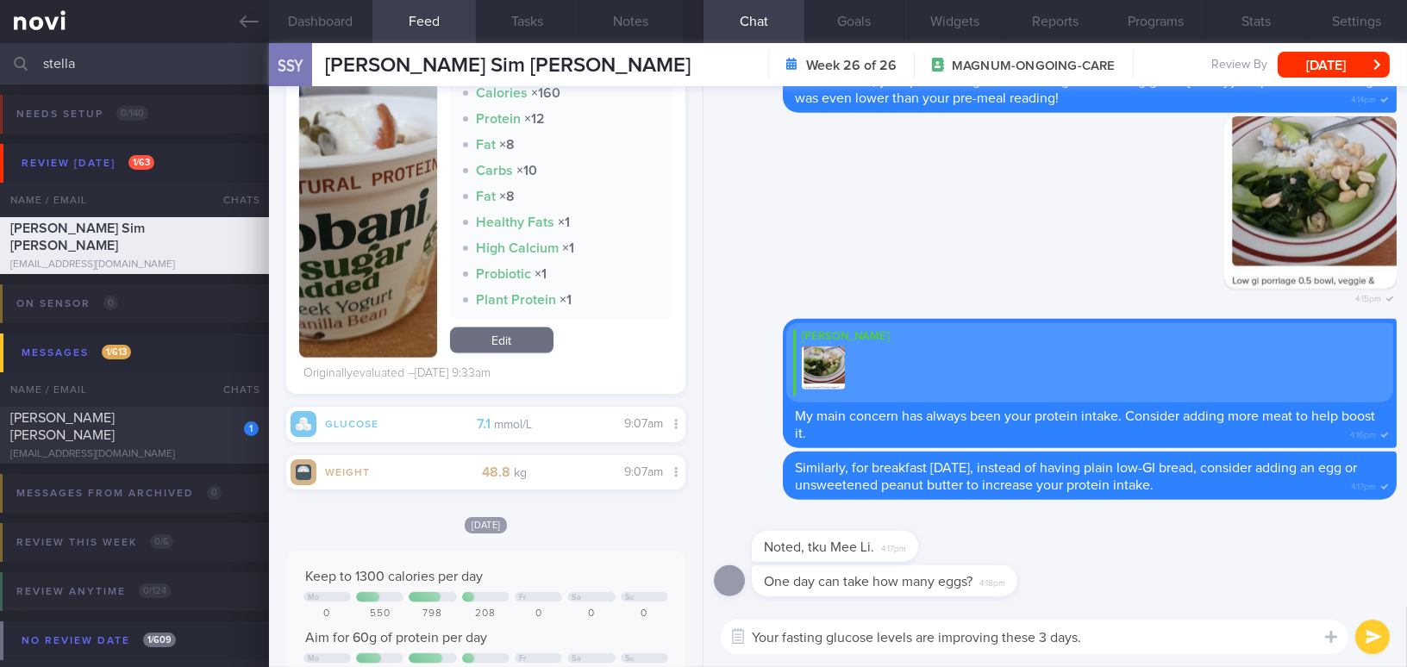
click at [1105, 644] on textarea "Your fasting glucose levels are improving these 3 days." at bounding box center [1034, 637] width 627 height 34
drag, startPoint x: 1058, startPoint y: 640, endPoint x: 542, endPoint y: 628, distance: 516.4
click at [542, 628] on div "Dashboard Feed 13 Tasks Notes Chat Goals Widgets Reports Programs Stats Setting…" at bounding box center [838, 355] width 1138 height 624
paste textarea "have been improving over the past three"
drag, startPoint x: 1076, startPoint y: 635, endPoint x: 1208, endPoint y: 634, distance: 132.7
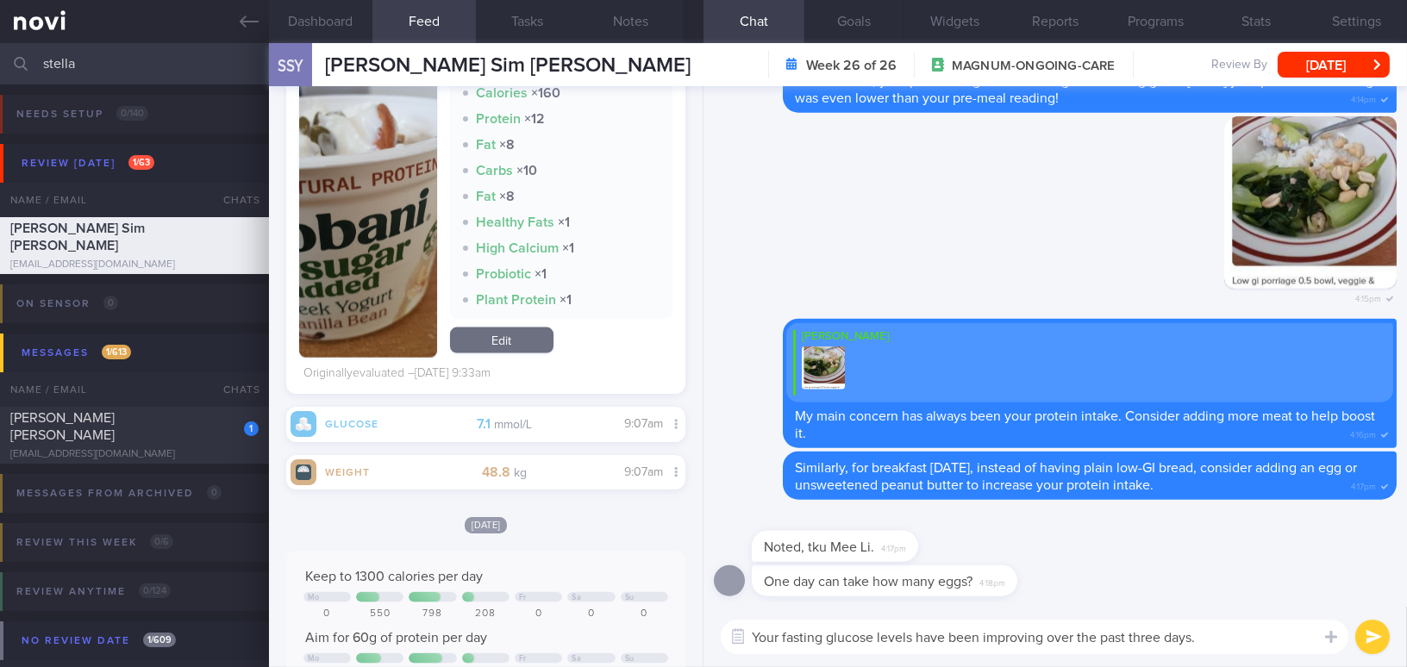
click at [1208, 634] on textarea "Your fasting glucose levels have been improving over the past three days." at bounding box center [1034, 637] width 627 height 34
type textarea "Your fasting glucose levels have been improving over these 3 days 👍"
click at [1368, 640] on button "submit" at bounding box center [1372, 637] width 34 height 34
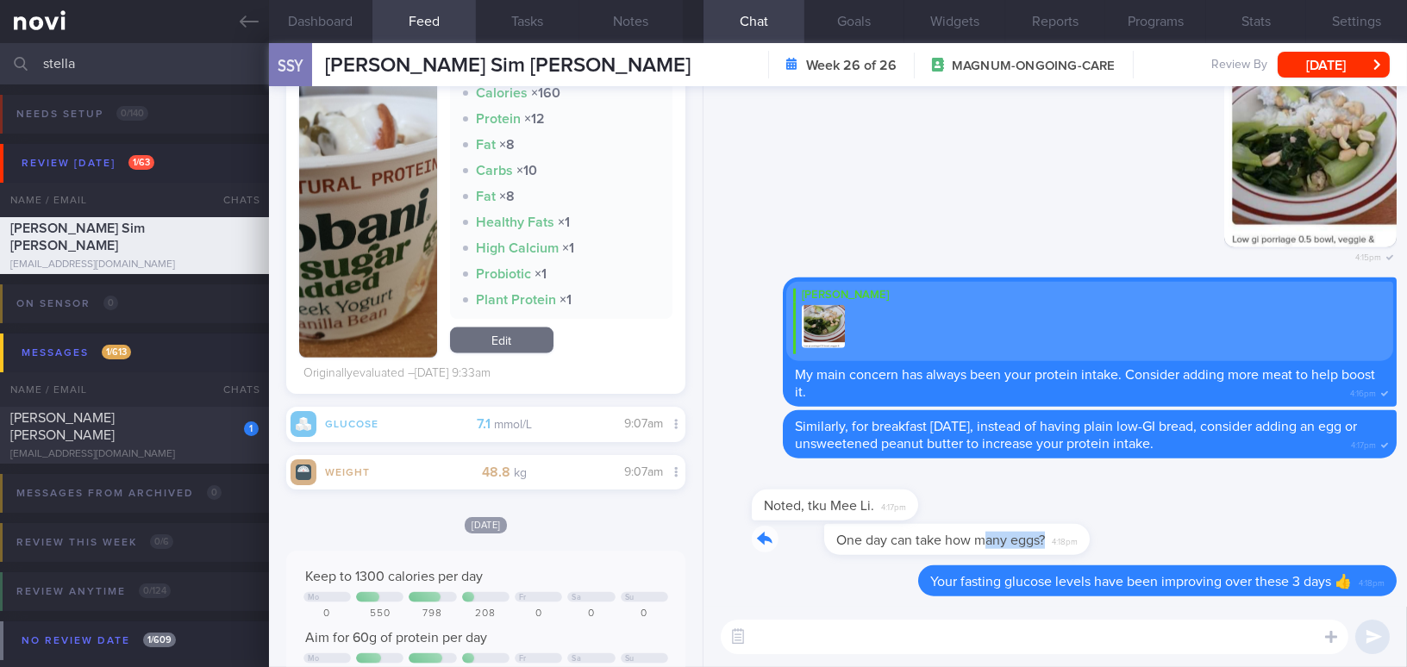
drag, startPoint x: 917, startPoint y: 526, endPoint x: 1089, endPoint y: 530, distance: 172.4
click at [1089, 530] on div "One day can take how many eggs? 4:18pm" at bounding box center [1055, 544] width 683 height 41
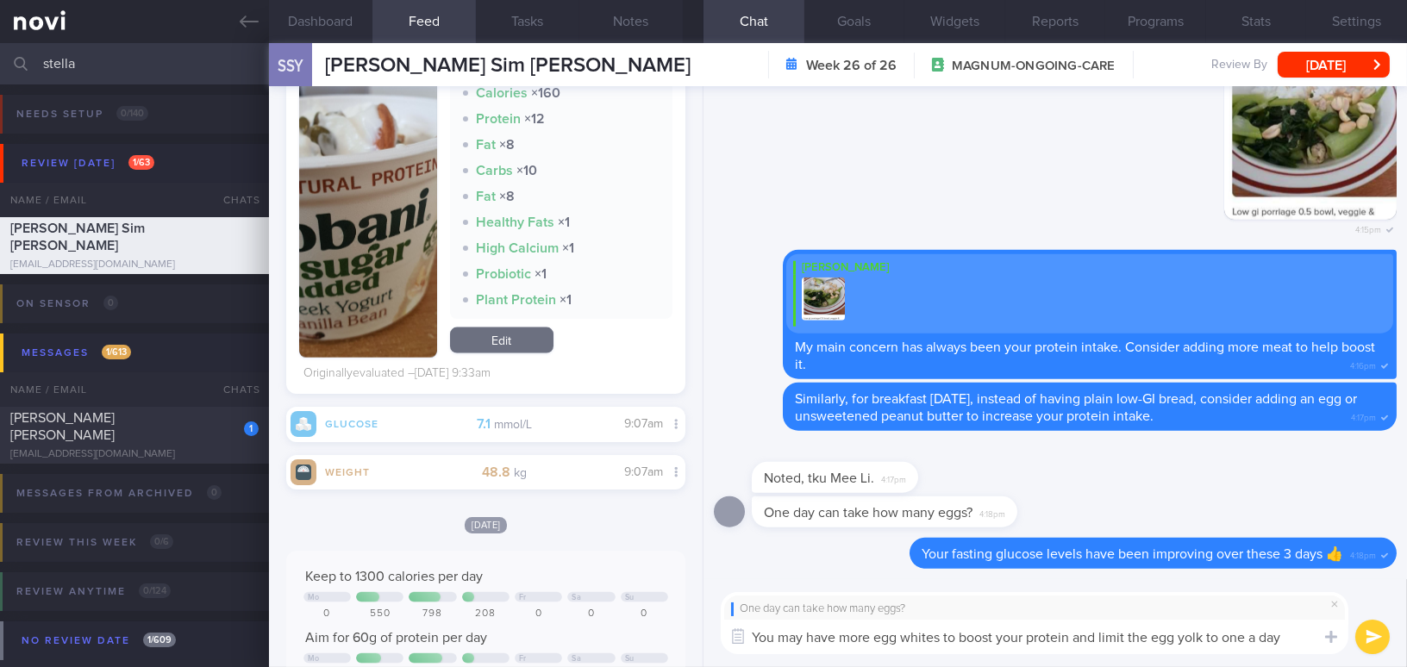
drag, startPoint x: 1300, startPoint y: 638, endPoint x: 598, endPoint y: 611, distance: 702.1
click at [598, 611] on div "Dashboard Feed 13 Tasks Notes Chat Goals Widgets Reports Programs Stats Setting…" at bounding box center [838, 355] width 1138 height 624
click at [1269, 640] on textarea "You may have more egg whites to boost your protein and limit the egg yolk to on…" at bounding box center [1034, 637] width 627 height 34
drag, startPoint x: 1292, startPoint y: 640, endPoint x: 583, endPoint y: 630, distance: 708.5
click at [583, 630] on div "Dashboard Feed 13 Tasks Notes Chat Goals Widgets Reports Programs Stats Setting…" at bounding box center [838, 355] width 1138 height 624
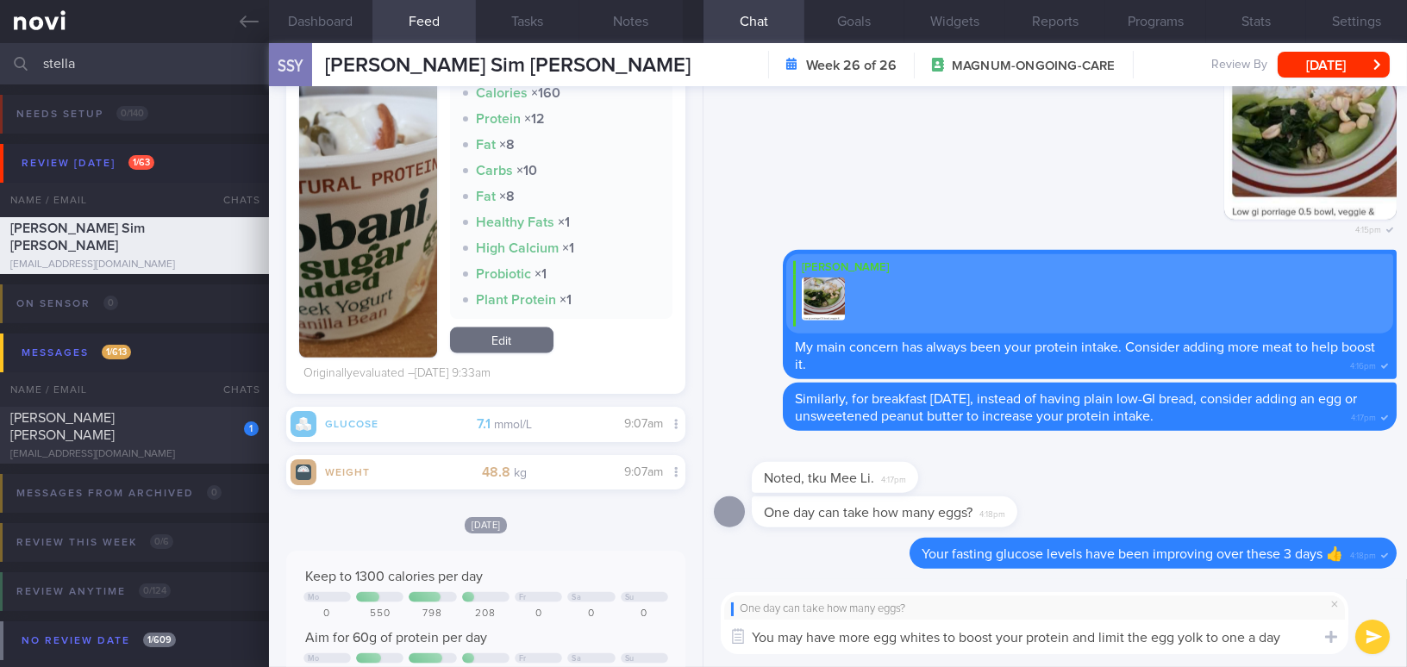
paste textarea "could have more egg whites to boost your protein intake and limit the egg yolk …"
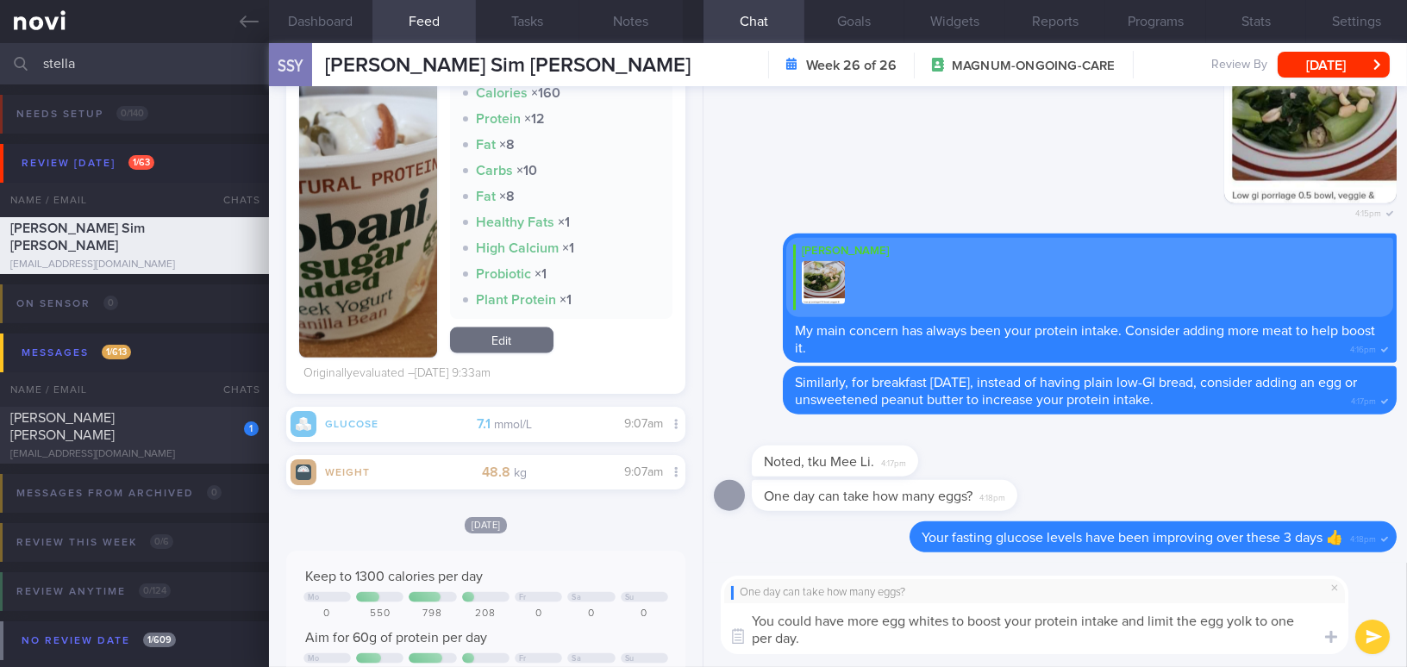
type textarea "You could have more egg whites to boost your protein intake and limit the egg y…"
click at [1363, 639] on button "submit" at bounding box center [1372, 637] width 34 height 34
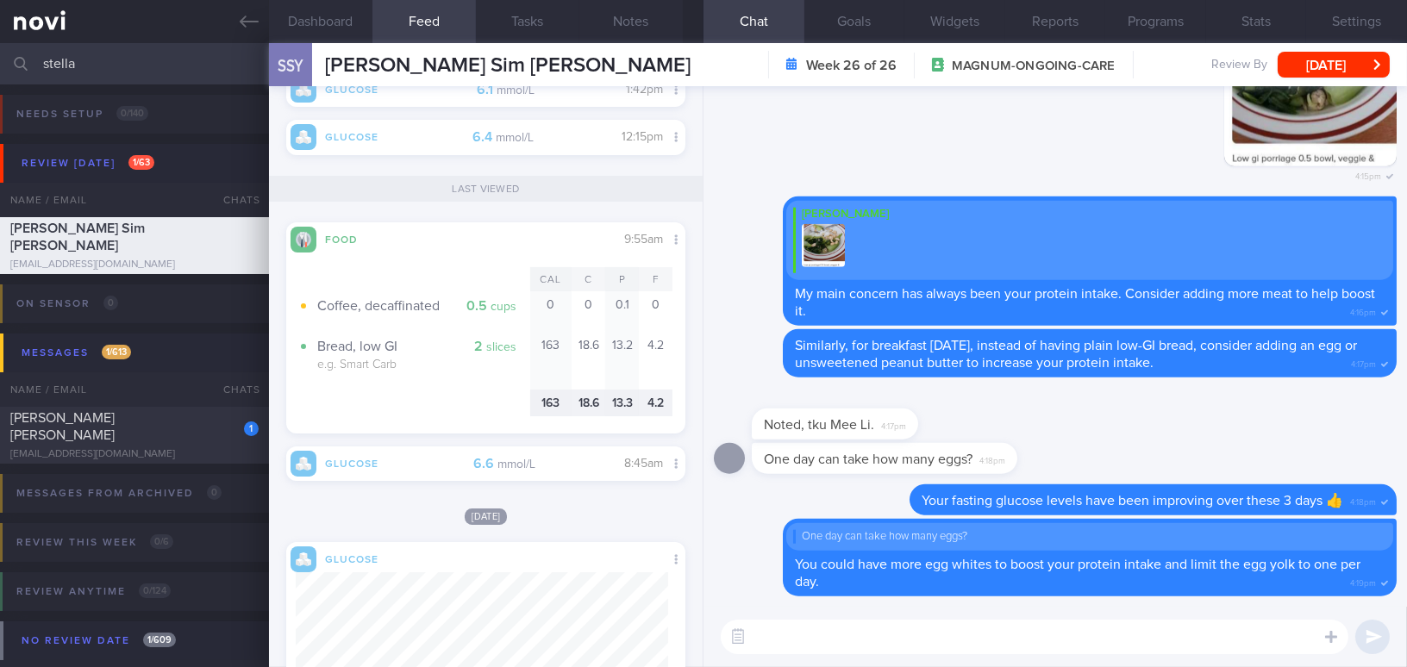
scroll to position [2845, 0]
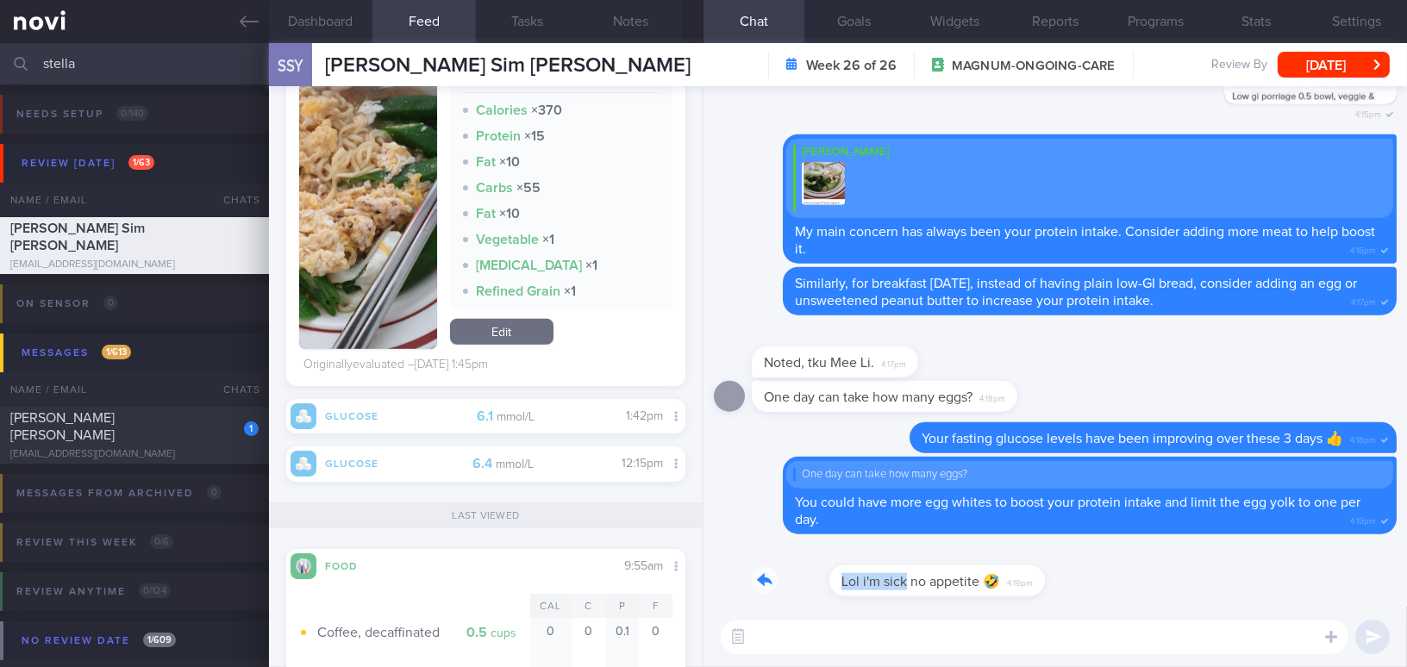
drag, startPoint x: 827, startPoint y: 573, endPoint x: 1010, endPoint y: 579, distance: 182.8
click at [1010, 579] on div "Lol i'm sick no appetite 🤣 4:19pm" at bounding box center [885, 571] width 267 height 52
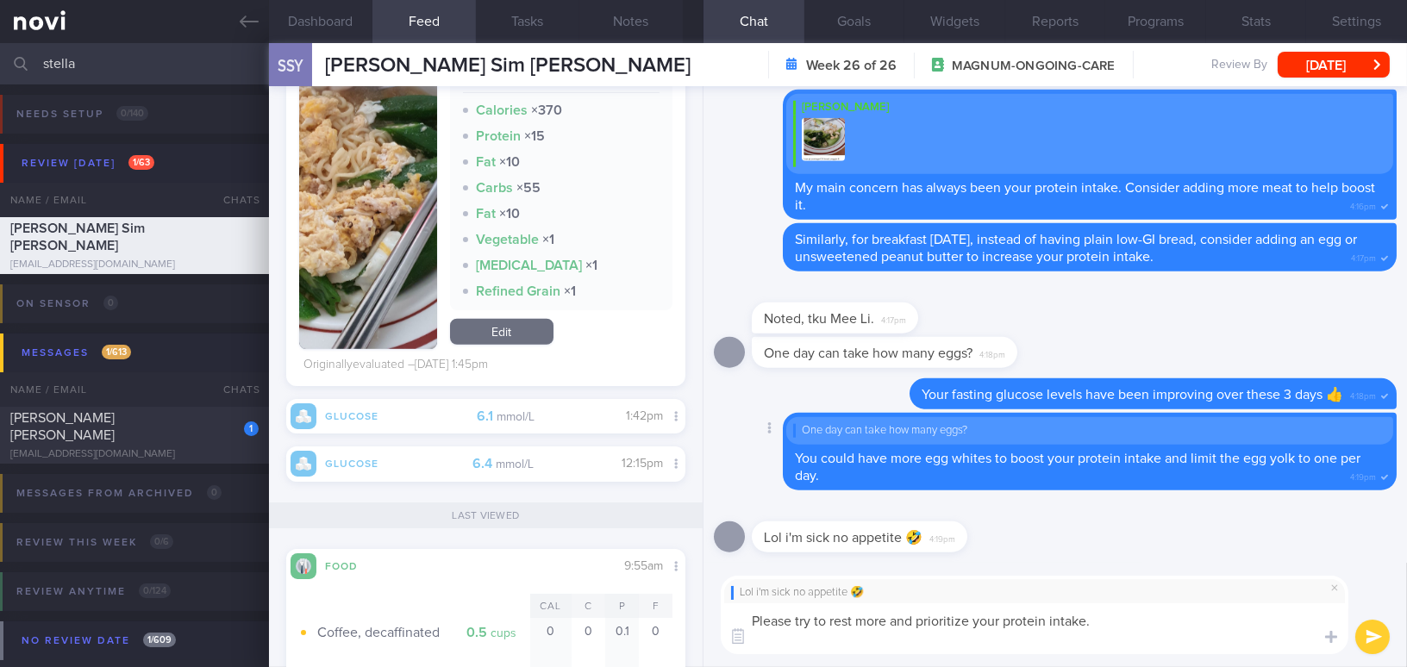
scroll to position [0, 0]
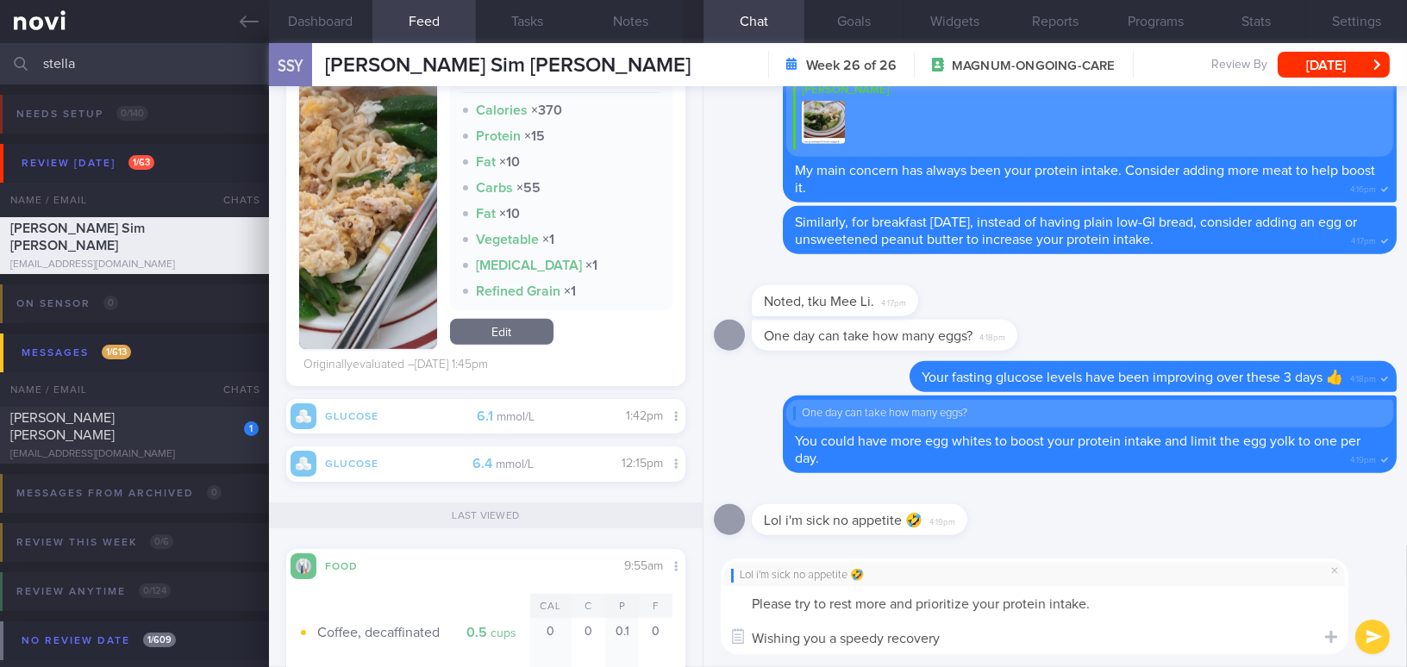
drag, startPoint x: 934, startPoint y: 638, endPoint x: 666, endPoint y: 582, distance: 273.8
click at [666, 582] on div "Dashboard Feed 13 Tasks Notes Chat Goals Widgets Reports Programs Stats Setting…" at bounding box center [838, 355] width 1138 height 624
click at [855, 626] on textarea "Please try to rest more and prioritize your protein intake. Wishing you a speed…" at bounding box center [1034, 620] width 627 height 68
drag, startPoint x: 956, startPoint y: 646, endPoint x: 567, endPoint y: 585, distance: 393.4
click at [567, 585] on div "Dashboard Feed 13 Tasks Notes Chat Goals Widgets Reports Programs Stats Setting…" at bounding box center [838, 355] width 1138 height 624
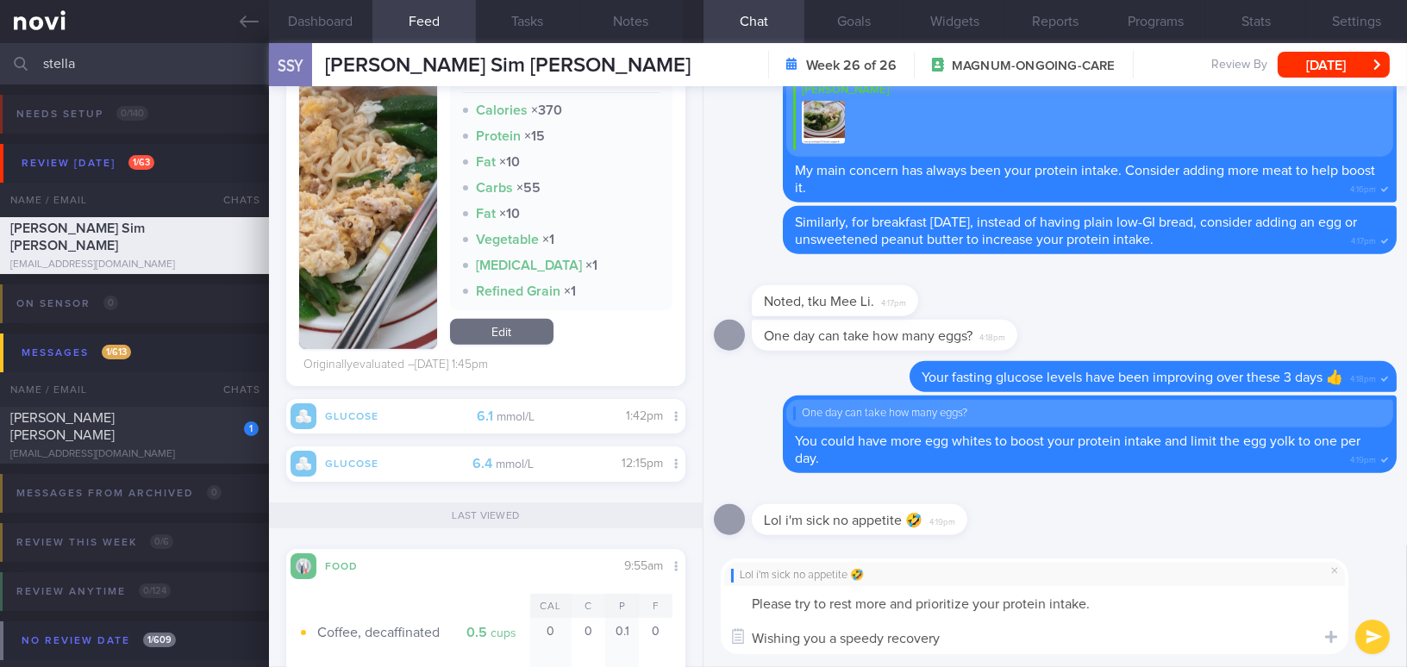
paste textarea "get more rest and prioritize your protein intake. Wishing you a speedy recovery!"
type textarea "Please try to get more rest and prioritize your protein intake. Wishing you a s…"
click at [1373, 640] on button "submit" at bounding box center [1372, 637] width 34 height 34
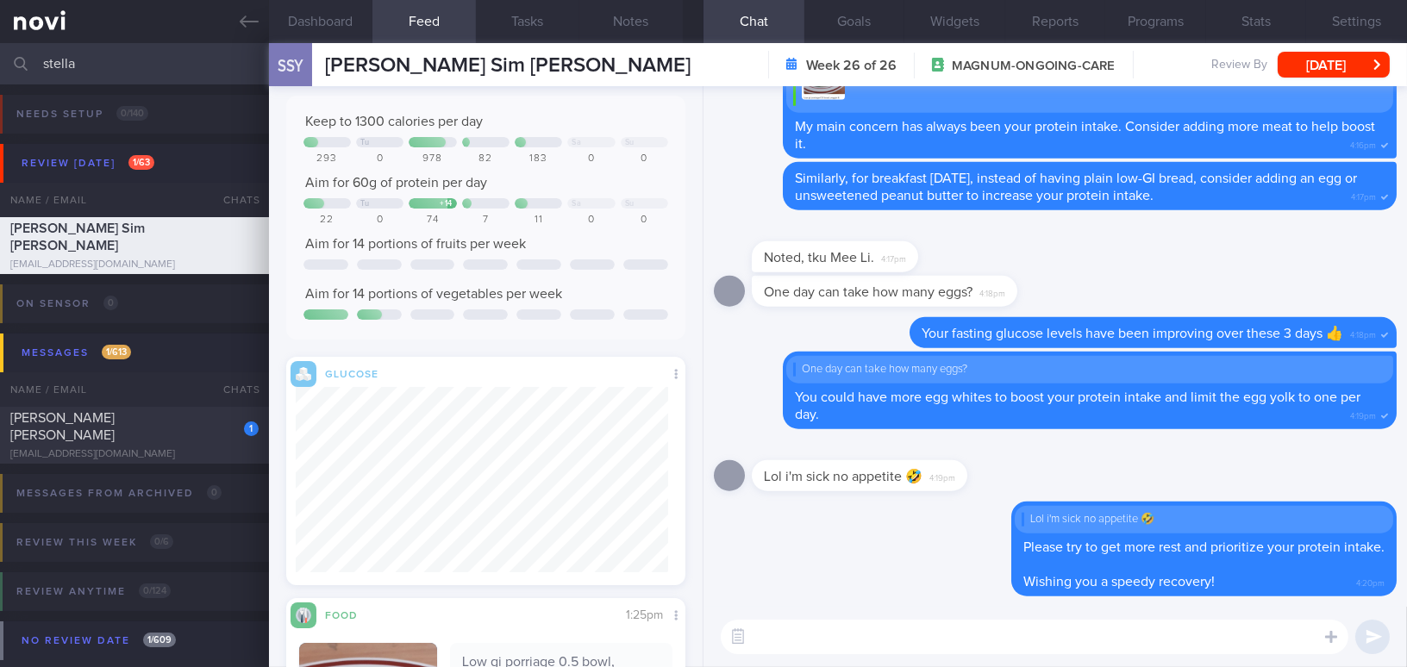
scroll to position [103, 0]
click at [1310, 71] on button "[DATE]" at bounding box center [1333, 65] width 112 height 26
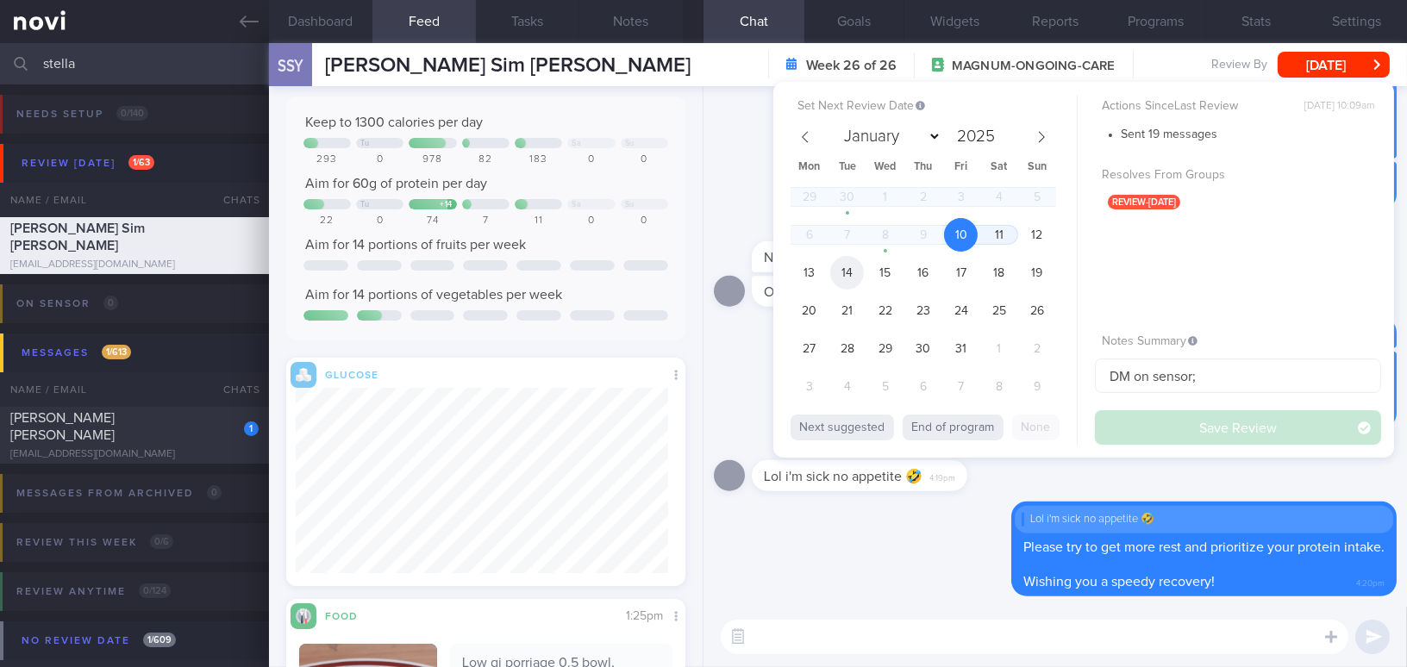
click at [857, 271] on span "14" at bounding box center [847, 273] width 34 height 34
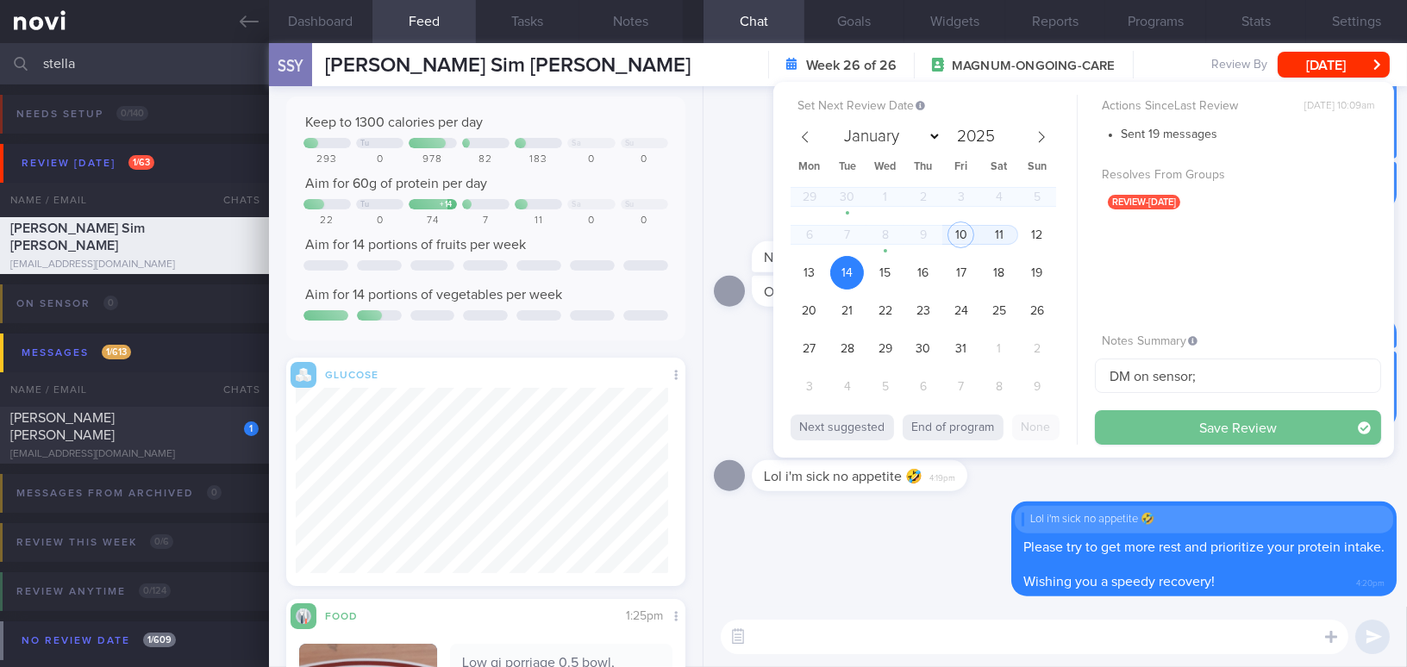
click at [1151, 421] on button "Save Review" at bounding box center [1238, 427] width 286 height 34
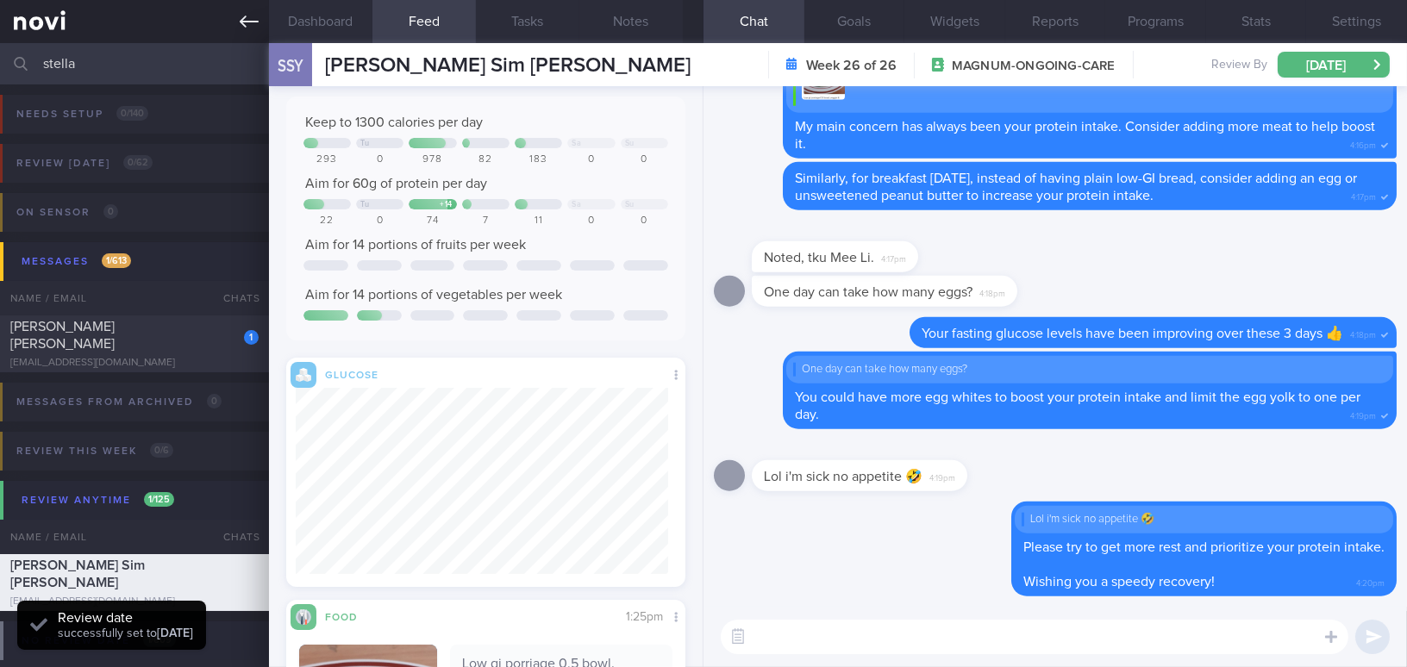
click at [259, 28] on link at bounding box center [134, 21] width 269 height 43
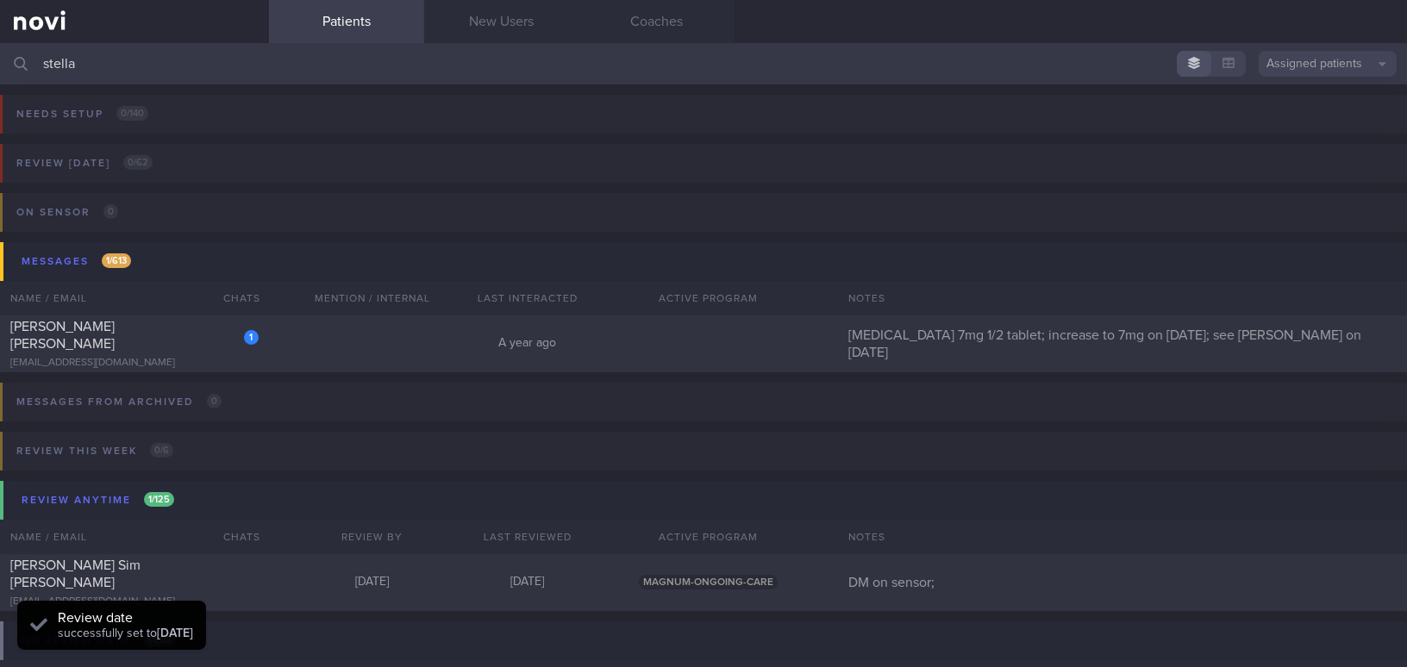
drag, startPoint x: 122, startPoint y: 59, endPoint x: 0, endPoint y: 47, distance: 122.1
click at [0, 47] on input "stella" at bounding box center [703, 63] width 1407 height 41
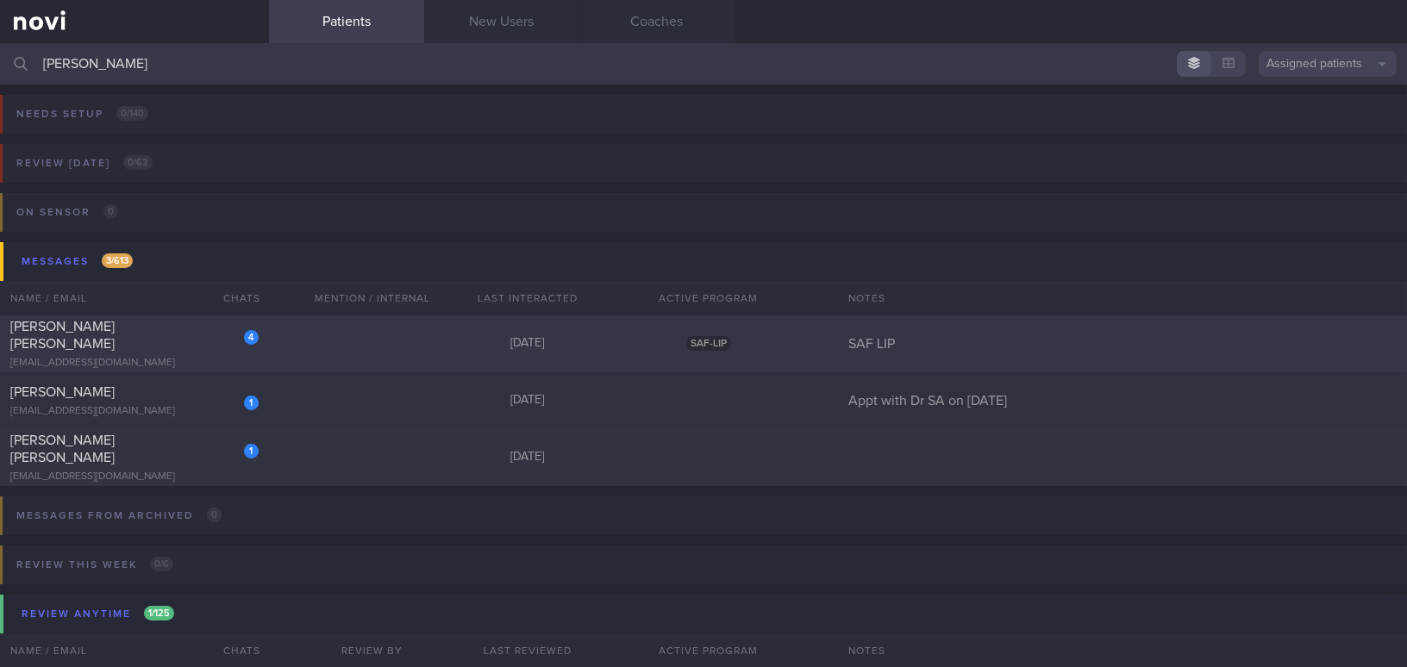
type input "william"
click at [101, 344] on div "4 William Hu Jun Yan hjywilliam@gmail.com" at bounding box center [134, 344] width 269 height 52
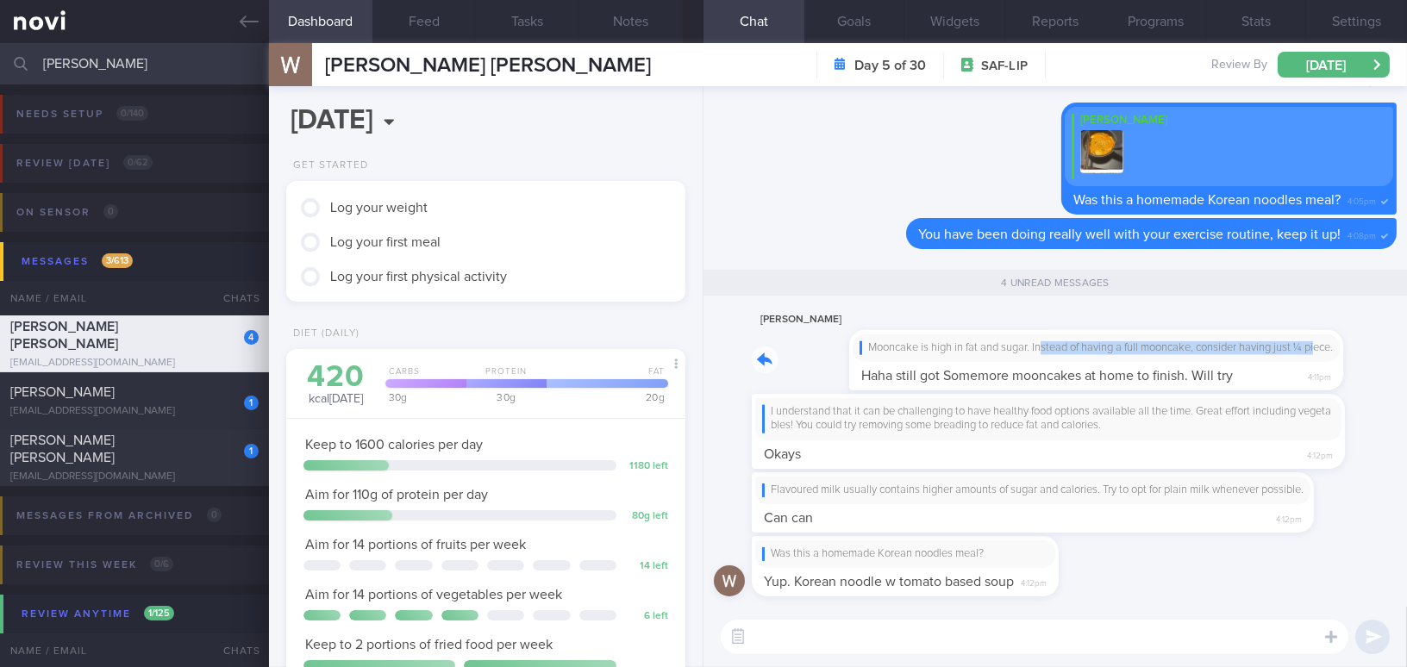
drag, startPoint x: 945, startPoint y: 334, endPoint x: 1223, endPoint y: 338, distance: 278.4
click at [1223, 338] on div "William Hu Mooncake is high in fat and sugar. Instead of having a full mooncake…" at bounding box center [1025, 349] width 546 height 81
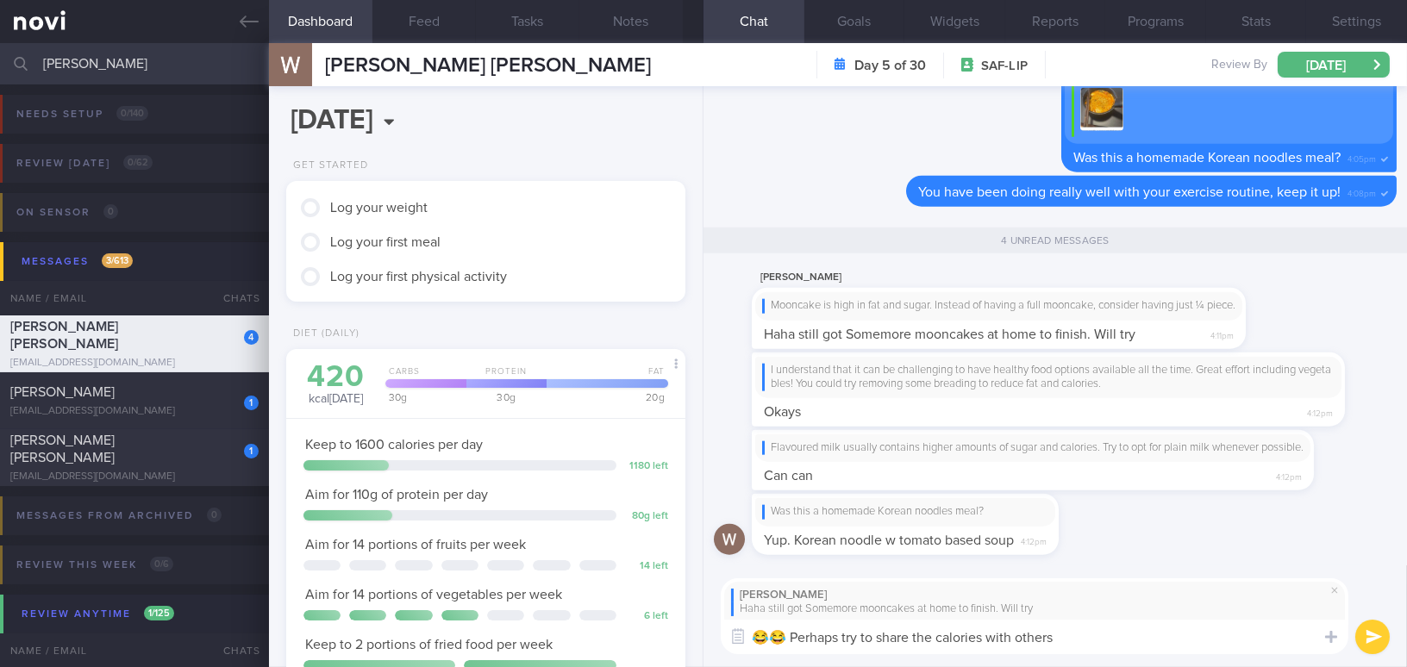
type textarea "😂😂 Perhaps try to share the calories with others!"
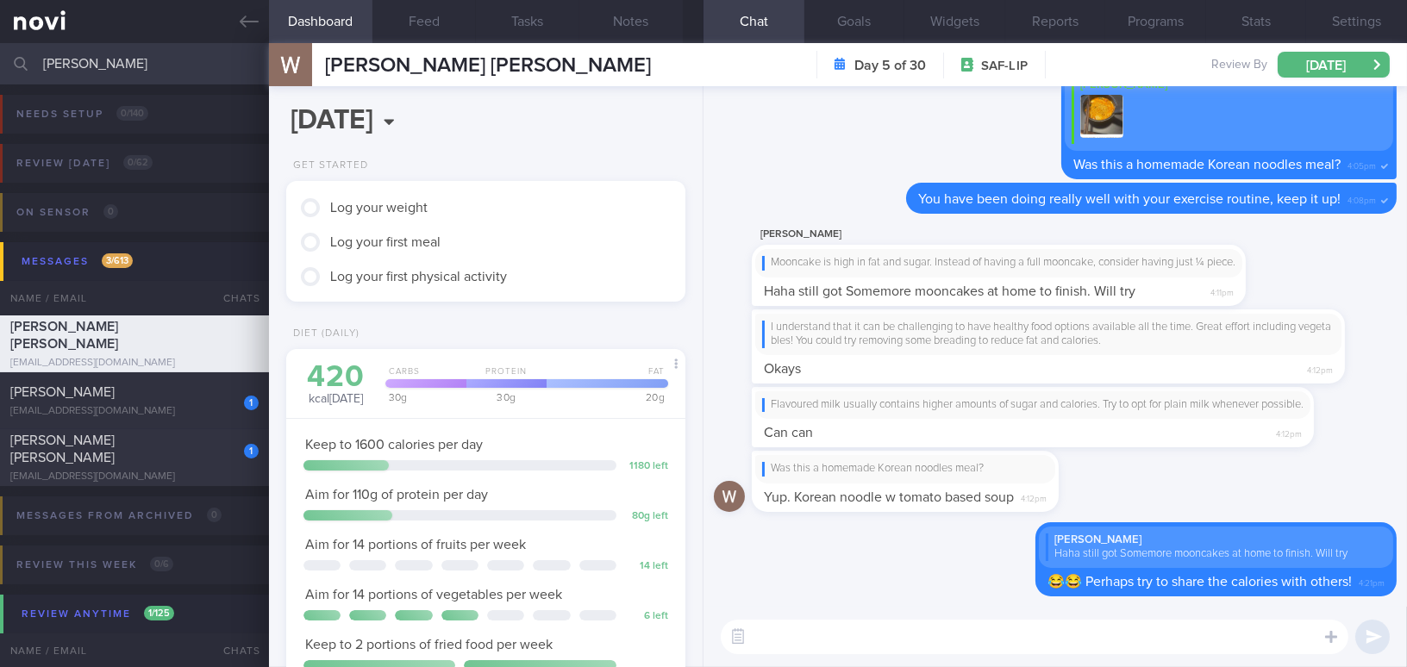
click at [908, 642] on textarea at bounding box center [1034, 637] width 627 height 34
paste textarea "[Koka Multigrain Purple Corn Noodles Chilli & Lime](https://www.fairprice.com.s…"
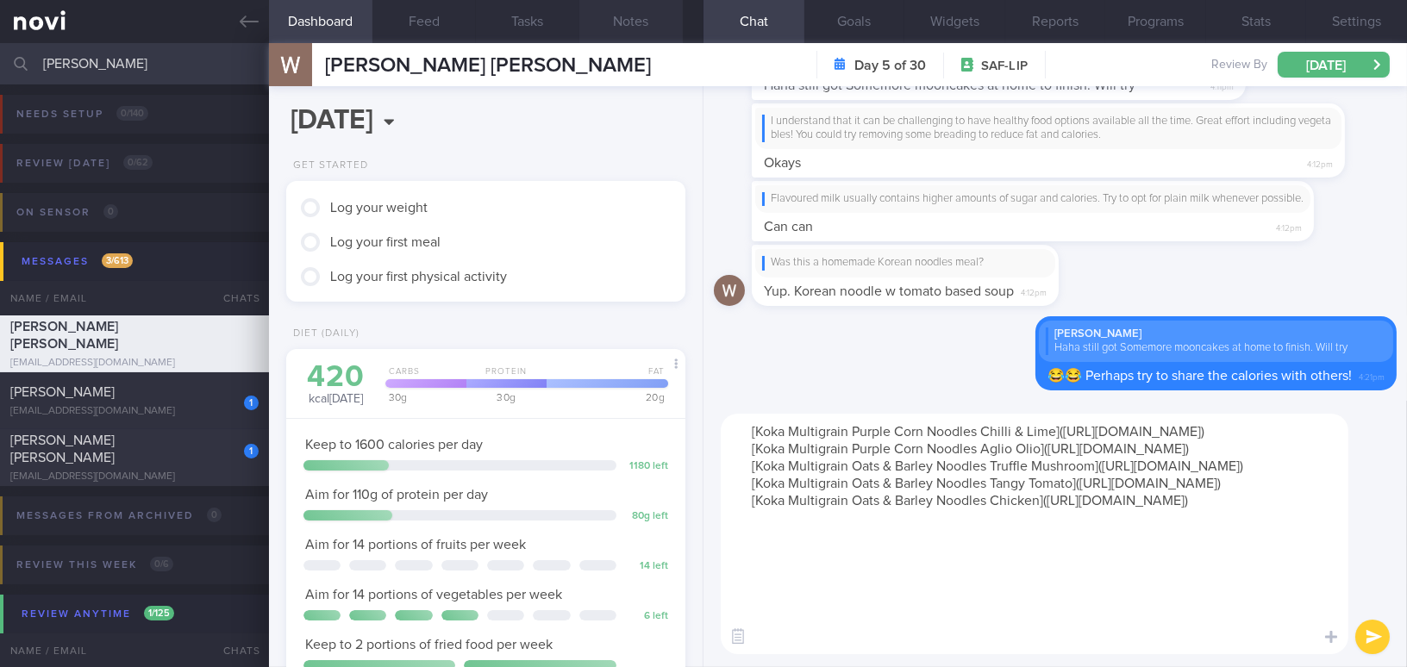
type textarea "[Koka Multigrain Purple Corn Noodles Chilli & Lime](https://www.fairprice.com.s…"
click at [750, 431] on textarea "[Koka Multigrain Purple Corn Noodles Chilli & Lime]([URL][DOMAIN_NAME]) [Koka M…" at bounding box center [1034, 534] width 627 height 240
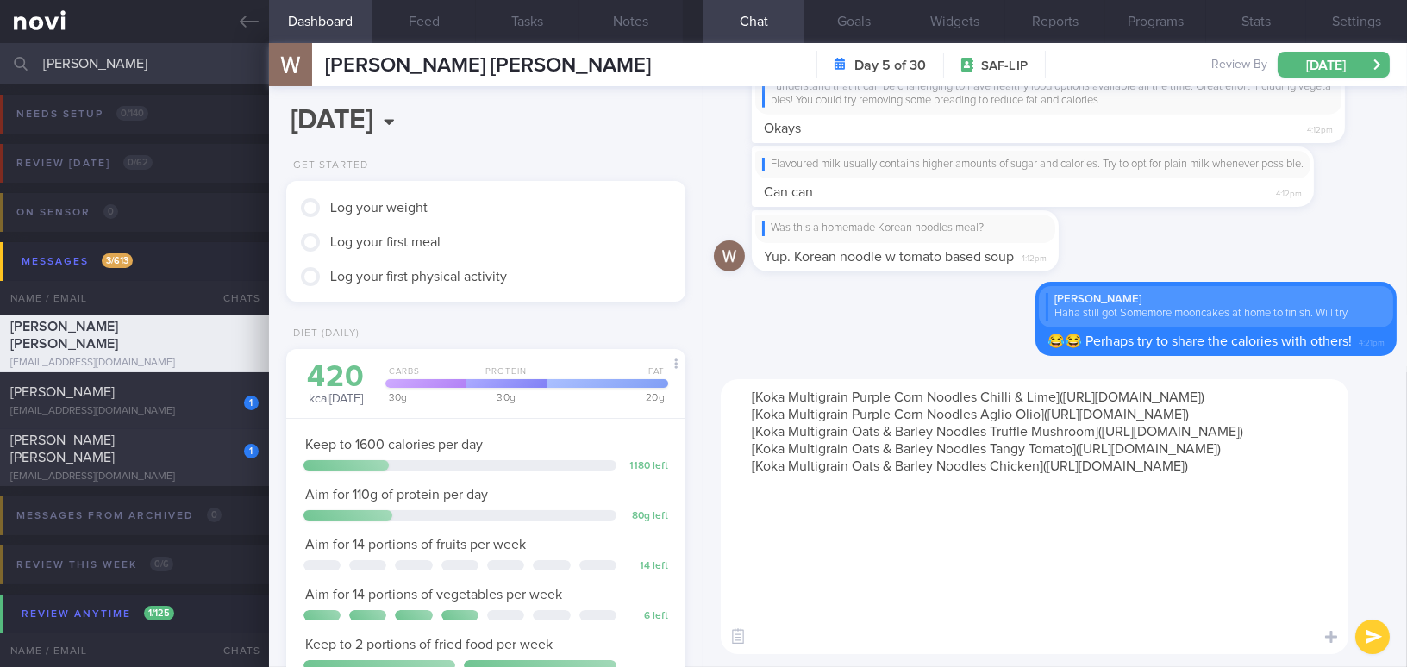
click at [798, 396] on textarea "[Koka Multigrain Purple Corn Noodles Chilli & Lime]([URL][DOMAIN_NAME]) [Koka M…" at bounding box center [1034, 516] width 627 height 275
paste textarea "Regular instant noodles are pre-fried, which makes them higher in fat and calor…"
type textarea "Regular instant noodles are pre-fried, which makes them higher in fat and calor…"
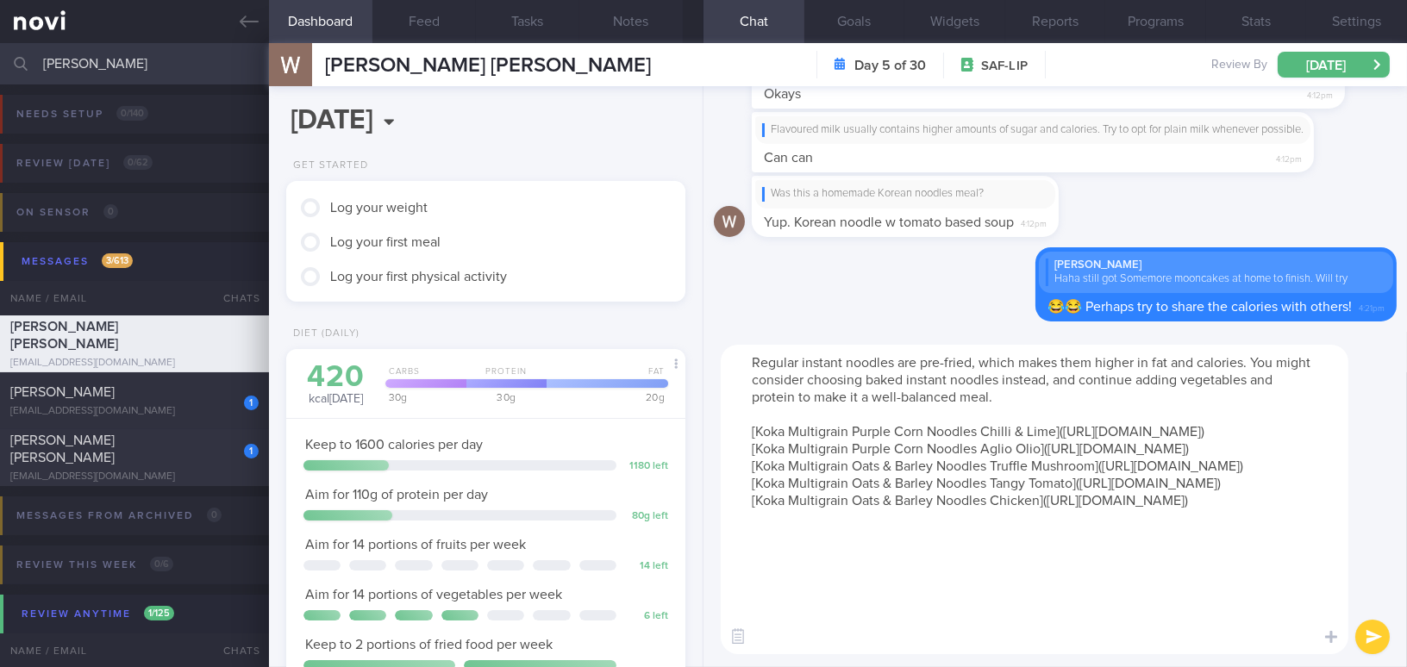
scroll to position [16, 0]
drag, startPoint x: 769, startPoint y: 367, endPoint x: 1373, endPoint y: 695, distance: 687.2
click at [1373, 666] on html "You are offline! Some functionality will be unavailable Patients New Users Coac…" at bounding box center [703, 333] width 1407 height 667
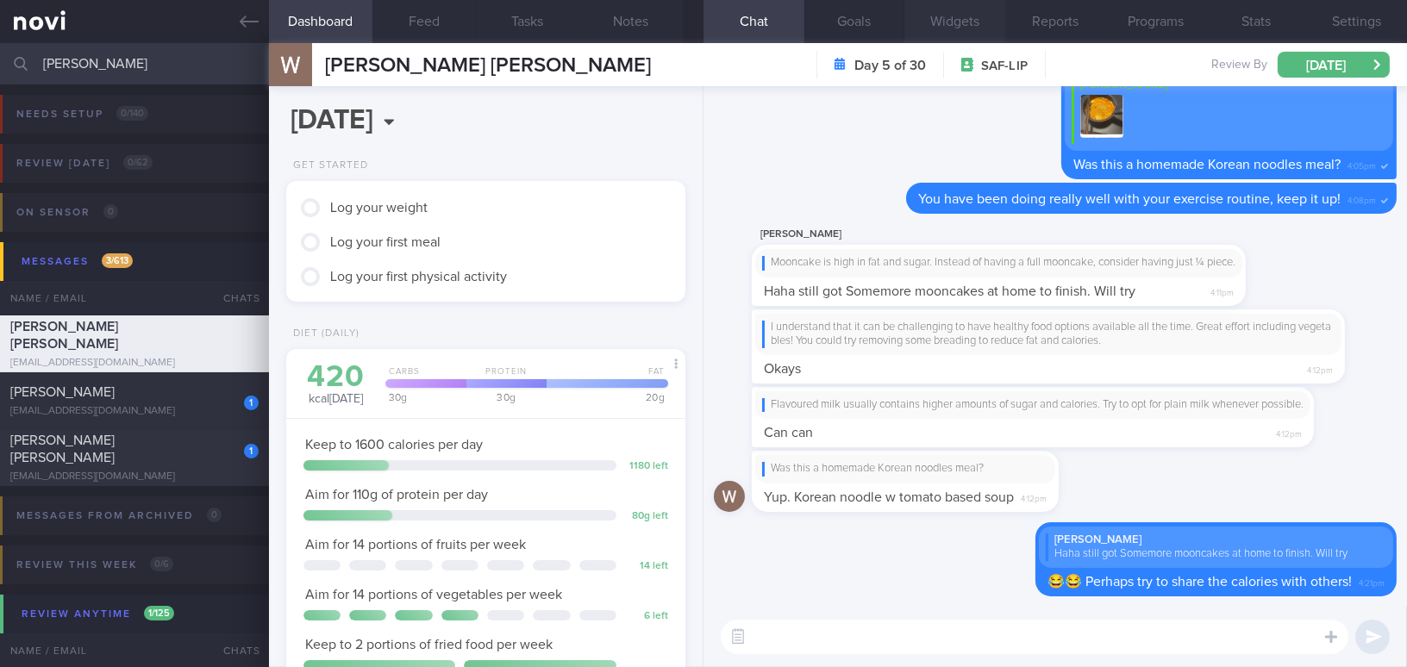
scroll to position [0, 0]
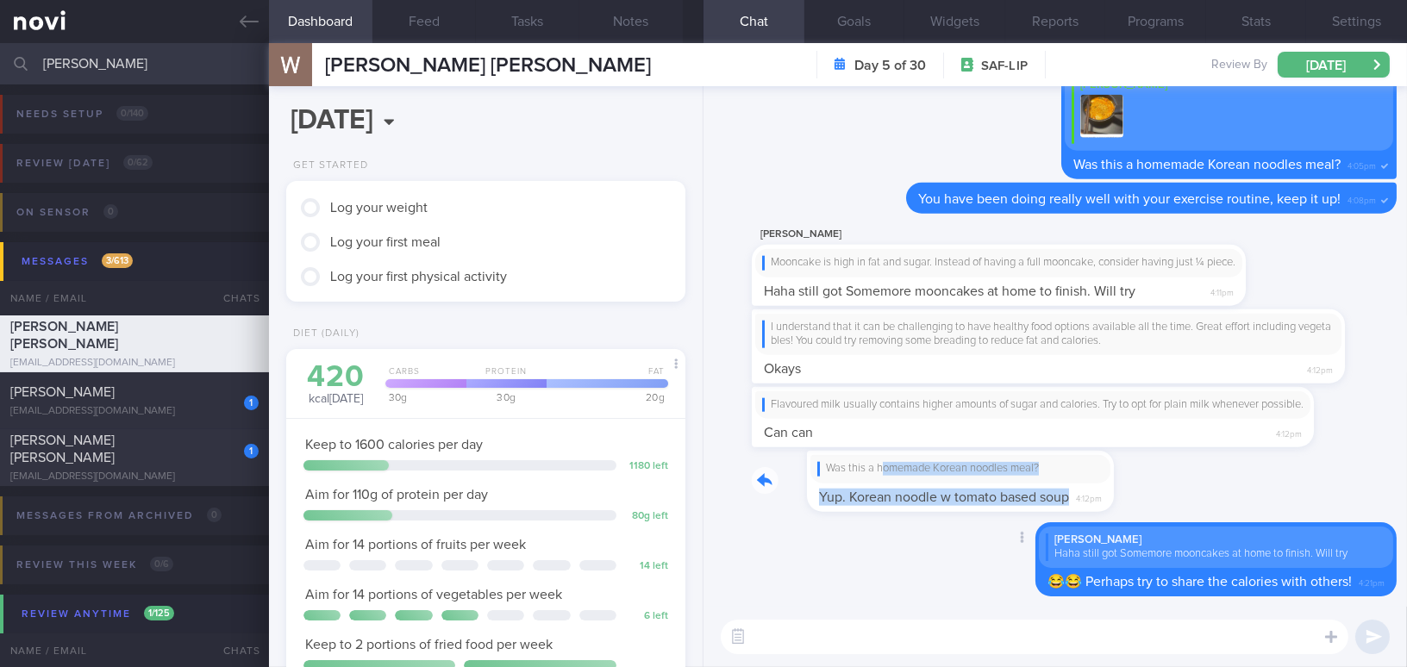
drag, startPoint x: 828, startPoint y: 467, endPoint x: 1074, endPoint y: 491, distance: 246.8
click at [1074, 491] on div "Was this a homemade Korean noodles meal? Yup. Korean noodle w tomato based soup…" at bounding box center [931, 481] width 359 height 60
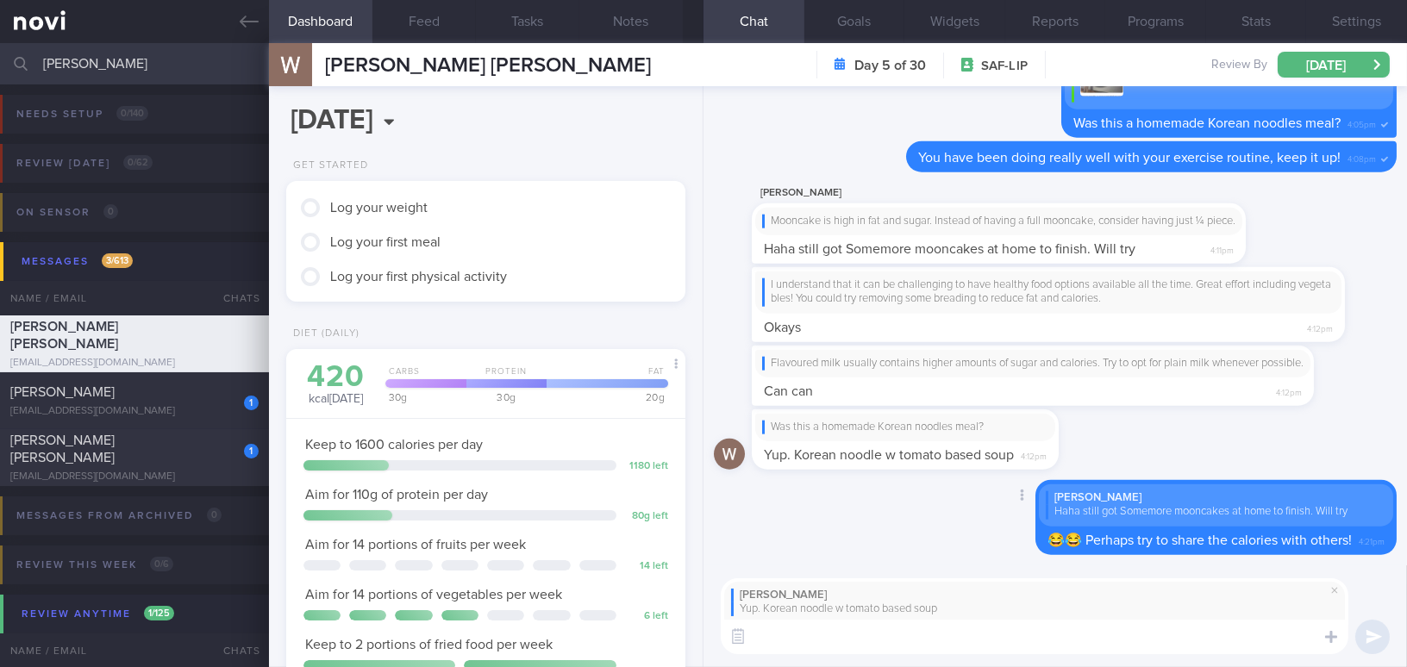
paste textarea "Regular instant noodles are pre-fried, which makes them higher in fat and calor…"
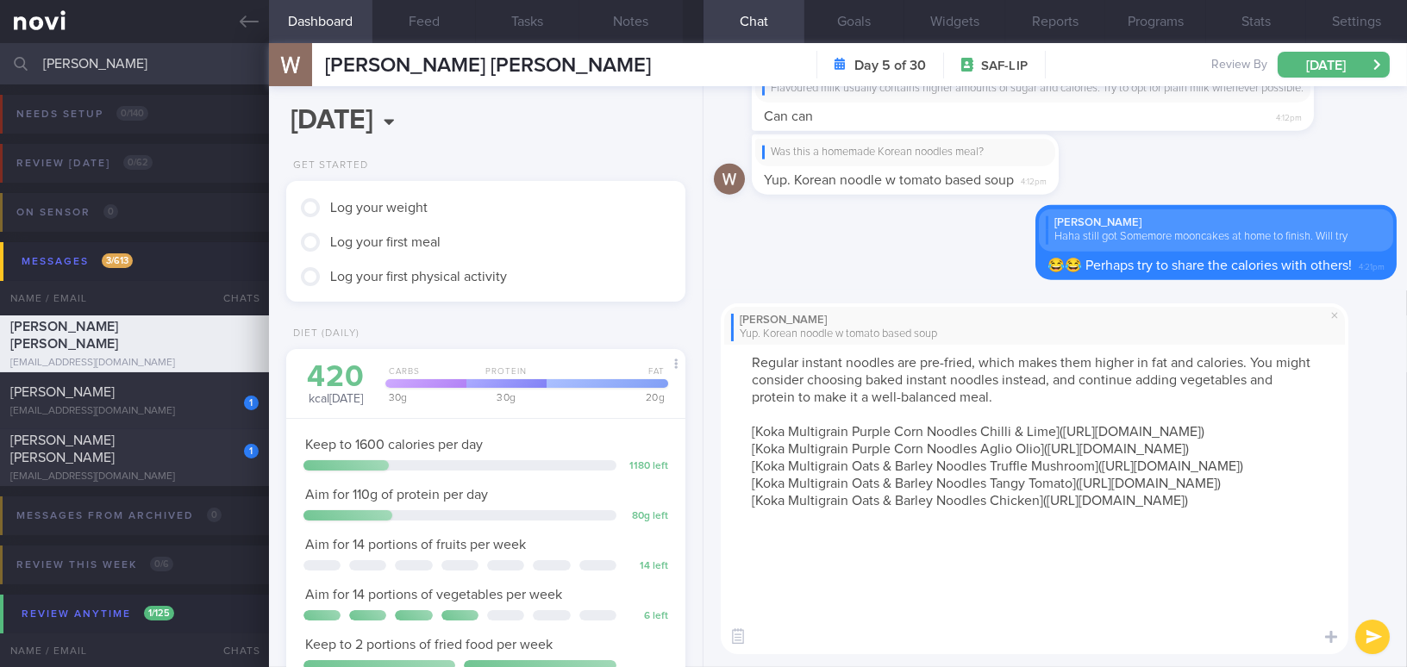
drag, startPoint x: 748, startPoint y: 378, endPoint x: 899, endPoint y: 378, distance: 150.8
click at [899, 378] on textarea "Regular instant noodles are pre-fried, which makes them higher in fat and calor…" at bounding box center [1034, 499] width 627 height 309
drag, startPoint x: 978, startPoint y: 377, endPoint x: 1033, endPoint y: 377, distance: 54.3
click at [1033, 377] on textarea "Regular instant noodles are pre-fried, which makes them higher in fat and calor…" at bounding box center [1034, 499] width 627 height 309
click at [944, 410] on textarea "Regular instant noodles are pre-fried, which makes them higher in fat and calor…" at bounding box center [1034, 499] width 627 height 309
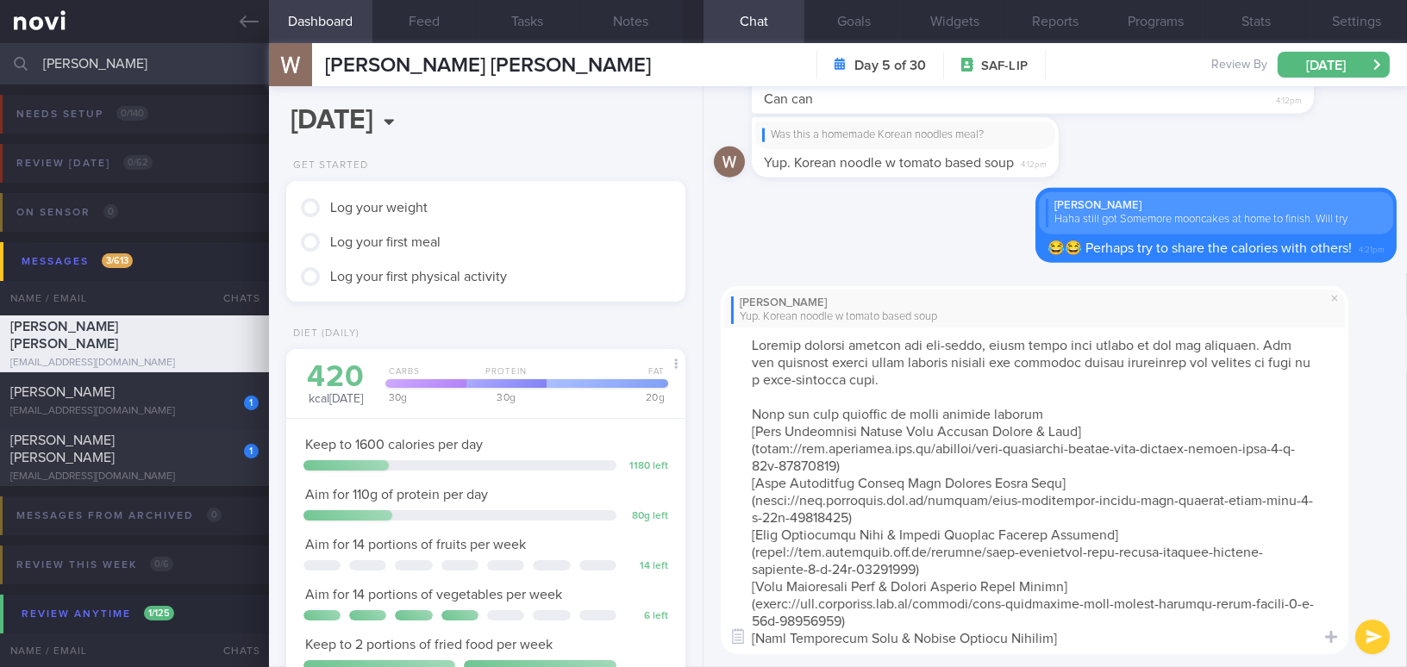
type textarea "Regular instant noodles are pre-fried, which makes them higher in fat and calor…"
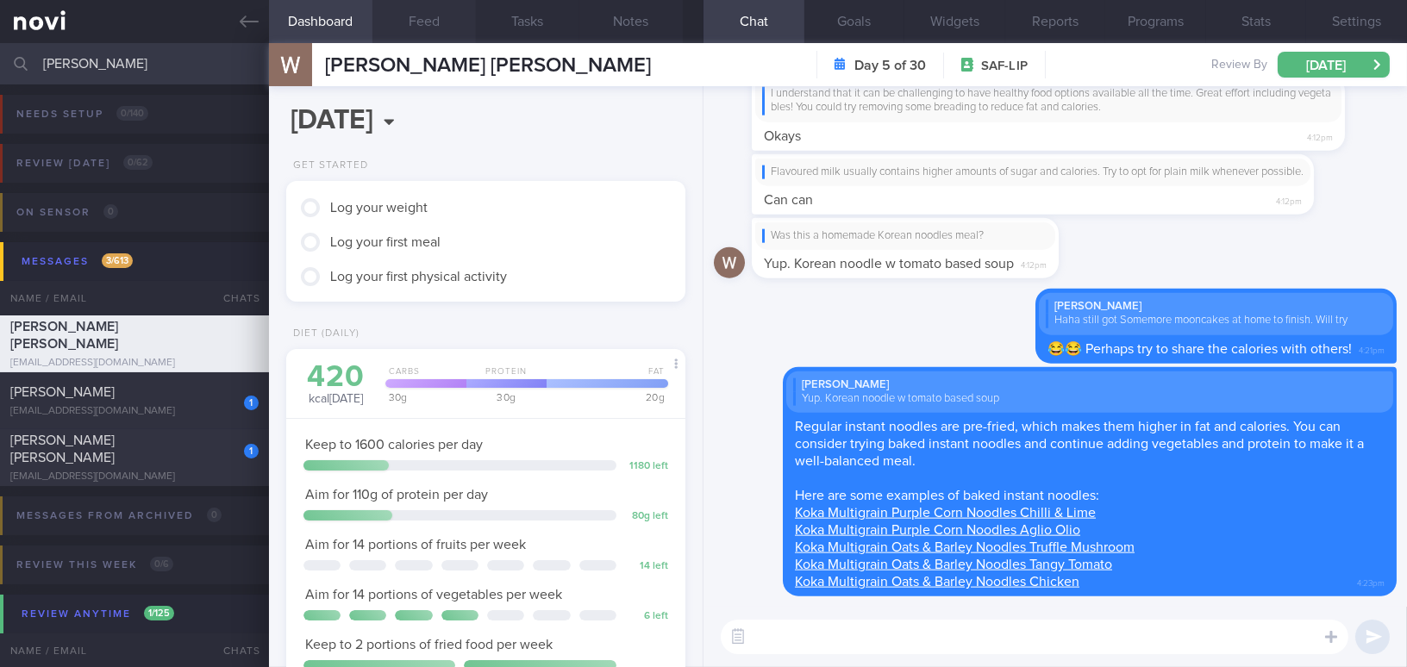
click at [435, 28] on button "Feed" at bounding box center [423, 21] width 103 height 43
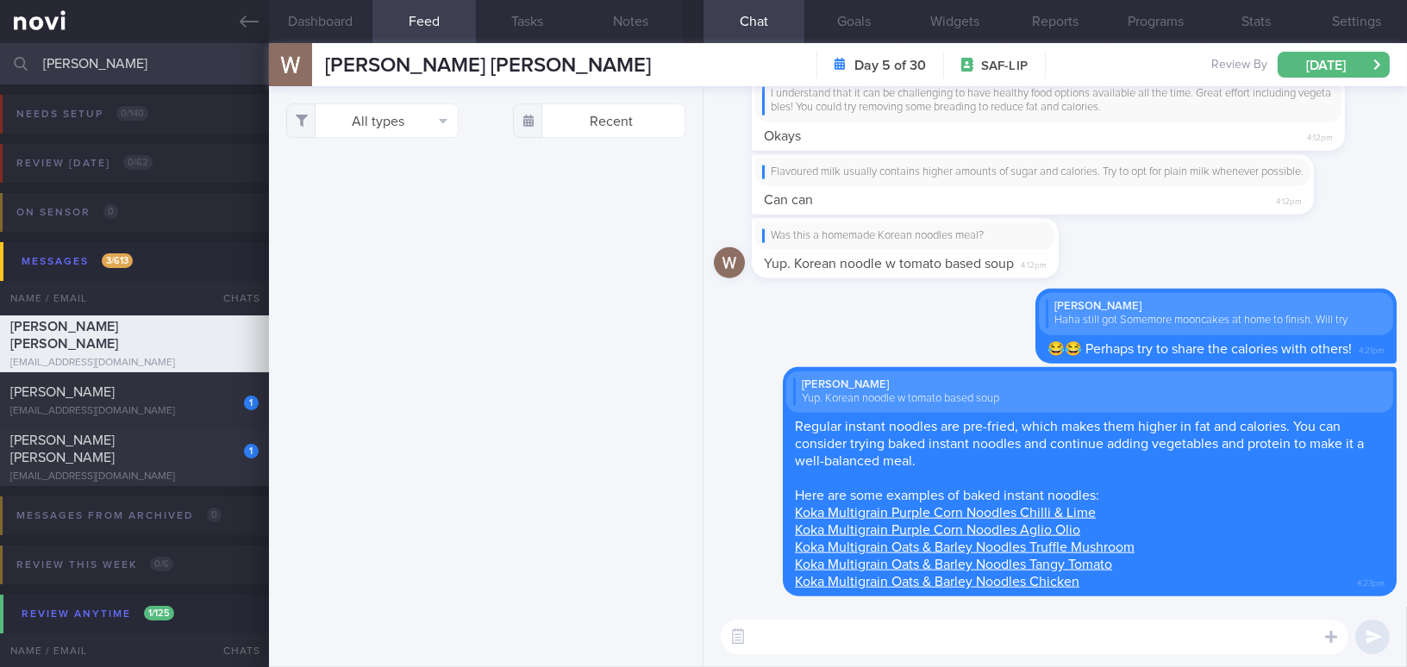
scroll to position [1096, 0]
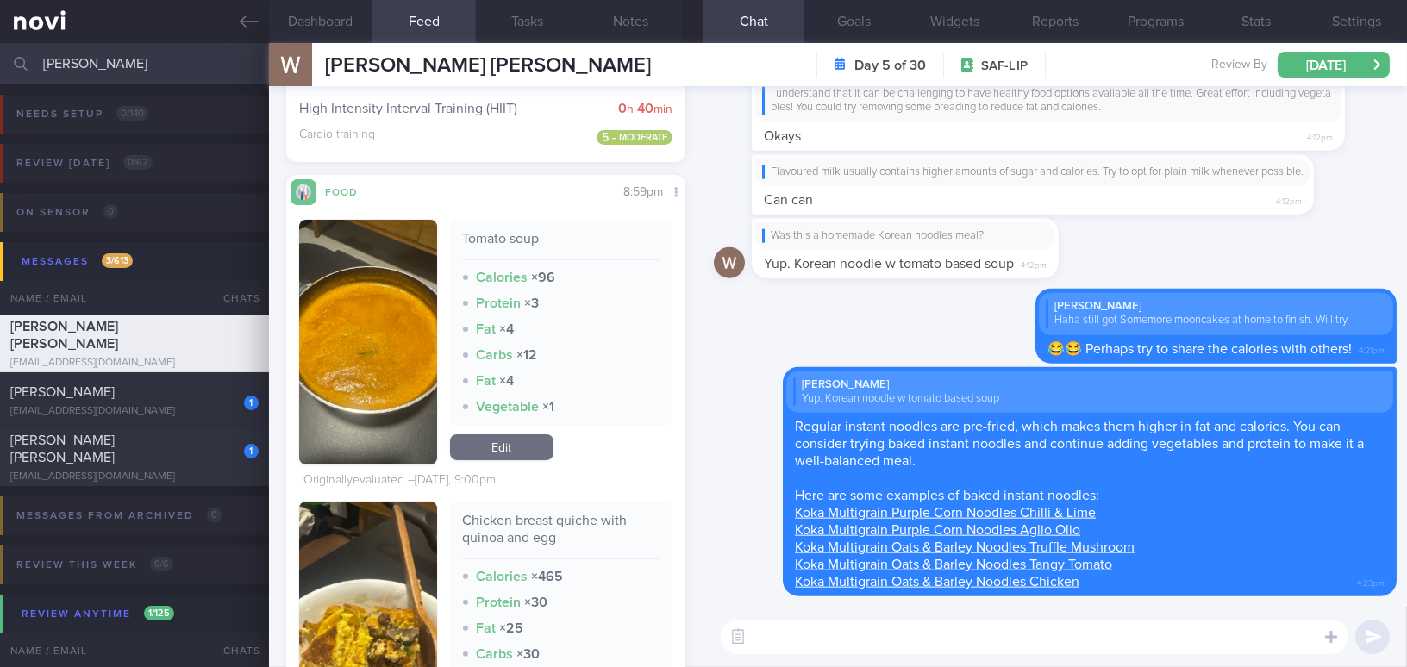
click at [346, 324] on button "button" at bounding box center [368, 342] width 138 height 245
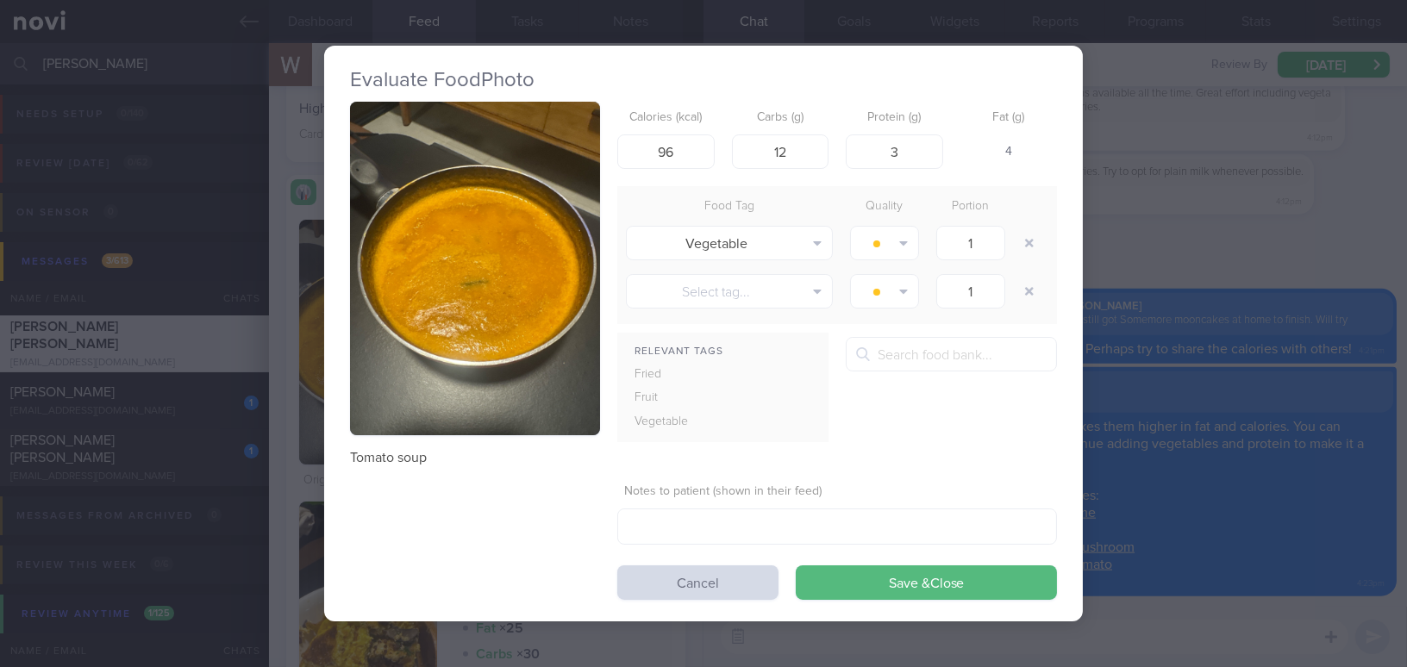
click at [1261, 644] on div "Evaluate Food Photo Tomato soup Calories (kcal) 96 Carbs (g) 12 Protein (g) 3 F…" at bounding box center [703, 333] width 1407 height 667
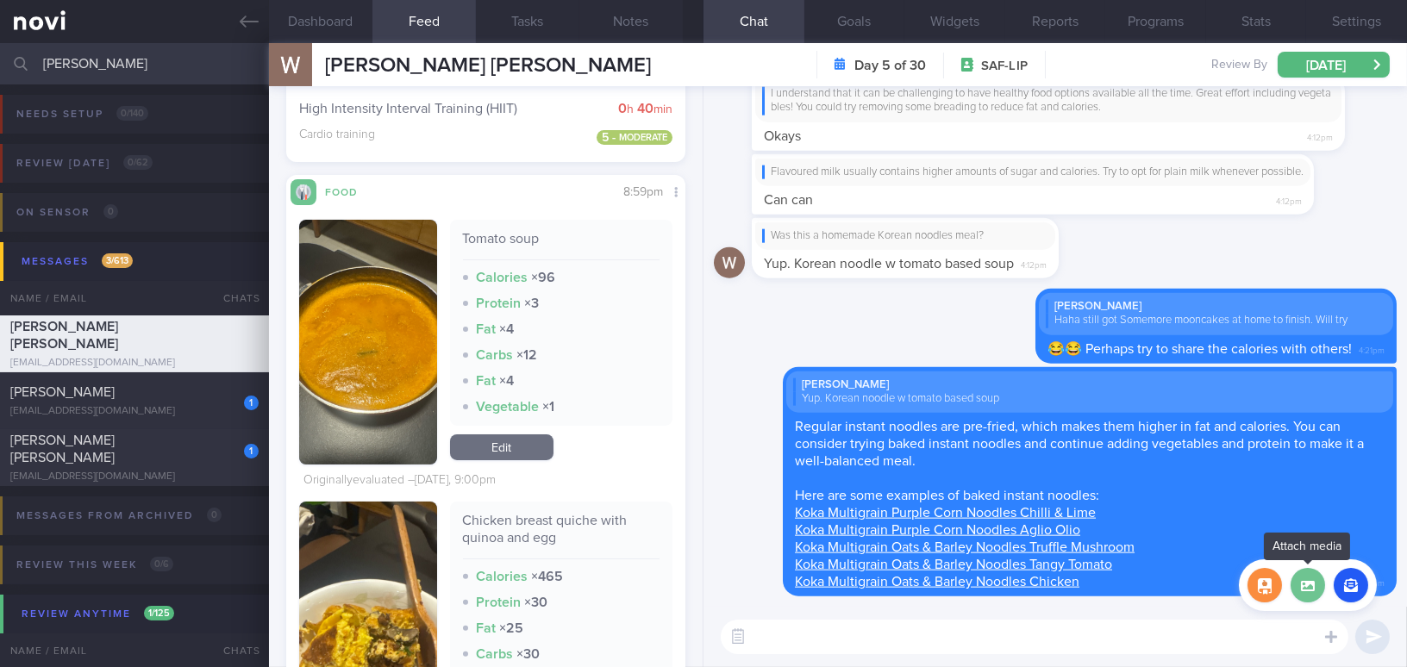
click at [1307, 588] on label at bounding box center [1307, 585] width 34 height 34
click at [0, 0] on input "file" at bounding box center [0, 0] width 0 height 0
click at [378, 345] on button "button" at bounding box center [368, 342] width 138 height 245
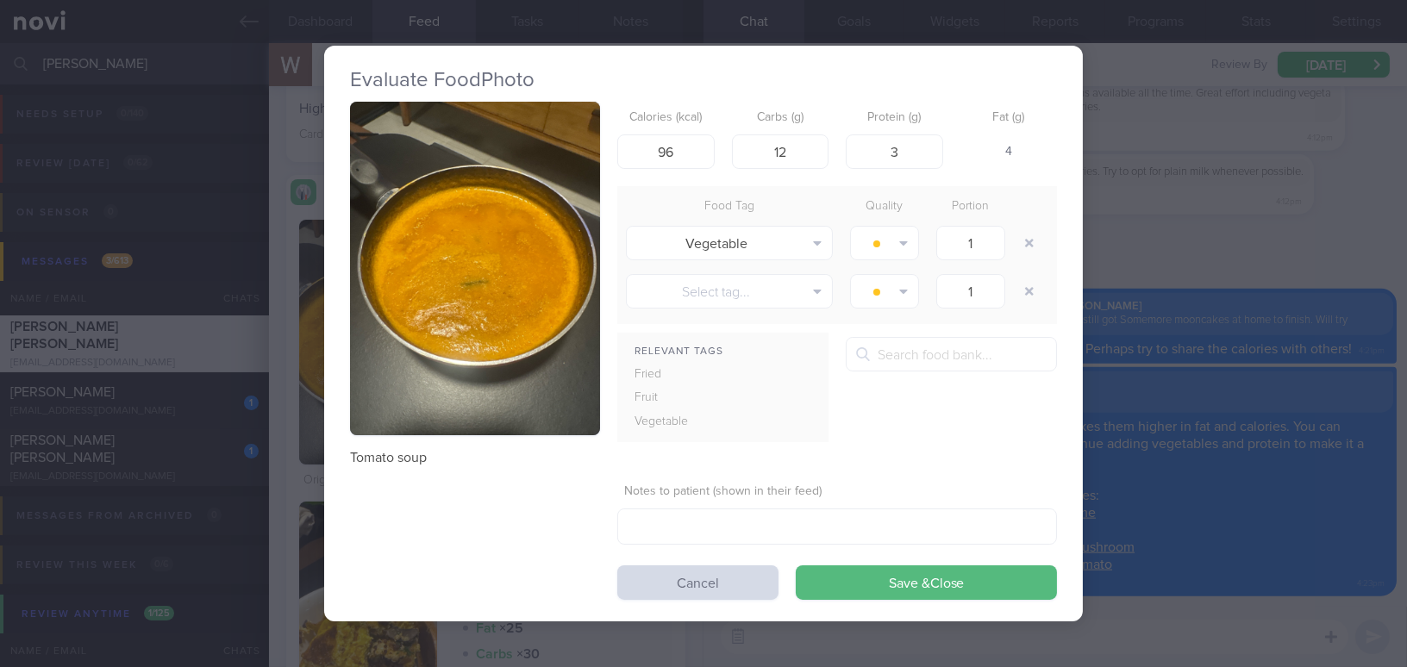
drag, startPoint x: 1261, startPoint y: 606, endPoint x: 1285, endPoint y: 615, distance: 25.6
click at [1261, 606] on div "Evaluate Food Photo Tomato soup Calories (kcal) 96 Carbs (g) 12 Protein (g) 3 F…" at bounding box center [703, 333] width 1407 height 667
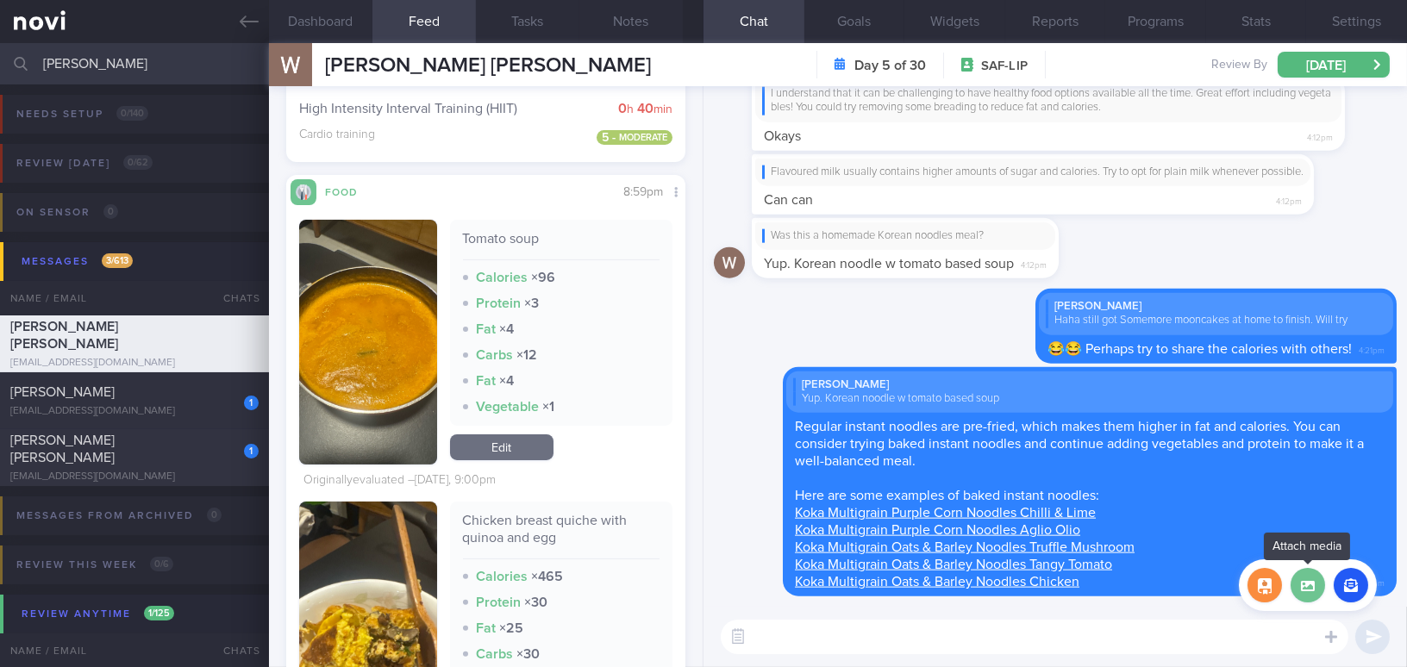
click at [1315, 596] on label at bounding box center [1307, 585] width 34 height 34
click at [0, 0] on input "file" at bounding box center [0, 0] width 0 height 0
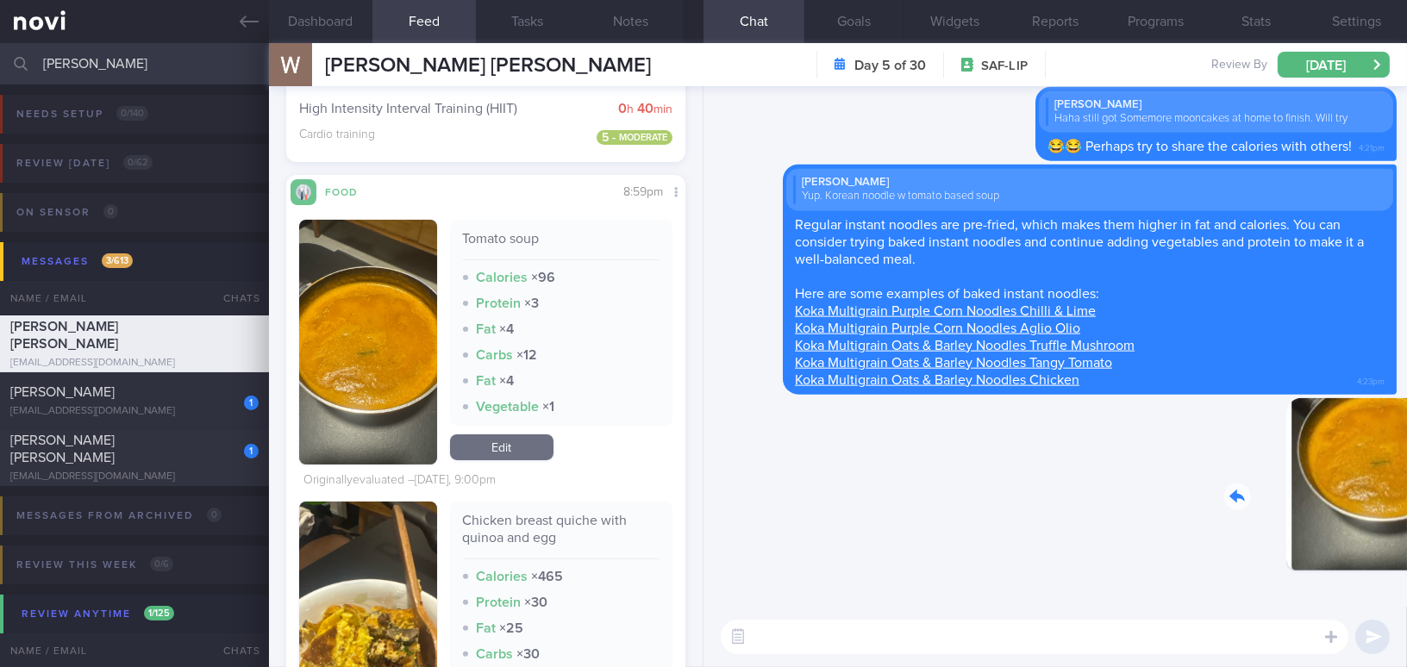
drag, startPoint x: 1287, startPoint y: 491, endPoint x: 1392, endPoint y: 508, distance: 106.6
click at [1392, 508] on div "Delete 4:24pm Delete William Hu Yup. Korean noodle w tomato based soup Regular …" at bounding box center [1054, 346] width 703 height 521
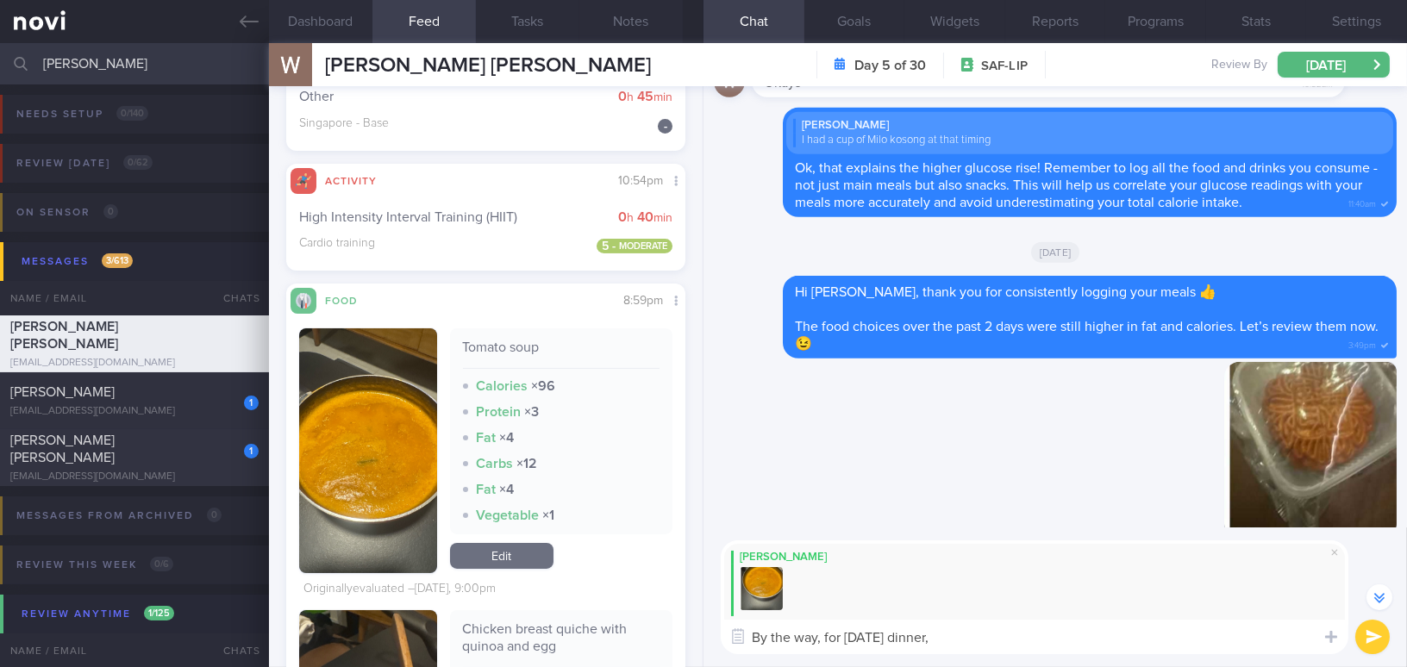
scroll to position [1157, 0]
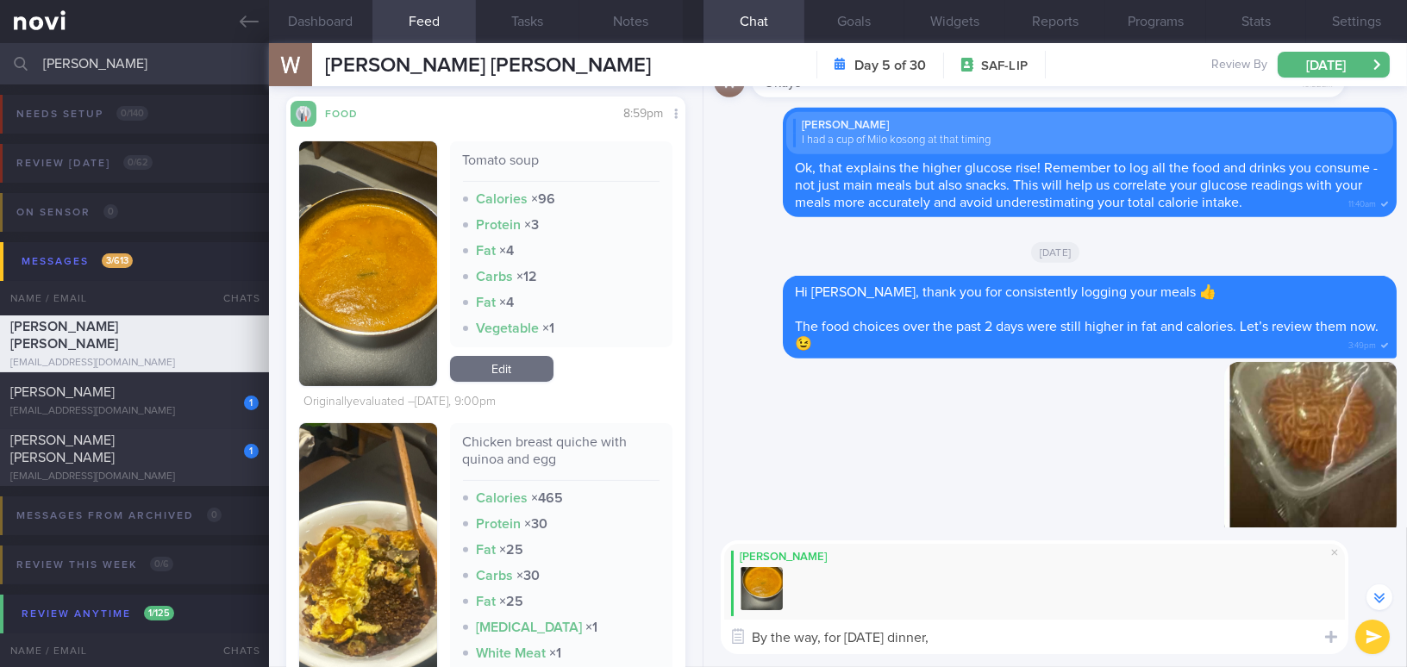
paste textarea "You might also consider swapping the tomato soup for a serving of leafy vegetab…"
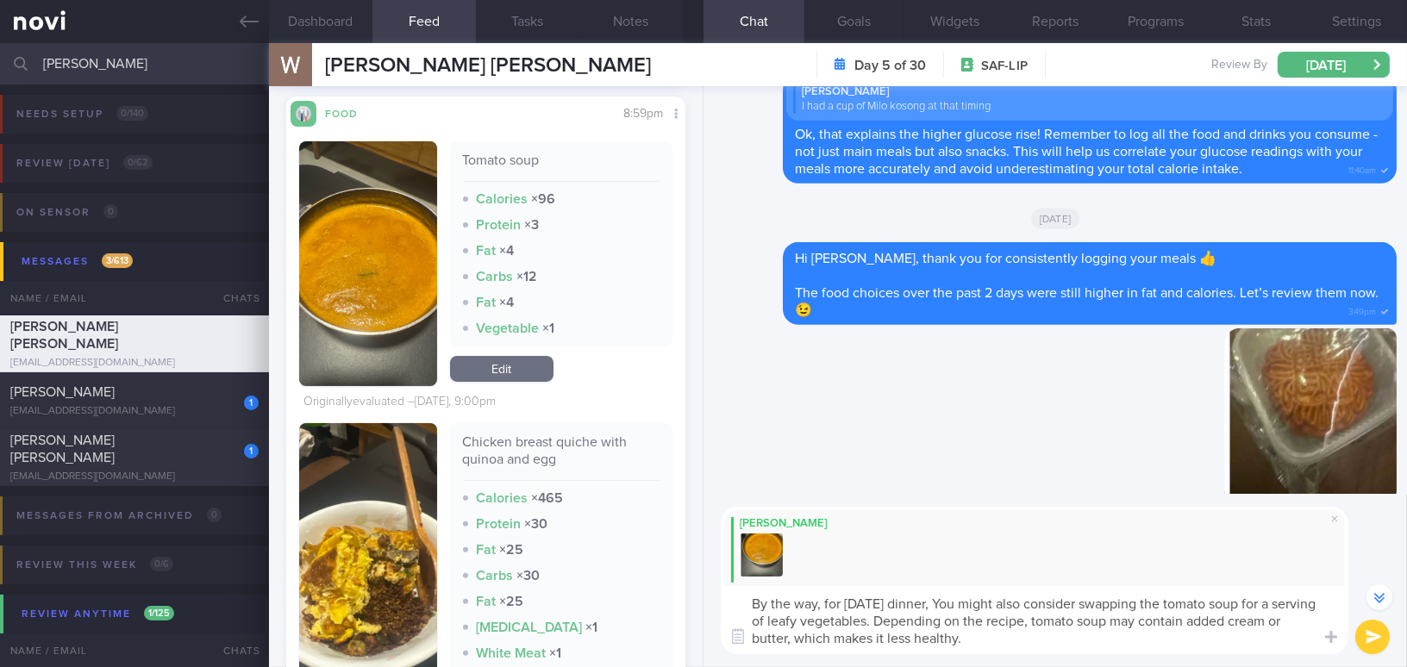
scroll to position [-2062, 0]
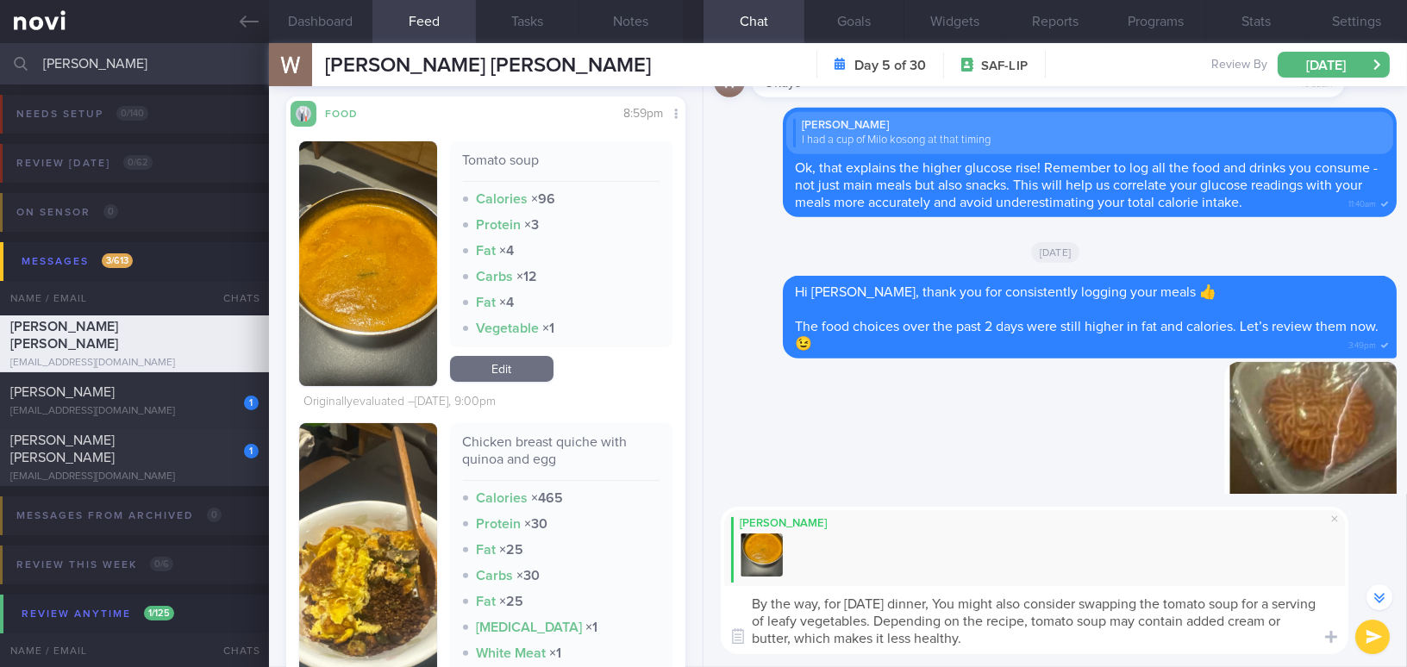
click at [961, 602] on textarea "By the way, for yesterday's dinner, You might also consider swapping the tomato…" at bounding box center [1034, 620] width 627 height 68
click at [1035, 643] on textarea "By the way, for yesterday's dinner, you might also consider swapping the tomato…" at bounding box center [1034, 620] width 627 height 68
type textarea "By the way, for yesterday's dinner, you might also consider swapping the tomato…"
click at [1359, 633] on button "submit" at bounding box center [1372, 637] width 34 height 34
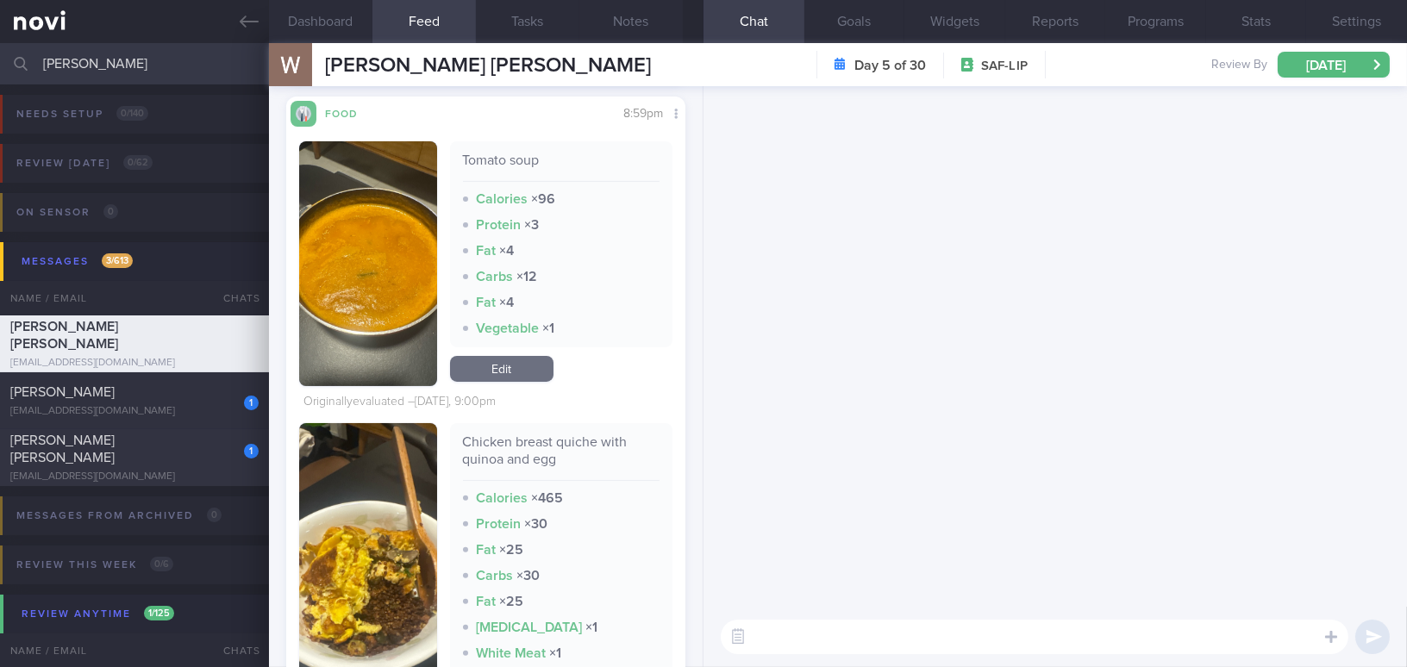
scroll to position [0, 0]
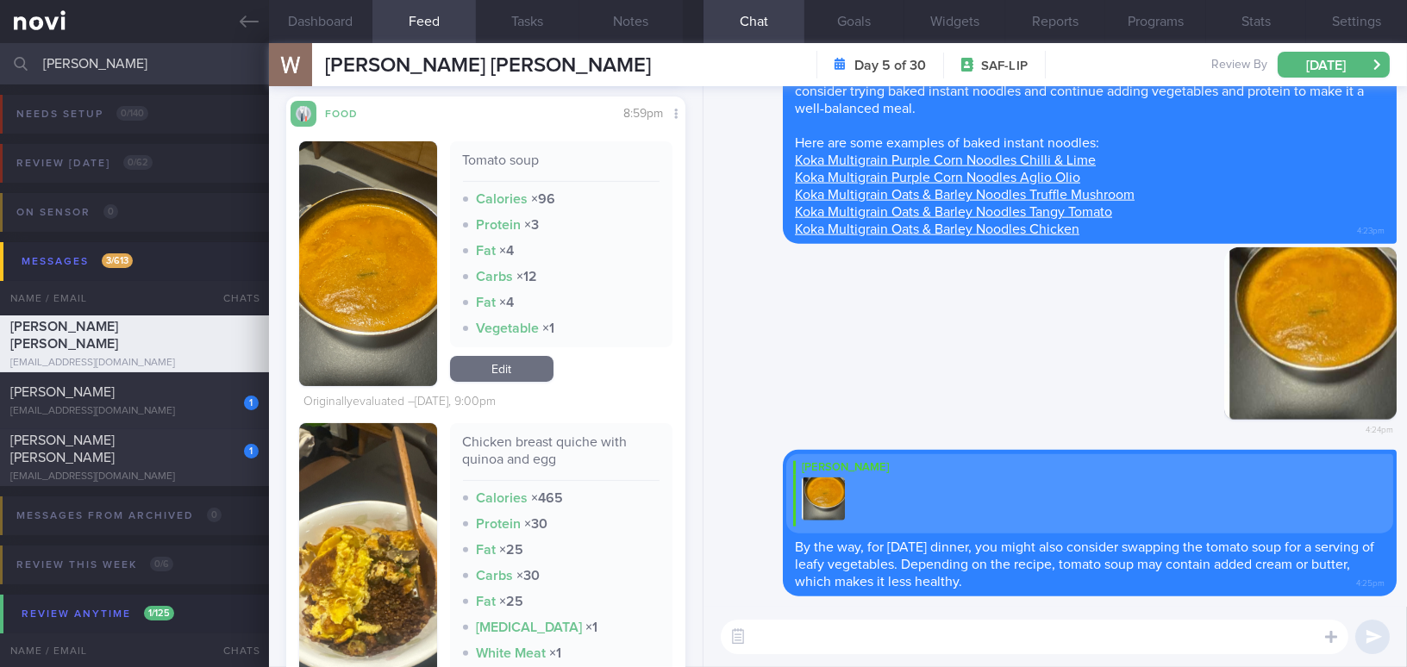
drag, startPoint x: 39, startPoint y: 58, endPoint x: 0, endPoint y: 55, distance: 38.9
click at [0, 55] on input "william" at bounding box center [703, 63] width 1407 height 41
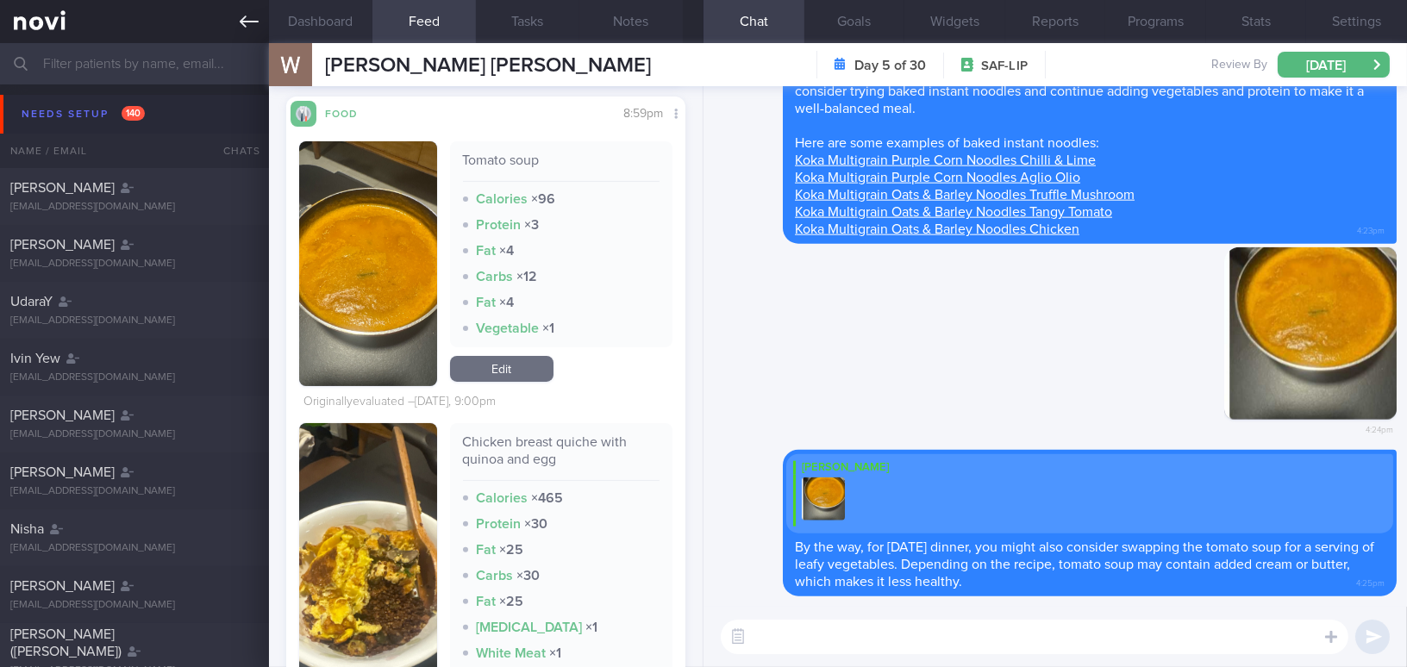
click at [250, 23] on icon at bounding box center [249, 21] width 19 height 19
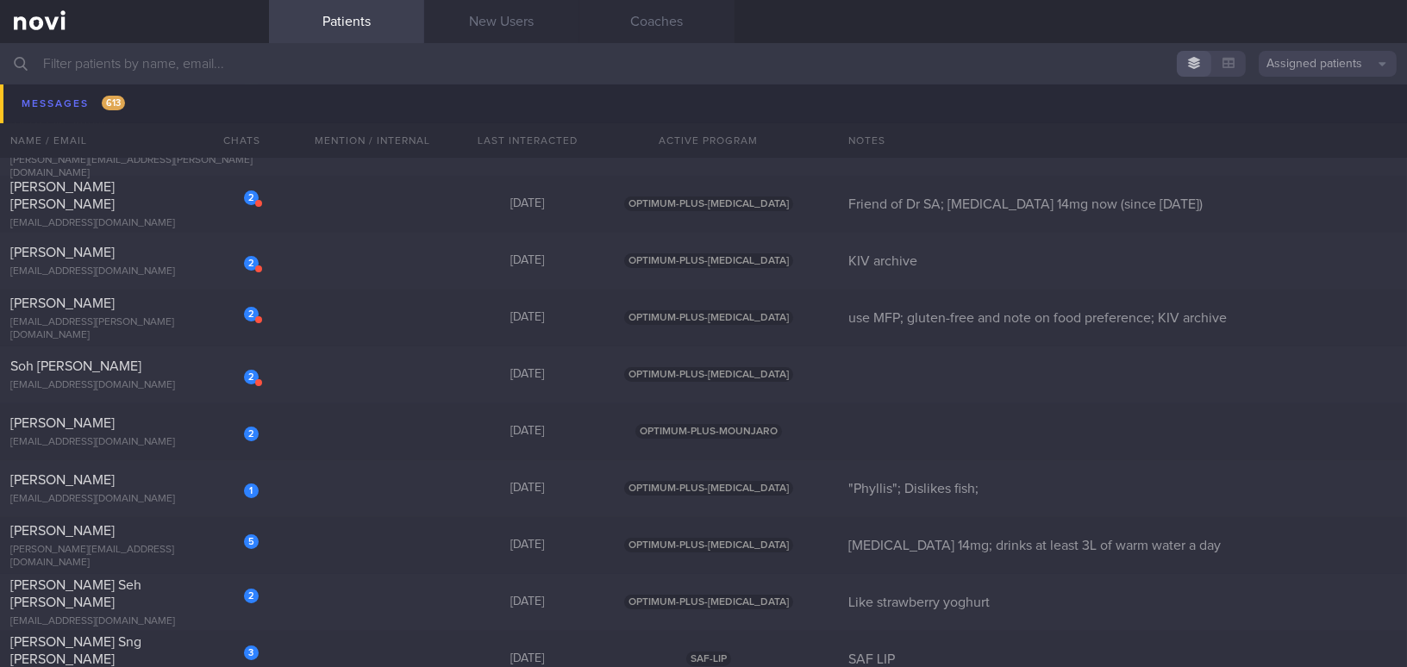
scroll to position [13164, 0]
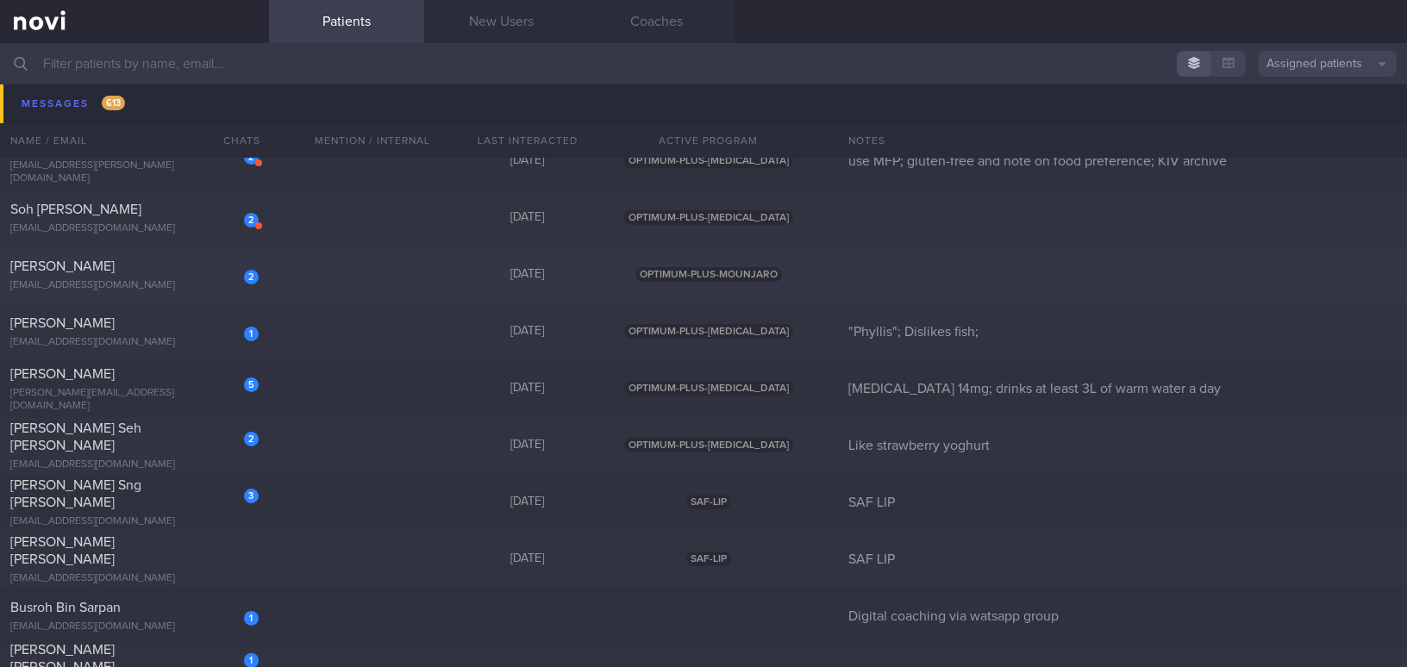
click at [126, 271] on div "[PERSON_NAME]" at bounding box center [132, 266] width 244 height 17
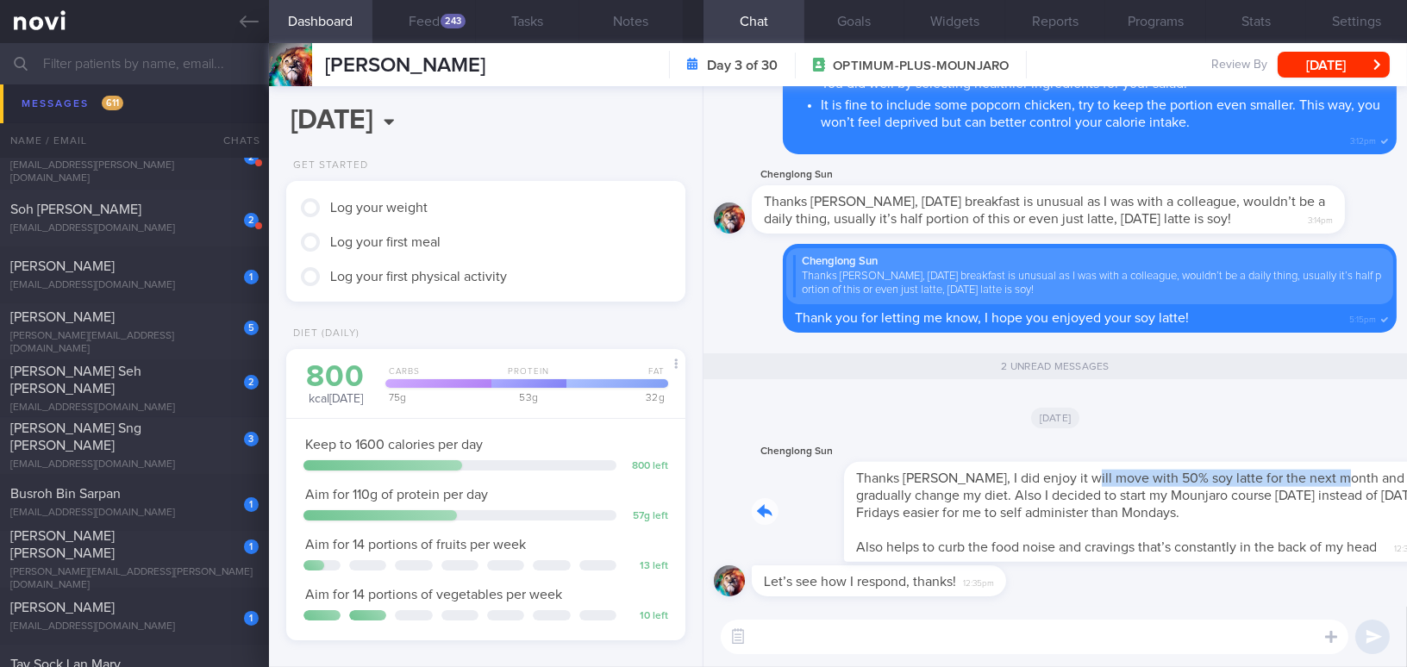
drag, startPoint x: 983, startPoint y: 451, endPoint x: 1236, endPoint y: 468, distance: 253.1
click at [1236, 468] on div "Chenglong Sun Thanks Mee Li, I did enjoy it will move with 50% soy latte for th…" at bounding box center [1074, 501] width 645 height 121
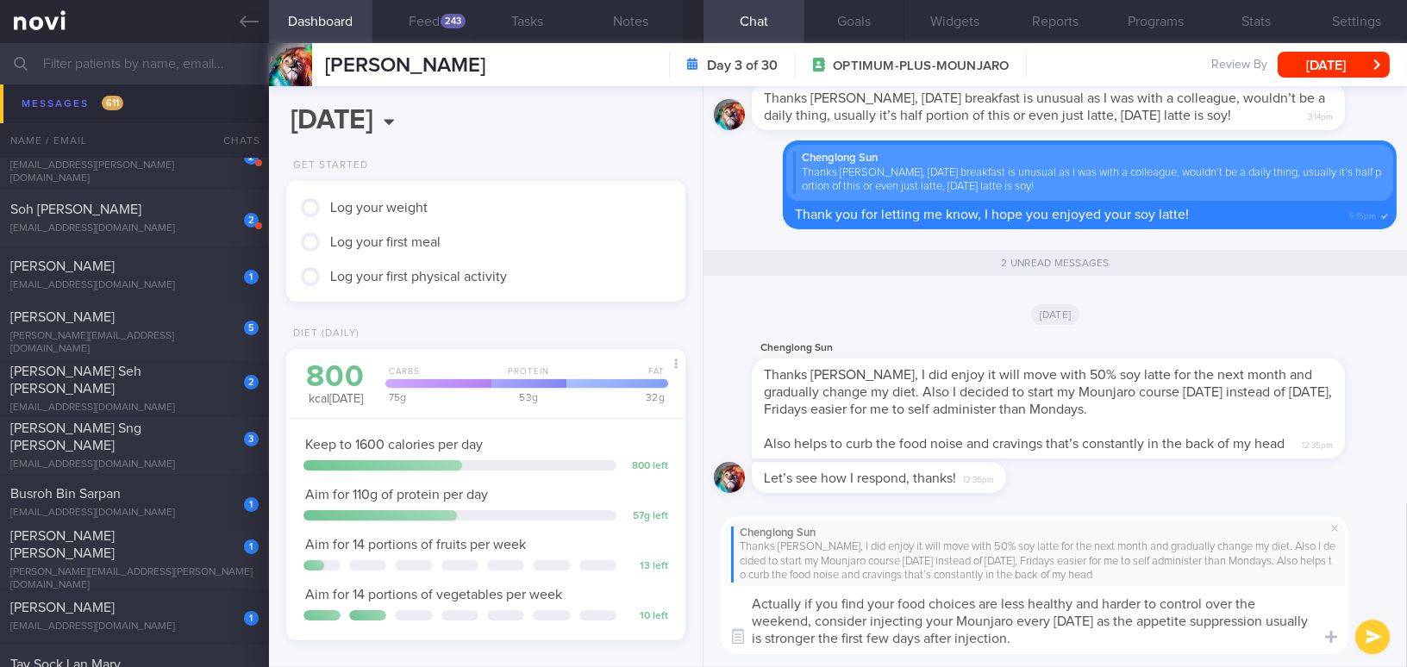
drag, startPoint x: 1037, startPoint y: 646, endPoint x: 700, endPoint y: 587, distance: 342.0
click at [700, 587] on div "Dashboard Feed 243 Tasks Notes Chat 2 Goals Widgets Reports Programs Stats Sett…" at bounding box center [838, 355] width 1138 height 624
click at [1363, 12] on button "Settings" at bounding box center [1356, 21] width 101 height 43
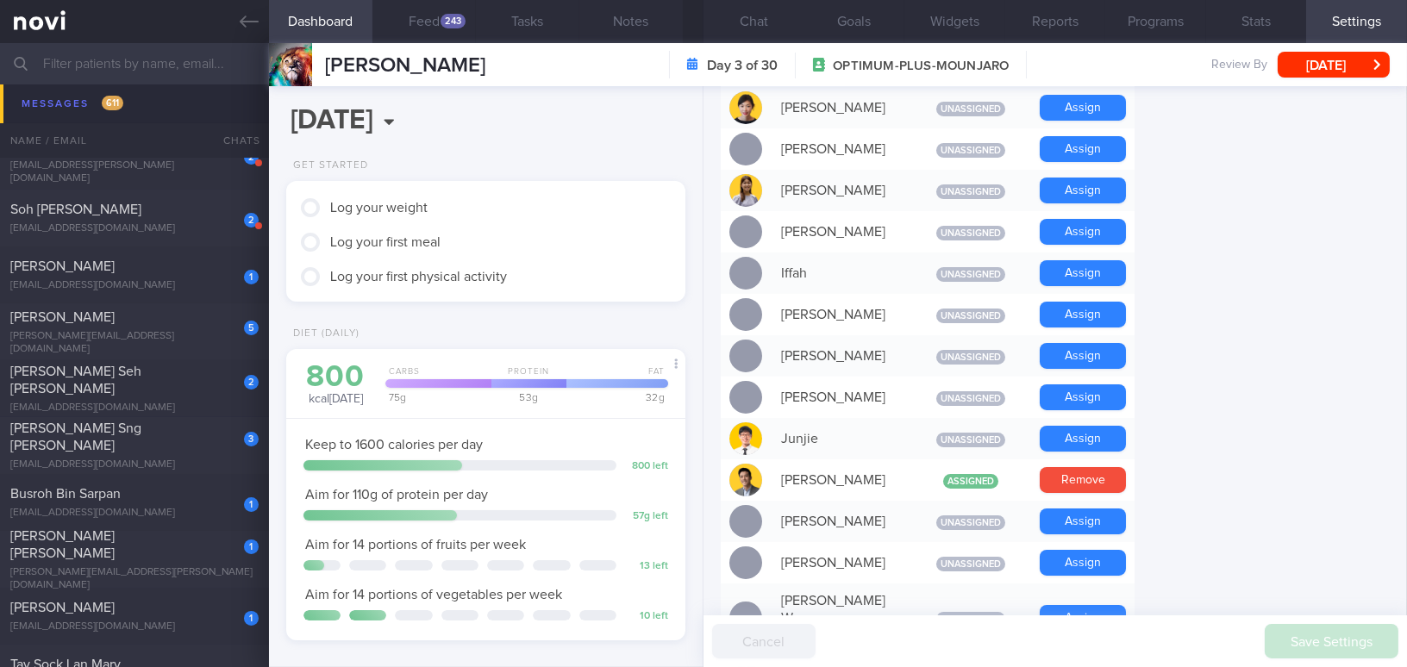
scroll to position [705, 0]
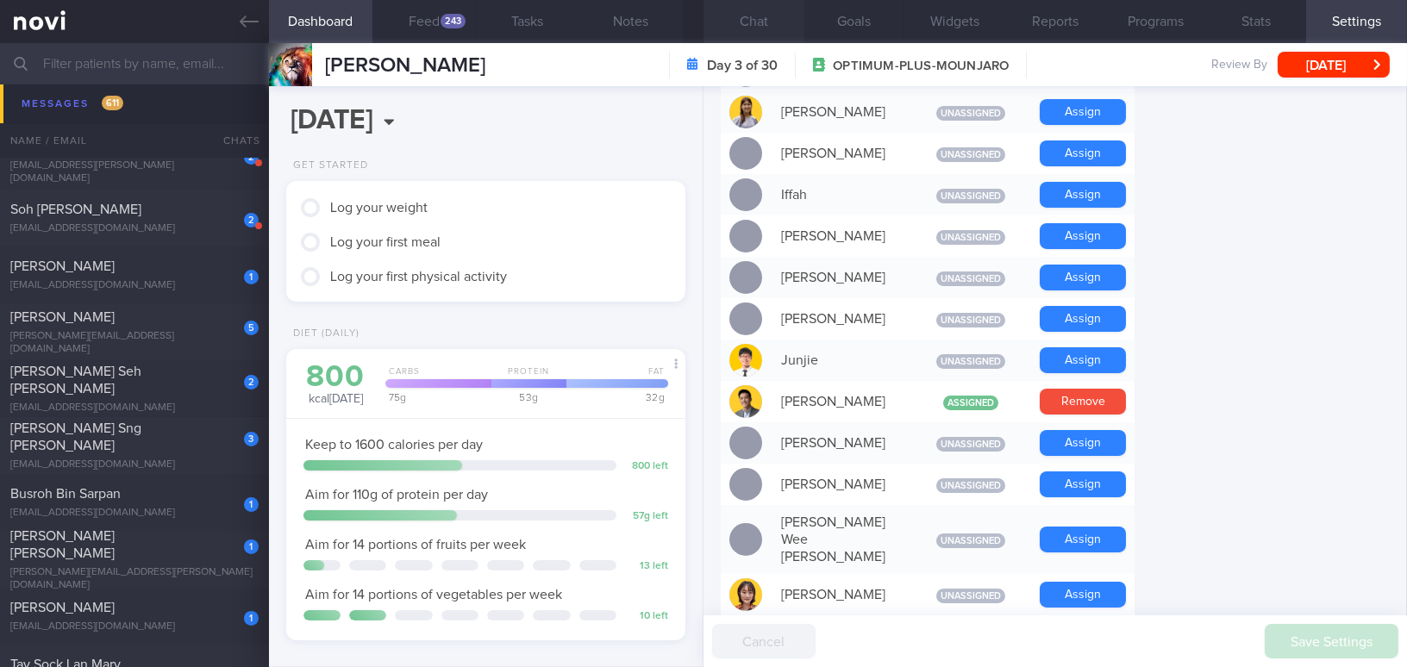
click at [764, 27] on button "Chat" at bounding box center [753, 21] width 101 height 43
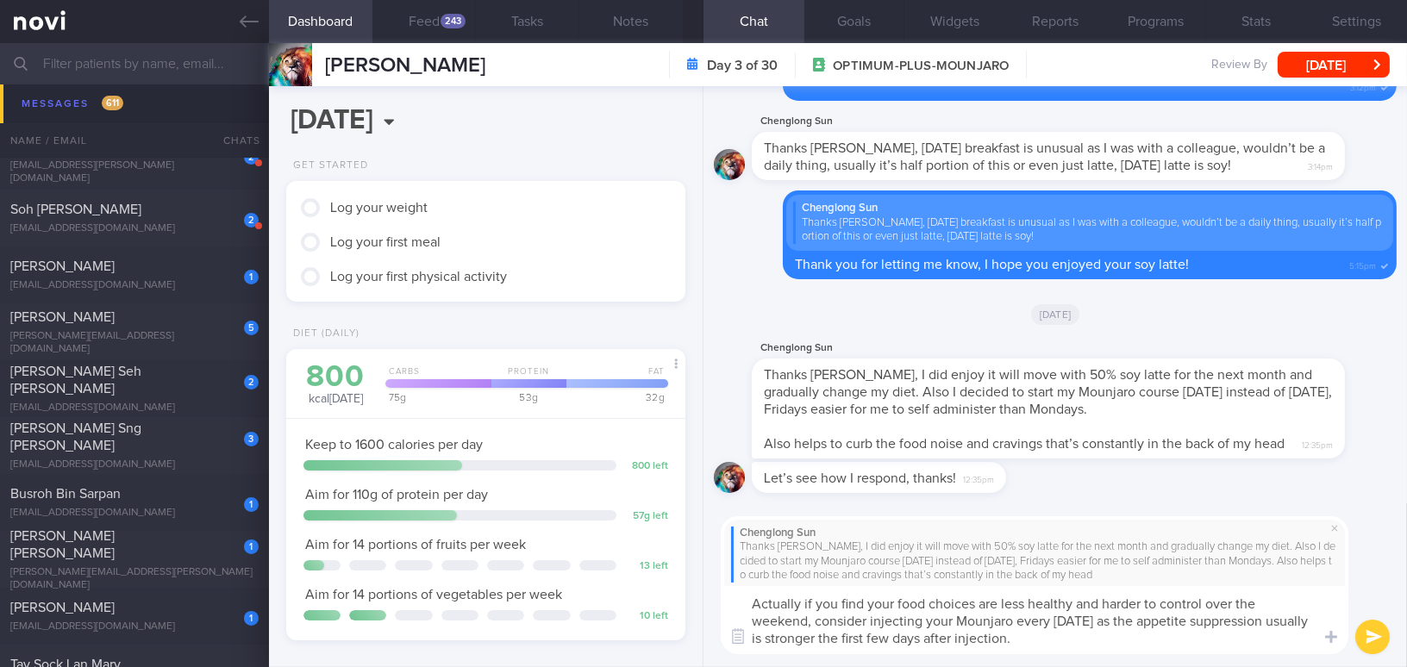
click at [866, 596] on textarea "Actually if you find your food choices are less healthy and harder to control o…" at bounding box center [1034, 620] width 627 height 68
drag, startPoint x: 1027, startPoint y: 644, endPoint x: 603, endPoint y: 547, distance: 434.9
click at [603, 547] on div "Dashboard Feed 243 Tasks Notes Chat Goals Widgets Reports Programs Stats Settin…" at bounding box center [838, 355] width 1138 height 624
paste textarea ", if you find that your food choices are less healthy and harder to control ove…"
click at [839, 618] on textarea "Actually, if you find that your food choices are less healthy and harder to con…" at bounding box center [1034, 620] width 627 height 68
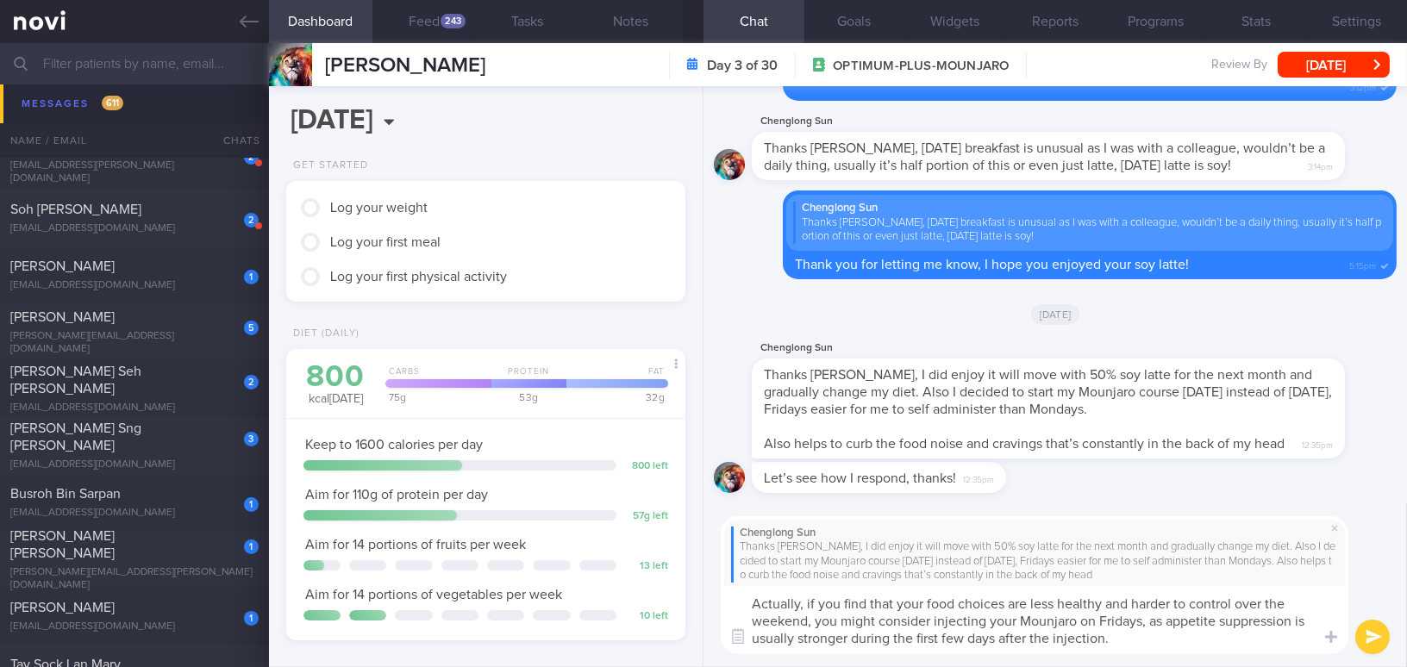
drag, startPoint x: 815, startPoint y: 619, endPoint x: 1014, endPoint y: 622, distance: 199.1
click at [1014, 622] on textarea "Actually, if you find that your food choices are less healthy and harder to con…" at bounding box center [1034, 620] width 627 height 68
type textarea "Actually, if you find that your food choices are less healthy and harder to con…"
click at [1363, 632] on button "submit" at bounding box center [1372, 637] width 34 height 34
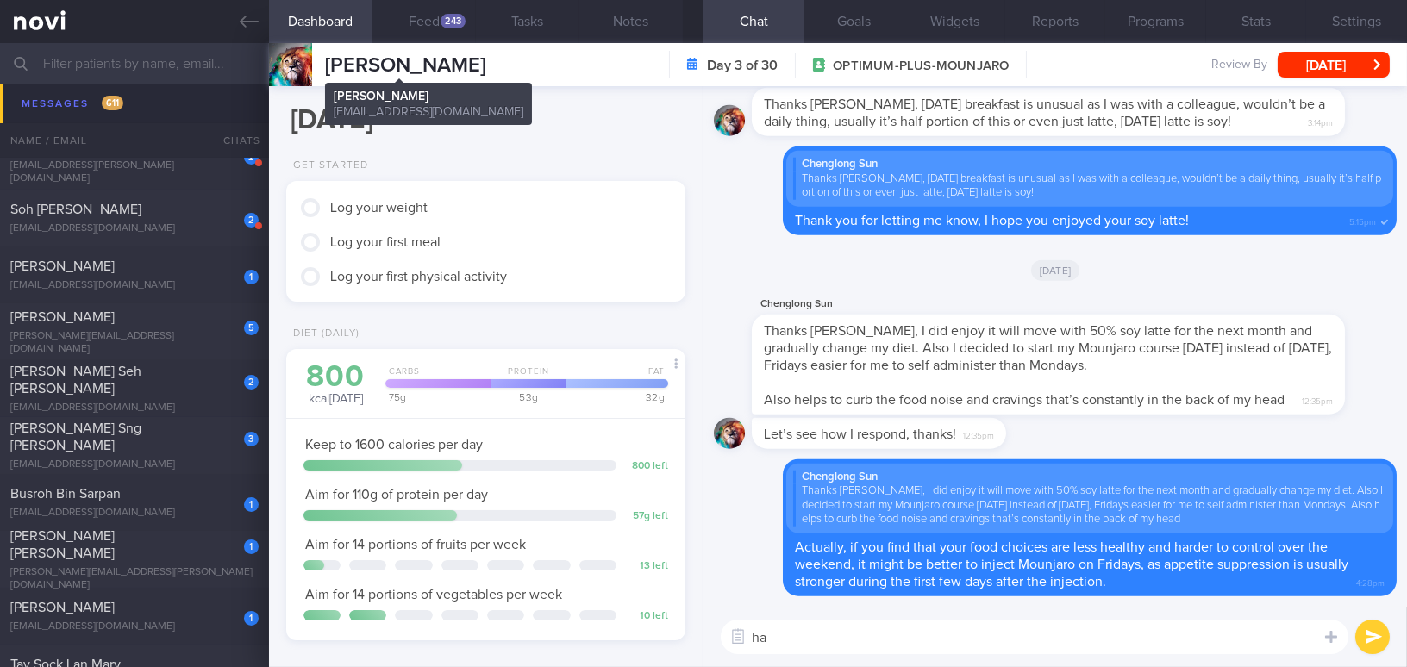
type textarea "h"
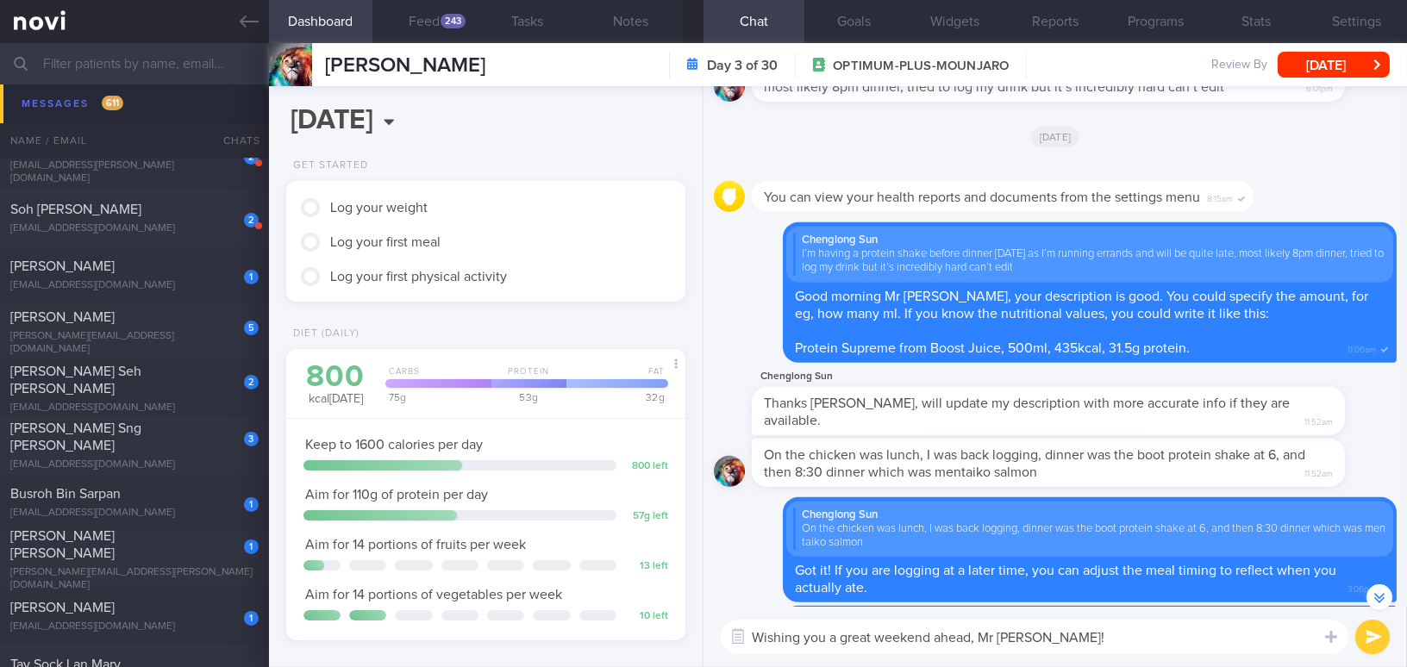
scroll to position [-781, 0]
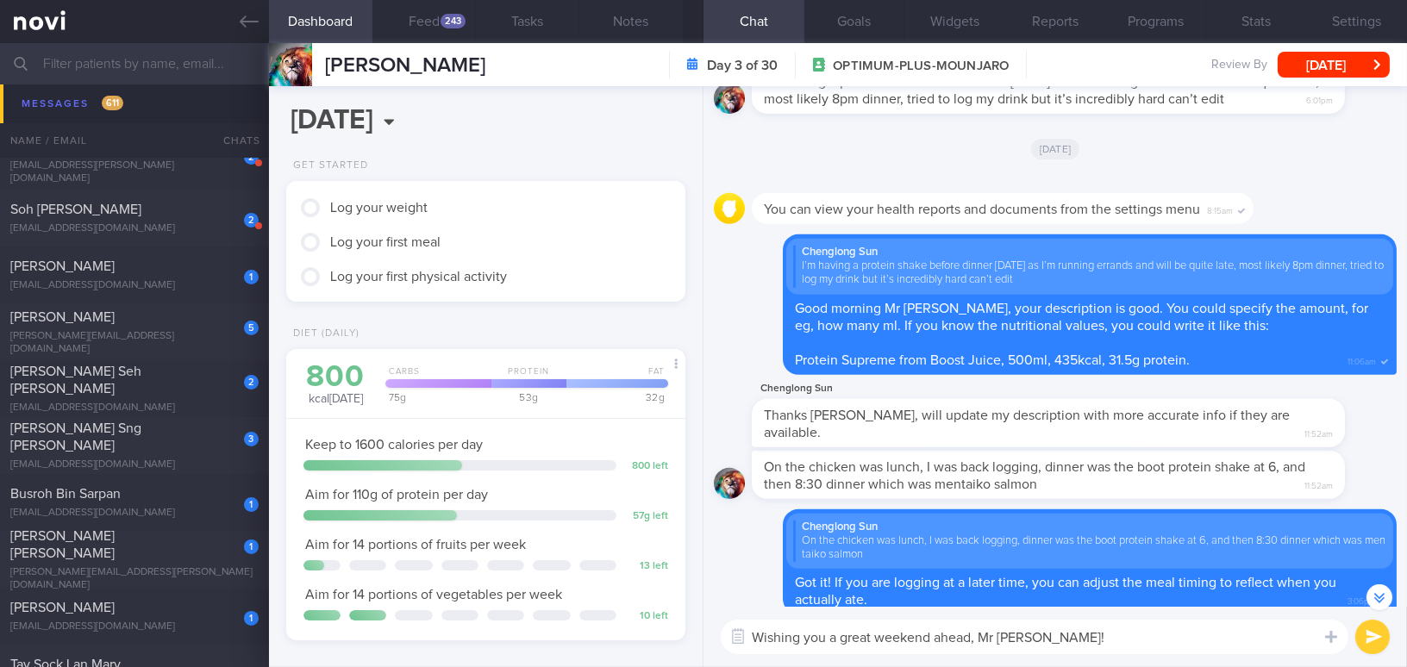
type textarea "Wishing you a great weekend ahead, Mr Sun!"
click at [1381, 641] on button "submit" at bounding box center [1372, 637] width 34 height 34
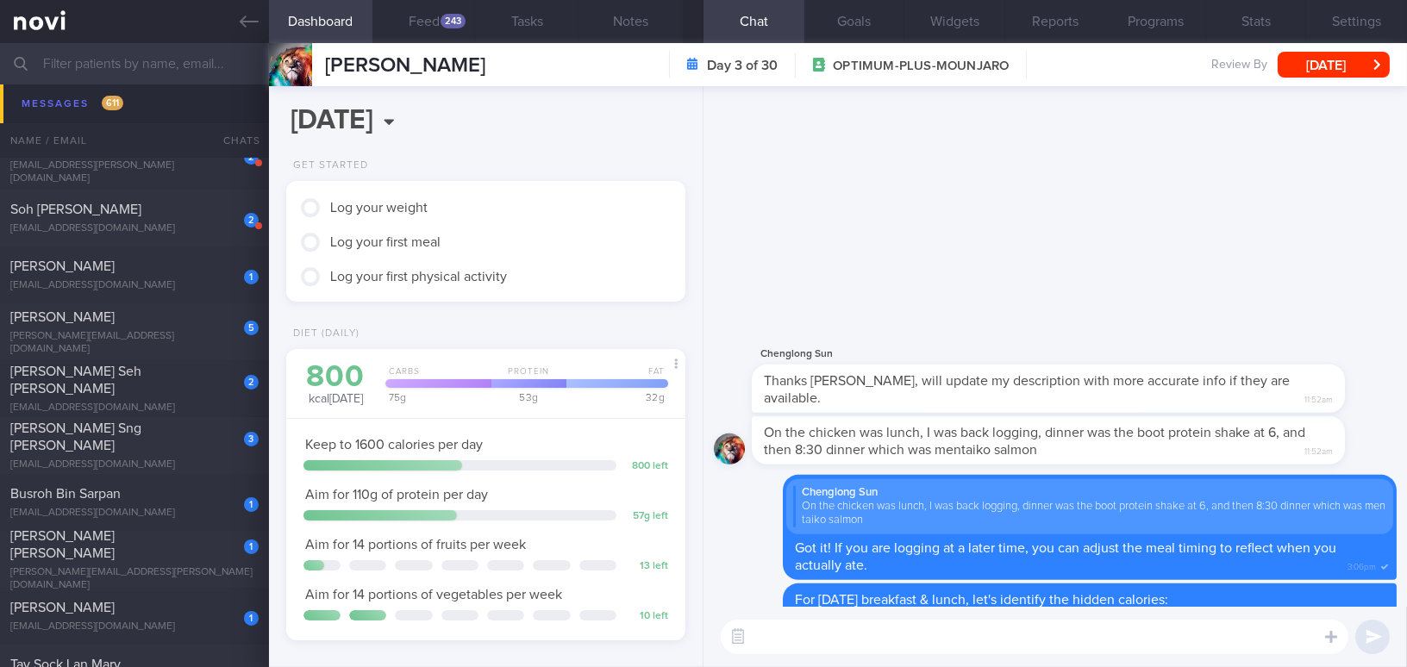
scroll to position [0, 0]
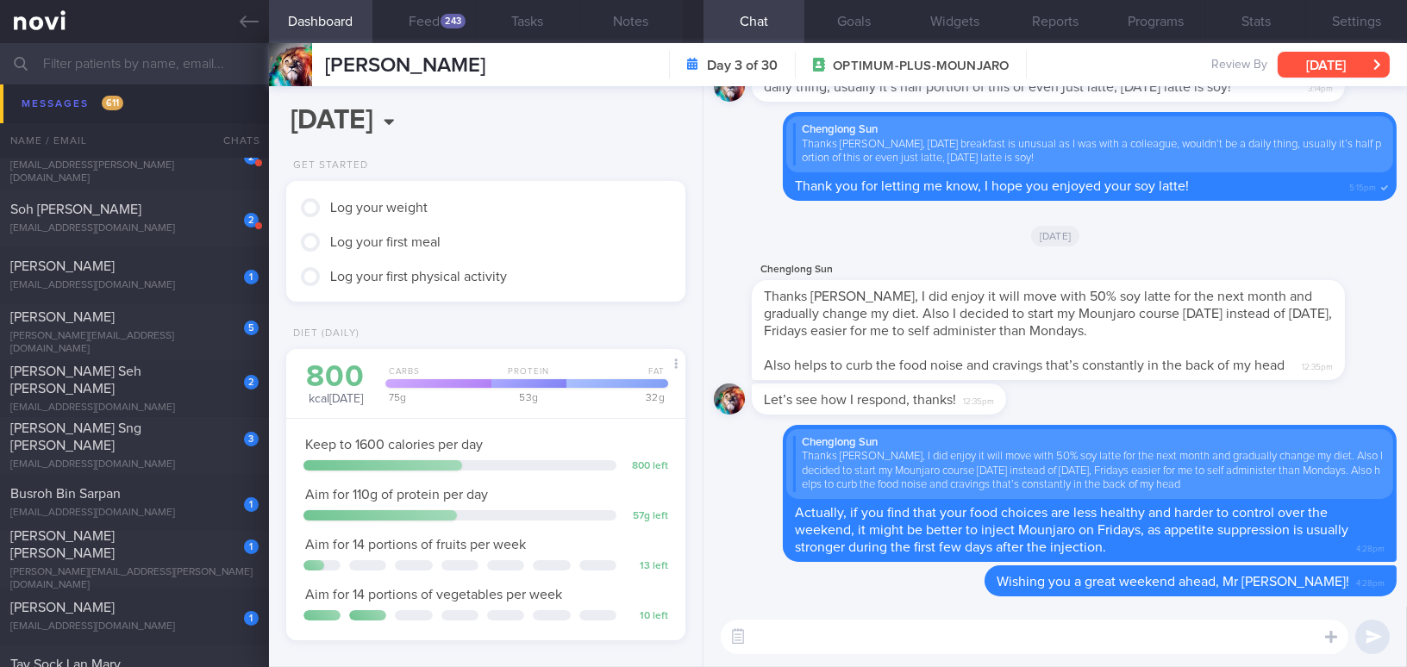
click at [1351, 66] on button "[DATE]" at bounding box center [1333, 65] width 112 height 26
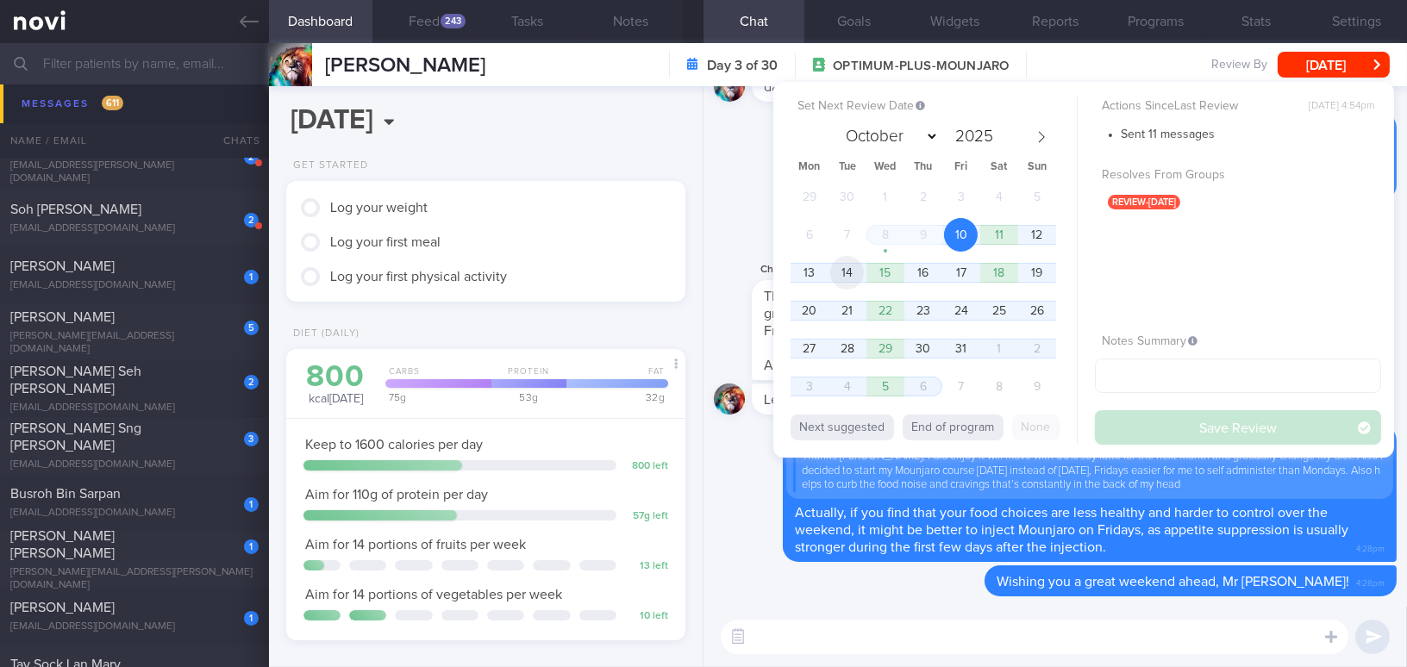
click at [852, 267] on span "14" at bounding box center [847, 273] width 34 height 34
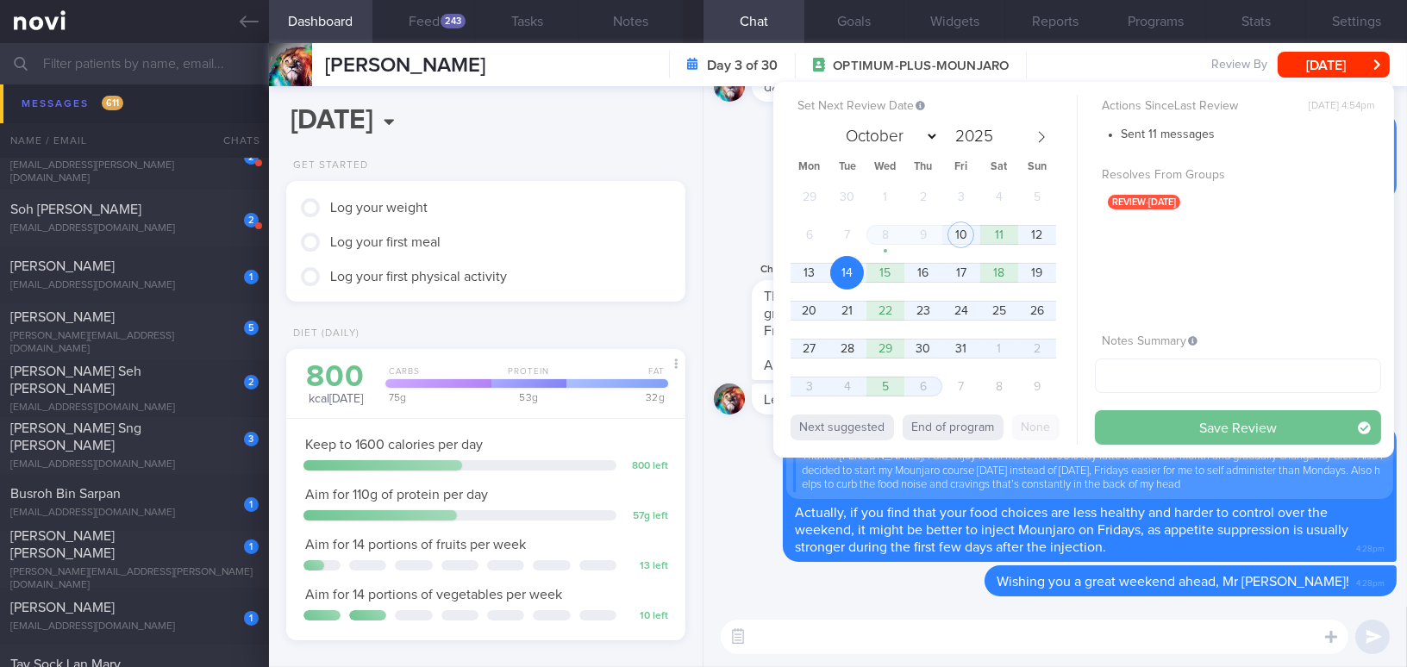
click at [1131, 421] on button "Save Review" at bounding box center [1238, 427] width 286 height 34
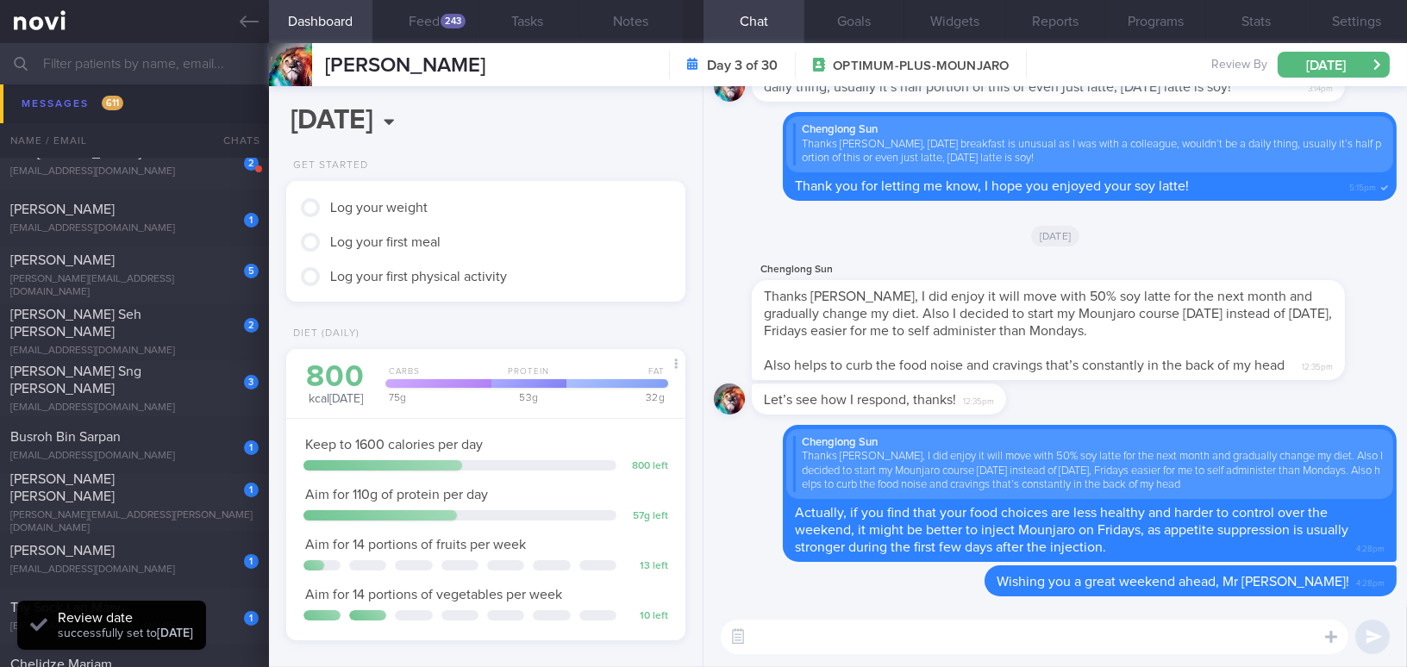
scroll to position [13107, 0]
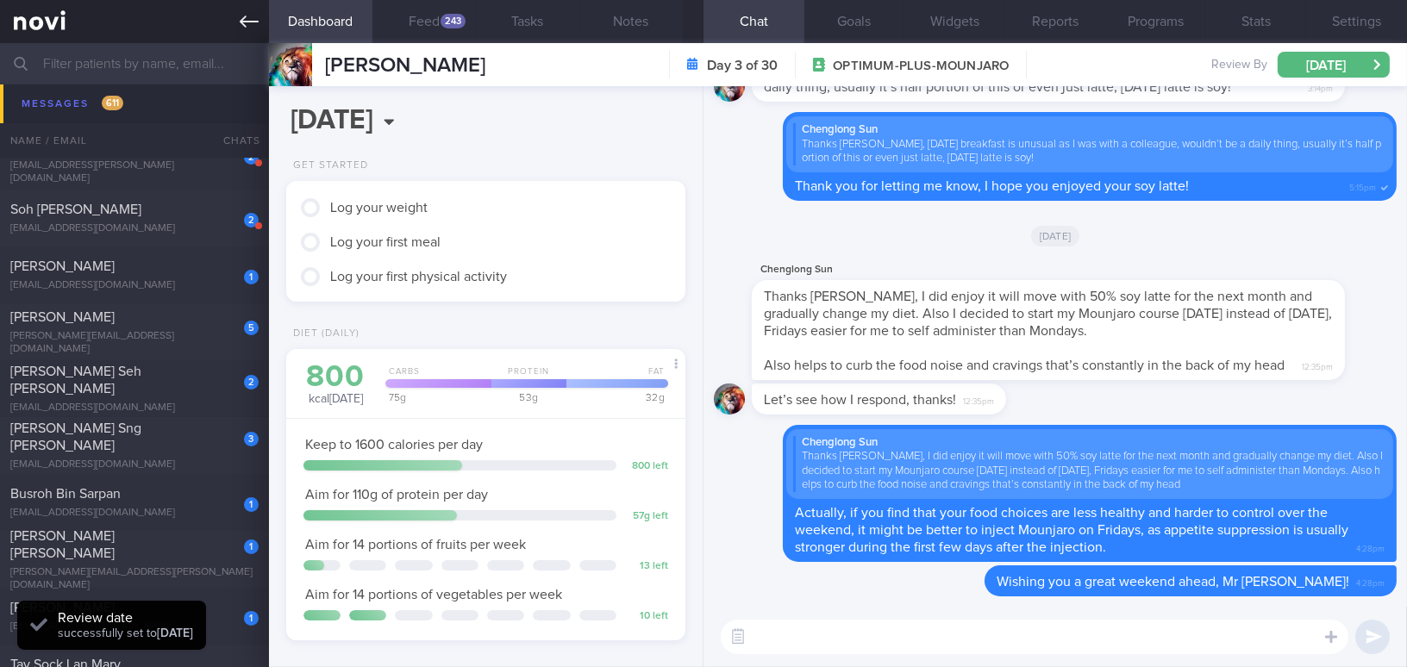
click at [253, 22] on icon at bounding box center [249, 21] width 19 height 19
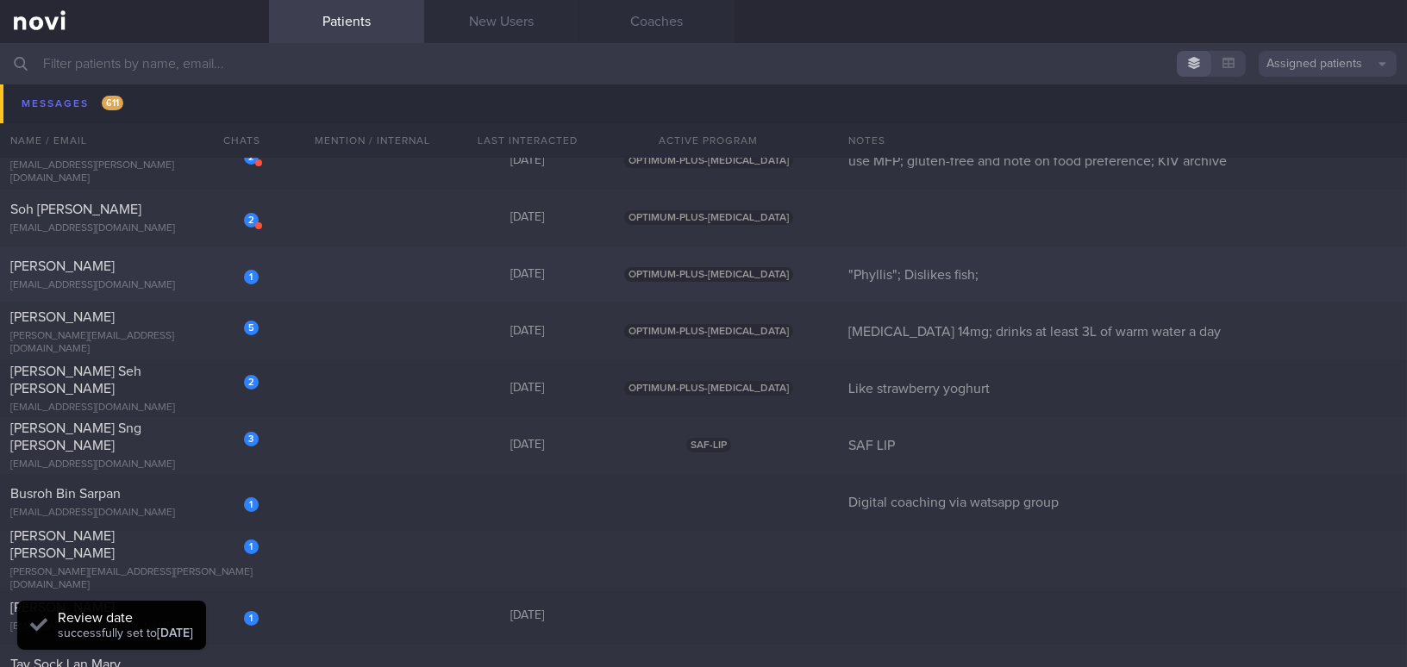
click at [168, 267] on div "CHONG SIOK KUAN" at bounding box center [132, 266] width 244 height 17
select select "9"
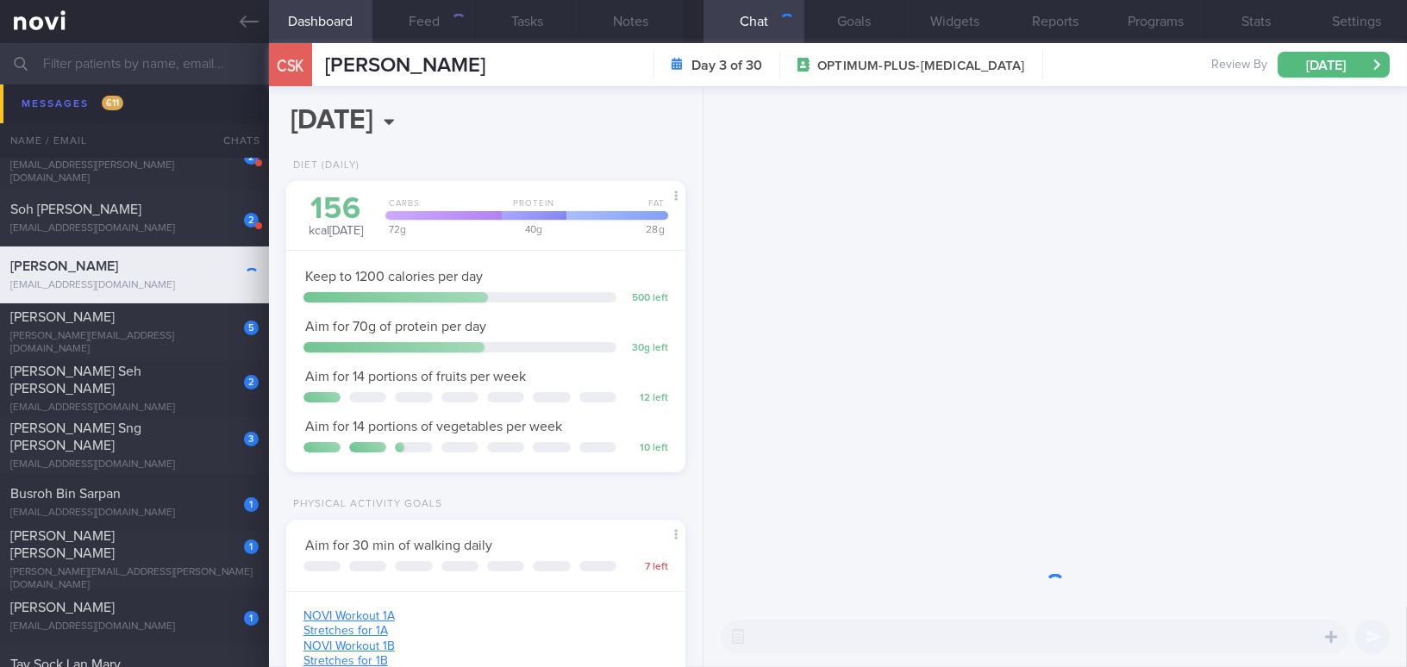
scroll to position [203, 356]
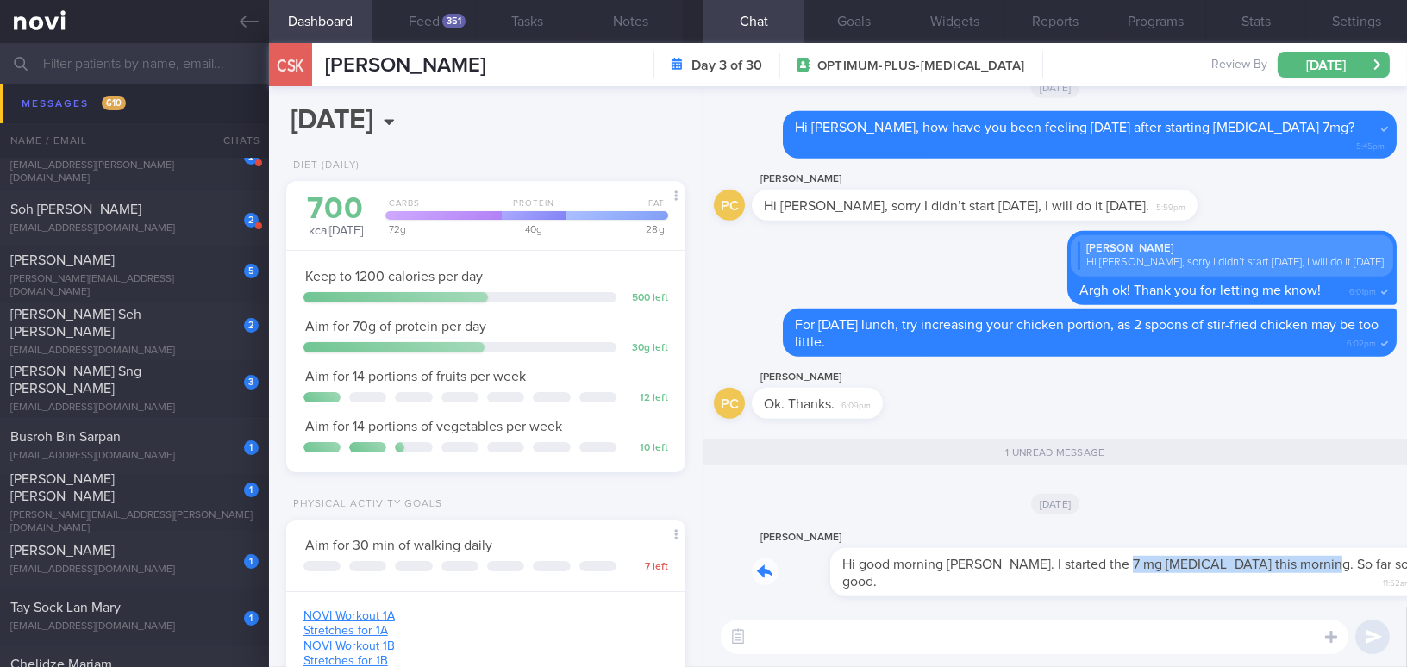
drag, startPoint x: 1037, startPoint y: 568, endPoint x: 1224, endPoint y: 566, distance: 187.0
click at [1224, 566] on div "Phyllis Chong Hi good morning Mee Li. I started the 7 mg Rybelsus this morning.…" at bounding box center [1074, 561] width 645 height 69
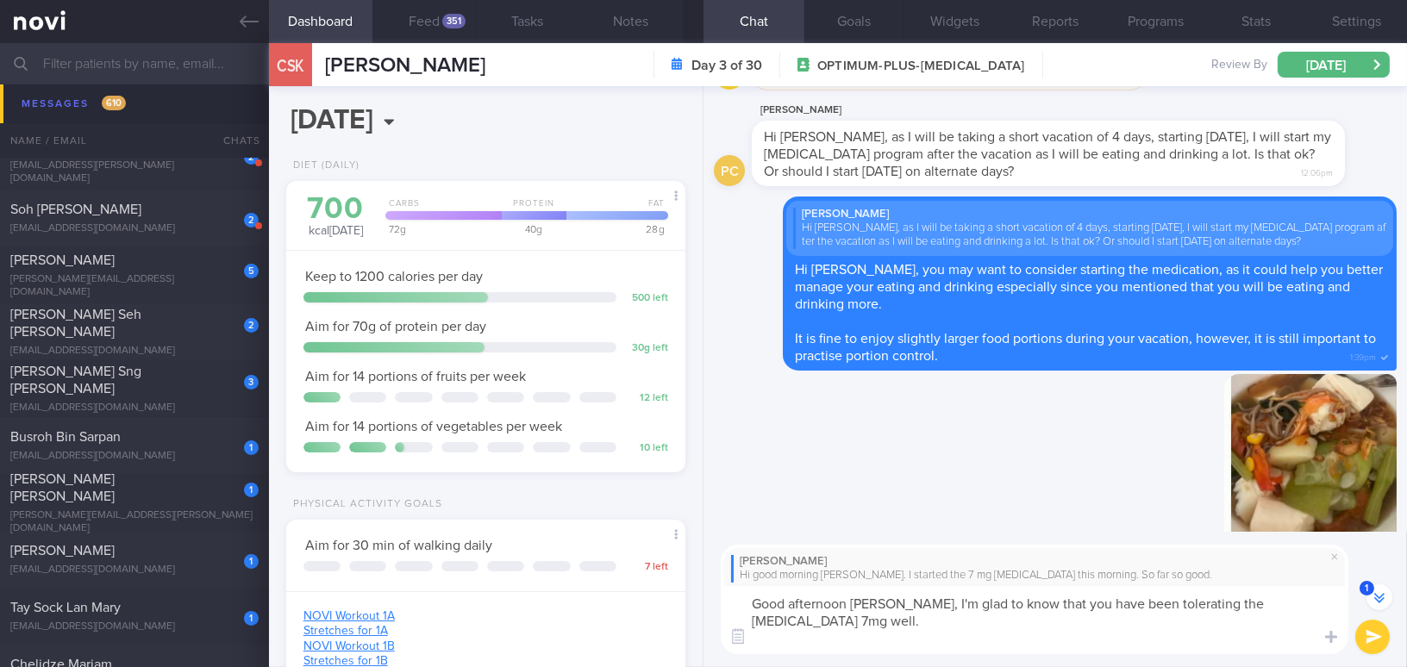
scroll to position [-1634, 0]
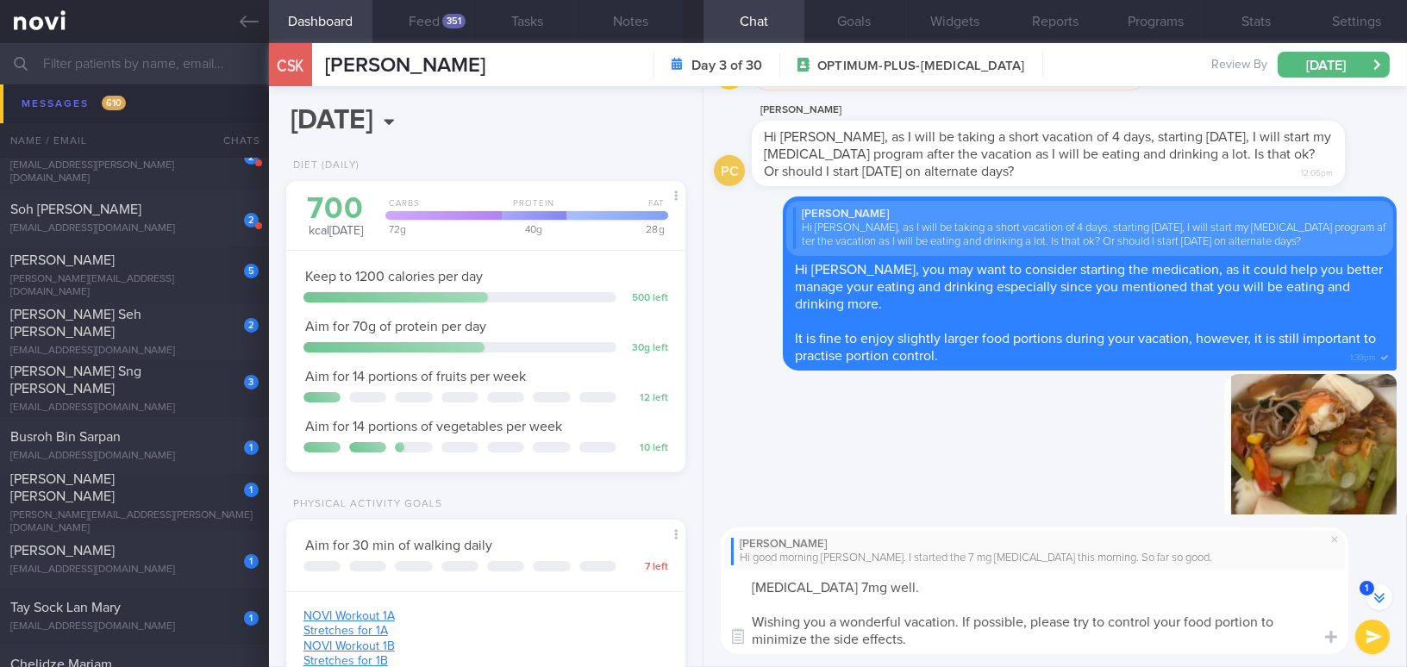
type textarea "Good afternoon Phyllis, I'm glad to know that you have been tolerating the Rybe…"
click at [1371, 633] on button "submit" at bounding box center [1372, 637] width 34 height 34
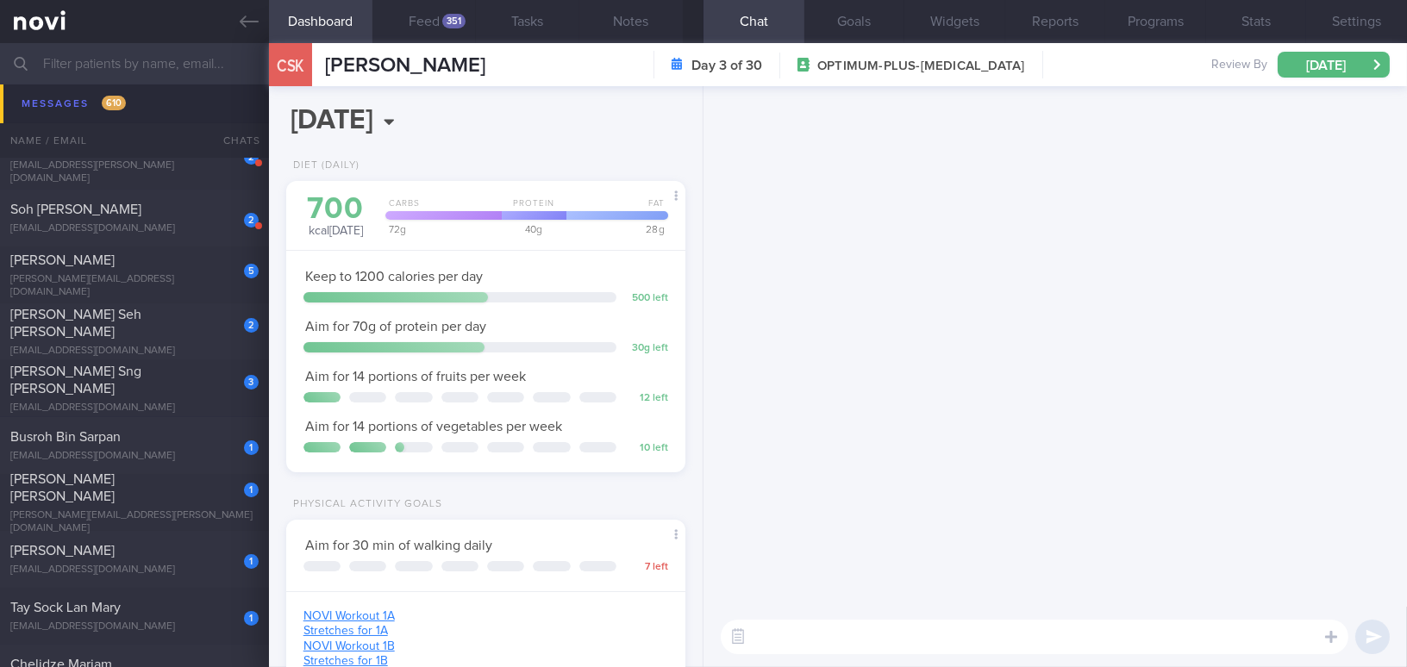
scroll to position [0, 0]
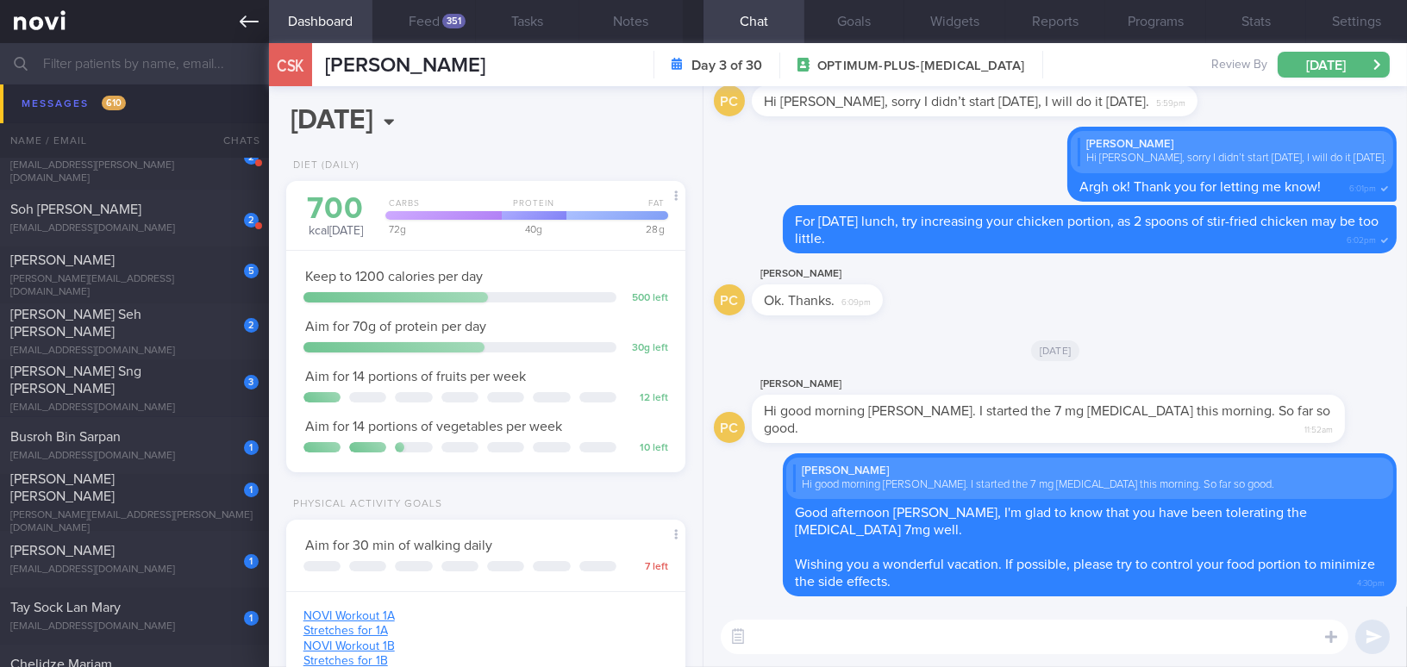
click at [235, 19] on link at bounding box center [134, 21] width 269 height 43
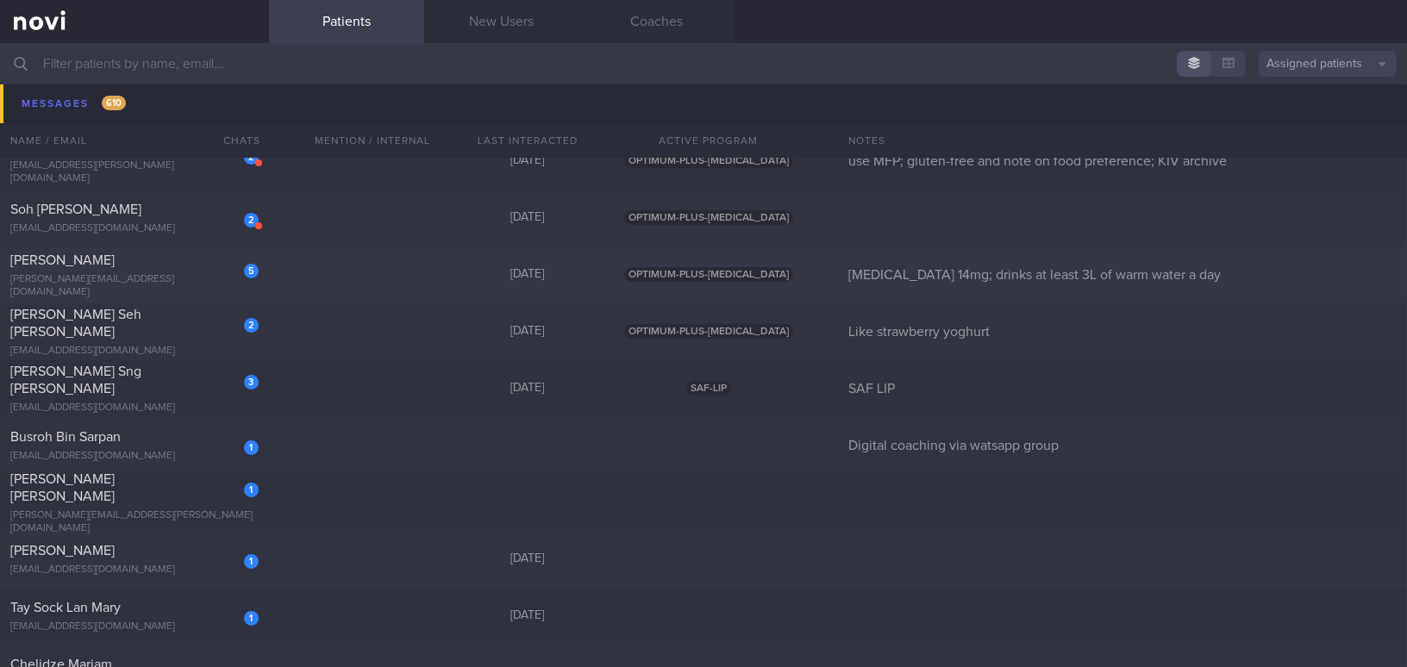
scroll to position [13029, 0]
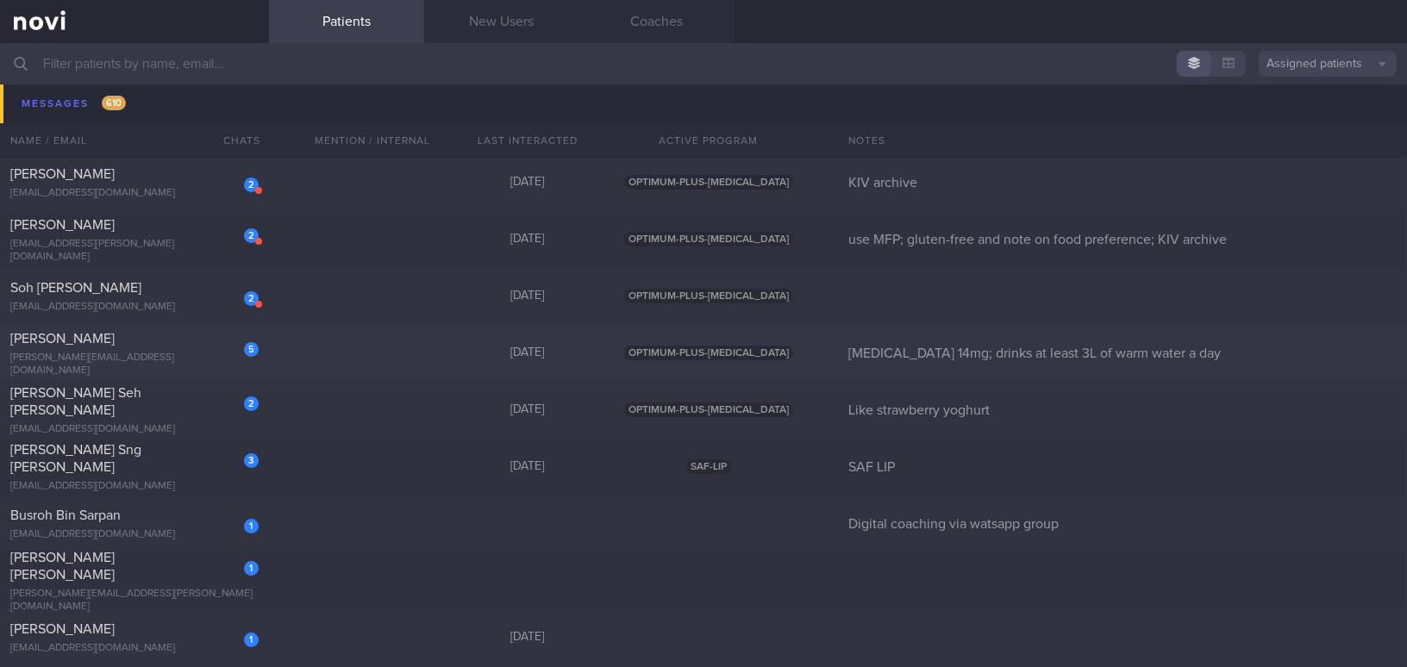
click at [135, 358] on div "[PERSON_NAME][EMAIL_ADDRESS][DOMAIN_NAME]" at bounding box center [134, 365] width 248 height 26
select select "9"
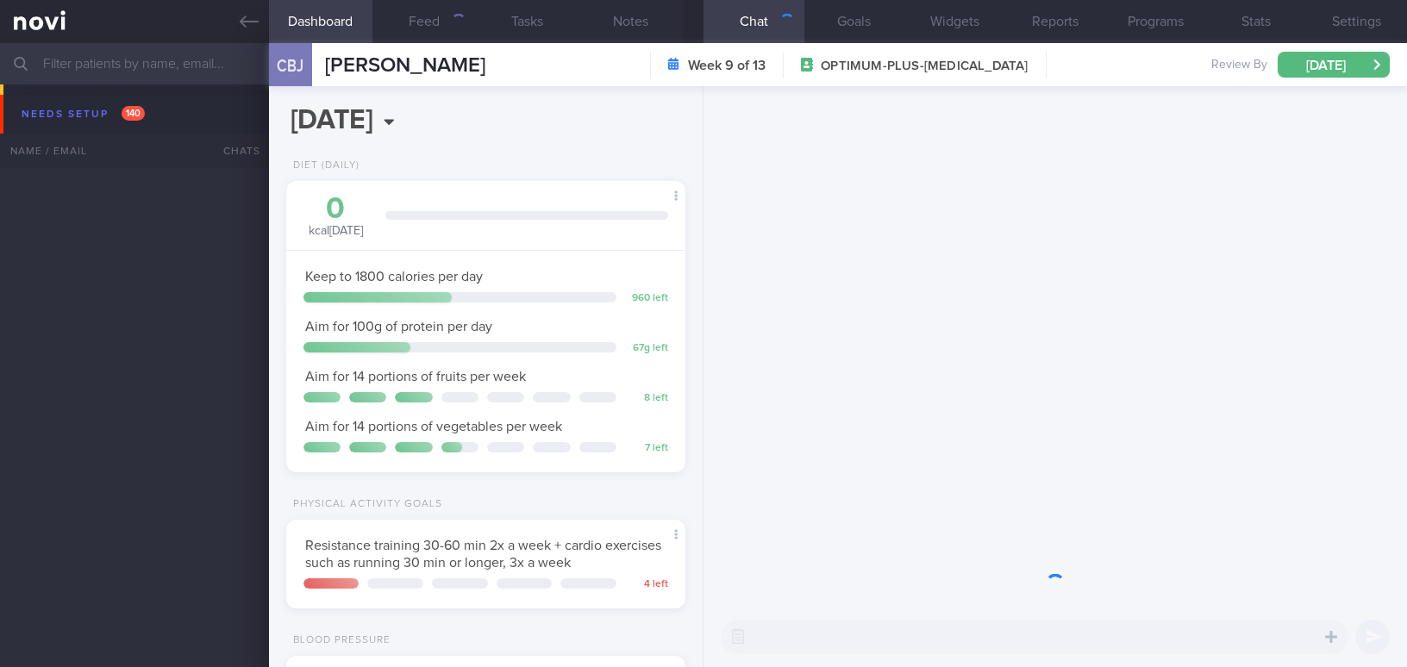
select select "9"
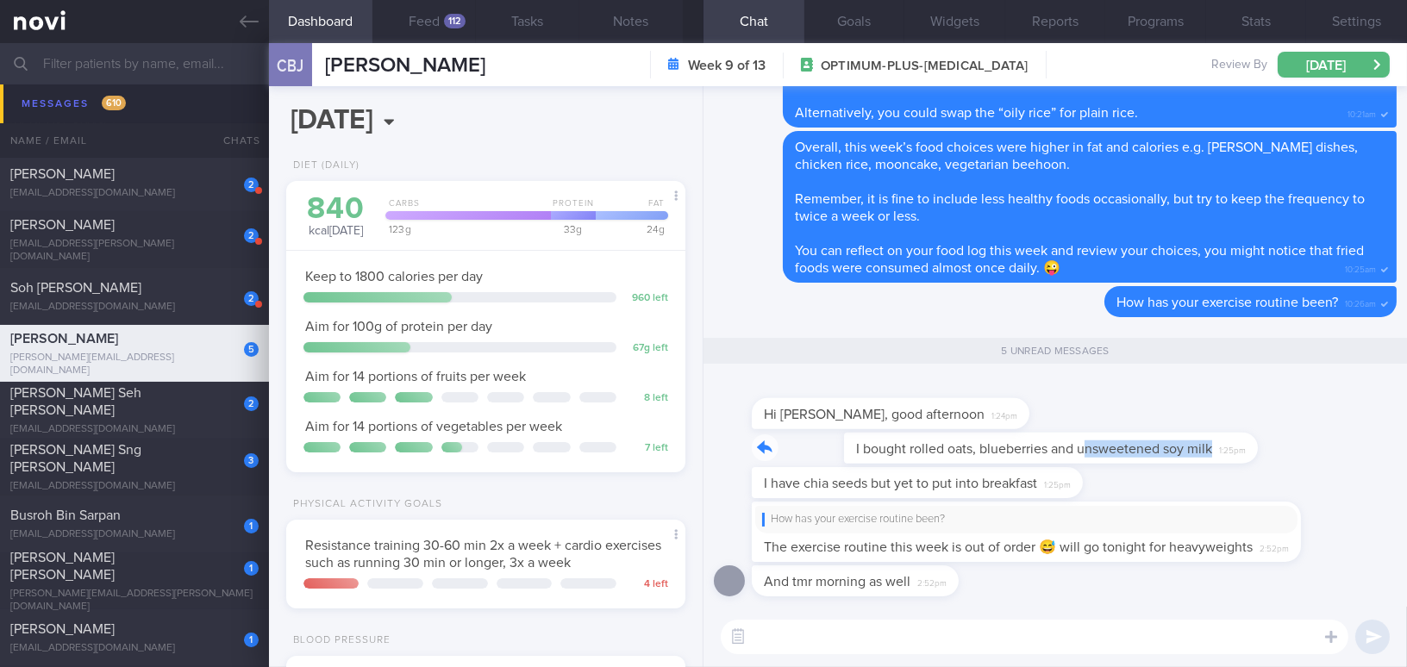
drag, startPoint x: 991, startPoint y: 437, endPoint x: 1245, endPoint y: 435, distance: 253.4
click at [1245, 435] on div "I bought rolled oats, blueberries and unsweetened soy milk 1:25pm" at bounding box center [1055, 450] width 683 height 34
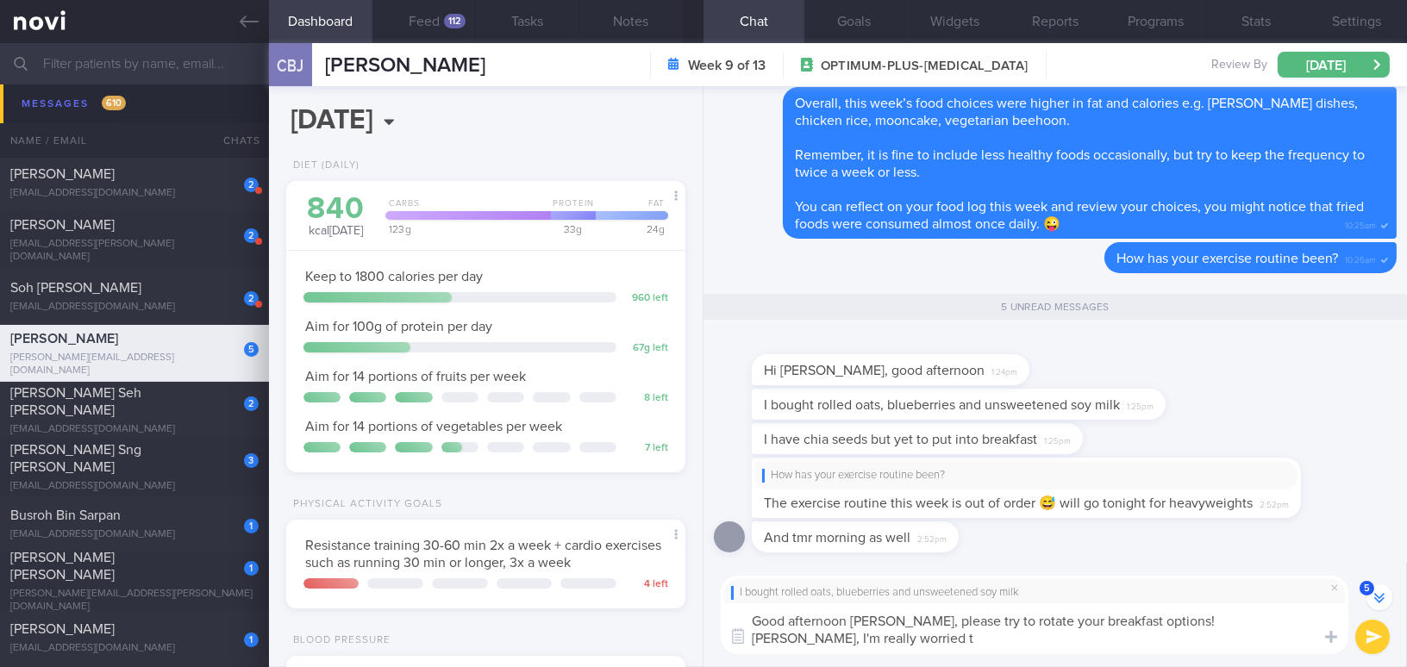
scroll to position [-2, 0]
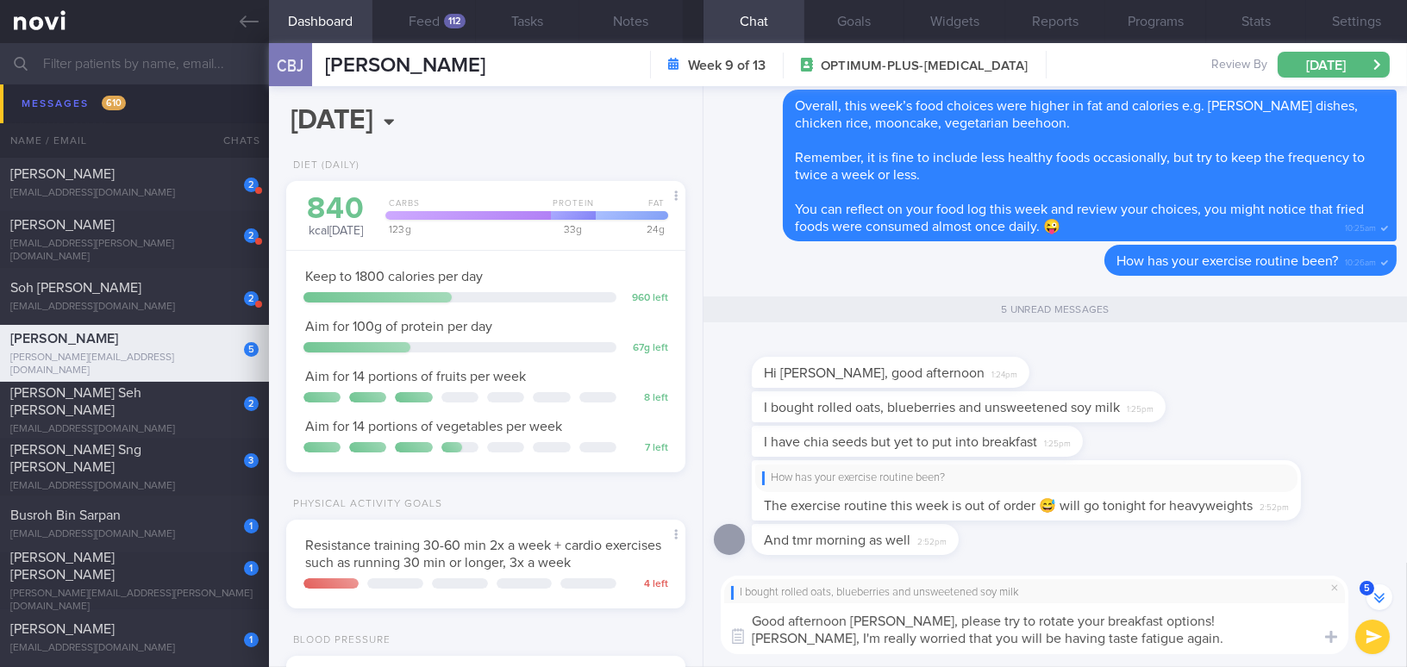
drag, startPoint x: 910, startPoint y: 621, endPoint x: 1048, endPoint y: 646, distance: 140.1
click at [1048, 646] on textarea "Good afternoon [PERSON_NAME], please try to rotate your breakfast options! [PER…" at bounding box center [1034, 628] width 627 height 51
click at [900, 647] on textarea "Good afternoon [PERSON_NAME], please try to rotate your breakfast options! [PER…" at bounding box center [1034, 628] width 627 height 51
drag, startPoint x: 911, startPoint y: 621, endPoint x: 1031, endPoint y: 638, distance: 121.0
click at [1031, 638] on textarea "Good afternoon [PERSON_NAME], please try to rotate your breakfast options! [PER…" at bounding box center [1034, 628] width 627 height 51
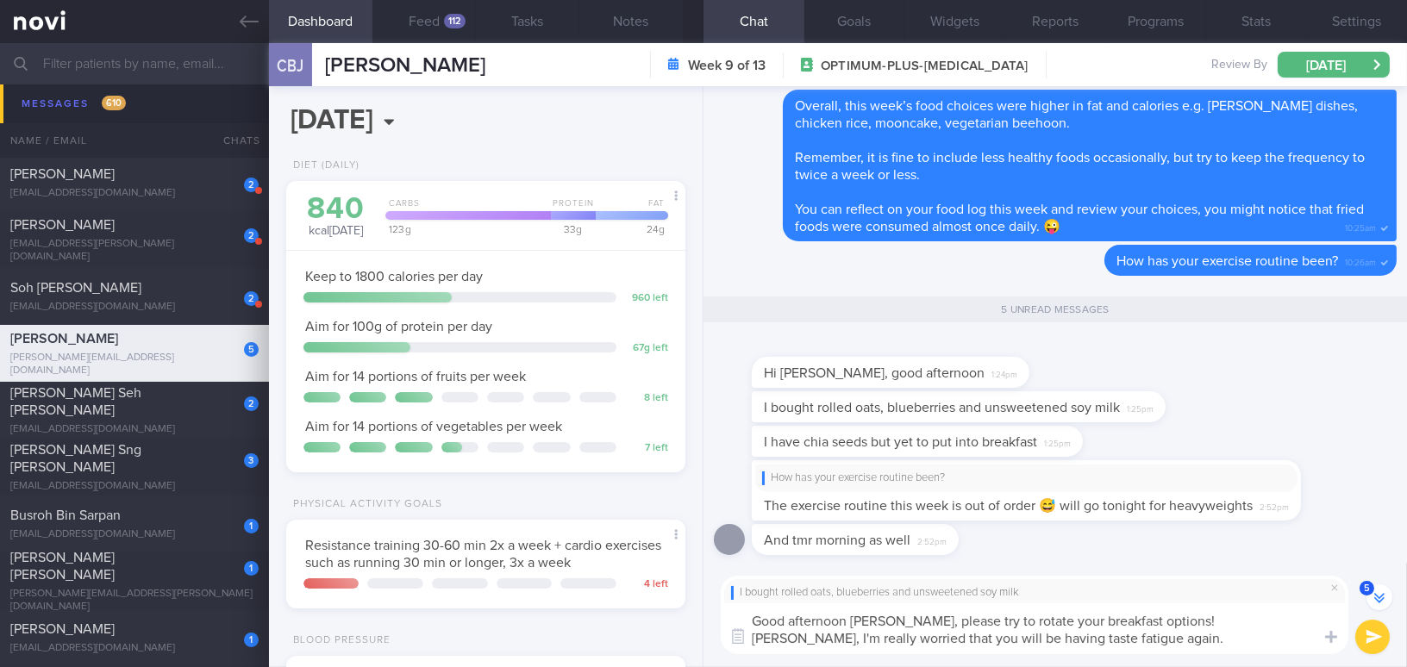
paste textarea "Please try to rotate your breakfast options! [PERSON_NAME], I’m really worried …"
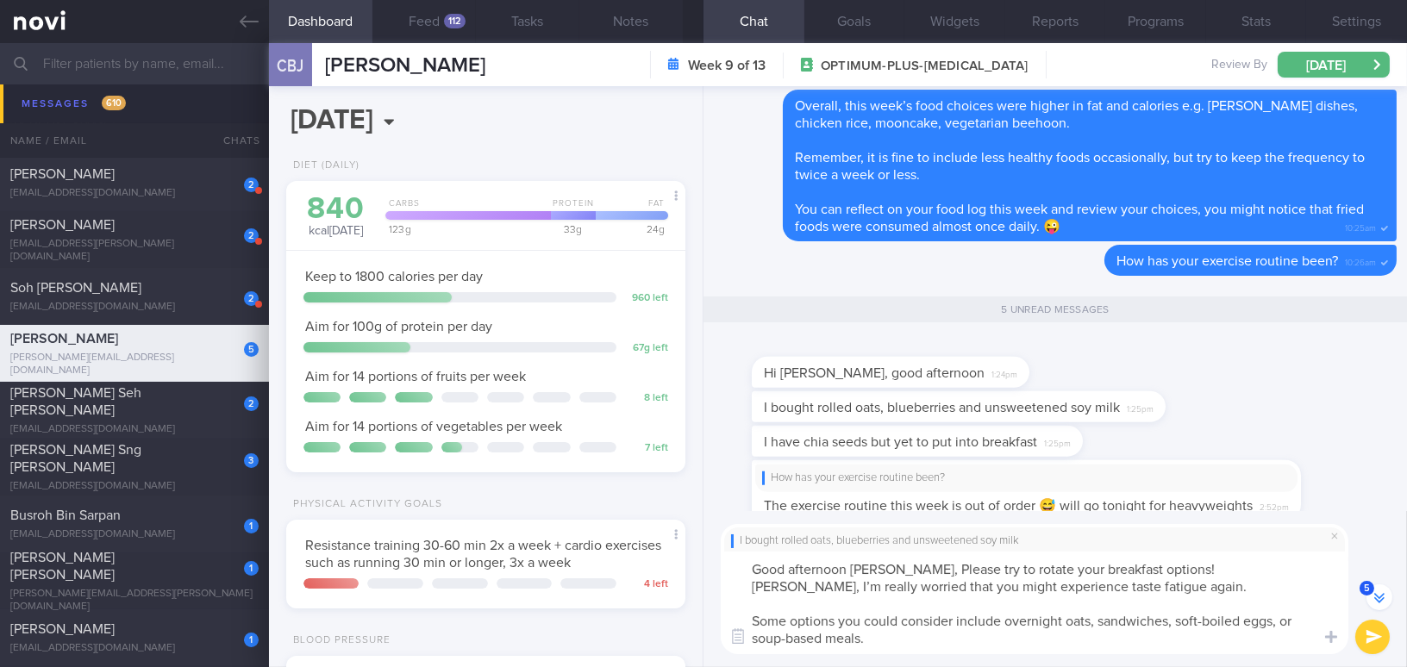
click at [919, 571] on textarea "Good afternoon [PERSON_NAME], Please try to rotate your breakfast options! [PER…" at bounding box center [1034, 603] width 627 height 103
drag, startPoint x: 1282, startPoint y: 621, endPoint x: 1292, endPoint y: 621, distance: 9.5
click at [1292, 621] on textarea "Good afternoon [PERSON_NAME], please try to rotate your breakfast options! [PER…" at bounding box center [1034, 603] width 627 height 103
type textarea "Good afternoon [PERSON_NAME], please try to rotate your breakfast options! [PER…"
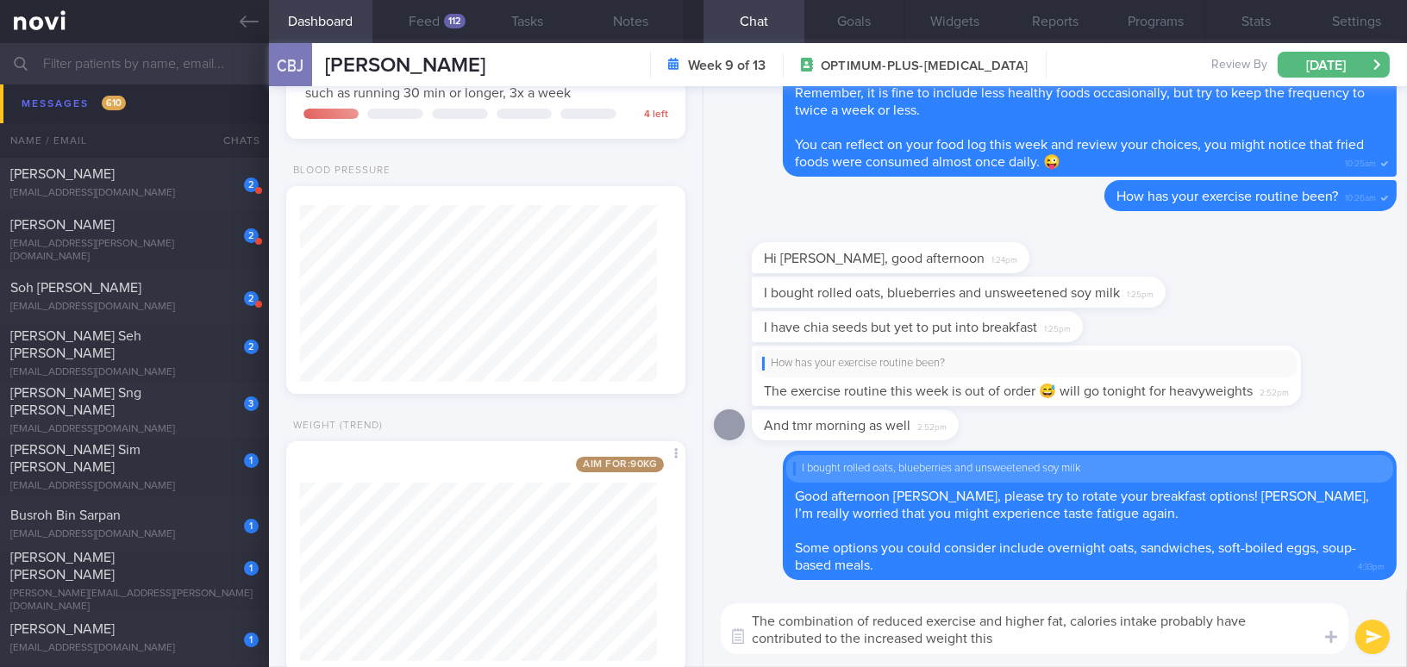
scroll to position [519, 0]
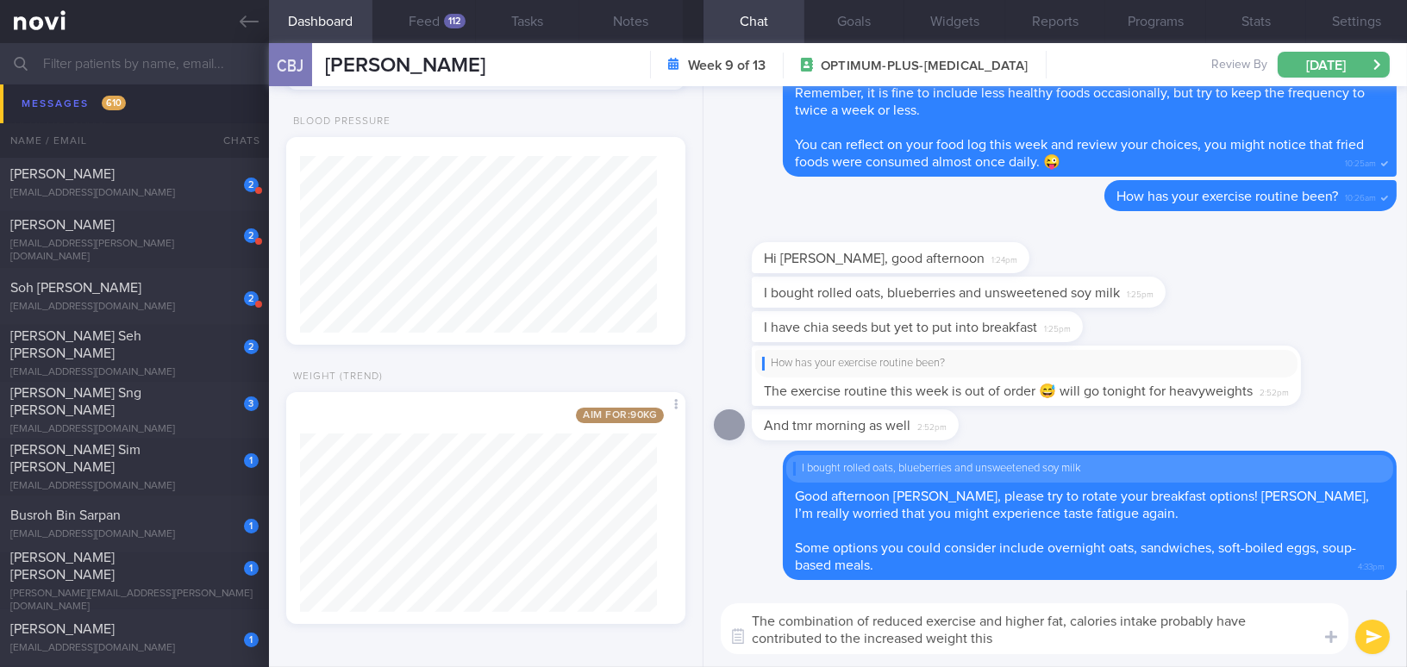
click at [945, 641] on textarea "The combination of reduced exercise and higher fat, calories intake probably ha…" at bounding box center [1034, 628] width 627 height 51
drag, startPoint x: 1021, startPoint y: 646, endPoint x: 966, endPoint y: 640, distance: 55.5
click at [966, 640] on textarea "The combination of reduced exercise and higher fat, calories intake probably ha…" at bounding box center [1034, 628] width 627 height 51
type textarea "The combination of reduced exercise and higher fat, calories intake probably ha…"
drag, startPoint x: 989, startPoint y: 633, endPoint x: 708, endPoint y: 593, distance: 283.9
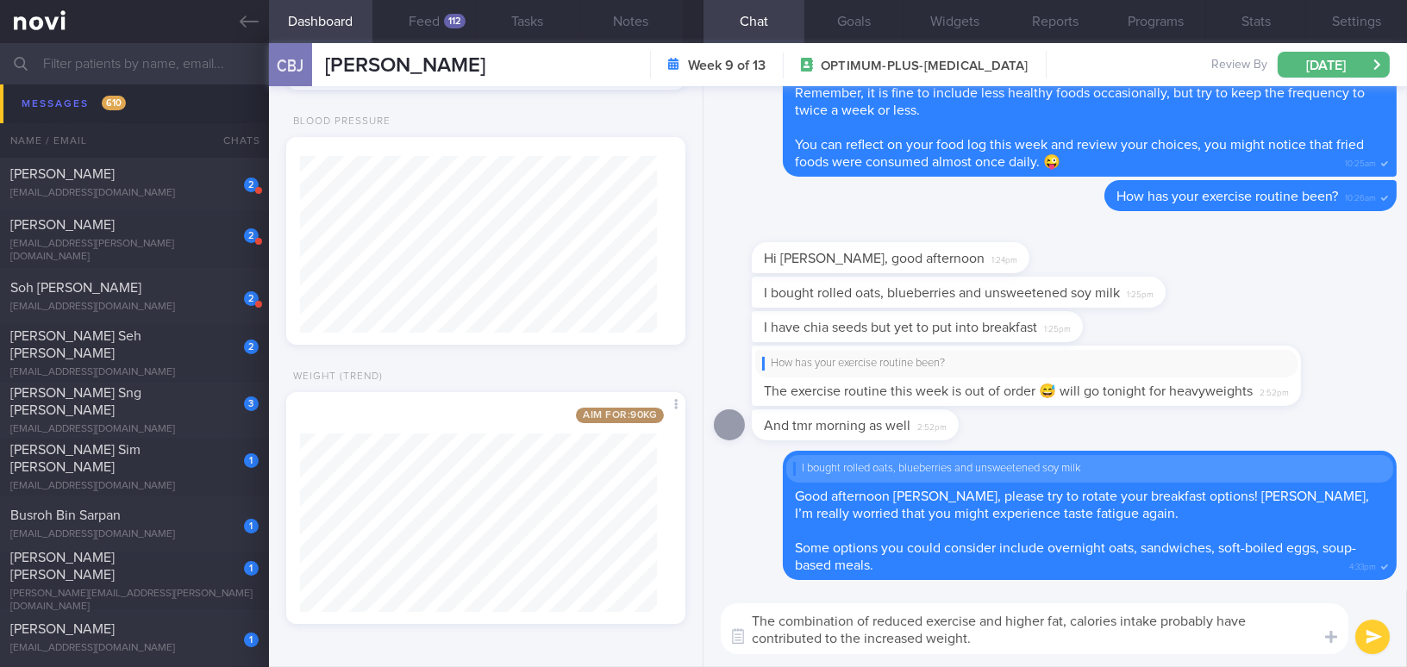
click at [708, 593] on div "The combination of reduced exercise and higher fat, calories intake probably ha…" at bounding box center [1054, 628] width 703 height 77
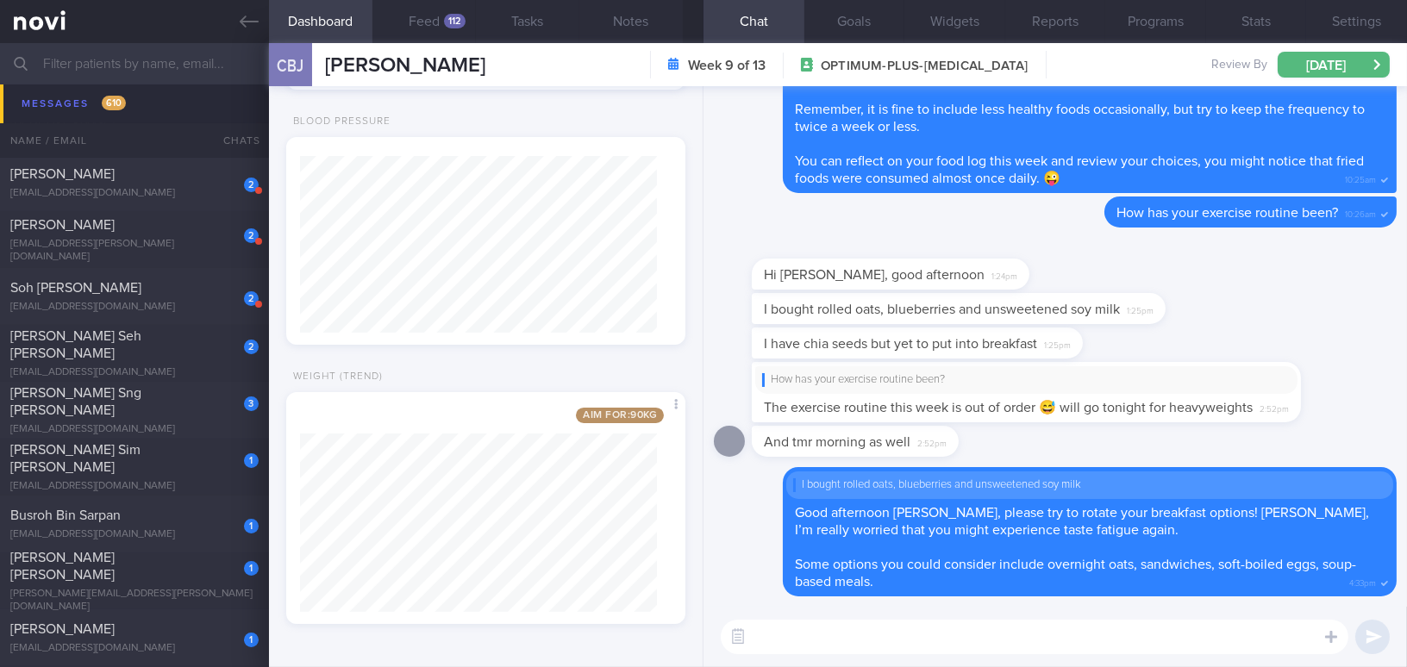
paste textarea "The combination of reduced exercise and higher intake of fat and calories has l…"
type textarea "The combination of reduced exercise and higher intake of fat and calories has l…"
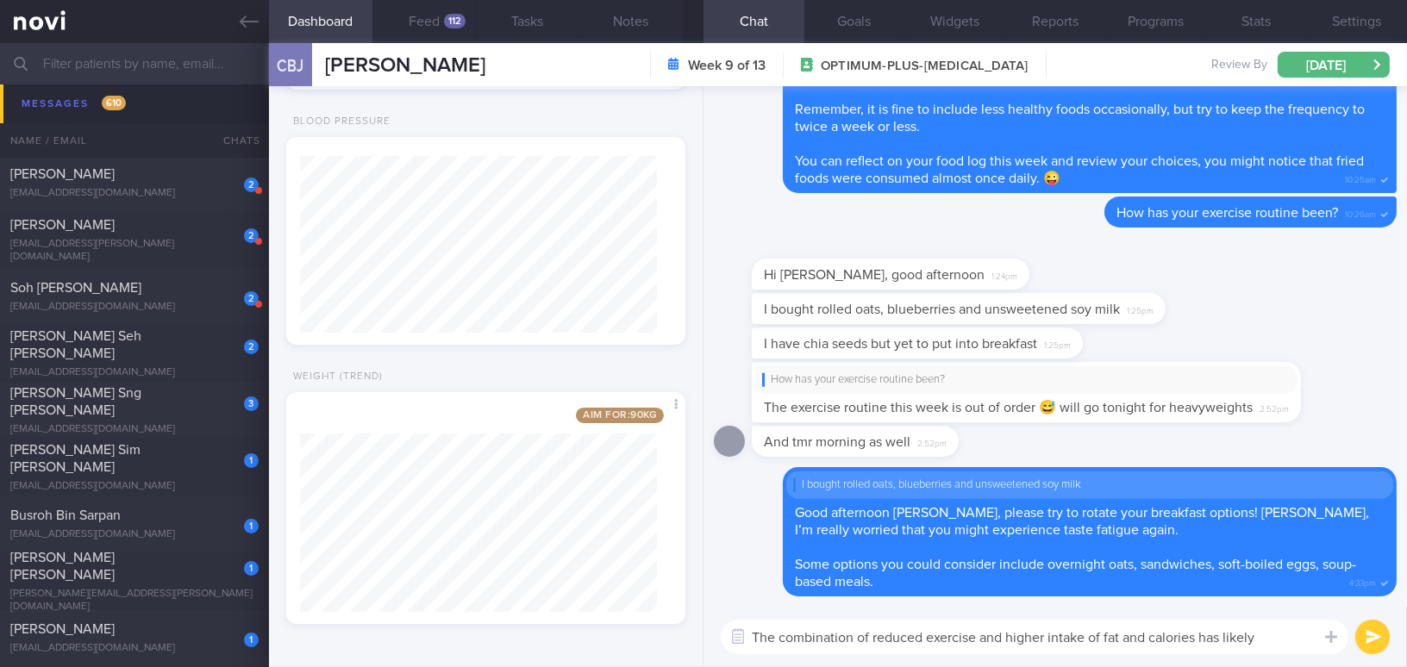
scroll to position [0, 0]
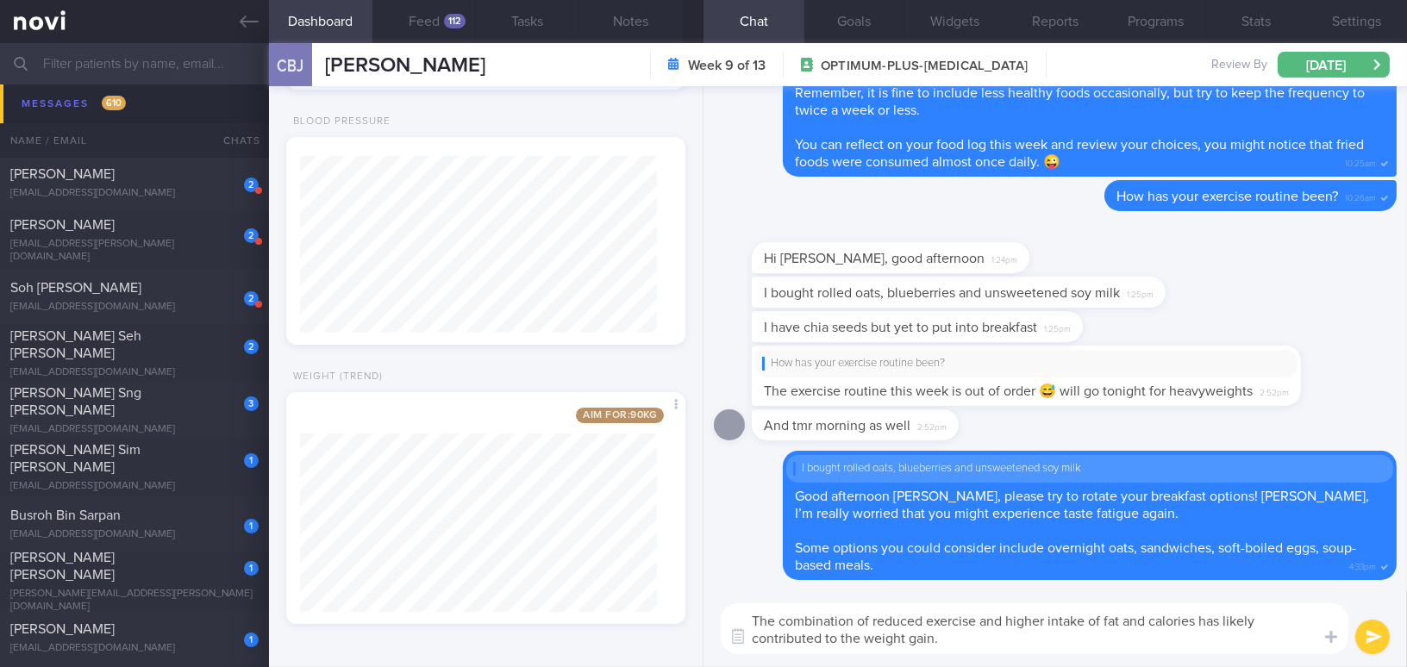
drag, startPoint x: 958, startPoint y: 644, endPoint x: 665, endPoint y: 589, distance: 298.2
click at [665, 589] on div "Dashboard Feed 112 Tasks Notes Chat Goals Widgets Reports Programs Stats Settin…" at bounding box center [838, 355] width 1138 height 624
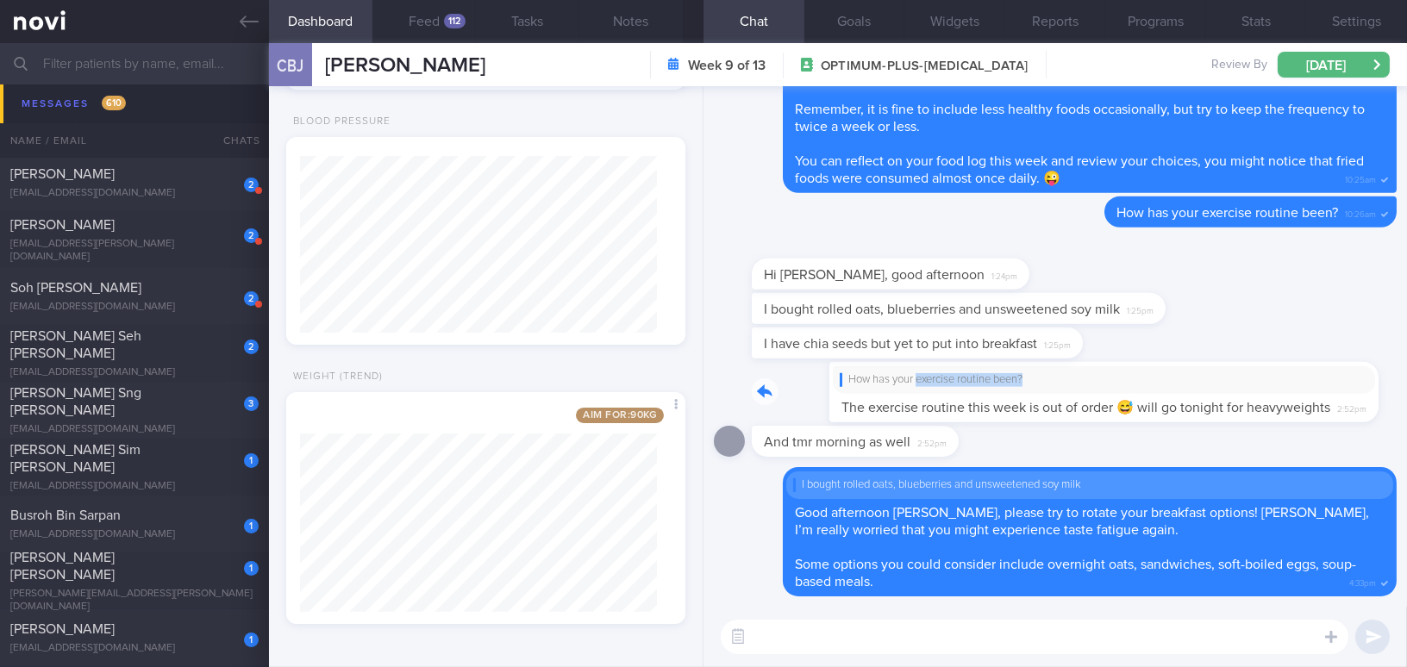
drag, startPoint x: 839, startPoint y: 372, endPoint x: 1019, endPoint y: 390, distance: 180.2
click at [1019, 390] on div "How has your exercise routine been? The exercise routine this week is out of or…" at bounding box center [1052, 392] width 601 height 60
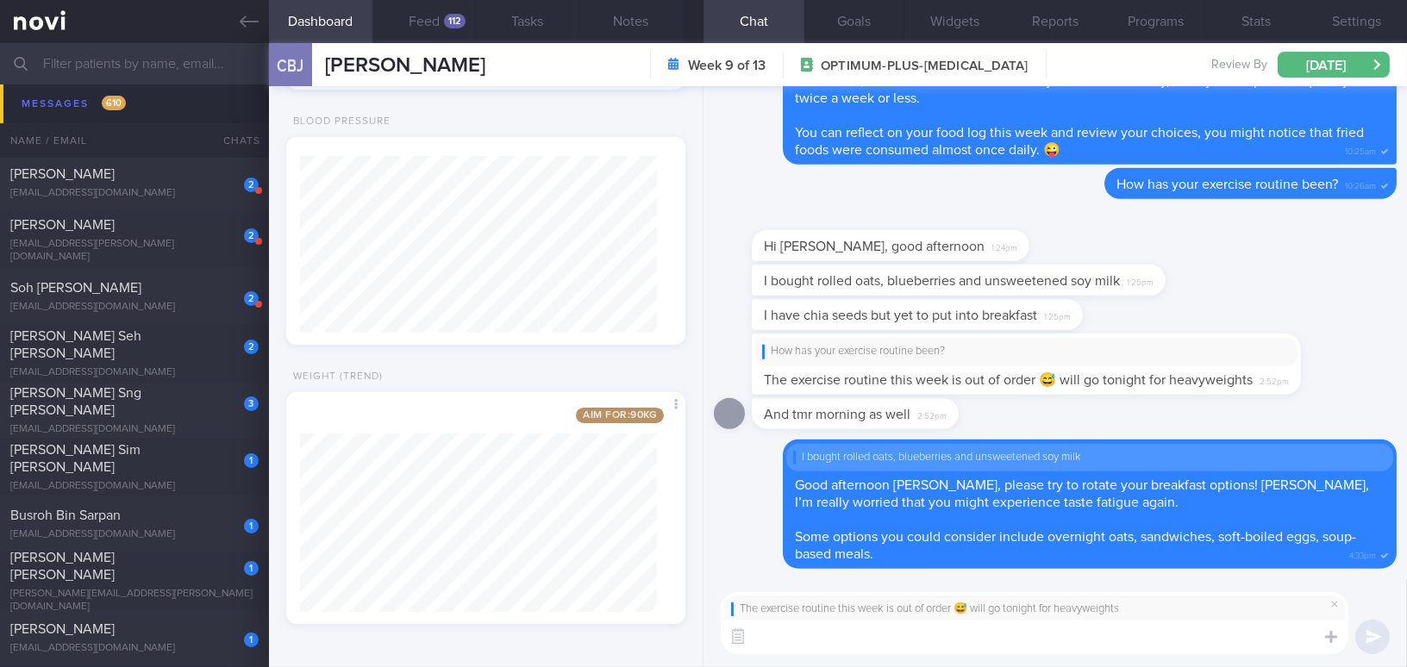
paste textarea "The combination of reduced exercise and higher intake of fat and calories has l…"
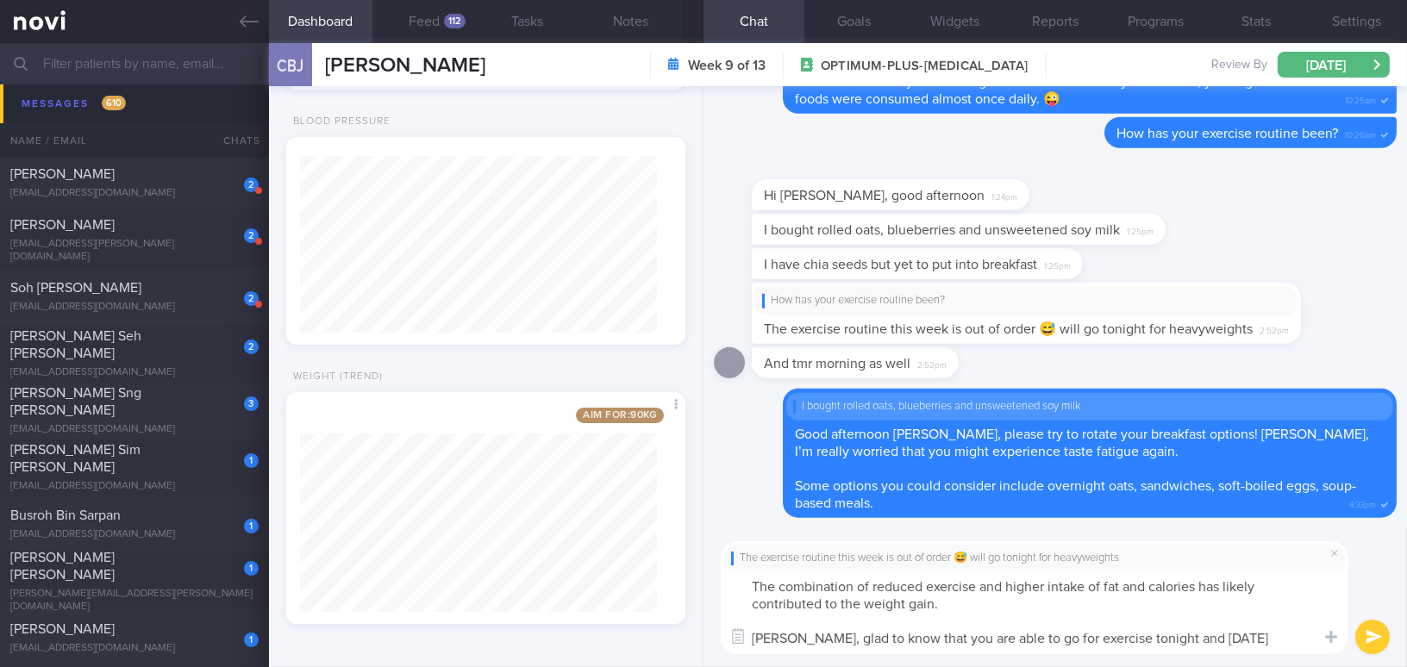
type textarea "The combination of reduced exercise and higher intake of fat and calories has l…"
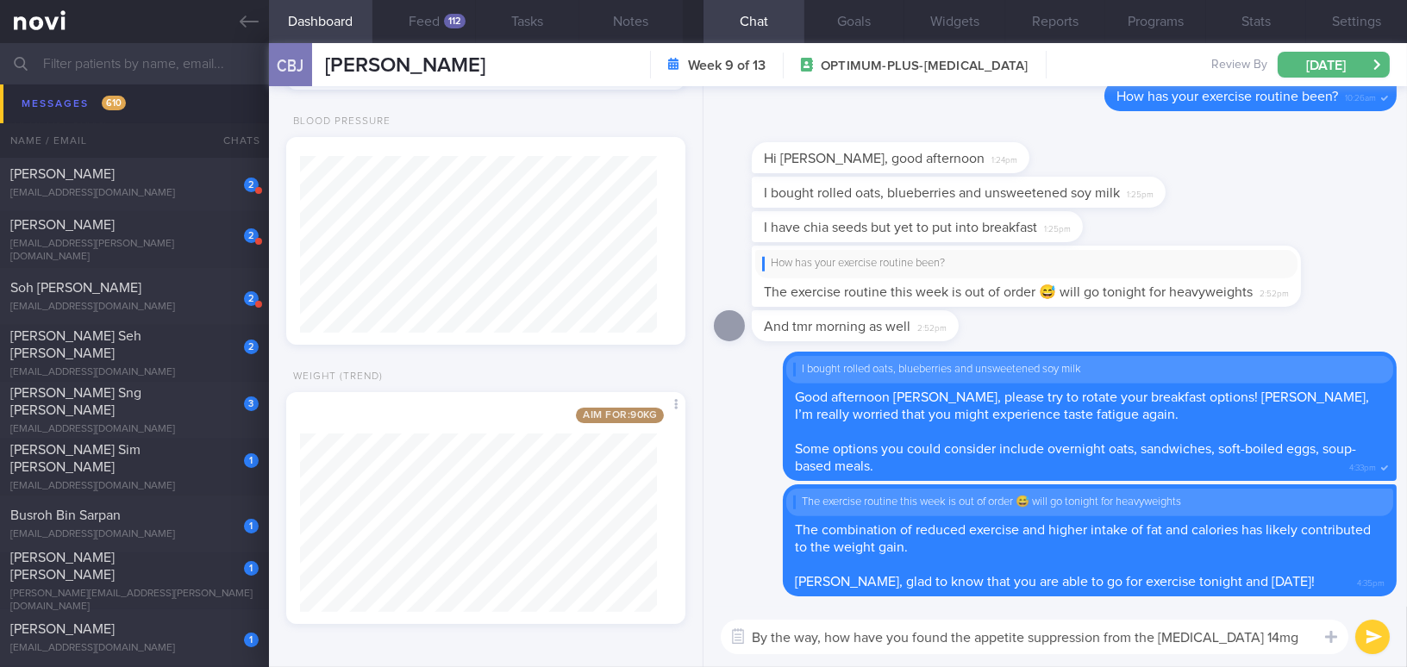
type textarea "By the way, how have you found the appetite suppression from the [MEDICAL_DATA]…"
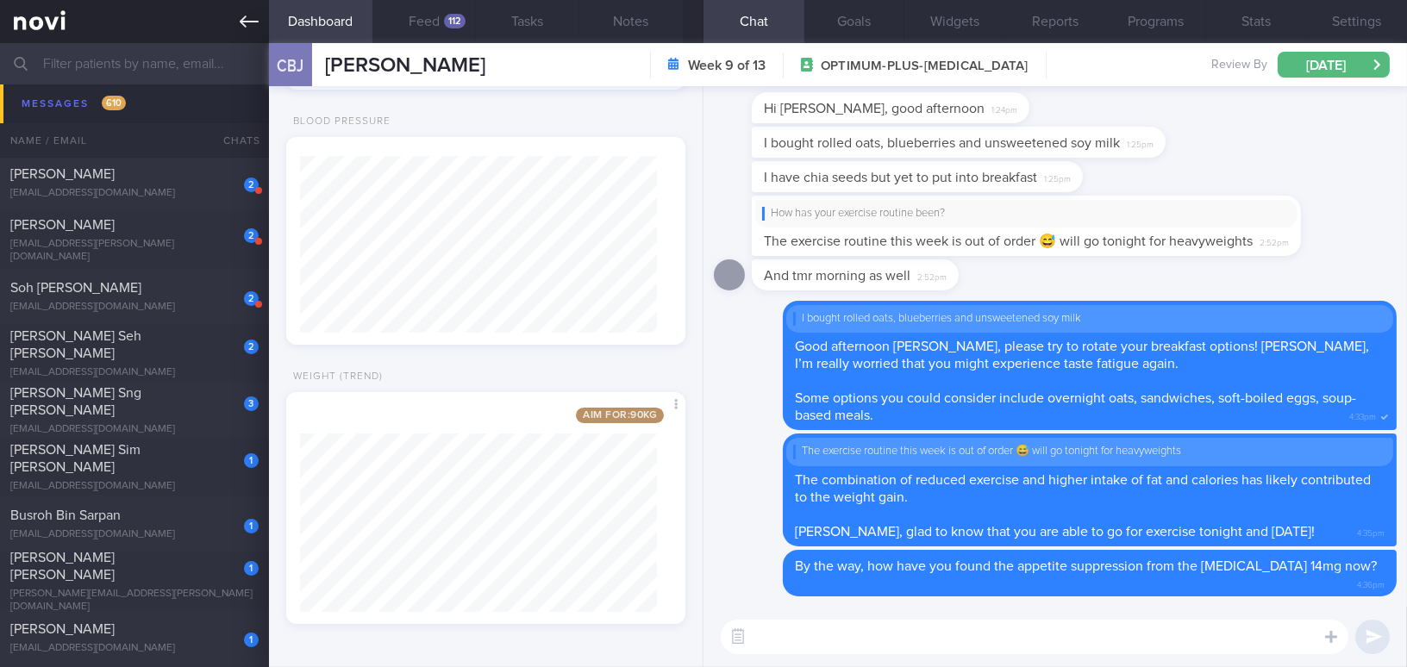
click at [248, 27] on icon at bounding box center [249, 21] width 19 height 19
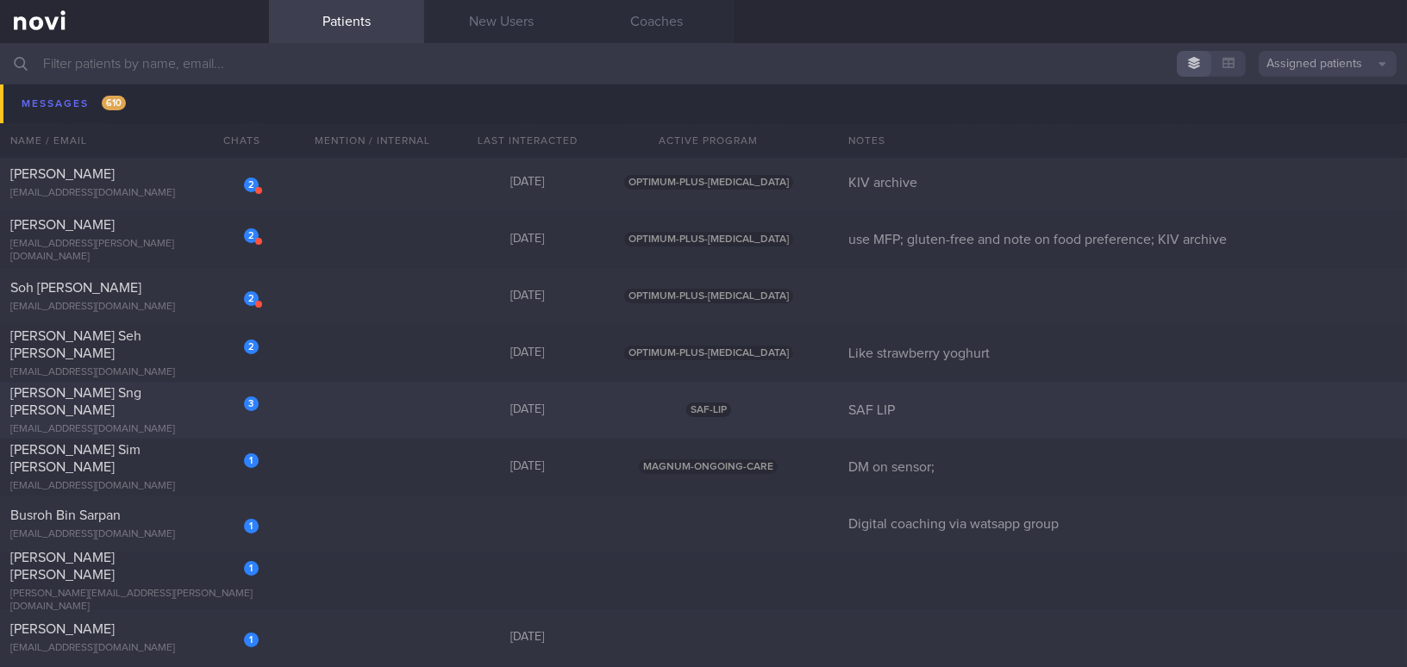
click at [166, 409] on div "3 [PERSON_NAME] Sng [PERSON_NAME] [EMAIL_ADDRESS][DOMAIN_NAME]" at bounding box center [134, 410] width 269 height 52
select select "9"
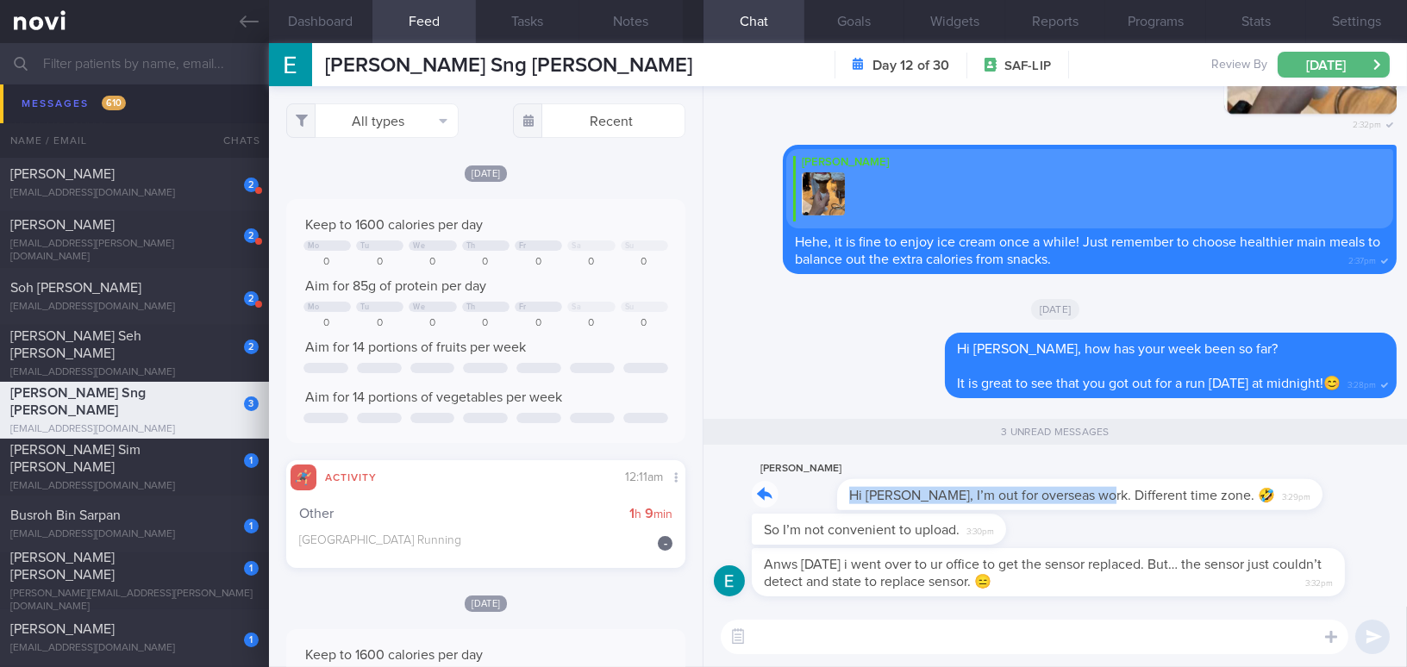
drag, startPoint x: 1001, startPoint y: 481, endPoint x: 1220, endPoint y: 482, distance: 218.1
click at [1220, 482] on div "[PERSON_NAME] Hi [PERSON_NAME], I’m out for overseas work. Different time zone.…" at bounding box center [1020, 485] width 537 height 52
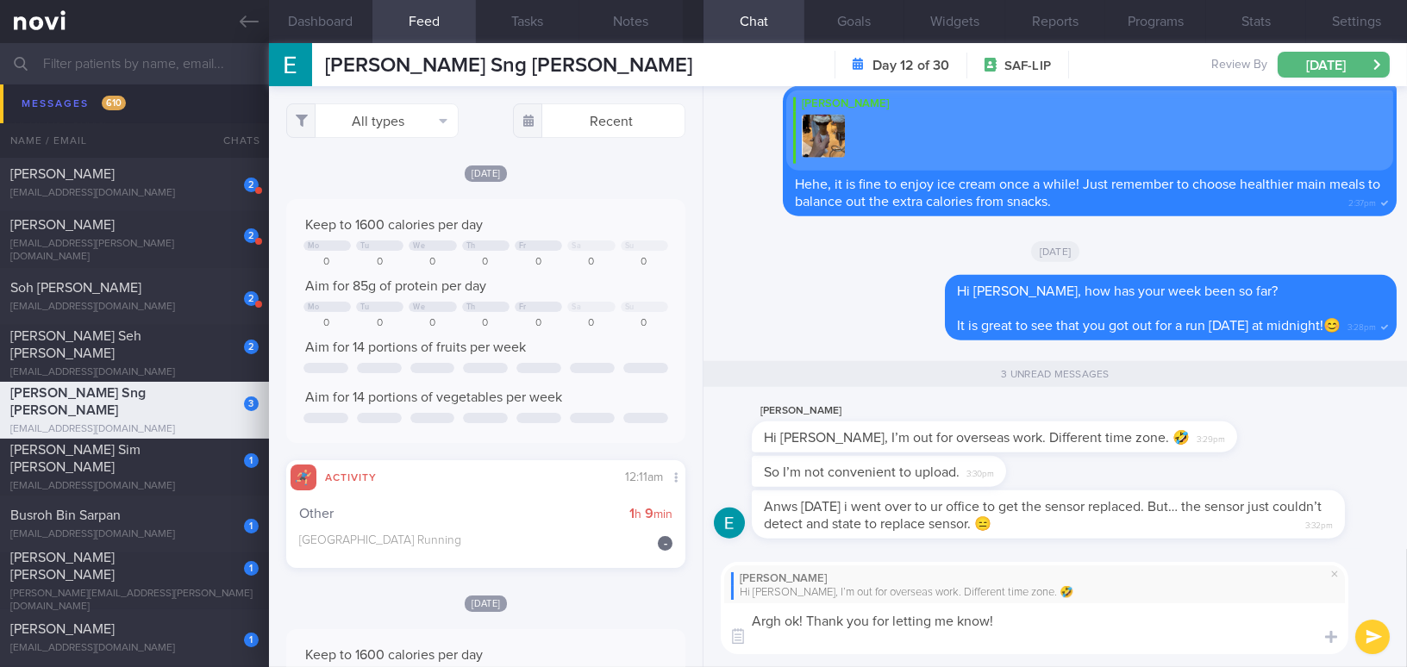
type textarea "Argh ok! Thank you for letting me know!"
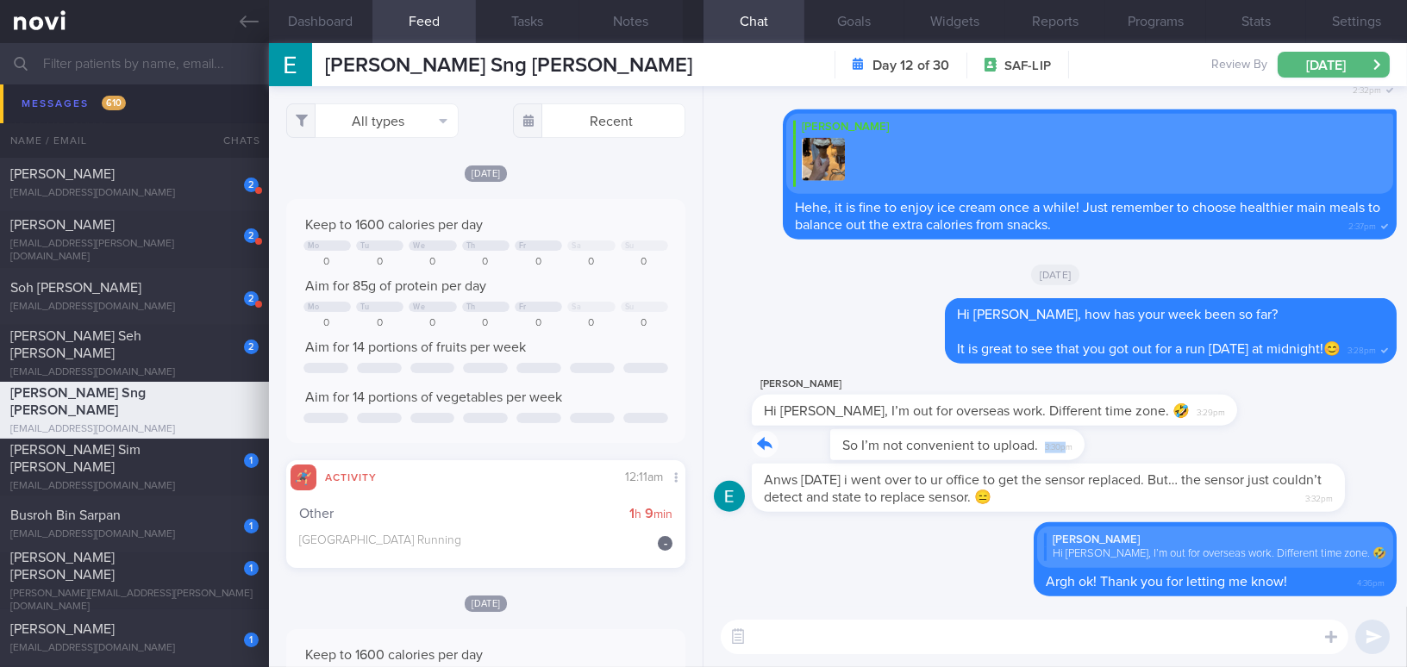
drag, startPoint x: 989, startPoint y: 433, endPoint x: 1175, endPoint y: 437, distance: 186.2
click at [1175, 437] on div "So I’m not convenient to upload. 3:30pm" at bounding box center [1055, 446] width 683 height 34
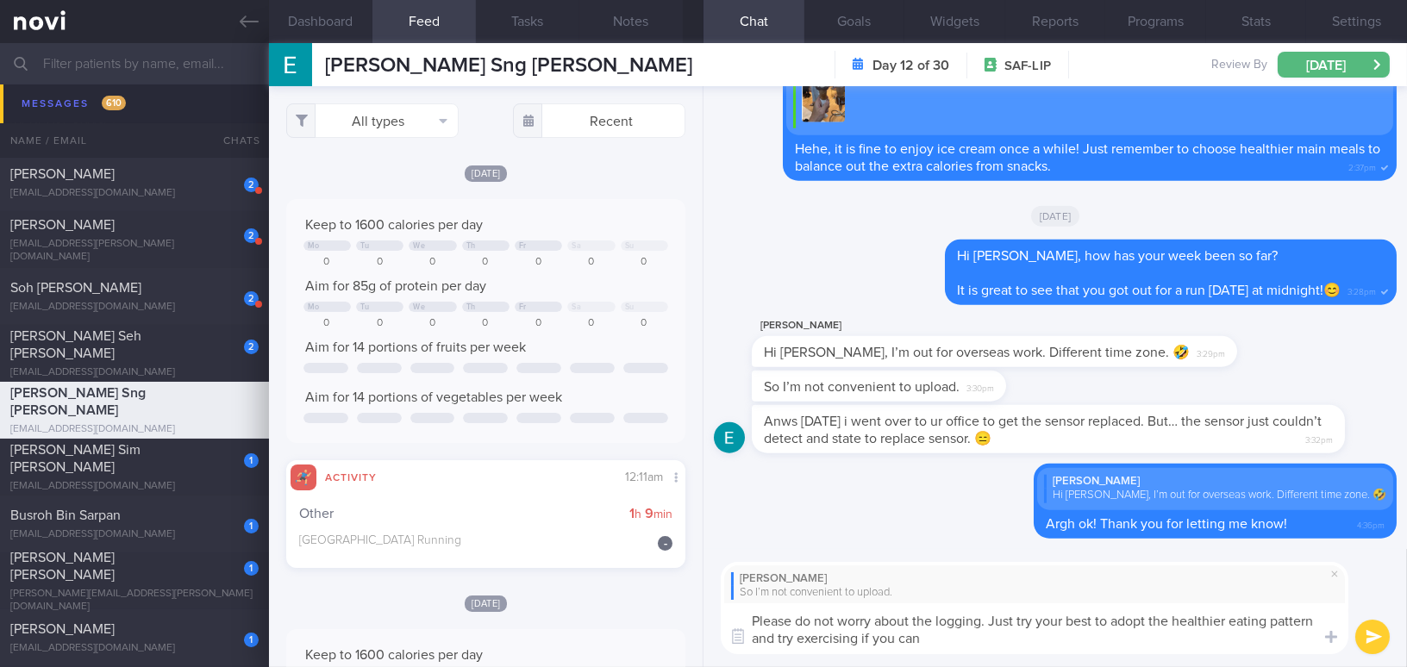
type textarea "Please do not worry about the logging. Just try your best to adopt the healthie…"
drag, startPoint x: 964, startPoint y: 643, endPoint x: 667, endPoint y: 621, distance: 297.3
click at [667, 621] on div "Dashboard Feed Tasks Notes Chat Goals Widgets Reports Programs Stats Settings […" at bounding box center [838, 355] width 1138 height 624
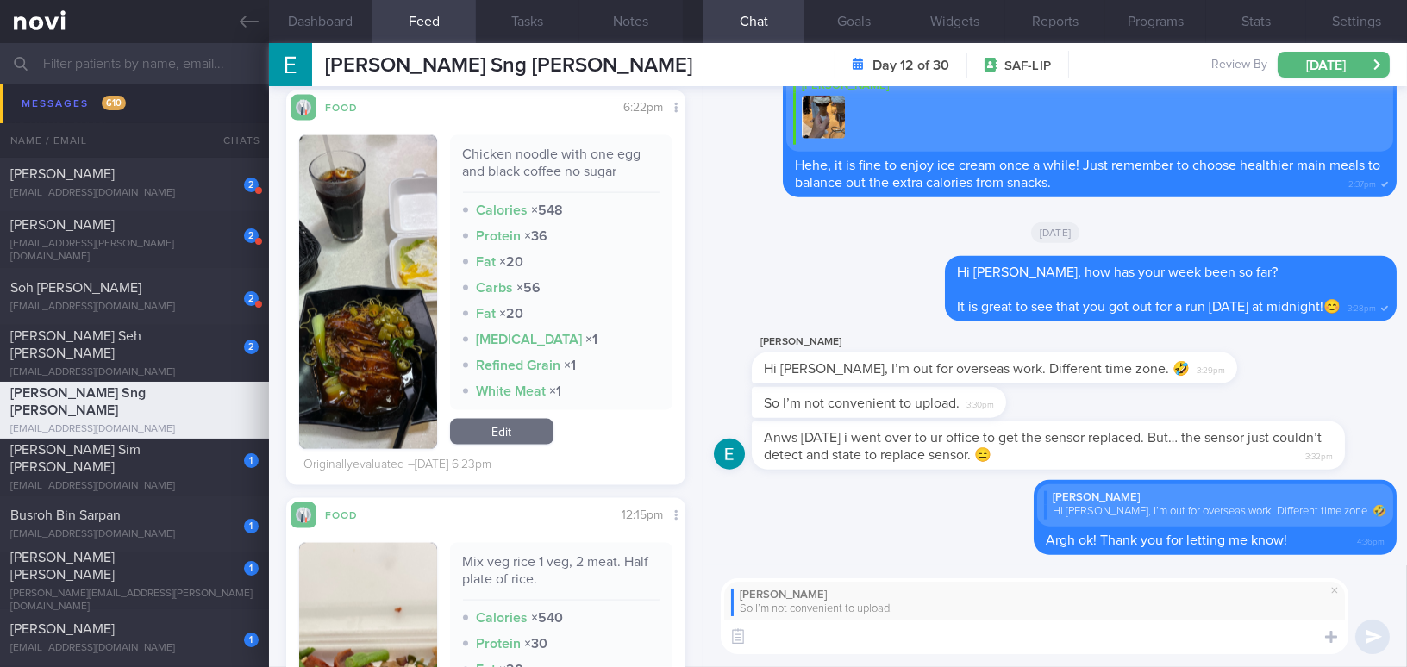
scroll to position [4695, 0]
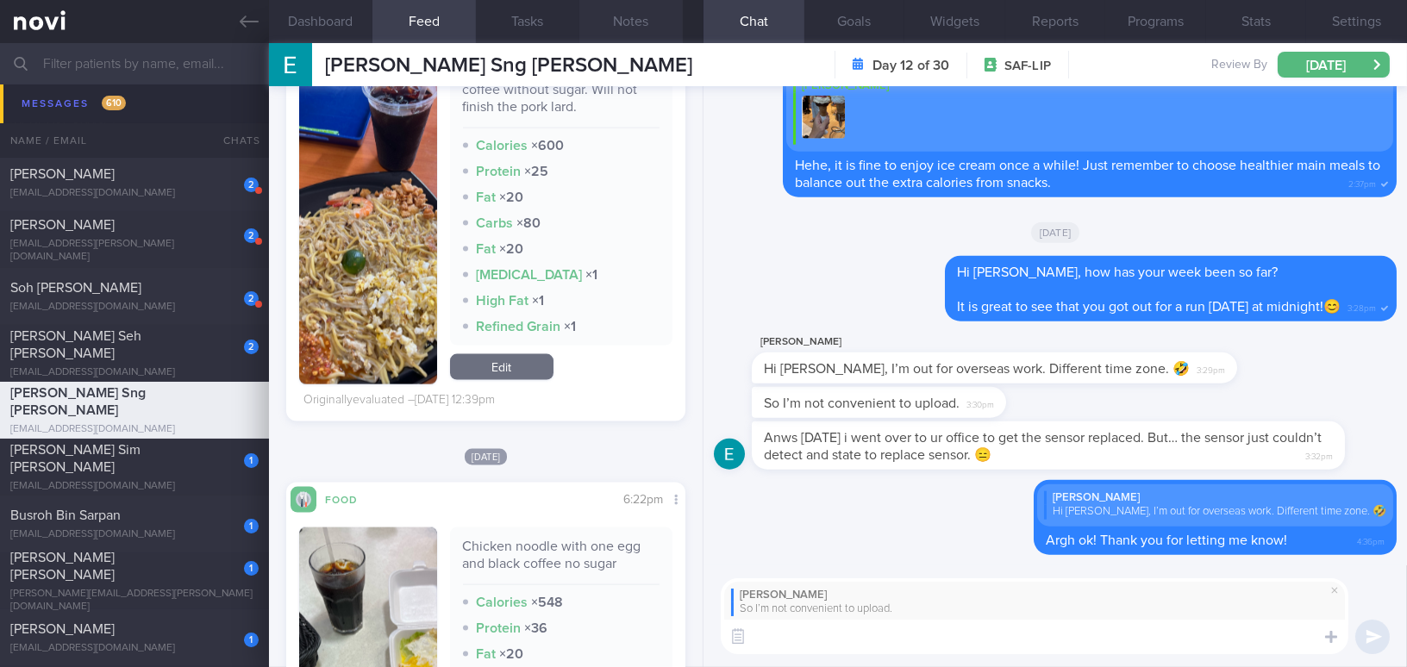
click at [623, 22] on button "Notes" at bounding box center [630, 21] width 103 height 43
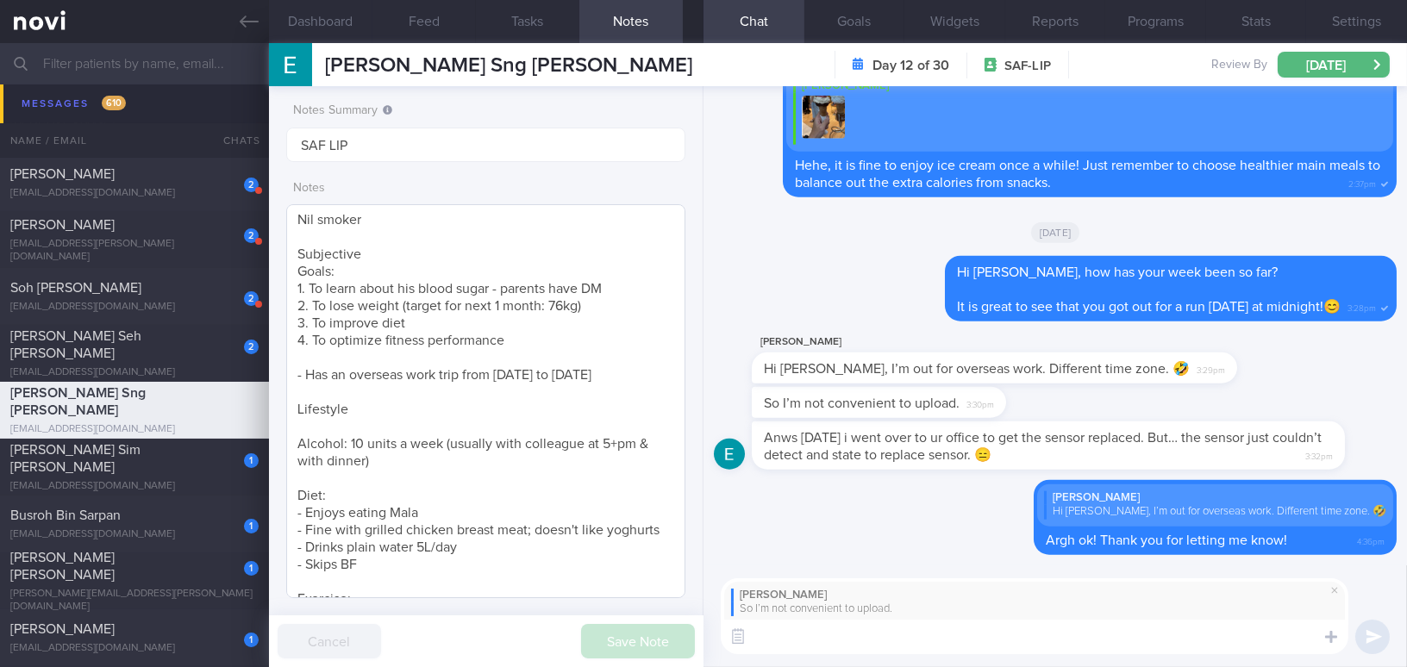
scroll to position [383, 0]
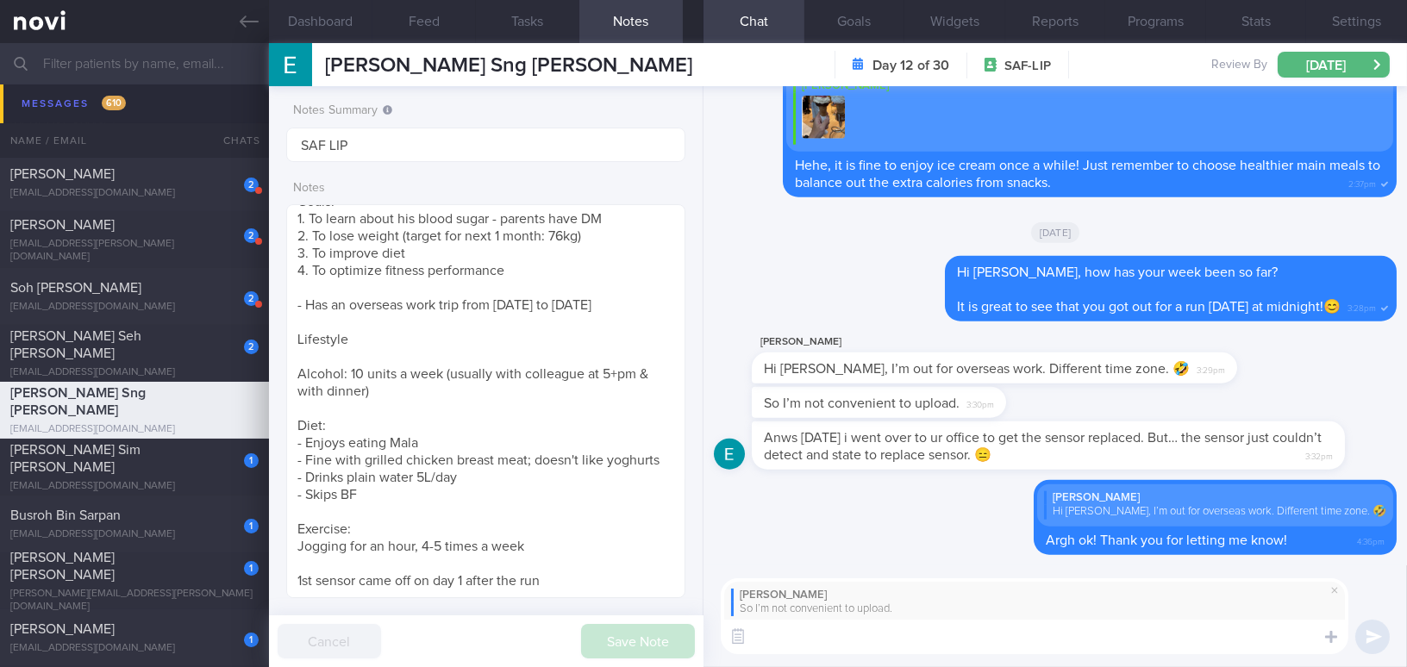
click at [824, 642] on textarea at bounding box center [1034, 637] width 627 height 34
paste textarea "Please don’t worry too much about logging. Just focus on adopting healthier eat…"
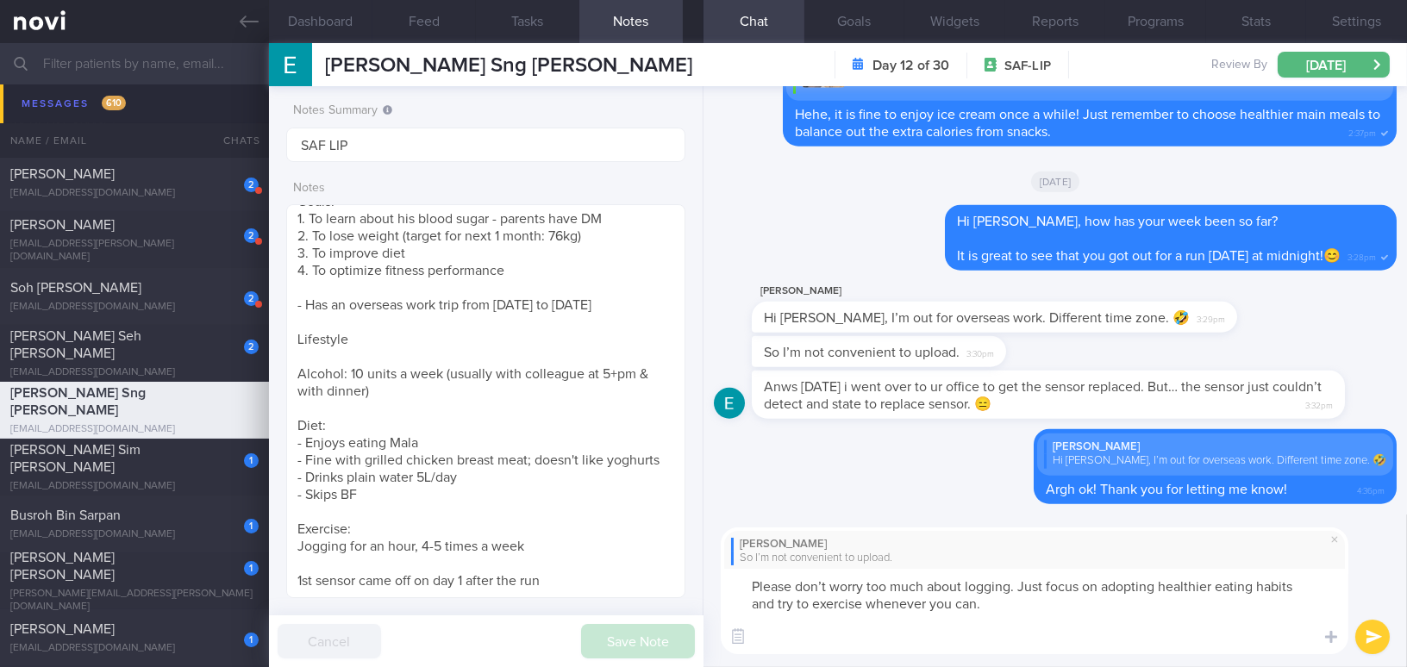
scroll to position [0, 0]
type textarea "Please don’t worry too much about logging. Just focus on adopting healthier eat…"
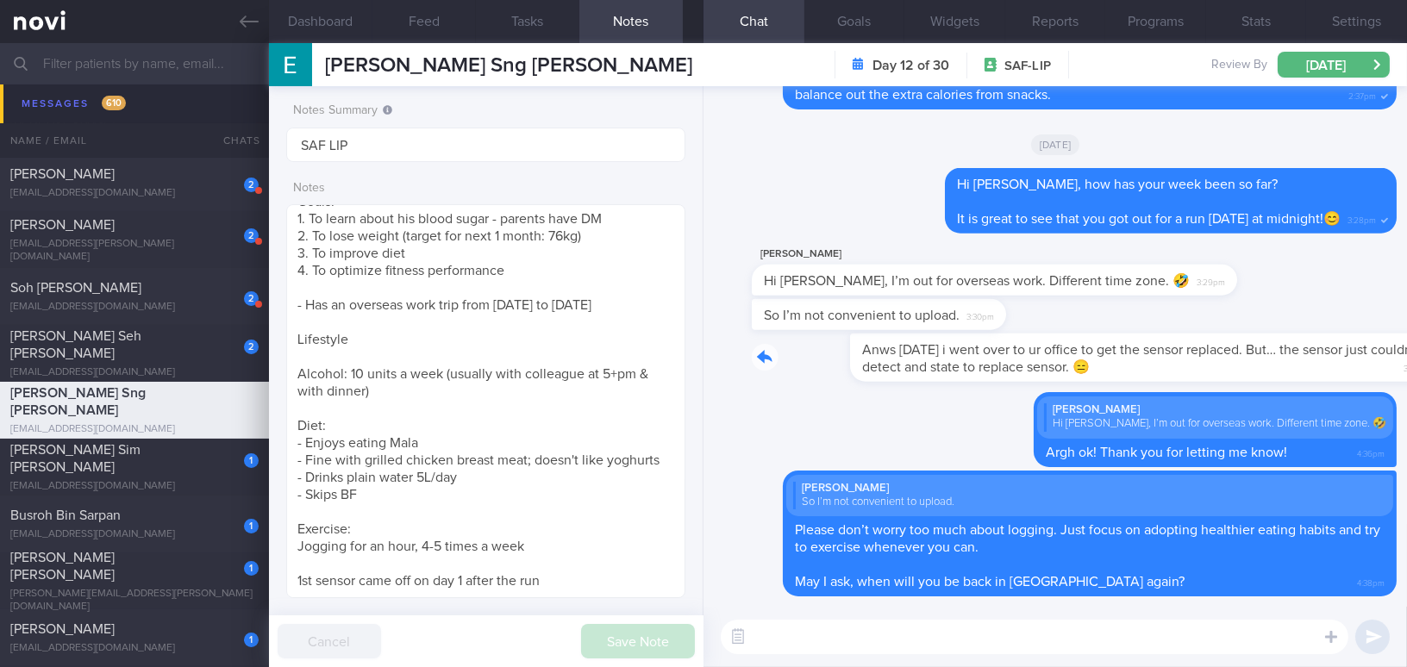
drag, startPoint x: 920, startPoint y: 340, endPoint x: 1218, endPoint y: 380, distance: 300.9
click at [1218, 380] on div "Anws [DATE] i went over to ur office to get the sensor replaced. But… the senso…" at bounding box center [1074, 358] width 645 height 48
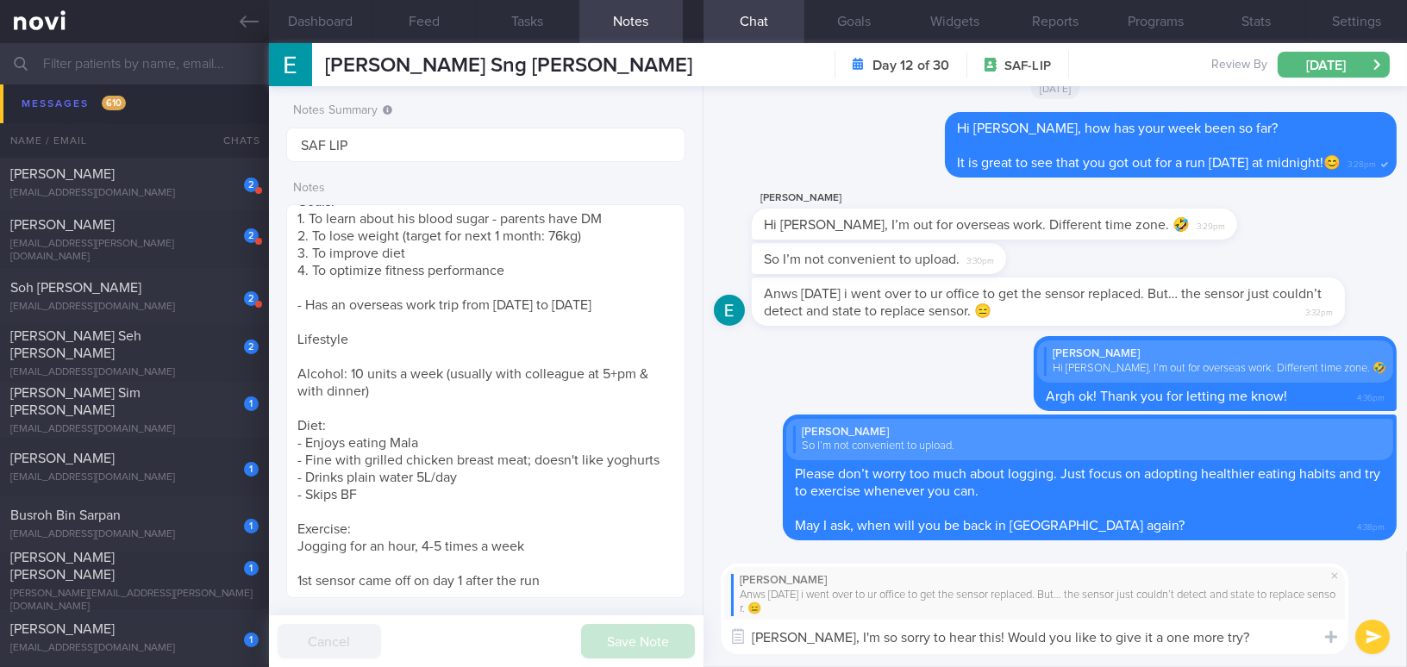
drag, startPoint x: 1208, startPoint y: 630, endPoint x: 687, endPoint y: 619, distance: 521.5
click at [687, 619] on div "Dashboard Feed Tasks Notes Chat Goals Widgets Reports Programs Stats Settings […" at bounding box center [838, 355] width 1138 height 624
click at [1168, 631] on textarea "[PERSON_NAME], I'm so sorry to hear this! Would you like to give it a one more …" at bounding box center [1034, 637] width 627 height 34
drag, startPoint x: 1190, startPoint y: 643, endPoint x: 590, endPoint y: 590, distance: 602.2
click at [590, 590] on div "Dashboard Feed Tasks Notes Chat Goals Widgets Reports Programs Stats Settings […" at bounding box center [838, 355] width 1138 height 624
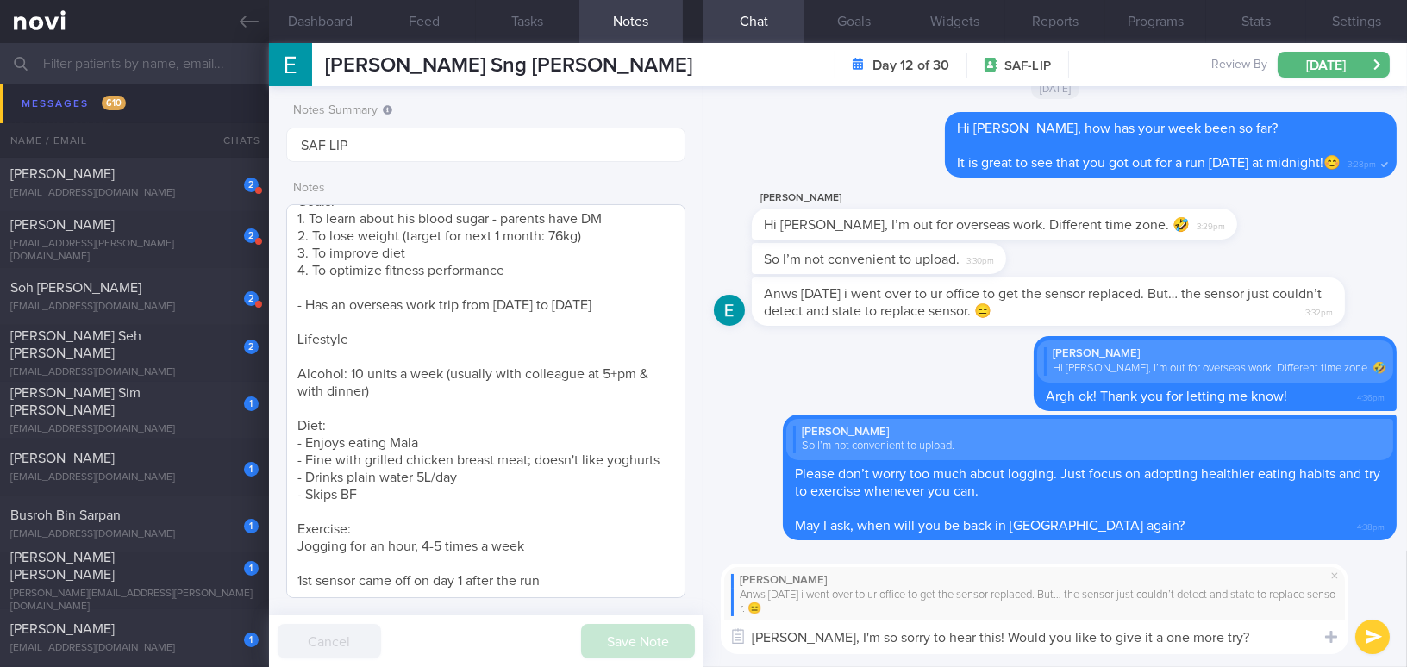
paste textarea "’m so sorry to hear that! Would you like to give it"
type textarea "Argh, I’m so sorry to hear that! Would you like to give it one more try when yo…"
